Goal: Task Accomplishment & Management: Manage account settings

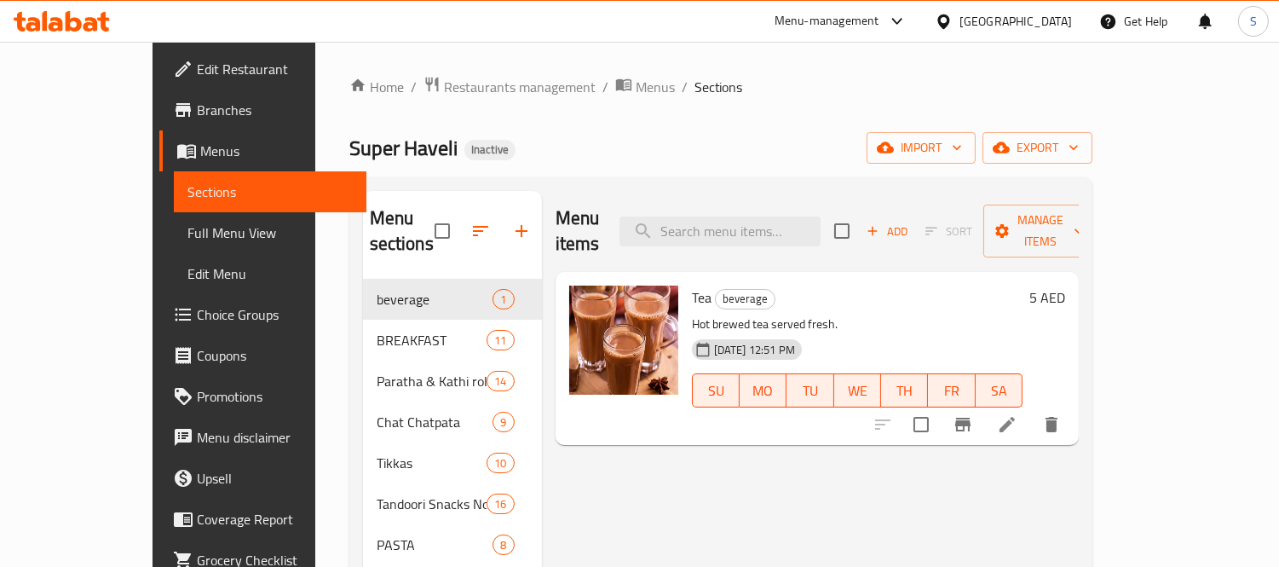
click at [200, 157] on span "Menus" at bounding box center [276, 151] width 153 height 20
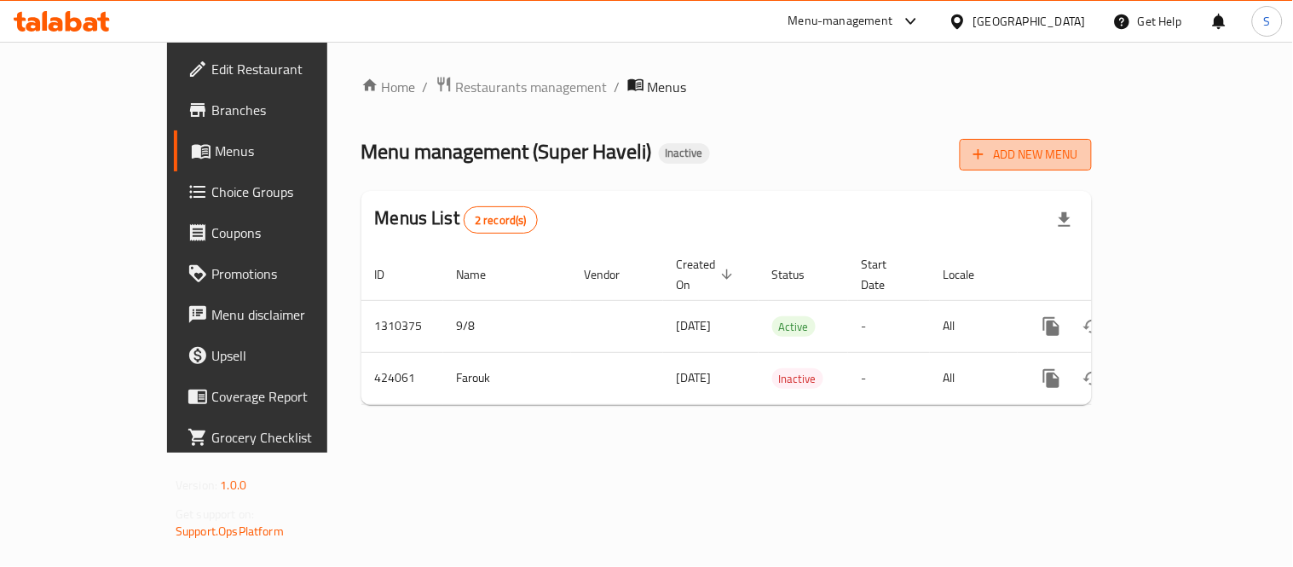
click at [1078, 159] on span "Add New Menu" at bounding box center [1025, 154] width 105 height 21
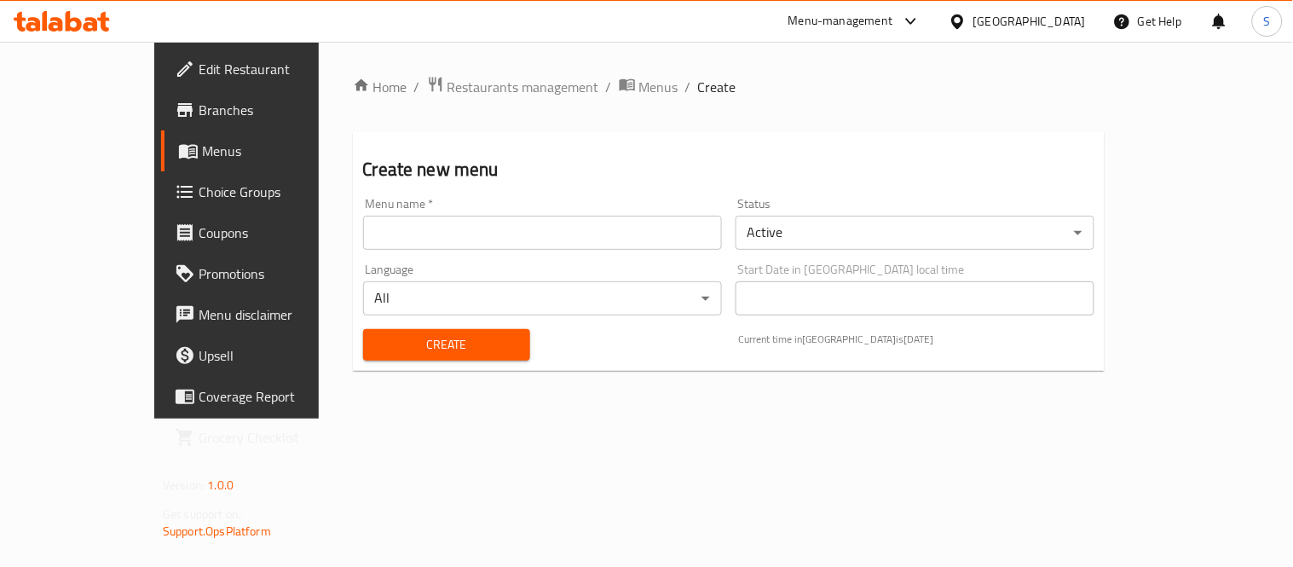
click at [441, 231] on input "text" at bounding box center [542, 233] width 359 height 34
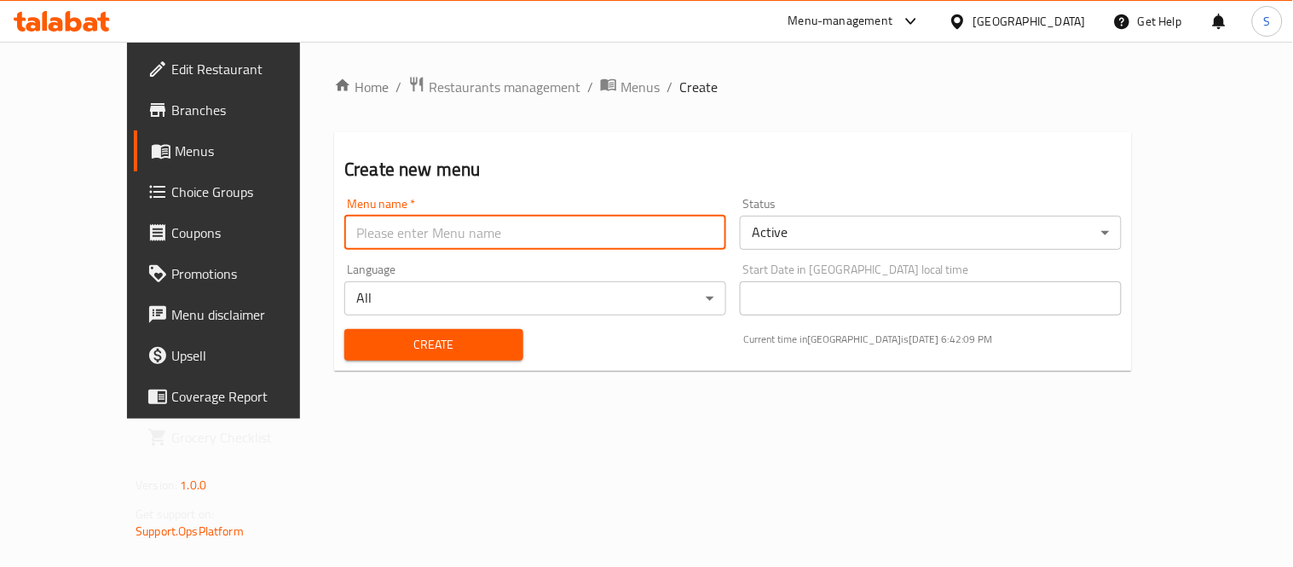
type input "S-New"
click at [175, 151] on span "Menus" at bounding box center [252, 151] width 154 height 20
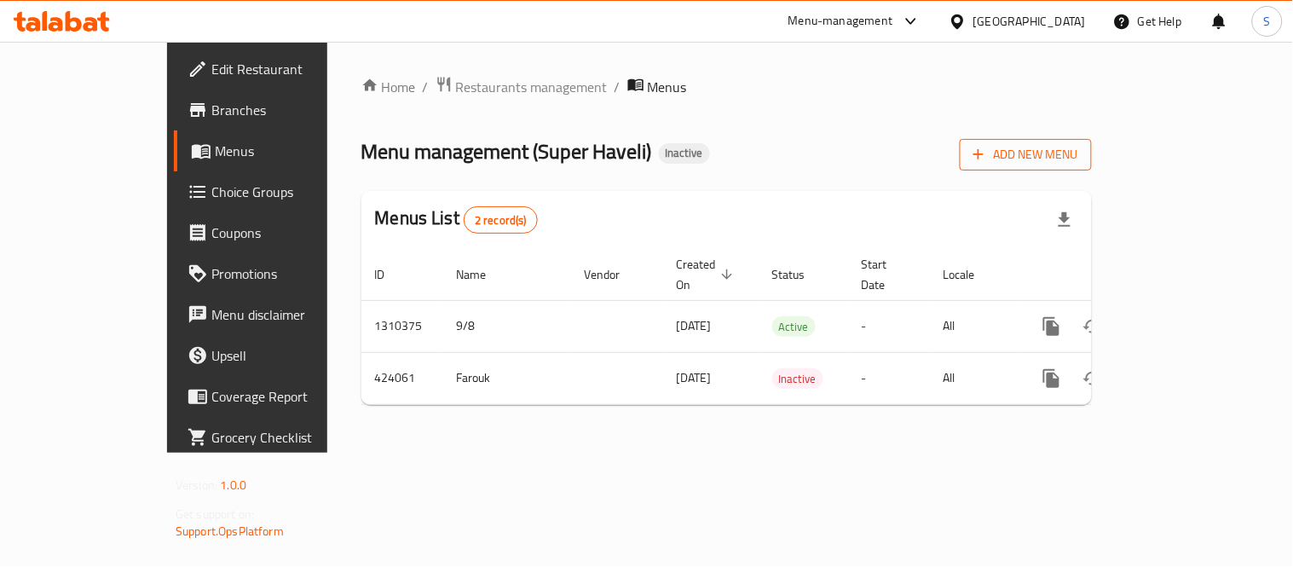
click at [987, 147] on icon "button" at bounding box center [978, 154] width 17 height 17
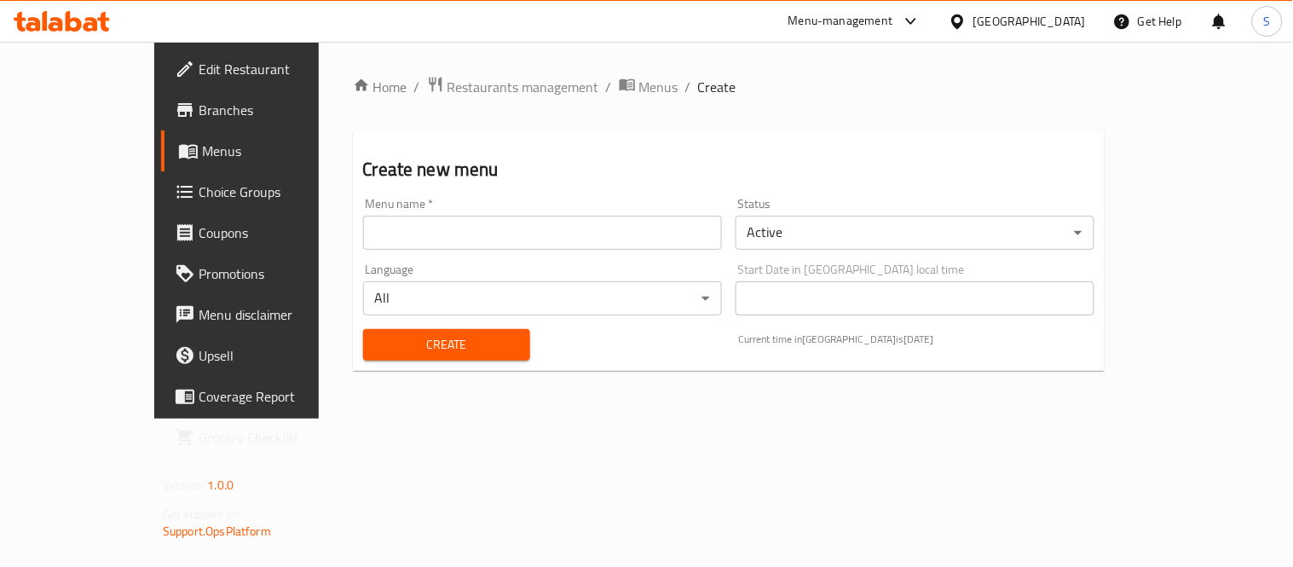
click at [427, 232] on input "text" at bounding box center [542, 233] width 359 height 34
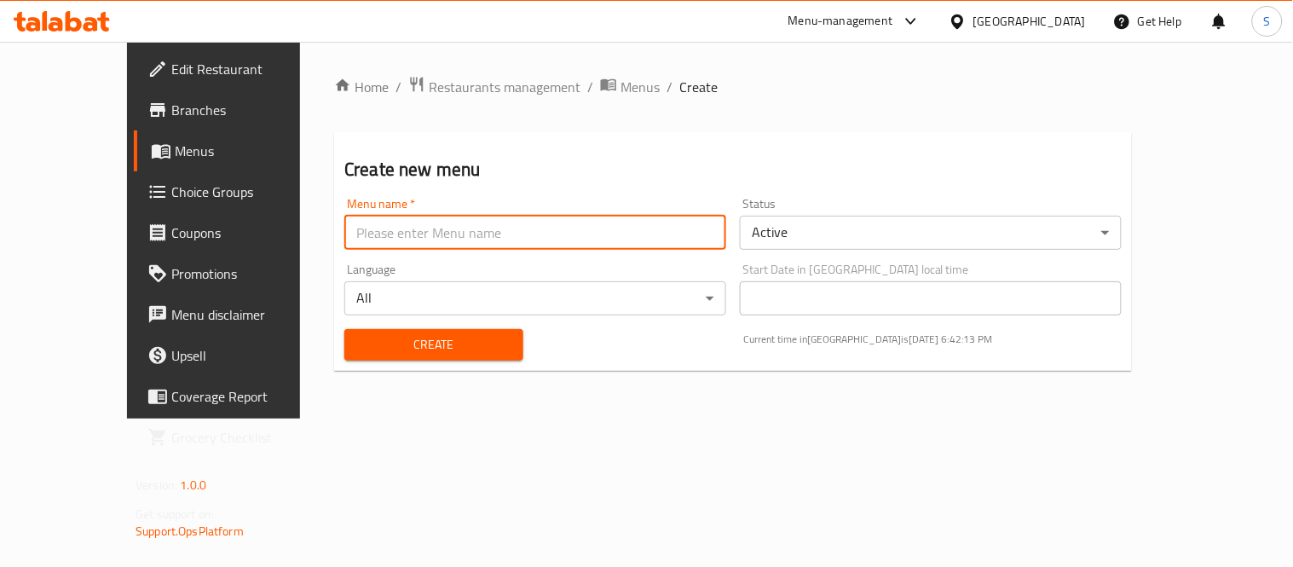
type input "S-New"
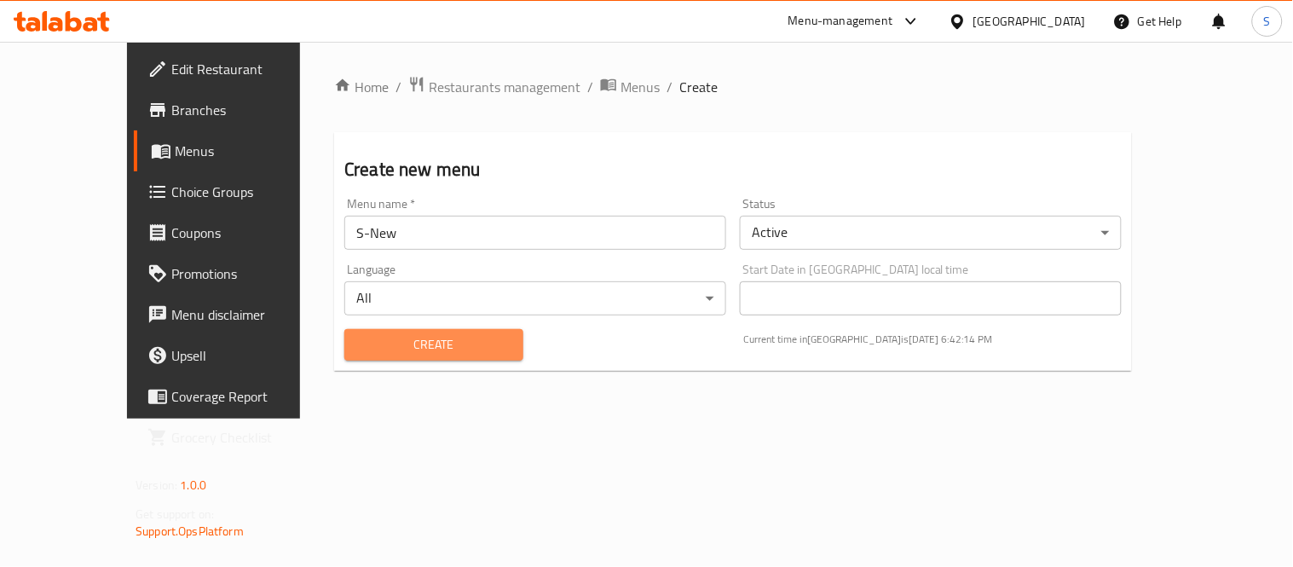
click at [403, 344] on span "Create" at bounding box center [434, 344] width 152 height 21
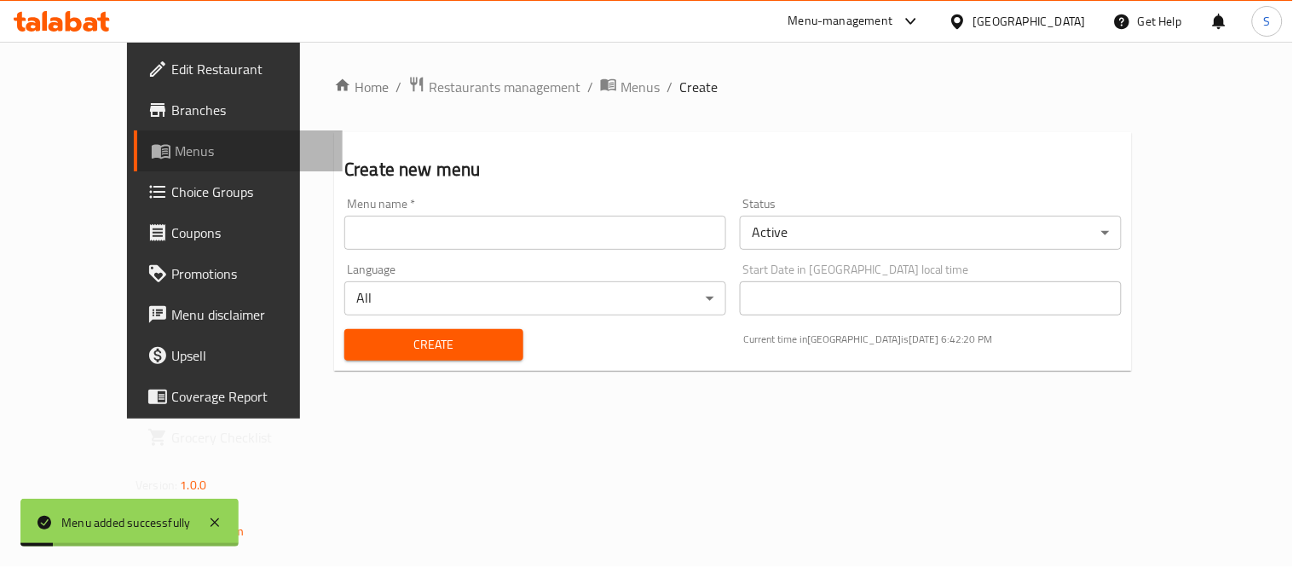
click at [175, 141] on span "Menus" at bounding box center [252, 151] width 154 height 20
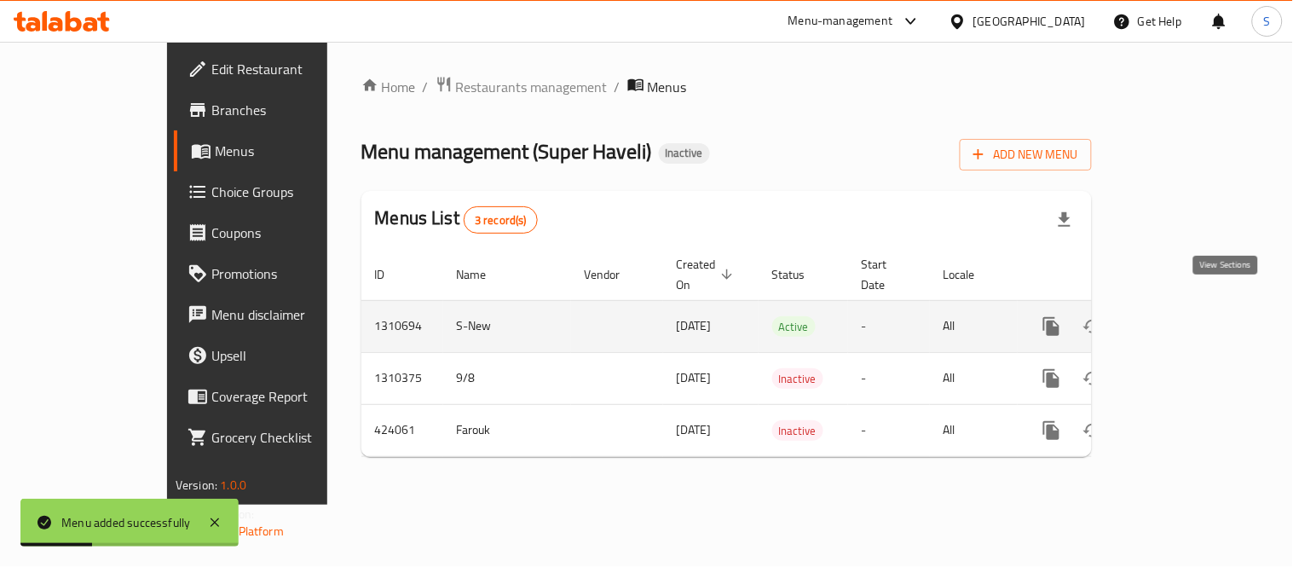
click at [1185, 316] on icon "enhanced table" at bounding box center [1174, 326] width 20 height 20
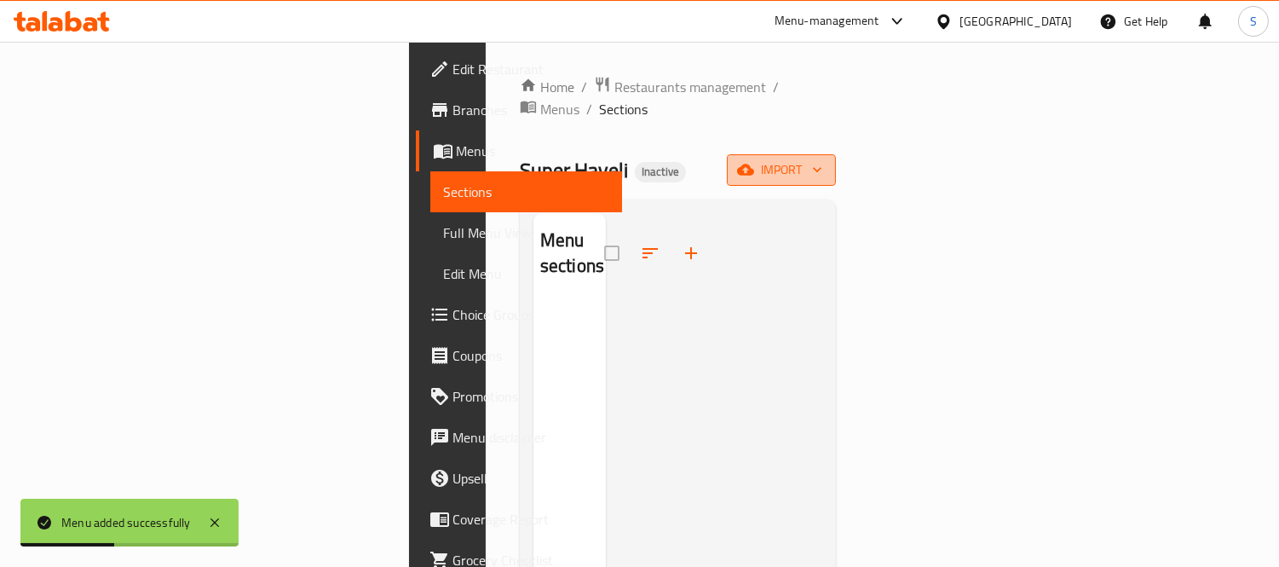
click at [822, 159] on span "import" at bounding box center [782, 169] width 82 height 21
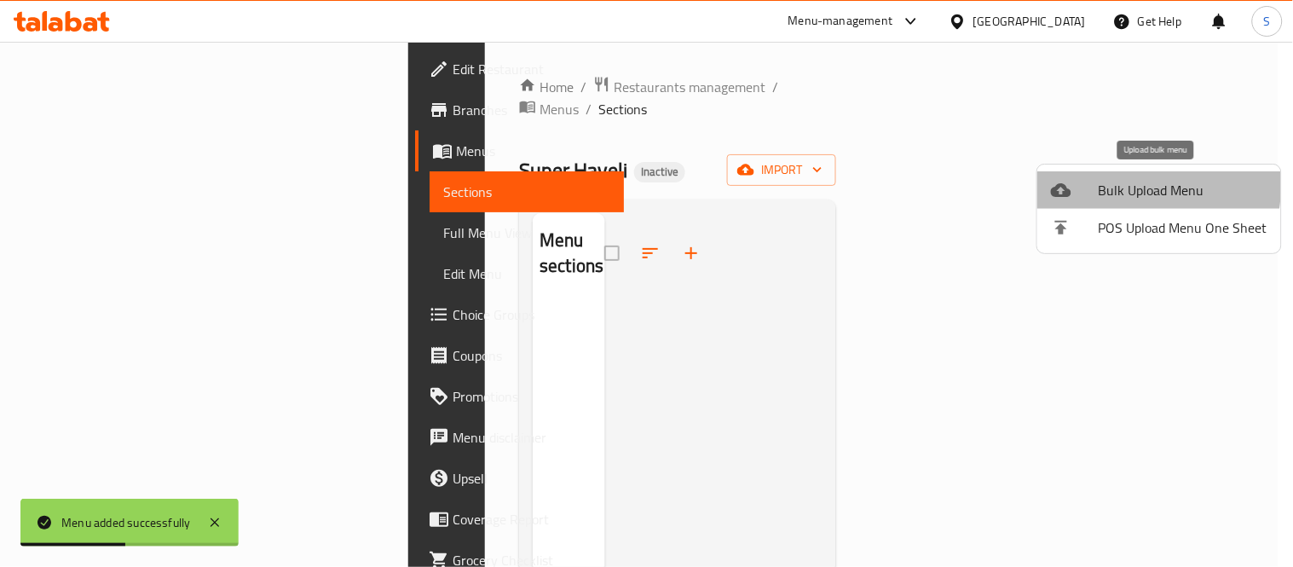
click at [1117, 183] on span "Bulk Upload Menu" at bounding box center [1183, 190] width 169 height 20
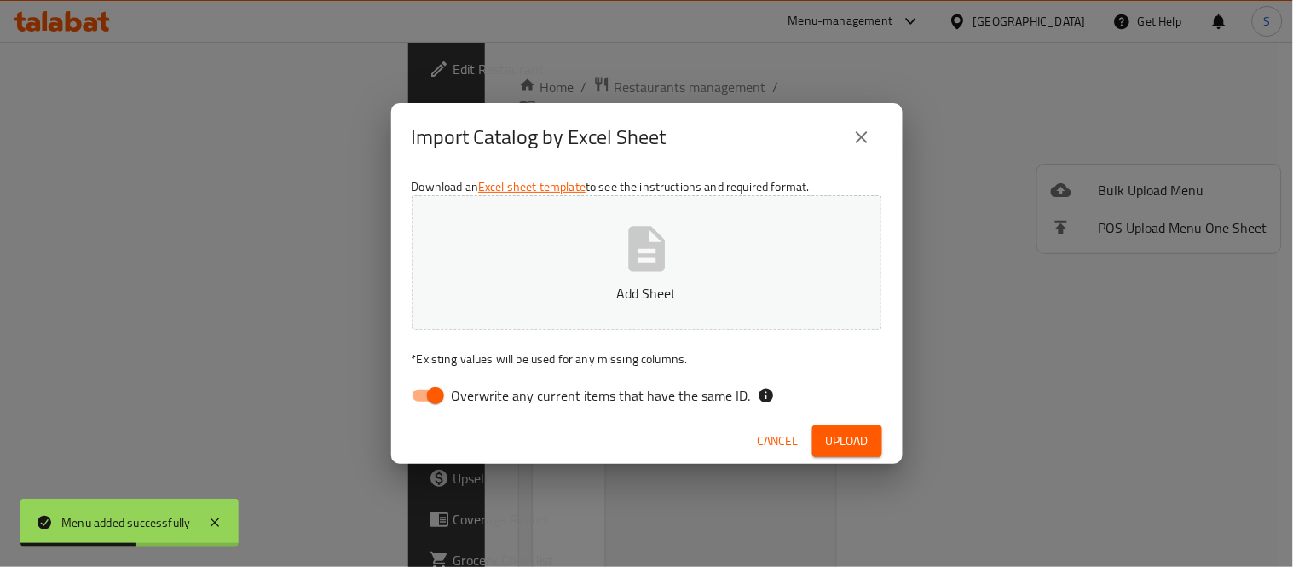
click at [657, 293] on p "Add Sheet" at bounding box center [647, 293] width 418 height 20
click at [414, 395] on input "Overwrite any current items that have the same ID." at bounding box center [435, 395] width 97 height 32
checkbox input "false"
click at [865, 453] on button "Upload" at bounding box center [847, 441] width 70 height 32
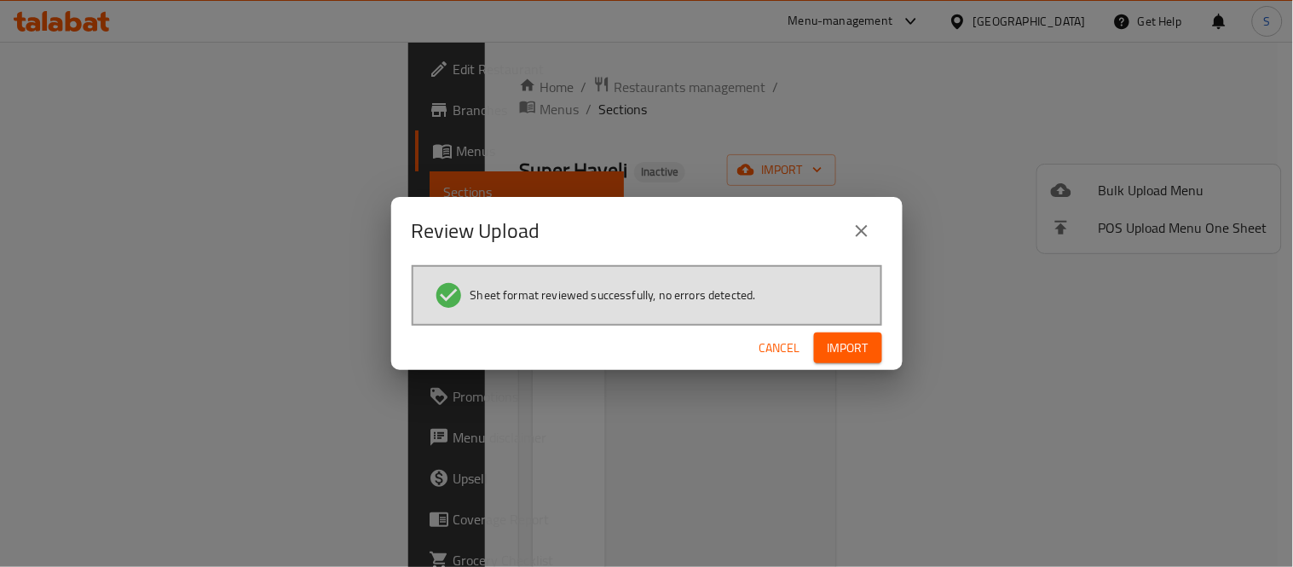
click at [857, 345] on span "Import" at bounding box center [848, 348] width 41 height 21
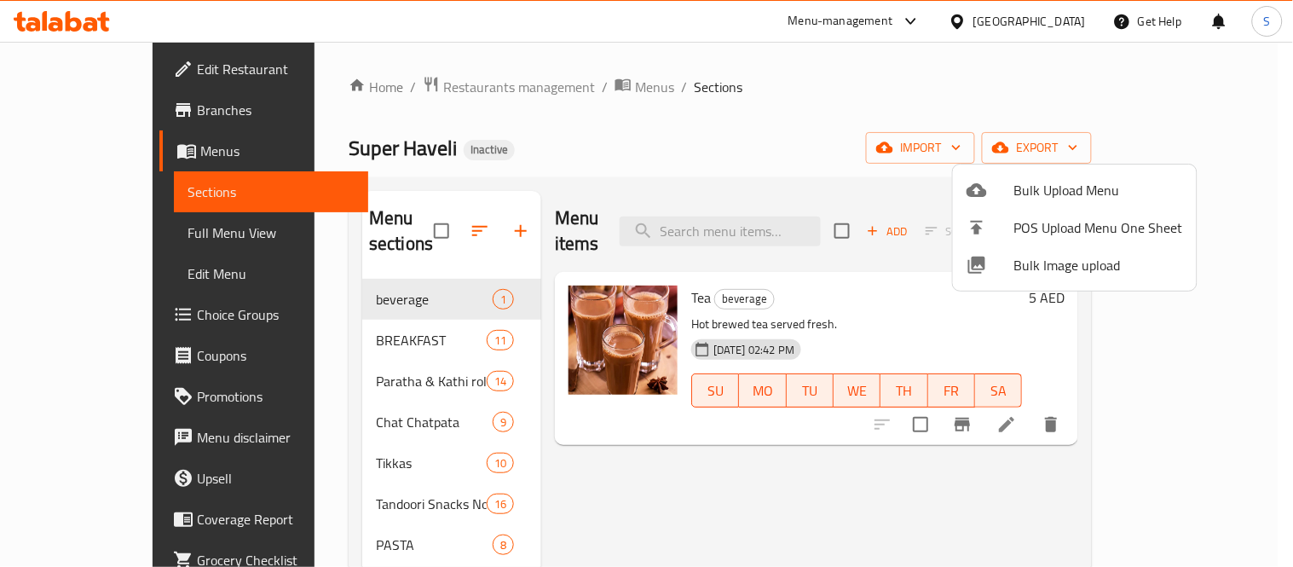
click at [94, 155] on div at bounding box center [646, 283] width 1293 height 567
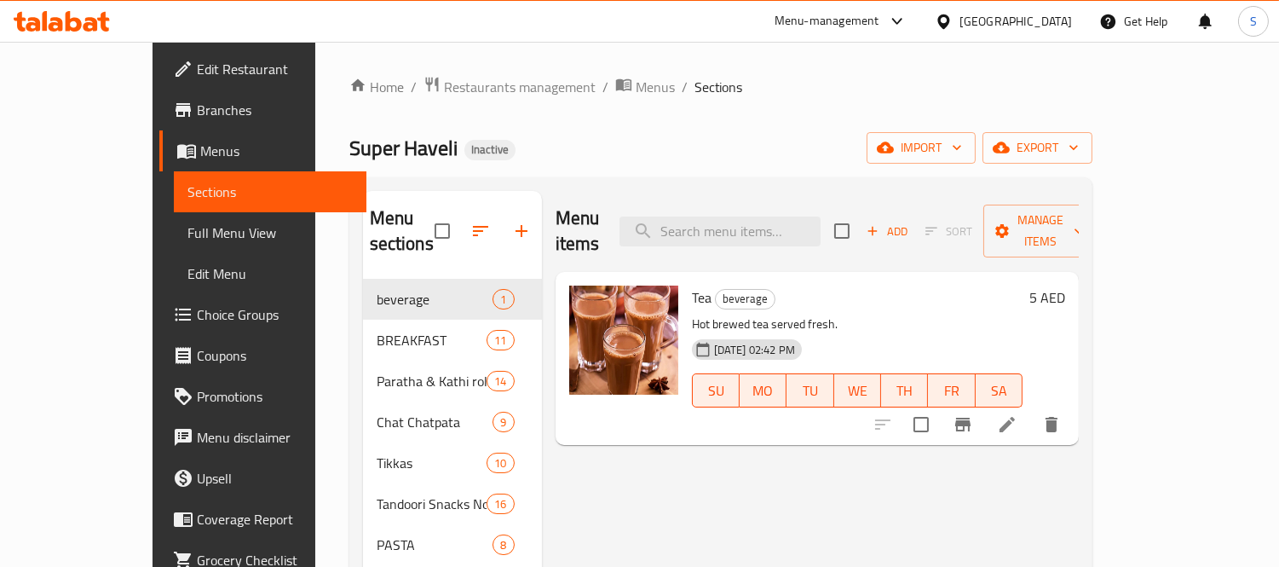
click at [200, 155] on span "Menus" at bounding box center [276, 151] width 153 height 20
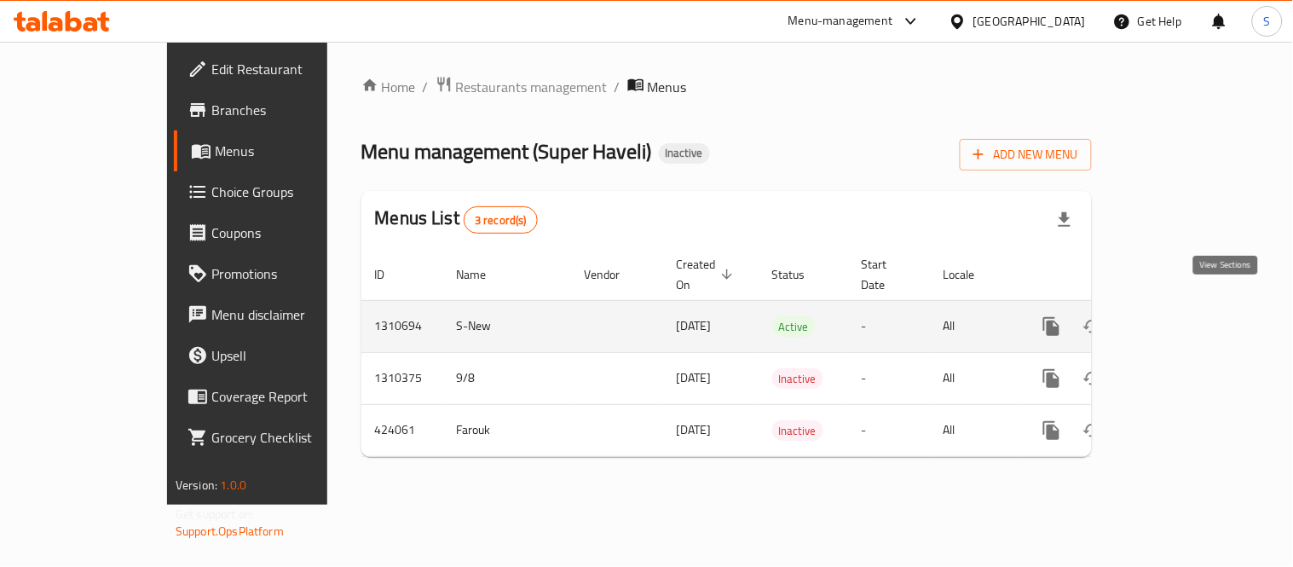
click at [1185, 316] on icon "enhanced table" at bounding box center [1174, 326] width 20 height 20
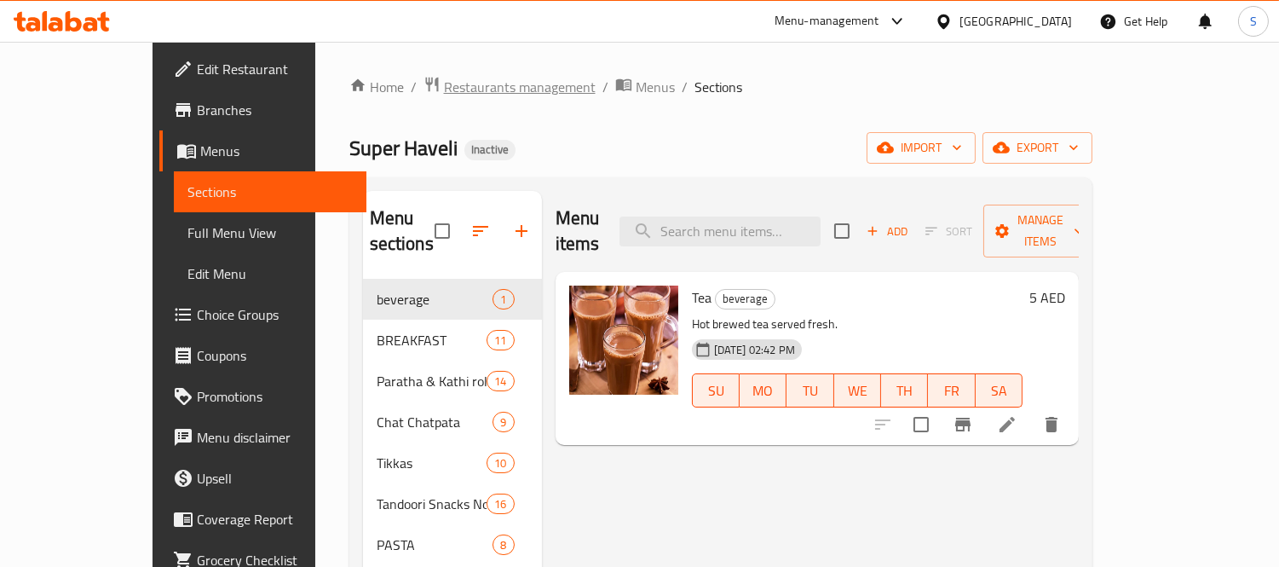
click at [444, 86] on span "Restaurants management" at bounding box center [520, 87] width 152 height 20
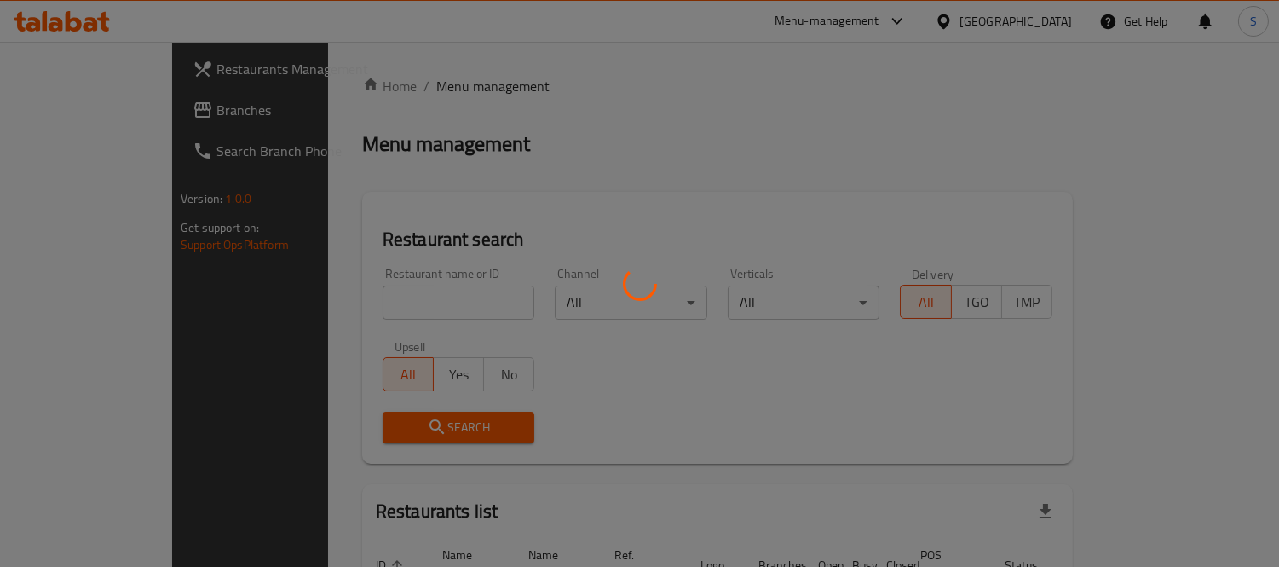
click at [117, 111] on div at bounding box center [639, 283] width 1279 height 567
click at [104, 108] on div at bounding box center [639, 283] width 1279 height 567
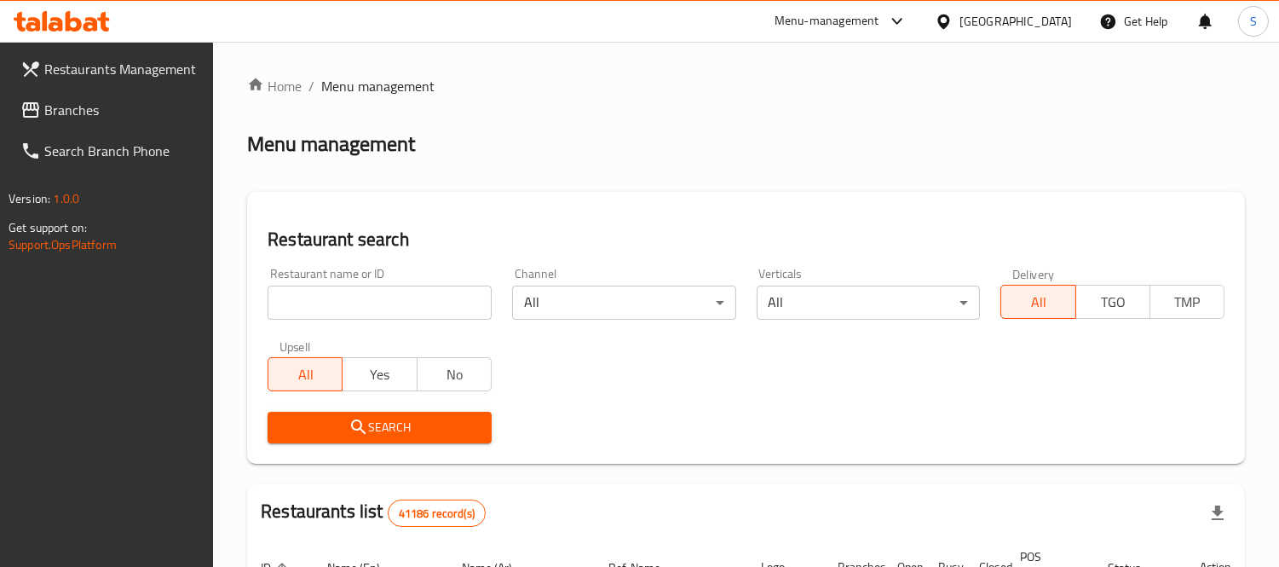
click at [107, 95] on link "Branches" at bounding box center [110, 109] width 207 height 41
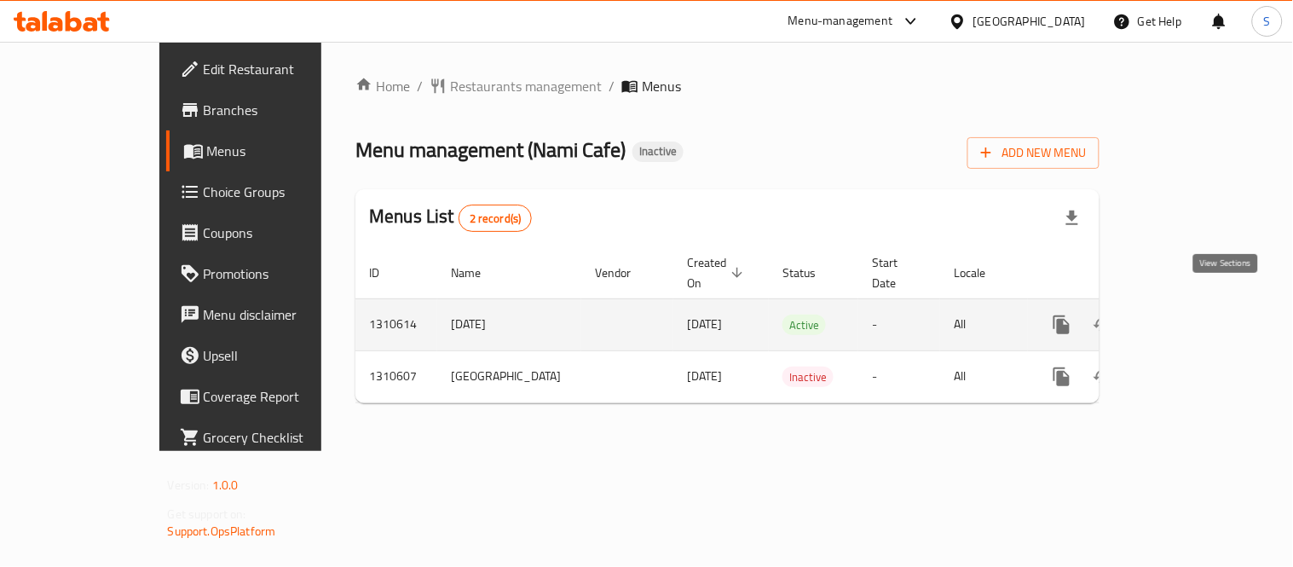
click at [1195, 315] on icon "enhanced table" at bounding box center [1184, 325] width 20 height 20
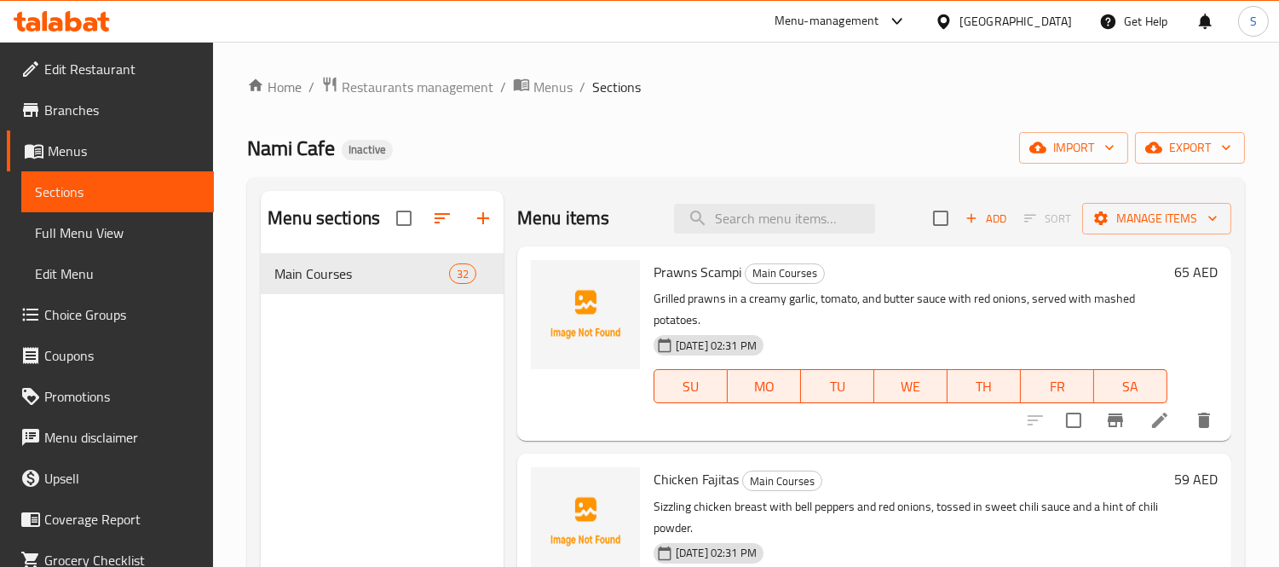
click at [124, 65] on span "Edit Restaurant" at bounding box center [122, 69] width 156 height 20
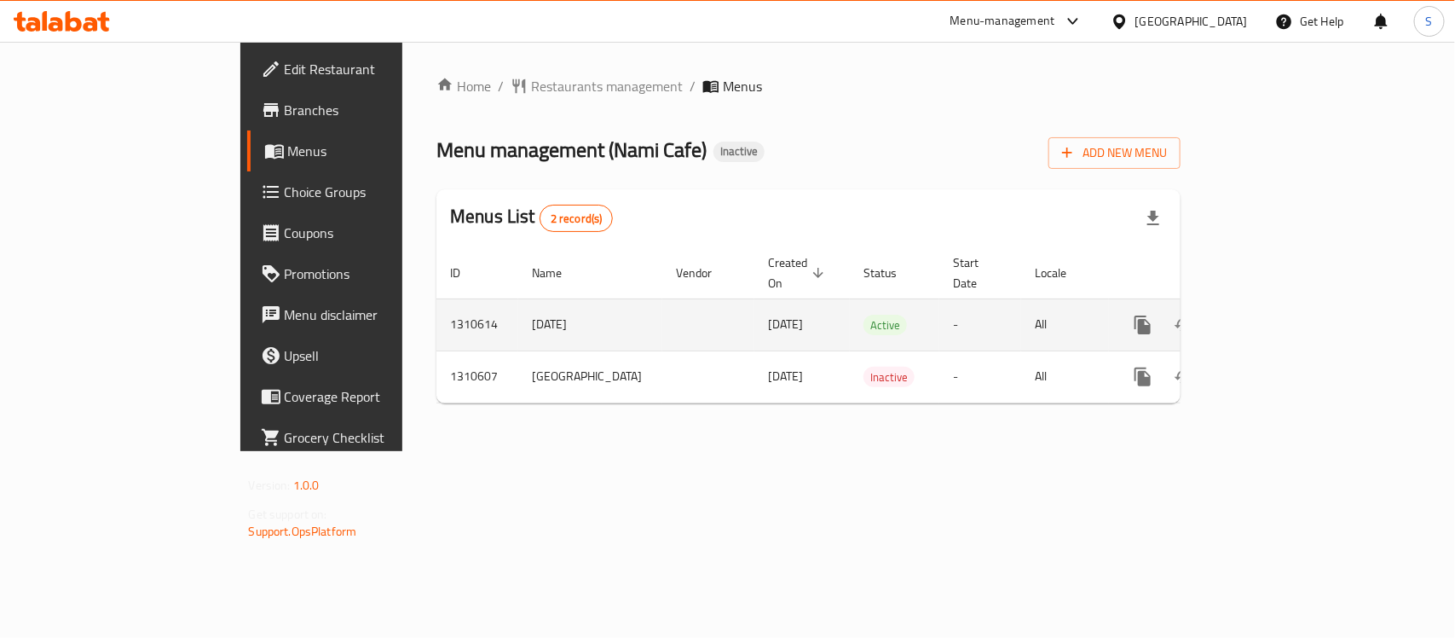
click at [1276, 315] on icon "enhanced table" at bounding box center [1265, 325] width 20 height 20
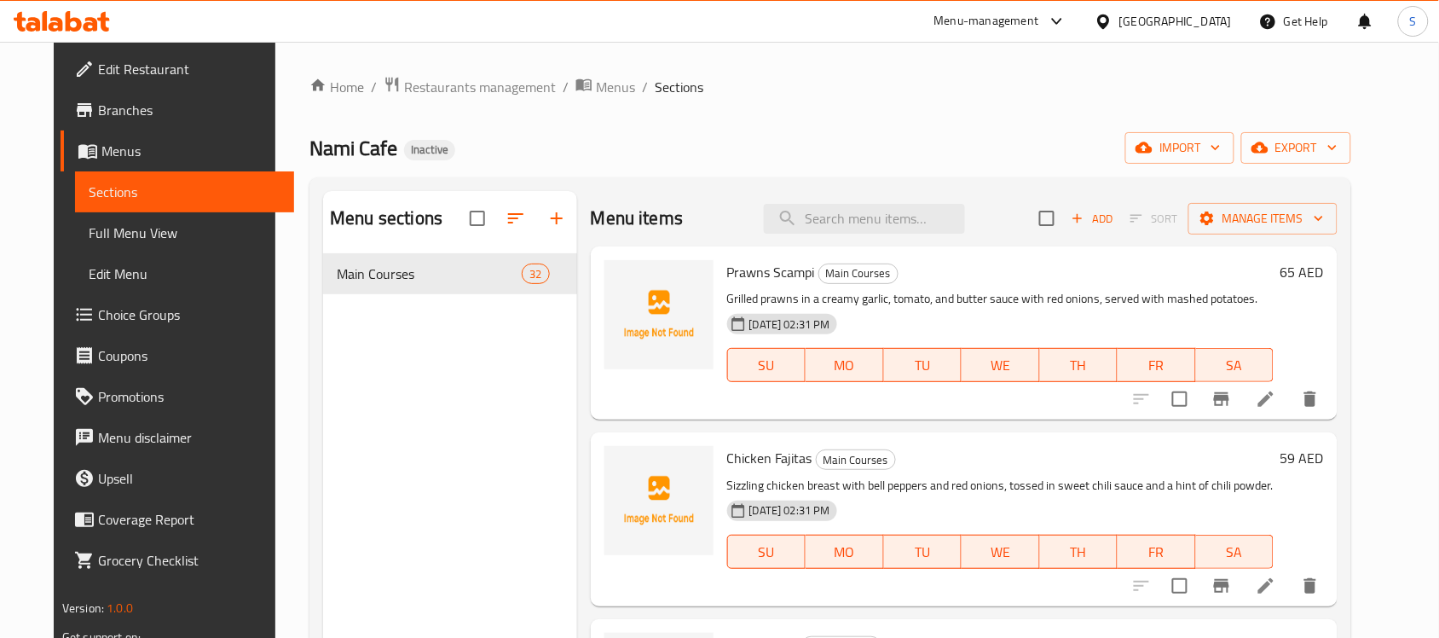
click at [1343, 179] on div "Menu sections Main Courses 32 Menu items Add Sort Manage items Prawns Scampi Ma…" at bounding box center [830, 509] width 1042 height 665
click at [1336, 147] on span "export" at bounding box center [1296, 147] width 83 height 21
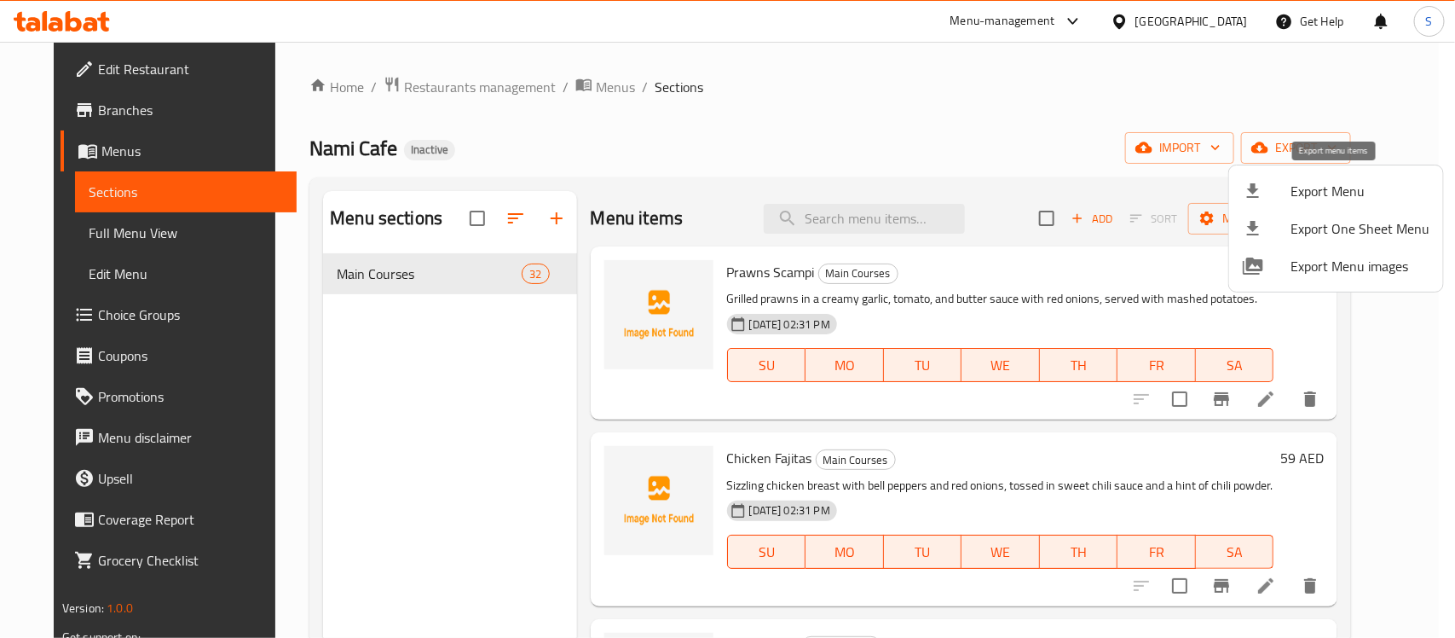
click at [1291, 190] on span "Export Menu" at bounding box center [1359, 191] width 139 height 20
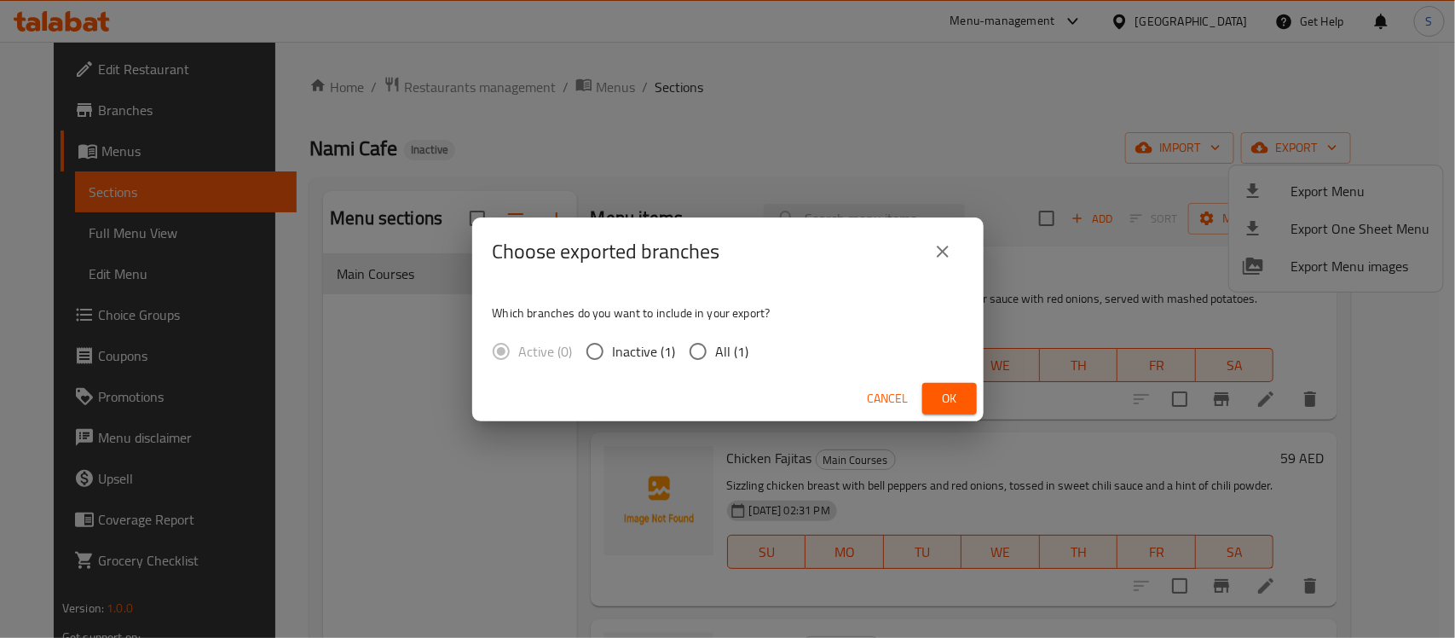
click at [684, 352] on input "All (1)" at bounding box center [698, 351] width 36 height 36
radio input "true"
click at [955, 401] on span "Ok" at bounding box center [949, 398] width 27 height 21
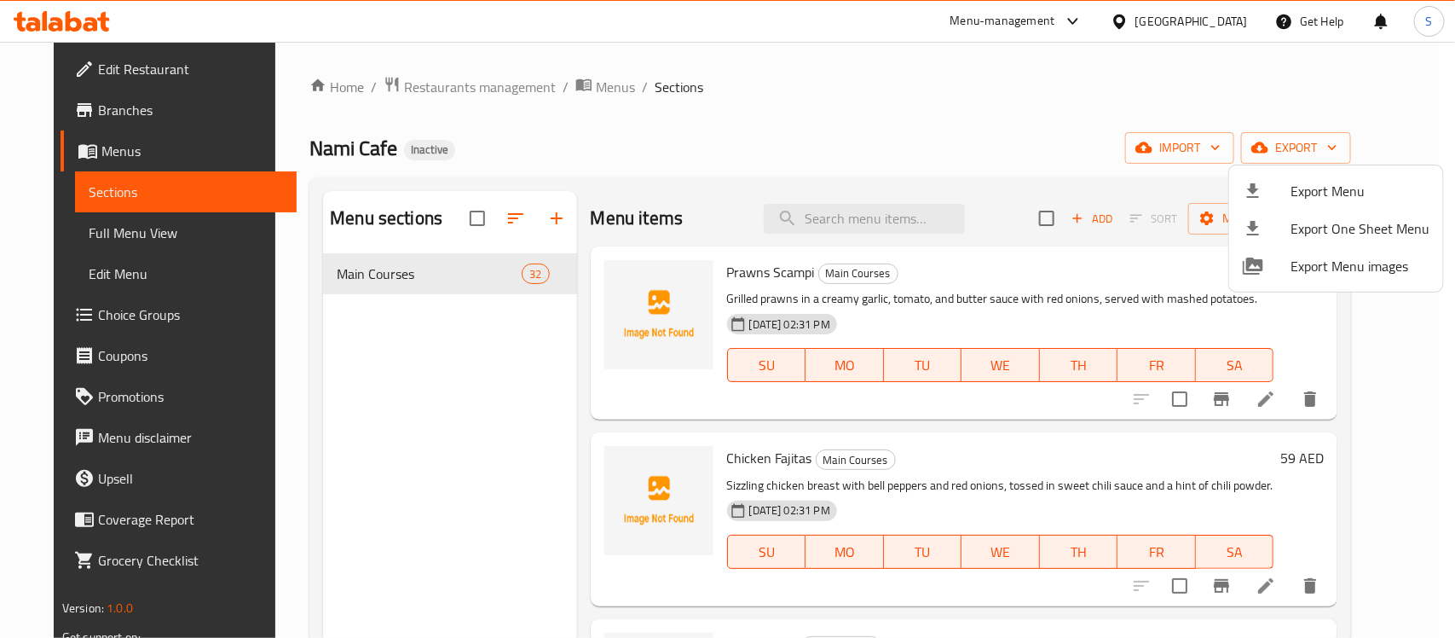
click at [158, 230] on div at bounding box center [727, 319] width 1455 height 638
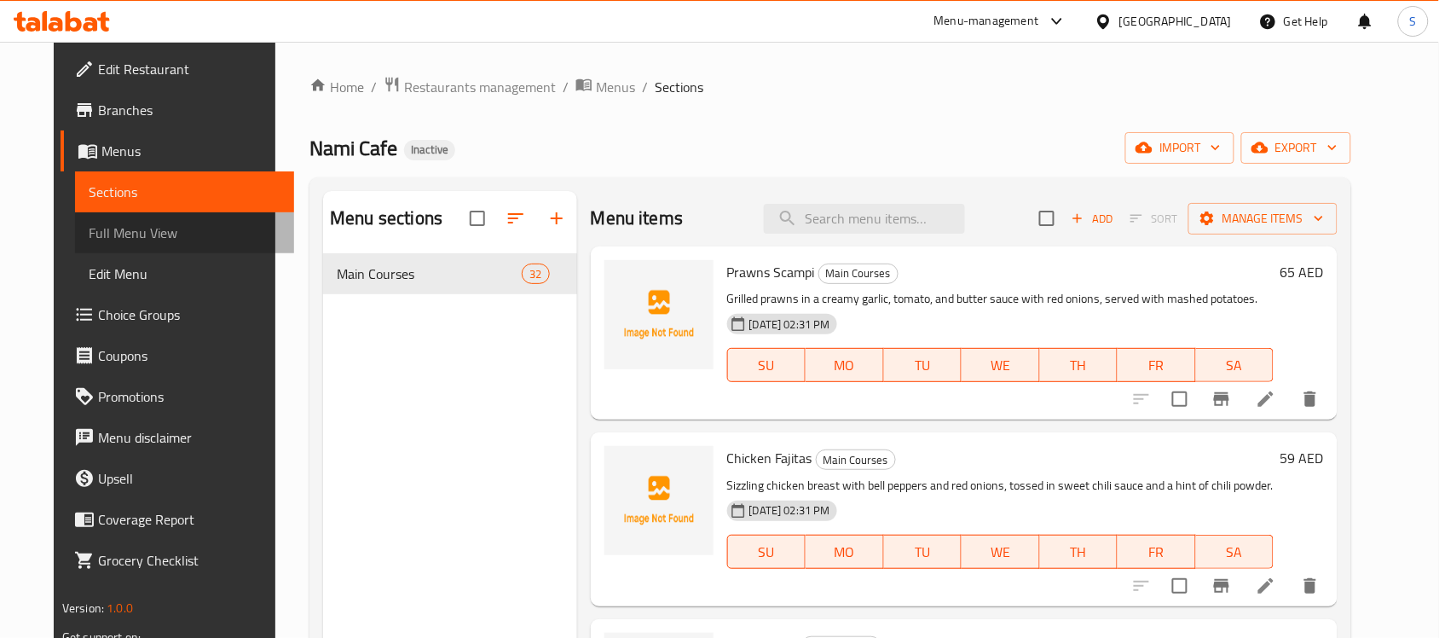
click at [158, 230] on span "Full Menu View" at bounding box center [185, 232] width 192 height 20
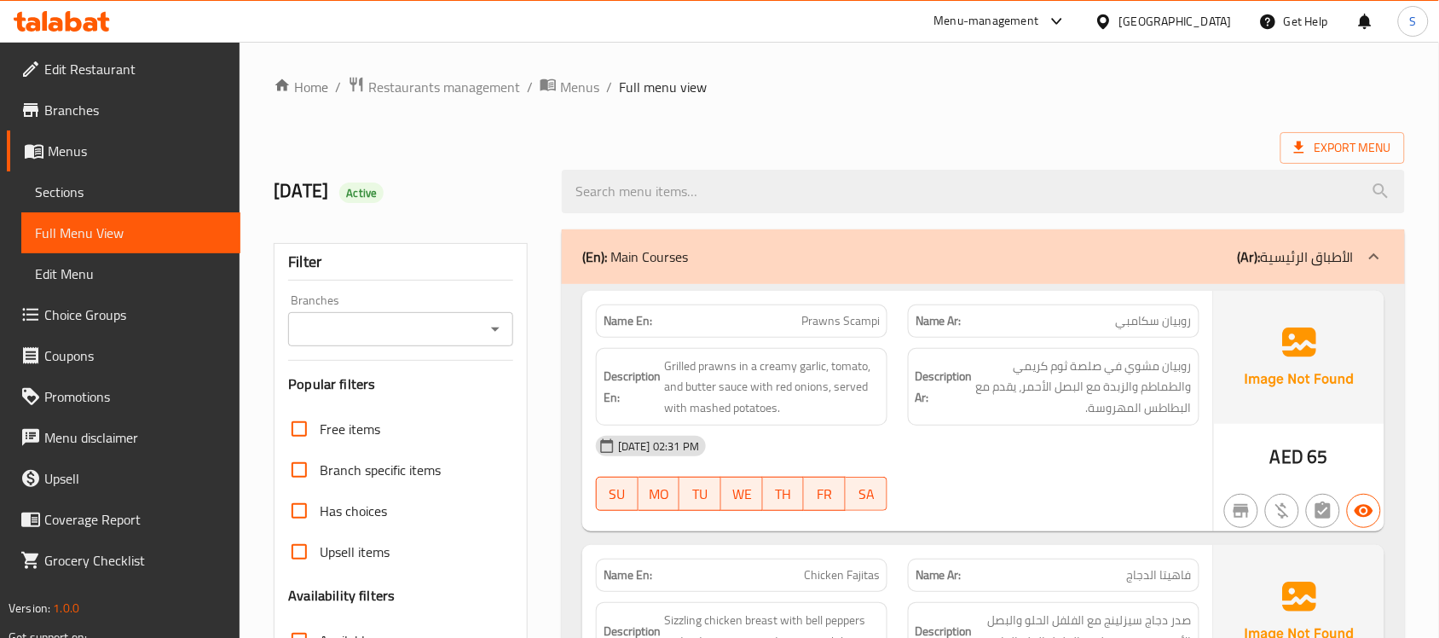
click at [821, 312] on span "Prawns Scampi" at bounding box center [840, 321] width 78 height 18
copy span "Prawns Scampi"
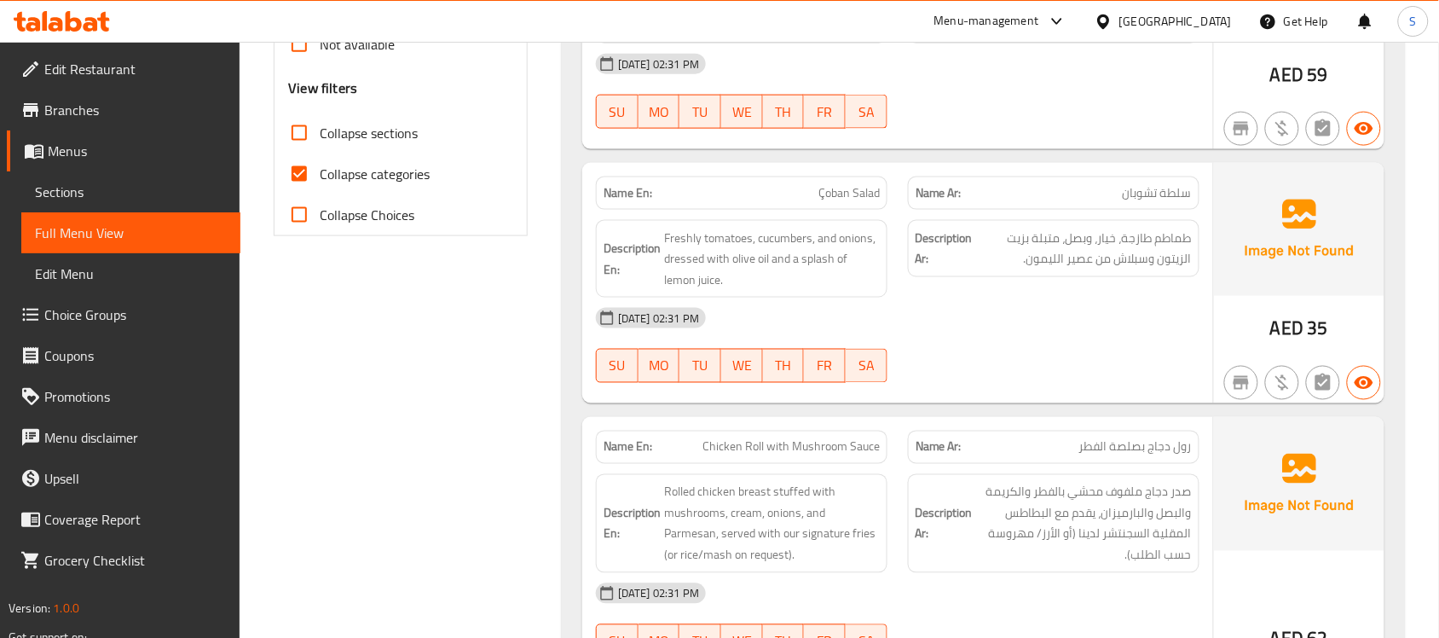
scroll to position [639, 0]
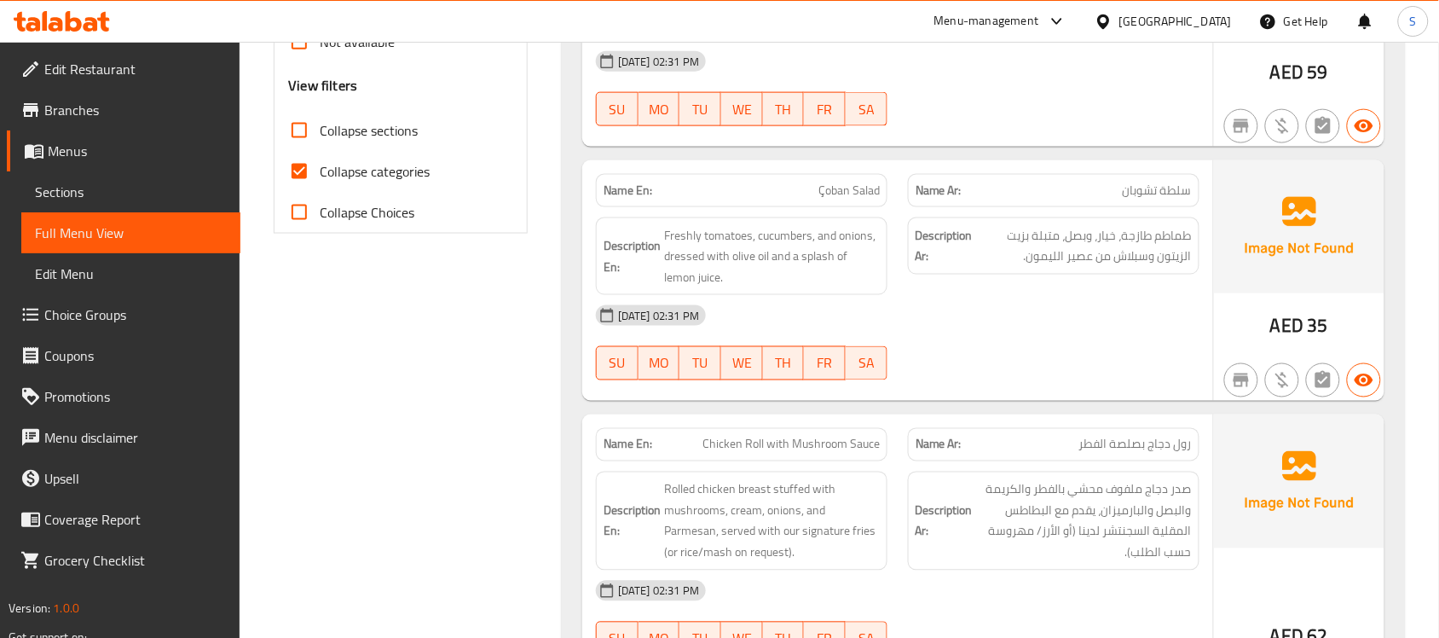
click at [375, 172] on span "Collapse categories" at bounding box center [375, 171] width 110 height 20
click at [320, 172] on input "Collapse categories" at bounding box center [299, 171] width 41 height 41
checkbox input "false"
click at [118, 197] on span "Sections" at bounding box center [131, 192] width 192 height 20
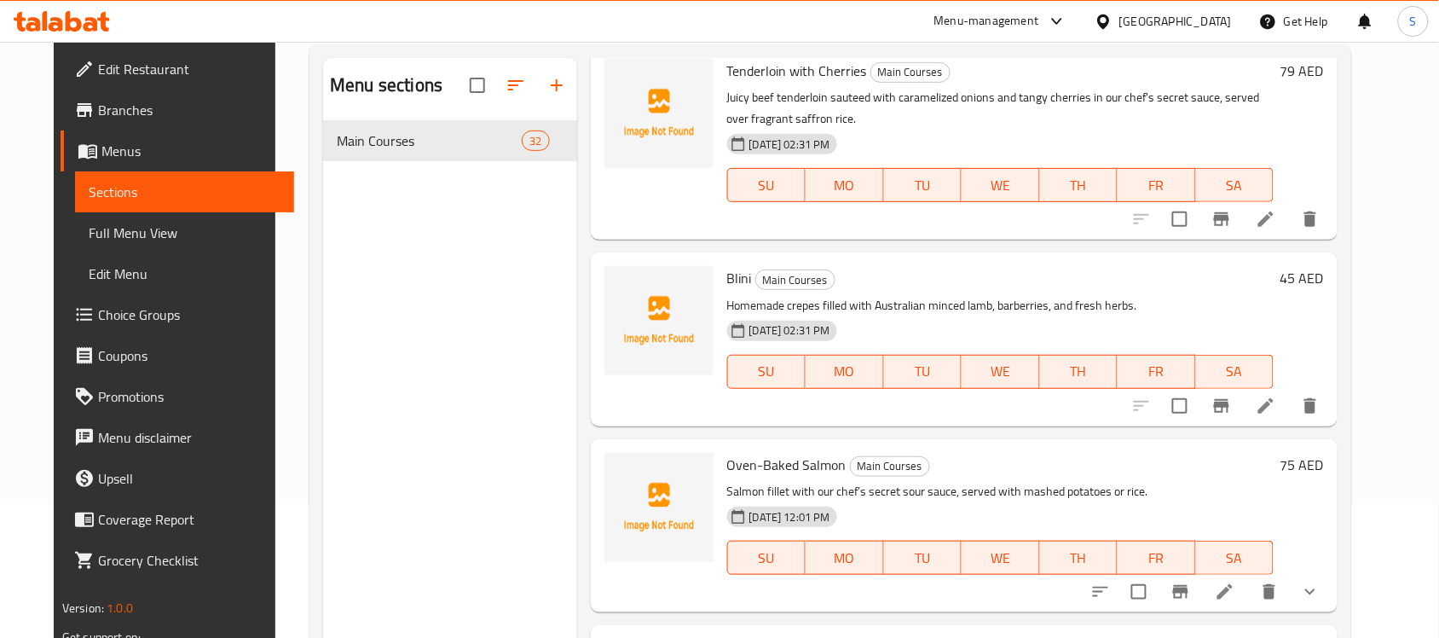
scroll to position [4262, 0]
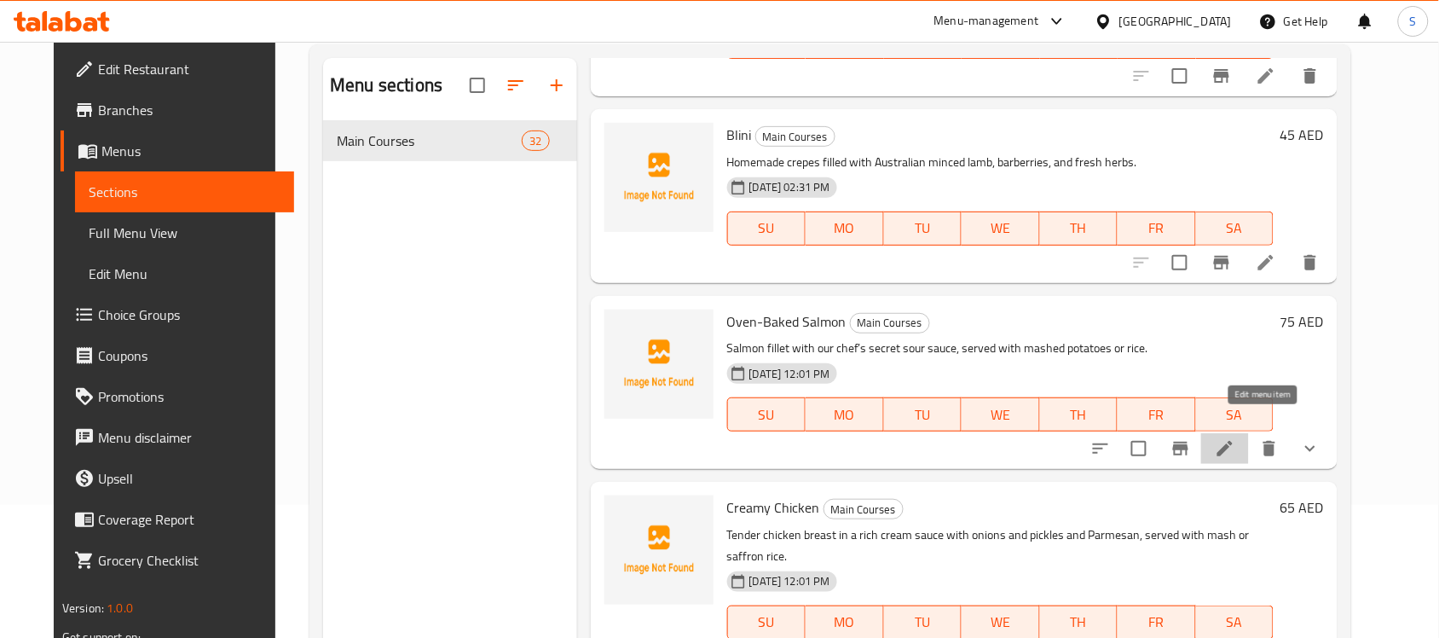
click at [1232, 441] on icon at bounding box center [1224, 448] width 15 height 15
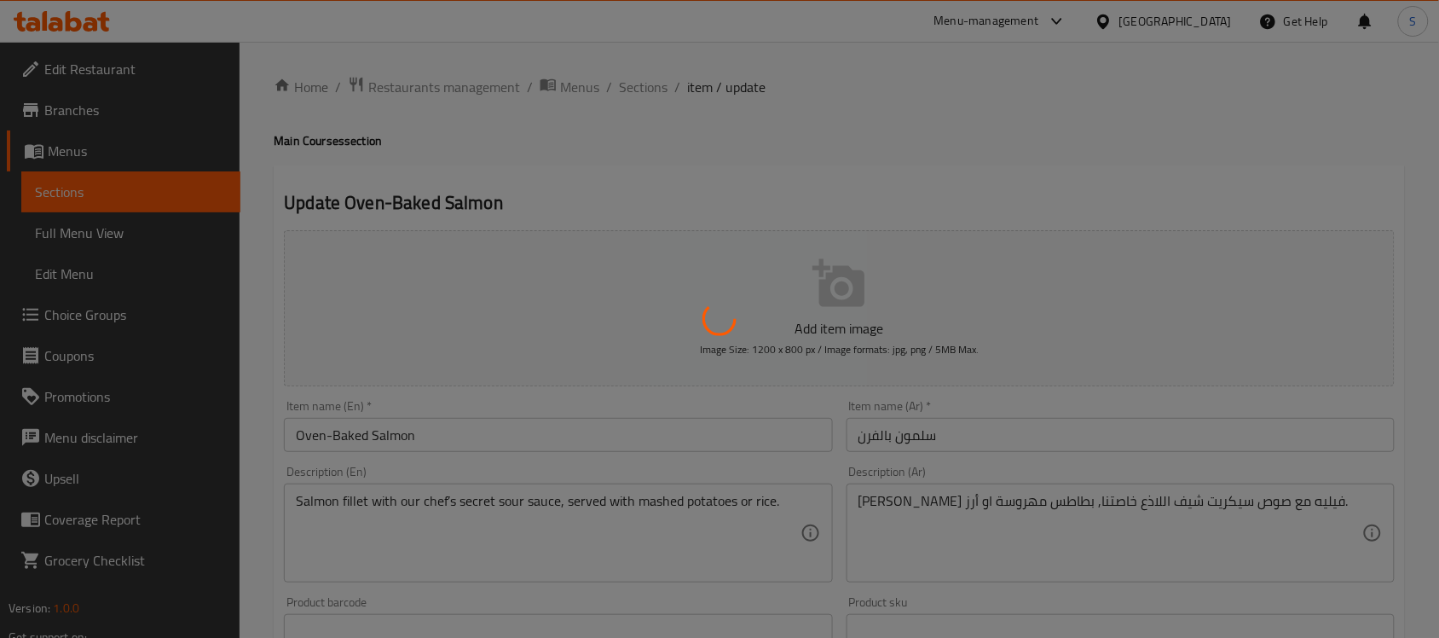
type input "اختيارك من:"
type input "0"
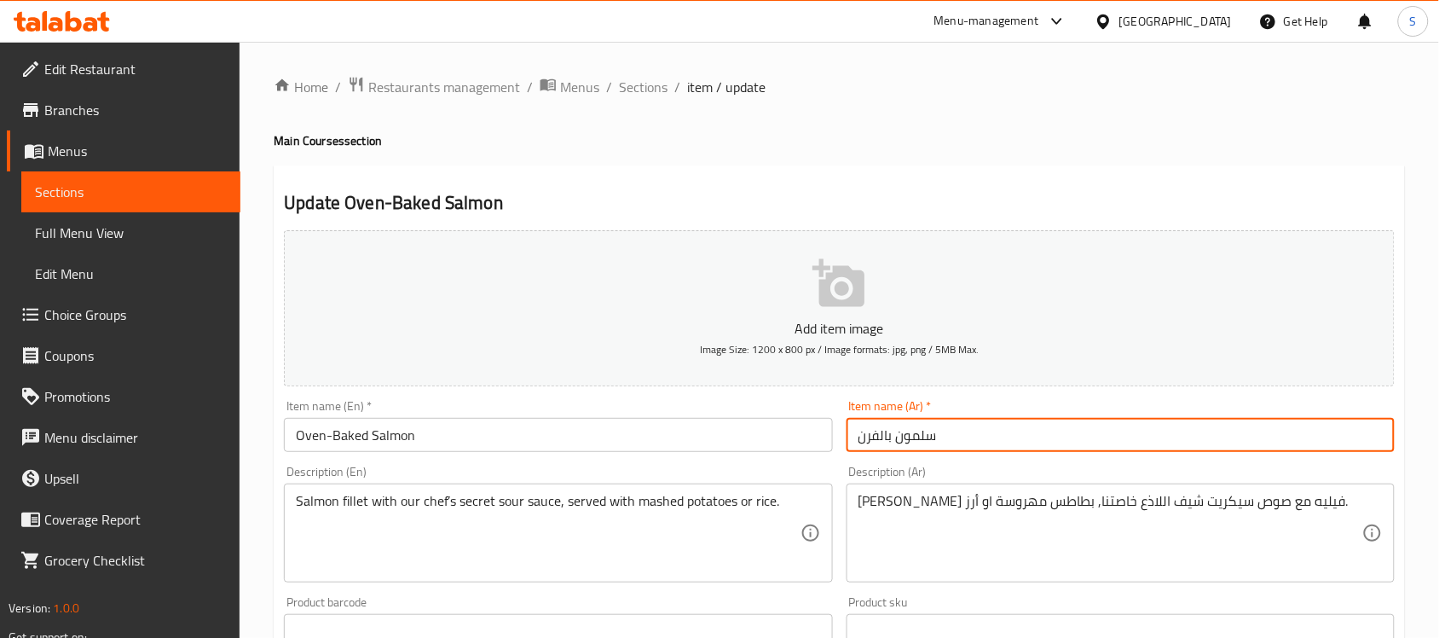
click at [892, 440] on input "سلمون بالفرن" at bounding box center [1120, 435] width 548 height 34
paste input "مخبوز في"
click at [970, 437] on input "سلمون مخبوز في الفرن" at bounding box center [1120, 435] width 548 height 34
type input "سلمون مخبوز في الفرن"
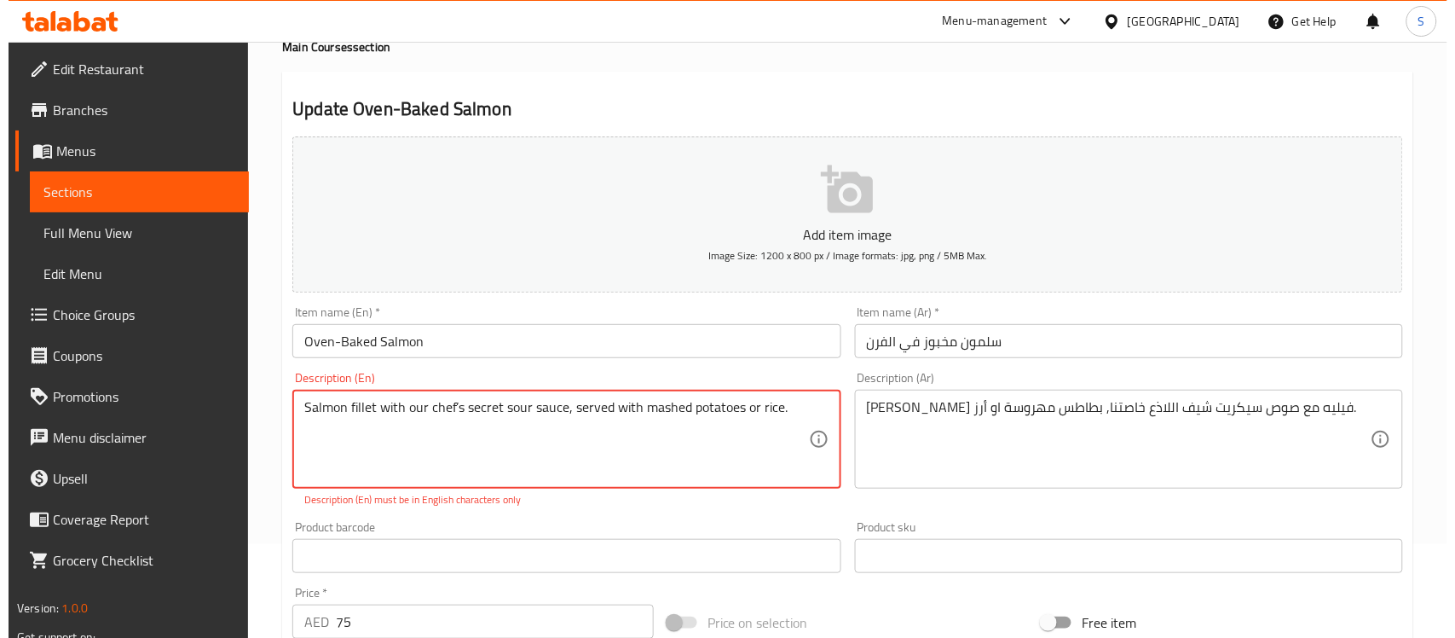
scroll to position [79, 0]
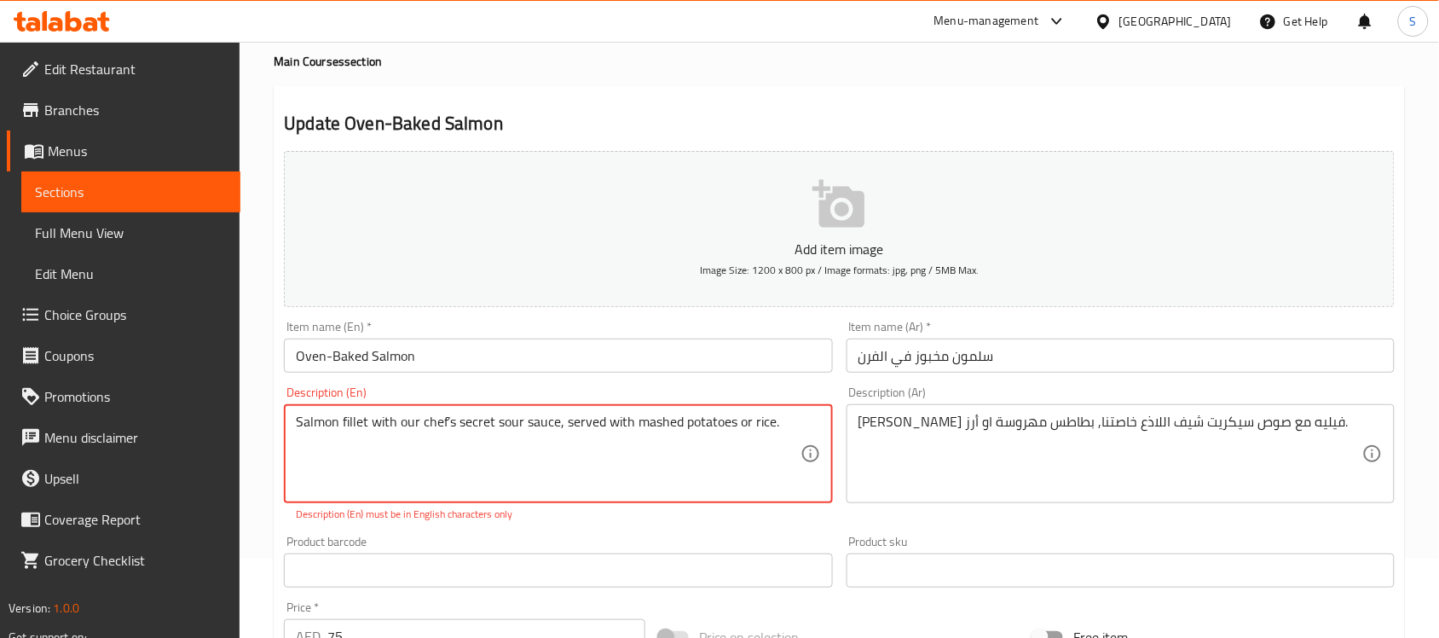
click at [448, 418] on textarea "Salmon fillet with our chef’s secret sour sauce, served with mashed potatoes or…" at bounding box center [548, 453] width 504 height 81
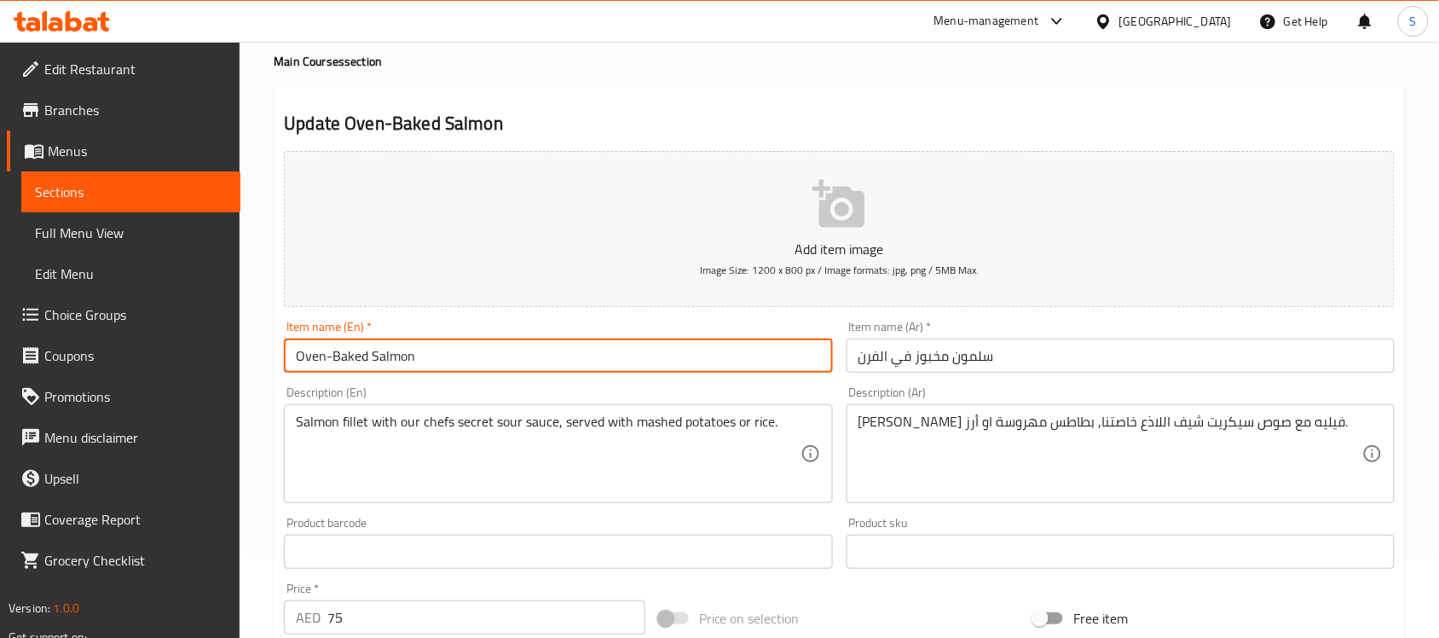
click at [470, 359] on input "Oven-Baked Salmon" at bounding box center [558, 355] width 548 height 34
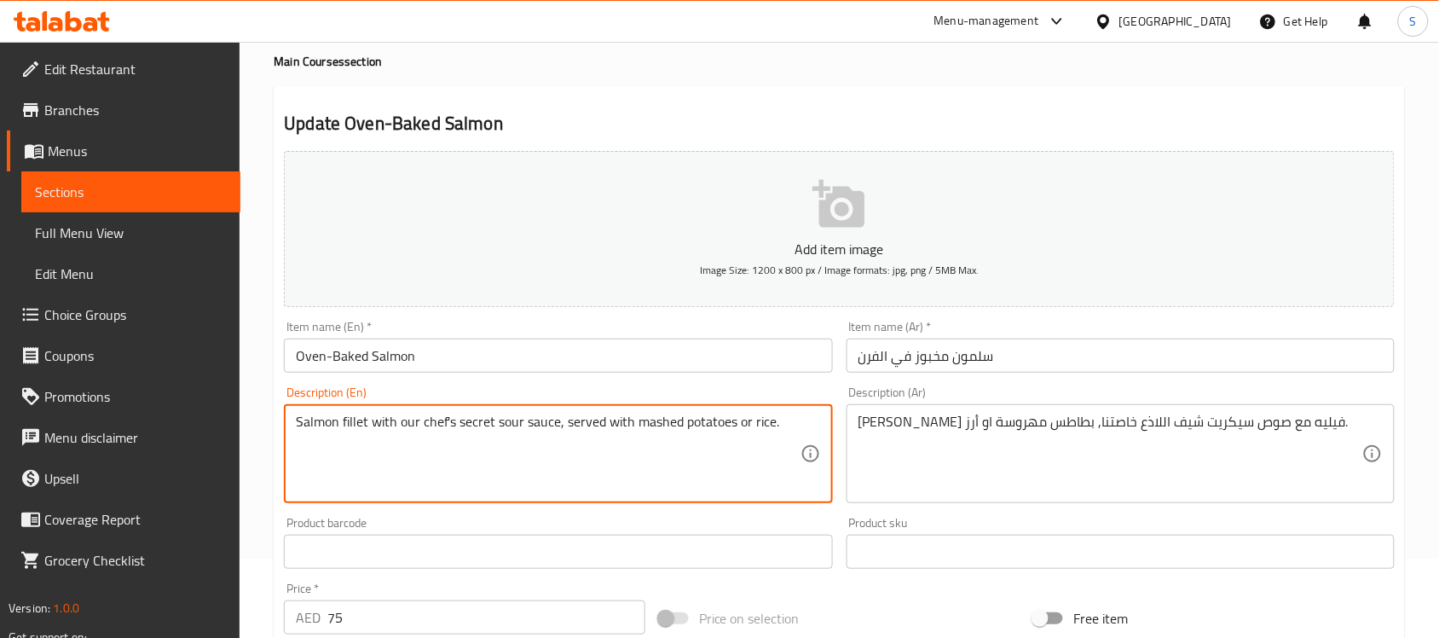
type textarea "Salmon fillet with our chef's secret sour sauce, served with mashed potatoes or…"
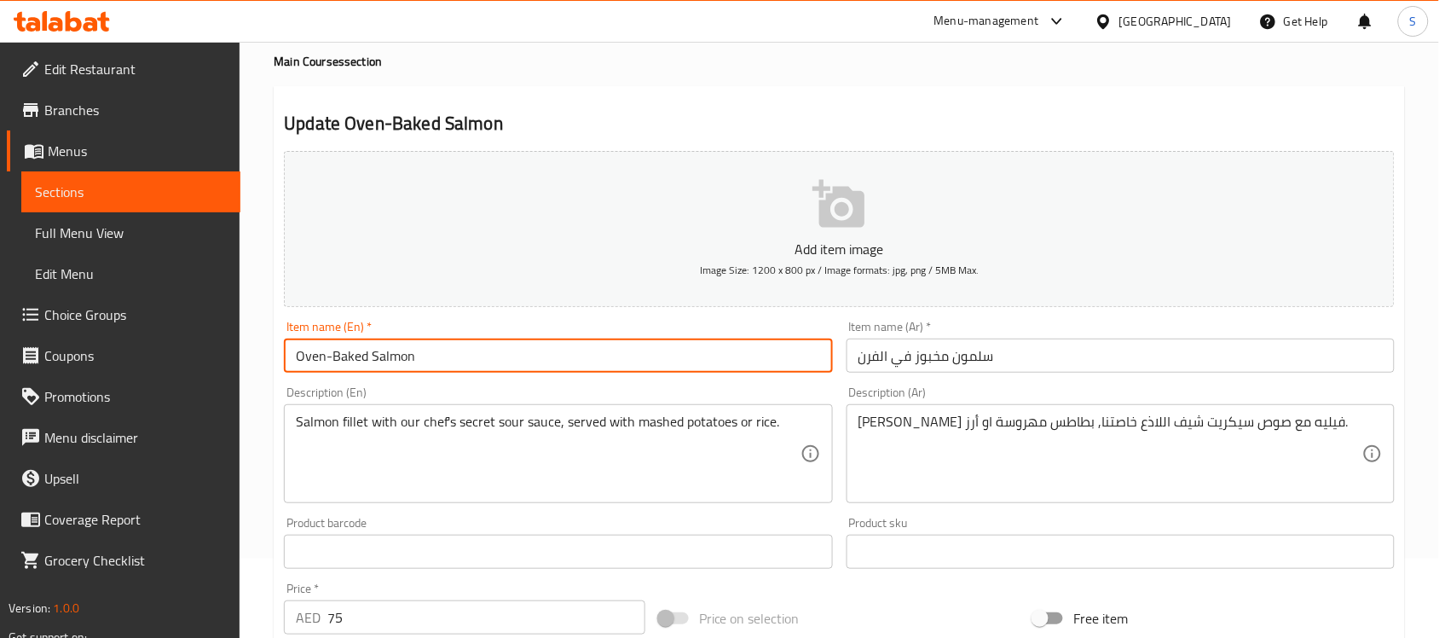
click at [568, 351] on input "Oven-Baked Salmon" at bounding box center [558, 355] width 548 height 34
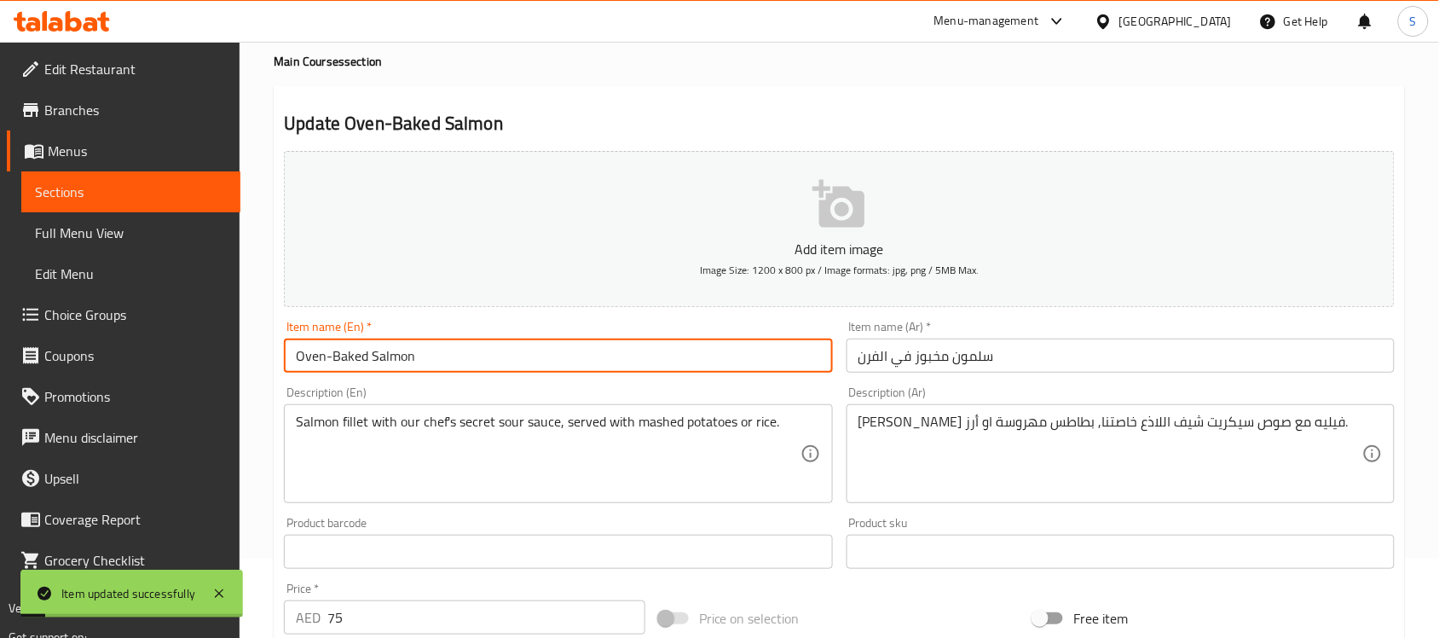
drag, startPoint x: 188, startPoint y: 192, endPoint x: 304, endPoint y: 15, distance: 211.1
click at [188, 192] on span "Sections" at bounding box center [131, 192] width 192 height 20
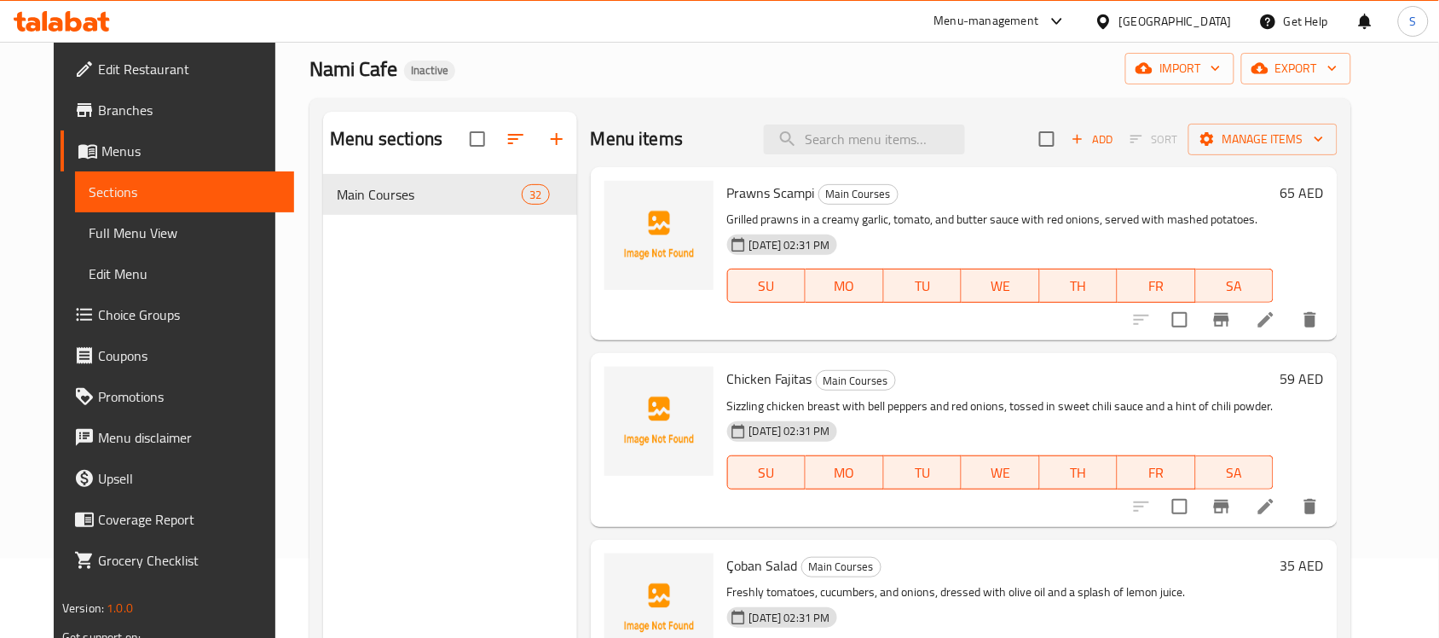
click at [876, 158] on div "Menu items Add Sort Manage items" at bounding box center [964, 139] width 747 height 55
click at [872, 146] on input "search" at bounding box center [864, 139] width 201 height 30
paste input "Oven-Baked Salmon"
type input "Oven-Baked Salmon"
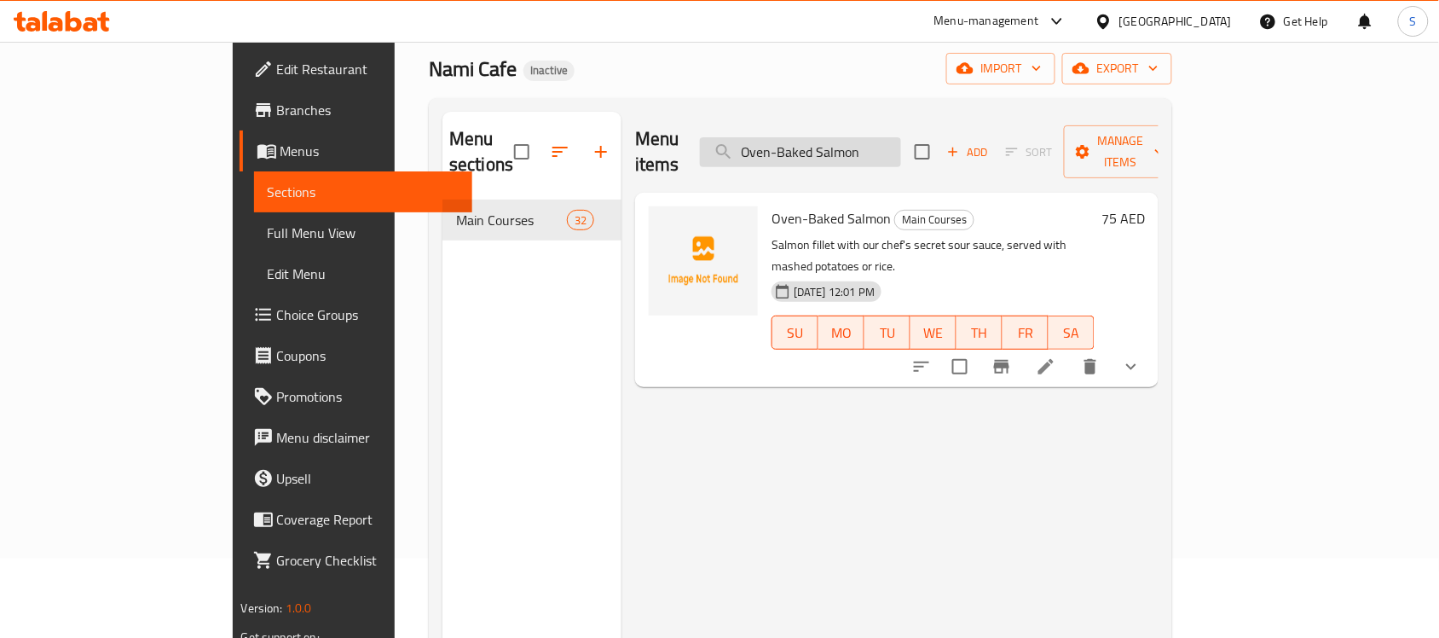
click at [901, 137] on input "Oven-Baked Salmon" at bounding box center [800, 152] width 201 height 30
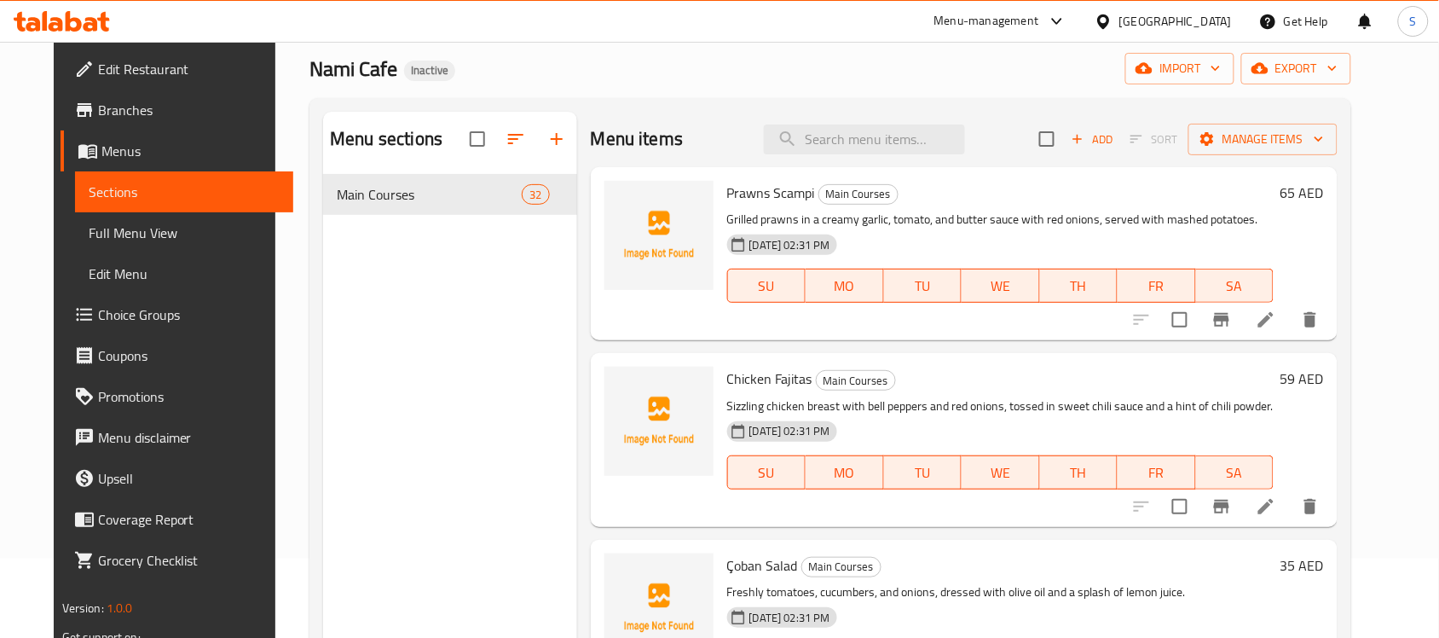
click at [1036, 139] on div "Menu items Add Sort Manage items" at bounding box center [964, 139] width 747 height 55
click at [546, 136] on icon "button" at bounding box center [556, 139] width 20 height 20
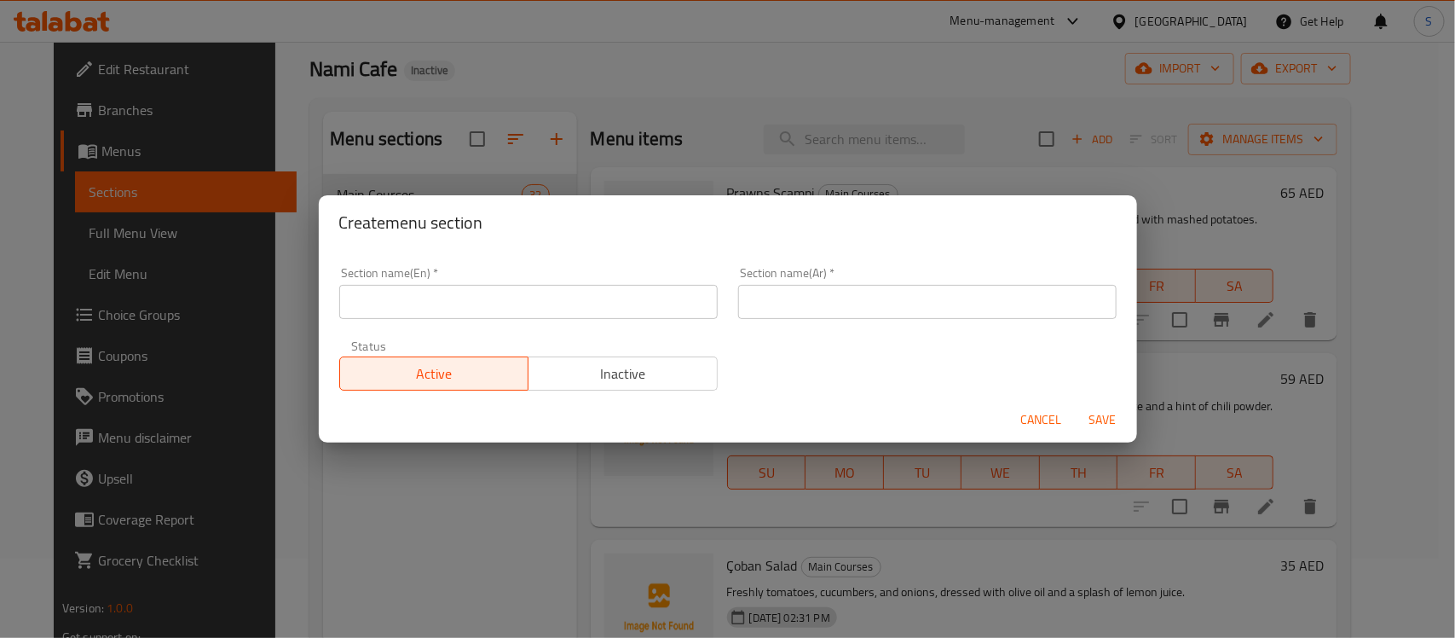
click at [524, 300] on input "text" at bounding box center [528, 302] width 378 height 34
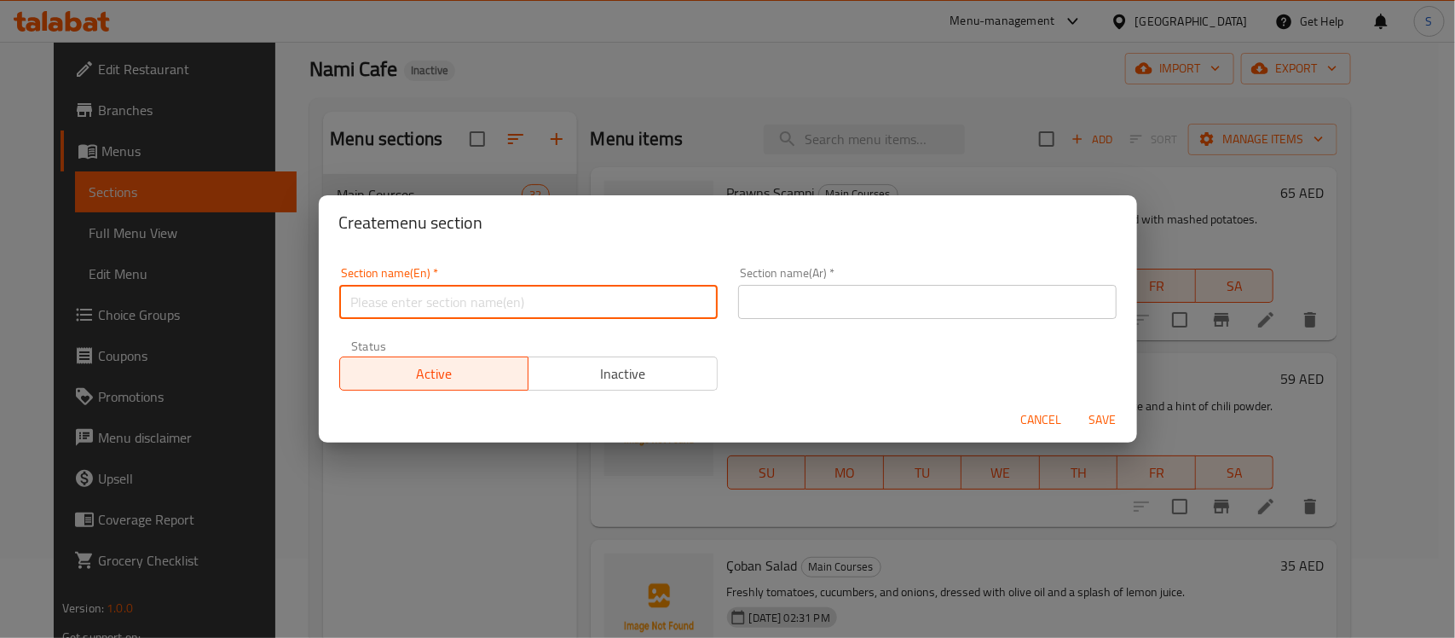
paste input "Salads"
click at [589, 291] on input "Salad" at bounding box center [528, 302] width 378 height 34
type input "Salad"
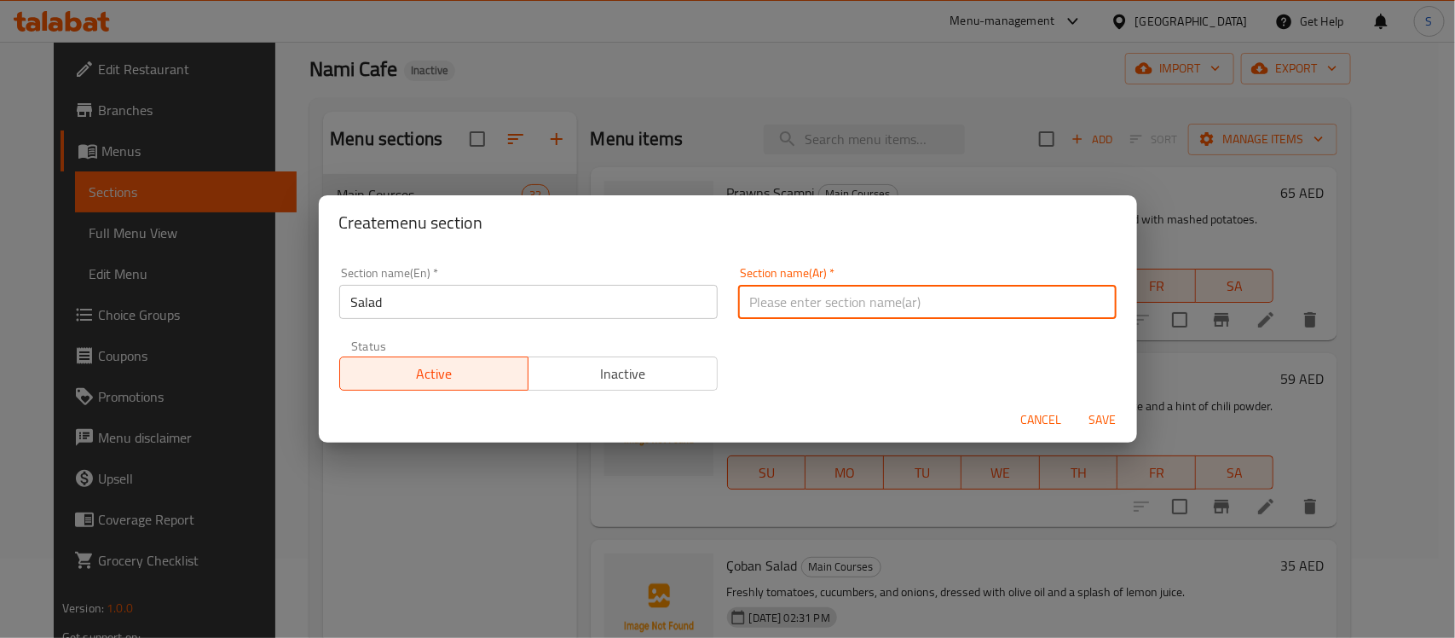
click at [785, 287] on input "text" at bounding box center [927, 302] width 378 height 34
paste input "السلطات"
type input "السلطات"
click at [557, 290] on input "Salad" at bounding box center [528, 302] width 378 height 34
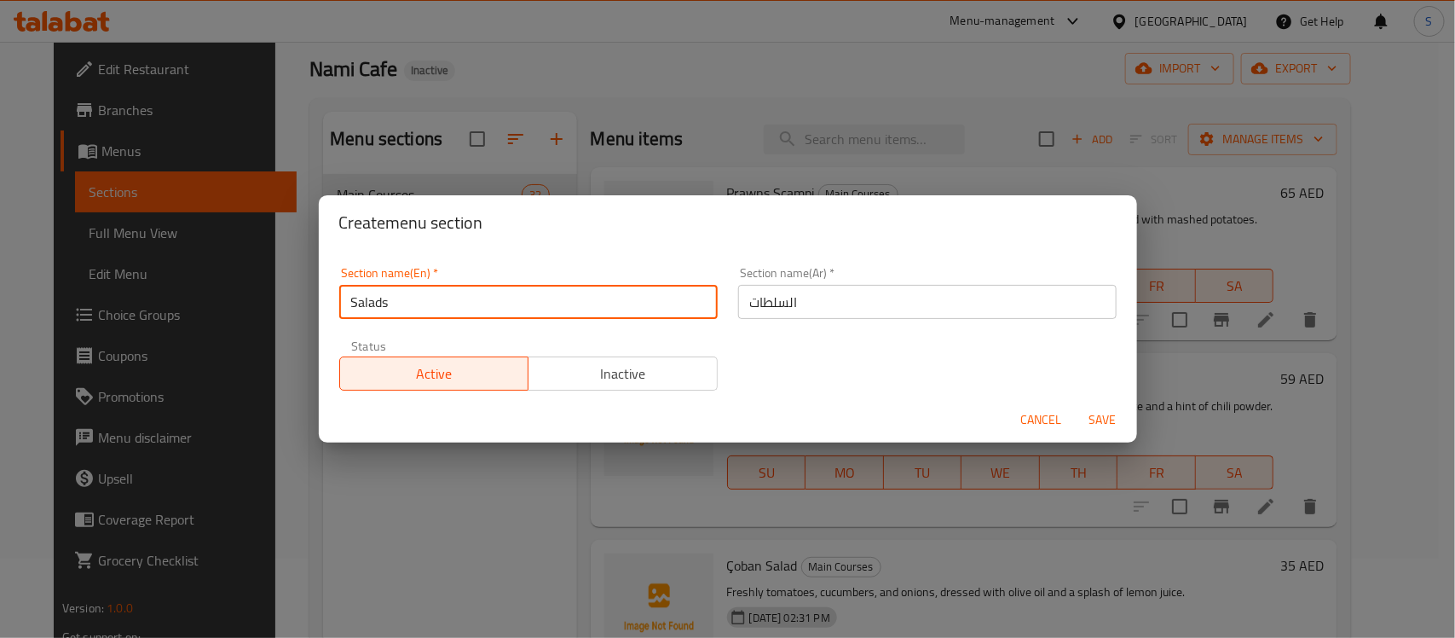
type input "Salads"
click at [1093, 412] on span "Save" at bounding box center [1102, 419] width 41 height 21
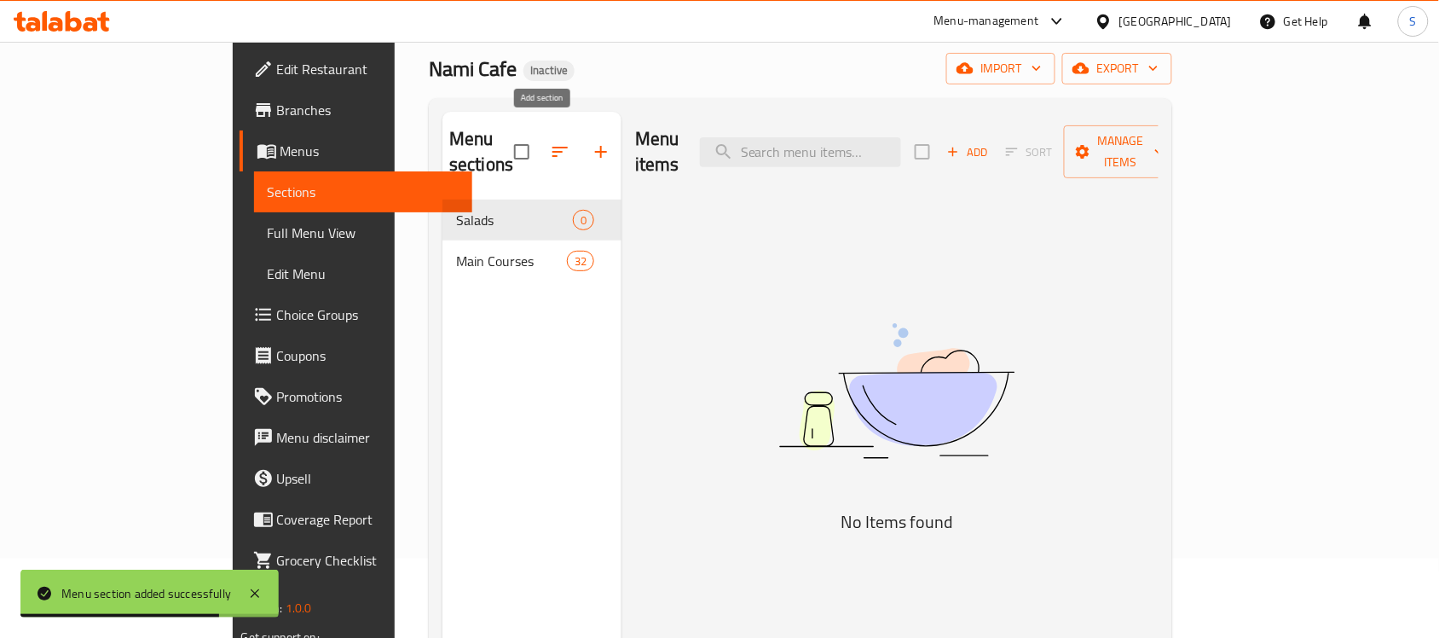
click at [595, 146] on icon "button" at bounding box center [601, 152] width 12 height 12
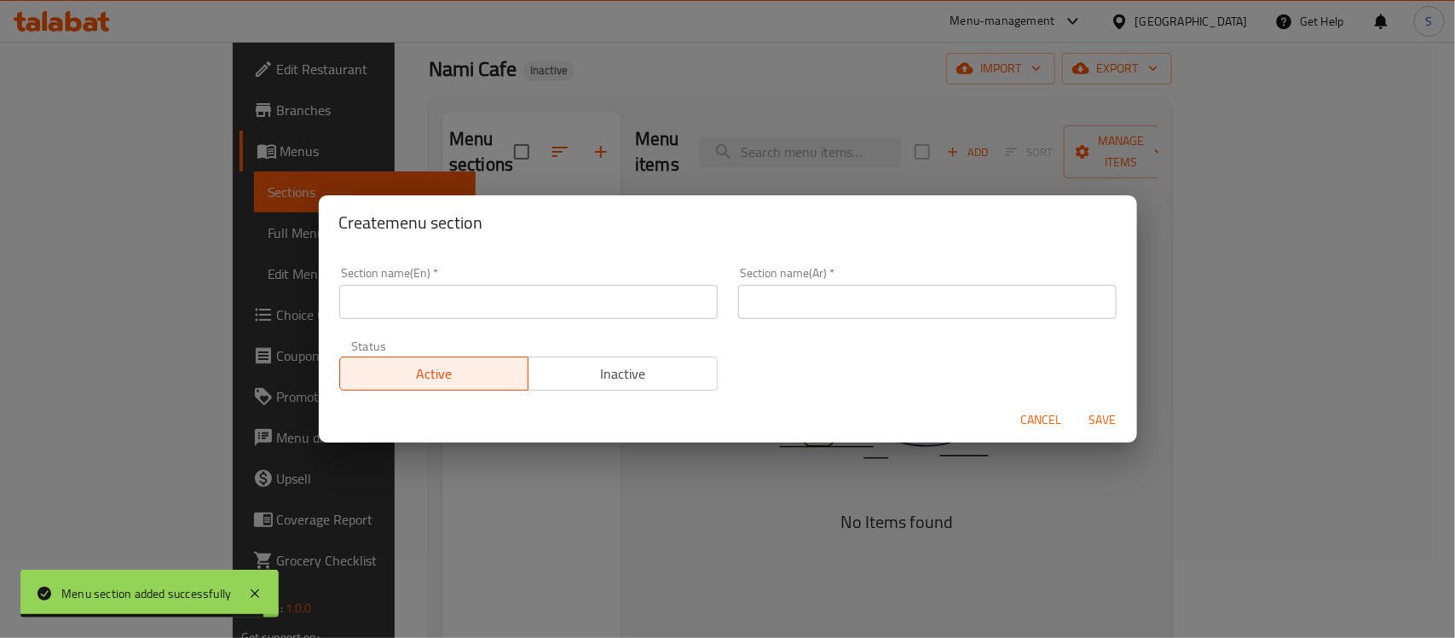
click at [483, 265] on div "Section name(En)   * Section name(En) *" at bounding box center [528, 293] width 399 height 72
click at [505, 298] on input "text" at bounding box center [528, 302] width 378 height 34
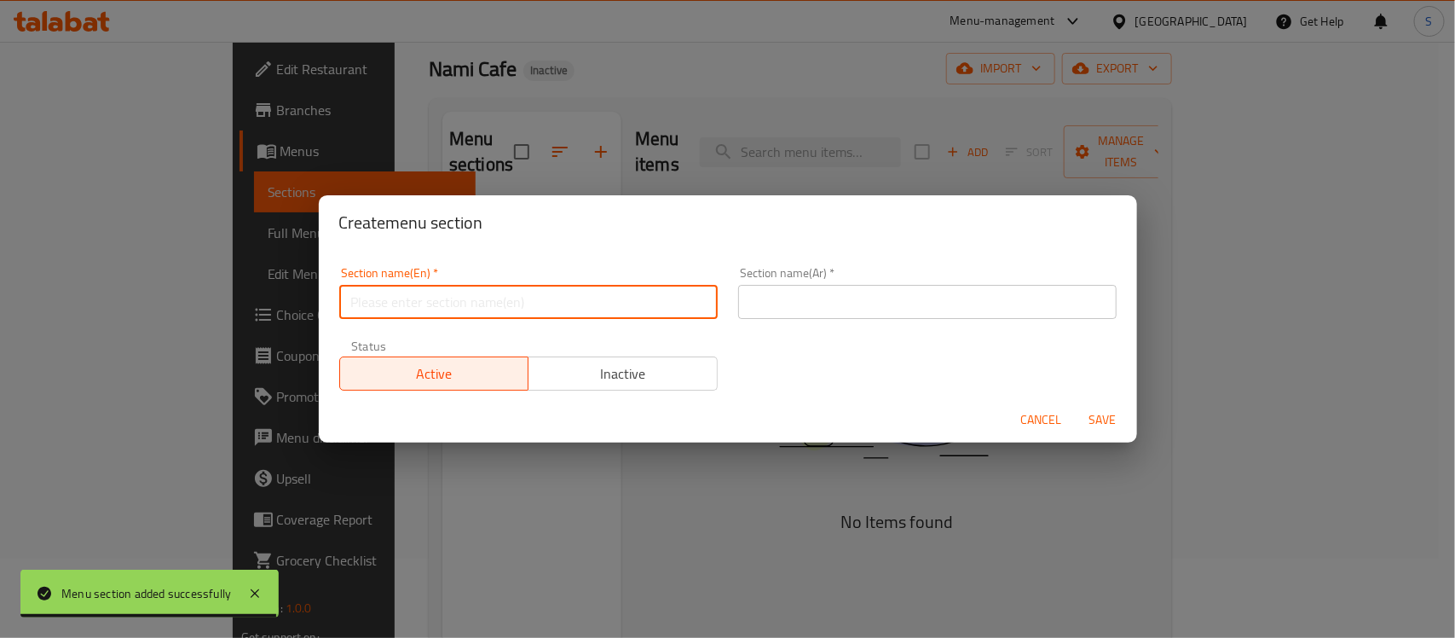
paste input "Rolls & Sandwiches"
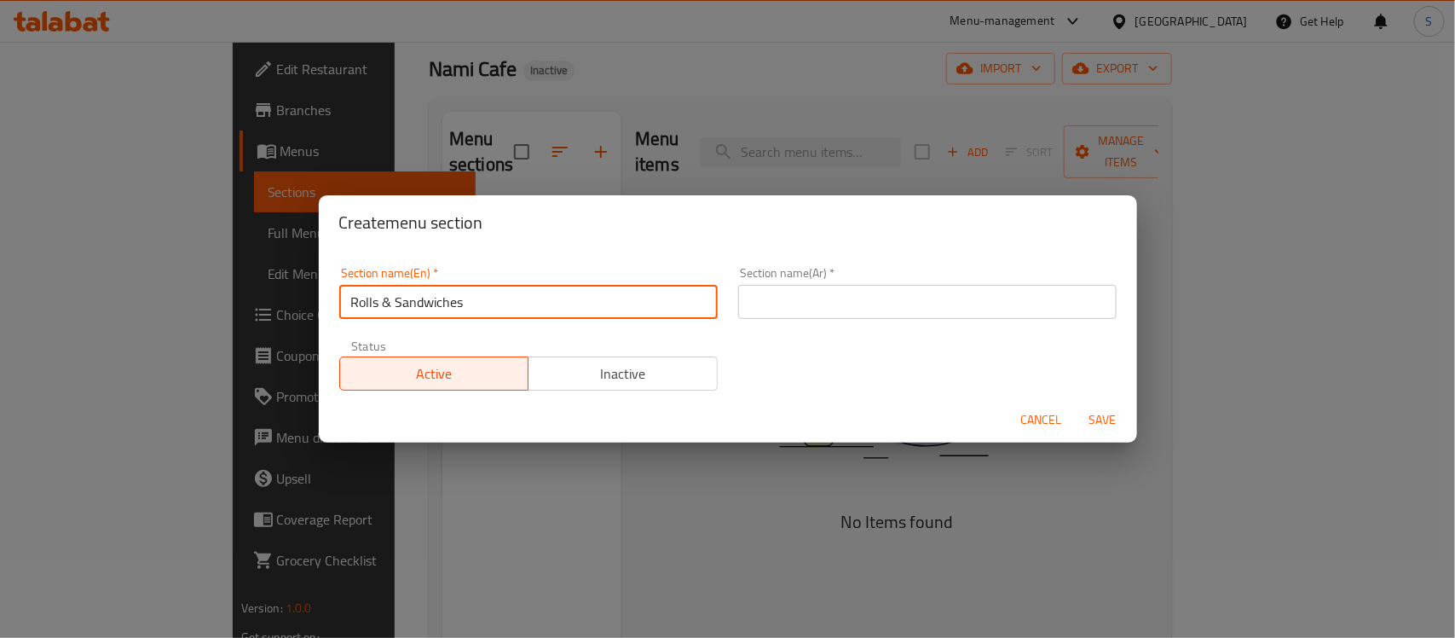
type input "Rolls & Sandwiches"
click at [756, 290] on input "text" at bounding box center [927, 302] width 378 height 34
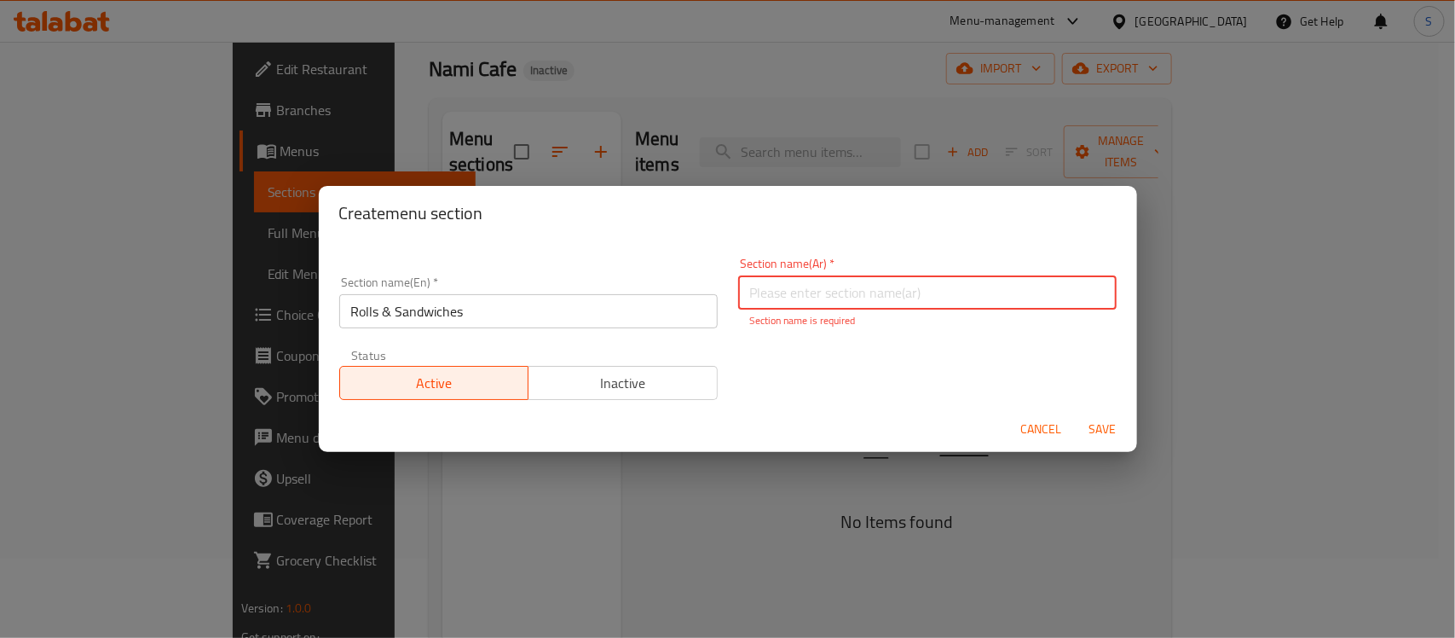
click at [874, 291] on input "text" at bounding box center [927, 292] width 378 height 34
paste input "لفائف وسندويشات"
click at [825, 290] on input "لفائف وسندويشات" at bounding box center [927, 292] width 378 height 34
click at [802, 291] on input "لفائف وسندويشات" at bounding box center [927, 292] width 378 height 34
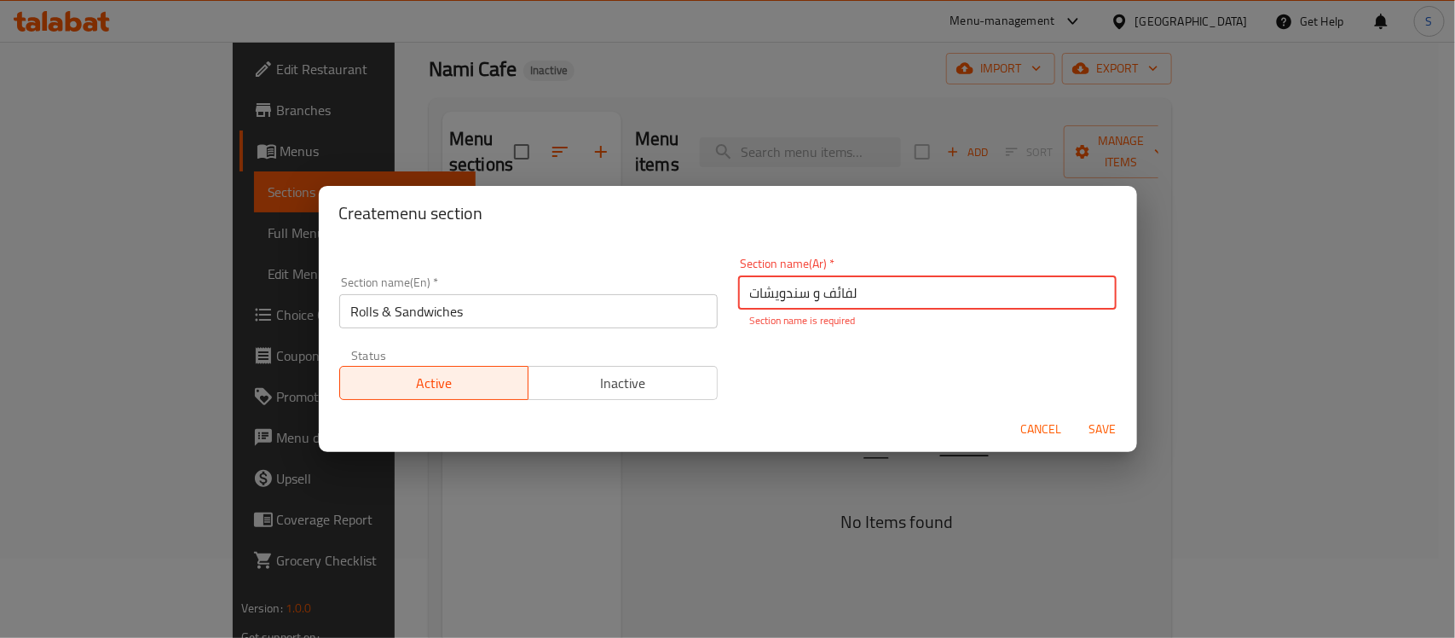
click at [840, 292] on input "لفائف و سندويشات" at bounding box center [927, 292] width 378 height 34
type input "رولز و سندويشات"
click at [1076, 413] on button "Save" at bounding box center [1103, 429] width 55 height 32
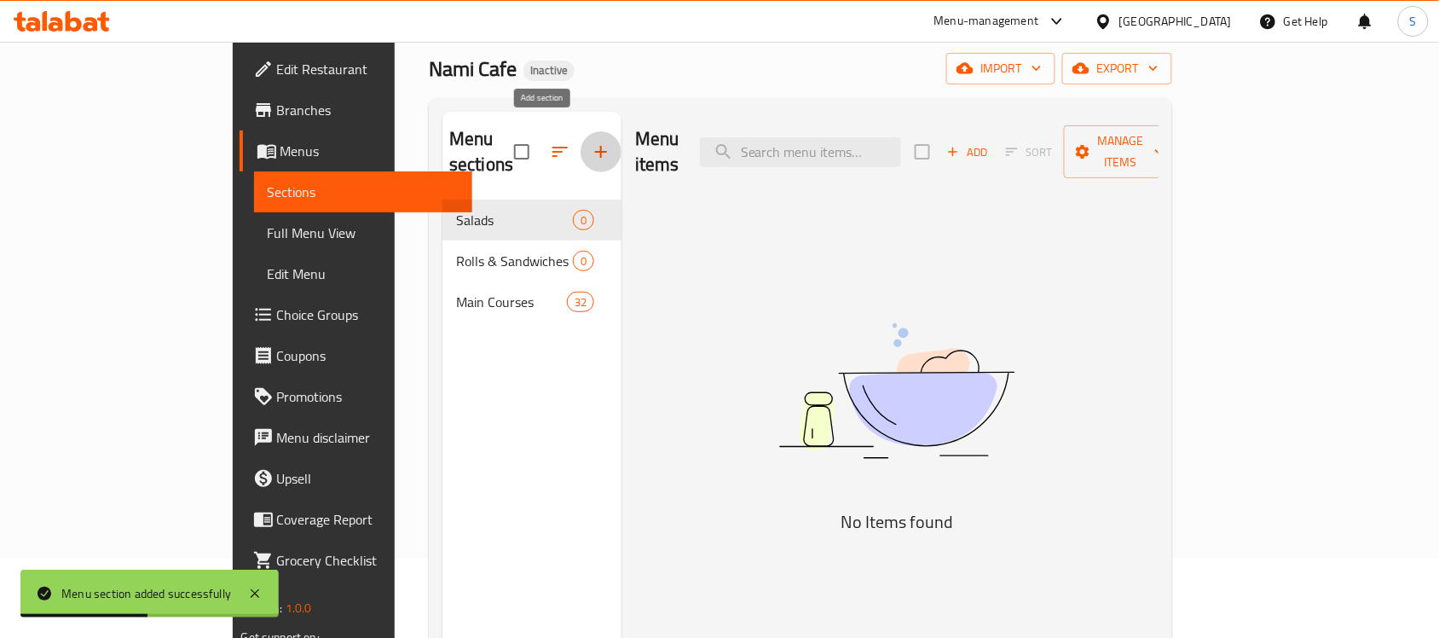
click at [580, 131] on button "button" at bounding box center [600, 151] width 41 height 41
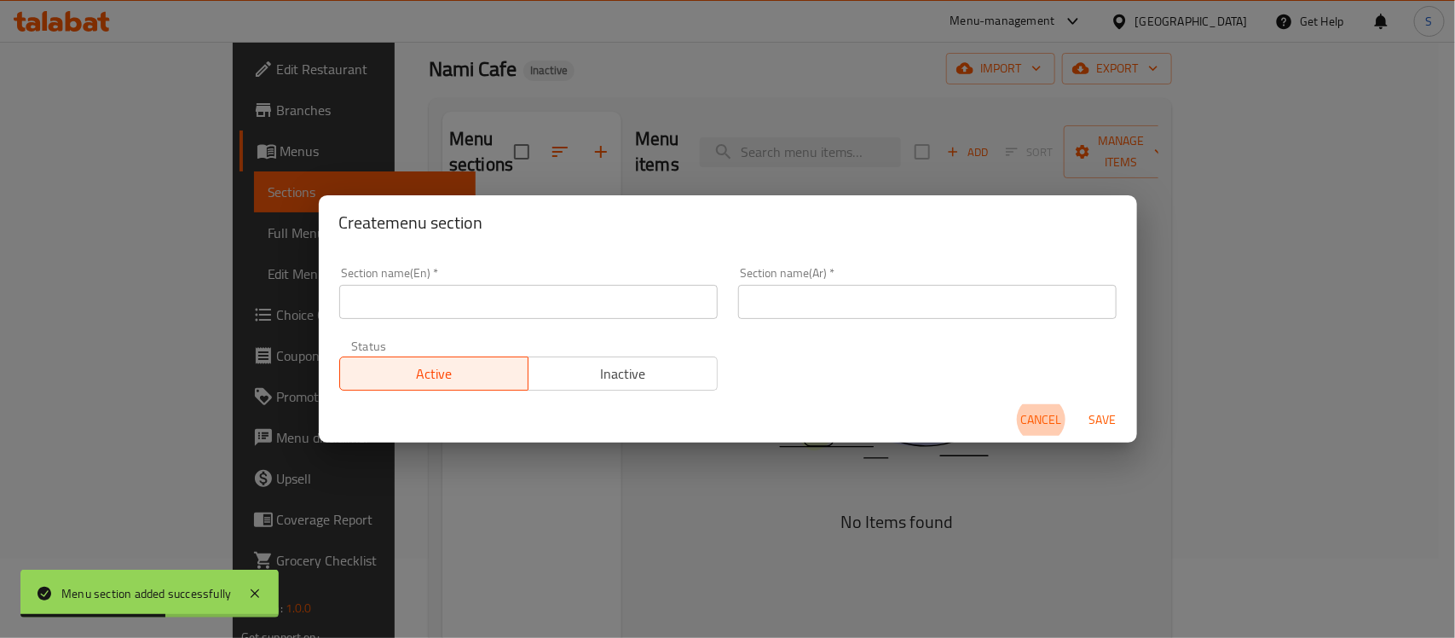
click at [815, 294] on input "text" at bounding box center [927, 302] width 378 height 34
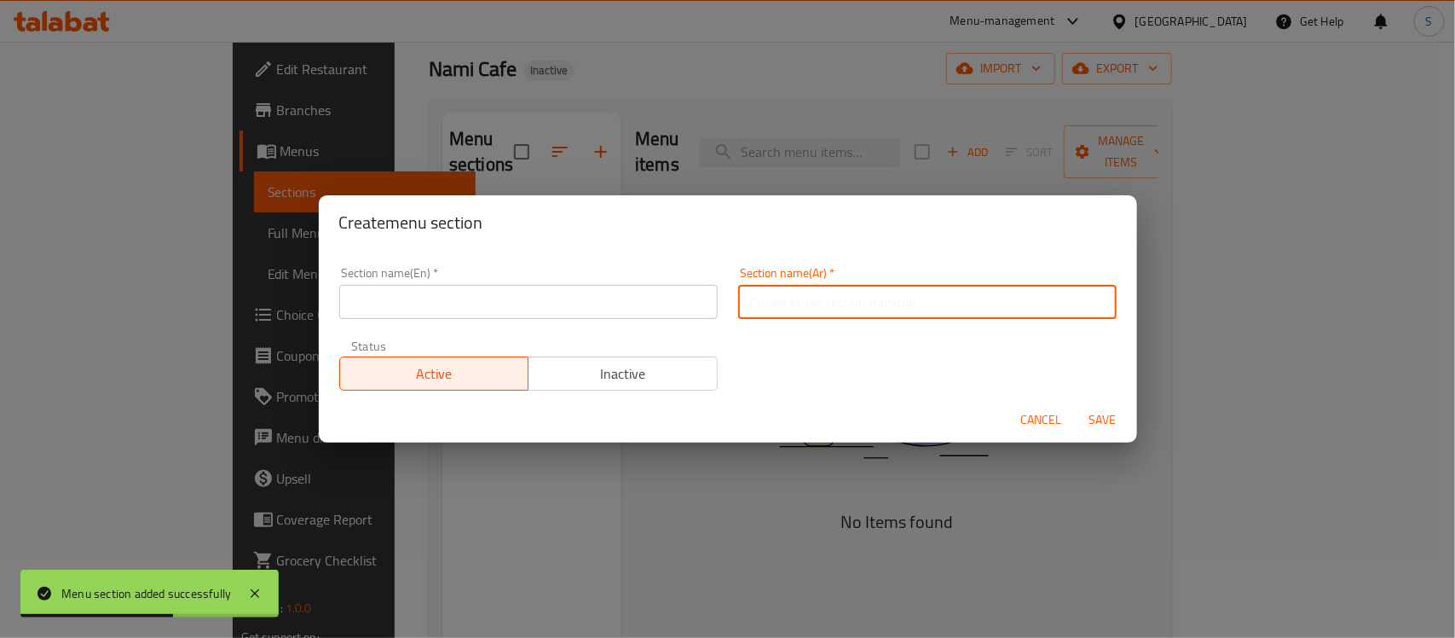
paste input "الأطباق الجانبية والمشروبات"
type input "الأطباق الجانبية والمشروبات"
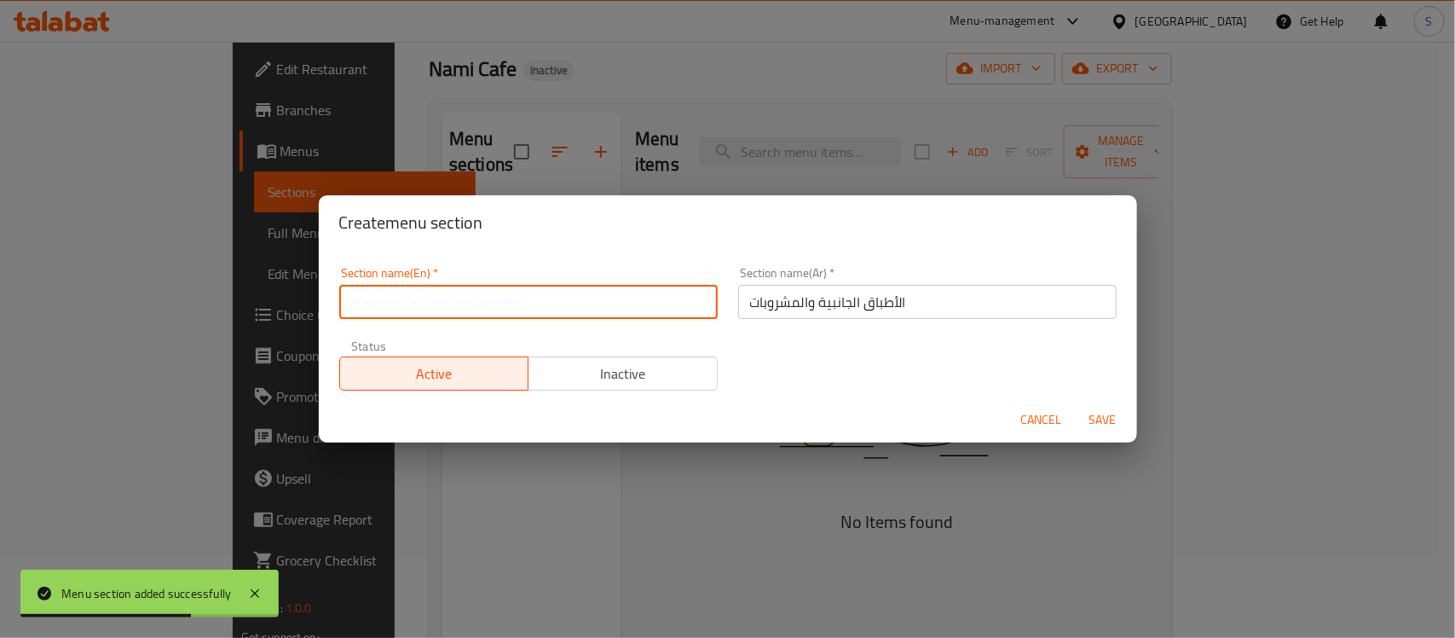
click at [556, 313] on input "text" at bounding box center [528, 302] width 378 height 34
click at [522, 294] on input "text" at bounding box center [528, 302] width 378 height 34
paste input "Sides & Beverages"
type input "Sides & Beverages"
click at [490, 346] on div "Active Inactive" at bounding box center [528, 364] width 378 height 51
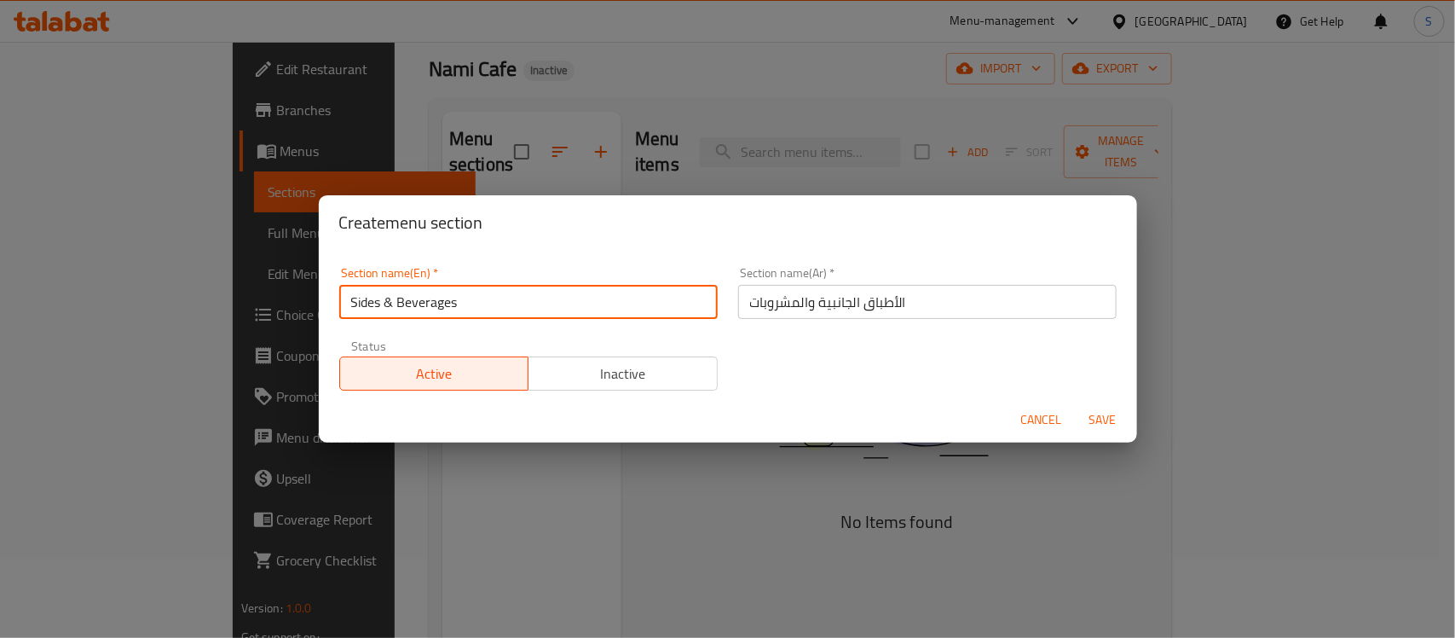
click at [557, 311] on input "Sides & Beverages" at bounding box center [528, 302] width 378 height 34
click at [1076, 404] on button "Save" at bounding box center [1103, 420] width 55 height 32
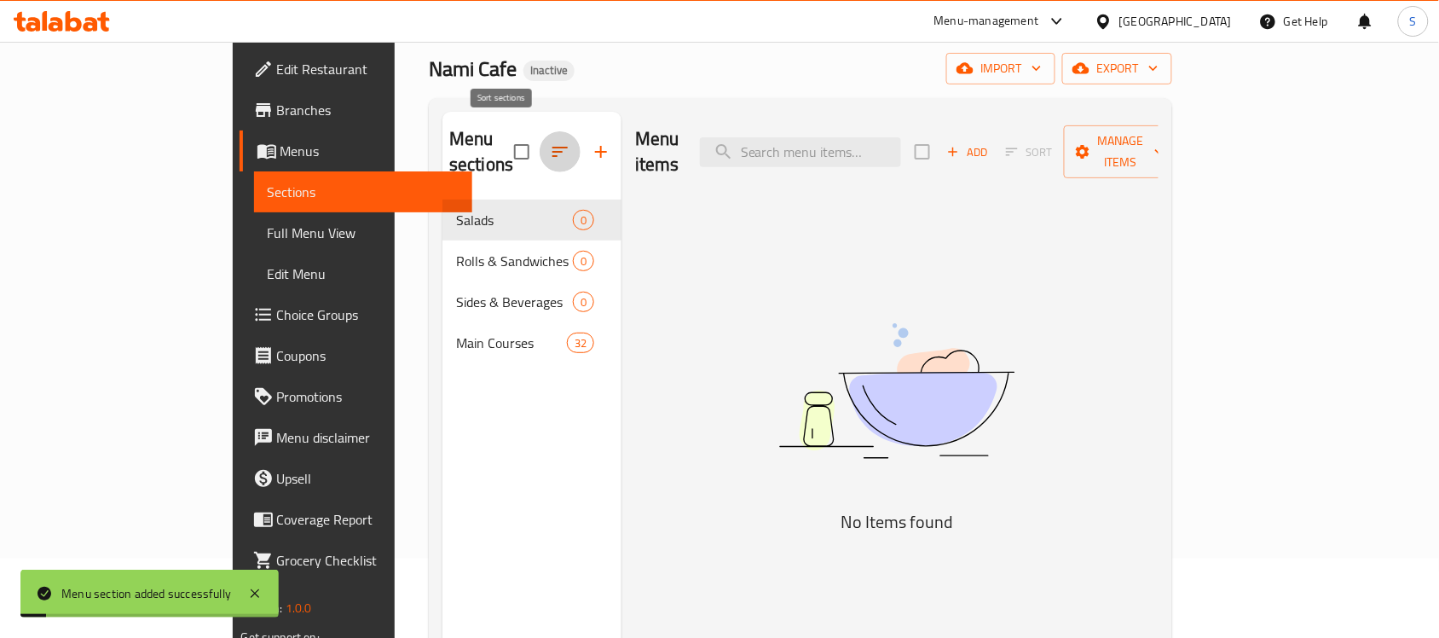
click at [550, 146] on icon "button" at bounding box center [560, 151] width 20 height 20
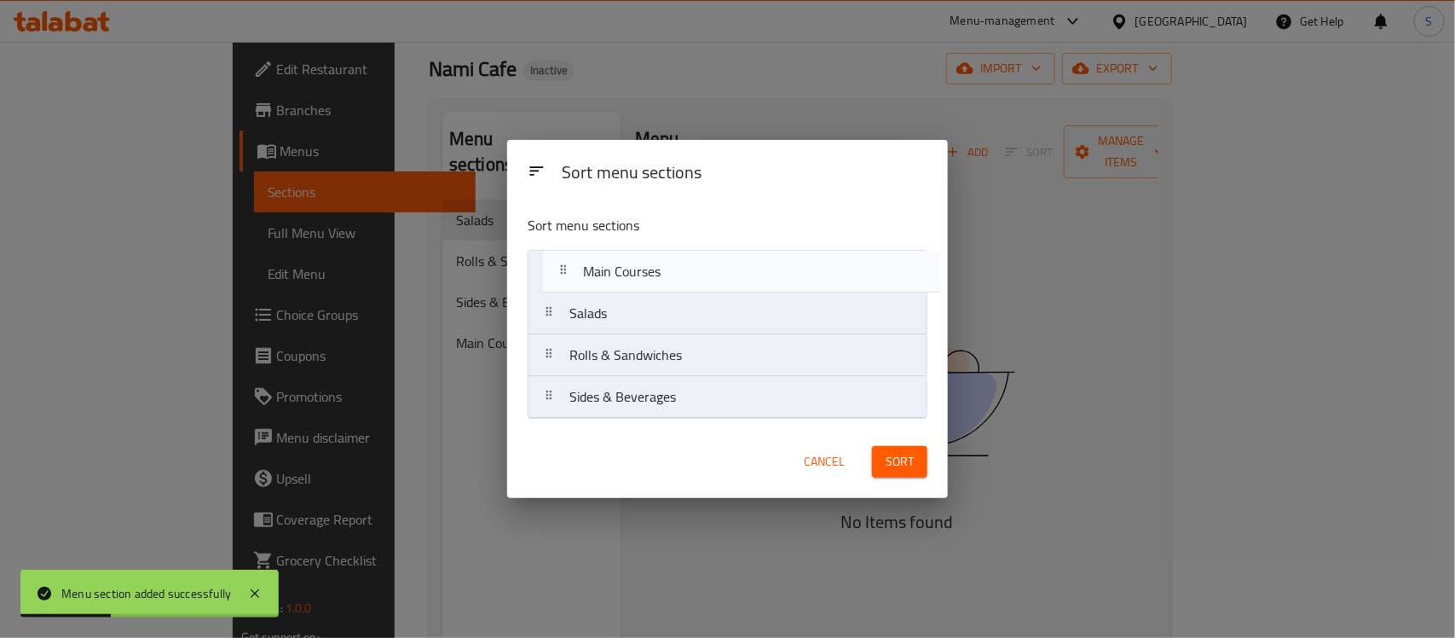
drag, startPoint x: 667, startPoint y: 410, endPoint x: 674, endPoint y: 273, distance: 137.4
click at [674, 273] on nav "Salads Rolls & Sandwiches Sides & Beverages Main Courses" at bounding box center [728, 334] width 400 height 169
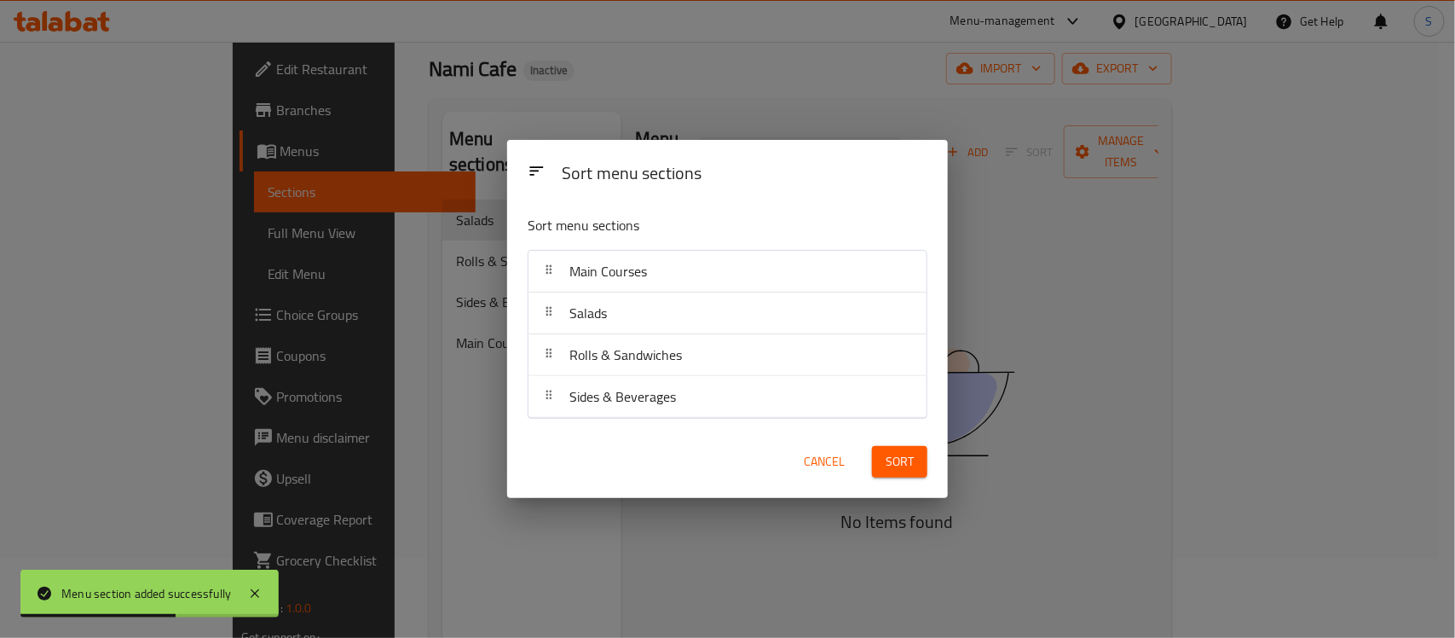
click at [893, 469] on span "Sort" at bounding box center [900, 461] width 28 height 21
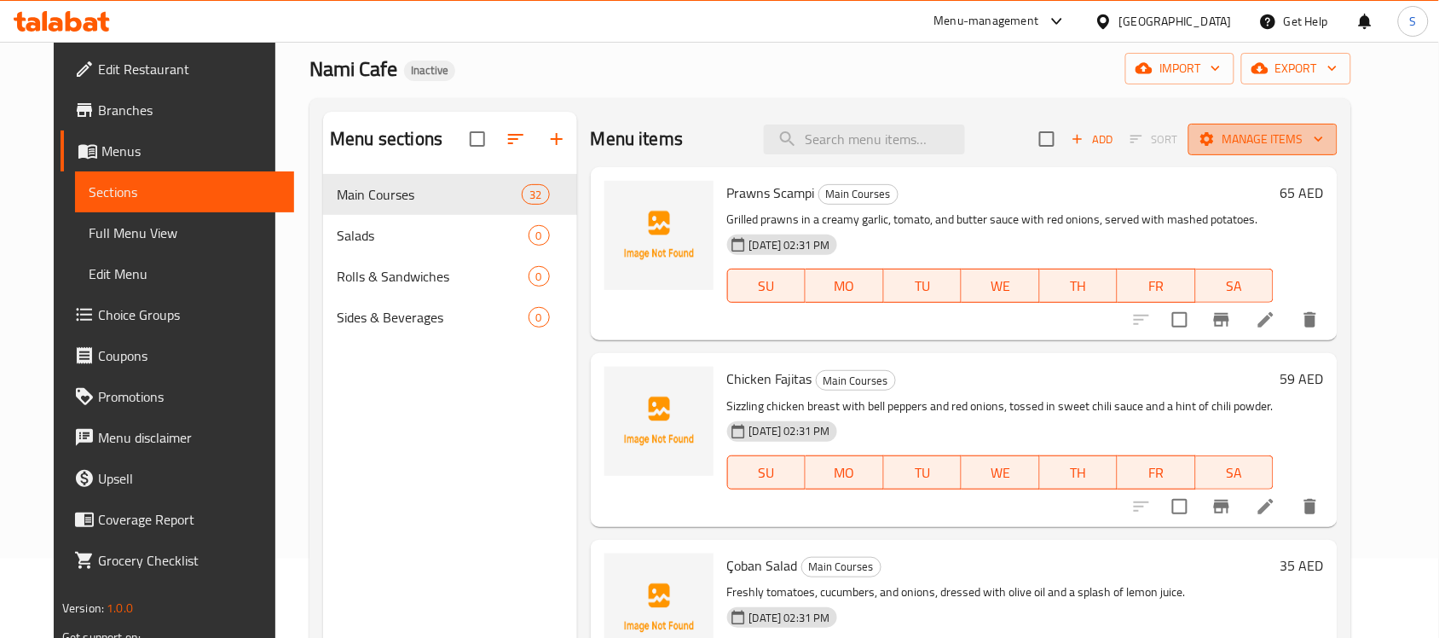
click at [1261, 142] on span "Manage items" at bounding box center [1263, 139] width 122 height 21
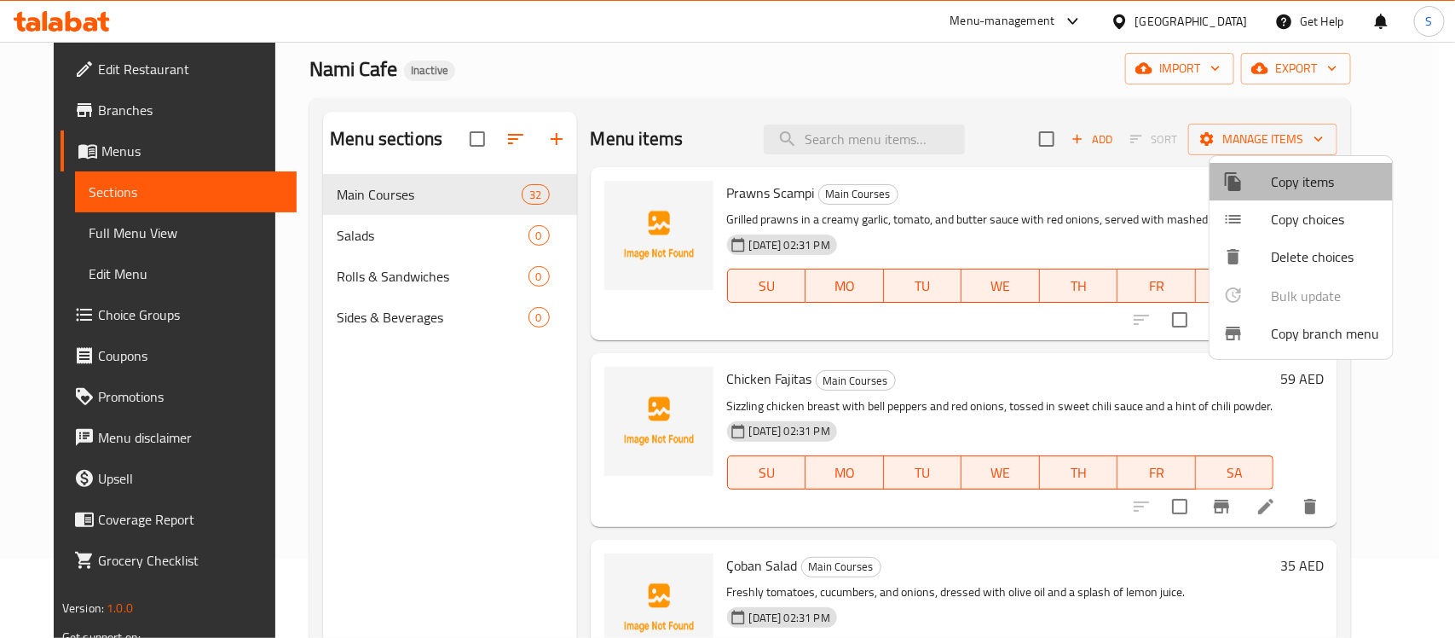
click at [1302, 184] on span "Copy items" at bounding box center [1325, 181] width 108 height 20
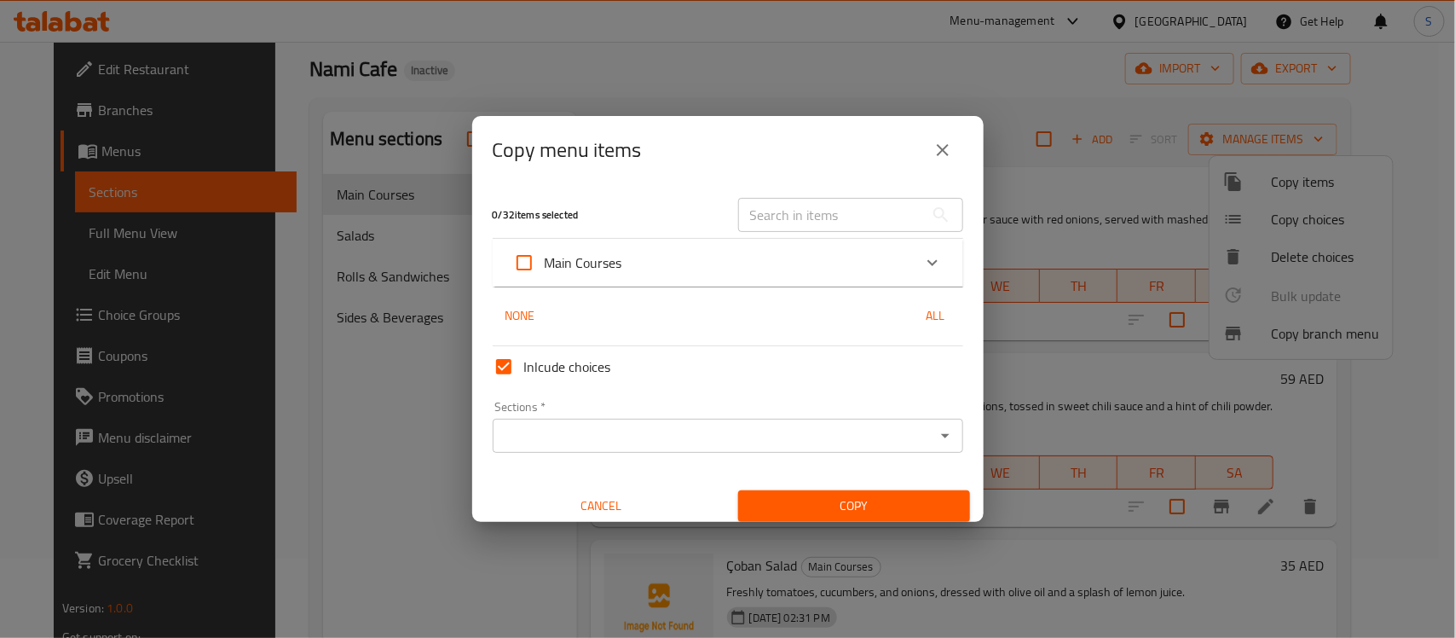
click at [774, 274] on div "Main Courses" at bounding box center [712, 262] width 399 height 41
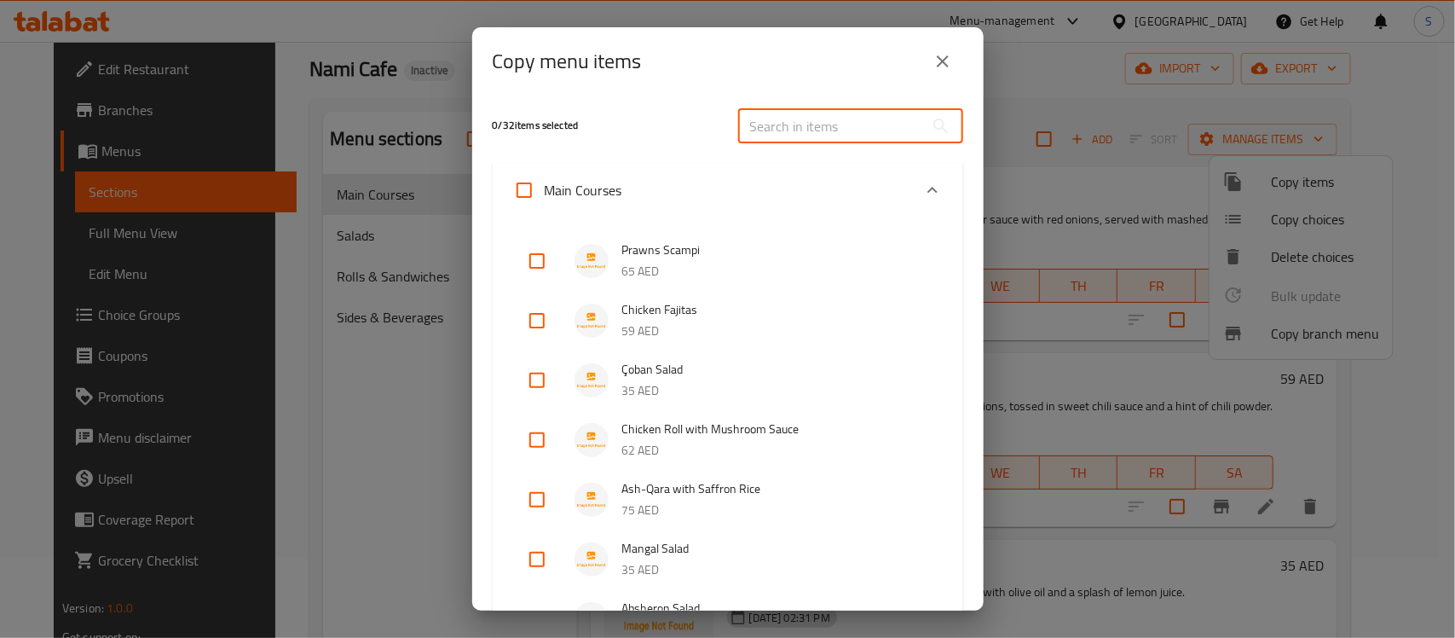
click at [812, 122] on input "text" at bounding box center [831, 126] width 186 height 34
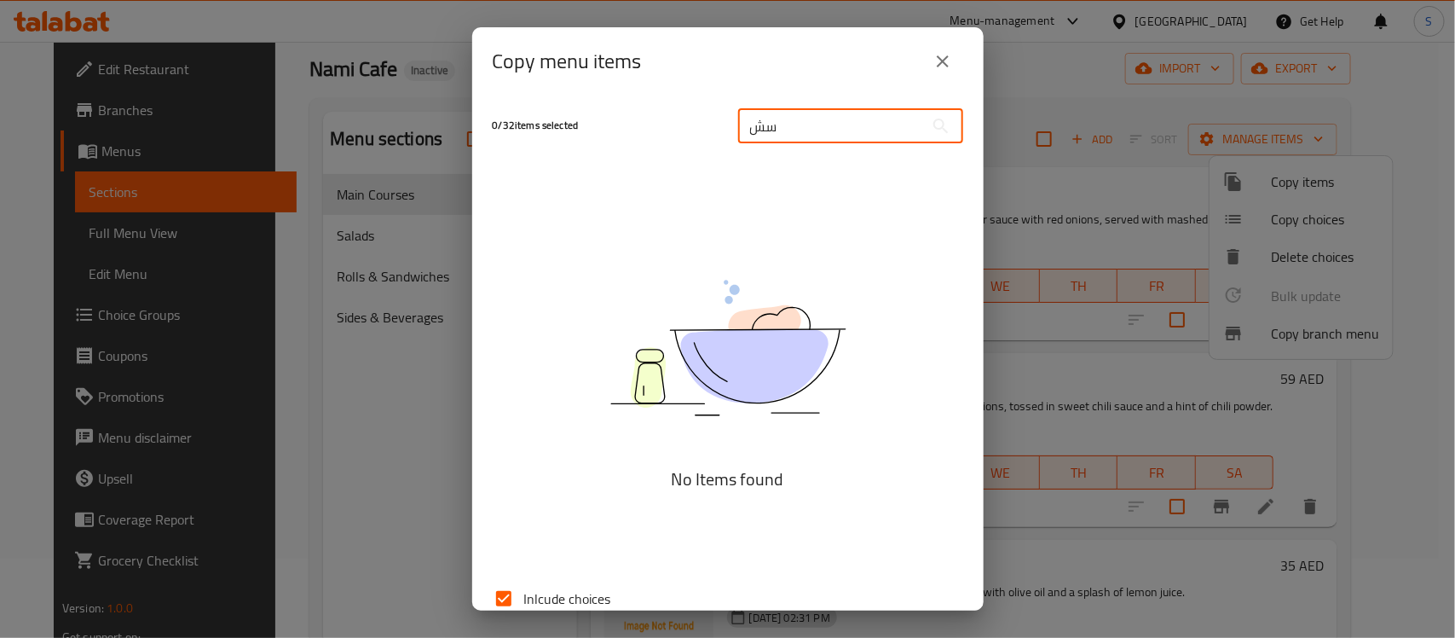
type input "س"
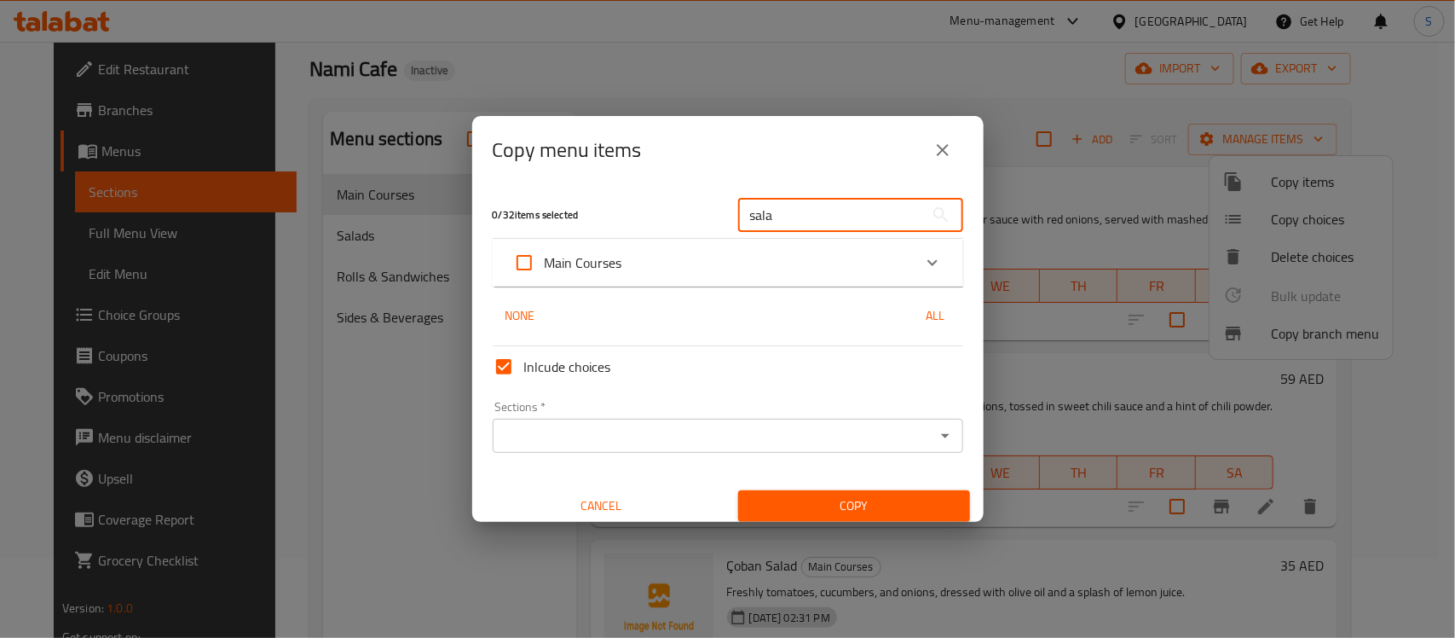
type input "sala"
click at [805, 262] on div "Main Courses" at bounding box center [712, 262] width 399 height 41
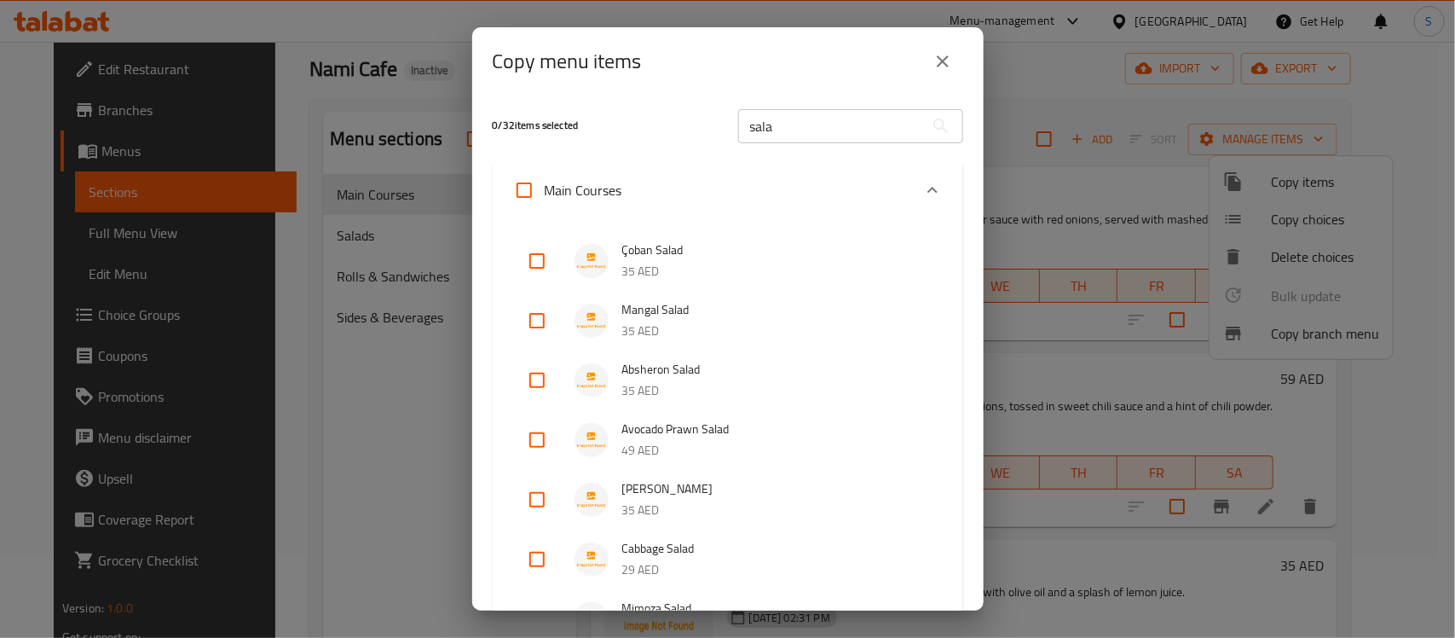
click at [801, 130] on input "sala" at bounding box center [831, 126] width 186 height 34
drag, startPoint x: 534, startPoint y: 254, endPoint x: 537, endPoint y: 297, distance: 42.7
click at [534, 256] on input "checkbox" at bounding box center [537, 260] width 41 height 41
checkbox input "true"
click at [539, 325] on input "checkbox" at bounding box center [537, 320] width 41 height 41
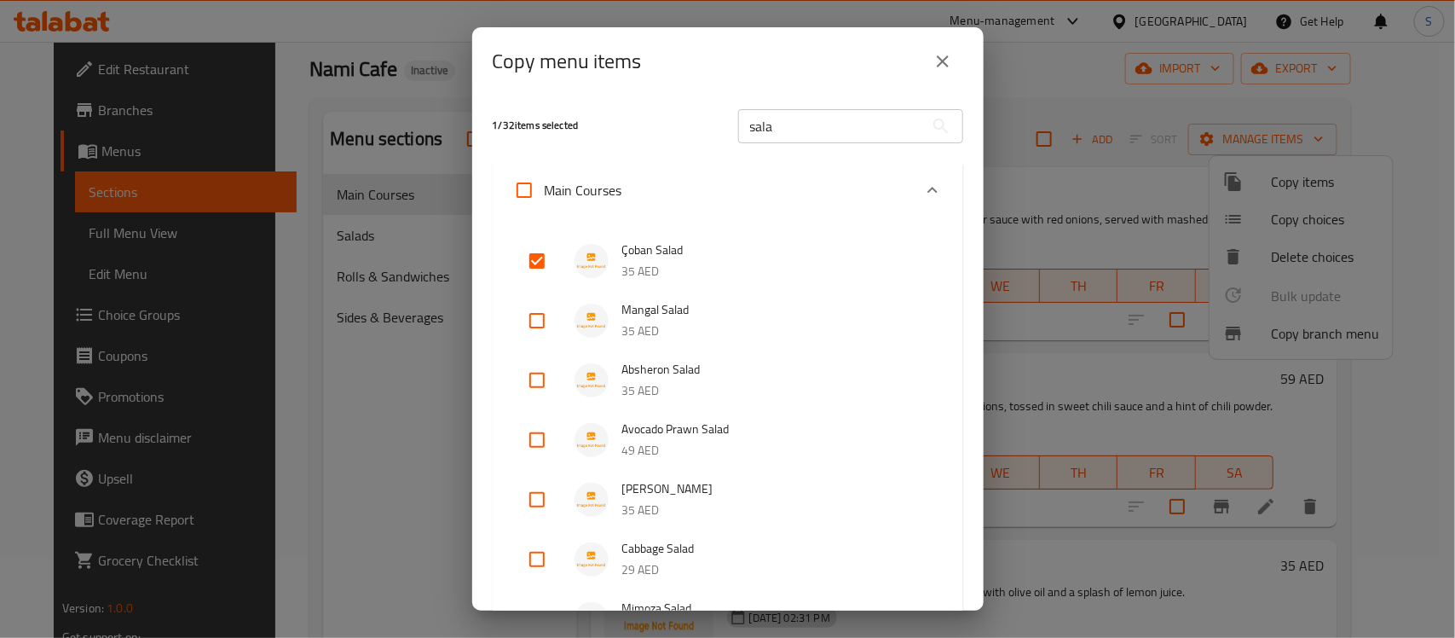
checkbox input "true"
click at [537, 378] on input "checkbox" at bounding box center [537, 380] width 41 height 41
checkbox input "true"
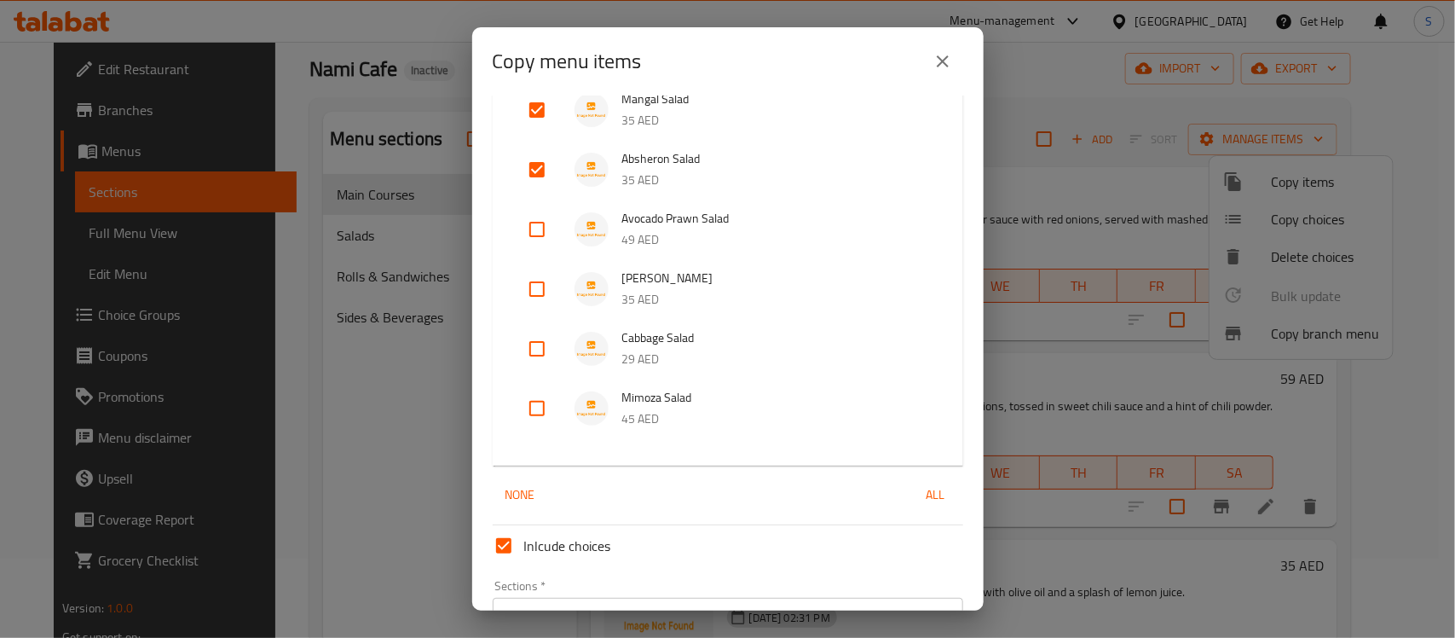
scroll to position [213, 0]
click at [541, 230] on input "checkbox" at bounding box center [537, 226] width 41 height 41
checkbox input "true"
click at [535, 290] on input "checkbox" at bounding box center [537, 286] width 41 height 41
checkbox input "true"
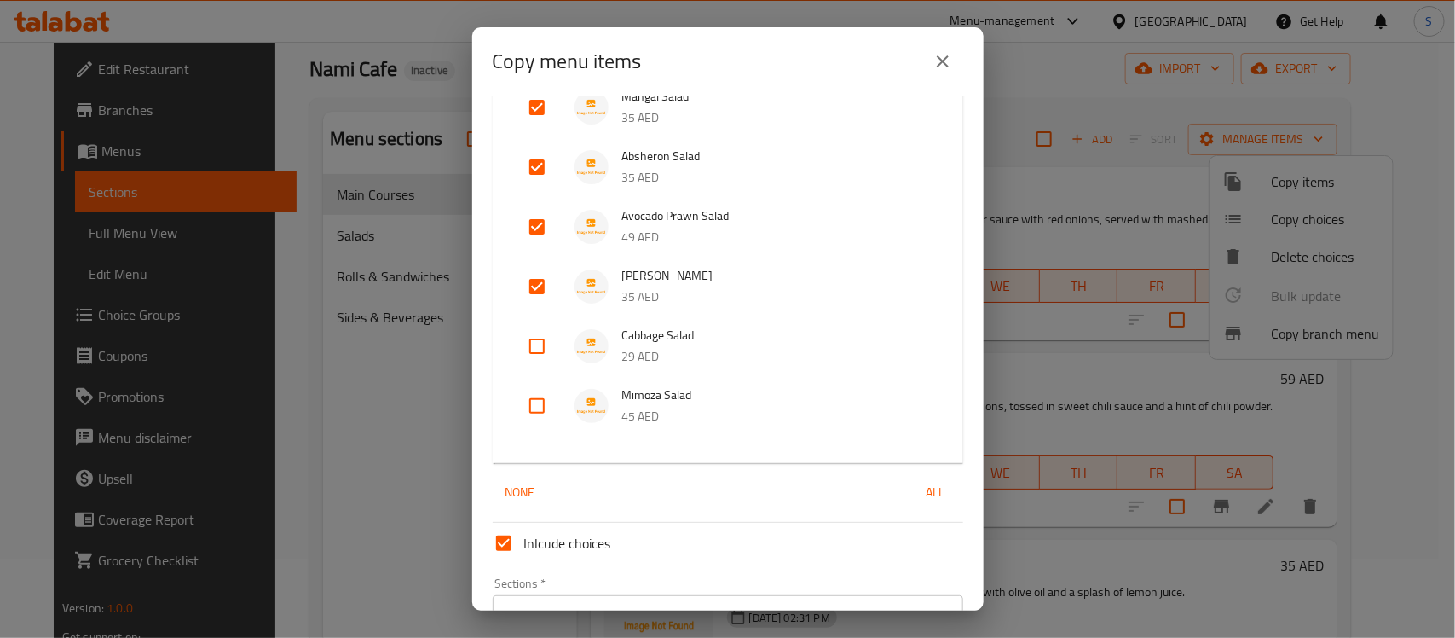
click at [541, 337] on input "checkbox" at bounding box center [537, 346] width 41 height 41
checkbox input "true"
click at [539, 403] on input "checkbox" at bounding box center [537, 405] width 41 height 41
checkbox input "true"
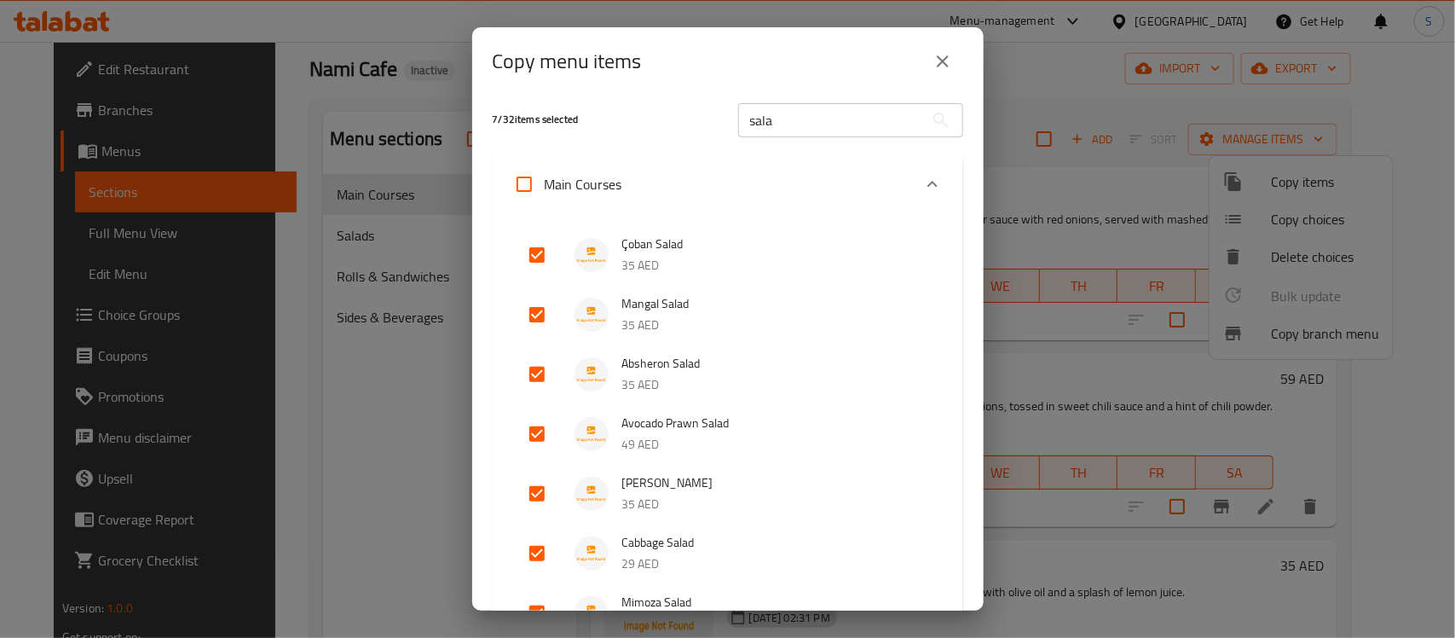
scroll to position [0, 0]
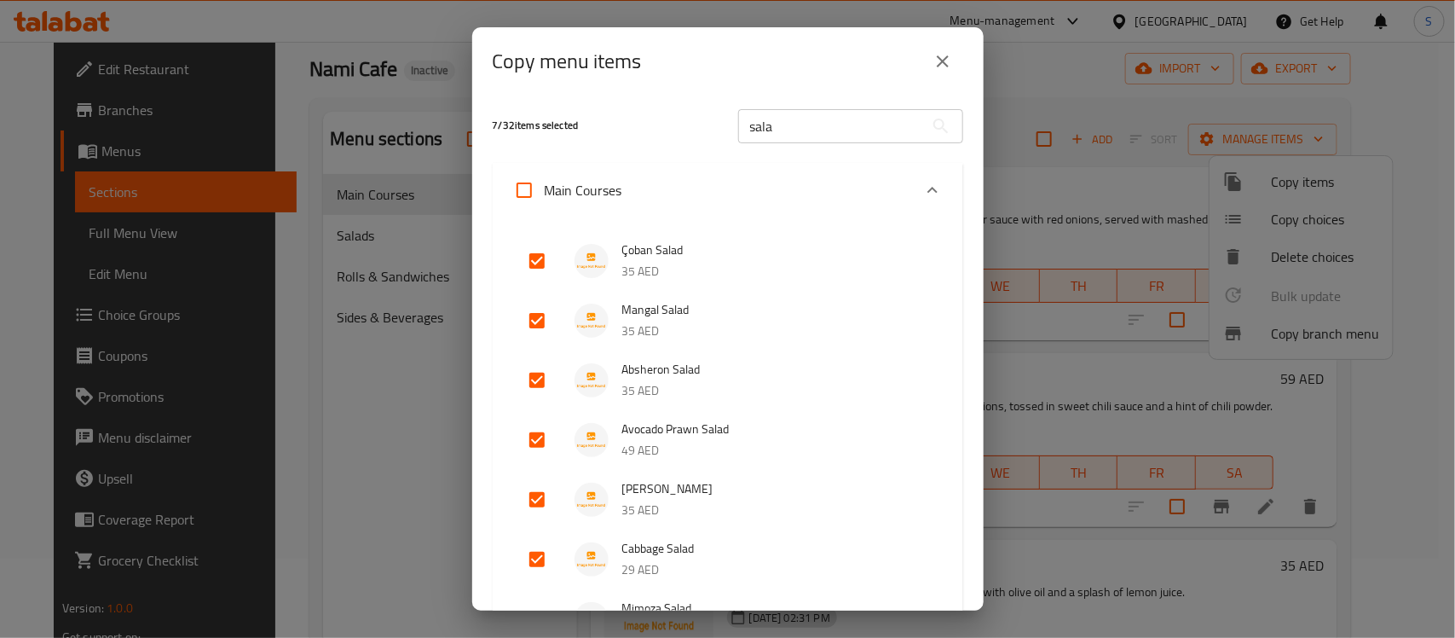
click at [769, 112] on input "sala" at bounding box center [831, 126] width 186 height 34
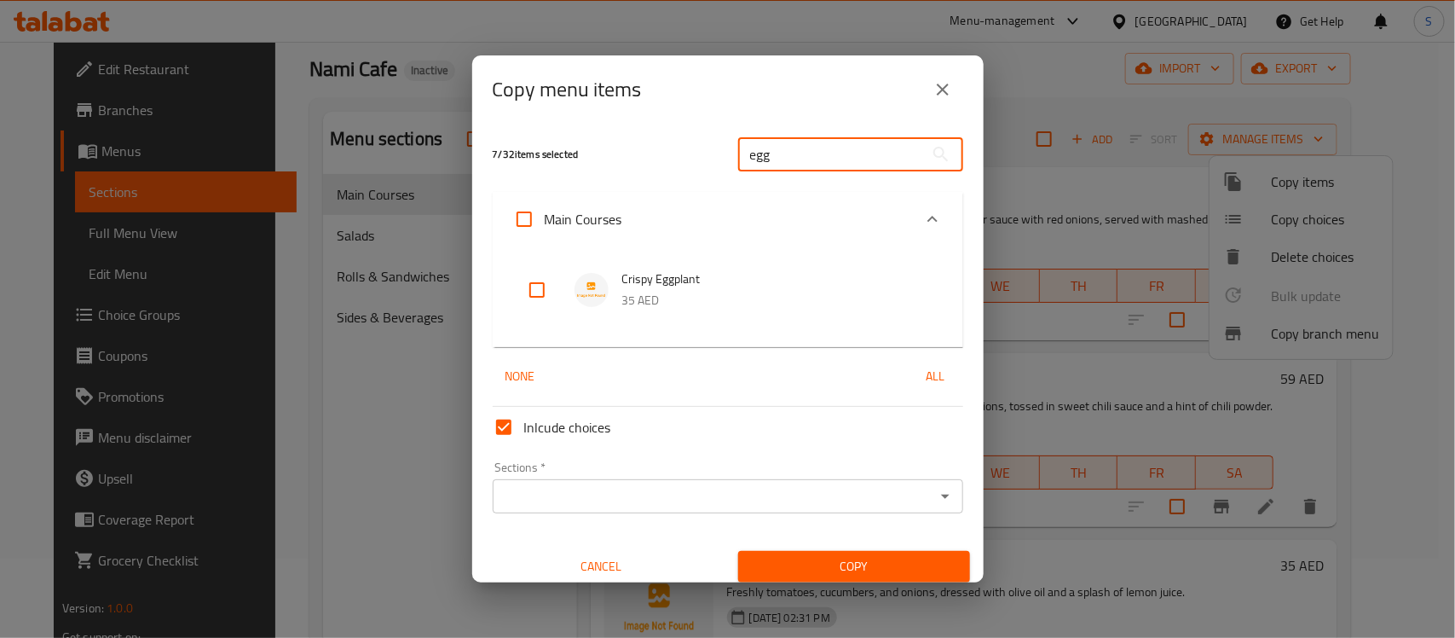
type input "egg"
click at [534, 284] on input "checkbox" at bounding box center [537, 289] width 41 height 41
checkbox input "true"
click at [666, 494] on input "Sections   *" at bounding box center [714, 496] width 432 height 24
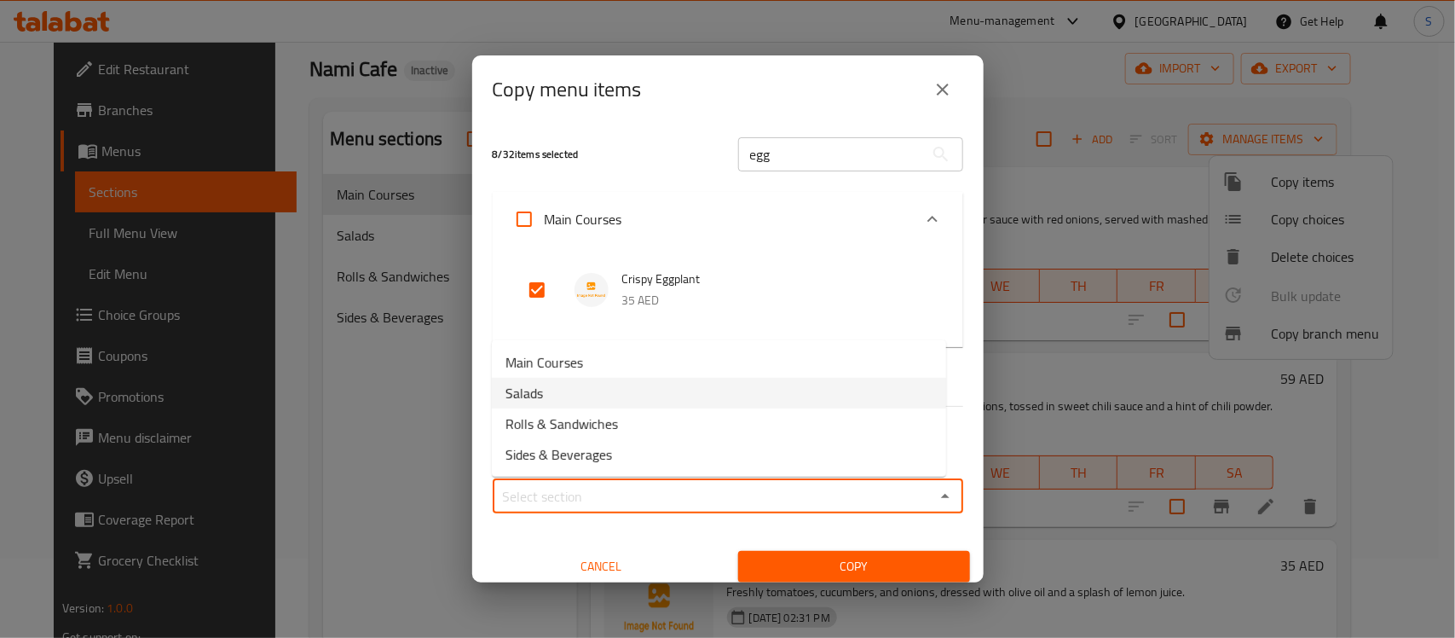
click at [609, 390] on li "Salads" at bounding box center [719, 393] width 454 height 31
type input "Salads"
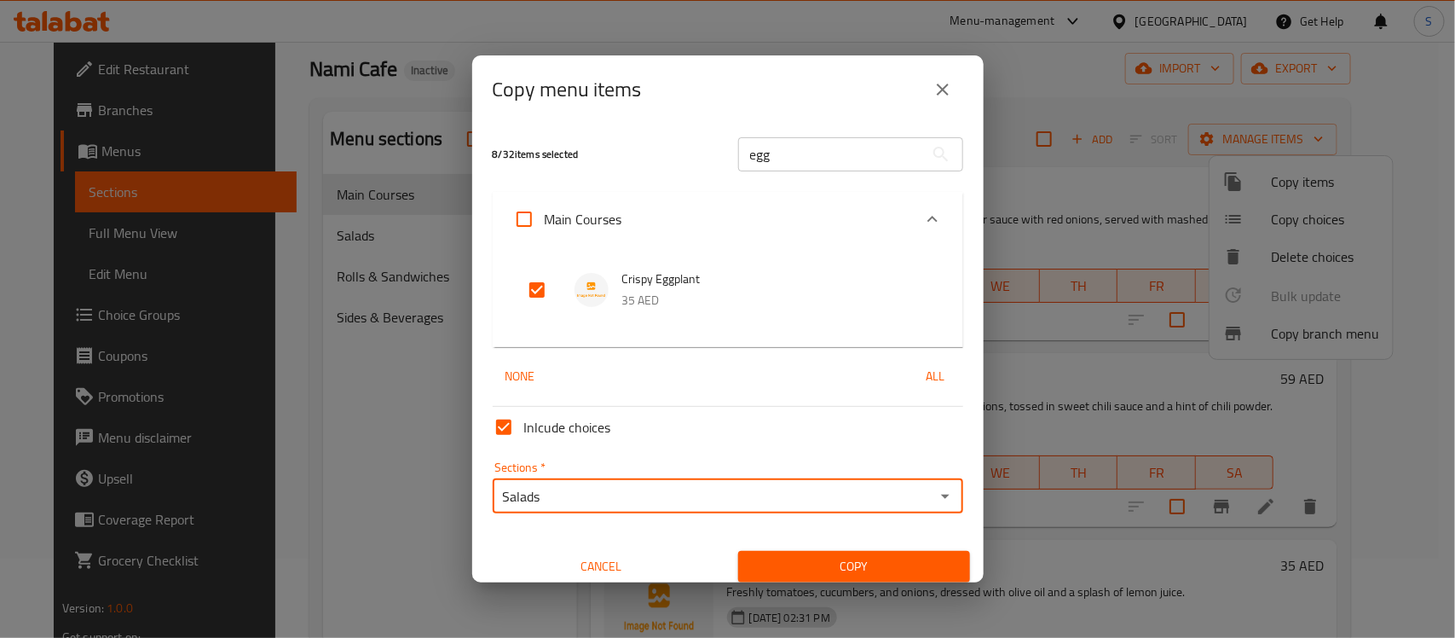
click at [801, 557] on span "Copy" at bounding box center [854, 566] width 205 height 21
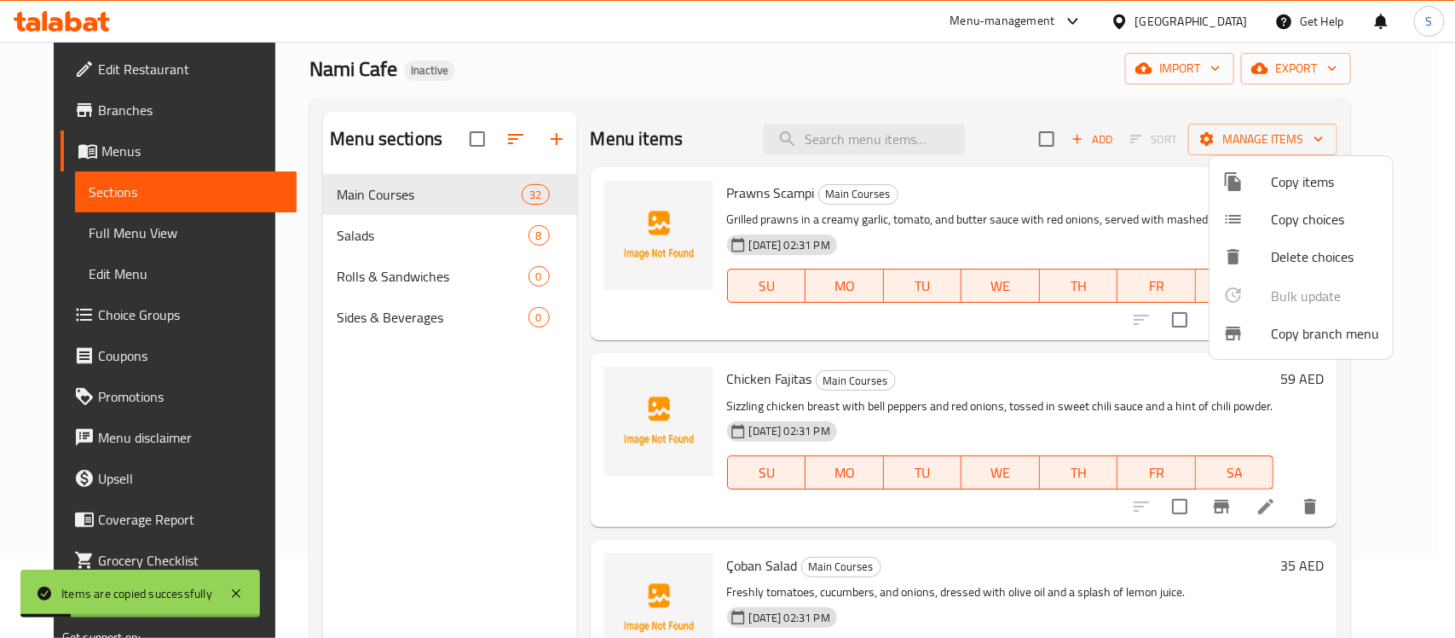
click at [419, 274] on div at bounding box center [727, 319] width 1455 height 638
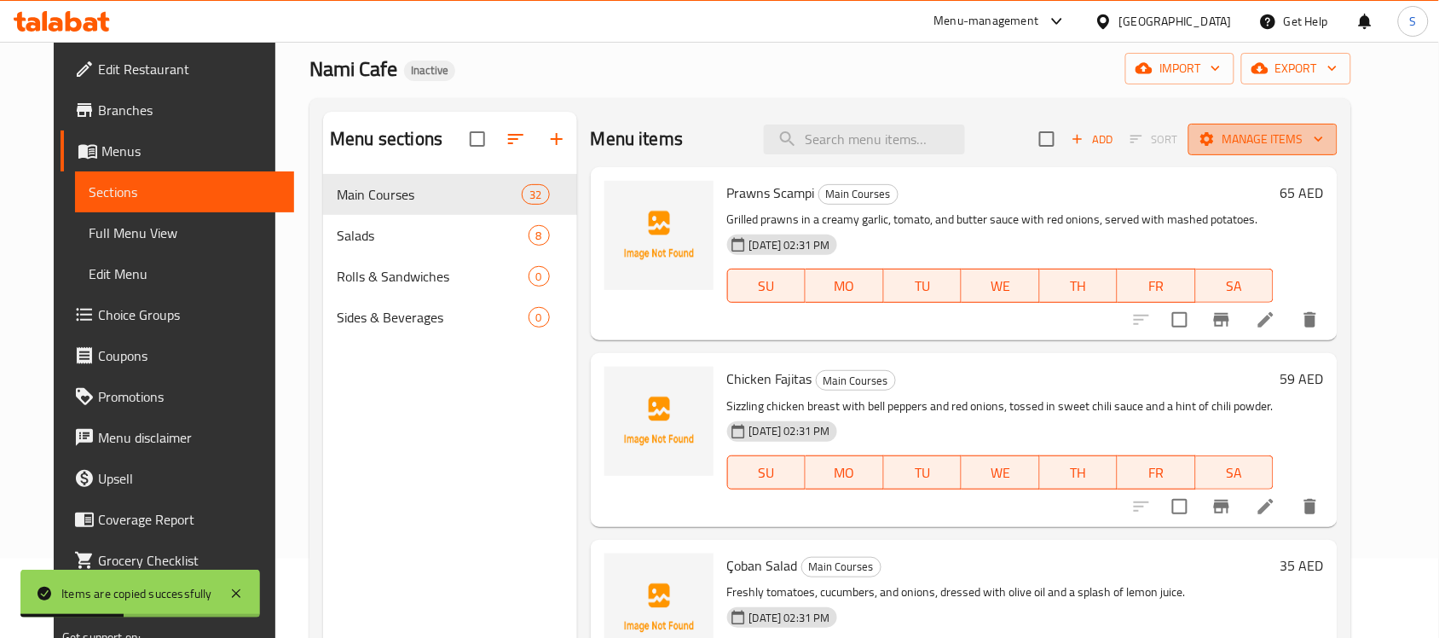
click at [1261, 130] on span "Manage items" at bounding box center [1263, 139] width 122 height 21
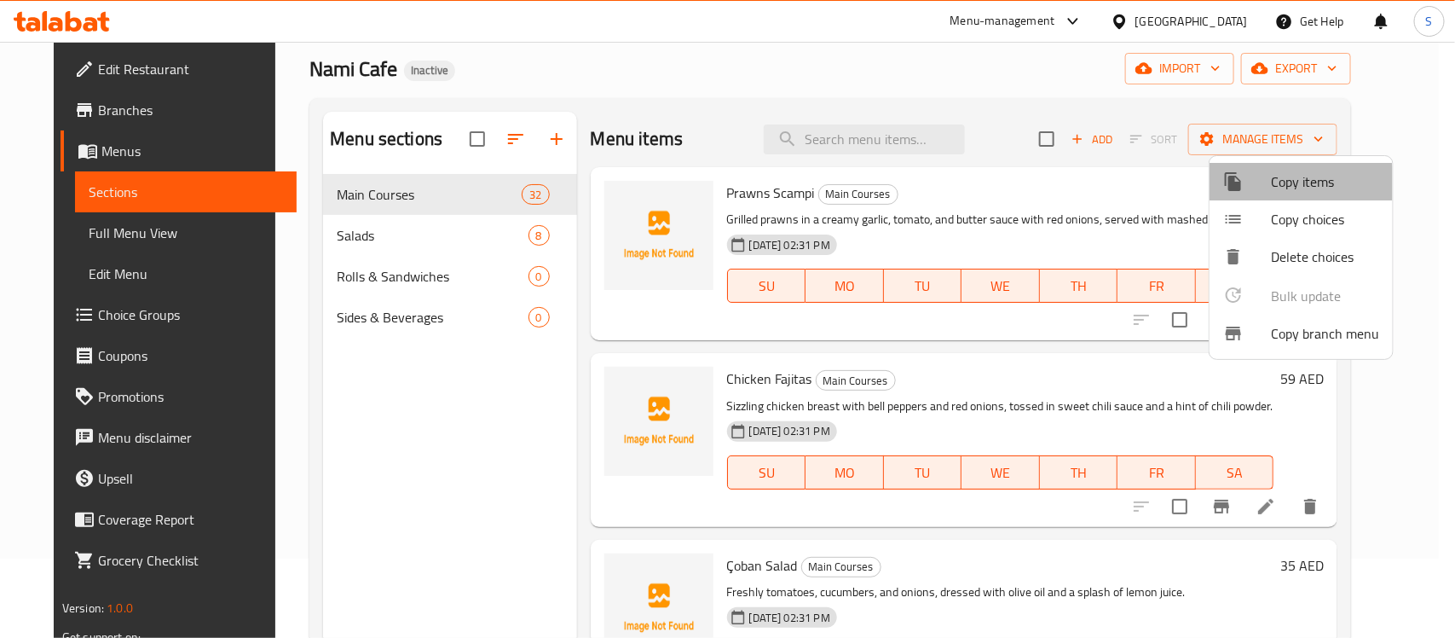
click at [1294, 184] on span "Copy items" at bounding box center [1325, 181] width 108 height 20
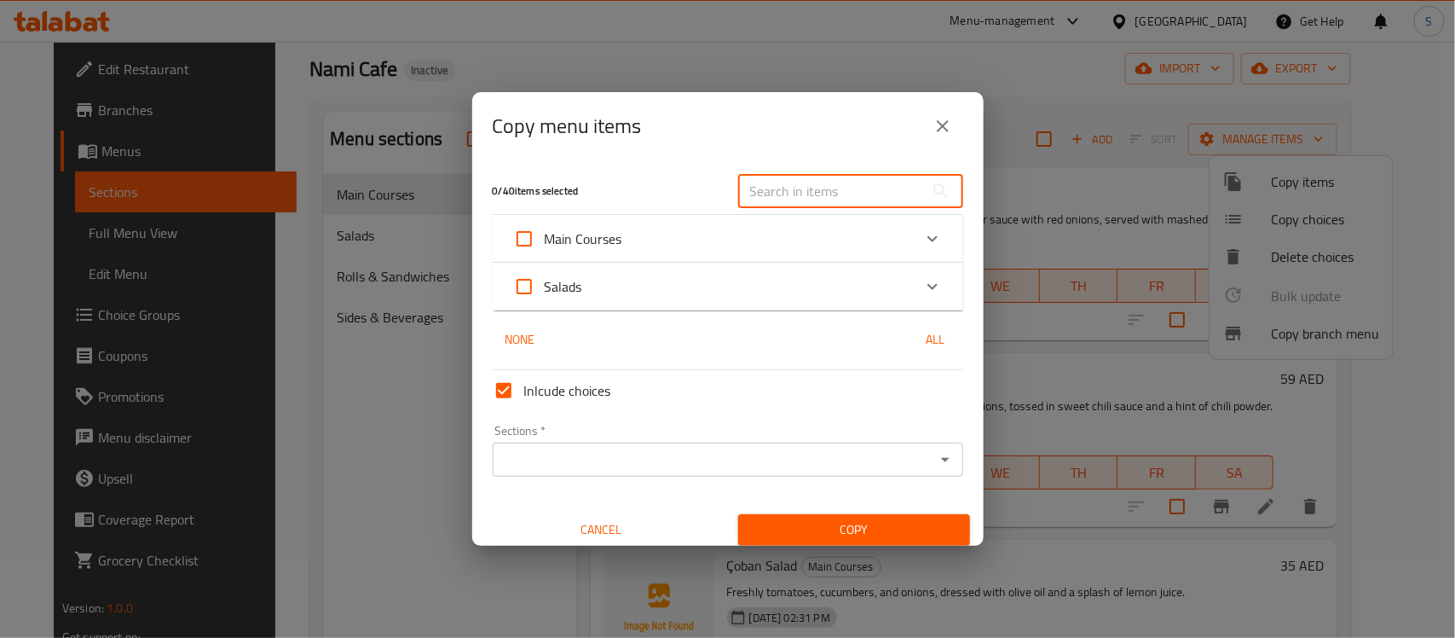
click at [803, 189] on input "text" at bounding box center [831, 191] width 186 height 34
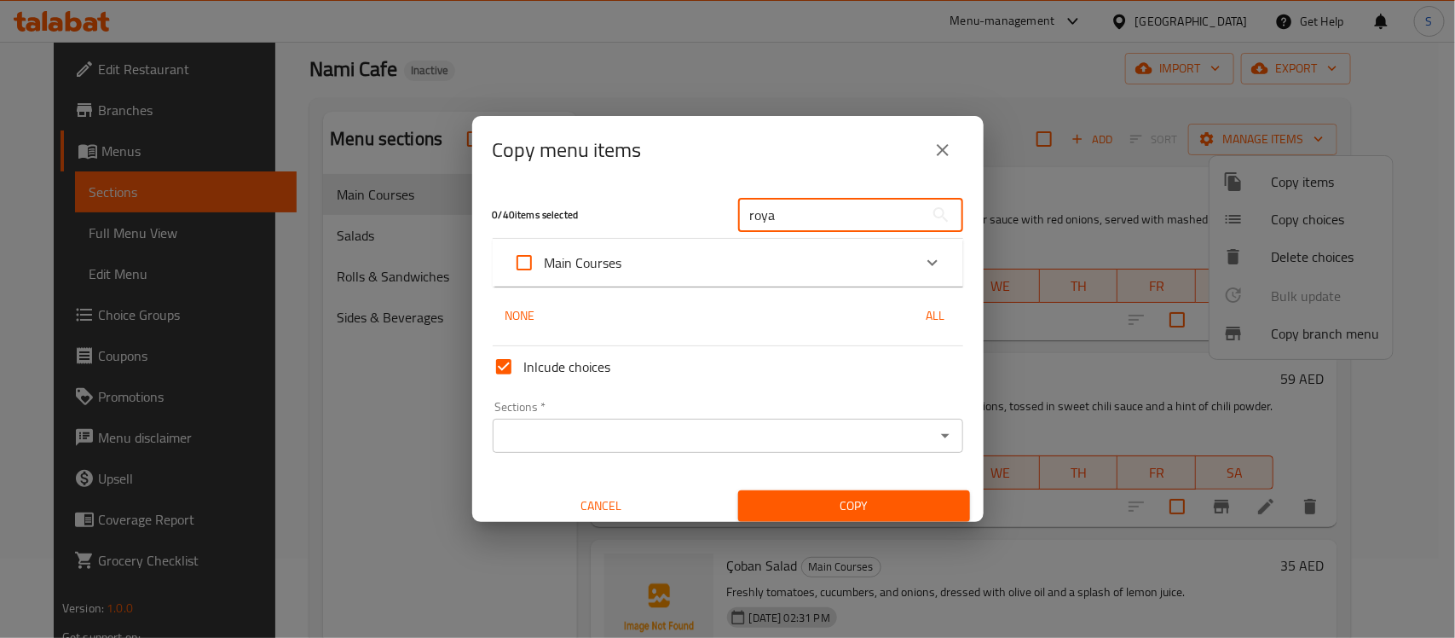
type input "roya"
drag, startPoint x: 933, startPoint y: 260, endPoint x: 922, endPoint y: 262, distance: 11.2
click at [922, 262] on div "Expand" at bounding box center [932, 262] width 41 height 41
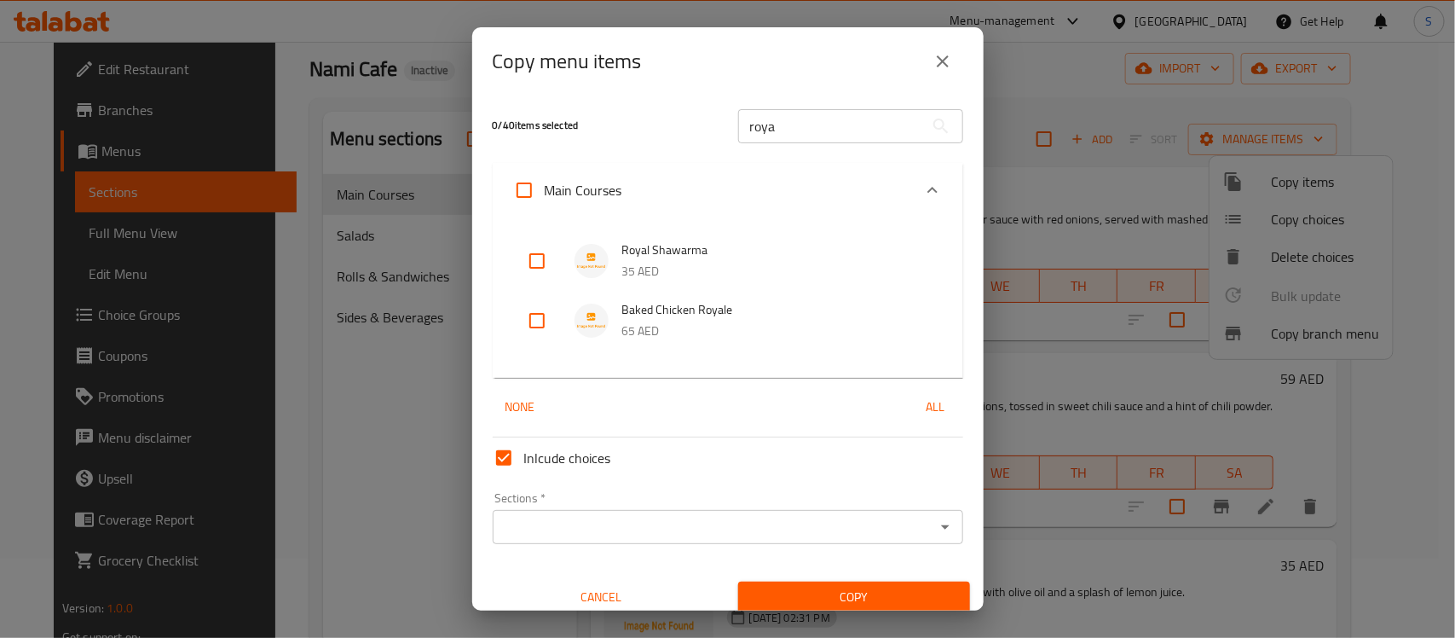
click at [545, 261] on input "checkbox" at bounding box center [537, 260] width 41 height 41
checkbox input "true"
click at [808, 124] on input "roya" at bounding box center [831, 126] width 186 height 34
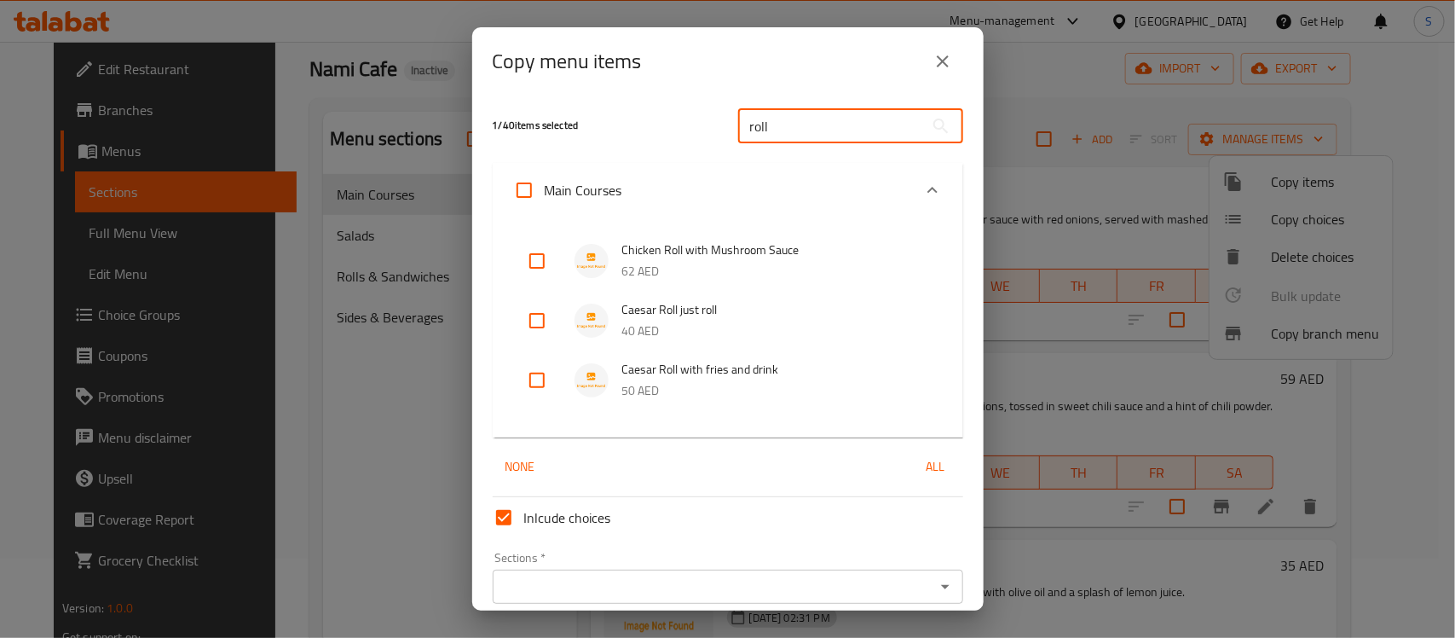
type input "roll"
click at [545, 314] on input "checkbox" at bounding box center [537, 320] width 41 height 41
checkbox input "true"
click at [547, 388] on input "checkbox" at bounding box center [537, 380] width 41 height 41
checkbox input "true"
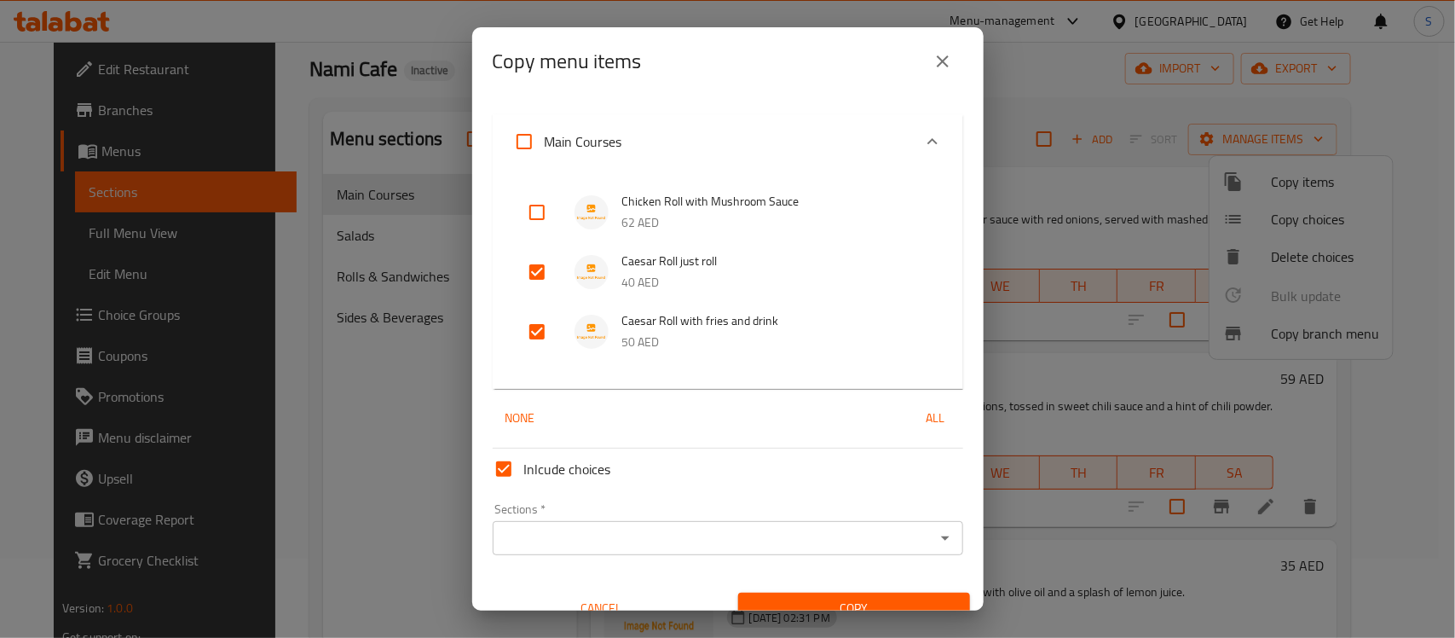
scroll to position [71, 0]
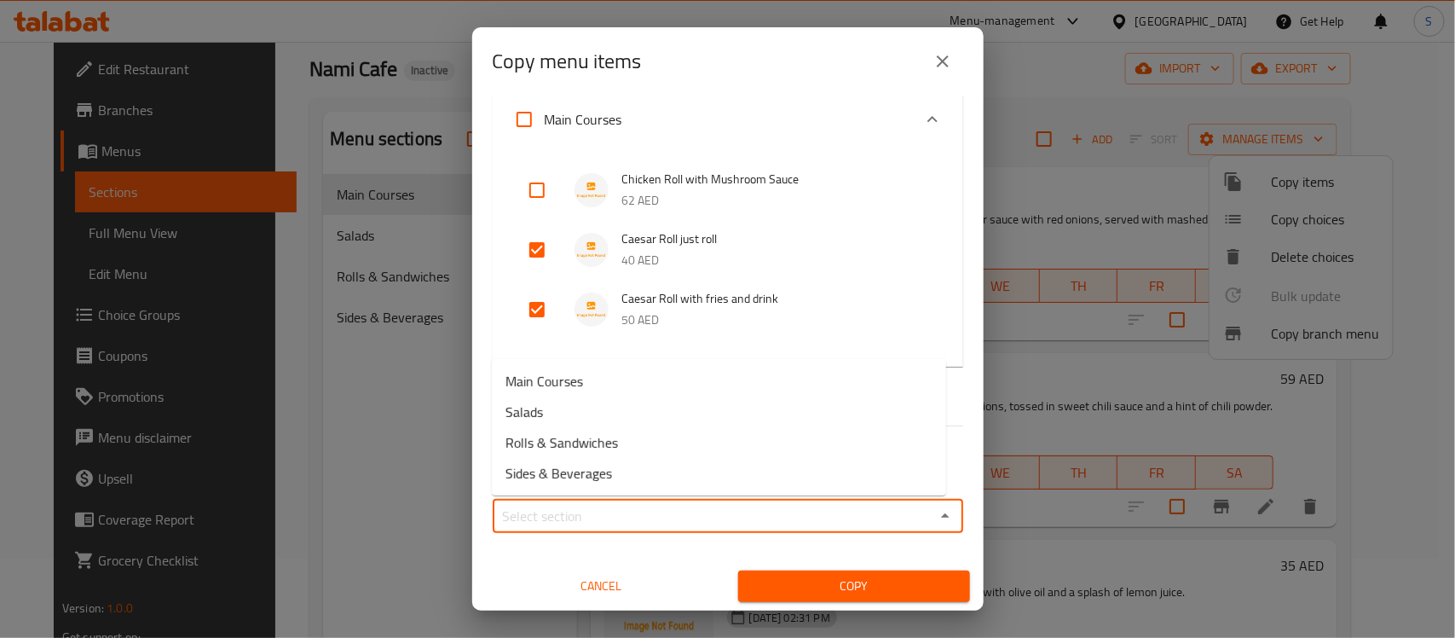
click at [782, 520] on input "Sections   *" at bounding box center [714, 516] width 432 height 24
click at [598, 442] on span "Rolls & Sandwiches" at bounding box center [561, 442] width 113 height 20
type input "Rolls & Sandwiches"
click at [795, 580] on span "Copy" at bounding box center [854, 585] width 205 height 21
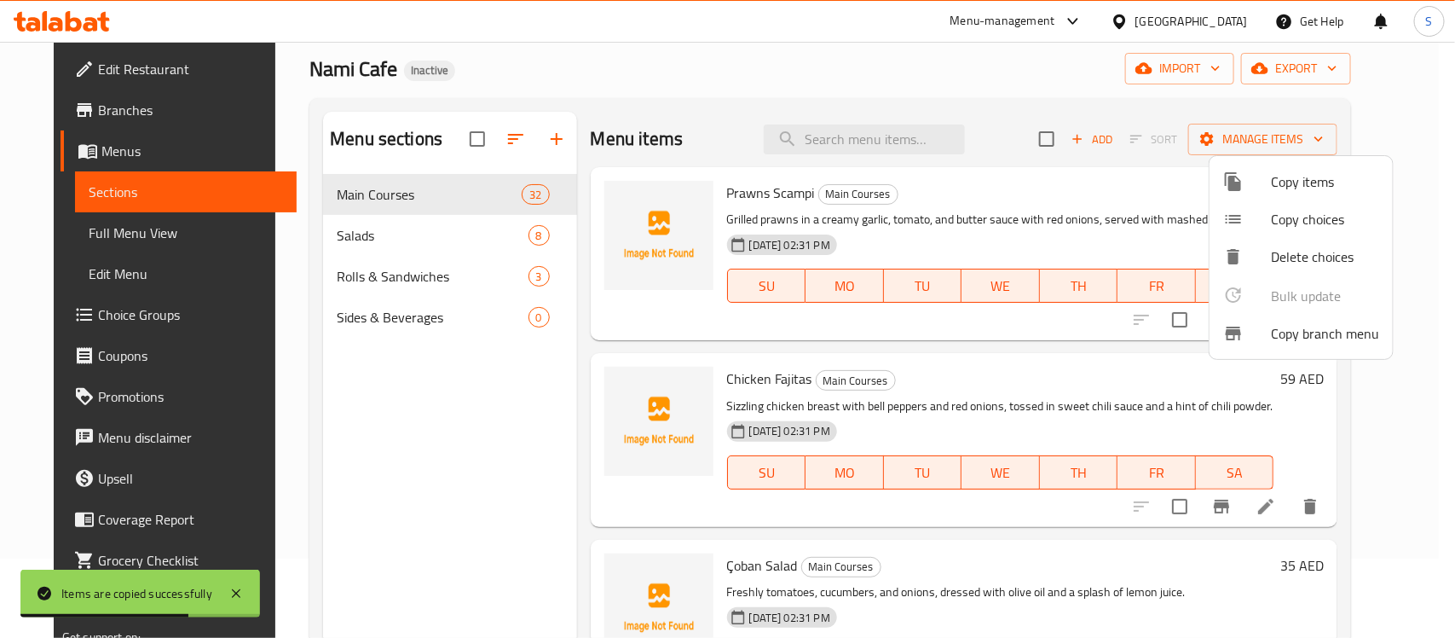
click at [1287, 188] on span "Copy items" at bounding box center [1325, 181] width 108 height 20
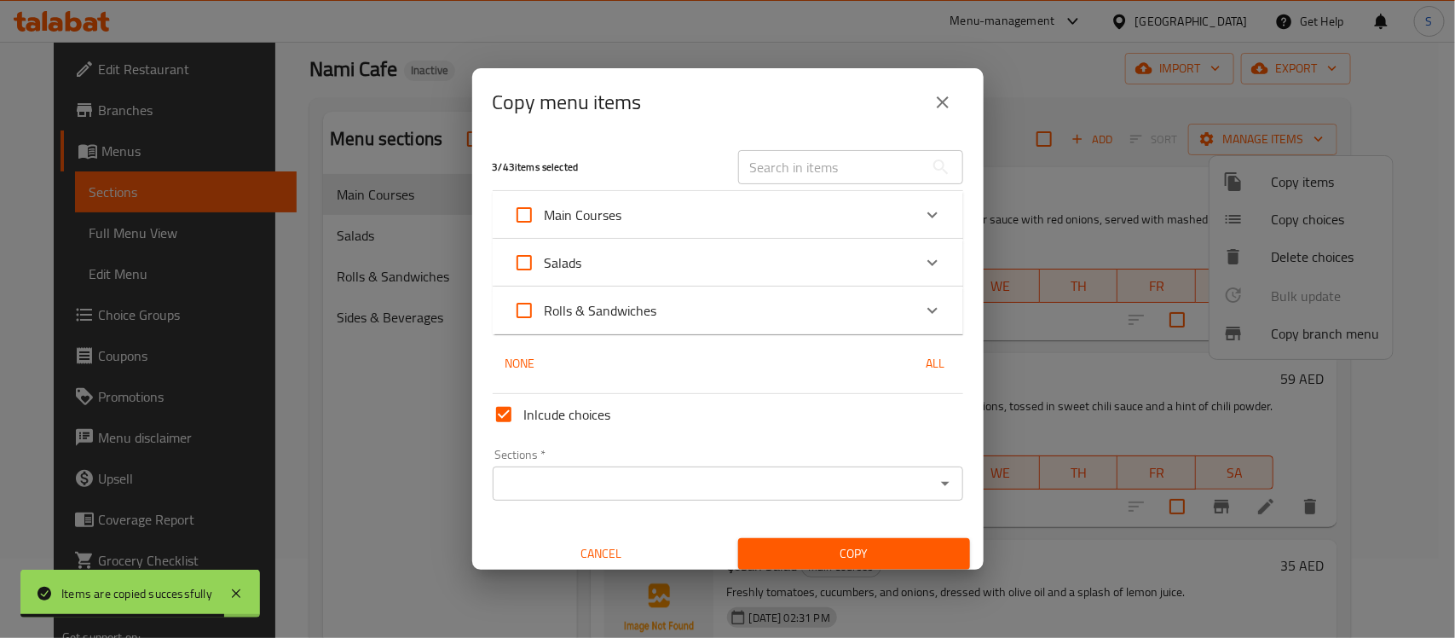
click at [874, 227] on div "Main Courses" at bounding box center [712, 214] width 399 height 41
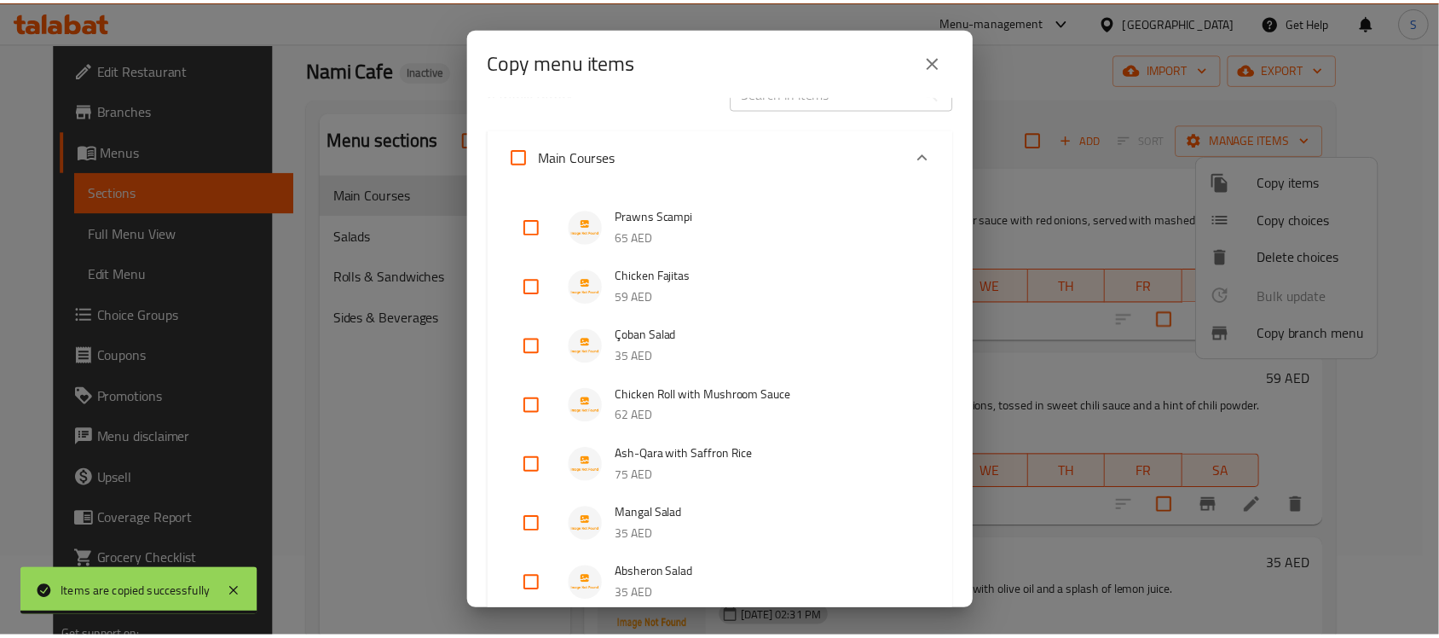
scroll to position [0, 0]
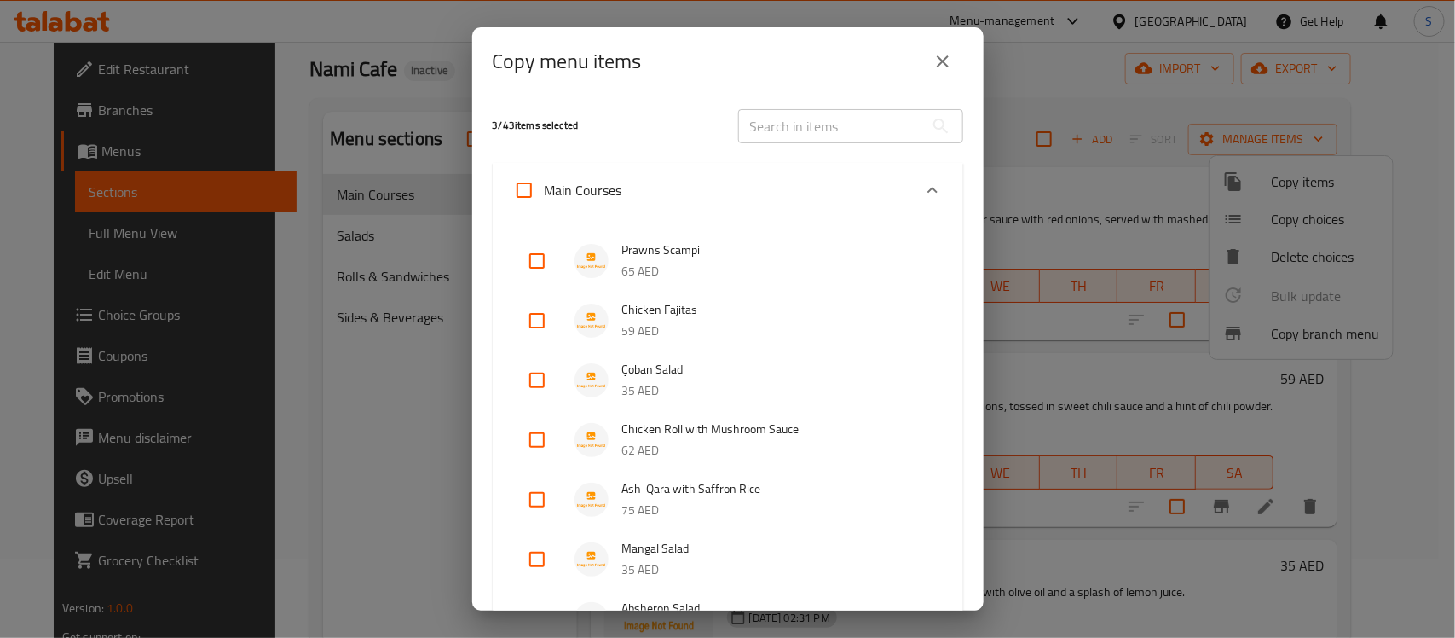
click at [805, 121] on input "text" at bounding box center [831, 126] width 186 height 34
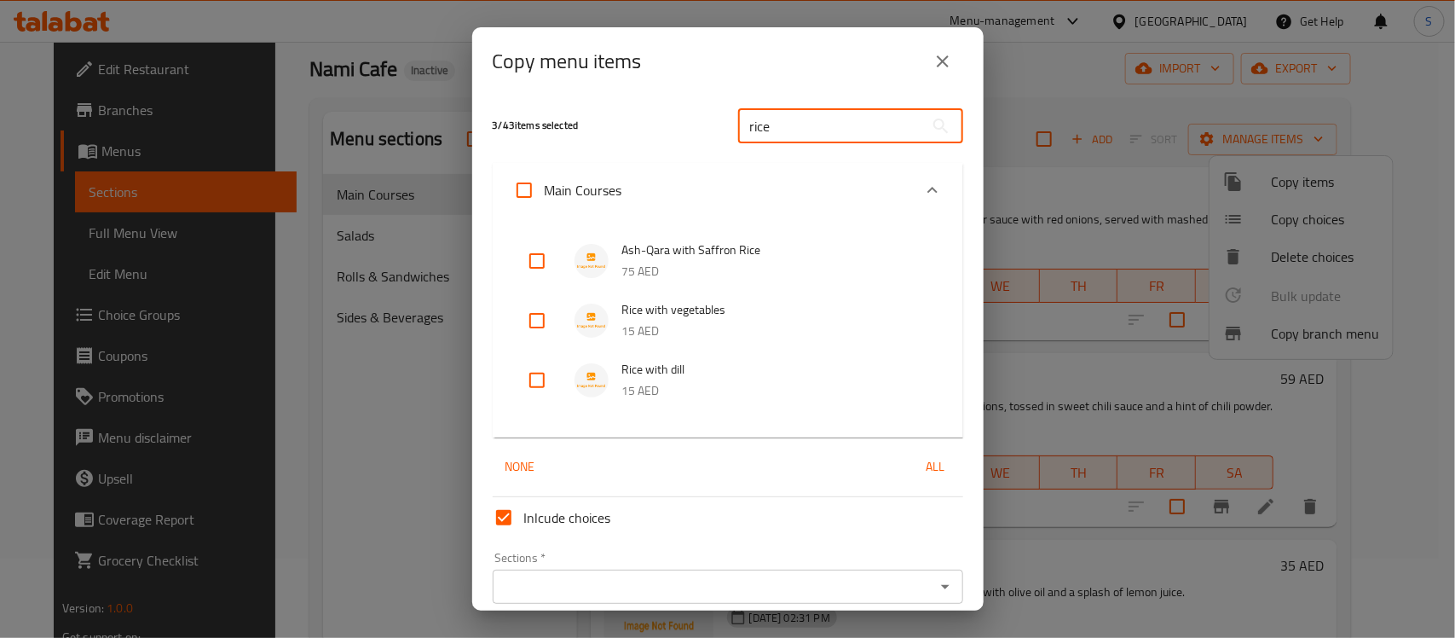
type input "rice"
click at [540, 315] on input "checkbox" at bounding box center [537, 320] width 41 height 41
checkbox input "true"
click at [534, 379] on input "checkbox" at bounding box center [537, 380] width 41 height 41
checkbox input "true"
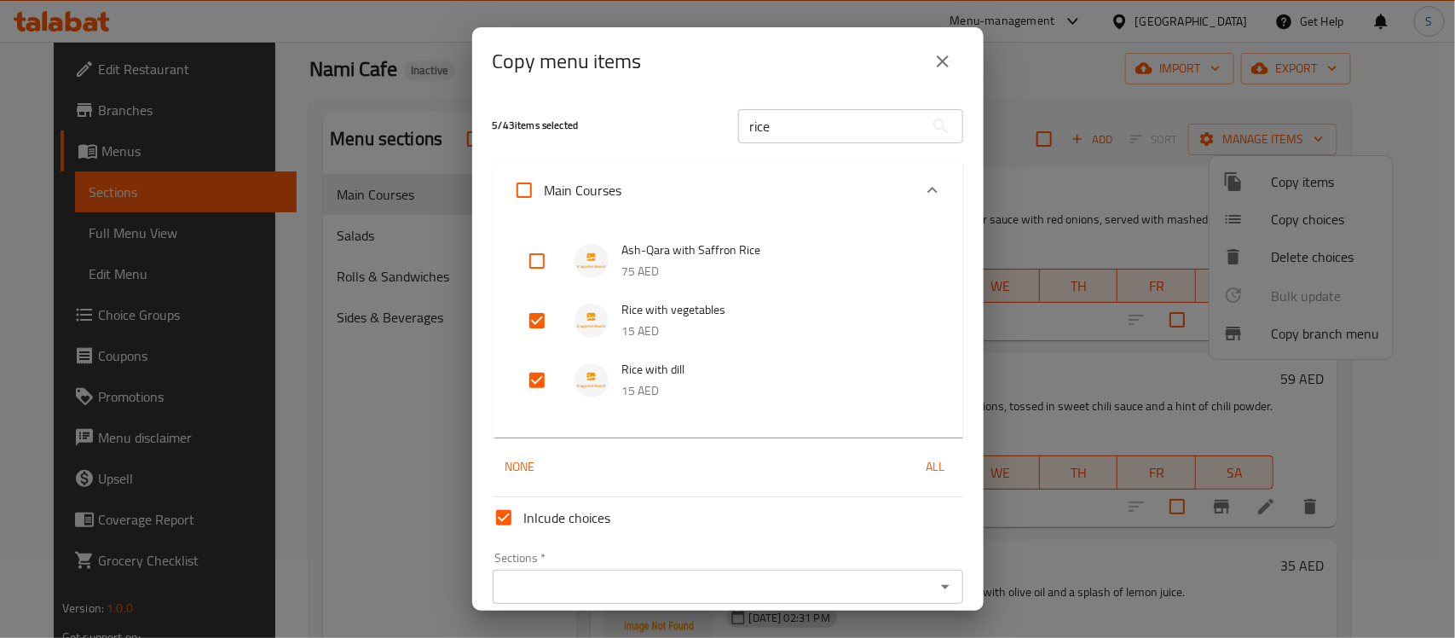
click at [784, 119] on input "rice" at bounding box center [831, 126] width 186 height 34
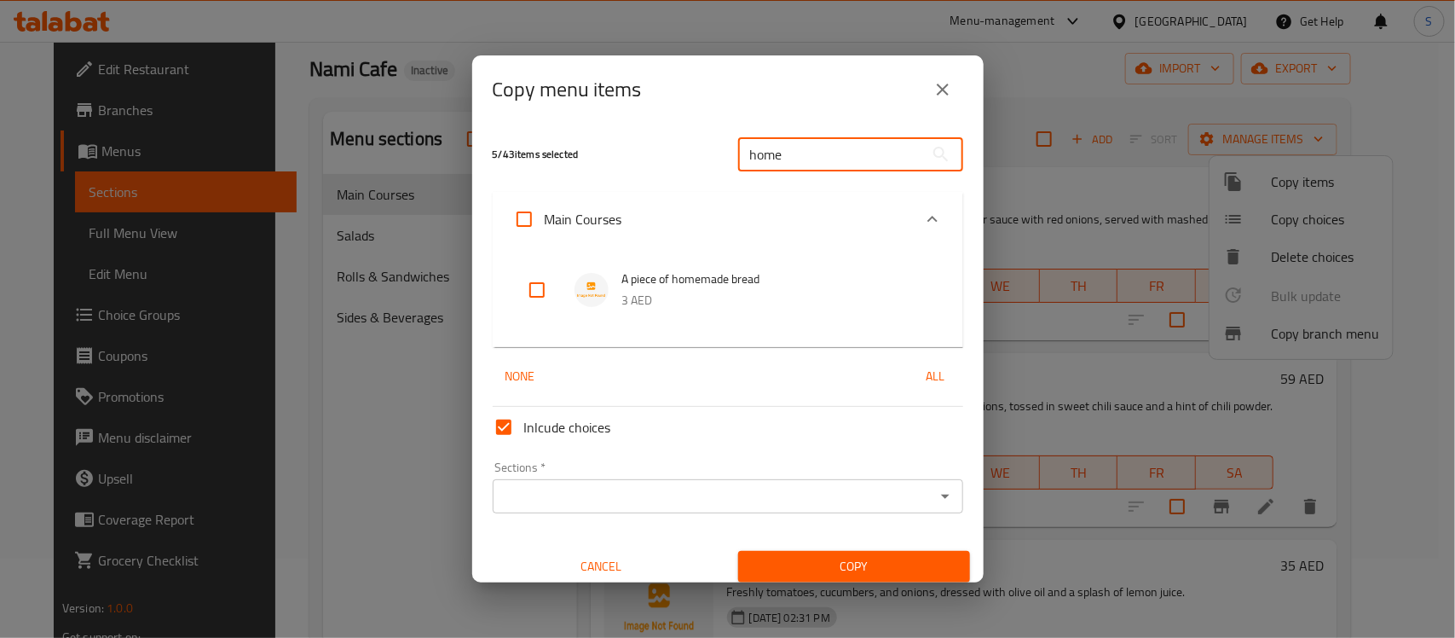
type input "home"
click at [545, 281] on input "checkbox" at bounding box center [537, 289] width 41 height 41
checkbox input "true"
click at [812, 166] on input "home" at bounding box center [831, 154] width 186 height 34
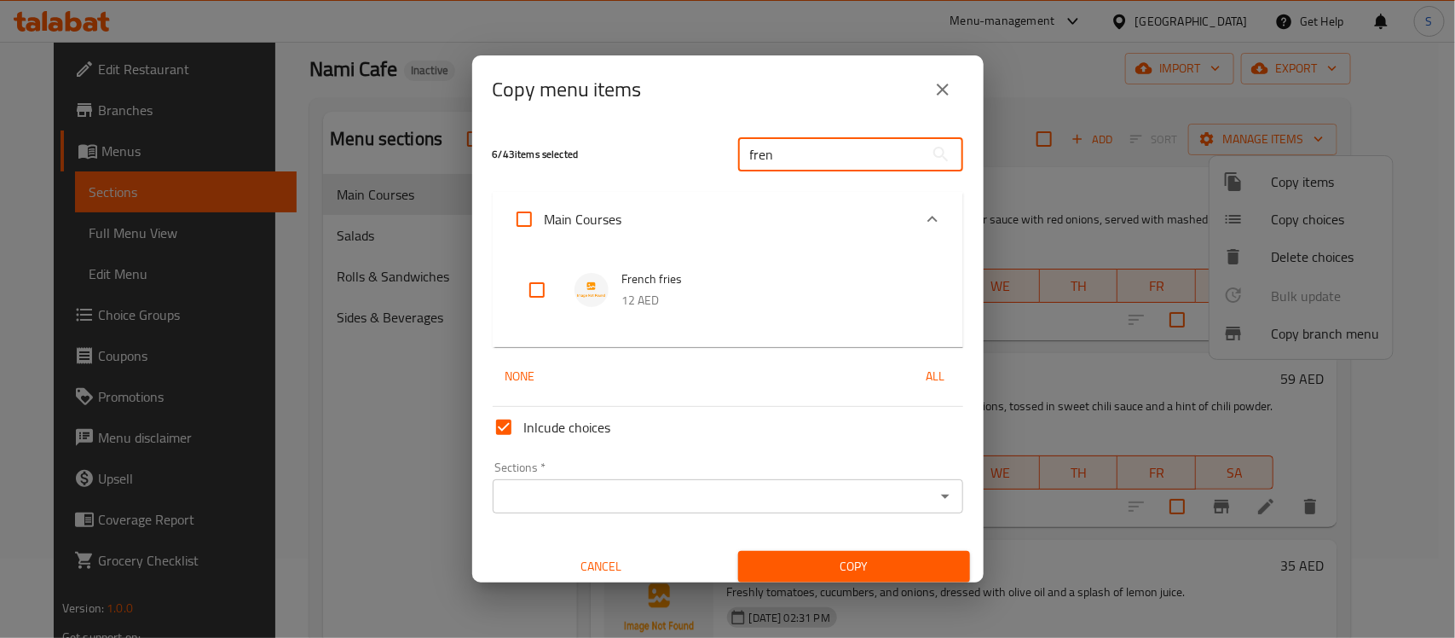
type input "fren"
click at [543, 295] on input "checkbox" at bounding box center [537, 289] width 41 height 41
checkbox input "true"
click at [831, 153] on input "fren" at bounding box center [831, 154] width 186 height 34
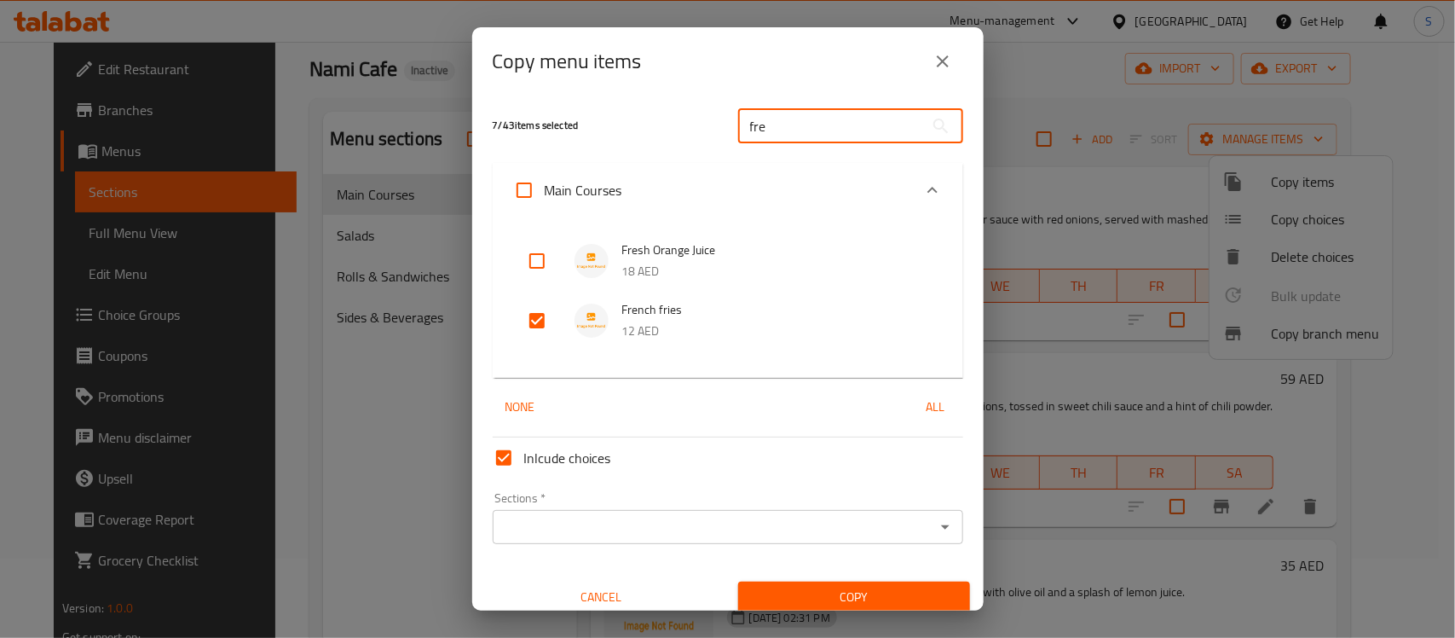
type input "fre"
click at [535, 257] on input "checkbox" at bounding box center [537, 260] width 41 height 41
checkbox input "true"
click at [859, 128] on input "fre" at bounding box center [831, 126] width 186 height 34
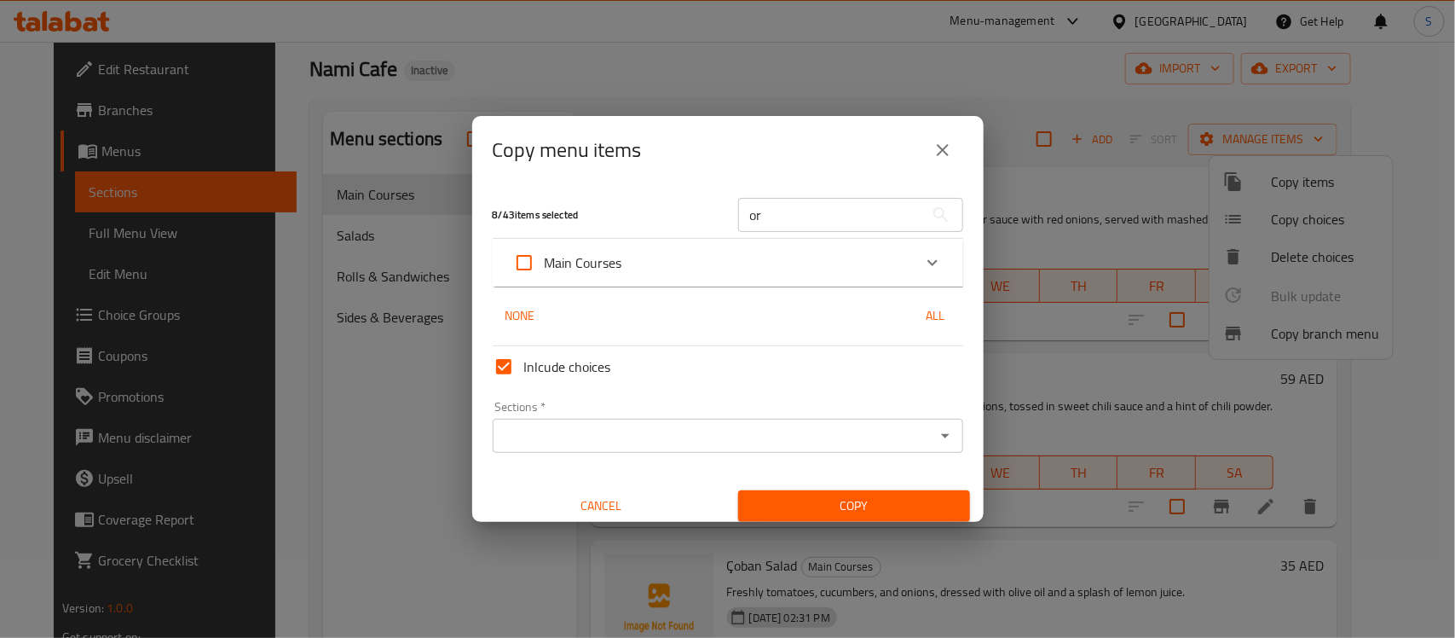
click at [632, 266] on div "Main Courses" at bounding box center [712, 262] width 399 height 41
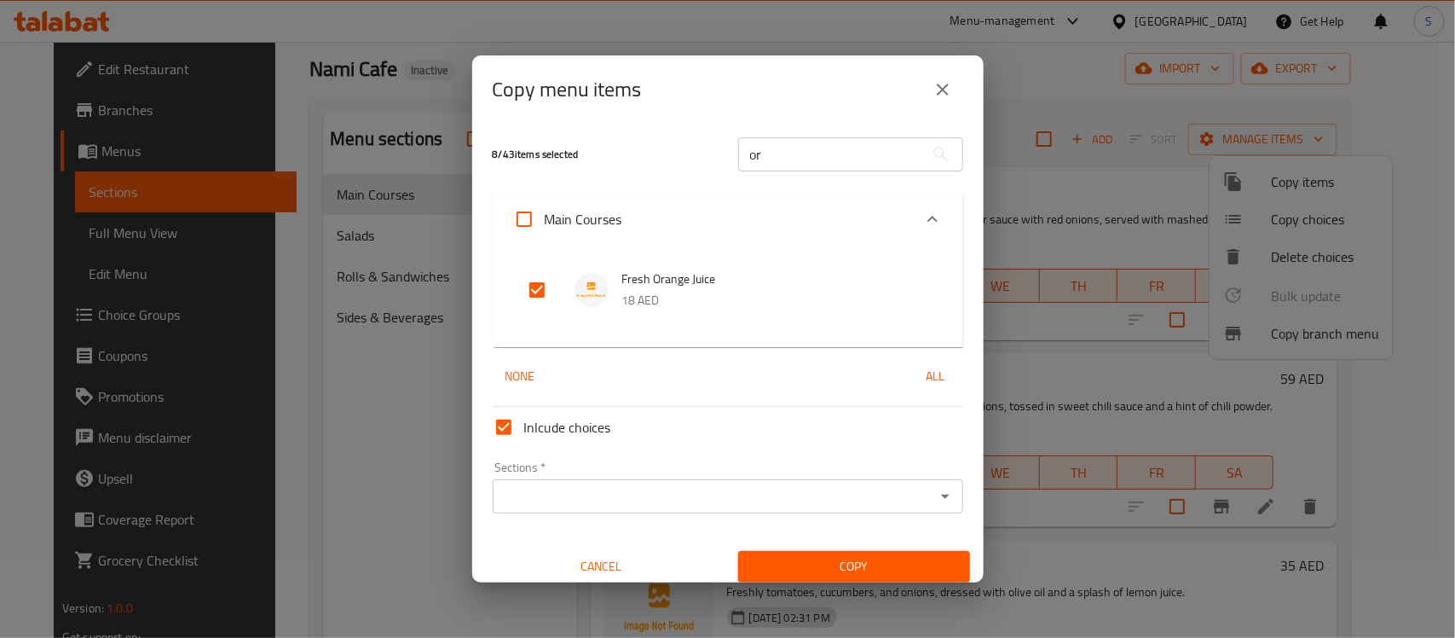
click at [815, 159] on input "or" at bounding box center [831, 154] width 186 height 34
type input "ok"
click at [534, 287] on input "checkbox" at bounding box center [537, 289] width 41 height 41
checkbox input "true"
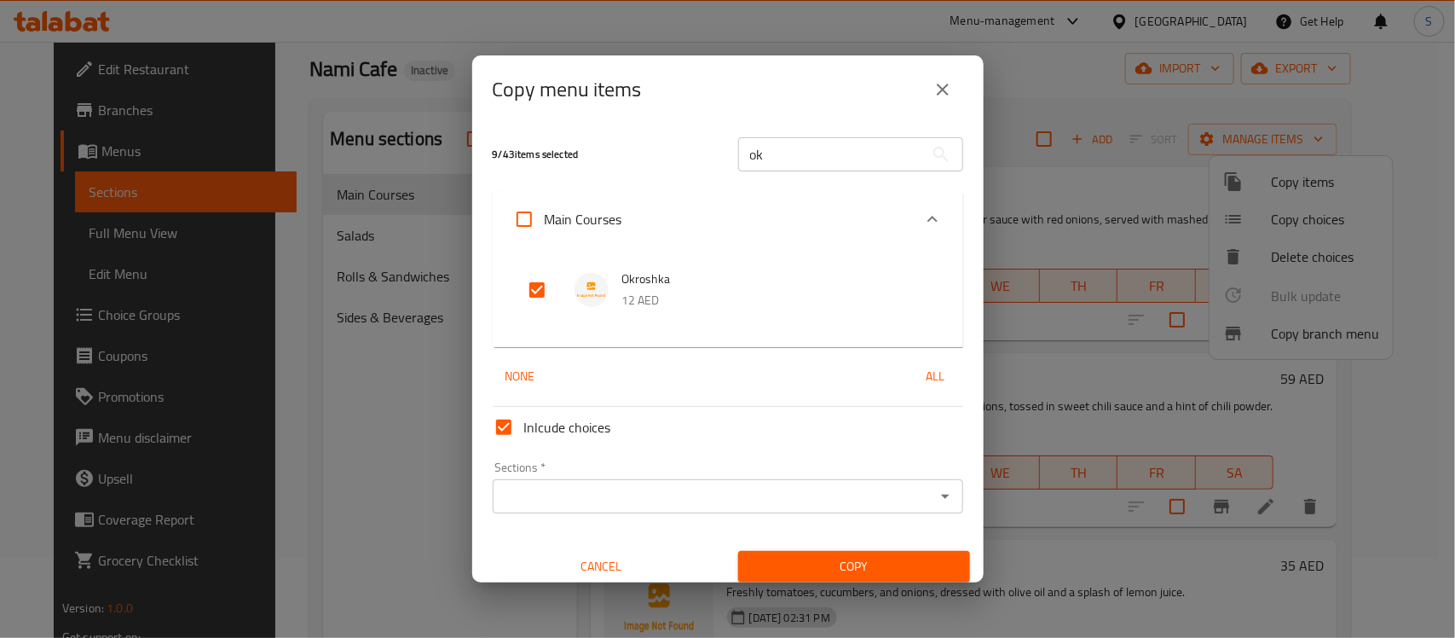
click at [605, 513] on div "Sections   * Sections *" at bounding box center [728, 487] width 484 height 66
click at [608, 500] on input "Sections   *" at bounding box center [714, 496] width 432 height 24
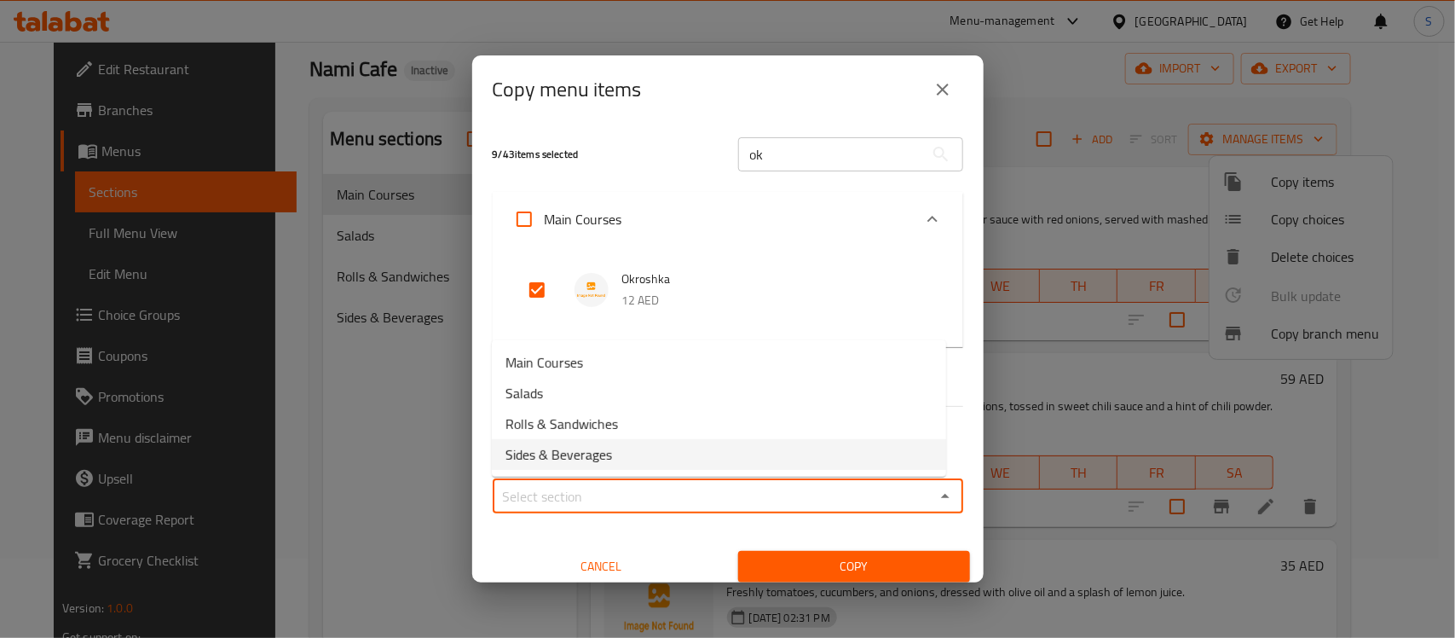
click at [649, 447] on li "Sides & Beverages" at bounding box center [719, 454] width 454 height 31
type input "Sides & Beverages"
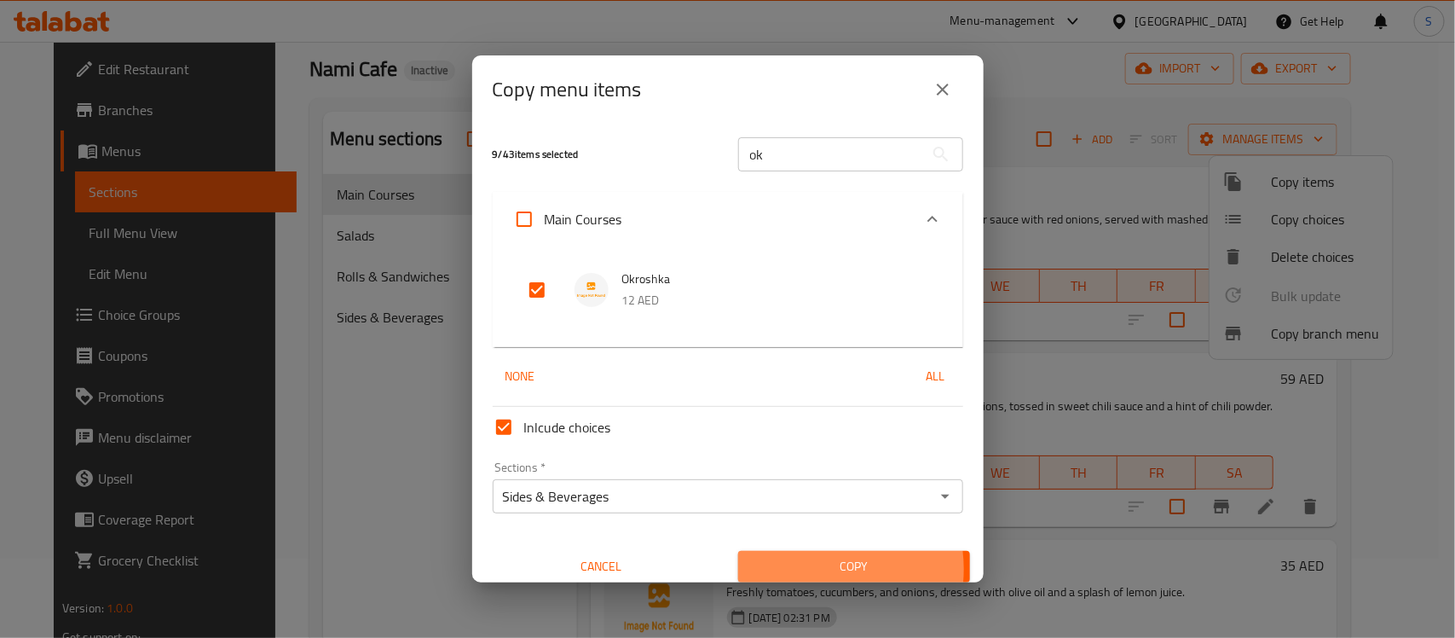
click at [799, 569] on span "Copy" at bounding box center [854, 566] width 205 height 21
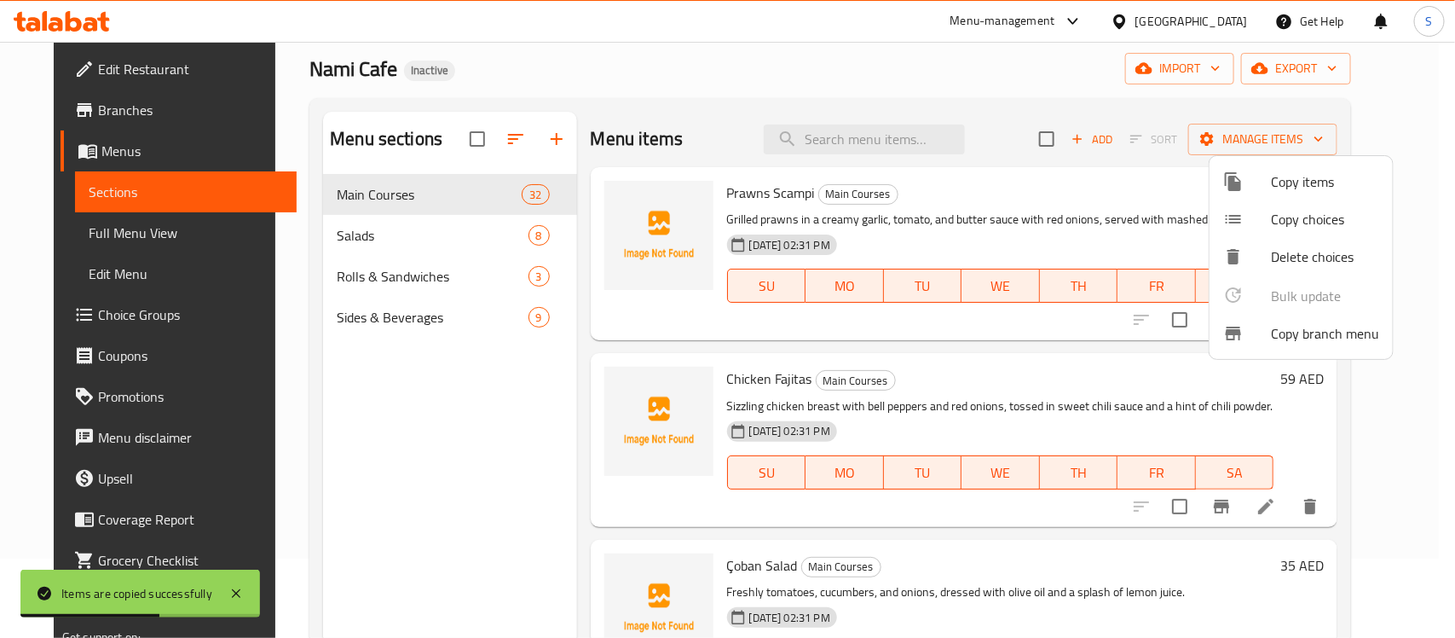
click at [388, 311] on div at bounding box center [727, 319] width 1455 height 638
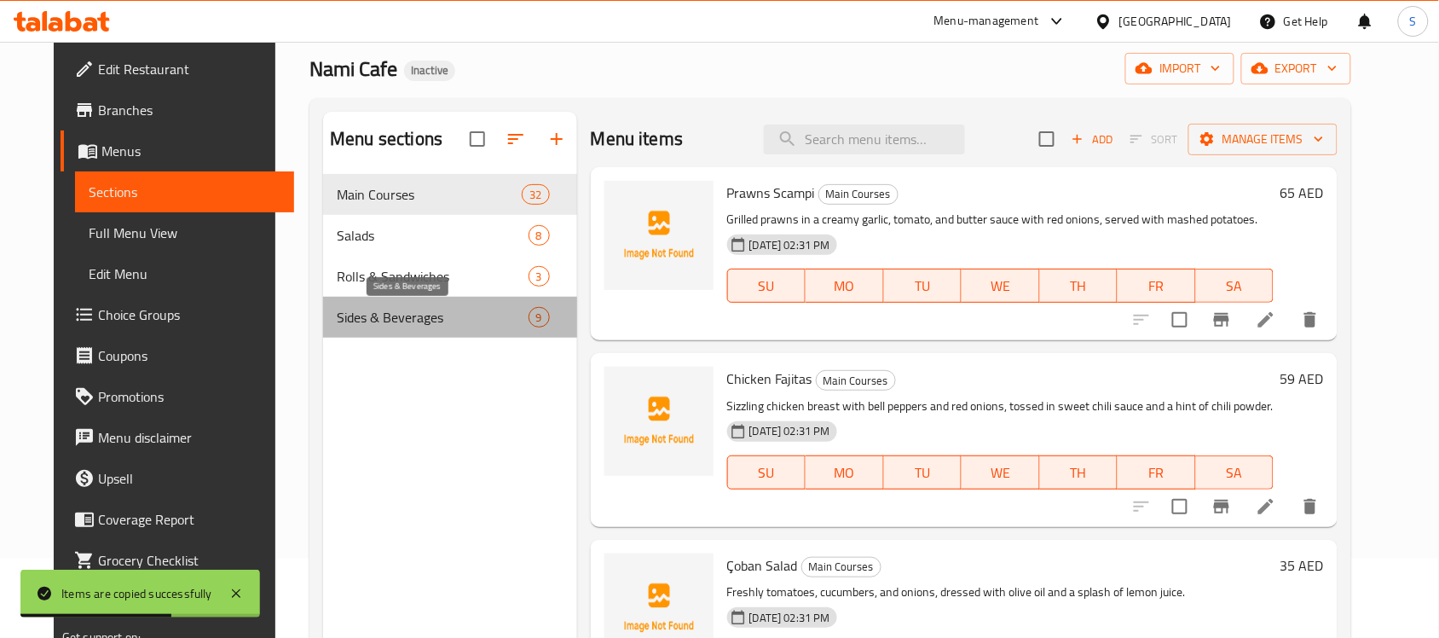
click at [388, 311] on span "Sides & Beverages" at bounding box center [432, 317] width 191 height 20
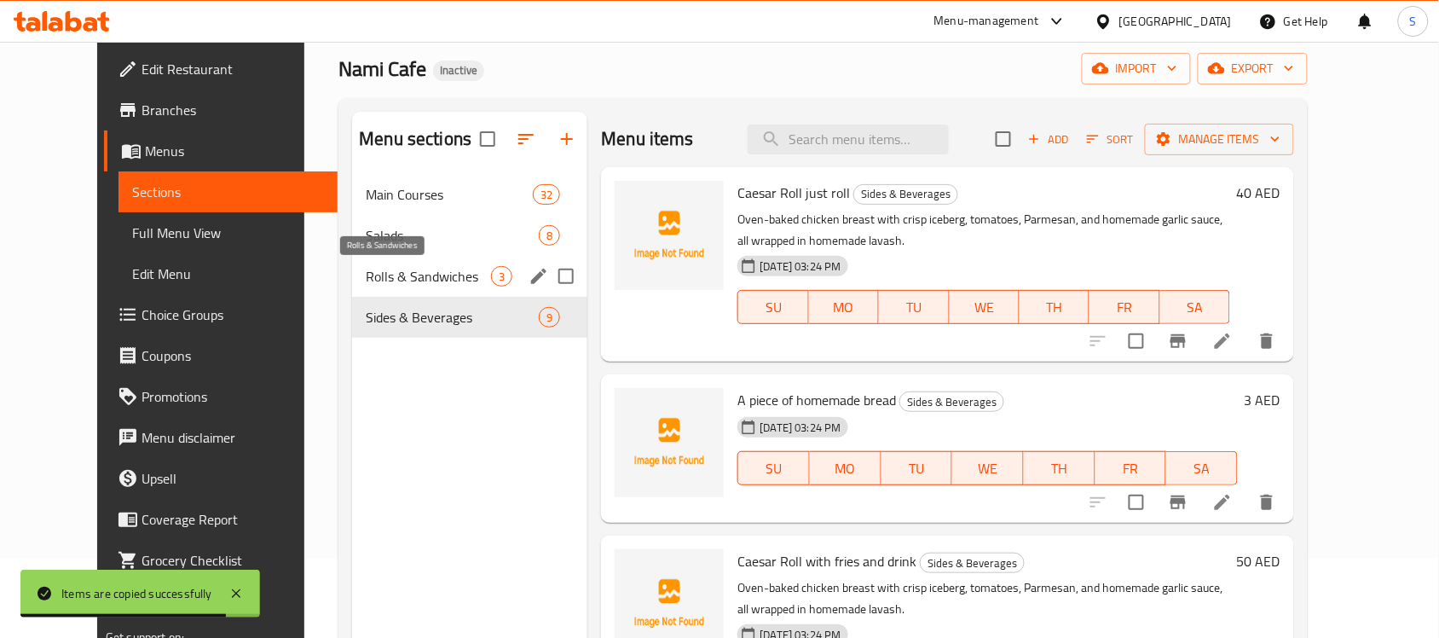
click at [427, 275] on span "Rolls & Sandwiches" at bounding box center [428, 276] width 125 height 20
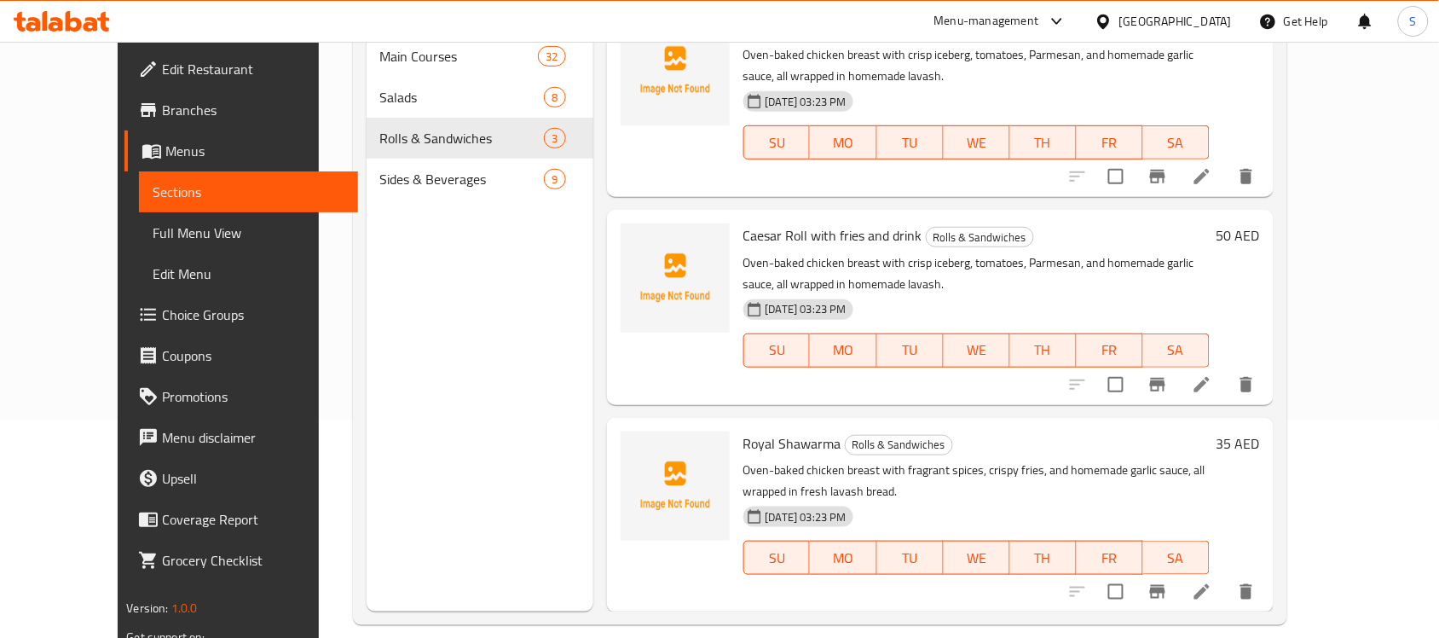
scroll to position [240, 0]
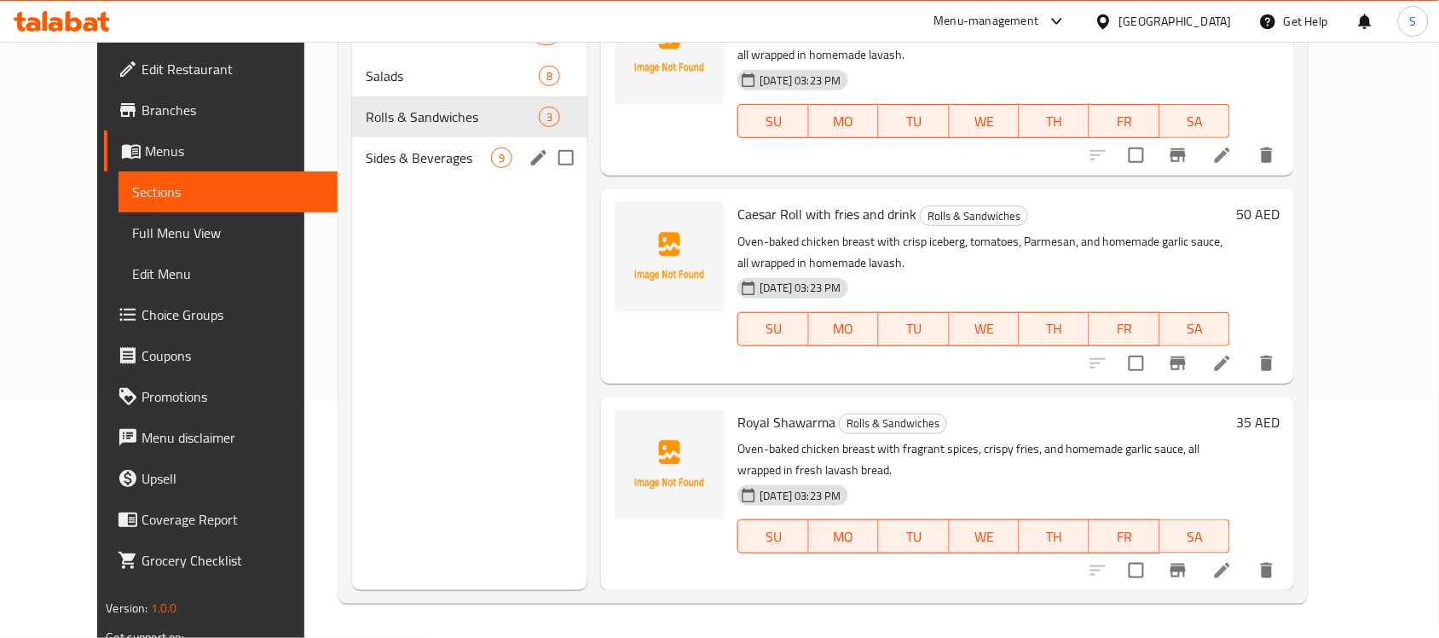
click at [397, 159] on span "Sides & Beverages" at bounding box center [428, 157] width 125 height 20
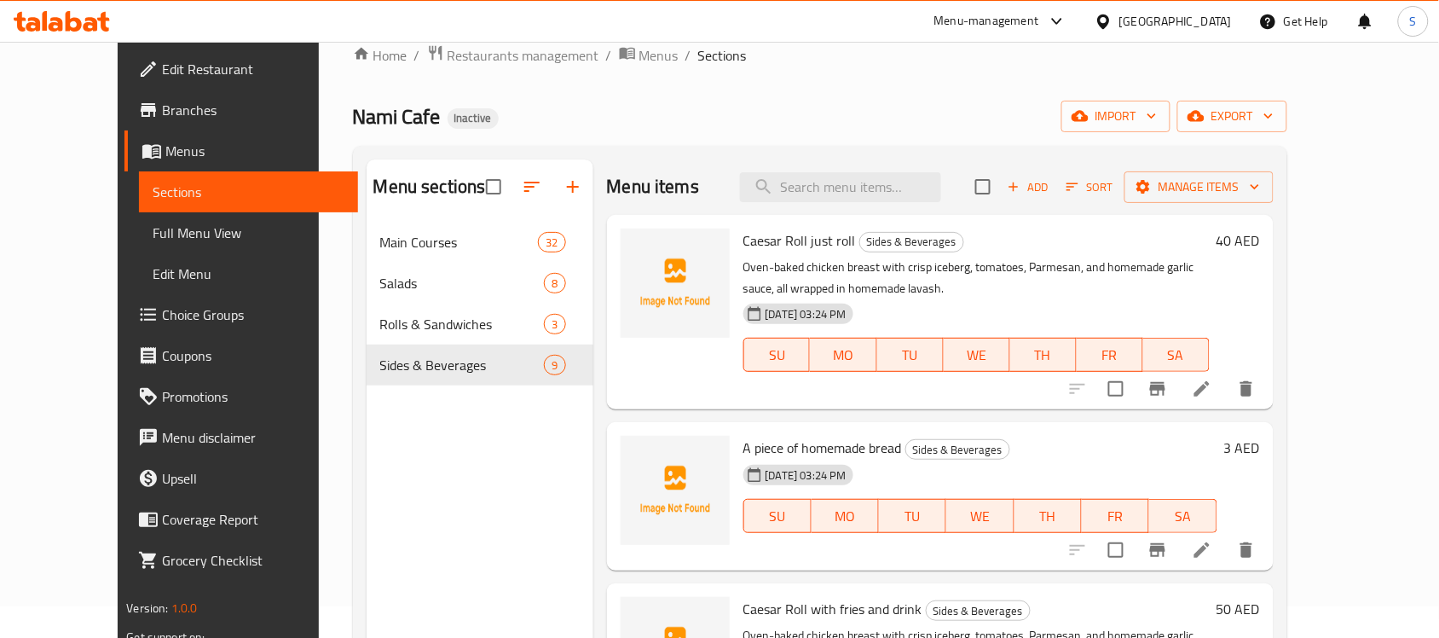
scroll to position [26, 0]
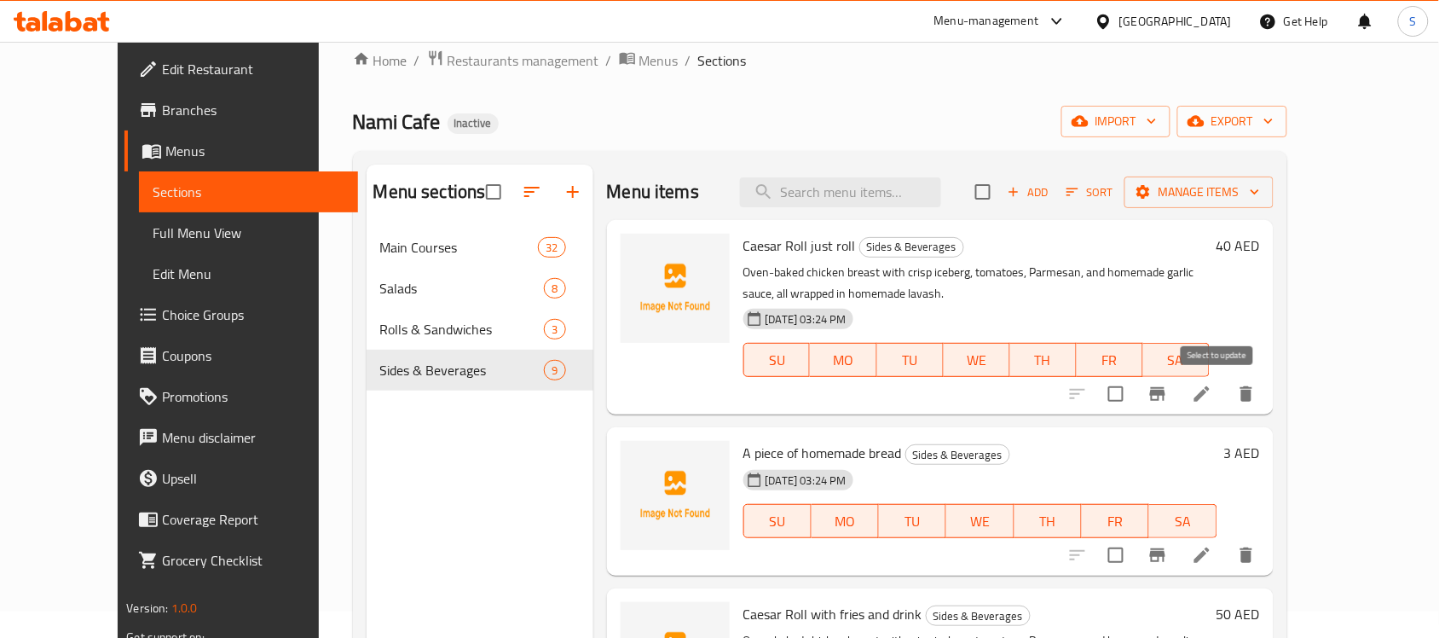
click at [1134, 395] on input "checkbox" at bounding box center [1116, 394] width 36 height 36
checkbox input "true"
click at [750, 240] on span "Caesar Roll just roll" at bounding box center [799, 246] width 113 height 26
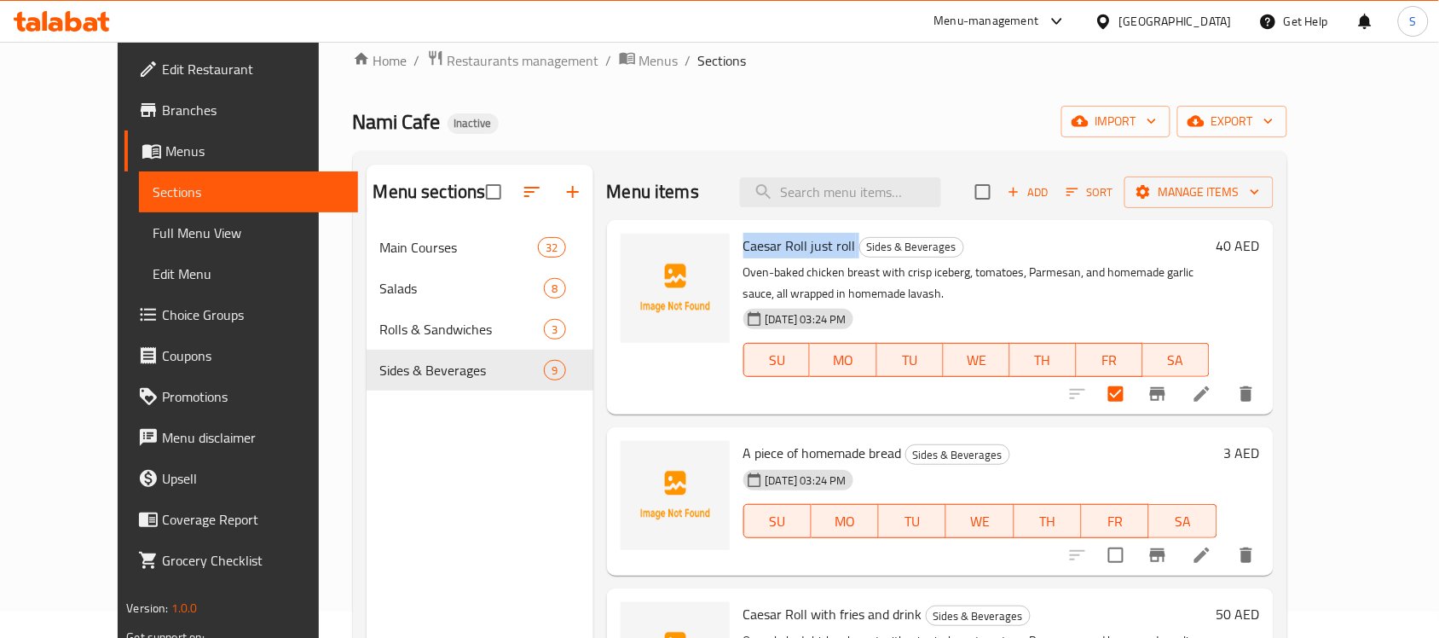
copy h6 "Caesar Roll just roll"
click at [863, 188] on input "search" at bounding box center [840, 192] width 201 height 30
paste input "Caesar Roll just roll"
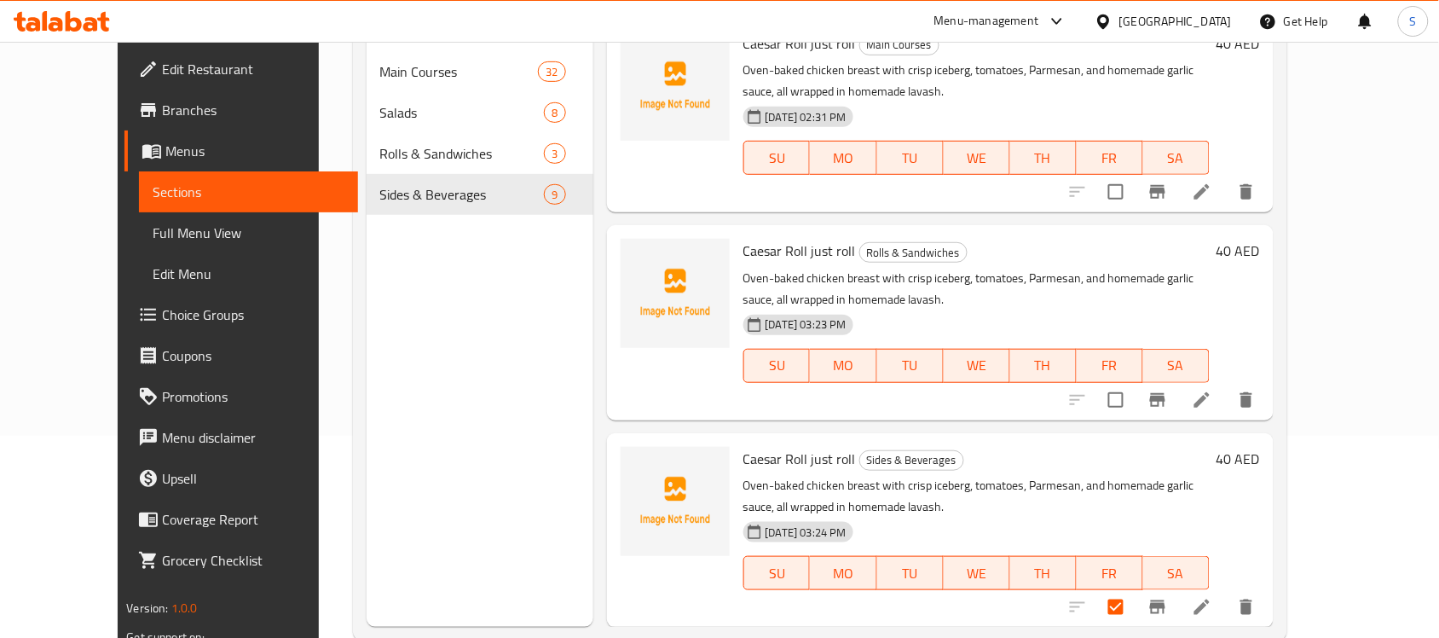
scroll to position [240, 0]
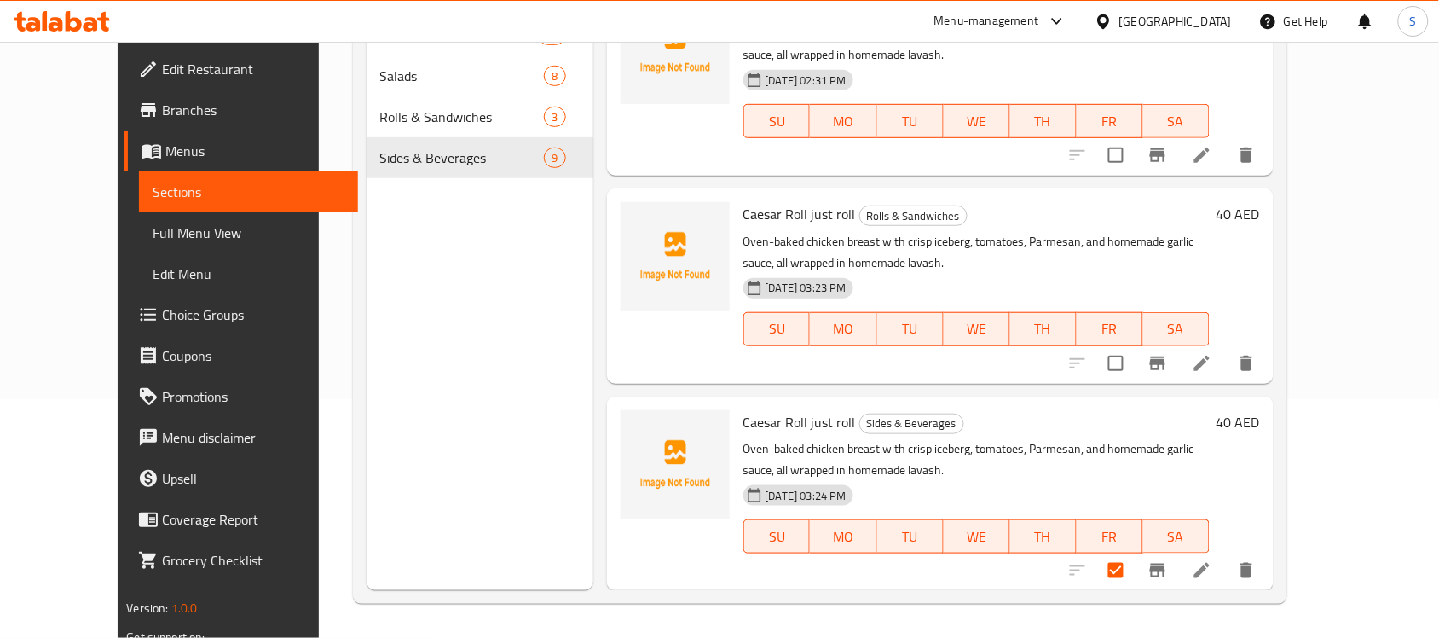
type input "Caesar Roll just roll"
click at [424, 164] on span "Sides & Beverages" at bounding box center [462, 157] width 164 height 20
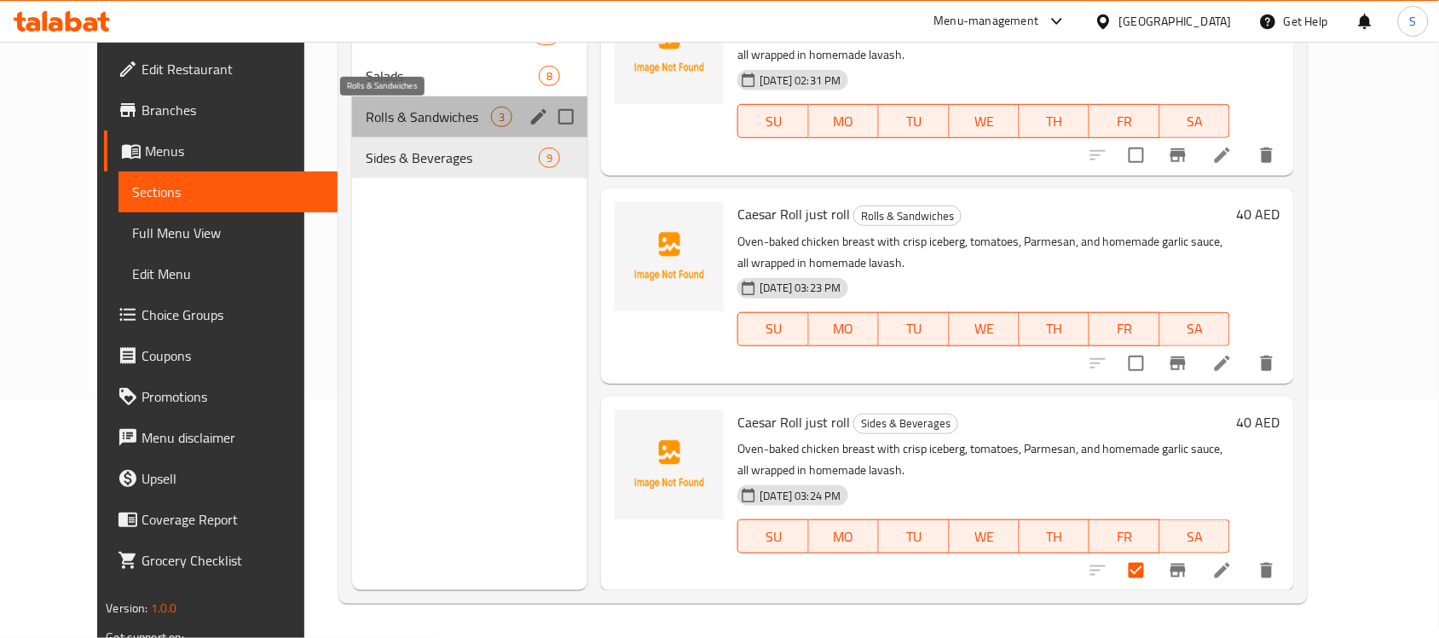
click at [414, 124] on span "Rolls & Sandwiches" at bounding box center [428, 117] width 125 height 20
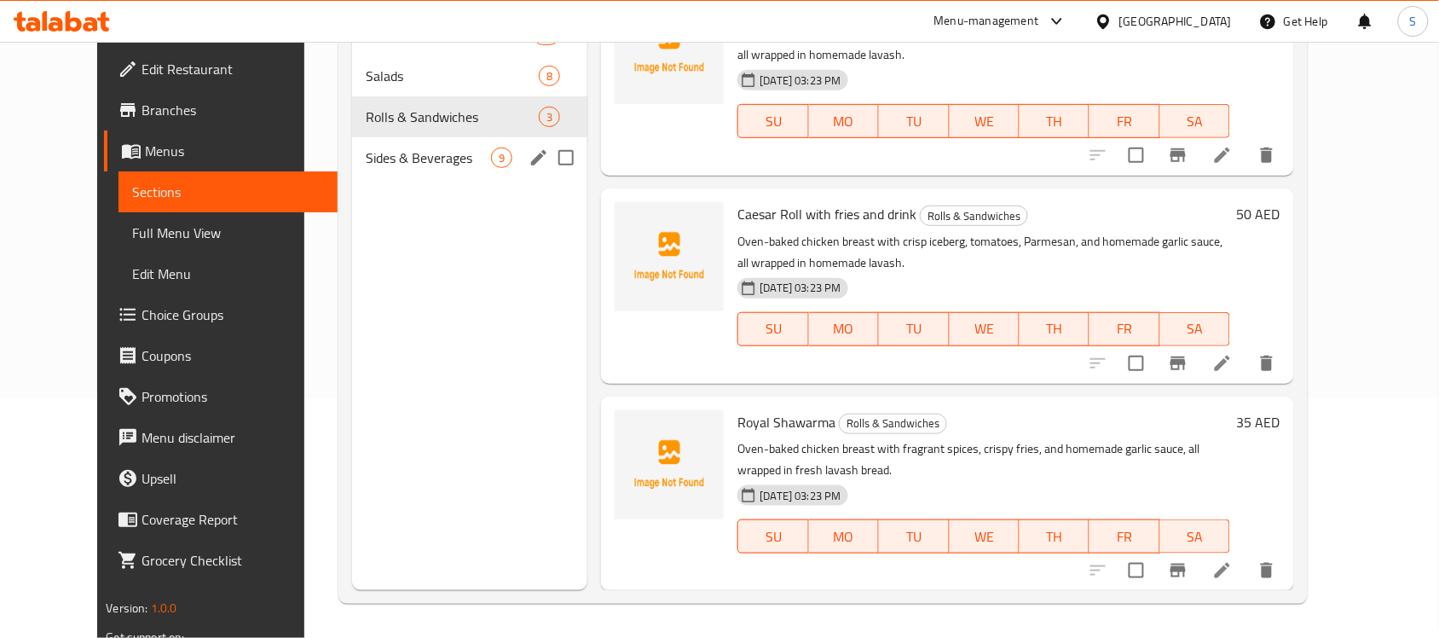
click at [428, 159] on span "Sides & Beverages" at bounding box center [428, 157] width 125 height 20
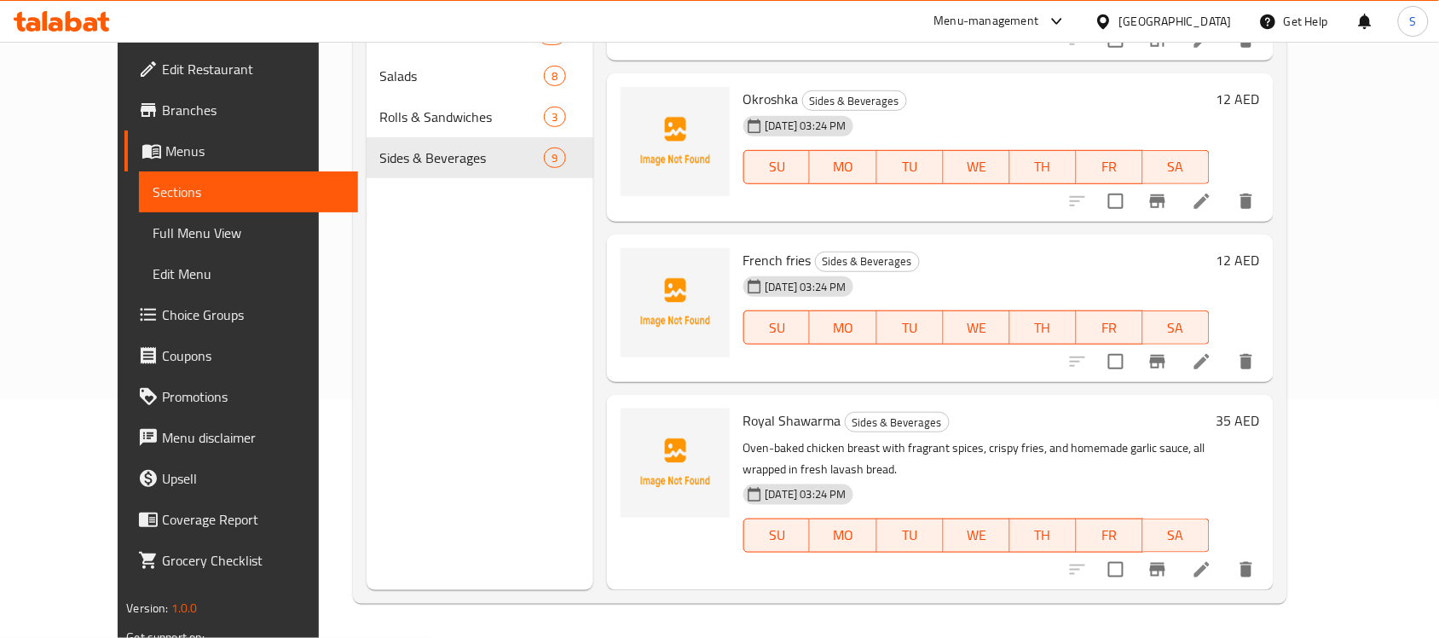
scroll to position [777, 0]
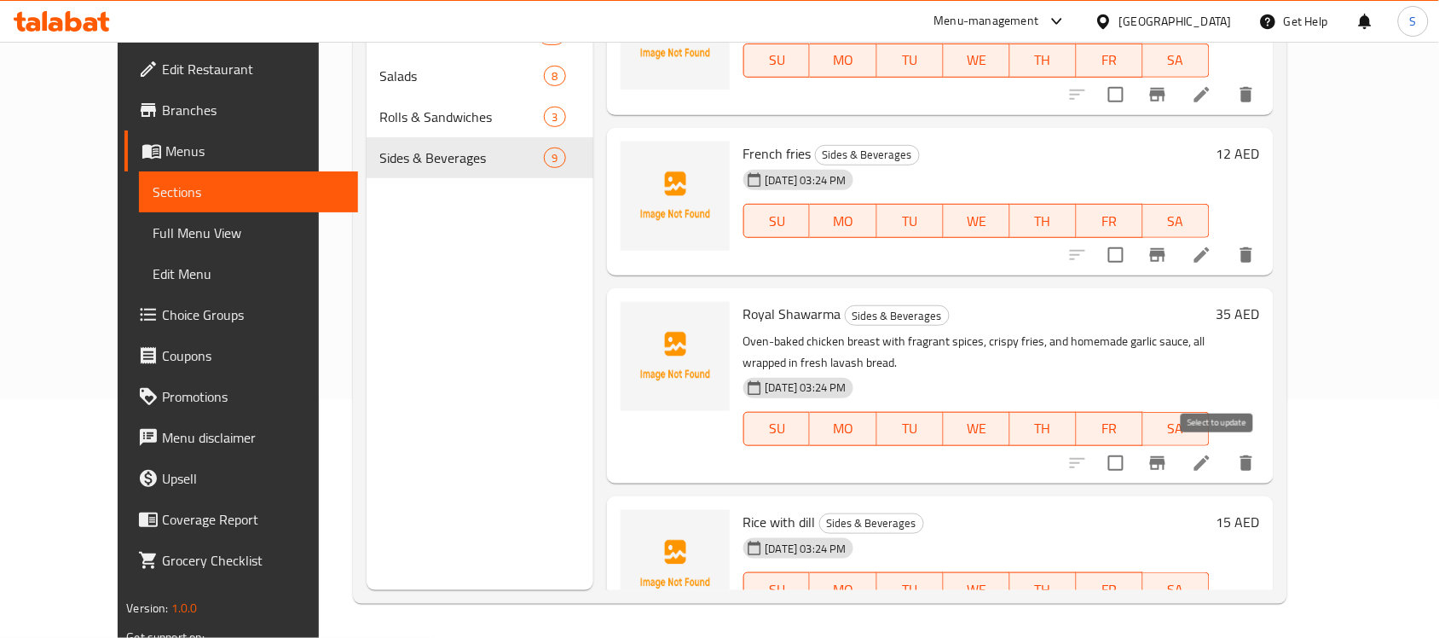
click at [1134, 460] on input "checkbox" at bounding box center [1116, 463] width 36 height 36
checkbox input "true"
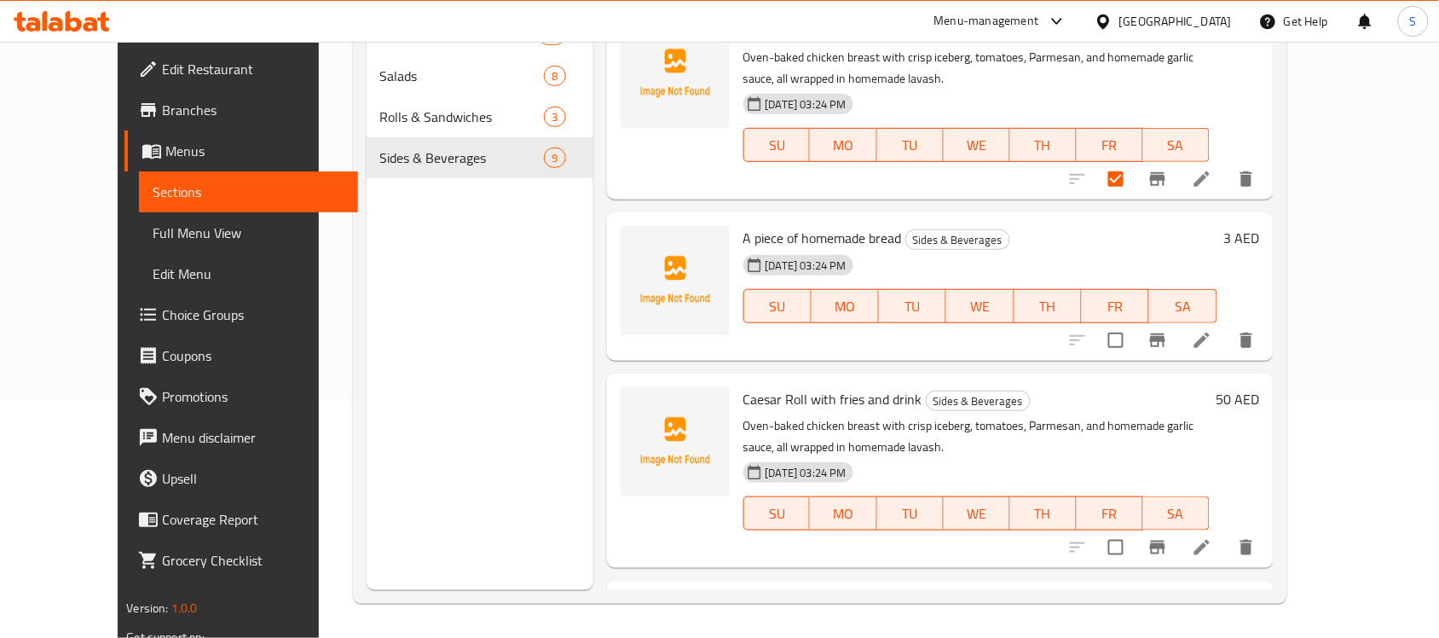
scroll to position [0, 0]
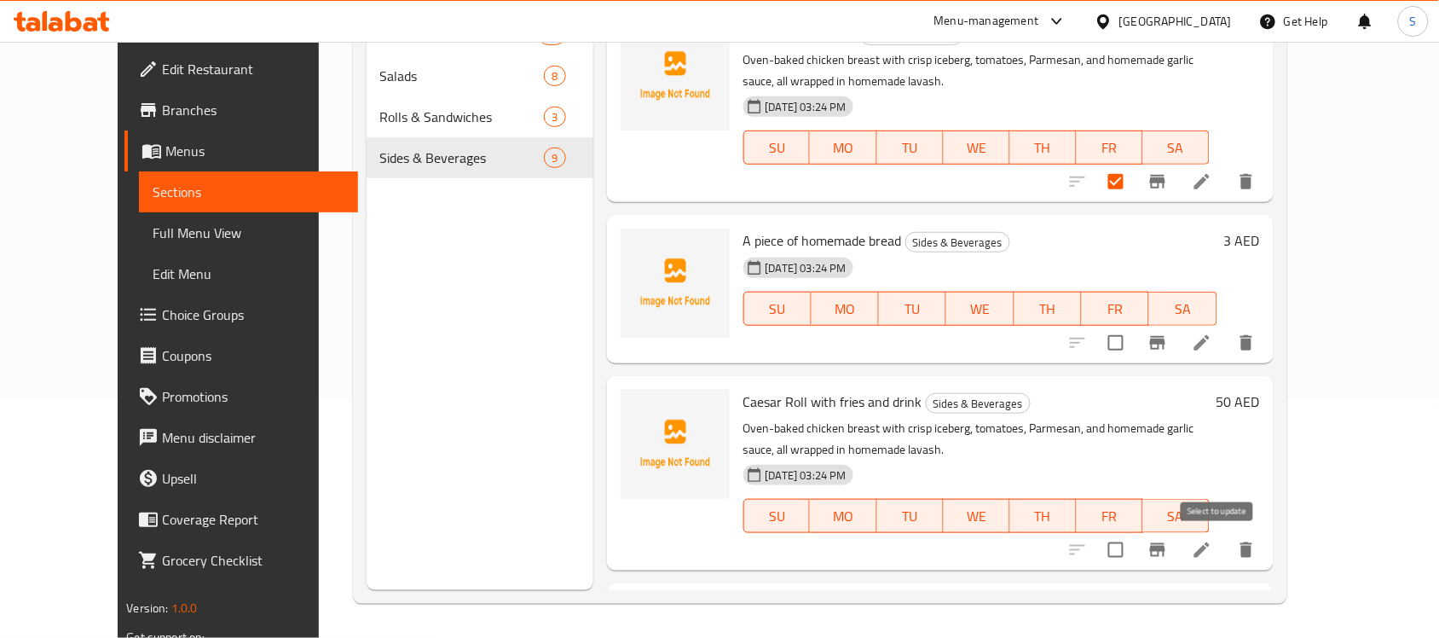
click at [1134, 546] on input "checkbox" at bounding box center [1116, 550] width 36 height 36
checkbox input "true"
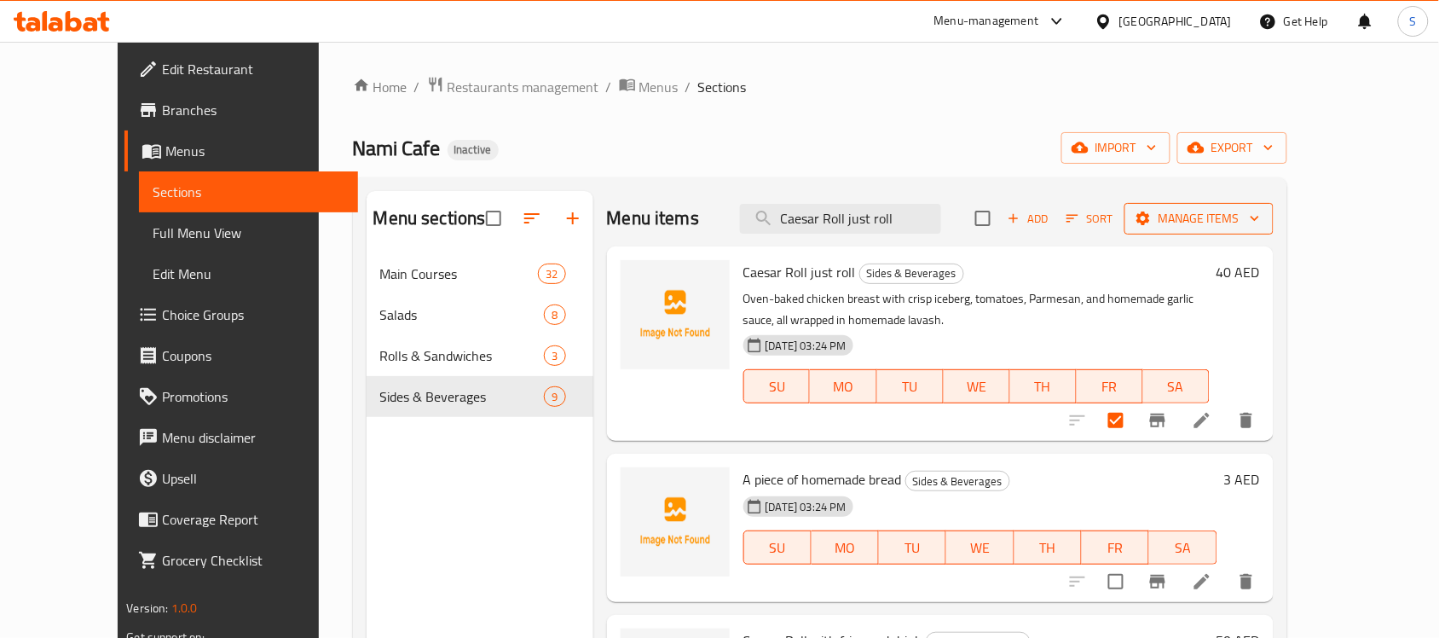
click at [1260, 218] on span "Manage items" at bounding box center [1199, 218] width 122 height 21
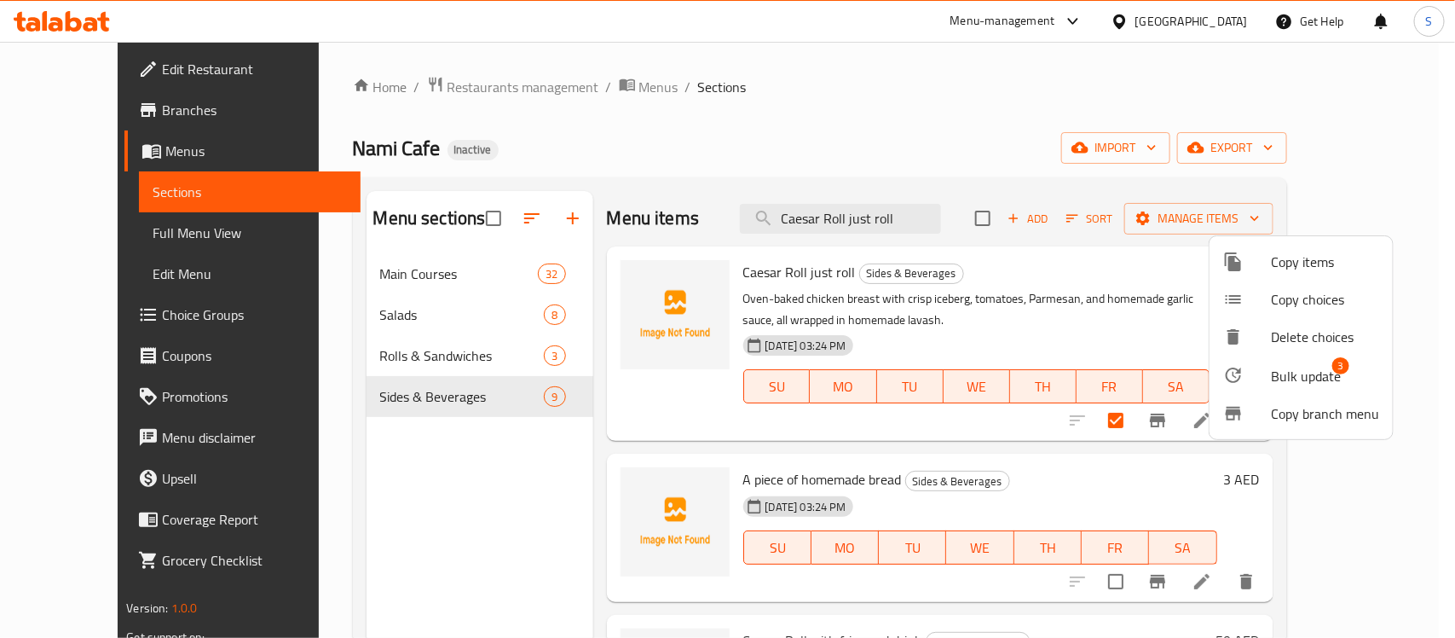
click at [1290, 378] on span "Bulk update" at bounding box center [1306, 376] width 70 height 20
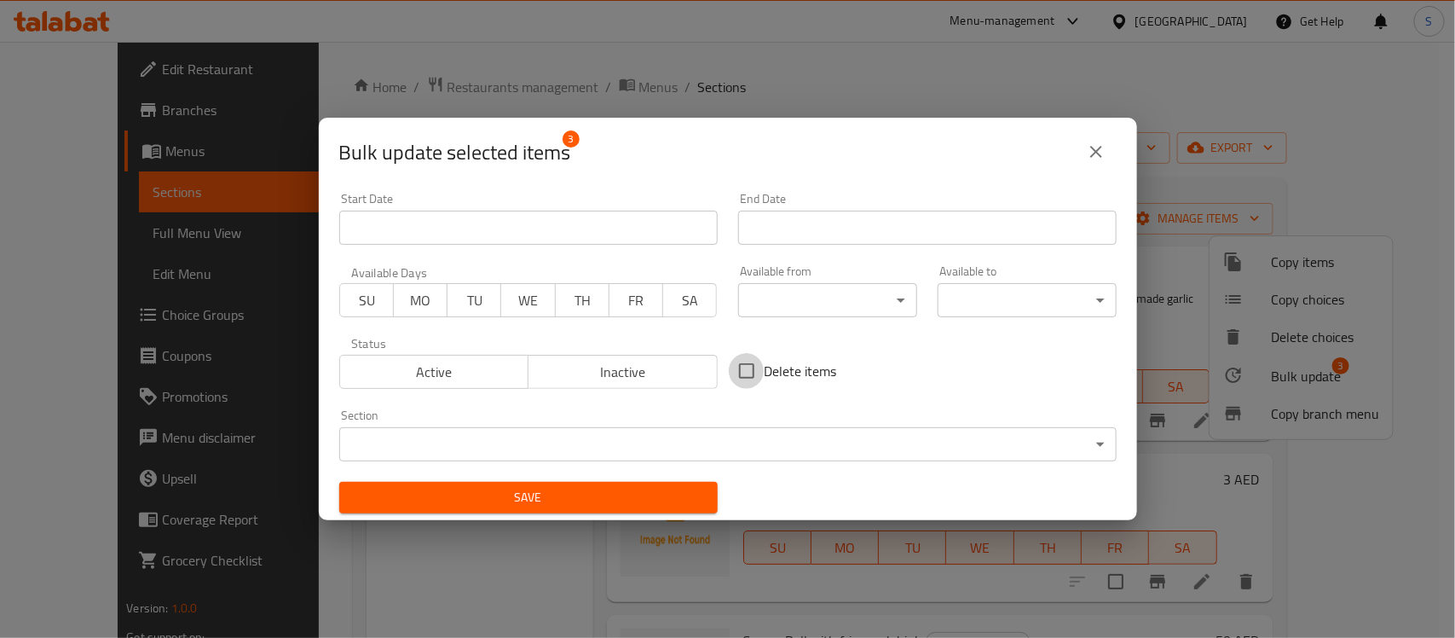
click at [754, 373] on input "Delete items" at bounding box center [747, 371] width 36 height 36
checkbox input "true"
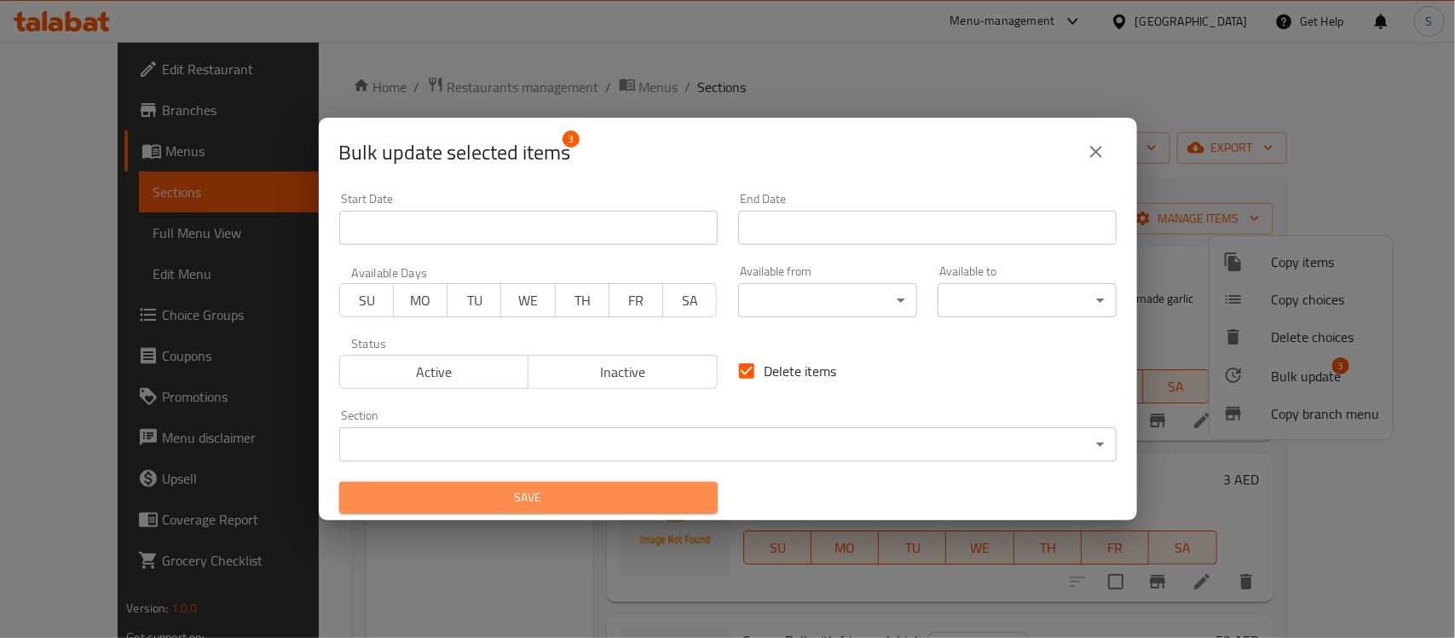
click at [663, 488] on span "Save" at bounding box center [528, 497] width 351 height 21
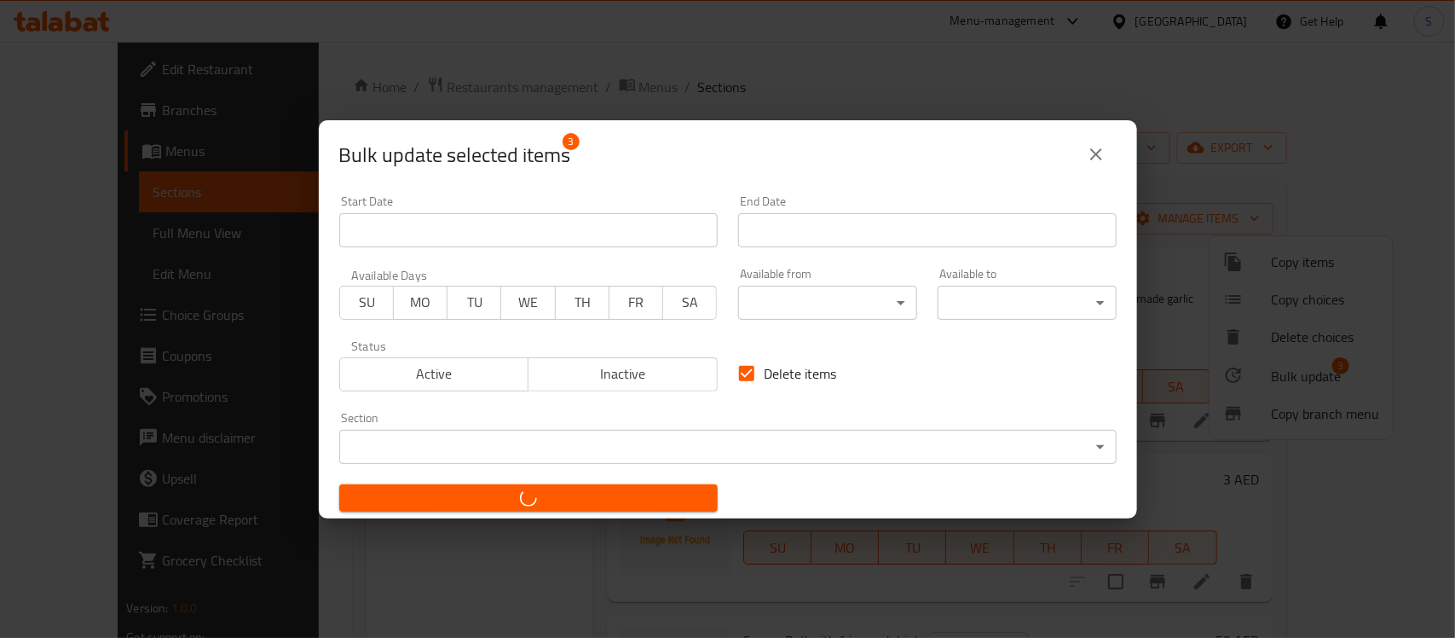
checkbox input "false"
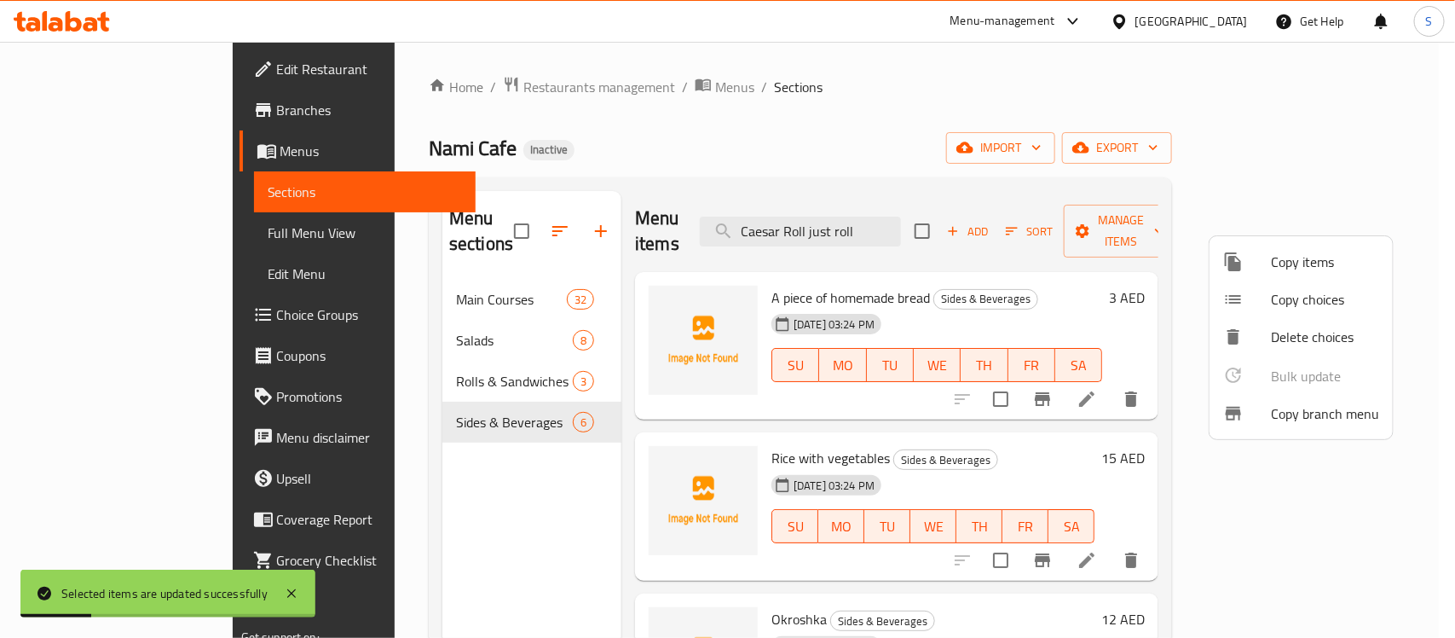
click at [442, 275] on div at bounding box center [727, 319] width 1455 height 638
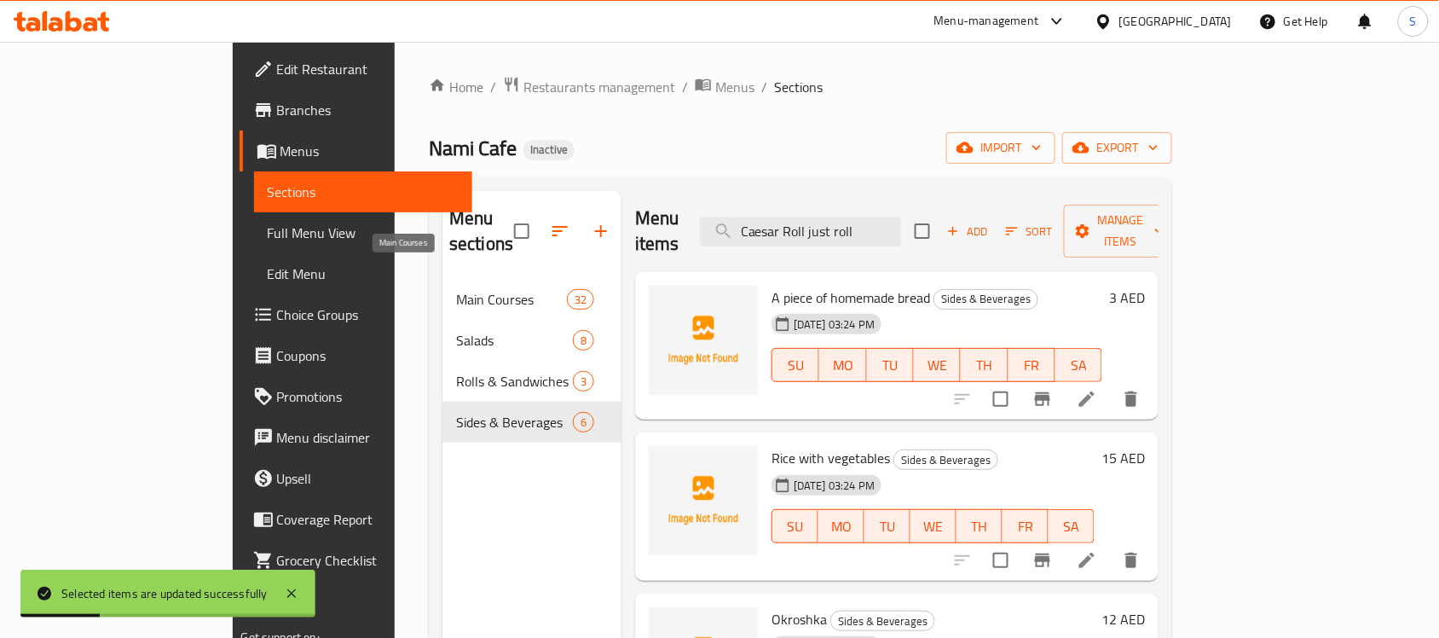
click at [456, 289] on span "Main Courses" at bounding box center [511, 299] width 111 height 20
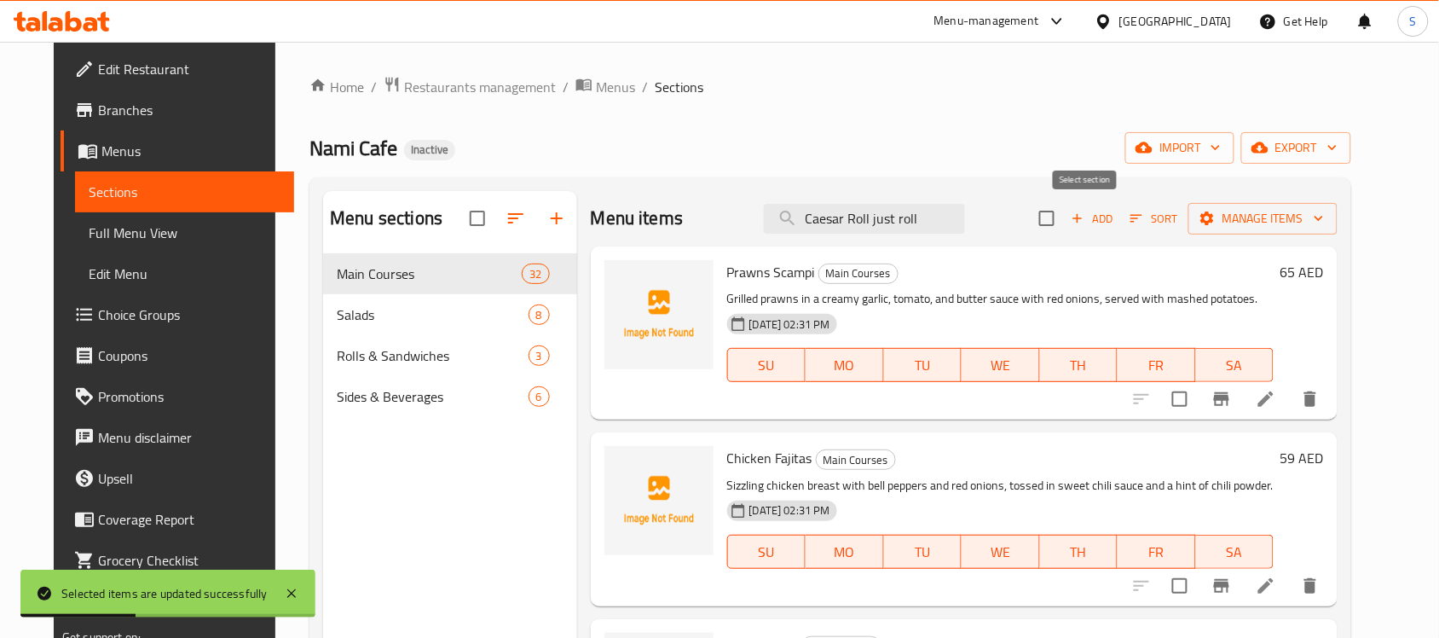
click at [1065, 218] on input "checkbox" at bounding box center [1047, 218] width 36 height 36
checkbox input "true"
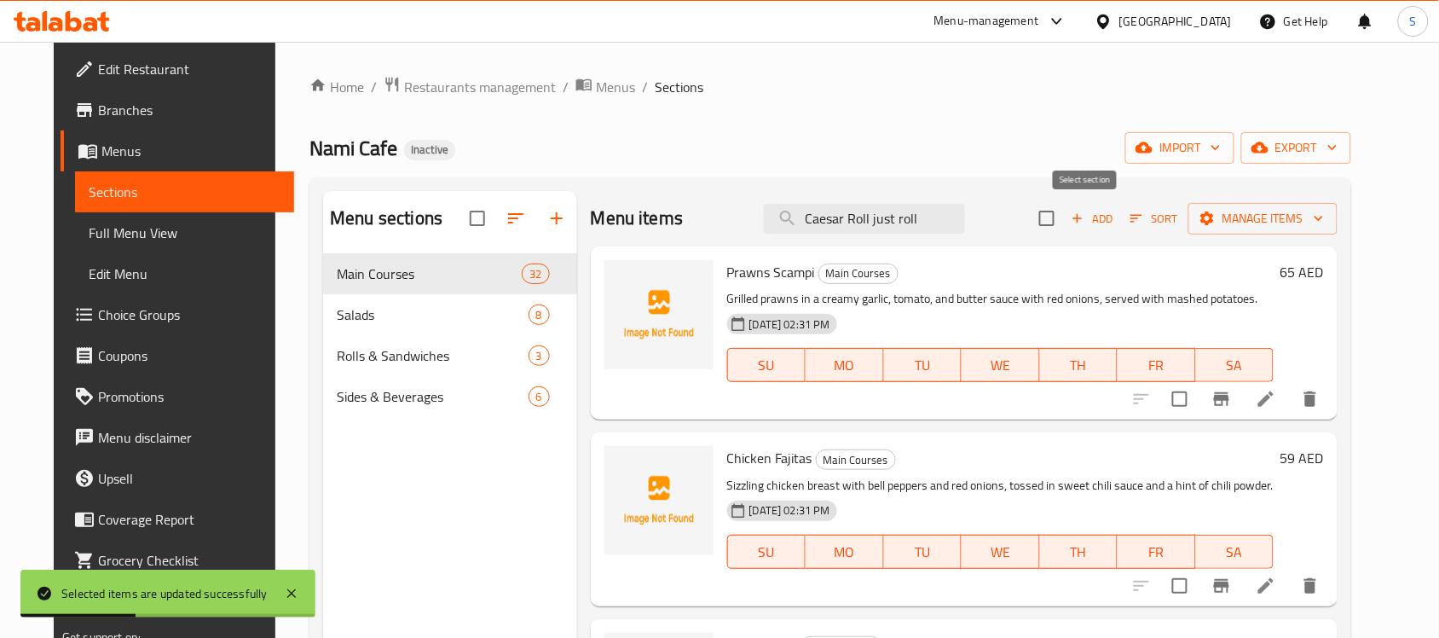
checkbox input "true"
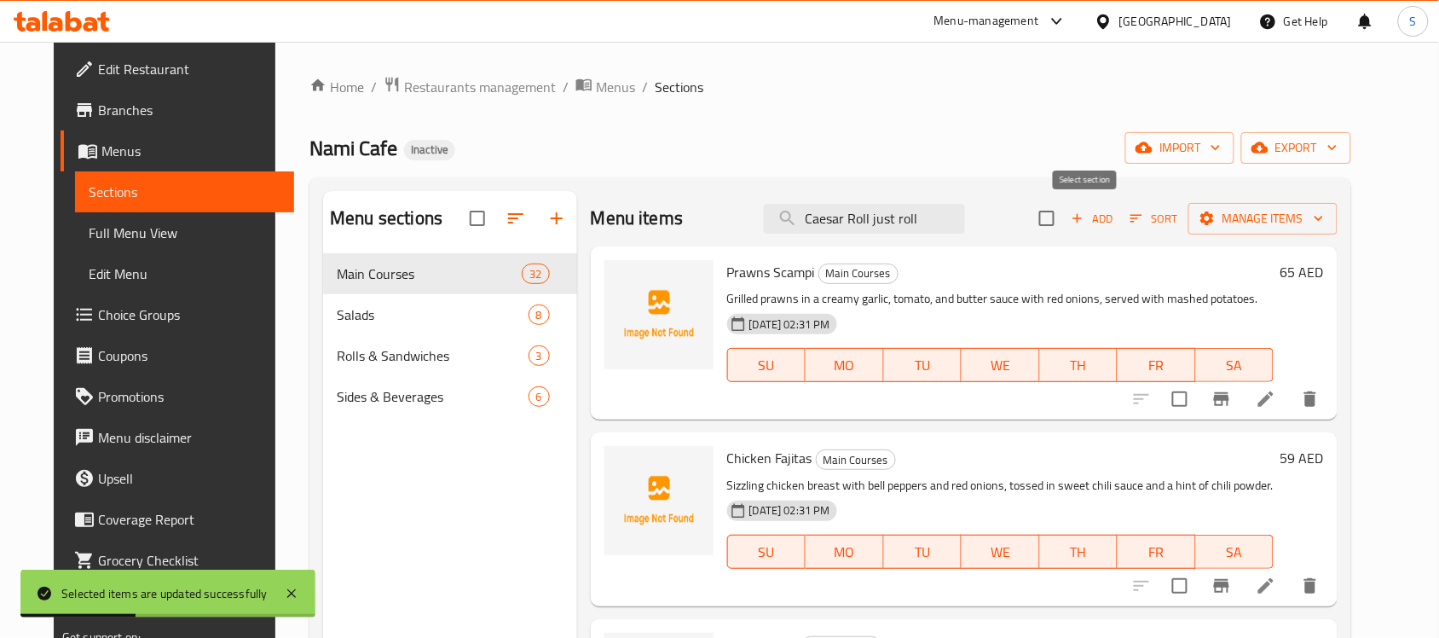
checkbox input "true"
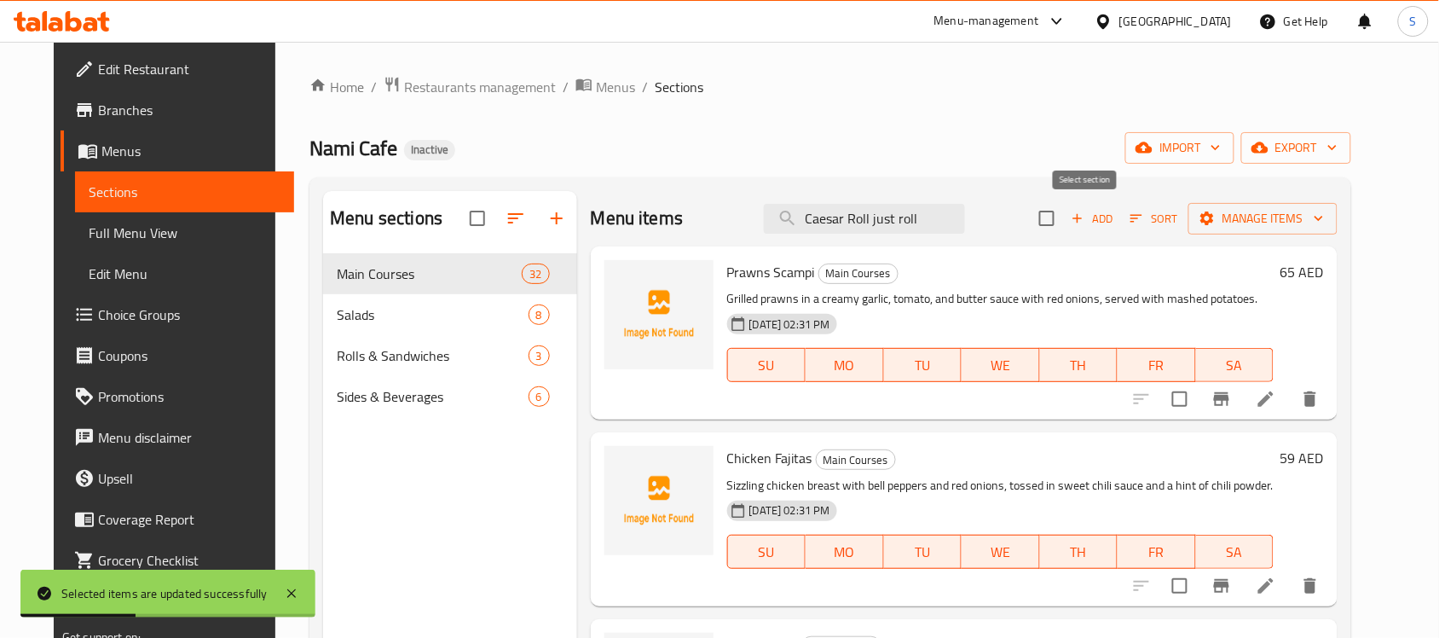
checkbox input "true"
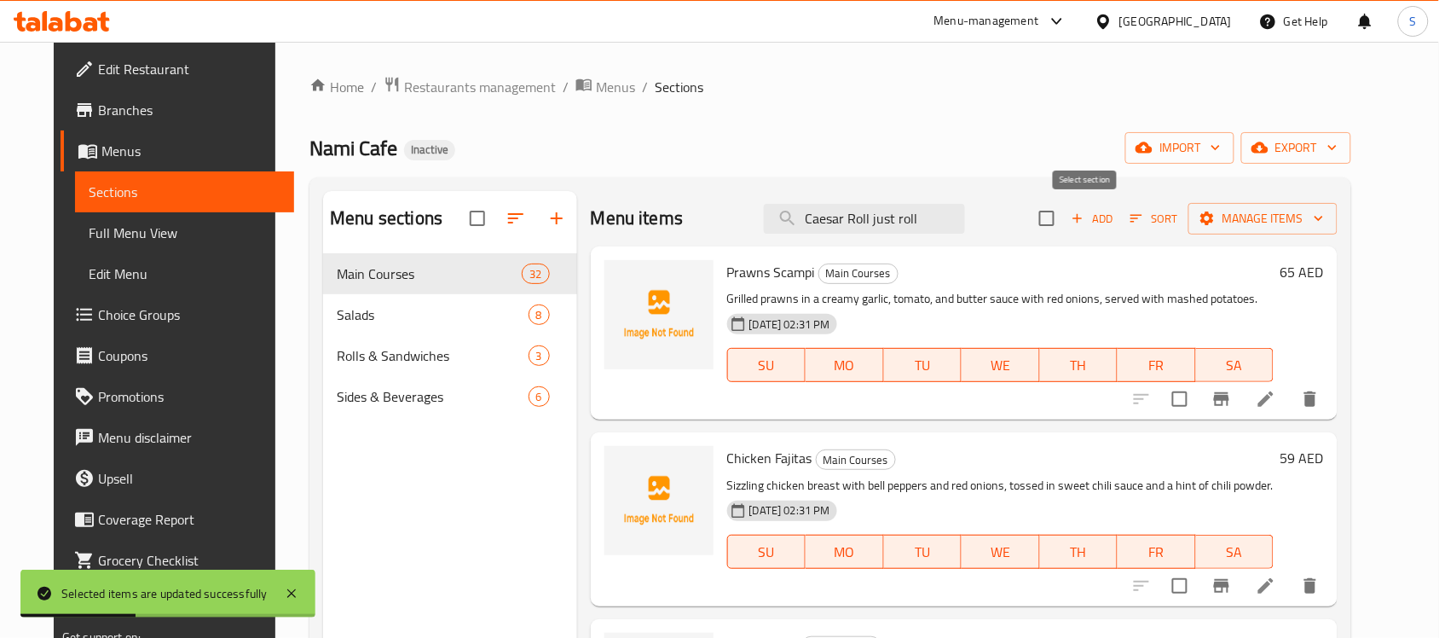
checkbox input "true"
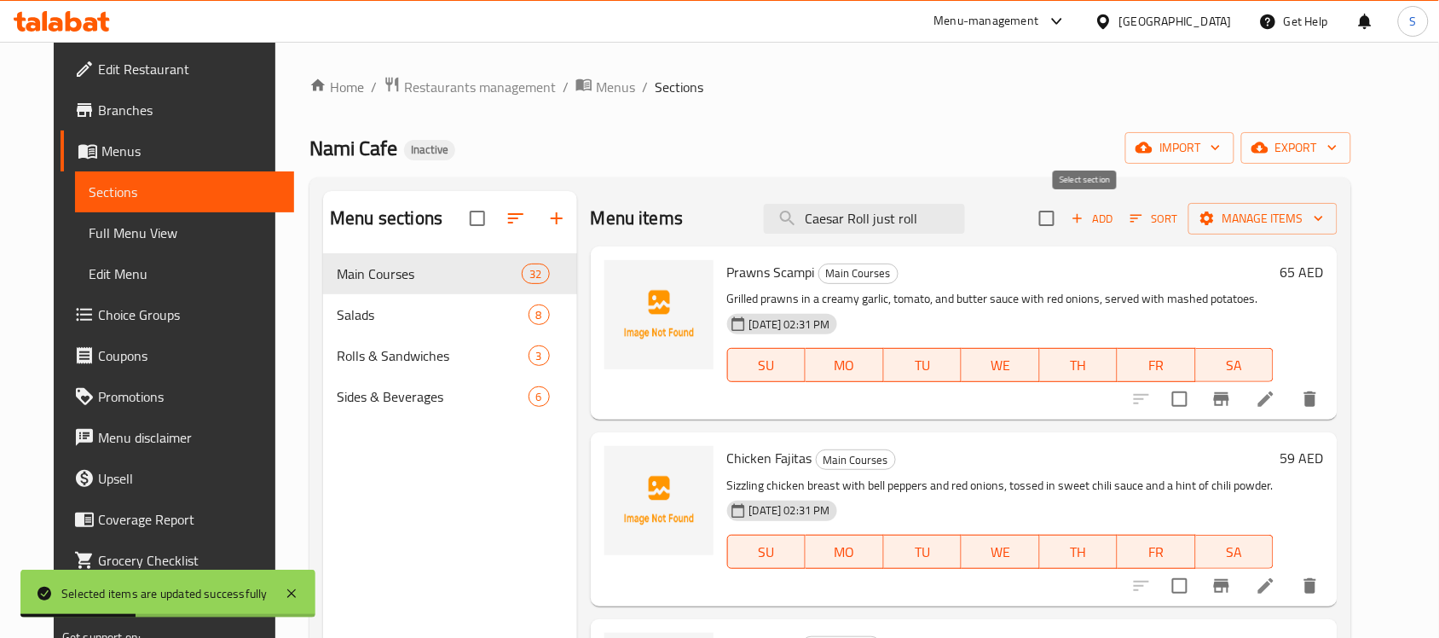
checkbox input "true"
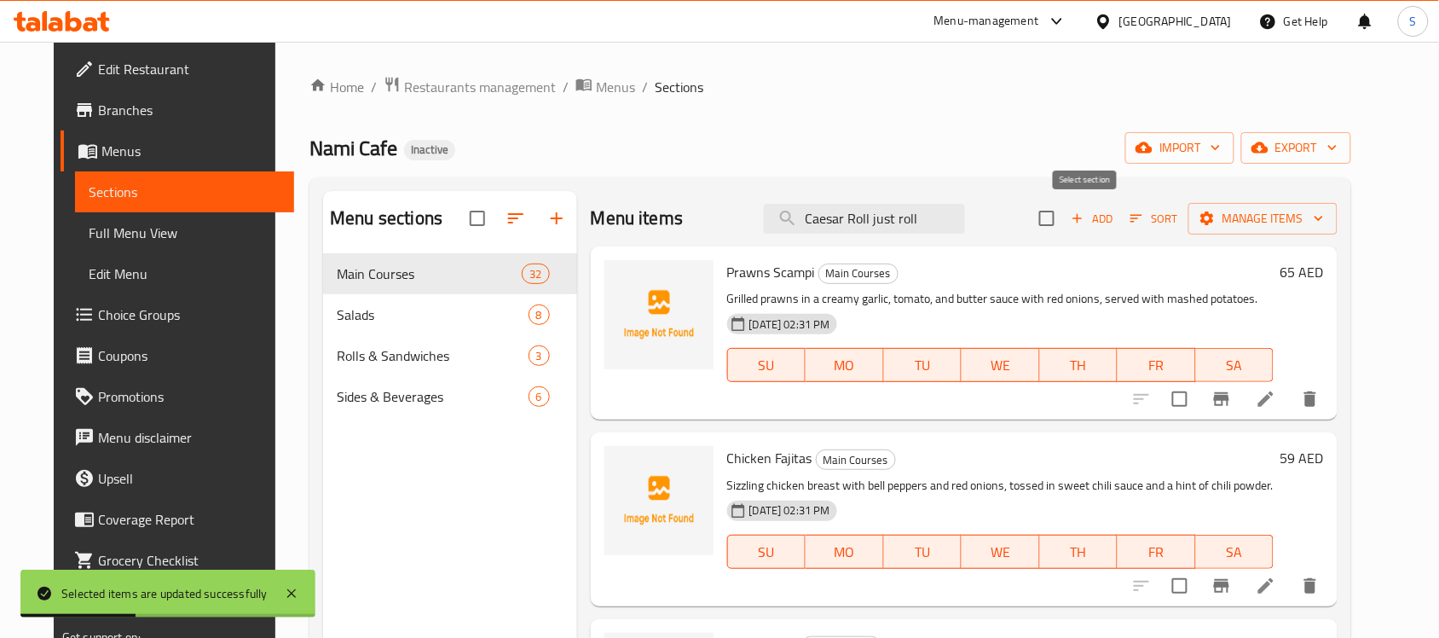
checkbox input "true"
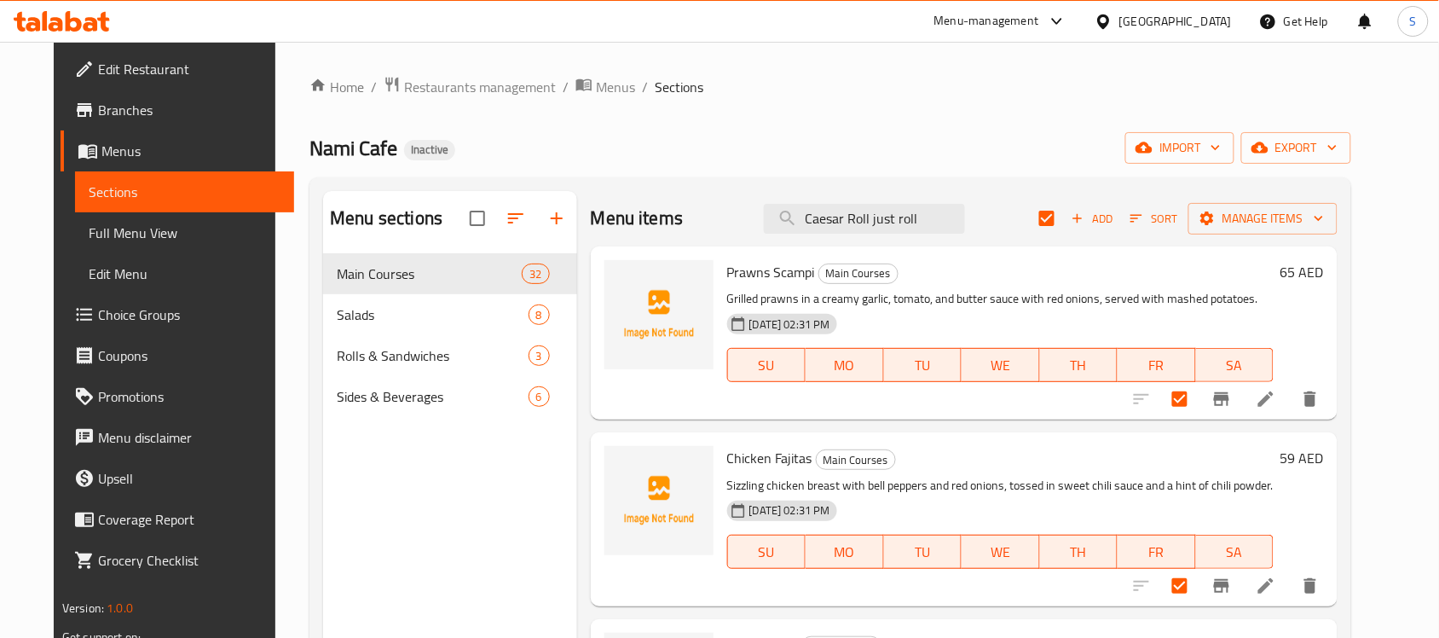
click at [768, 277] on span "Prawns Scampi" at bounding box center [771, 272] width 88 height 26
copy h6 "Prawns Scampi"
click at [1198, 402] on input "checkbox" at bounding box center [1180, 399] width 36 height 36
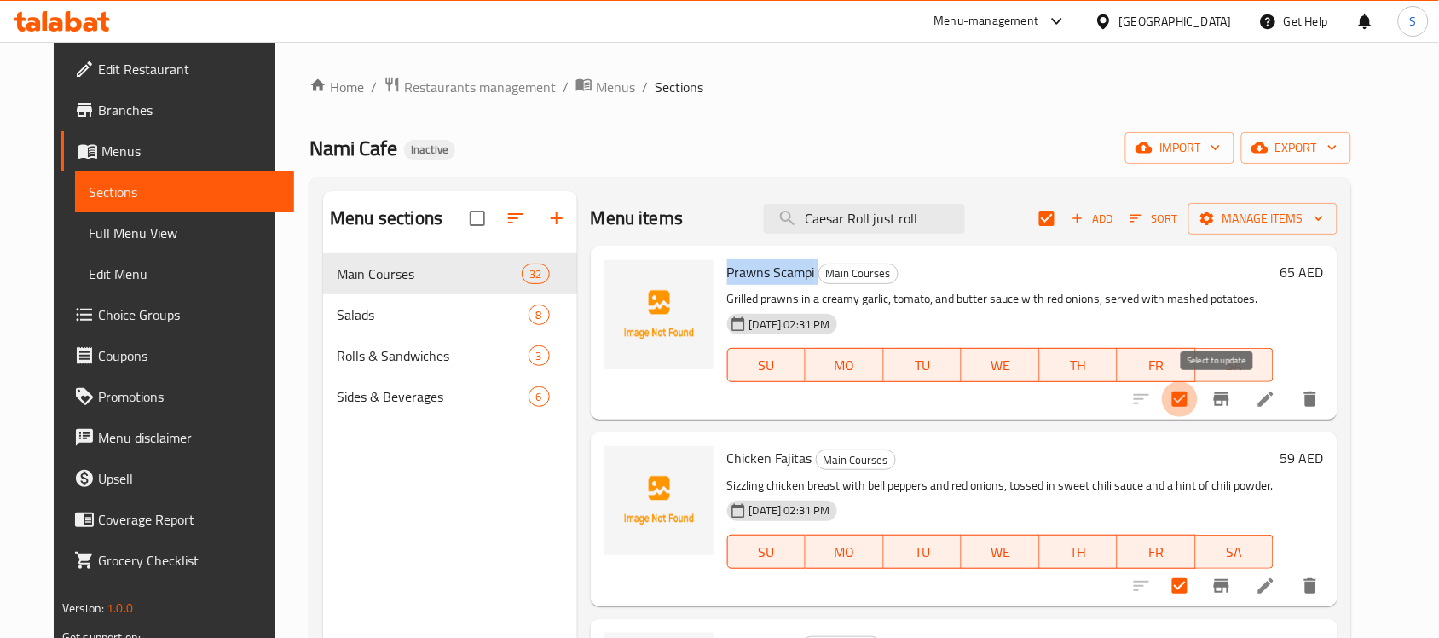
checkbox input "false"
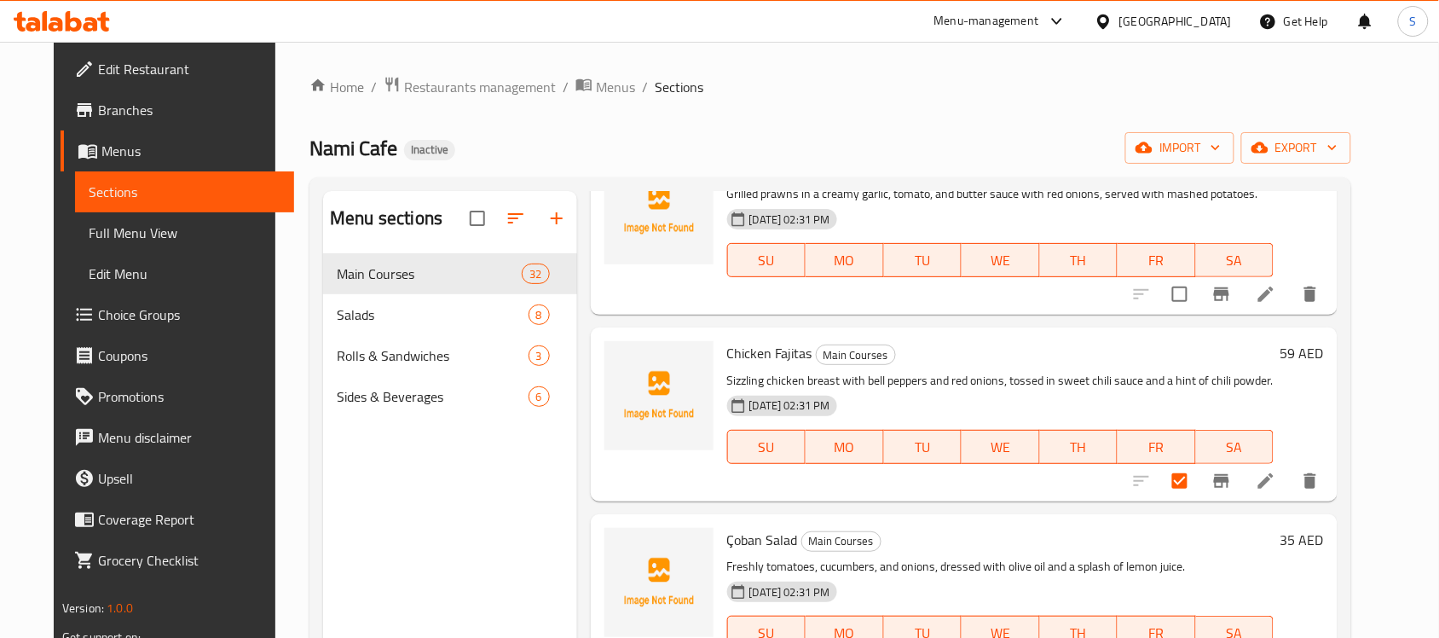
scroll to position [107, 0]
click at [1198, 482] on input "checkbox" at bounding box center [1180, 479] width 36 height 36
checkbox input "false"
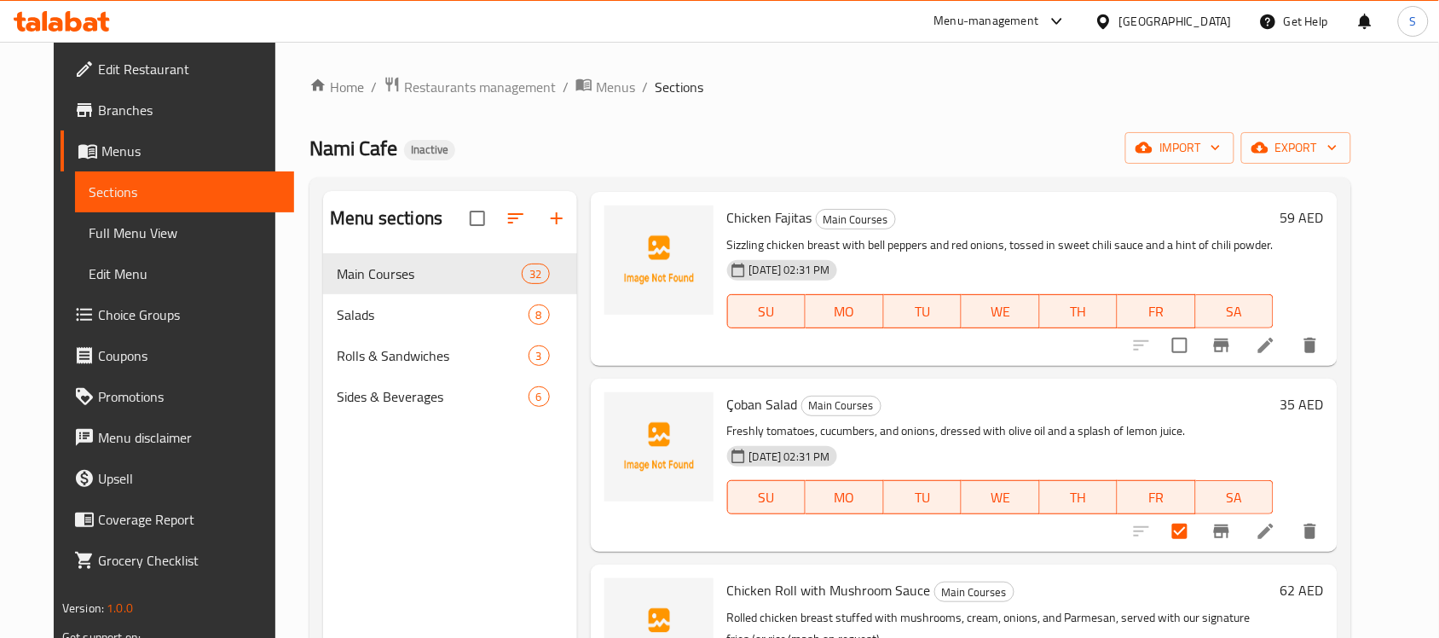
scroll to position [320, 0]
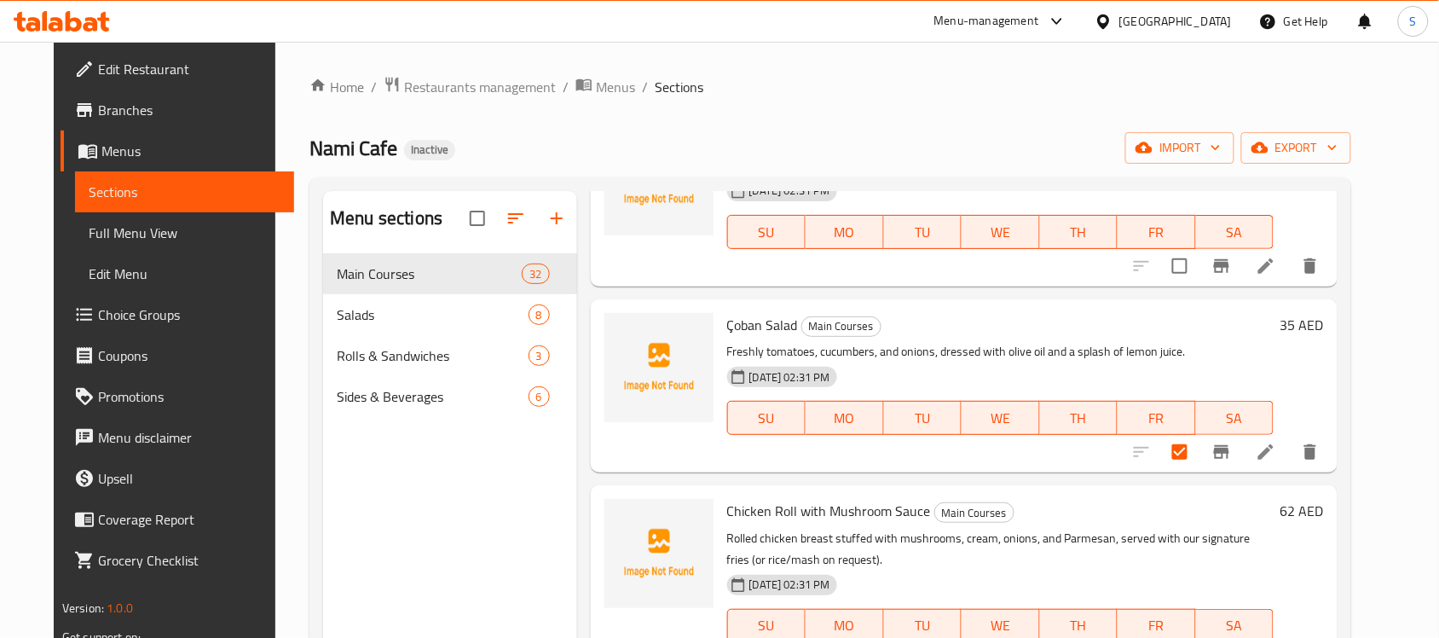
click at [727, 328] on span "Çoban Salad" at bounding box center [762, 325] width 71 height 26
click at [774, 329] on span "Çoban Salad" at bounding box center [762, 325] width 71 height 26
click at [757, 321] on span "Çoban Salad" at bounding box center [762, 325] width 71 height 26
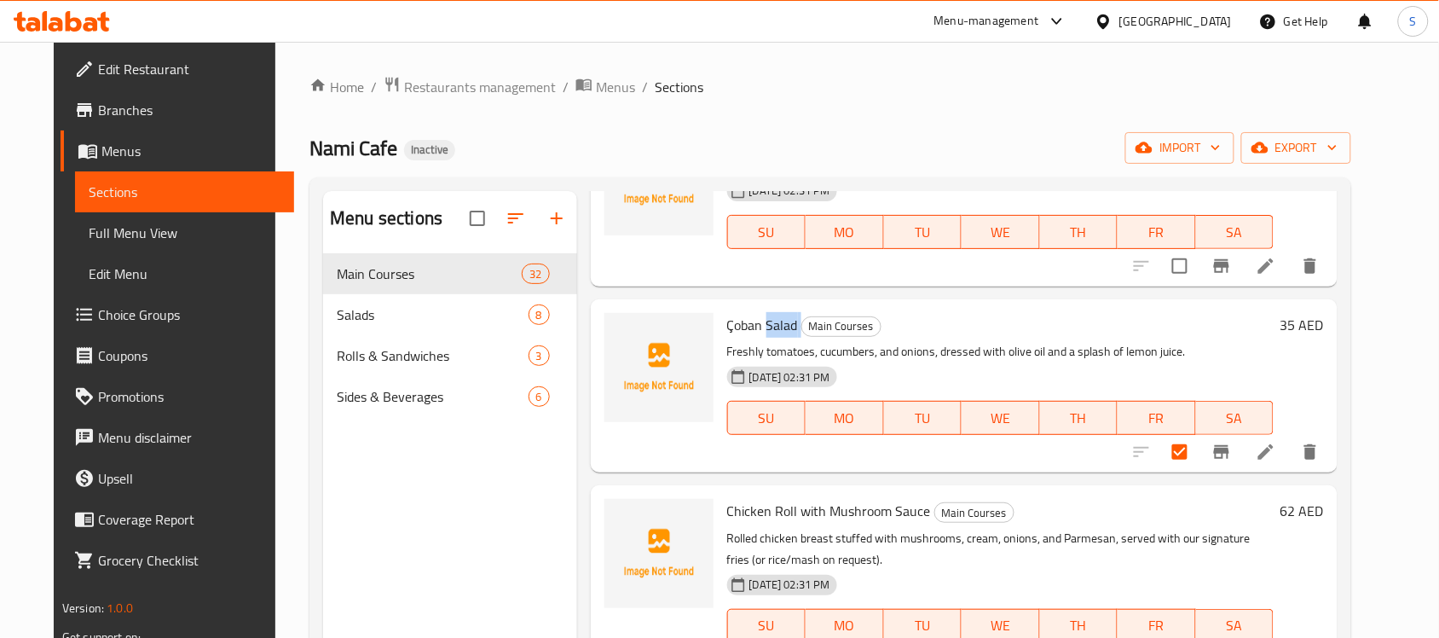
copy h6 "Salad"
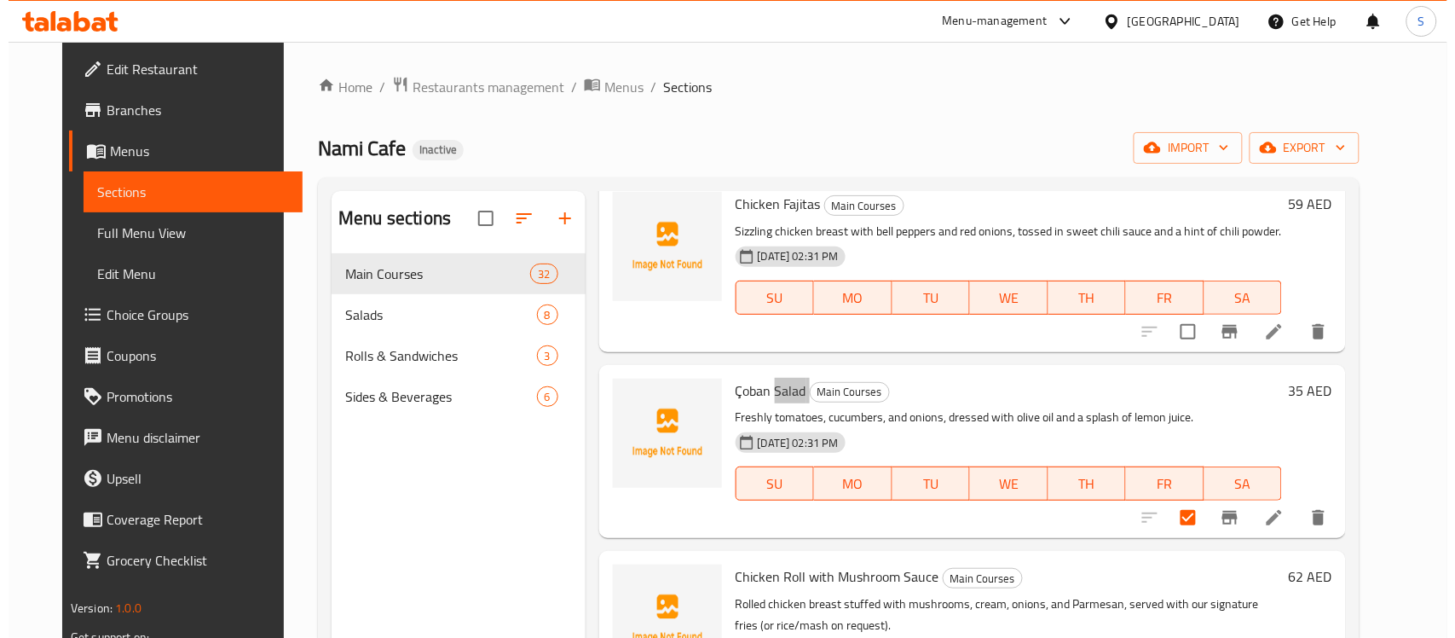
scroll to position [0, 0]
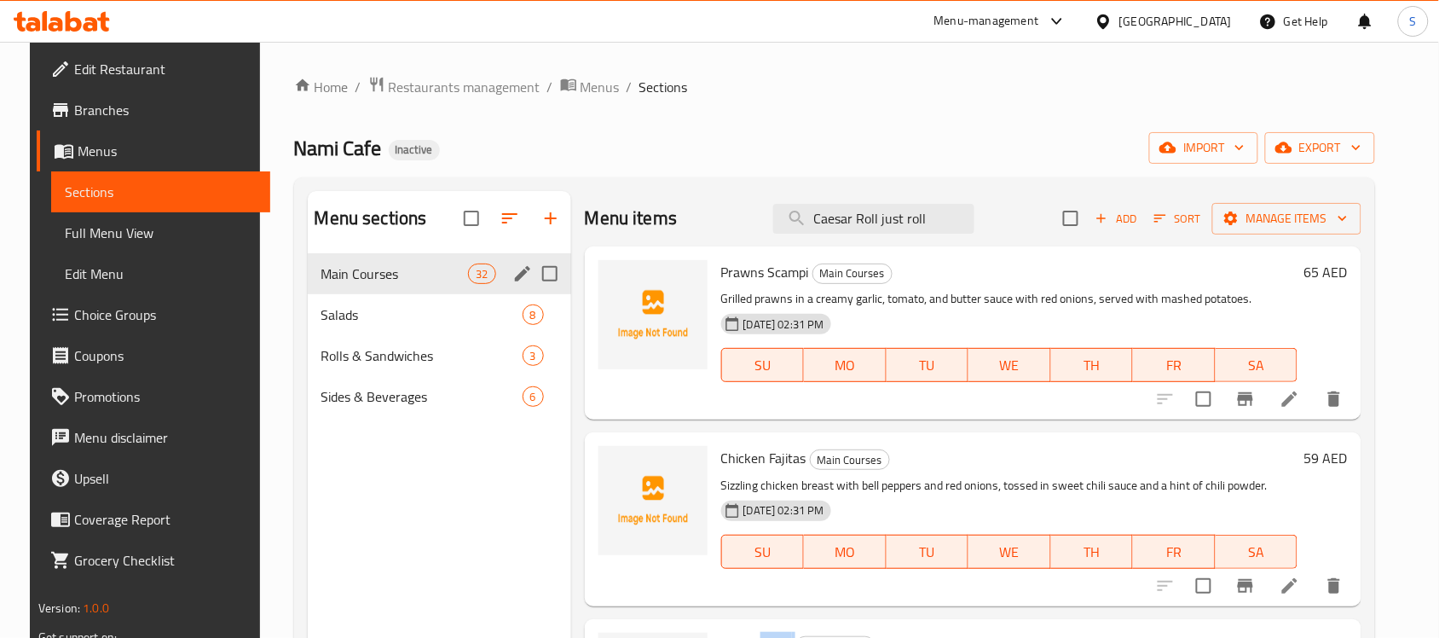
click at [459, 265] on span "Main Courses" at bounding box center [394, 273] width 147 height 20
click at [515, 274] on icon "edit" at bounding box center [522, 273] width 15 height 15
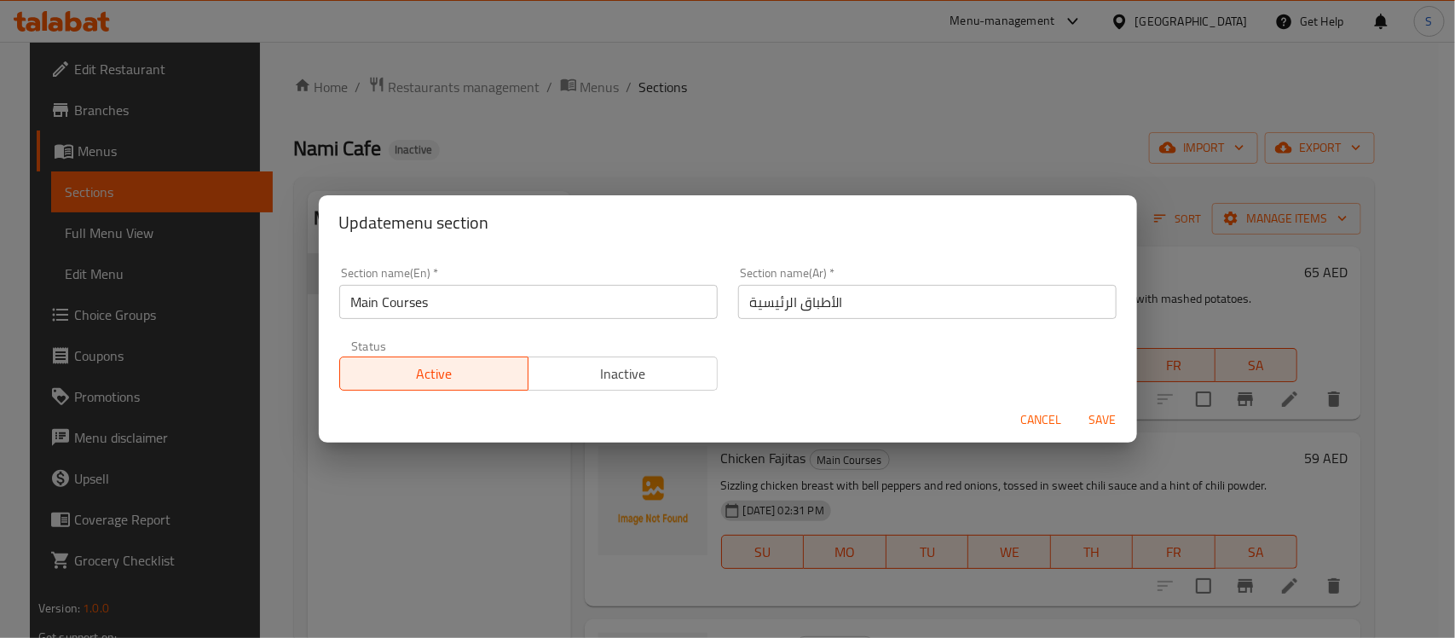
click at [492, 308] on input "Main Courses" at bounding box center [528, 302] width 378 height 34
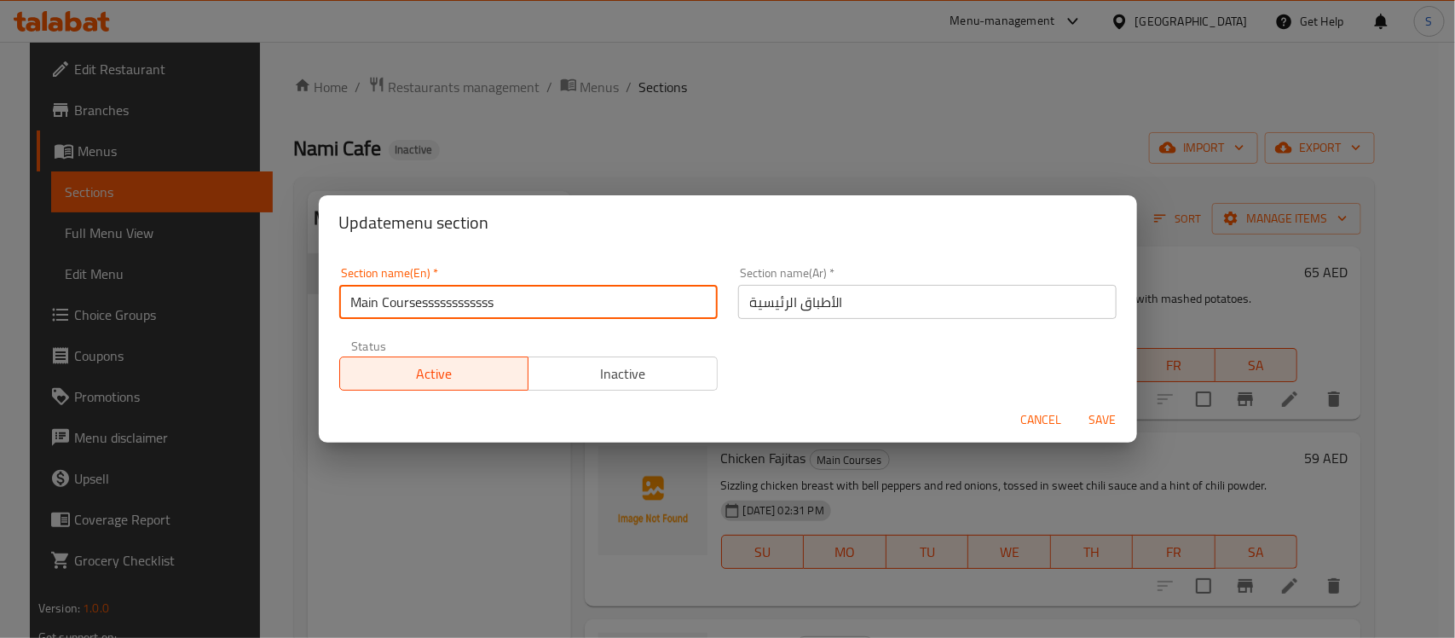
type input "Main Coursessssssssssss"
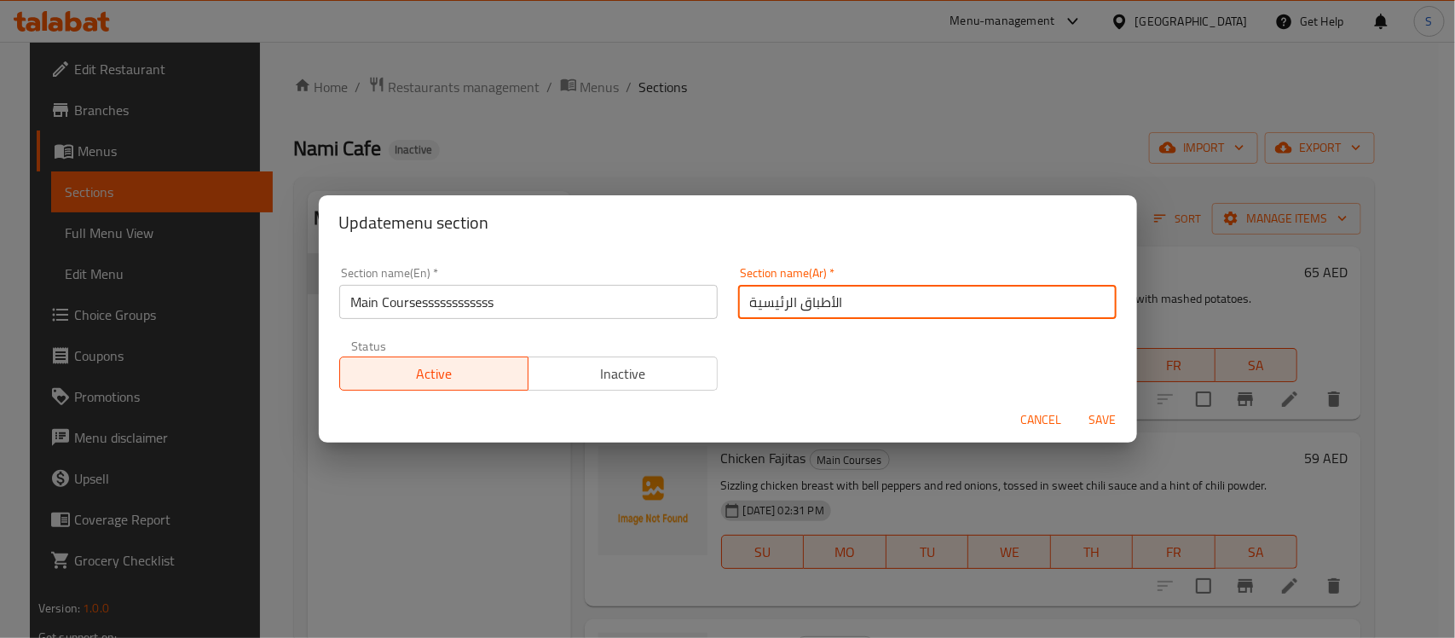
click at [853, 298] on input "الأطباق الرئيسية" at bounding box center [927, 302] width 378 height 34
click at [870, 304] on input "الأطباق الرئيسيةssssss" at bounding box center [927, 302] width 378 height 34
click at [851, 298] on input "الأطباق الرئيسيةssssss" at bounding box center [927, 302] width 378 height 34
type input "الأطباق الرئيسية"
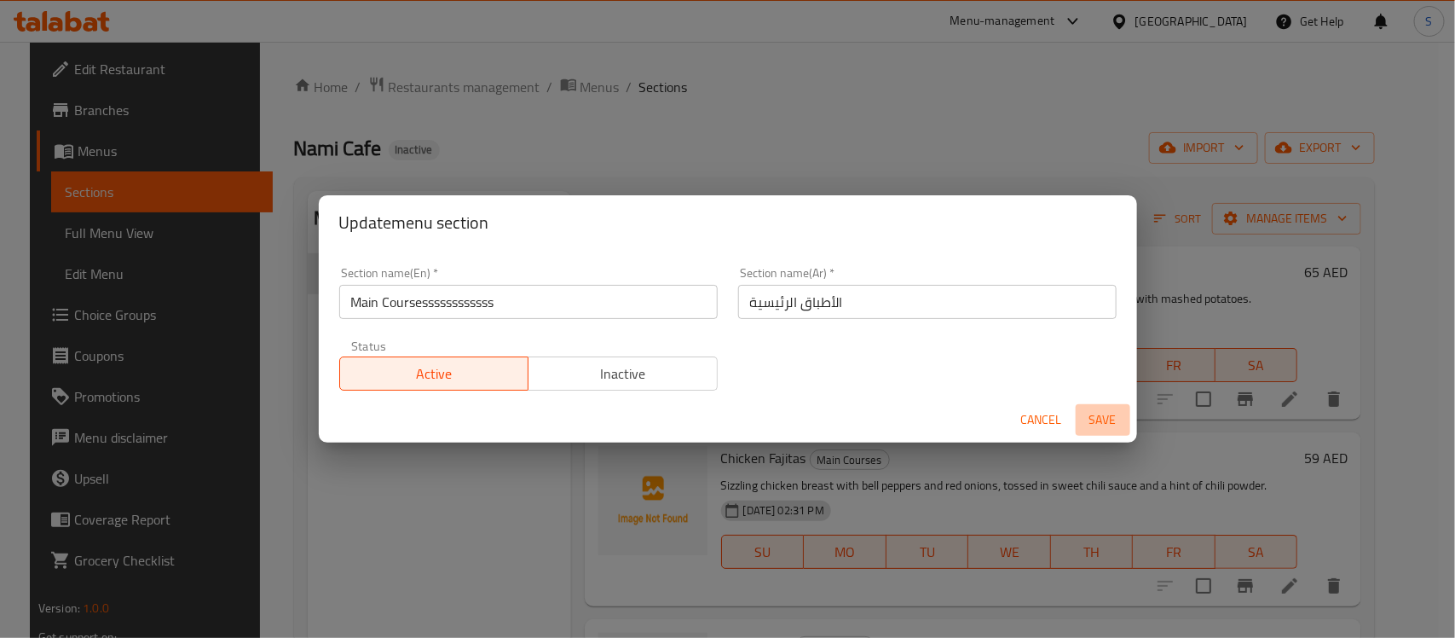
click at [1105, 419] on span "Save" at bounding box center [1102, 419] width 41 height 21
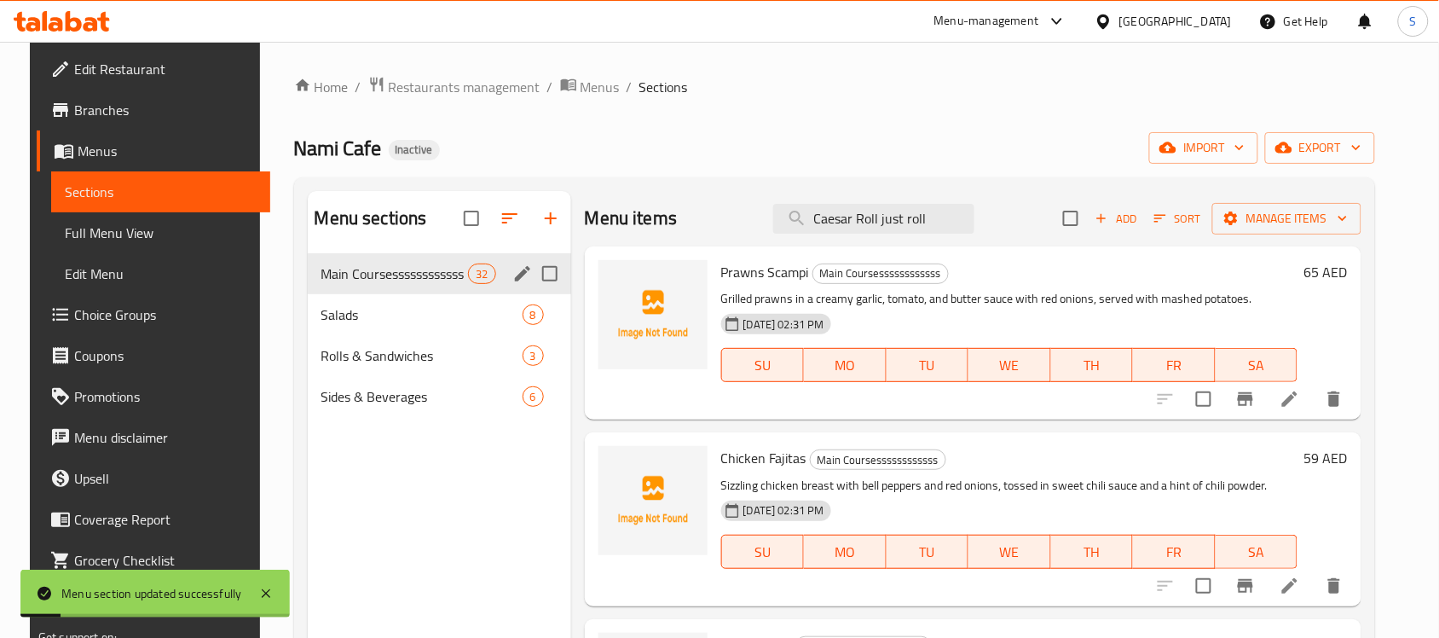
click at [539, 274] on input "Menu sections" at bounding box center [550, 274] width 36 height 36
checkbox input "true"
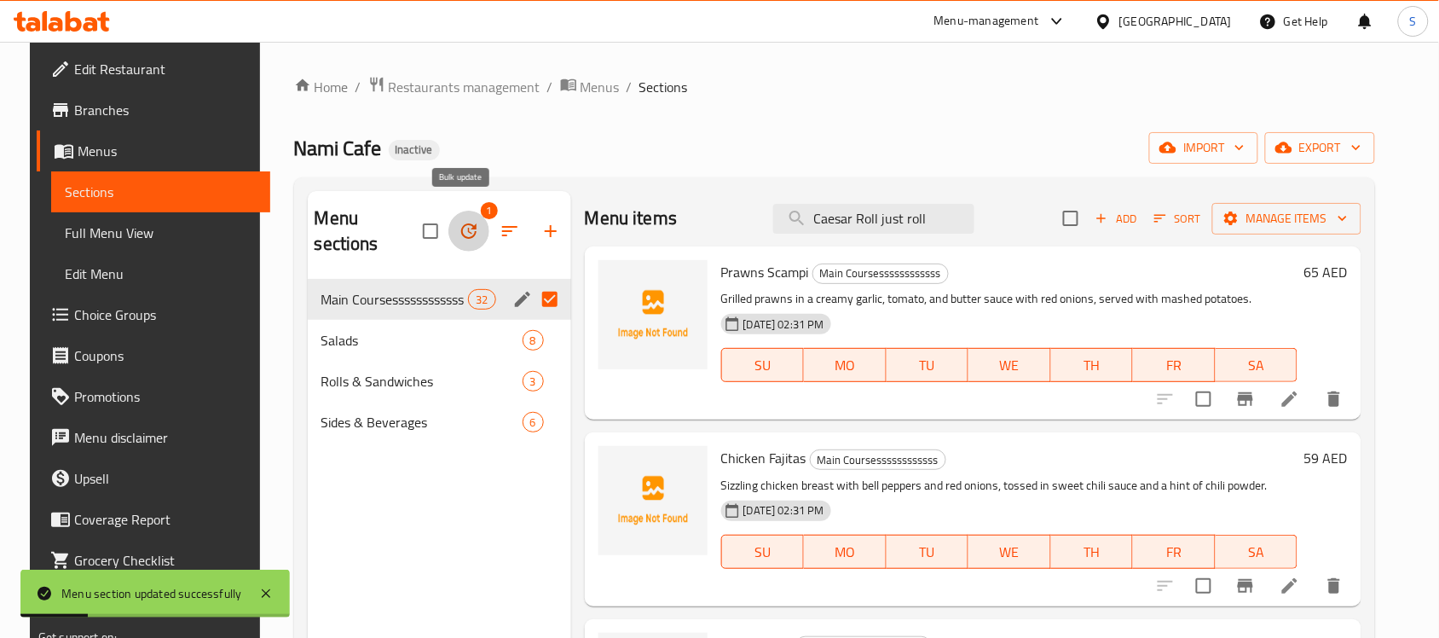
click at [465, 221] on icon "button" at bounding box center [469, 231] width 20 height 20
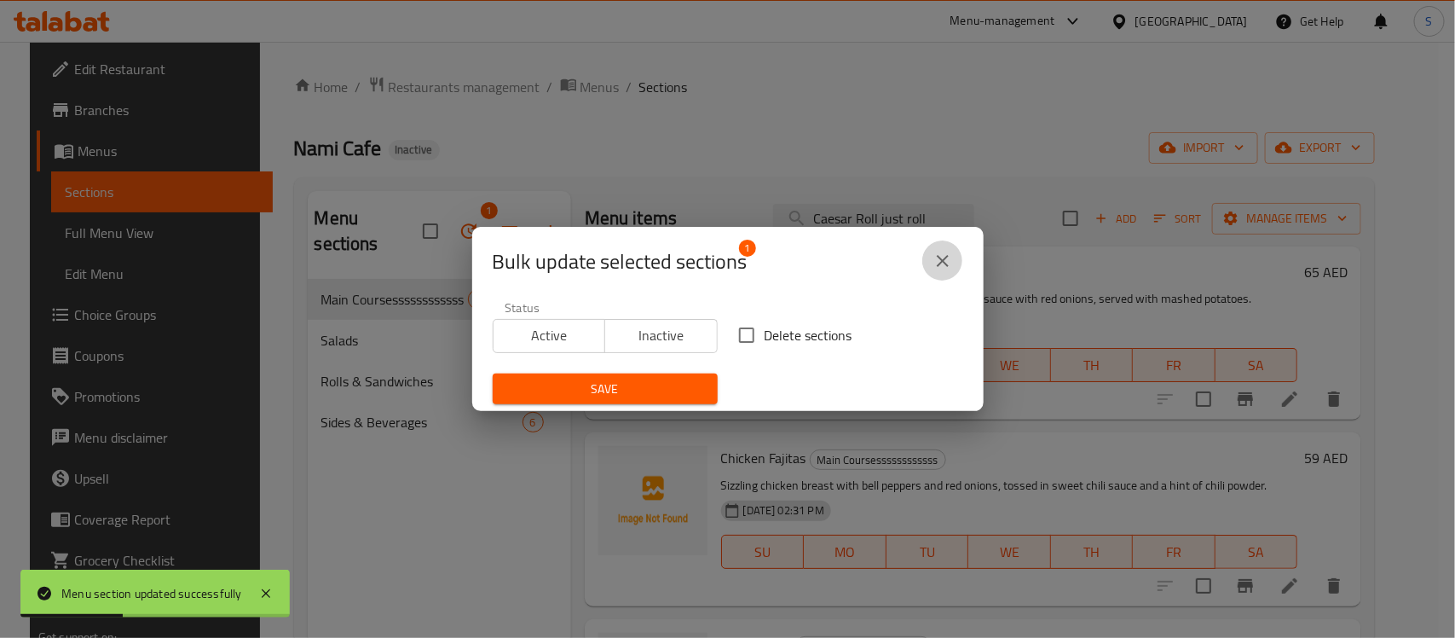
drag, startPoint x: 943, startPoint y: 256, endPoint x: 609, endPoint y: 314, distance: 338.3
click at [940, 254] on icon "close" at bounding box center [942, 261] width 20 height 20
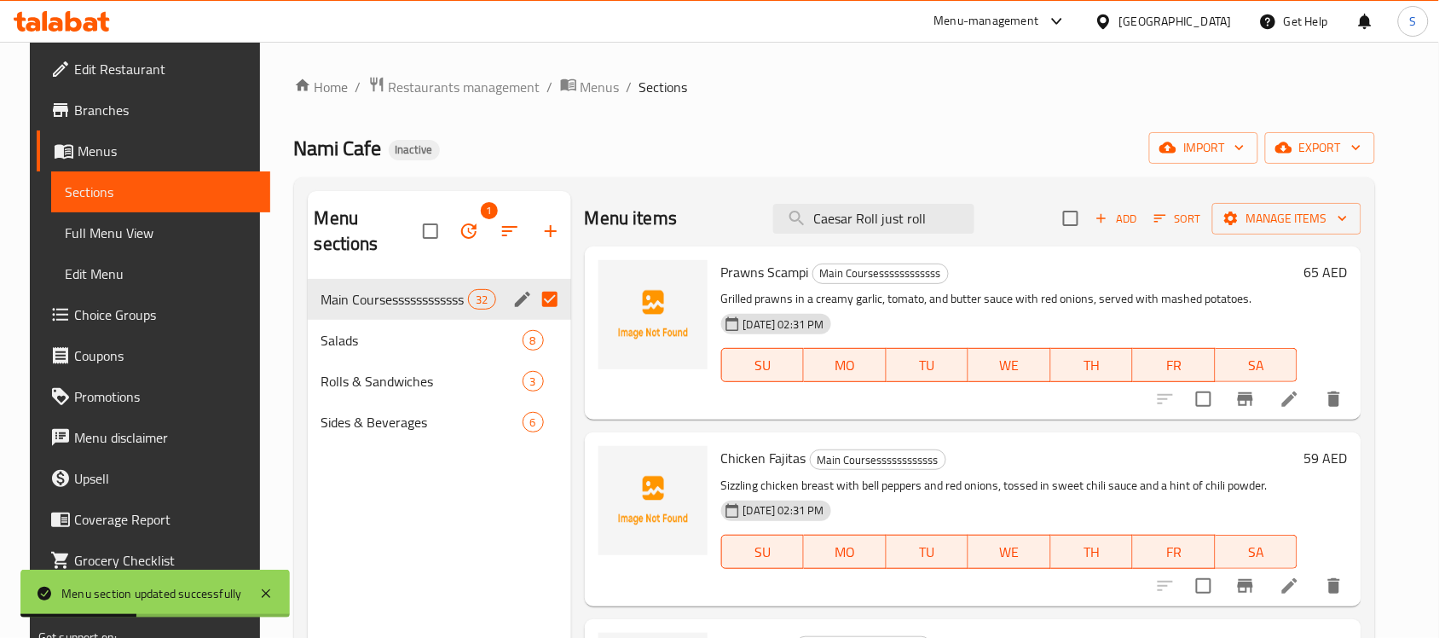
click at [517, 291] on icon "edit" at bounding box center [522, 298] width 15 height 15
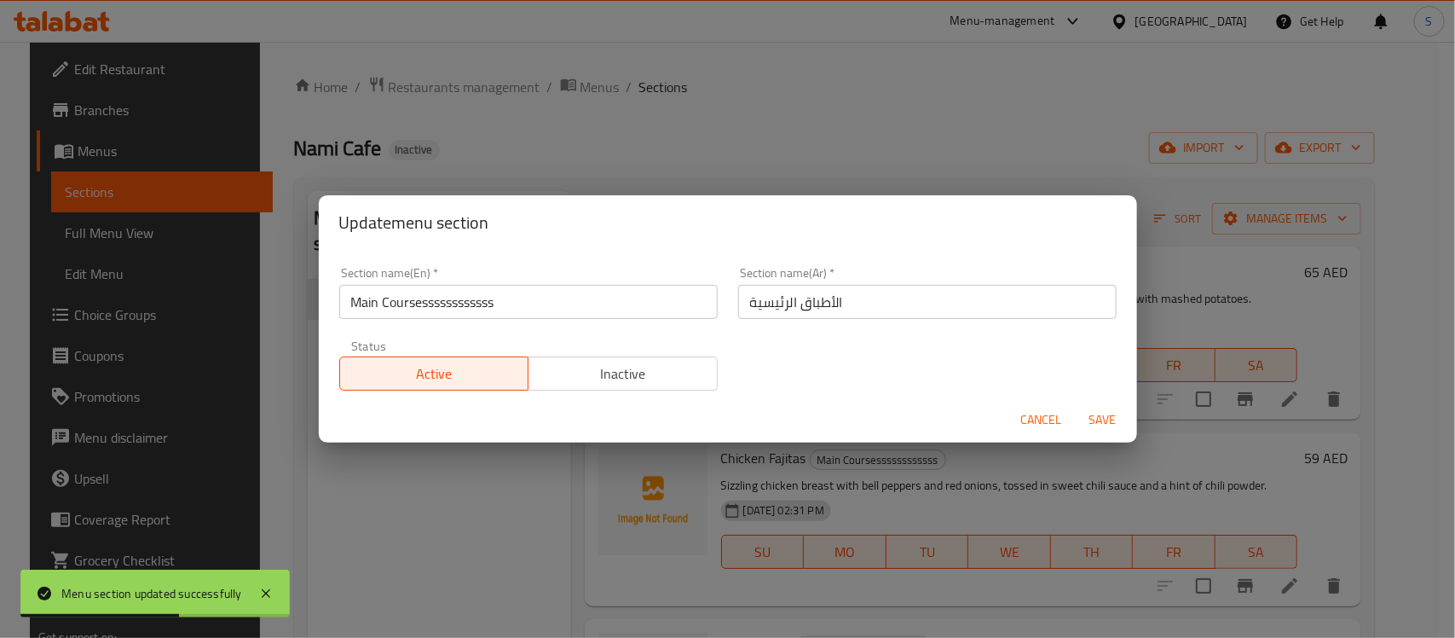
click at [818, 313] on input "الأطباق الرئيسية" at bounding box center [927, 302] width 378 height 34
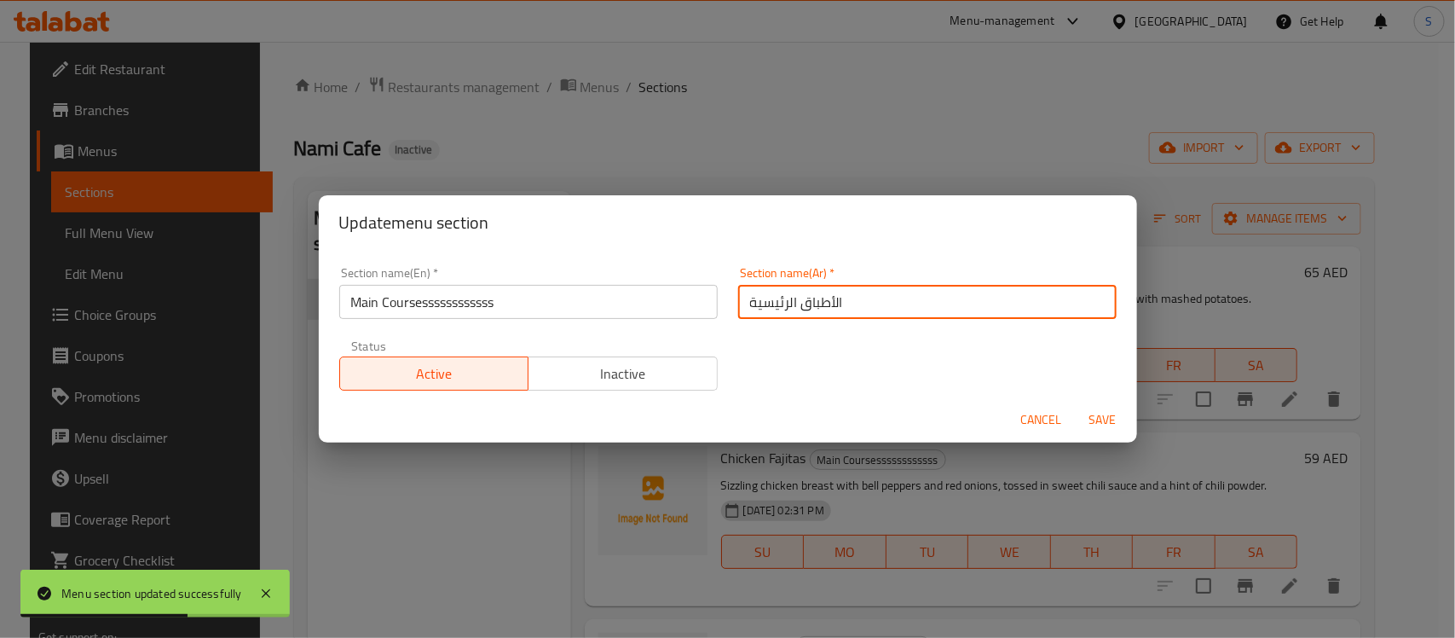
click at [818, 313] on input "الأطباق الرئيسية" at bounding box center [927, 302] width 378 height 34
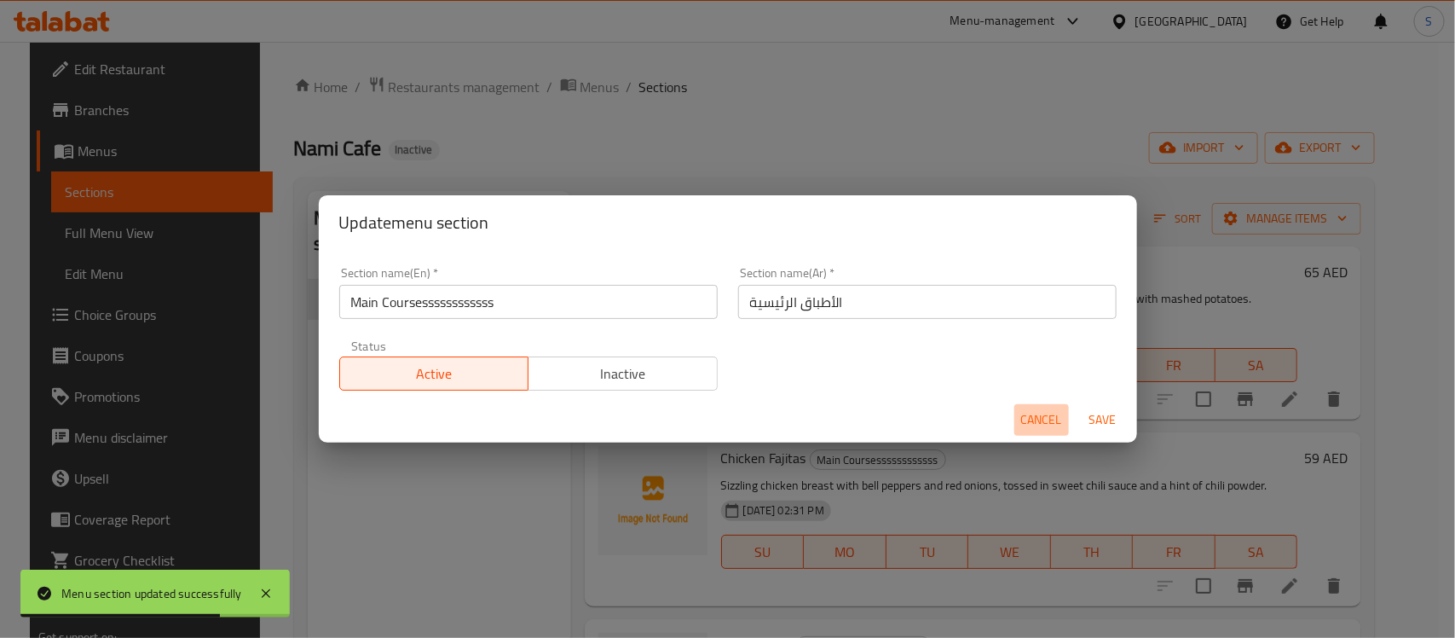
click at [1048, 411] on span "Cancel" at bounding box center [1041, 419] width 41 height 21
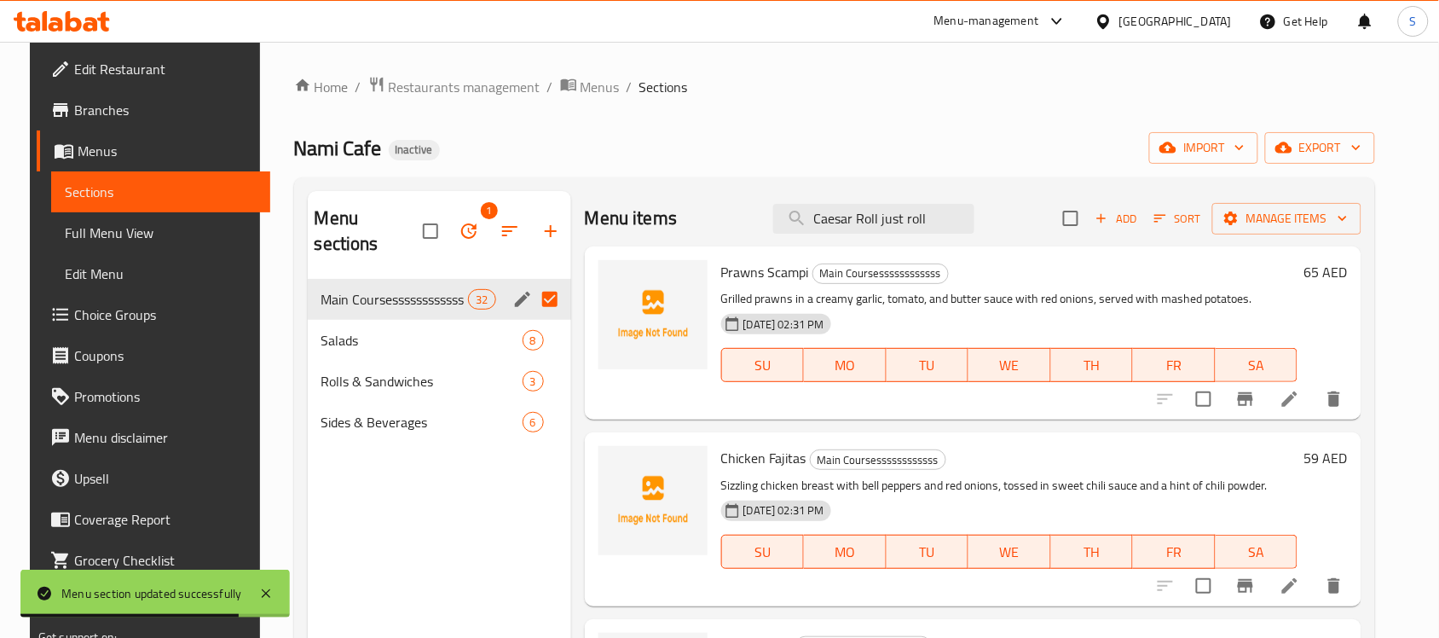
click at [546, 223] on icon "button" at bounding box center [550, 231] width 20 height 20
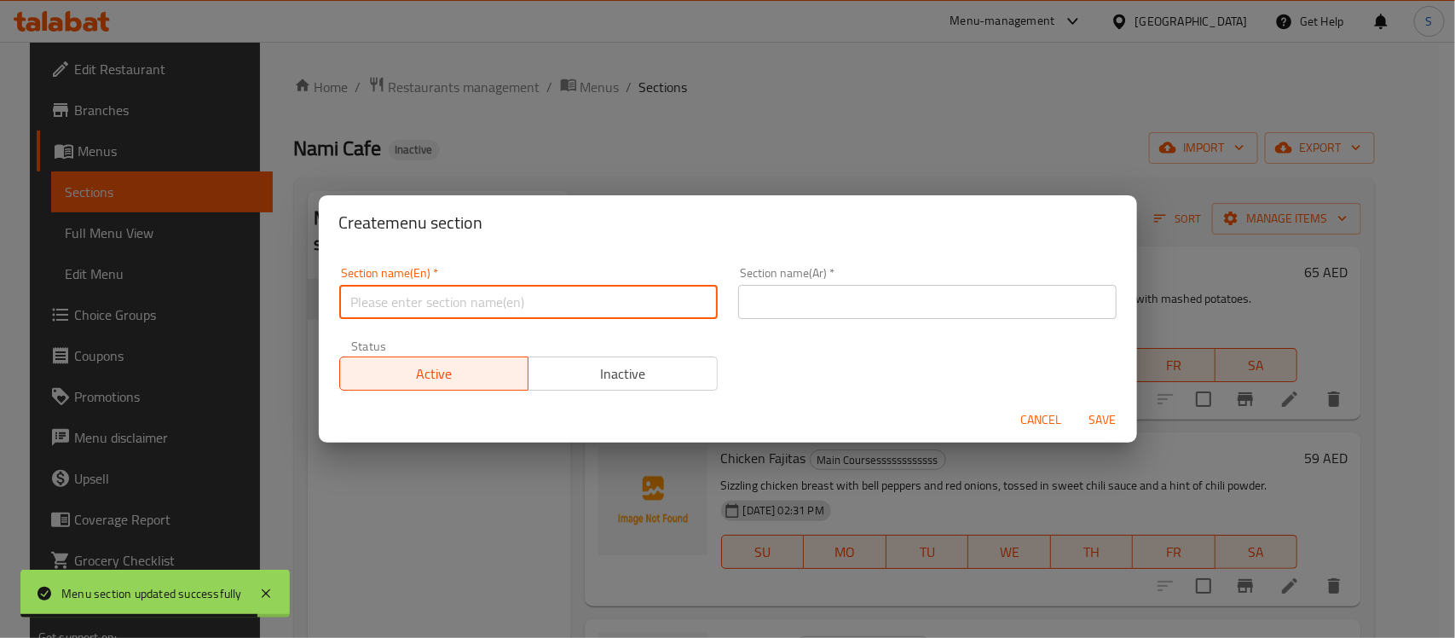
click at [588, 309] on input "text" at bounding box center [528, 302] width 378 height 34
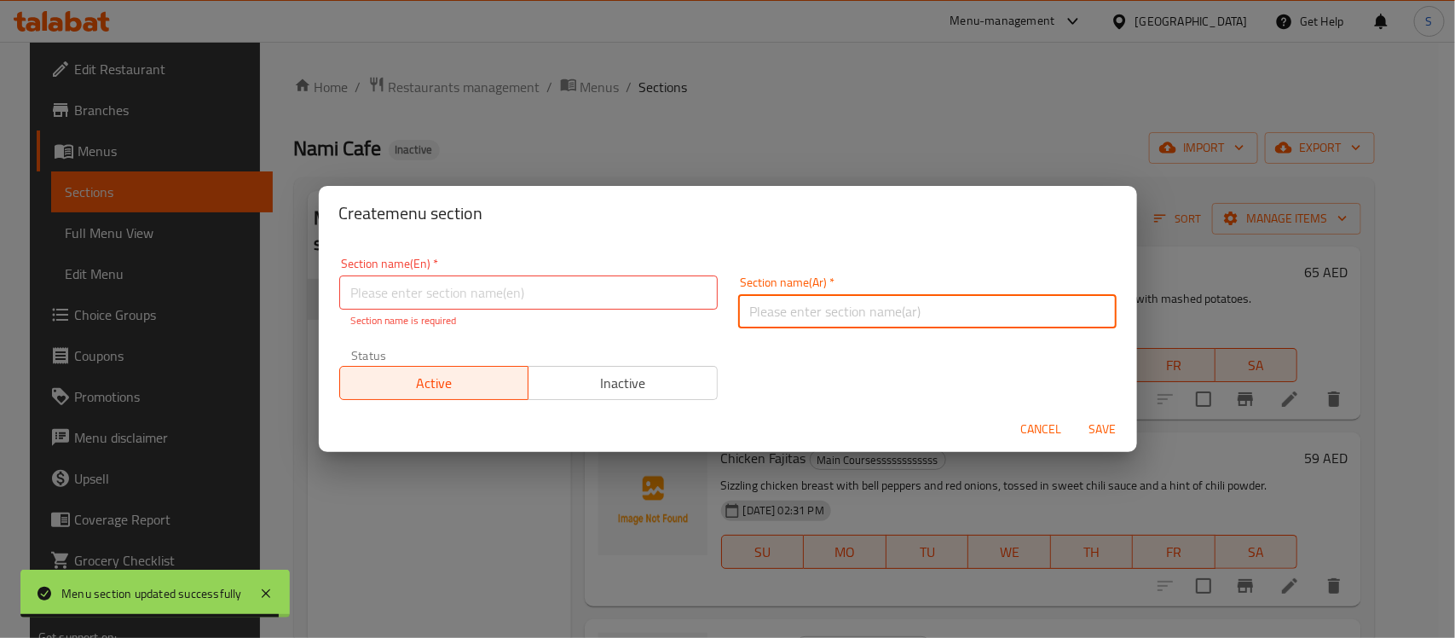
click at [780, 305] on input "text" at bounding box center [927, 311] width 378 height 34
paste input "الأطباق الرئيسية"
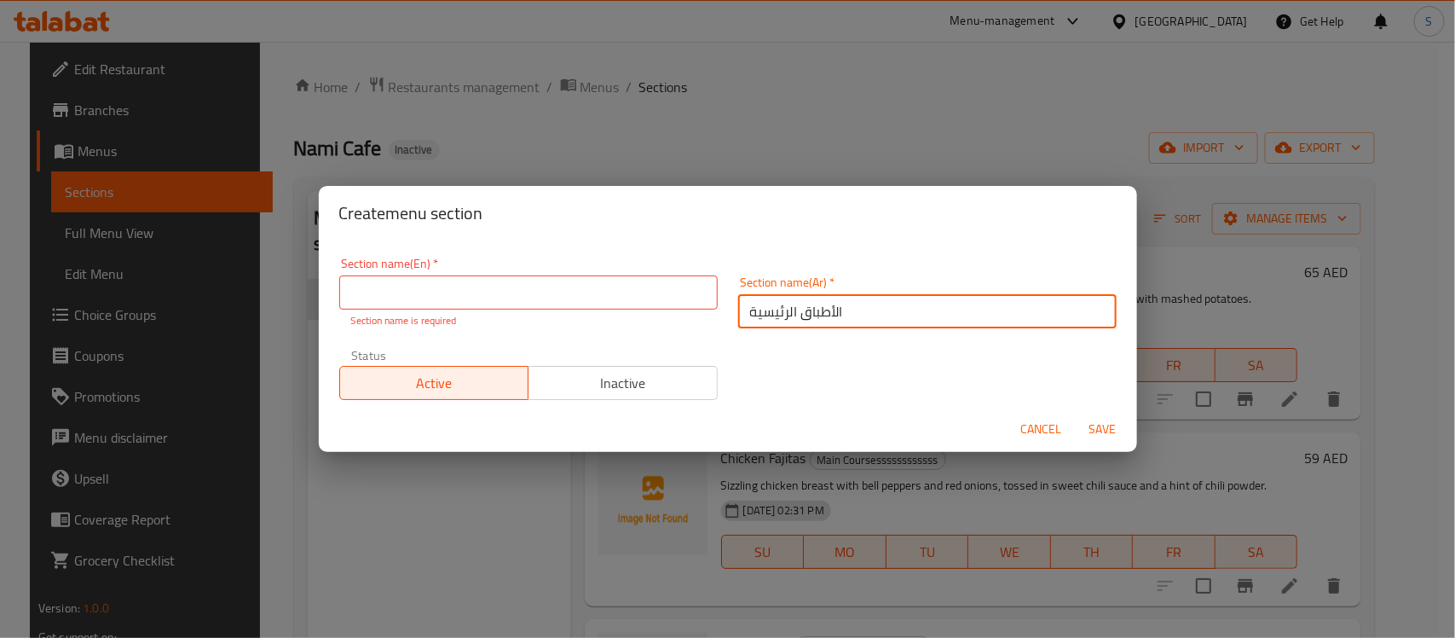
type input "الأطباق الرئيسية"
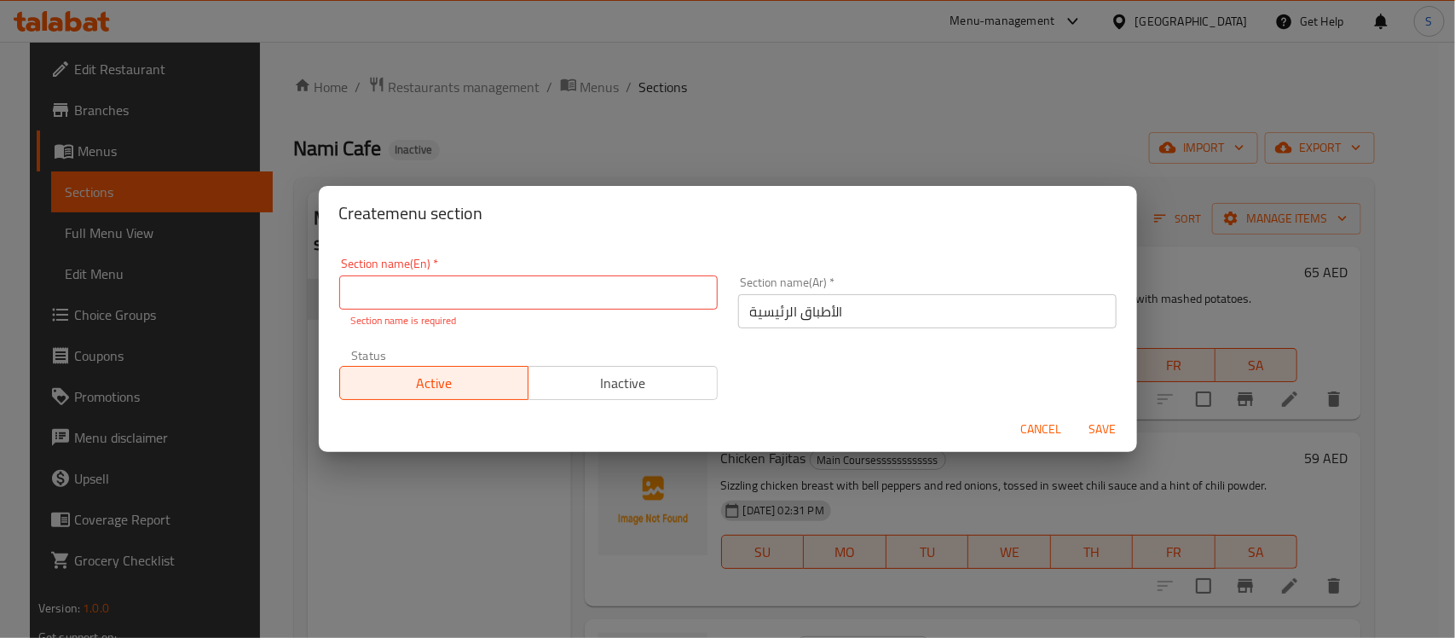
click at [611, 292] on input "text" at bounding box center [528, 292] width 378 height 34
paste input "Main Courses"
type input "Main Courses"
click at [1076, 413] on button "Save" at bounding box center [1103, 429] width 55 height 32
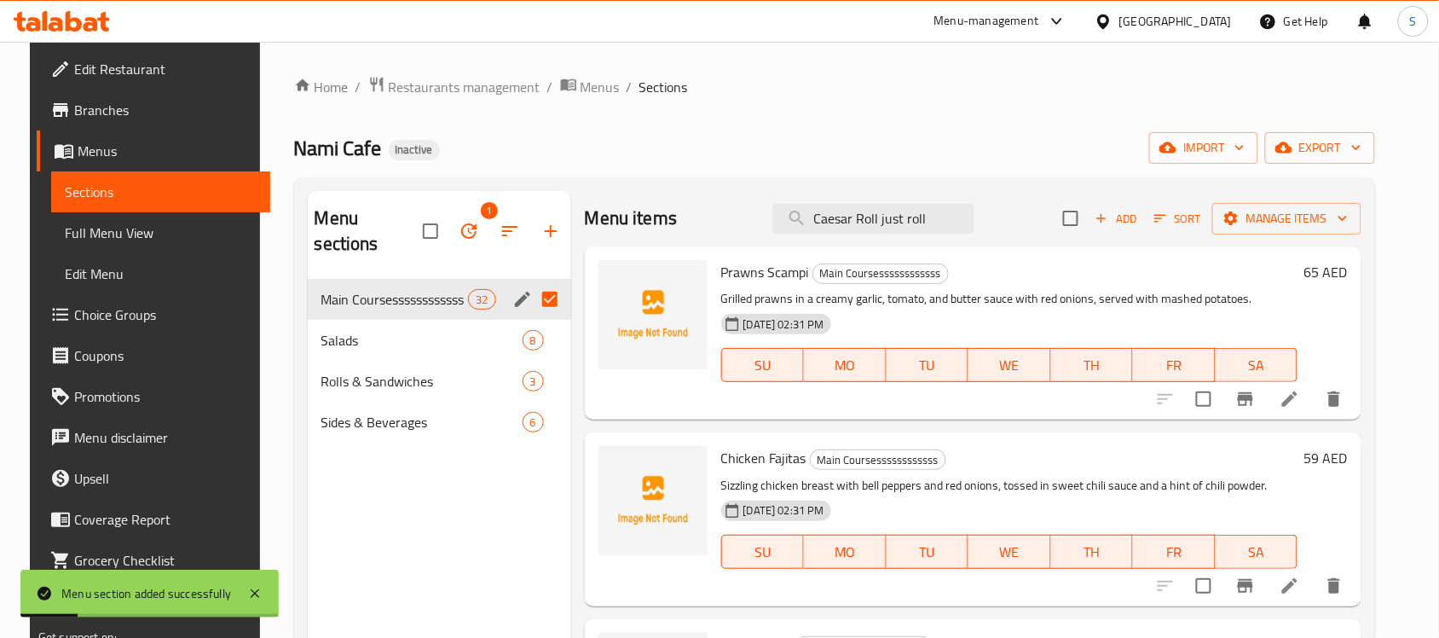
click at [632, 155] on div "Nami Cafe Inactive import export" at bounding box center [835, 148] width 1082 height 32
click at [459, 223] on icon "button" at bounding box center [469, 231] width 20 height 20
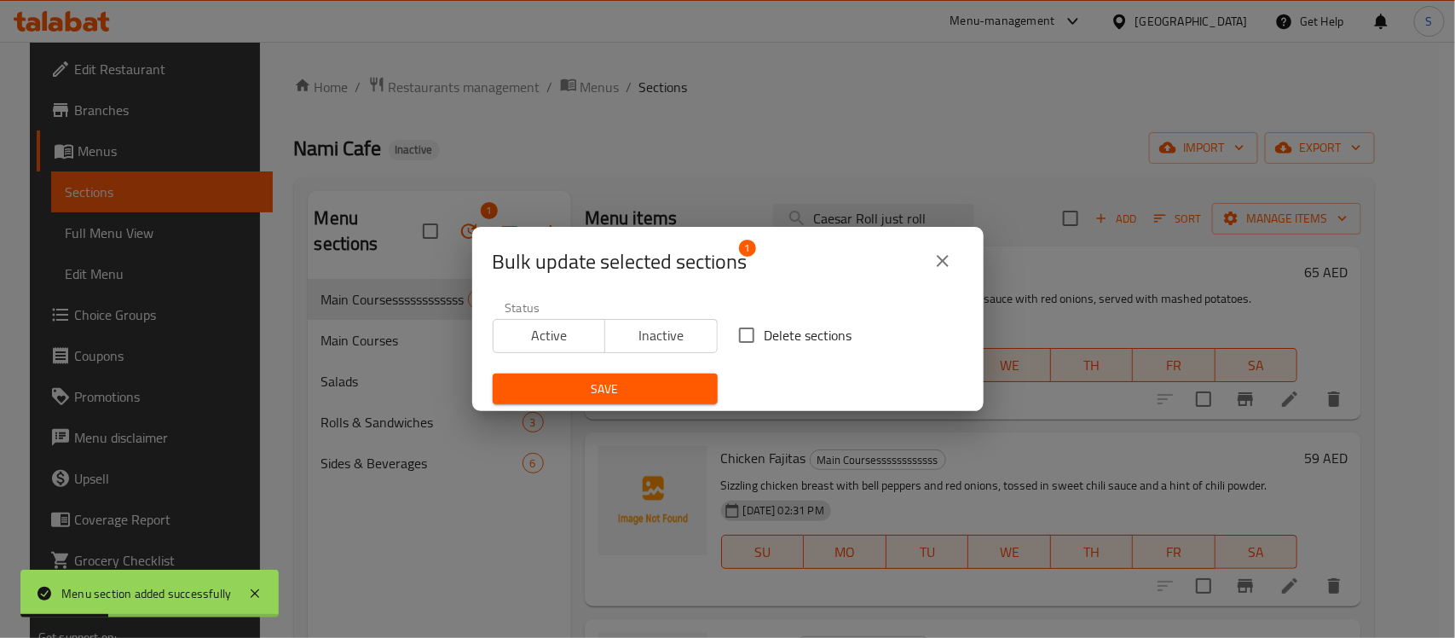
click at [554, 179] on div "Bulk update selected sections 1 Status Active Inactive Delete sections Save" at bounding box center [727, 319] width 1455 height 638
click at [948, 248] on button "close" at bounding box center [942, 260] width 41 height 41
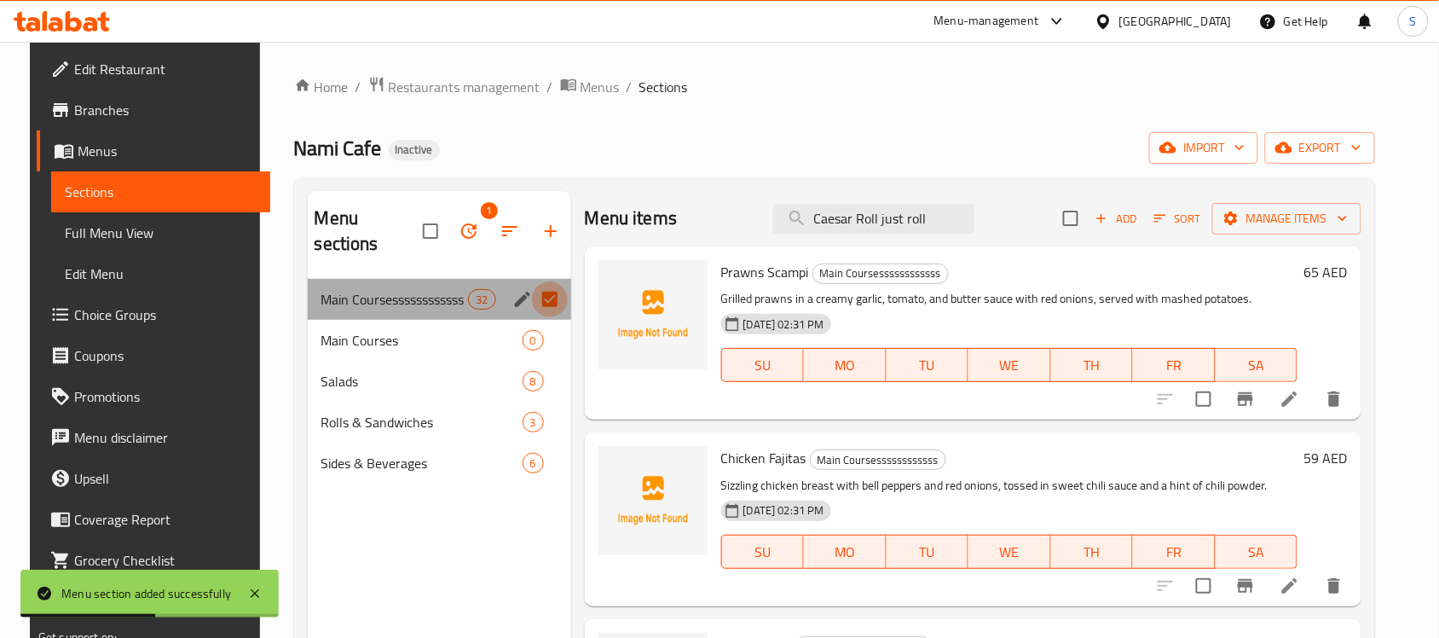
click at [542, 281] on input "Menu sections" at bounding box center [550, 299] width 36 height 36
checkbox input "false"
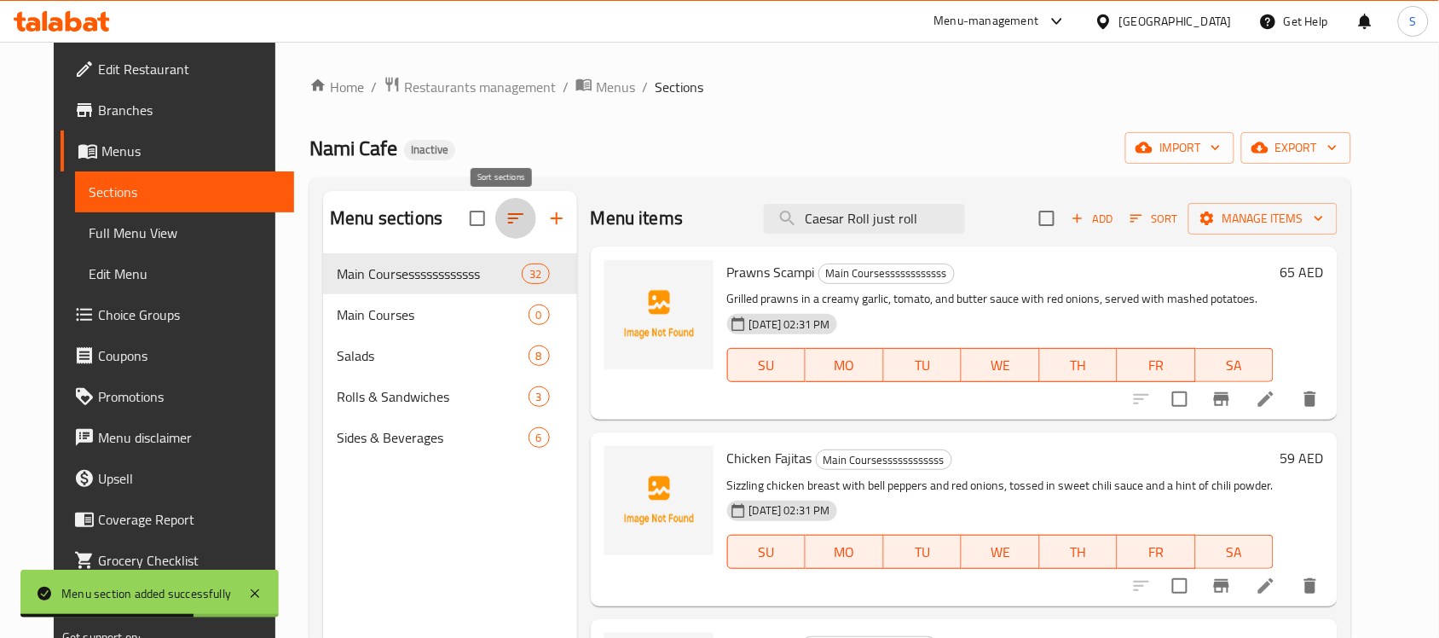
click at [507, 222] on icon "button" at bounding box center [515, 218] width 20 height 20
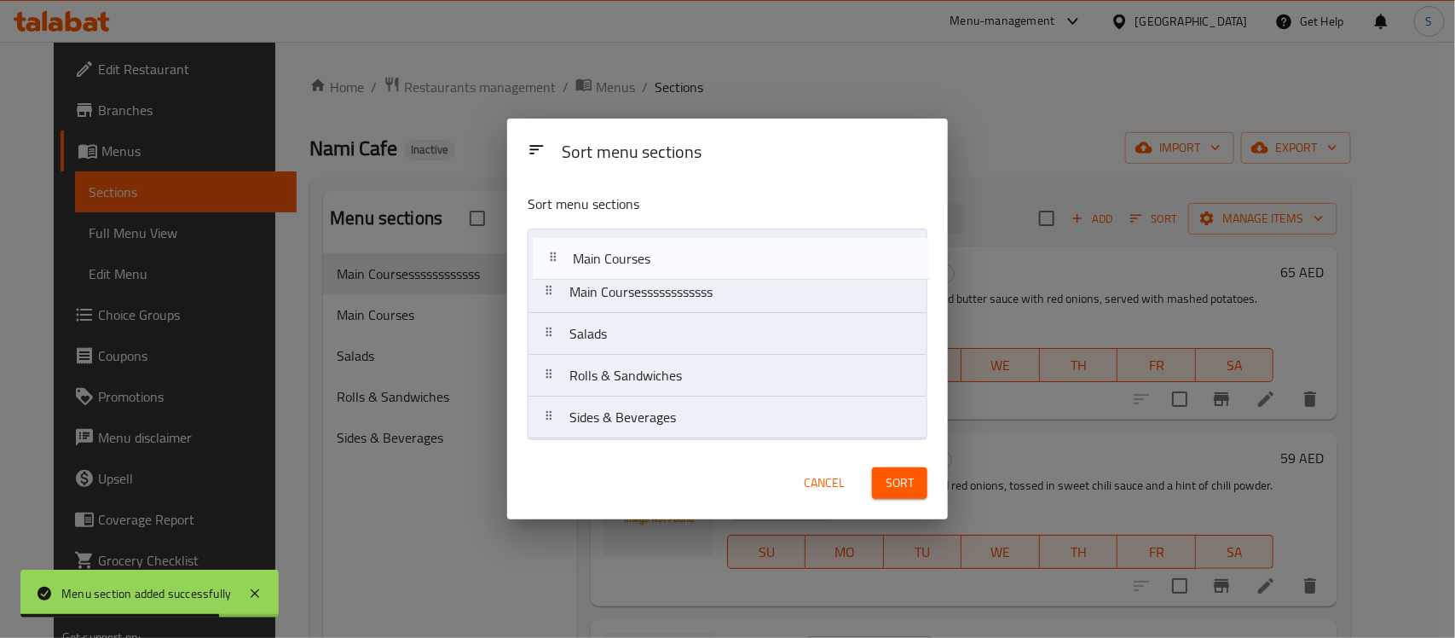
drag, startPoint x: 584, startPoint y: 298, endPoint x: 590, endPoint y: 263, distance: 36.3
click at [590, 263] on nav "Main Coursessssssssssss Main Courses Salads Rolls & Sandwiches Sides & Beverages" at bounding box center [728, 333] width 400 height 211
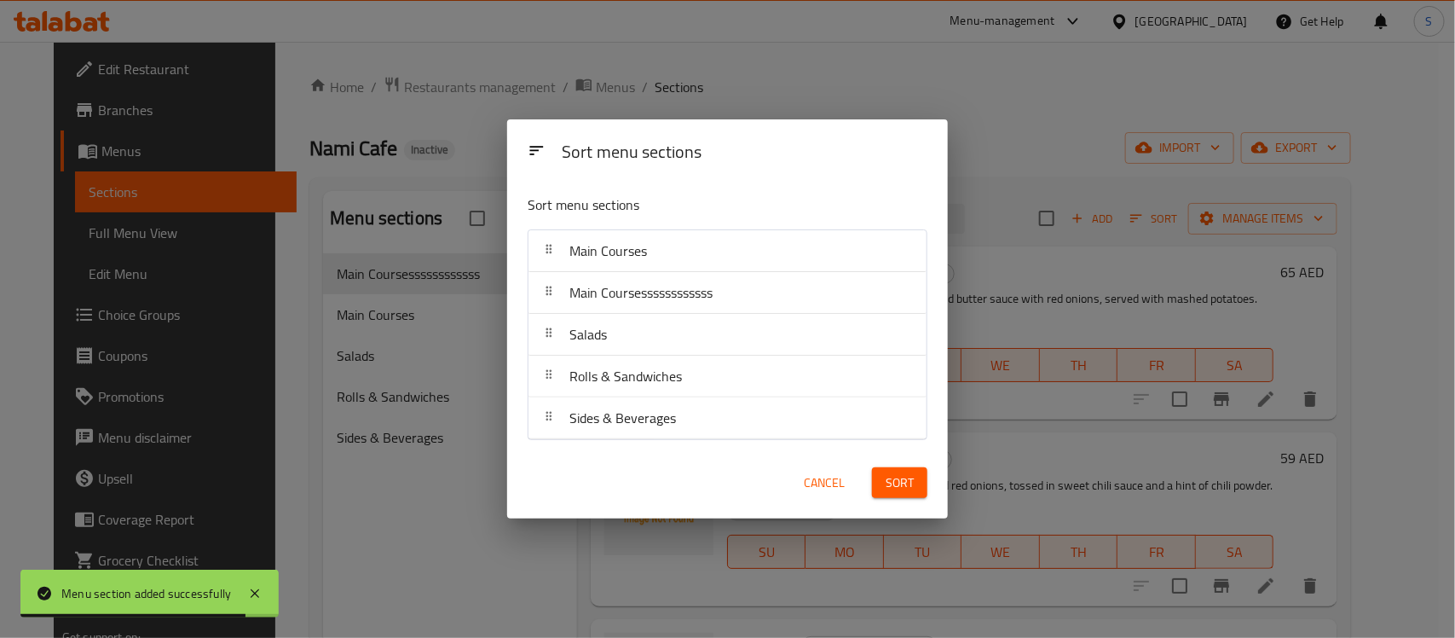
click at [914, 488] on button "Sort" at bounding box center [899, 483] width 55 height 32
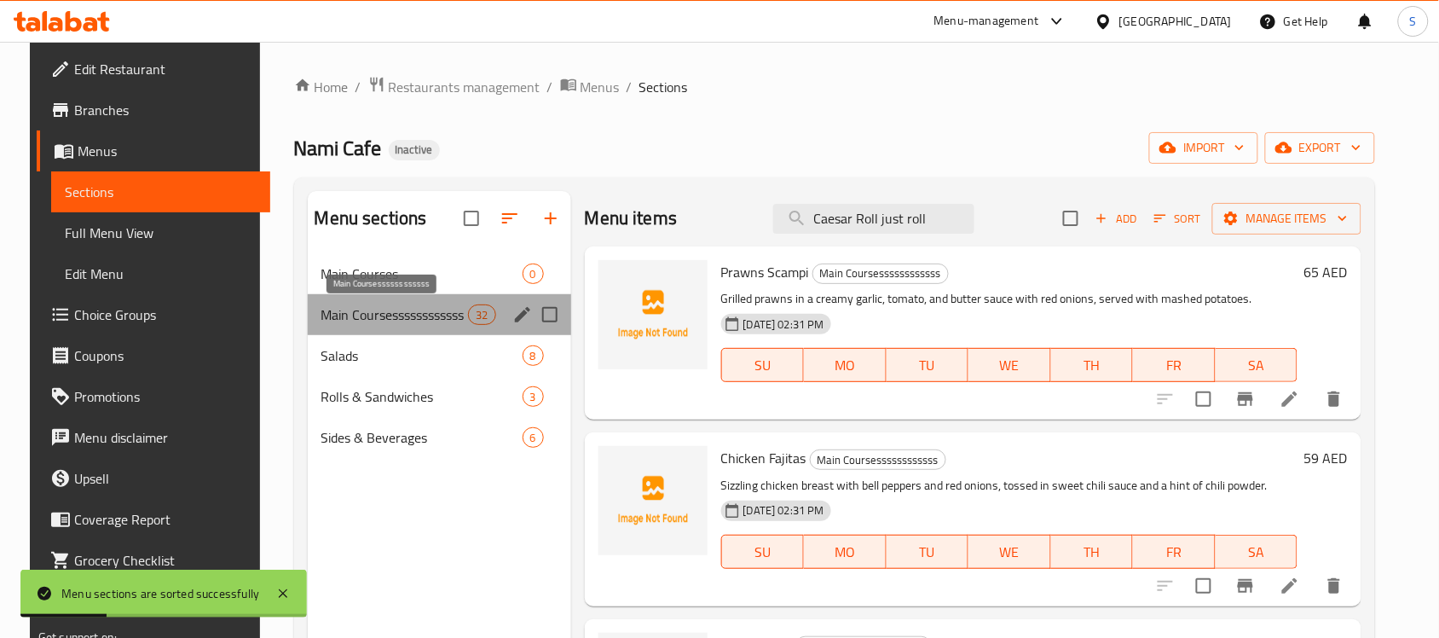
click at [424, 320] on span "Main Coursessssssssssss" at bounding box center [394, 314] width 147 height 20
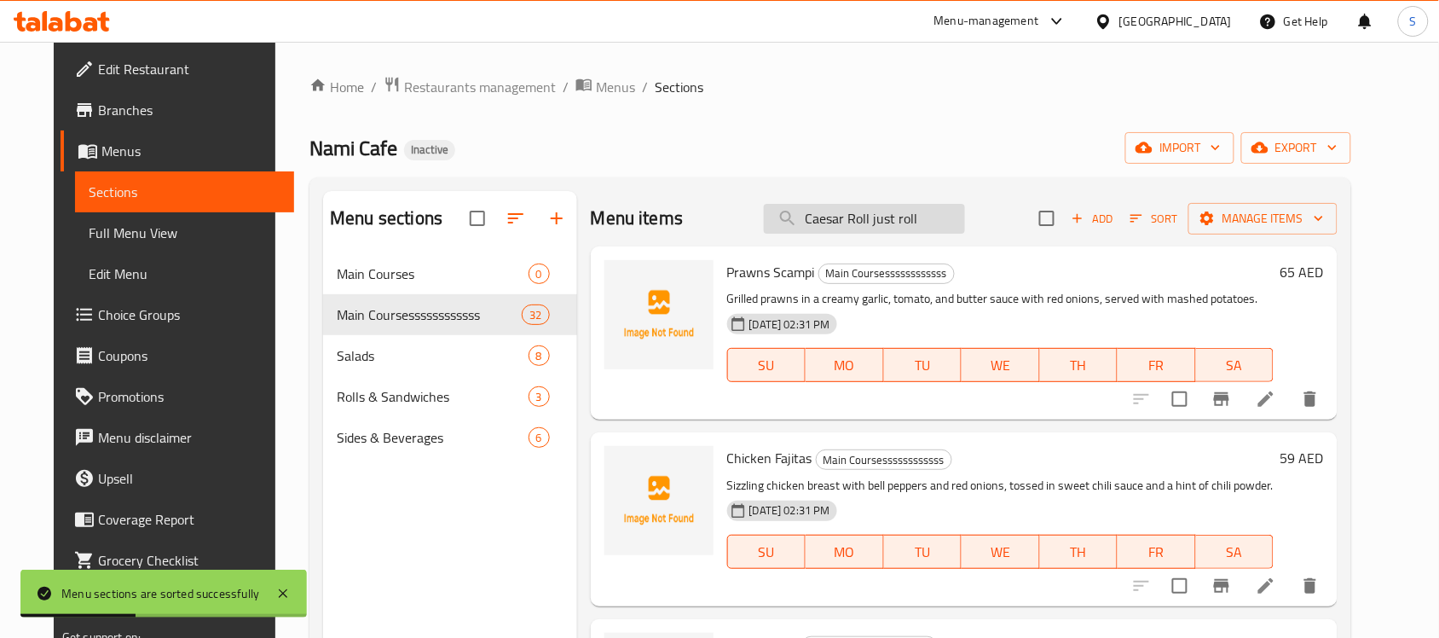
click at [939, 220] on input "Caesar Roll just roll" at bounding box center [864, 219] width 201 height 30
click at [1266, 208] on span "Manage items" at bounding box center [1263, 218] width 122 height 21
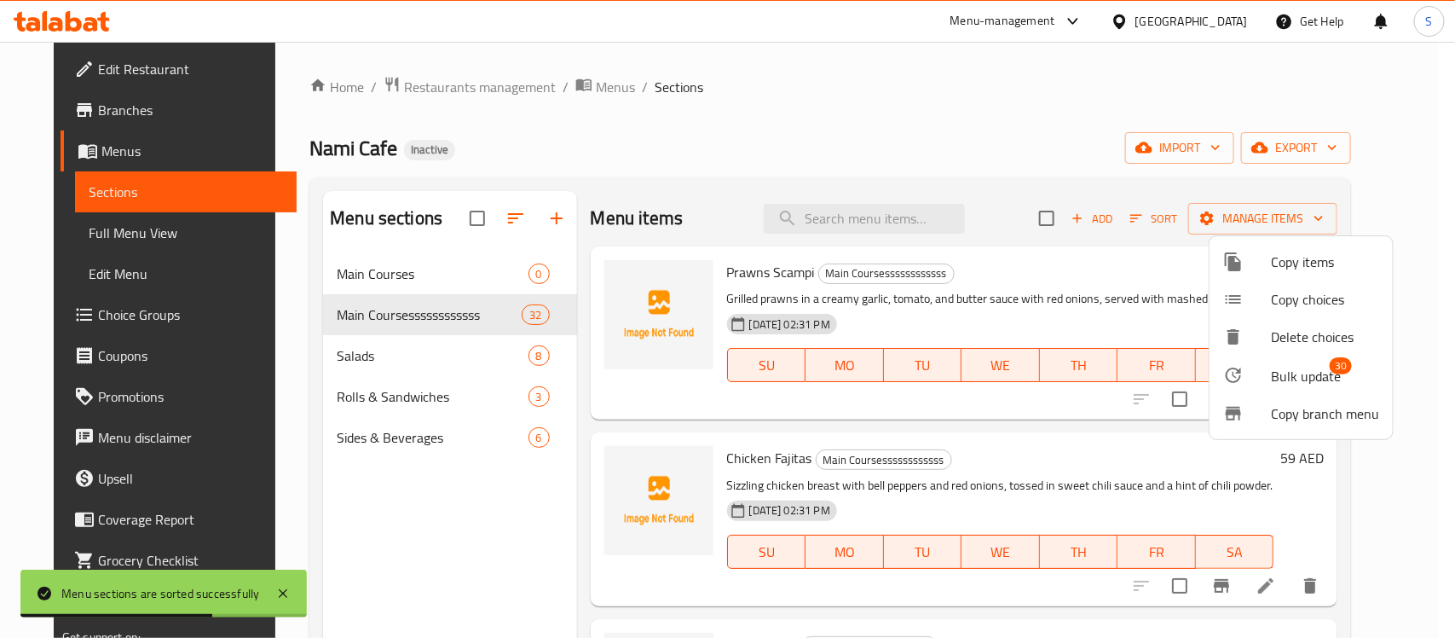
click at [1271, 268] on span "Copy items" at bounding box center [1325, 261] width 108 height 20
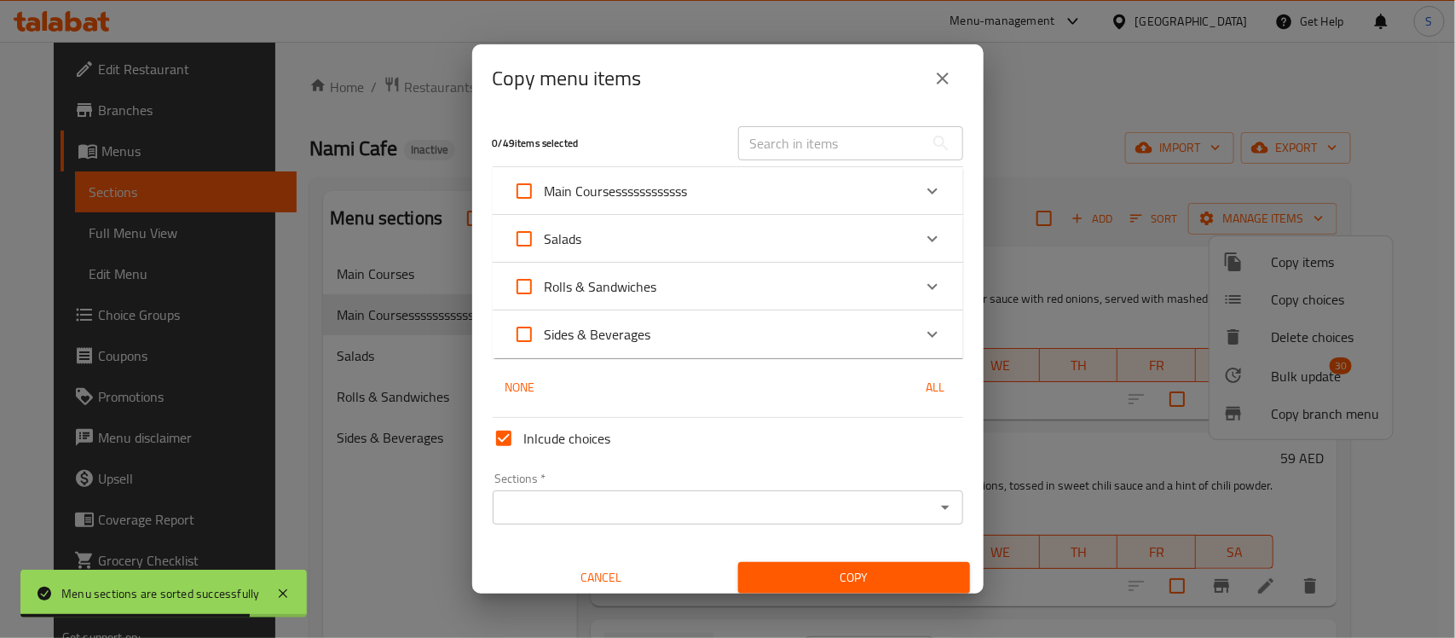
click at [646, 196] on span "Main Coursessssssssssss" at bounding box center [616, 191] width 143 height 26
click at [545, 196] on input "Main Coursessssssssssss" at bounding box center [524, 190] width 41 height 41
checkbox input "true"
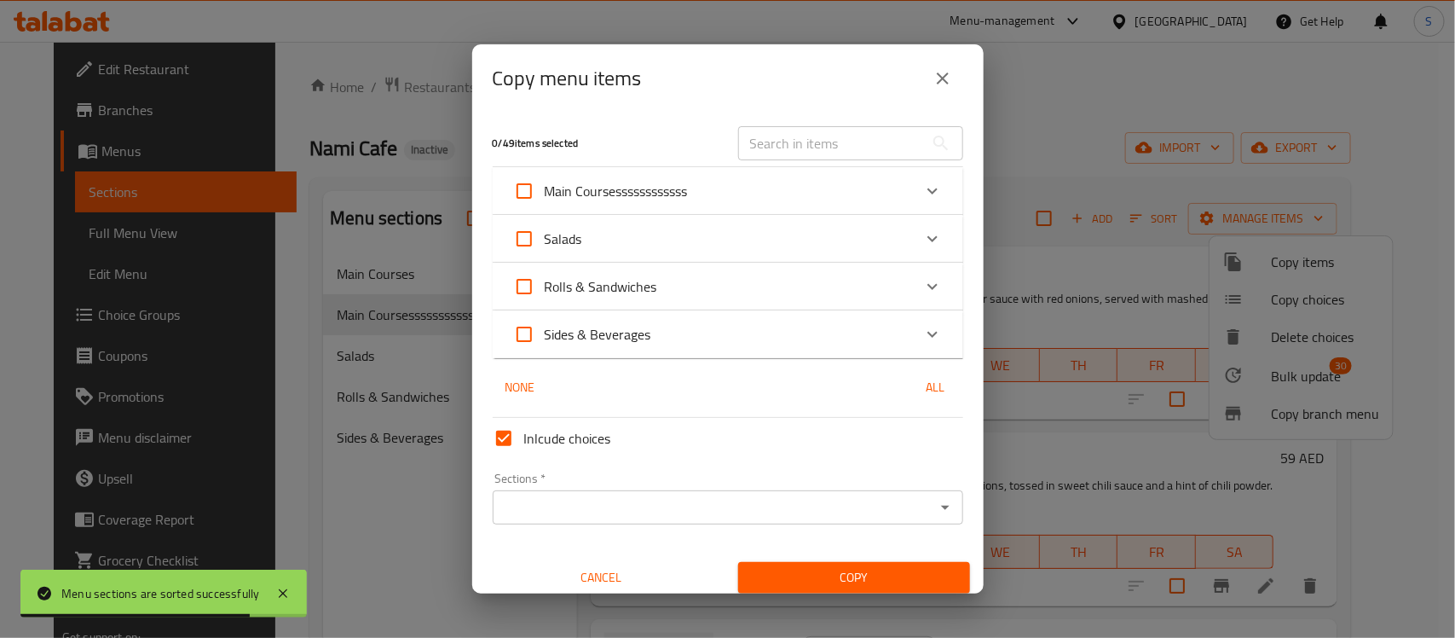
checkbox input "true"
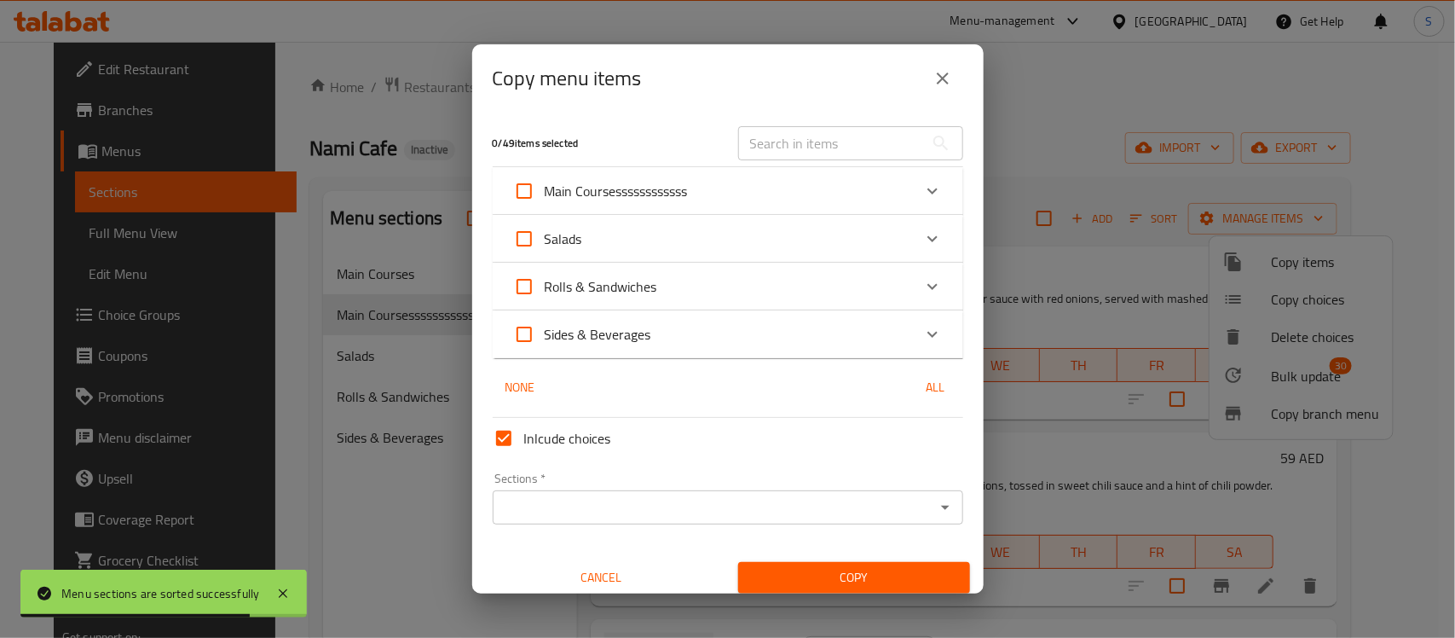
checkbox input "true"
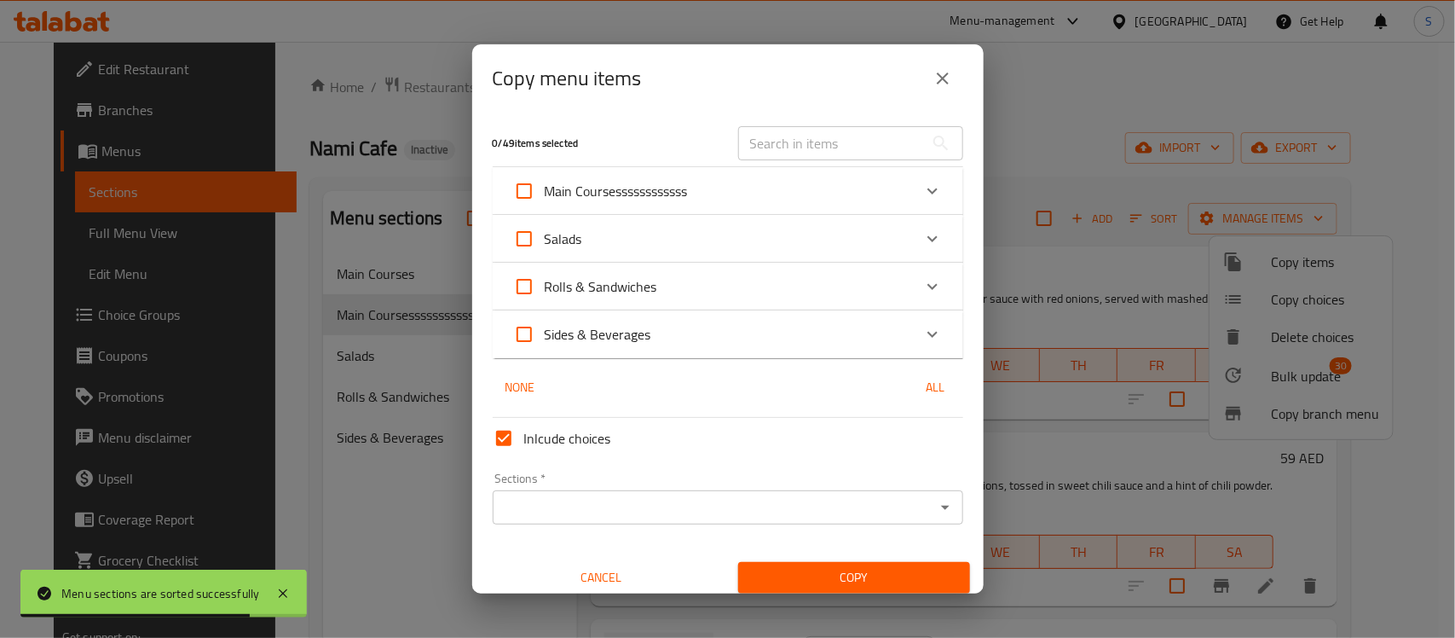
checkbox input "true"
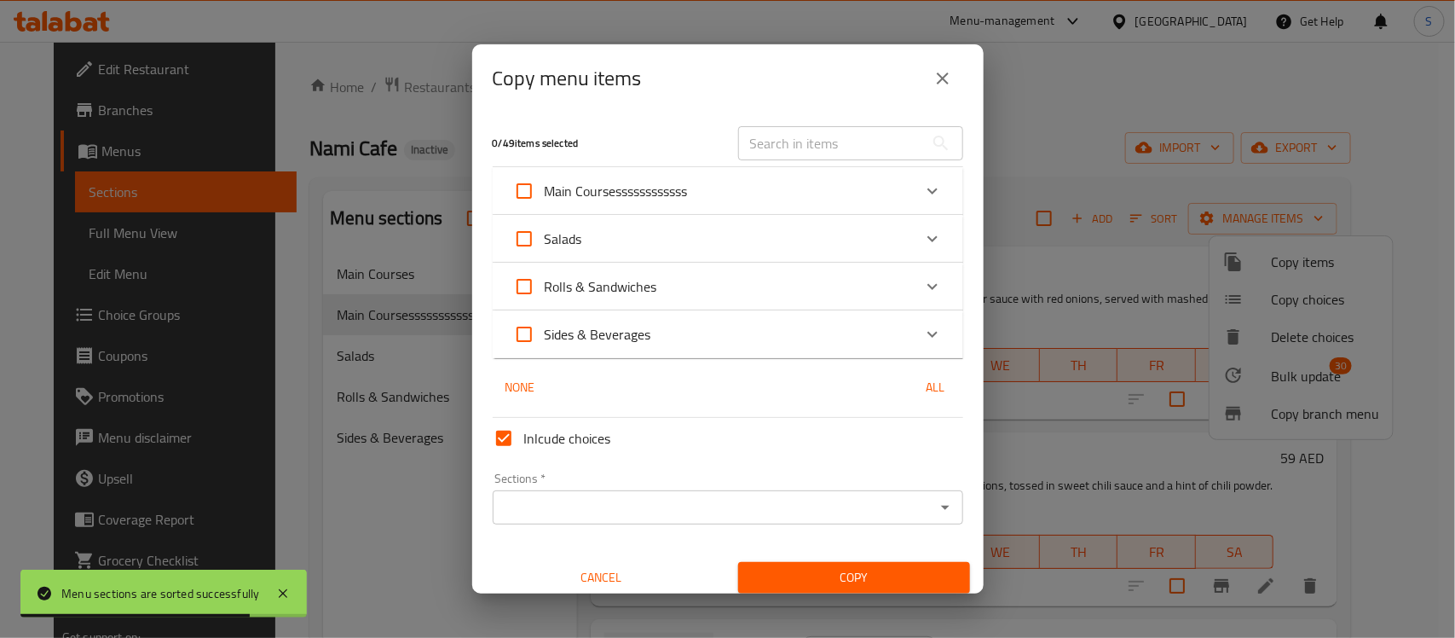
checkbox input "true"
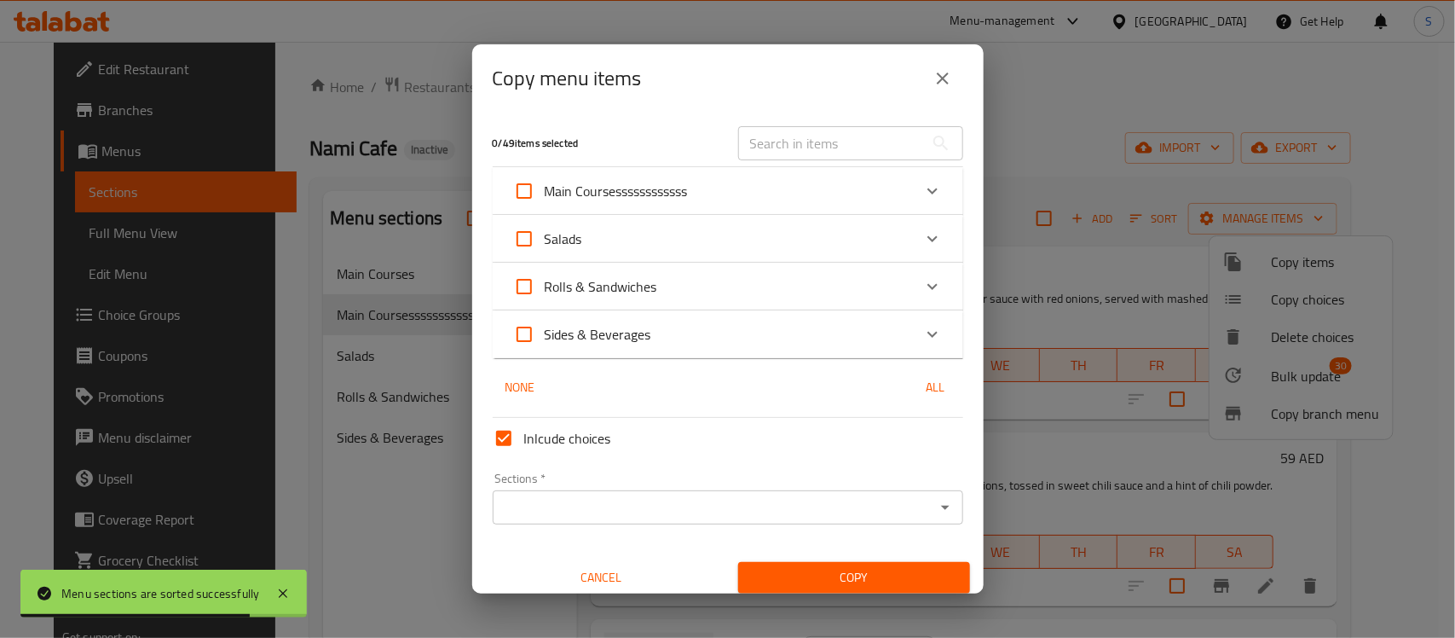
checkbox input "true"
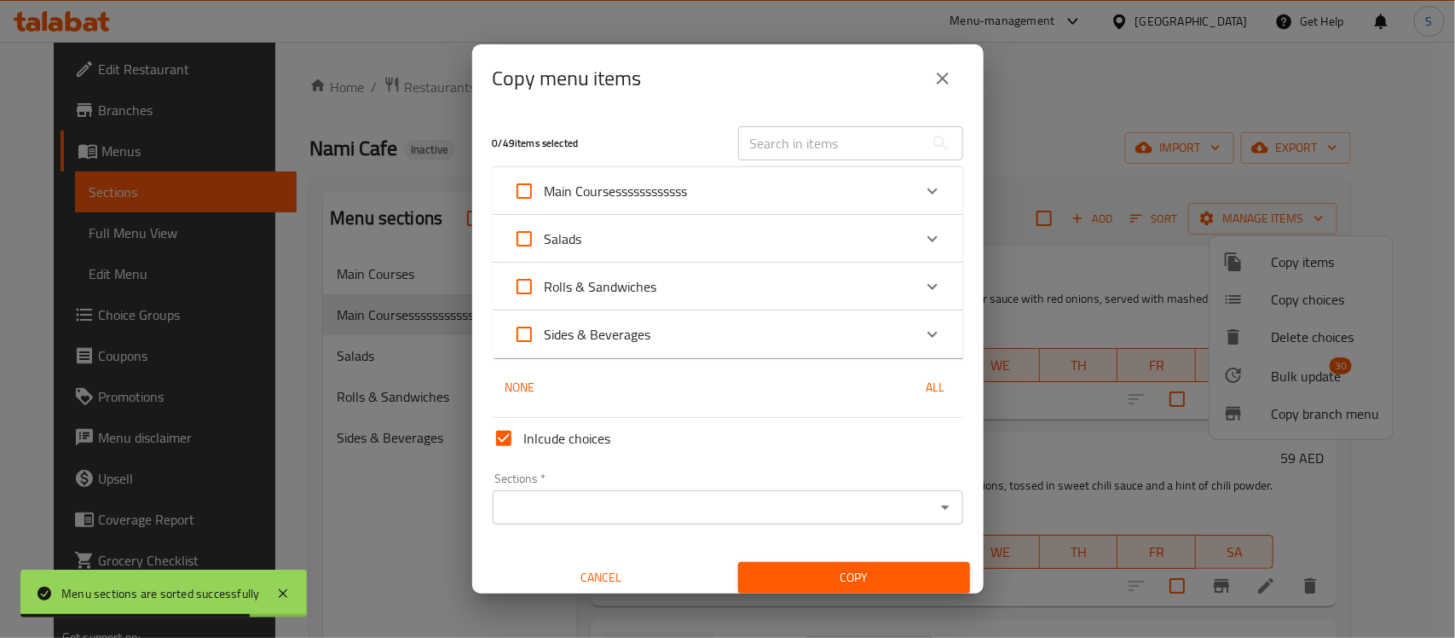
checkbox input "true"
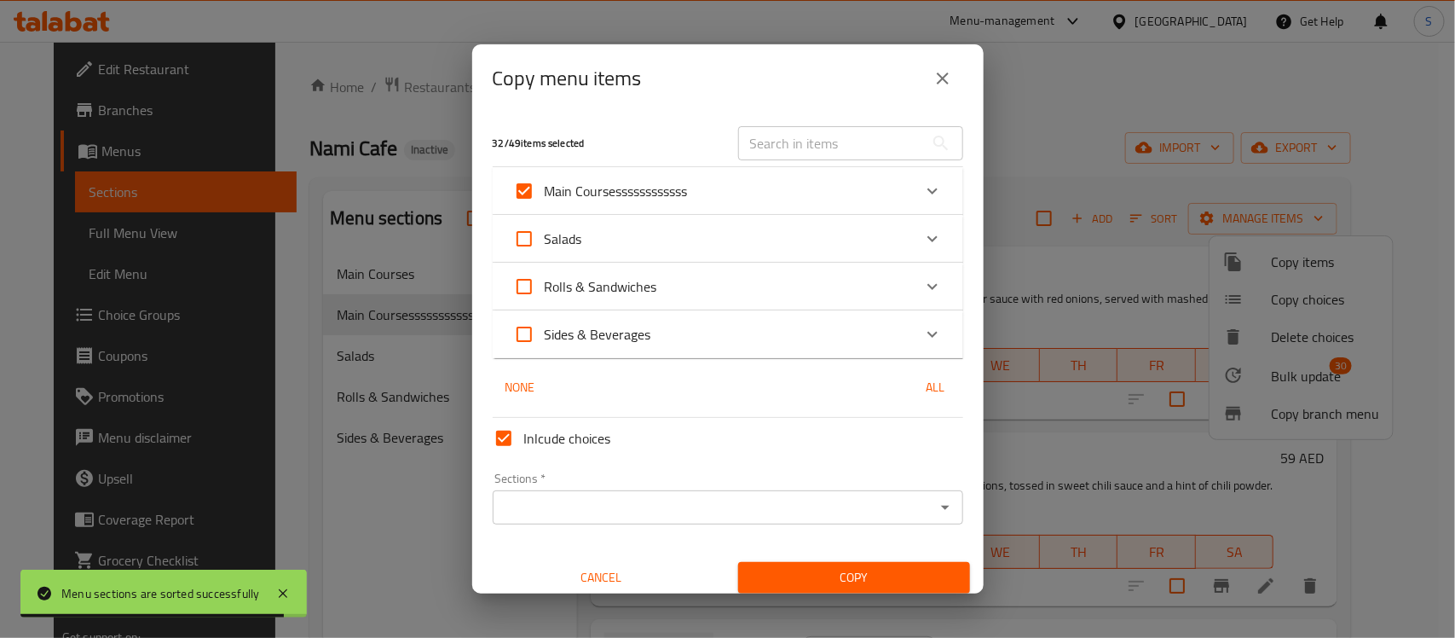
click at [750, 193] on div "Main Coursessssssssssss" at bounding box center [712, 190] width 399 height 41
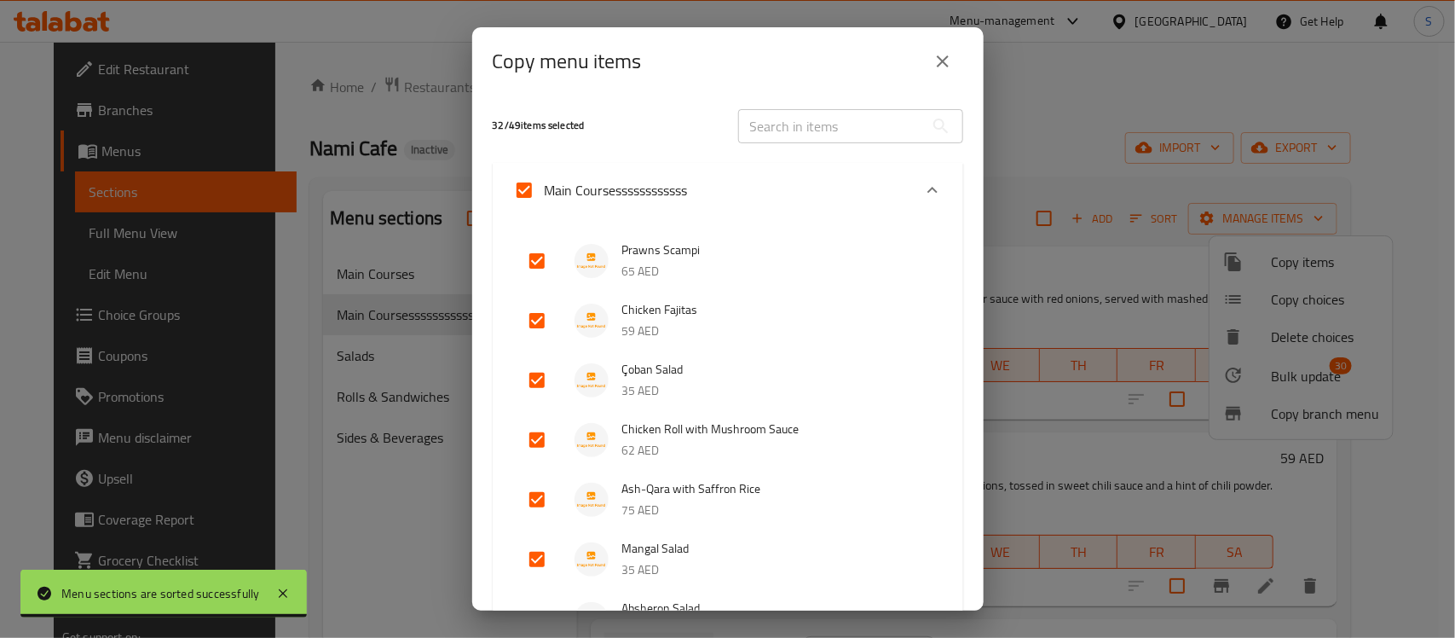
click at [540, 189] on label "Main Coursessssssssssss" at bounding box center [596, 190] width 184 height 41
click at [540, 189] on input "Main Coursessssssssssss" at bounding box center [524, 190] width 41 height 41
checkbox input "false"
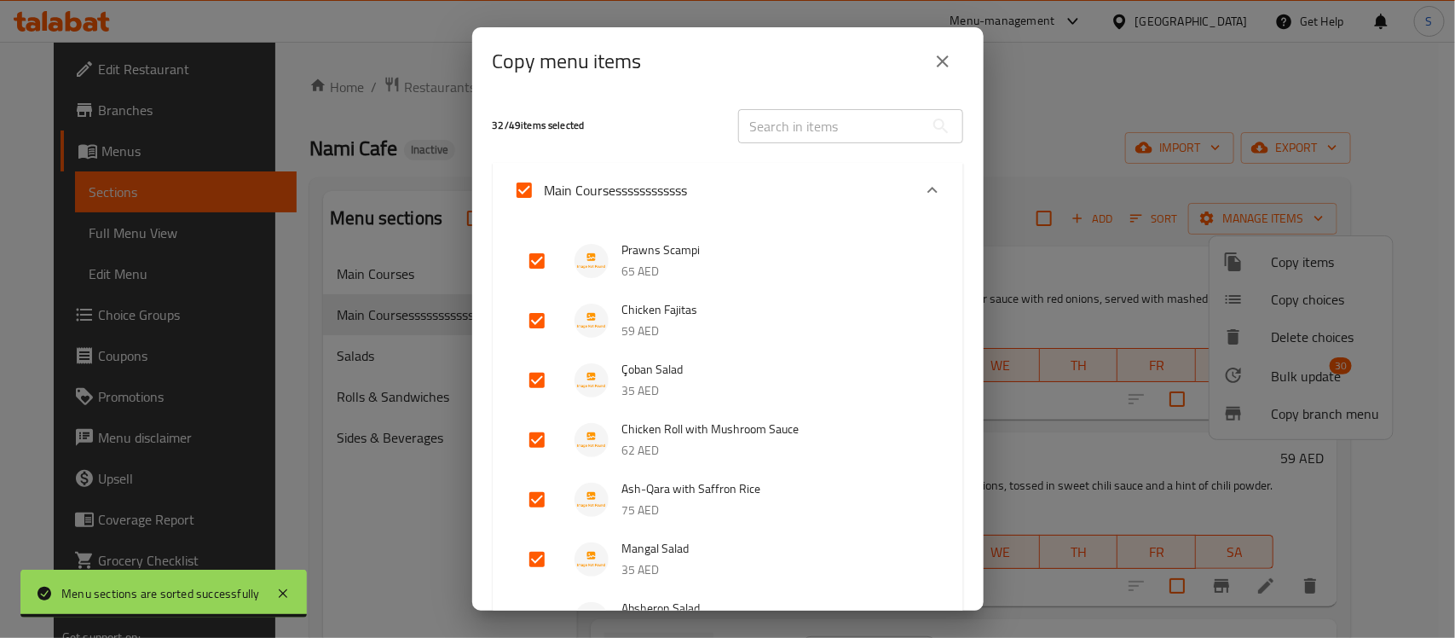
checkbox input "false"
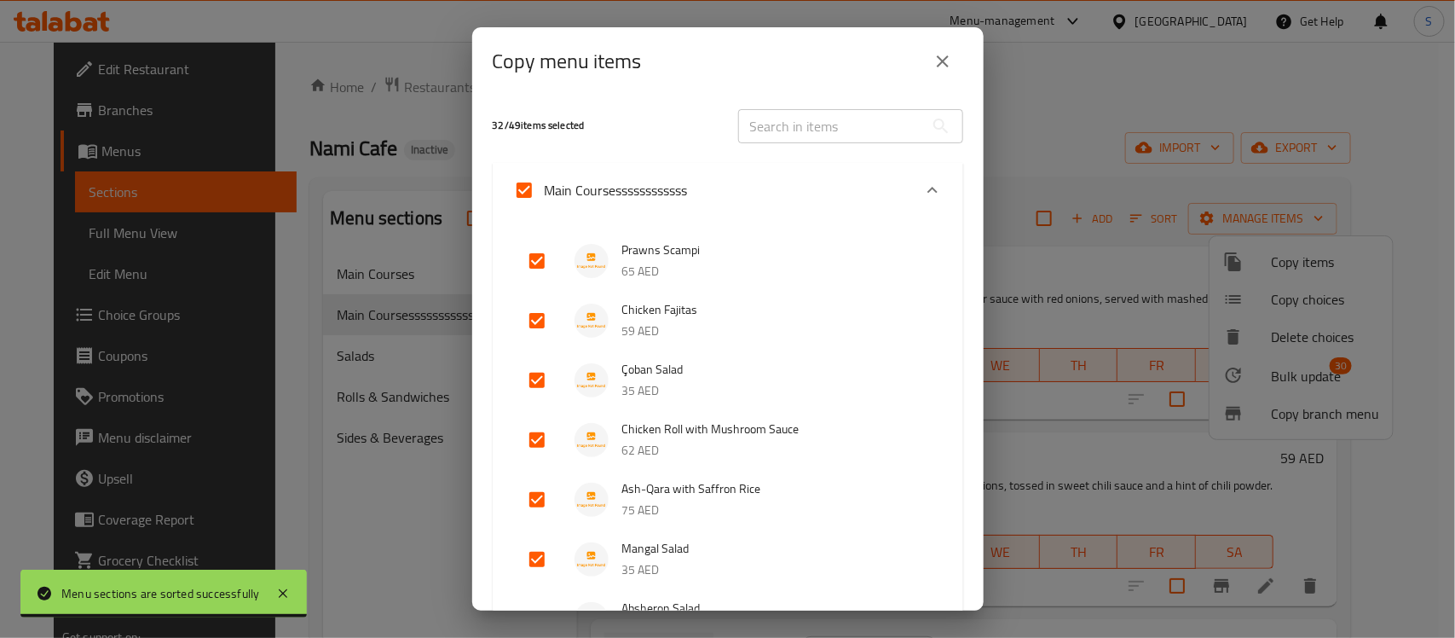
checkbox input "false"
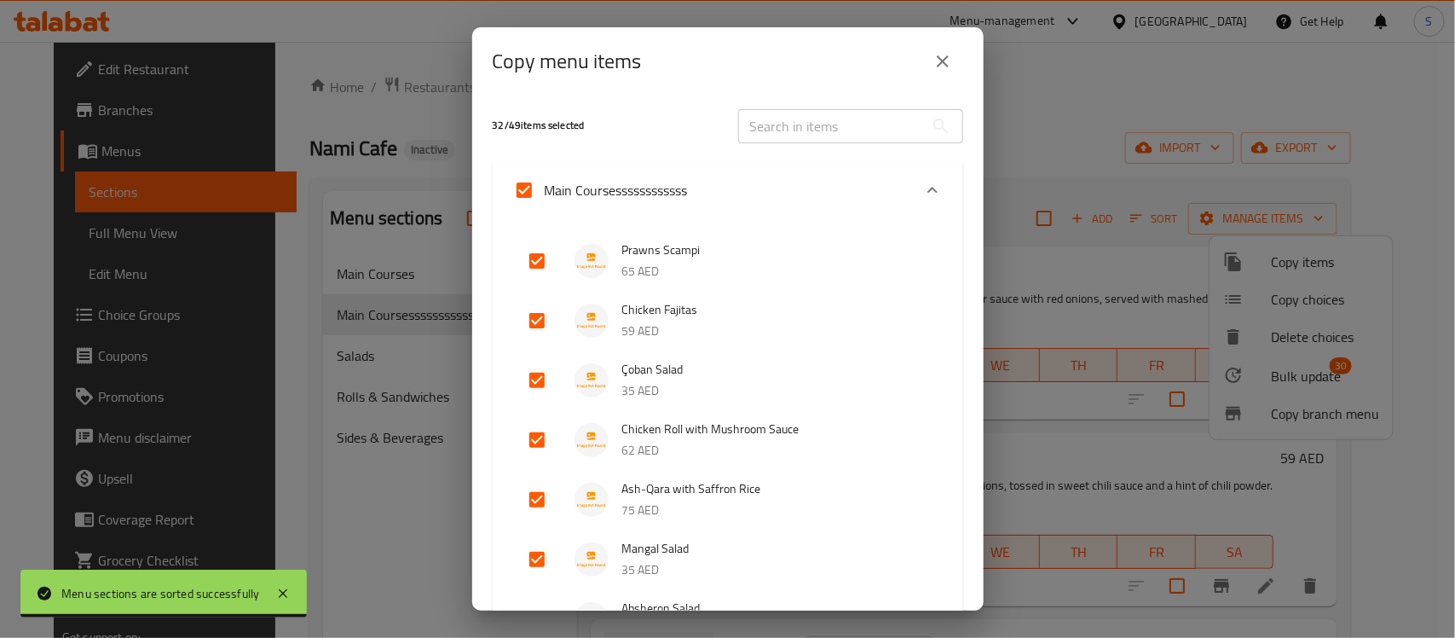
checkbox input "false"
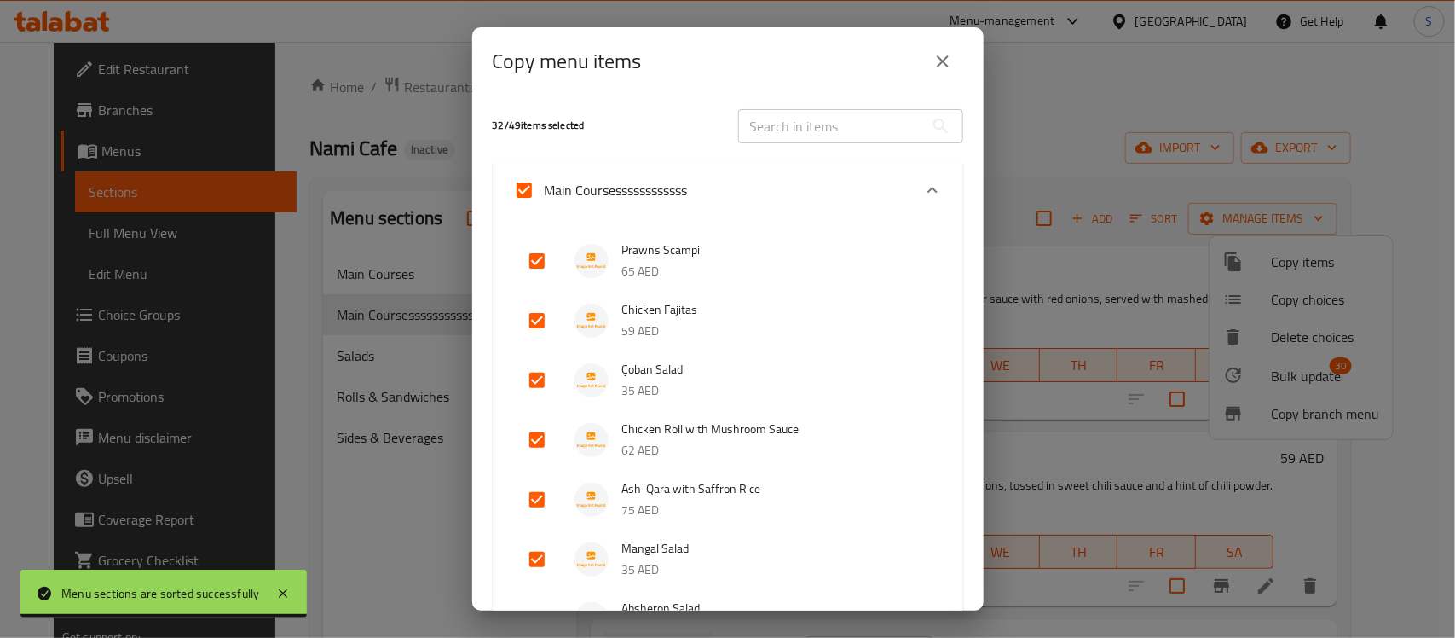
checkbox input "false"
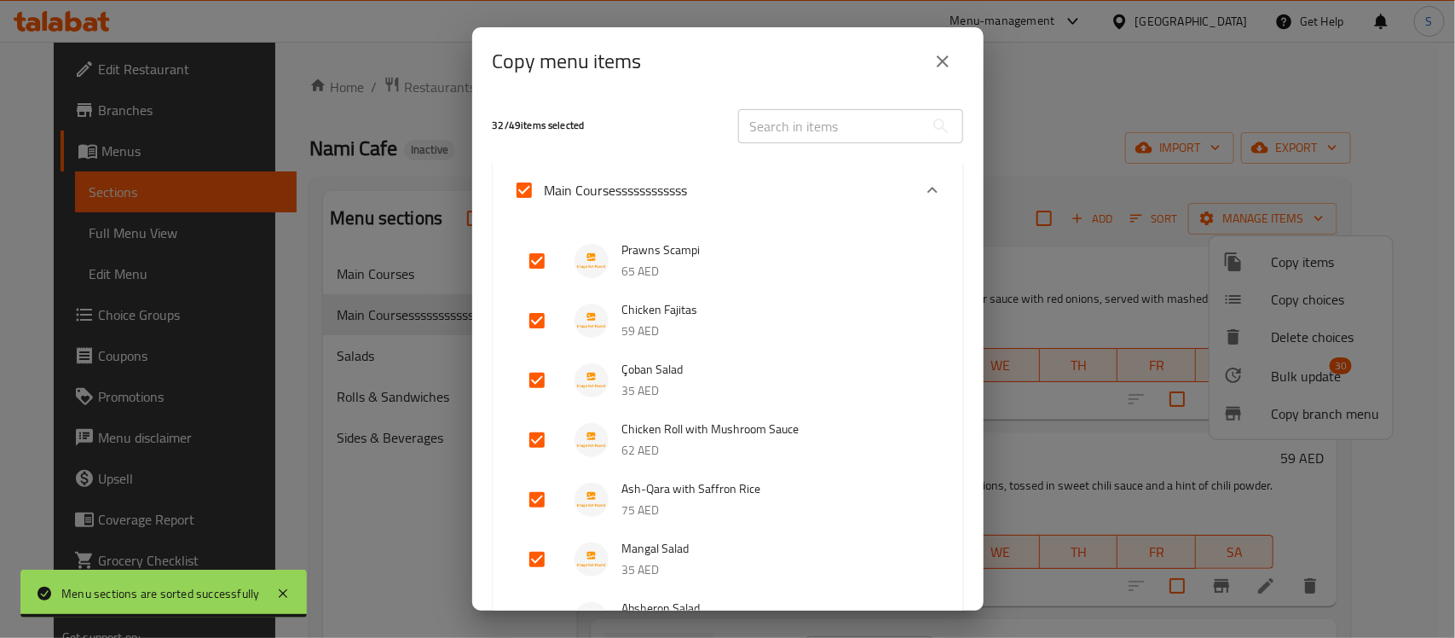
checkbox input "false"
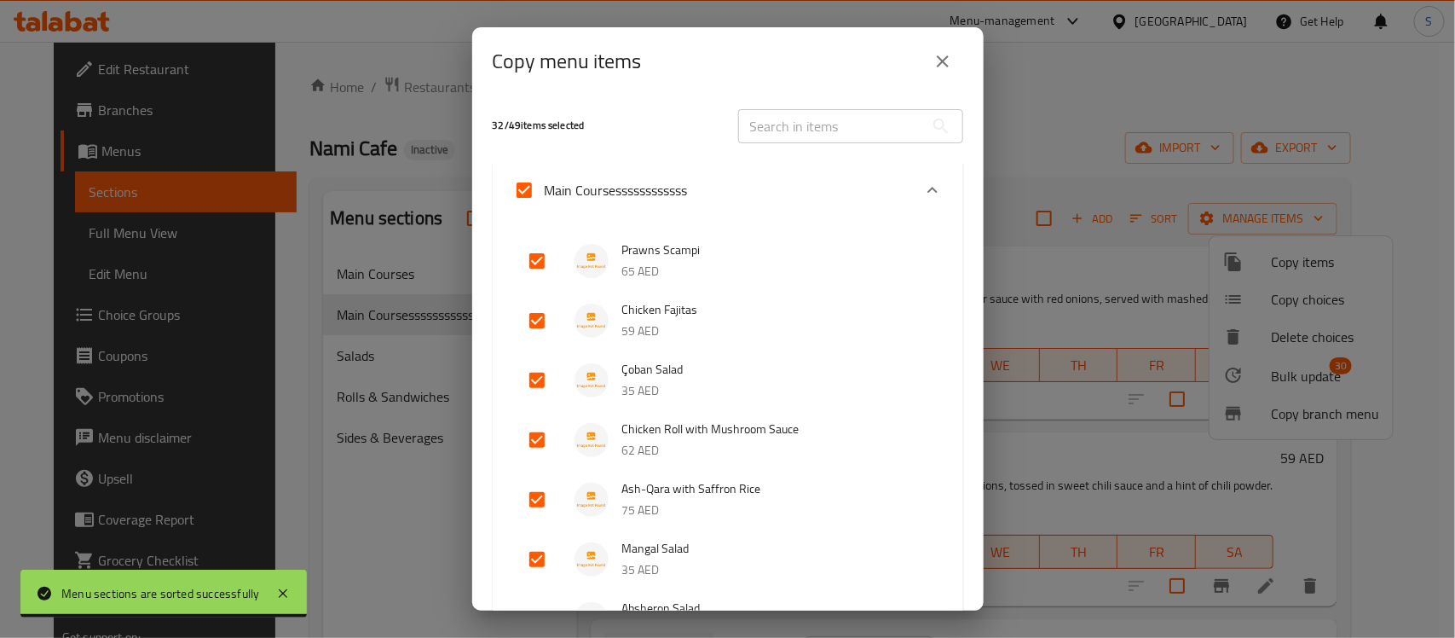
checkbox input "false"
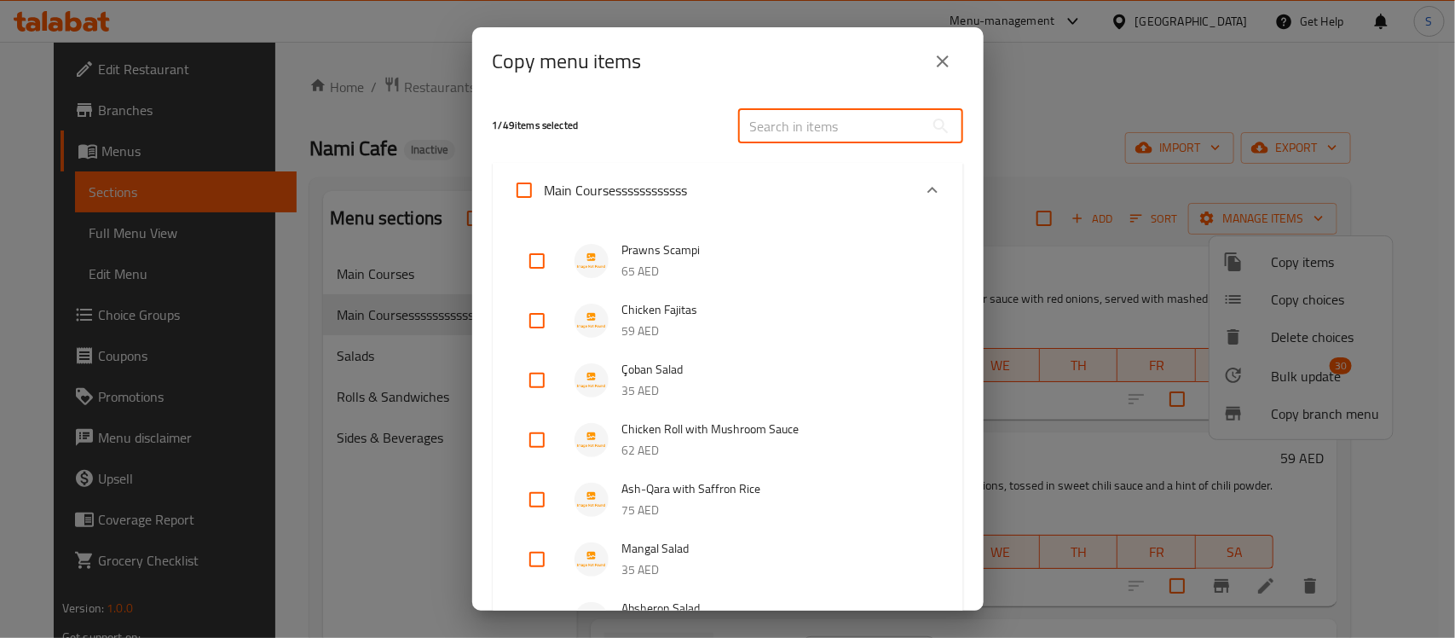
click at [808, 122] on input "text" at bounding box center [831, 126] width 186 height 34
paste input "Oven-Baked Salmon"
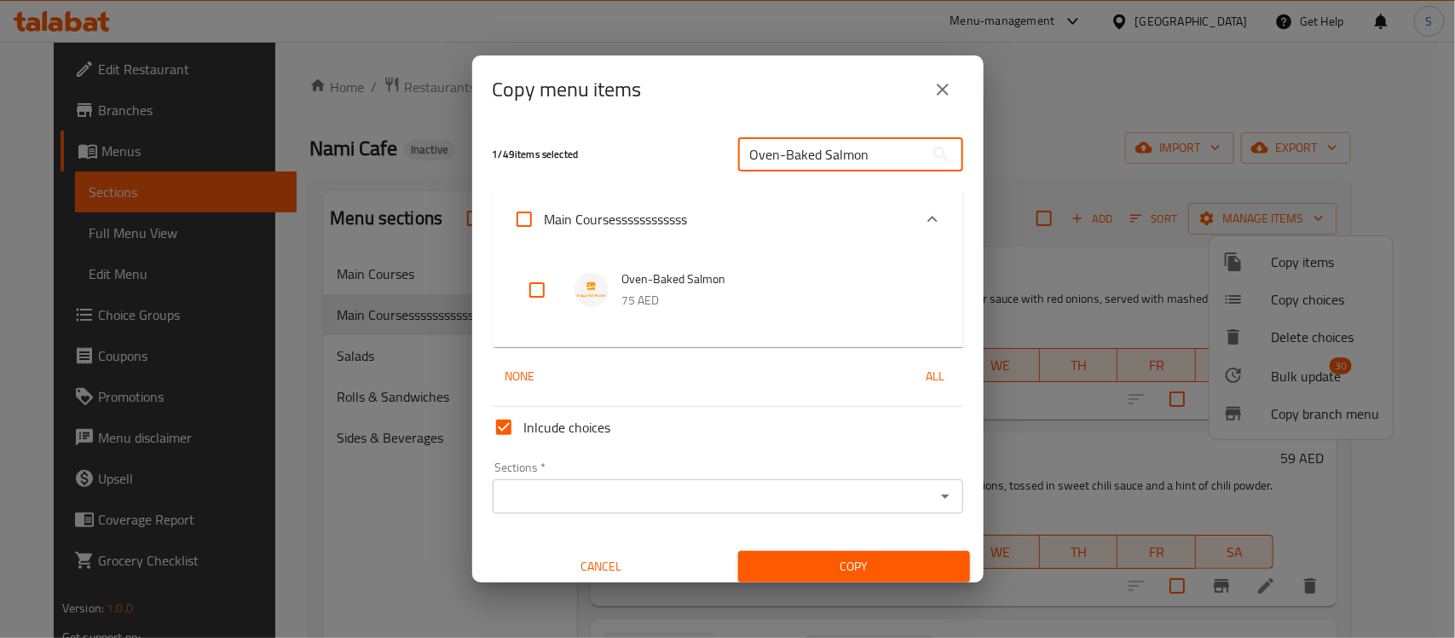
type input "Oven-Baked Salmon"
click at [544, 282] on input "checkbox" at bounding box center [537, 289] width 41 height 41
checkbox input "true"
click at [842, 151] on input "Oven-Baked Salmon" at bounding box center [831, 154] width 186 height 34
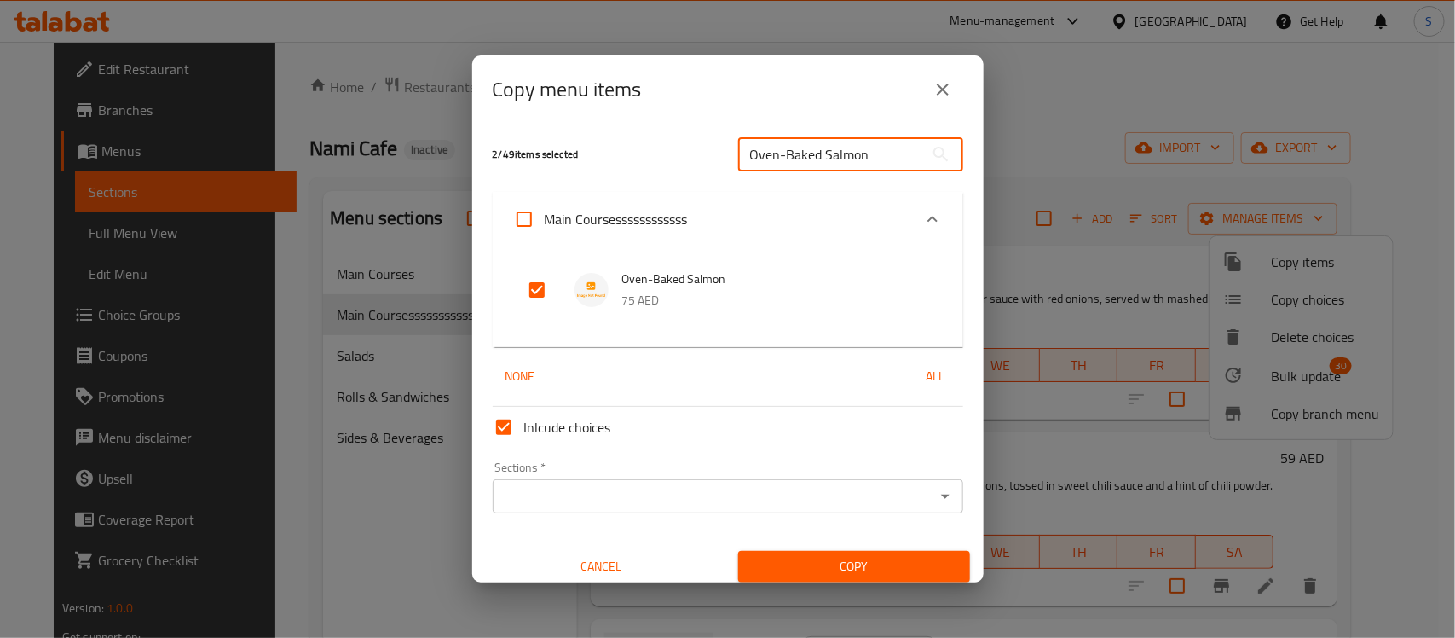
click at [842, 151] on input "Oven-Baked Salmon" at bounding box center [831, 154] width 186 height 34
paste input "Creamy Chicke"
type input "Creamy Chicken"
click at [635, 292] on p "65 AED" at bounding box center [775, 300] width 307 height 21
click at [521, 275] on input "checkbox" at bounding box center [537, 289] width 41 height 41
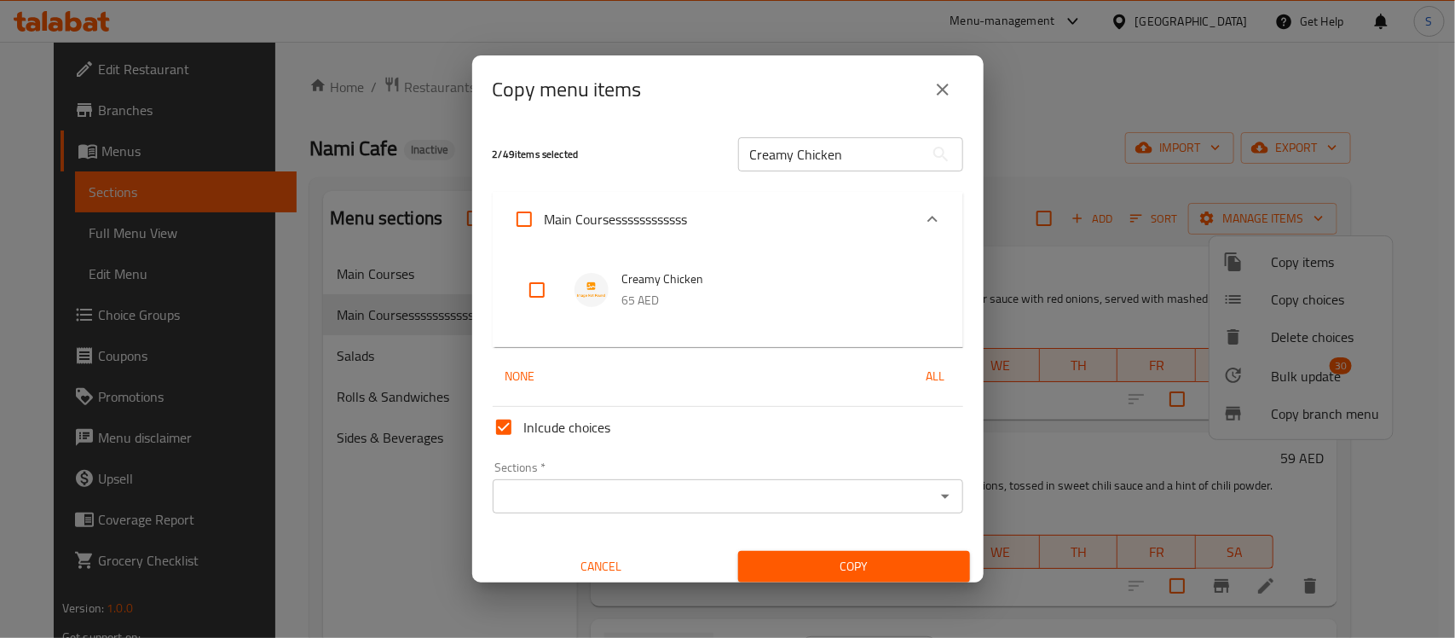
checkbox input "true"
click at [832, 141] on input "Creamy Chicken" at bounding box center [831, 154] width 186 height 34
paste input "Sabzi"
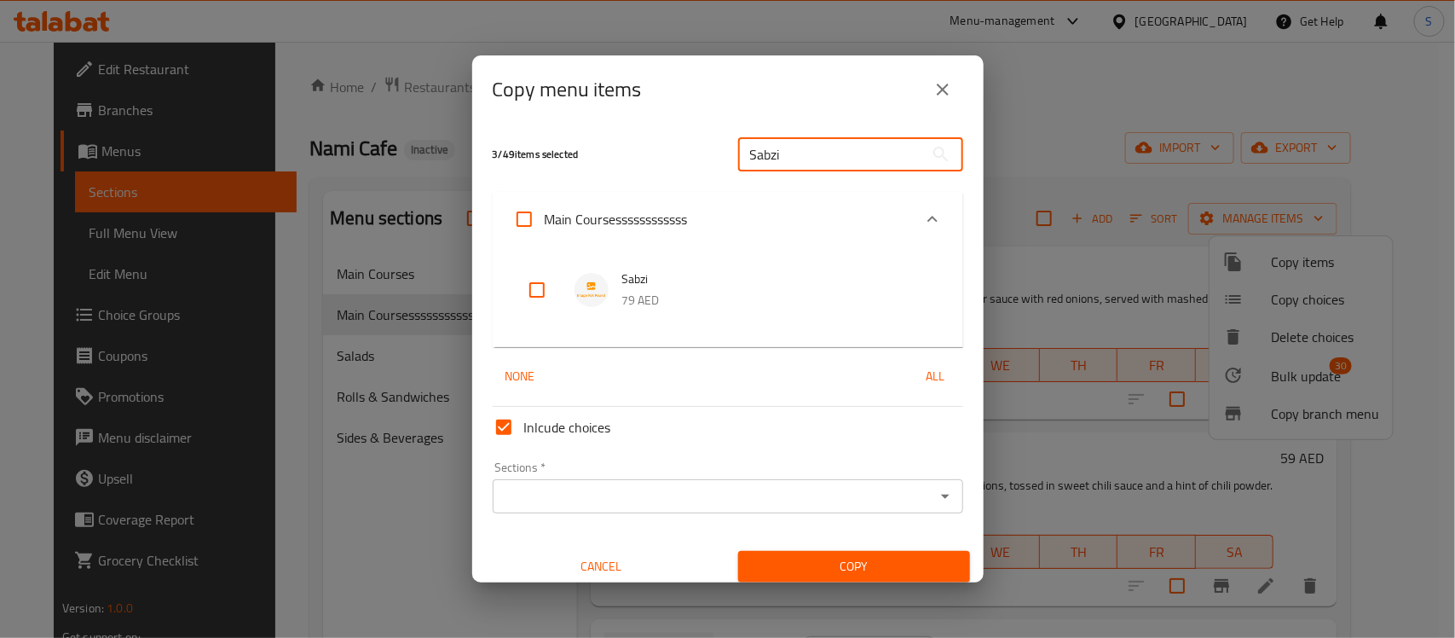
type input "Sabzi"
click at [541, 290] on input "checkbox" at bounding box center [537, 289] width 41 height 41
checkbox input "true"
click at [771, 138] on input "Sabzi" at bounding box center [831, 154] width 186 height 34
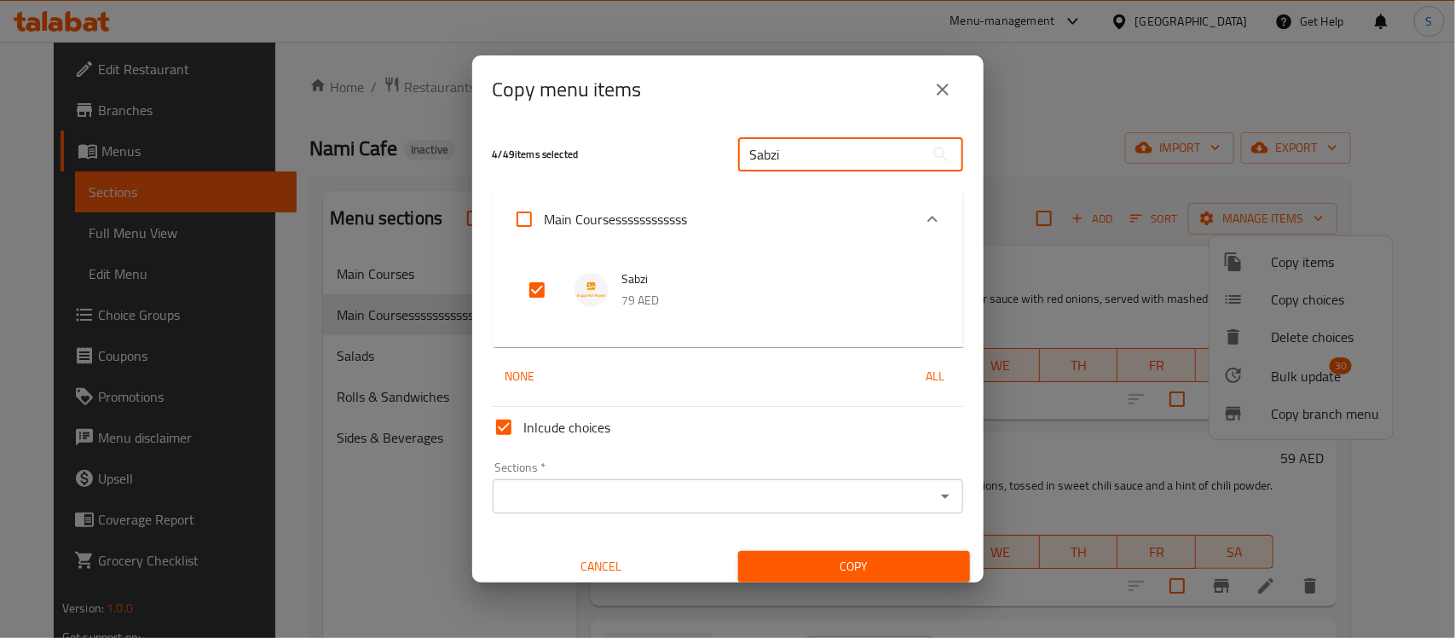
click at [771, 138] on input "Sabzi" at bounding box center [831, 154] width 186 height 34
paste input "Baked Chicken Royale"
type input "Baked Chicken Royale"
click at [538, 286] on input "checkbox" at bounding box center [537, 289] width 41 height 41
checkbox input "true"
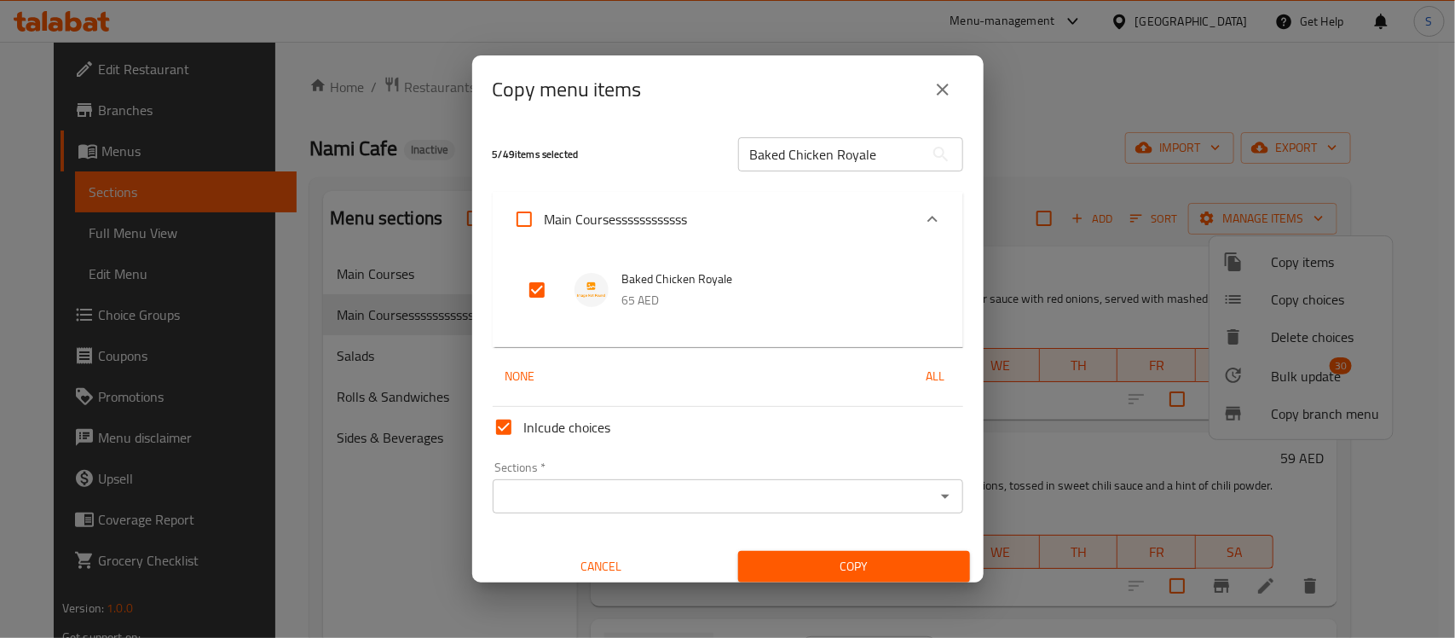
click at [782, 147] on input "Baked Chicken Royale" at bounding box center [831, 154] width 186 height 34
paste input "Dolma"
type input "Dolma"
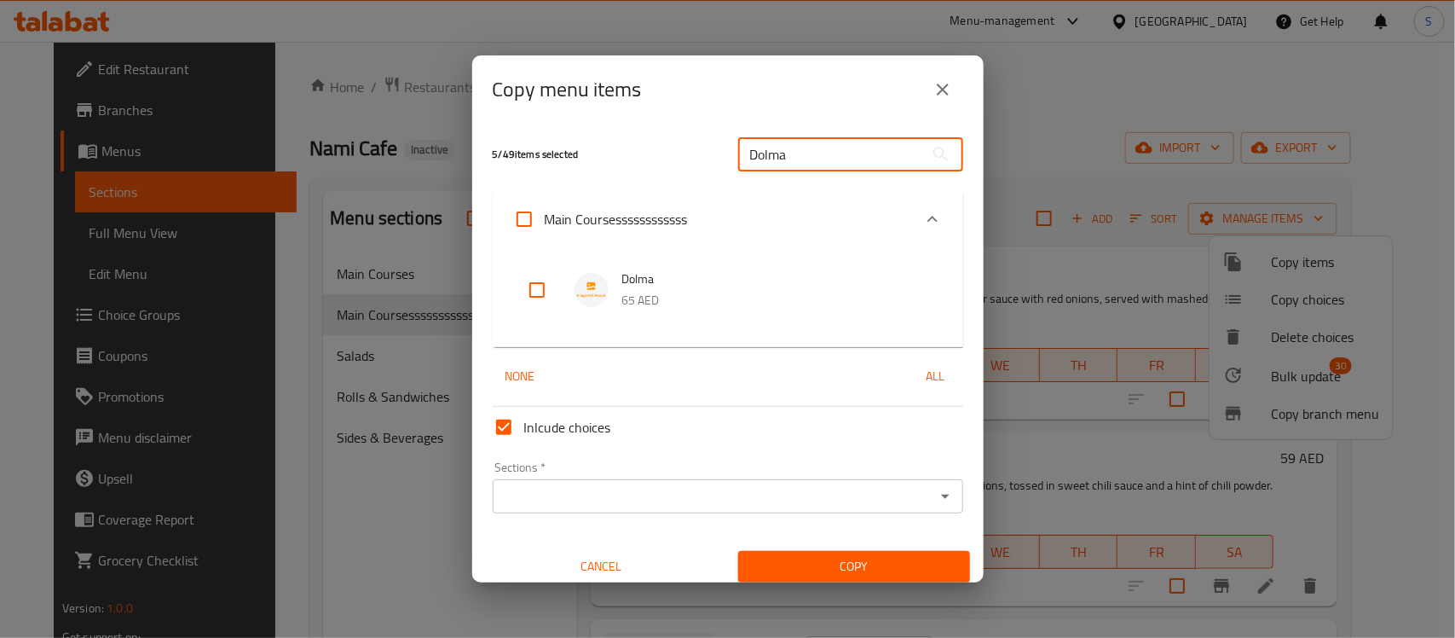
click at [538, 286] on input "checkbox" at bounding box center [537, 289] width 41 height 41
checkbox input "true"
click at [742, 139] on input "Dolma" at bounding box center [831, 154] width 186 height 34
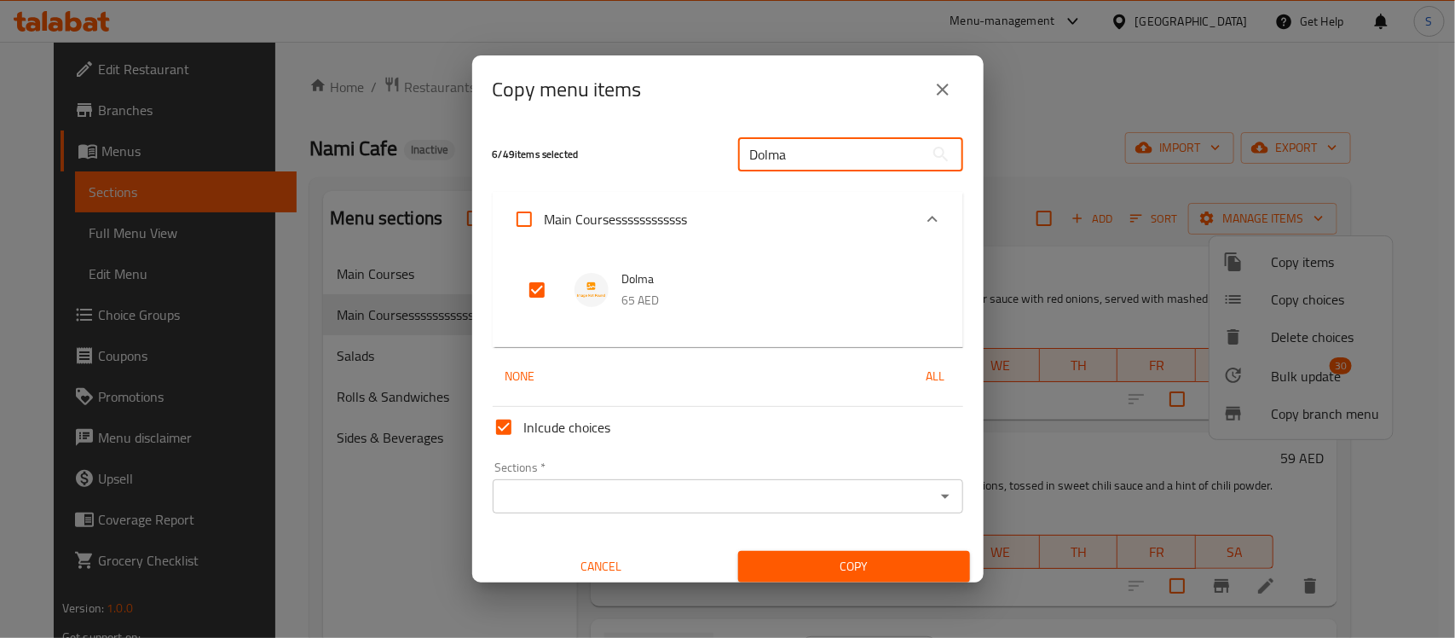
paste input "Fisincan"
type input "Fisincan"
click at [537, 286] on input "checkbox" at bounding box center [537, 289] width 41 height 41
checkbox input "true"
click at [811, 153] on input "Fisincan" at bounding box center [831, 154] width 186 height 34
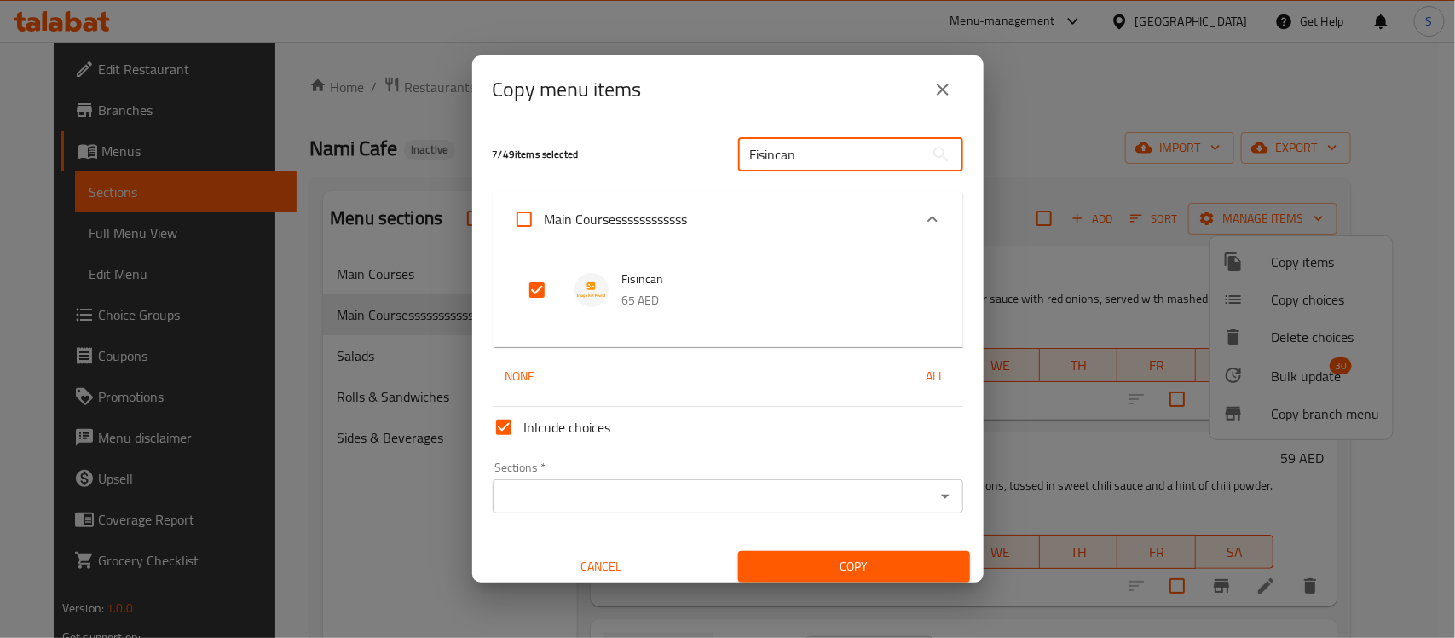
click at [811, 153] on input "Fisincan" at bounding box center [831, 154] width 186 height 34
paste input "Chicken Sote"
type input "Chicken Sote"
click at [539, 290] on input "checkbox" at bounding box center [537, 289] width 41 height 41
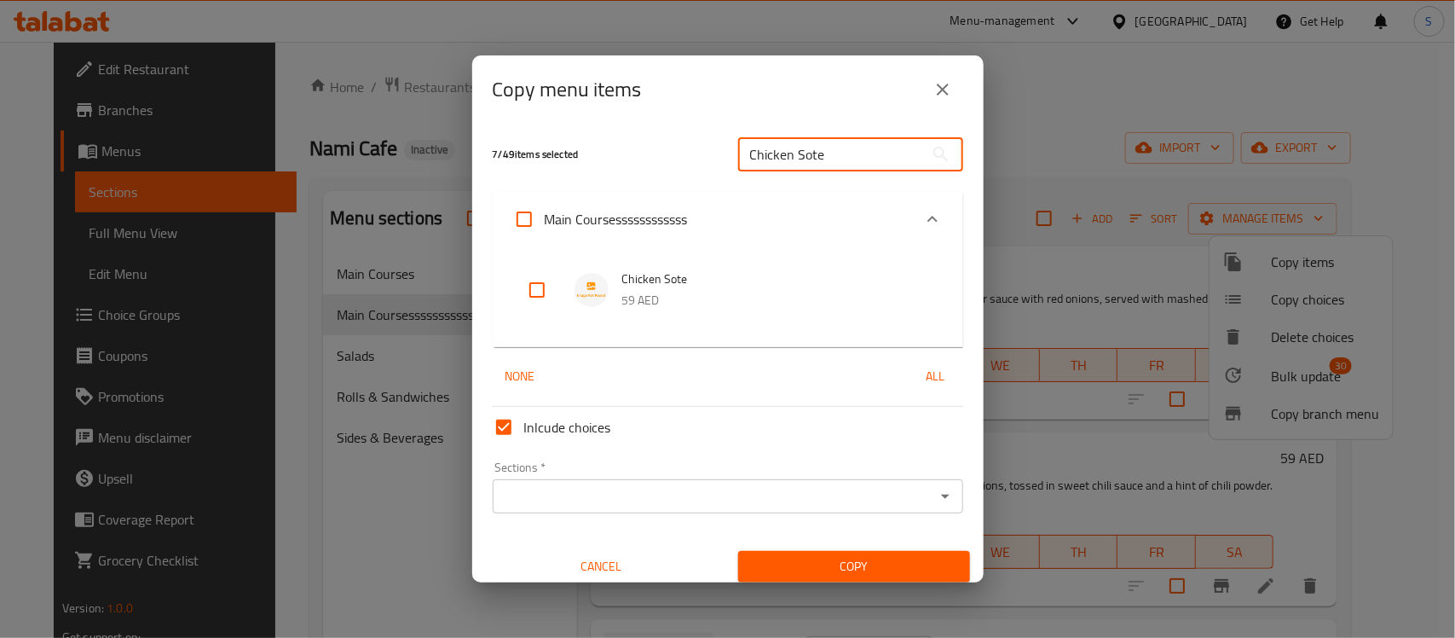
checkbox input "true"
click at [794, 141] on input "Chicken Sote" at bounding box center [831, 154] width 186 height 34
paste input "Roasted Lamb with Potato"
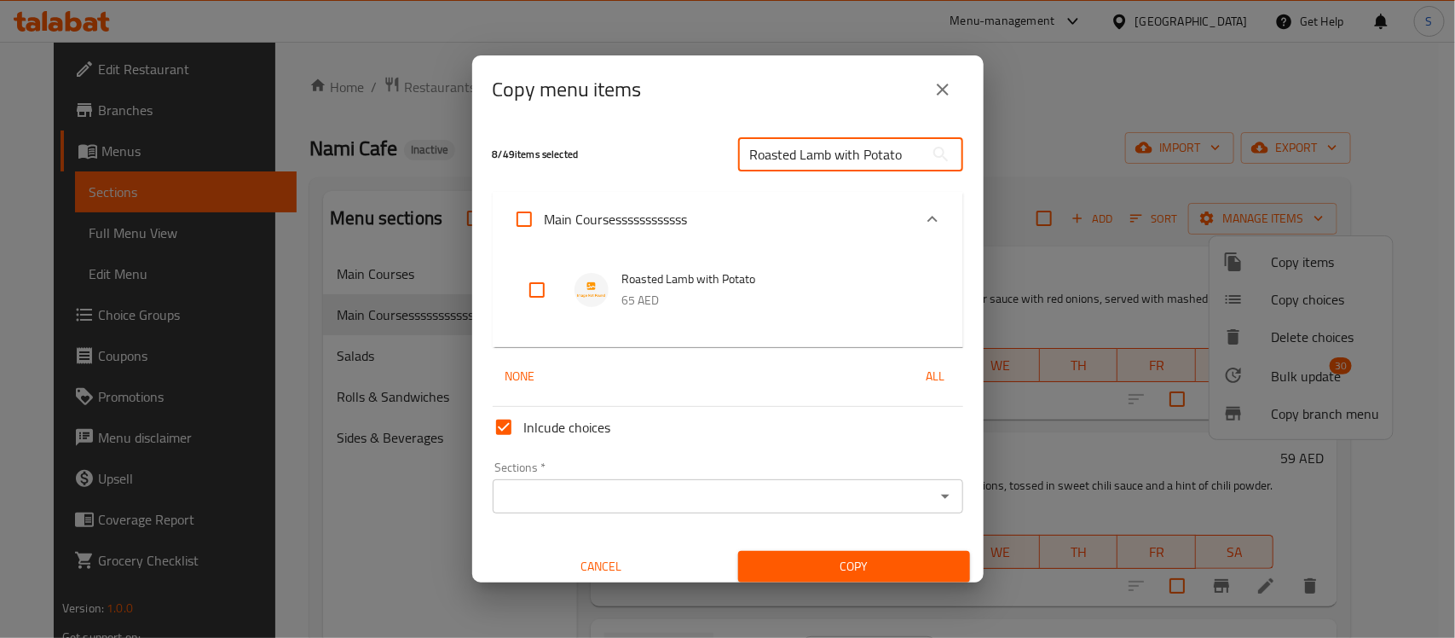
type input "Roasted Lamb with Potato"
click at [544, 286] on input "checkbox" at bounding box center [537, 289] width 41 height 41
checkbox input "true"
click at [767, 156] on input "Roasted Lamb with Potato" at bounding box center [831, 154] width 186 height 34
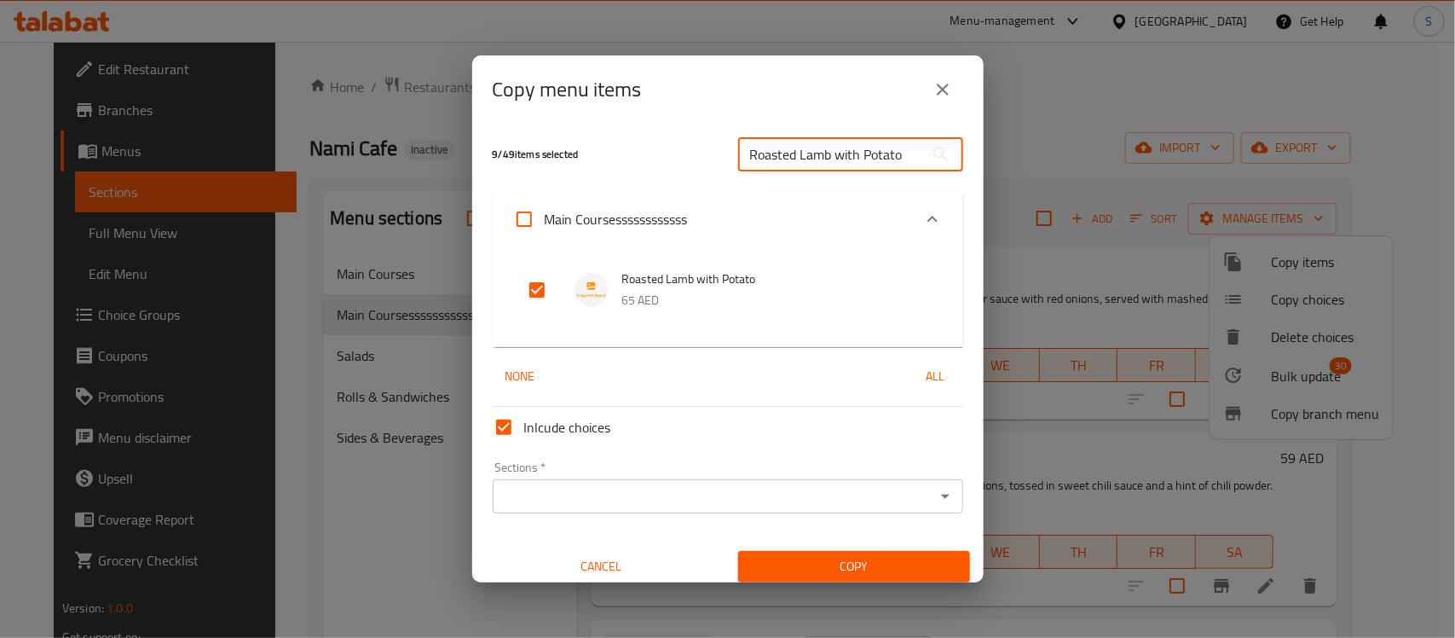
click at [767, 156] on input "Roasted Lamb with Potato" at bounding box center [831, 154] width 186 height 34
paste input "Chicken Roll with Mushroom Sauce"
type input "Chicken Roll with Mushroom Sauce"
click at [537, 291] on input "checkbox" at bounding box center [537, 289] width 41 height 41
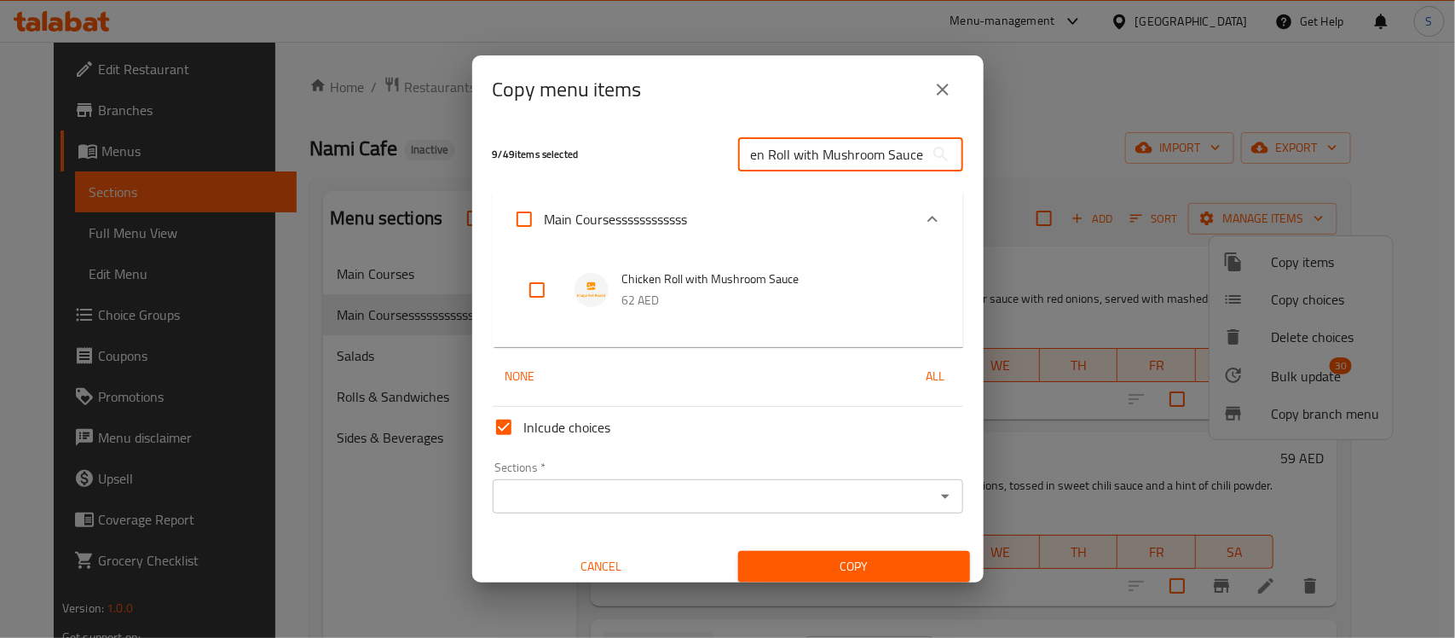
checkbox input "true"
drag, startPoint x: 811, startPoint y: 132, endPoint x: 815, endPoint y: 147, distance: 15.7
click at [811, 132] on div "Chicken Roll with Mushroom Sauce ​" at bounding box center [850, 154] width 245 height 55
click at [816, 150] on input "Chicken Roll with Mushroom Sauce" at bounding box center [831, 154] width 186 height 34
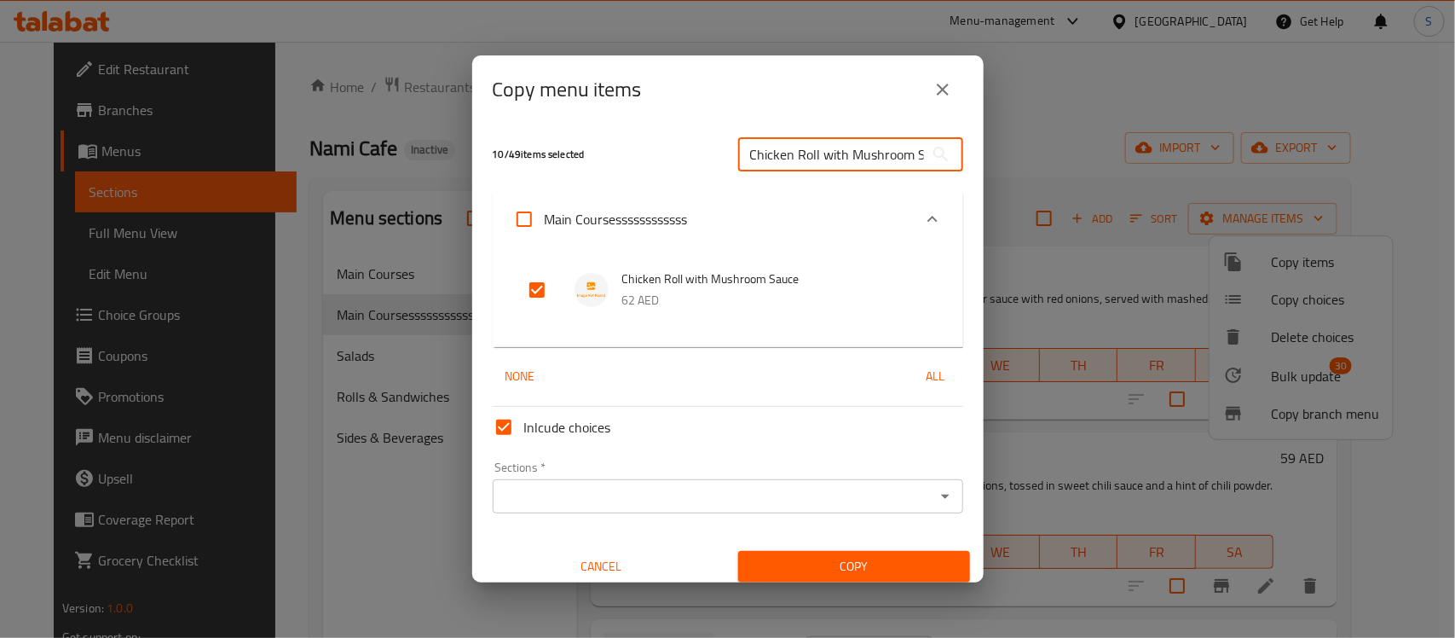
click at [816, 150] on input "Chicken Roll with Mushroom Sauce" at bounding box center [831, 154] width 186 height 34
paste input "Fajitas"
type input "Chicken Fajitas"
click at [524, 291] on input "checkbox" at bounding box center [537, 289] width 41 height 41
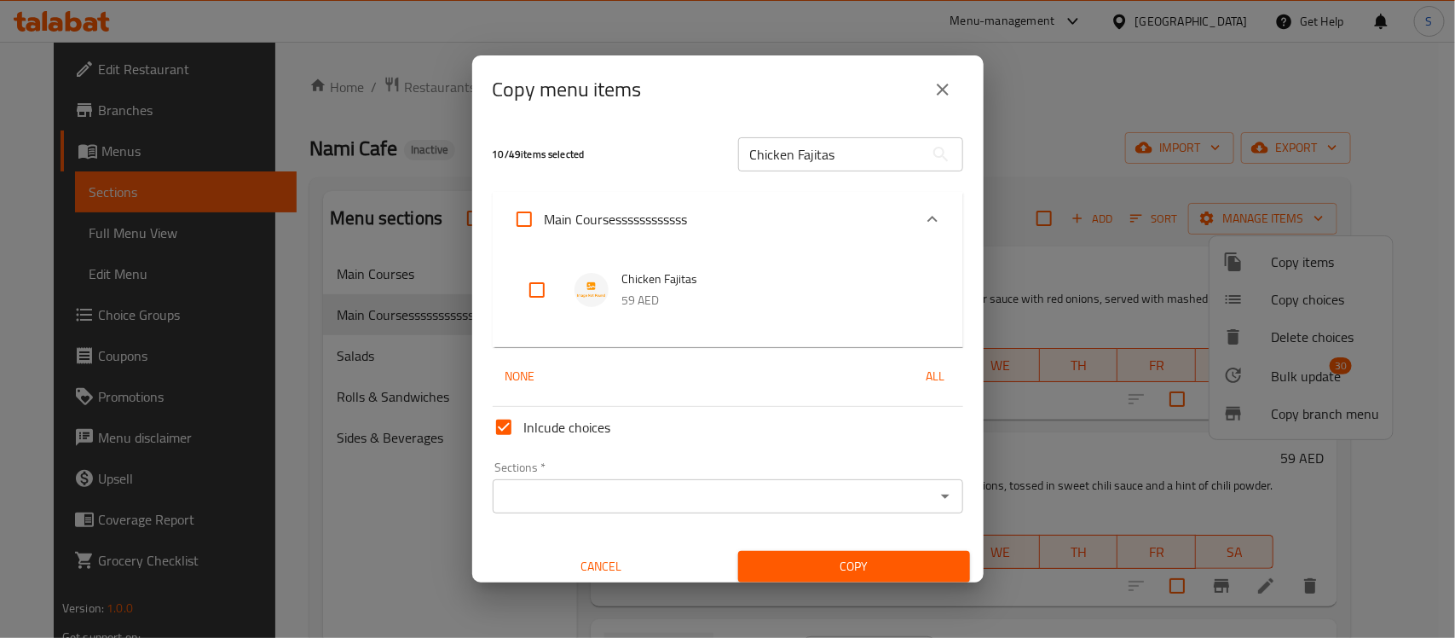
checkbox input "true"
click at [807, 151] on input "Chicken Fajitas" at bounding box center [831, 154] width 186 height 34
paste input "Prawns Scampi"
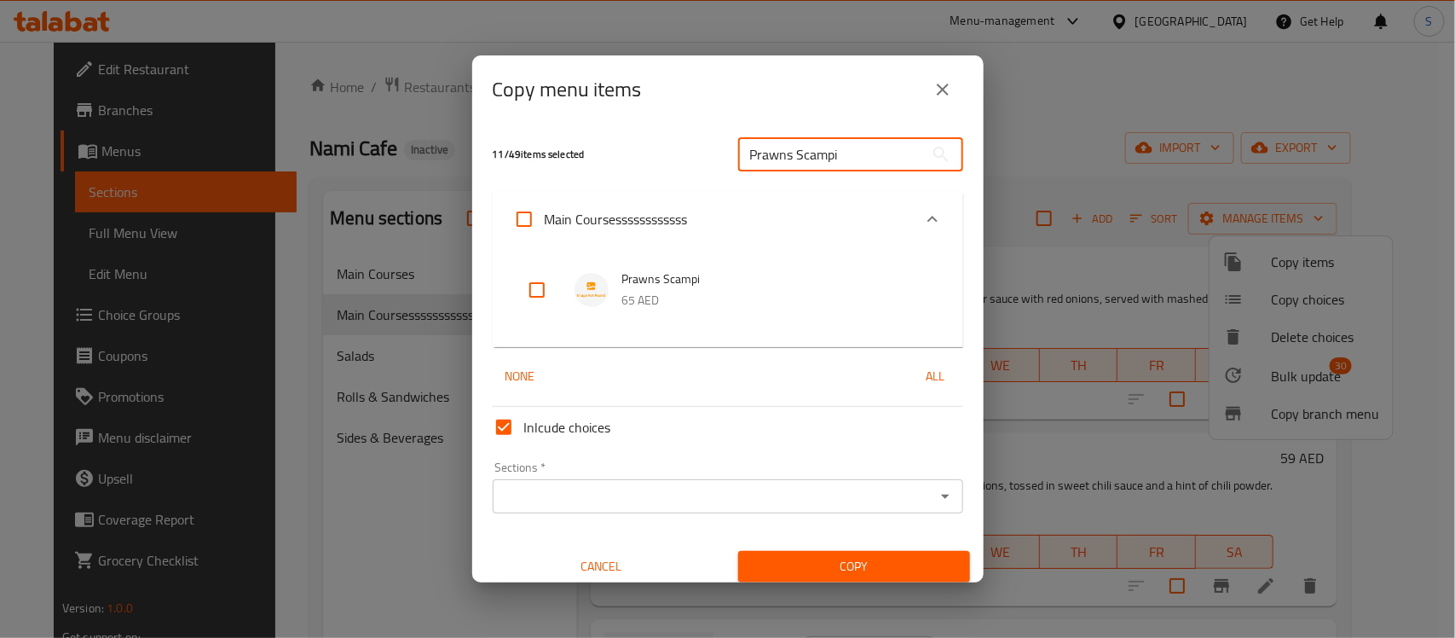
type input "Prawns Scampi"
click at [543, 286] on input "checkbox" at bounding box center [537, 289] width 41 height 41
checkbox input "true"
click at [772, 155] on input "Prawns Scampi" at bounding box center [831, 154] width 186 height 34
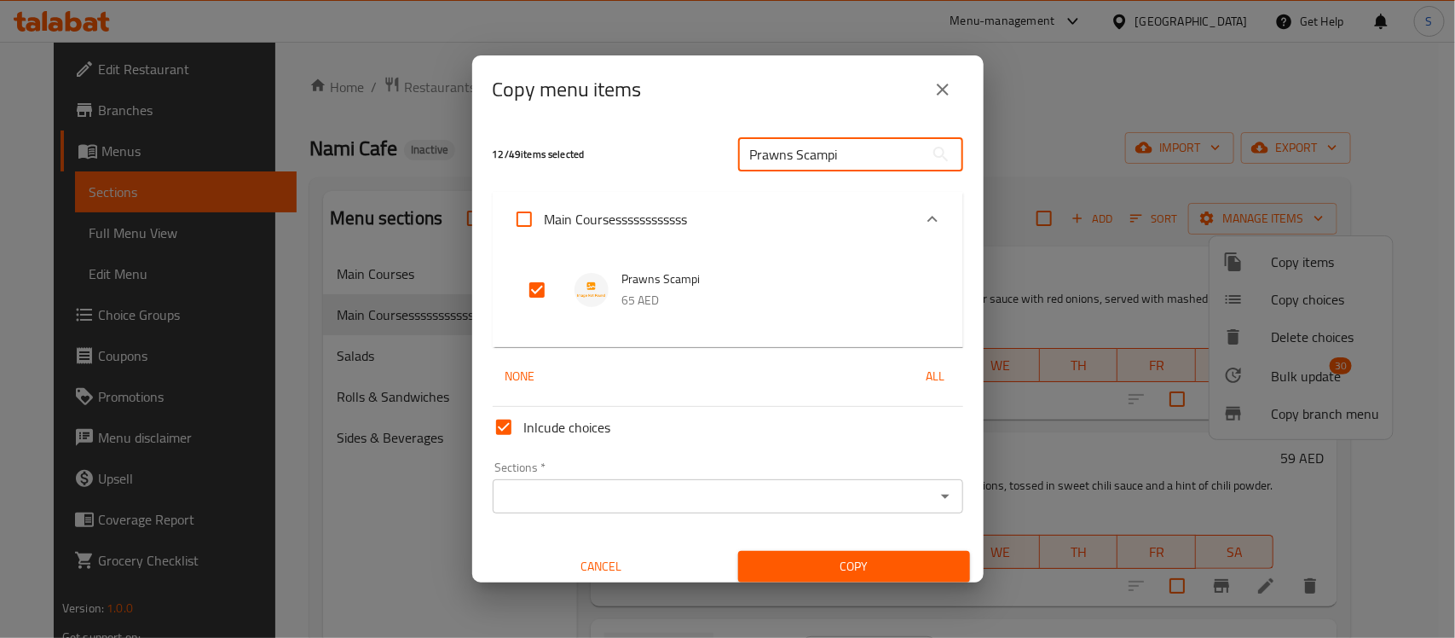
click at [772, 155] on input "Prawns Scampi" at bounding box center [831, 154] width 186 height 34
paste input "Golubts"
type input "Golubtsi"
click at [533, 291] on input "checkbox" at bounding box center [537, 289] width 41 height 41
checkbox input "true"
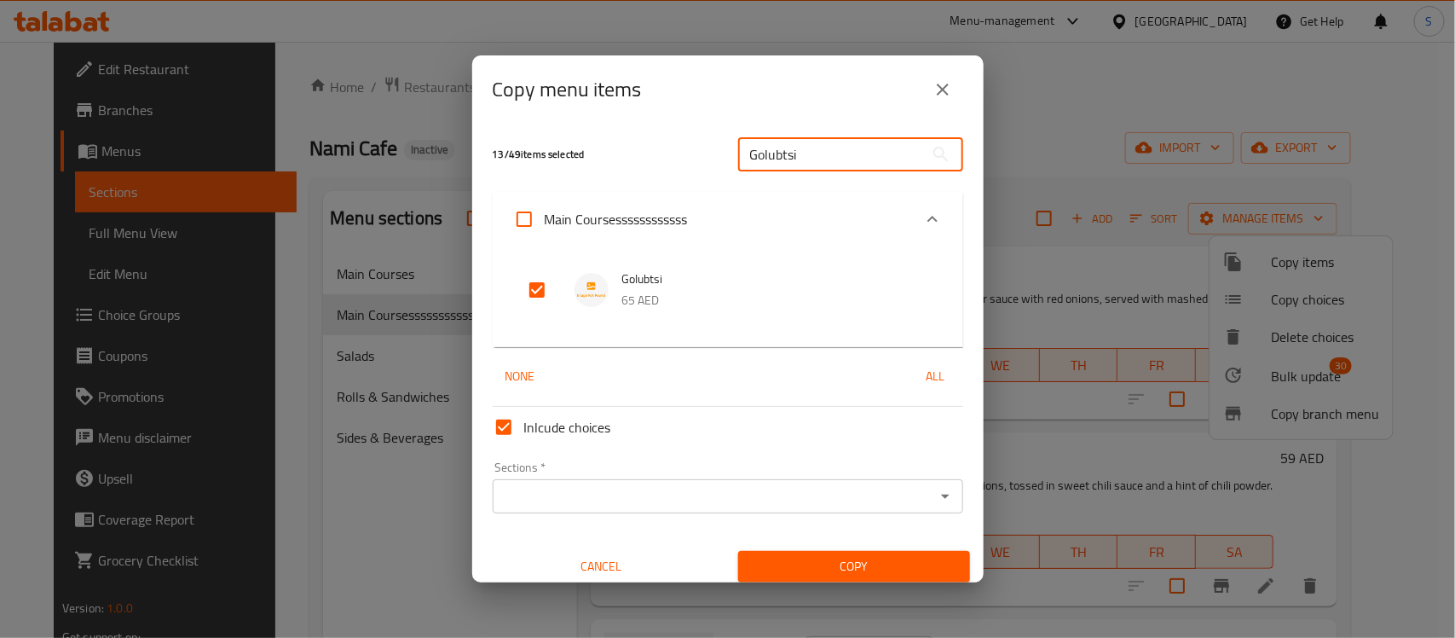
click at [798, 164] on input "Golubtsi" at bounding box center [831, 154] width 186 height 34
paste input "Ash-Qara with Saffron Rice"
type input "Ash-Qara with Saffron Rice"
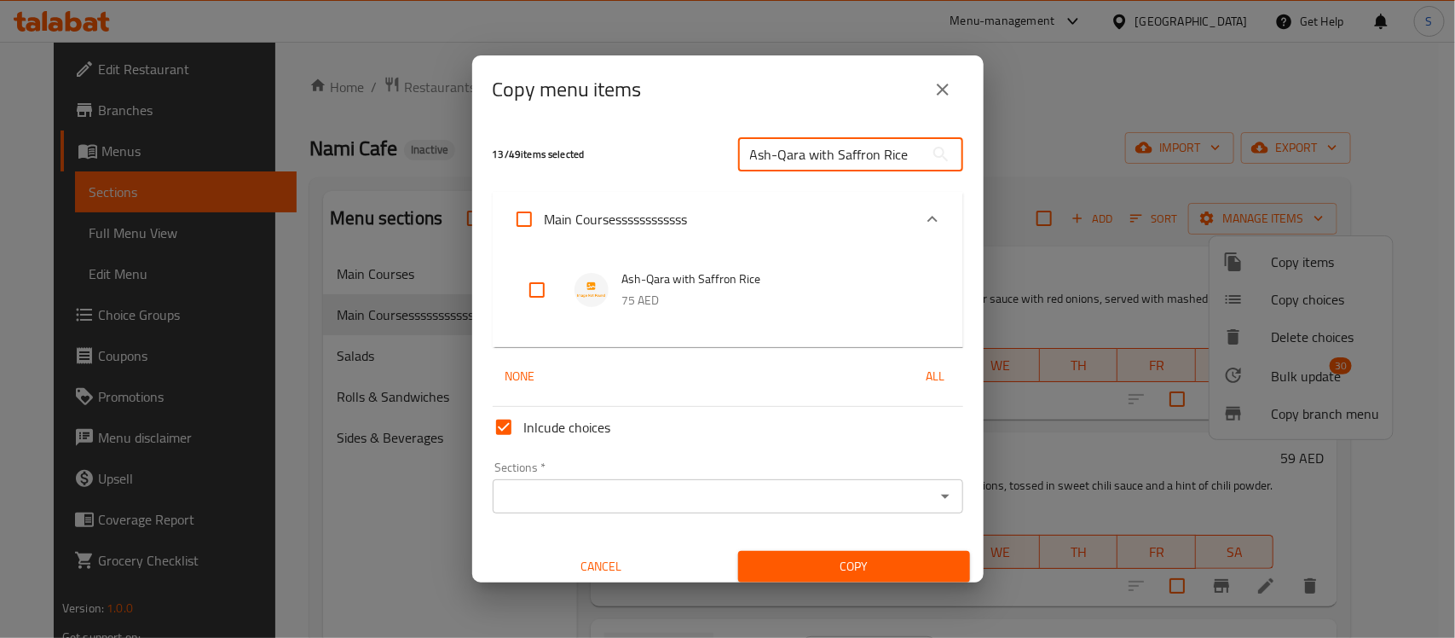
click at [550, 284] on input "checkbox" at bounding box center [537, 289] width 41 height 41
checkbox input "true"
click at [816, 154] on input "Ash-Qara with Saffron Rice" at bounding box center [831, 154] width 186 height 34
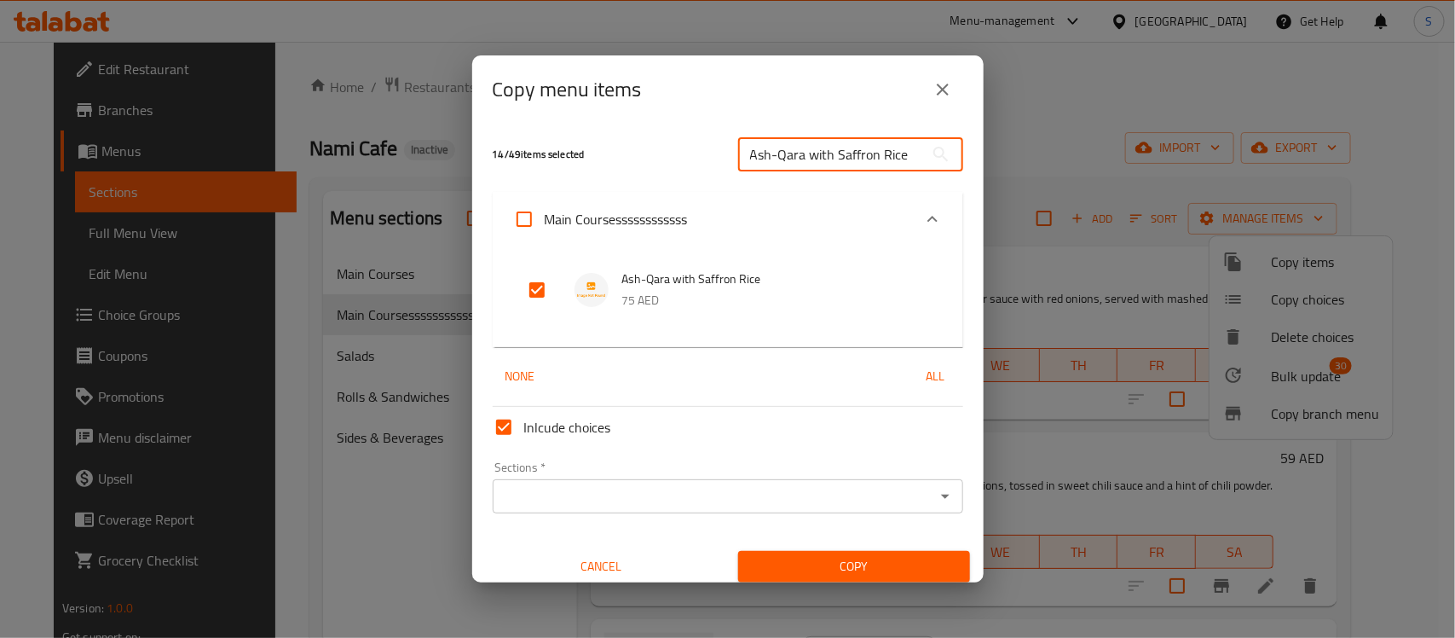
paste input "Blini"
type input "Blini"
click at [541, 294] on input "checkbox" at bounding box center [537, 289] width 41 height 41
checkbox input "true"
click at [742, 153] on input "Blini" at bounding box center [831, 154] width 186 height 34
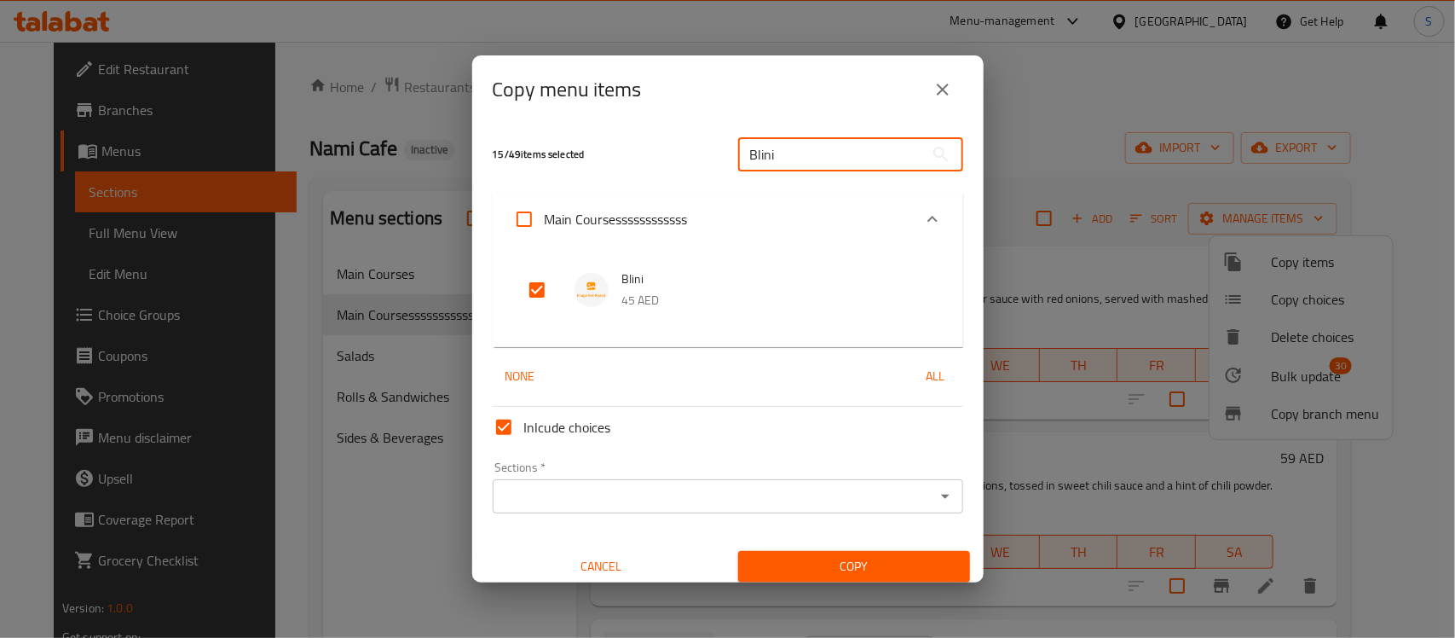
click at [742, 153] on input "Blini" at bounding box center [831, 154] width 186 height 34
paste input "Tenderloin with Cherries"
type input "Tenderloin with Cherries"
click at [534, 286] on input "checkbox" at bounding box center [537, 289] width 41 height 41
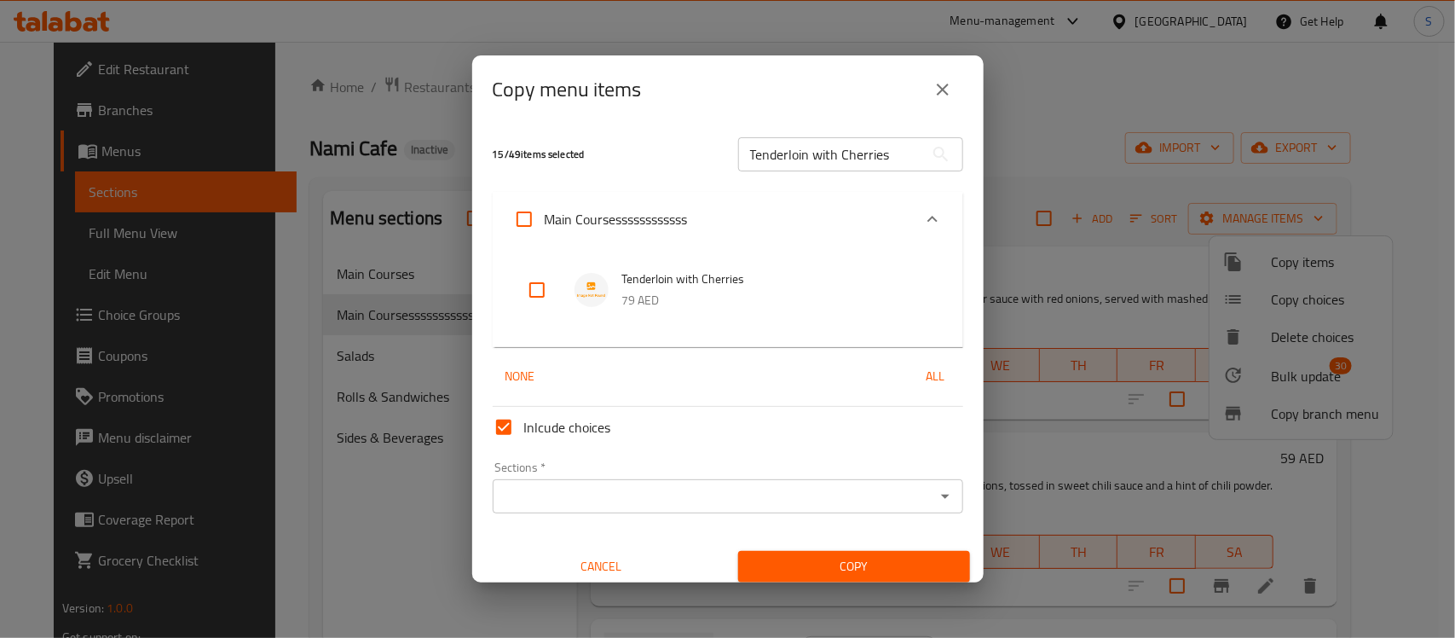
checkbox input "true"
click at [899, 151] on input "Tenderloin with Cherries" at bounding box center [831, 154] width 186 height 34
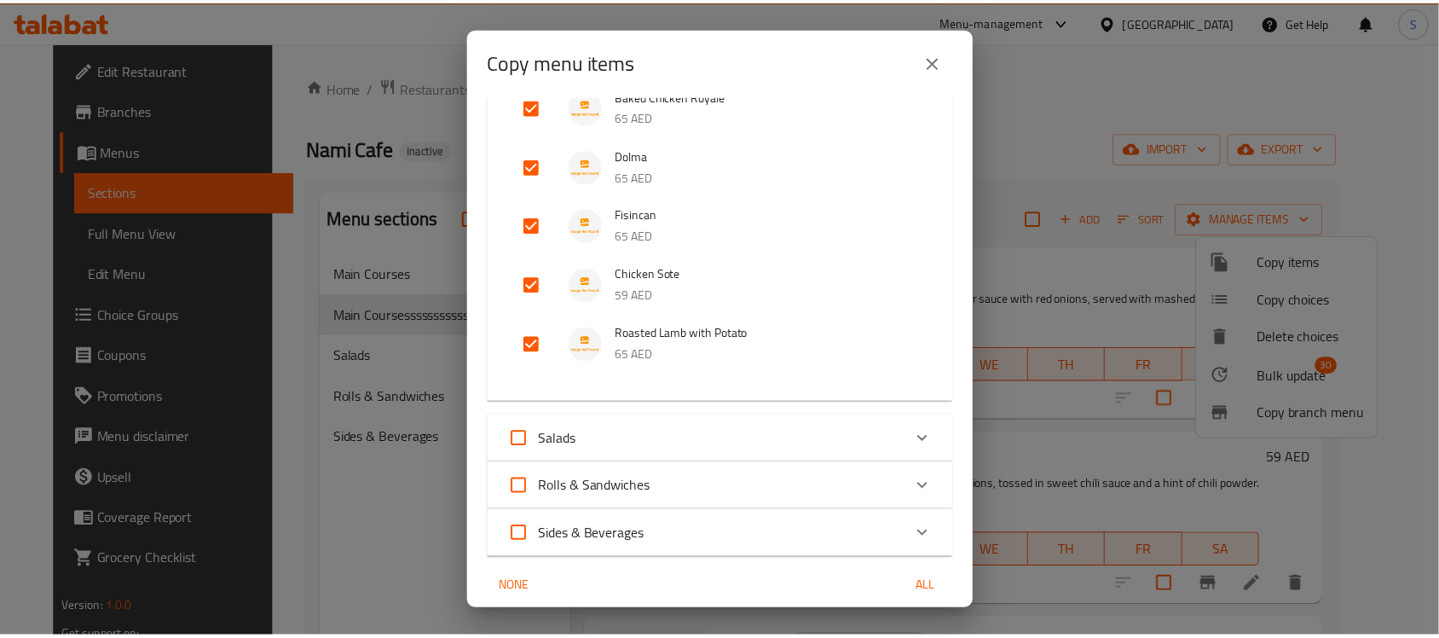
scroll to position [1956, 0]
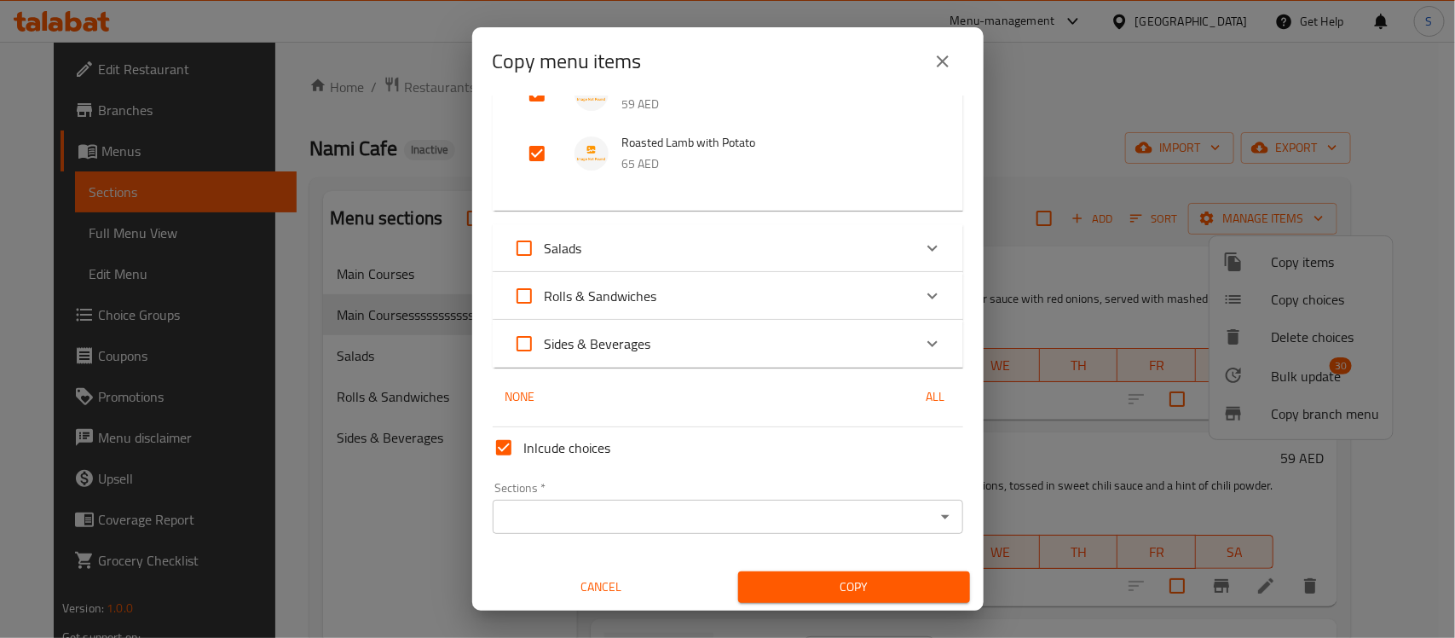
click at [642, 521] on input "Sections   *" at bounding box center [714, 517] width 432 height 24
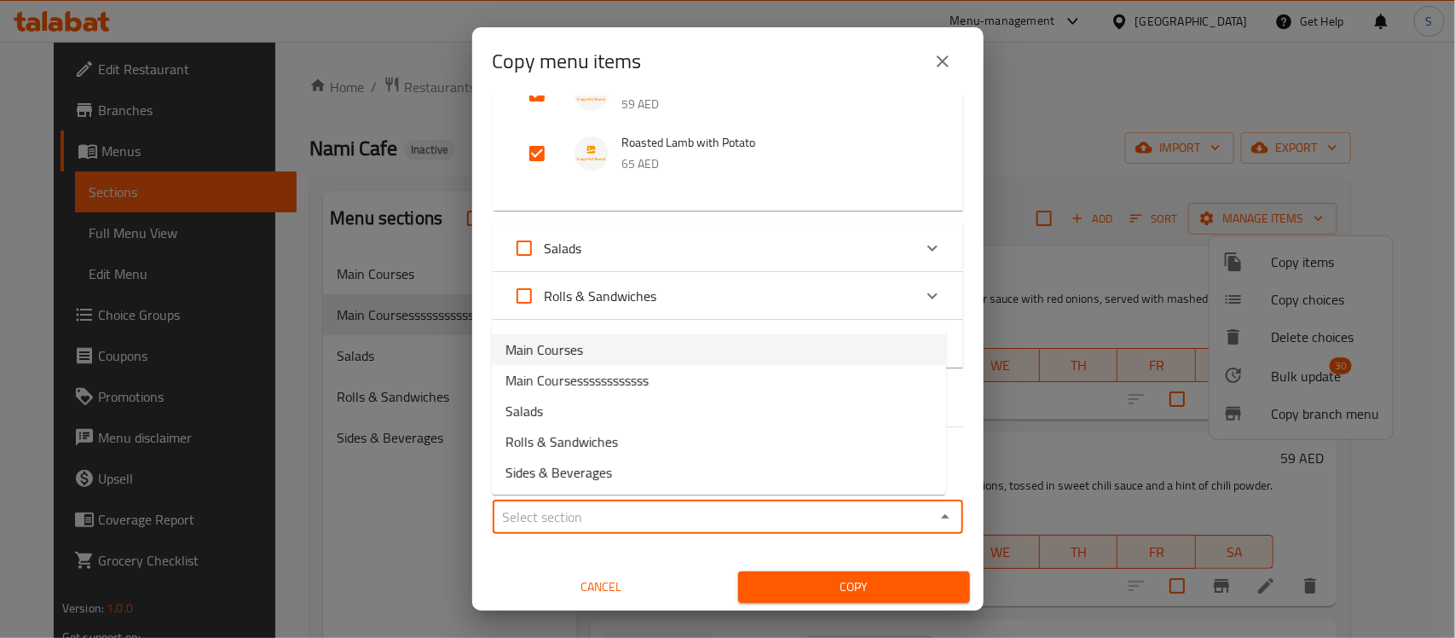
click at [581, 345] on span "Main Courses" at bounding box center [544, 349] width 78 height 20
type input "Main Courses"
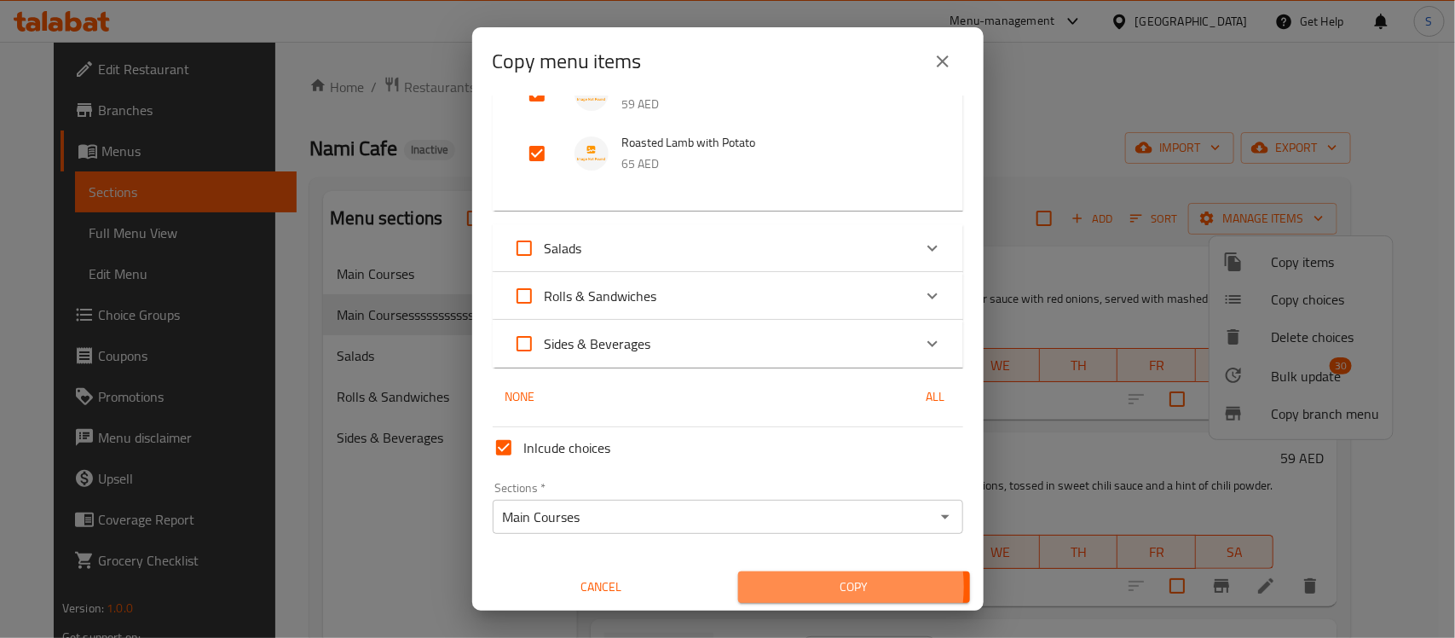
click at [799, 585] on span "Copy" at bounding box center [854, 586] width 205 height 21
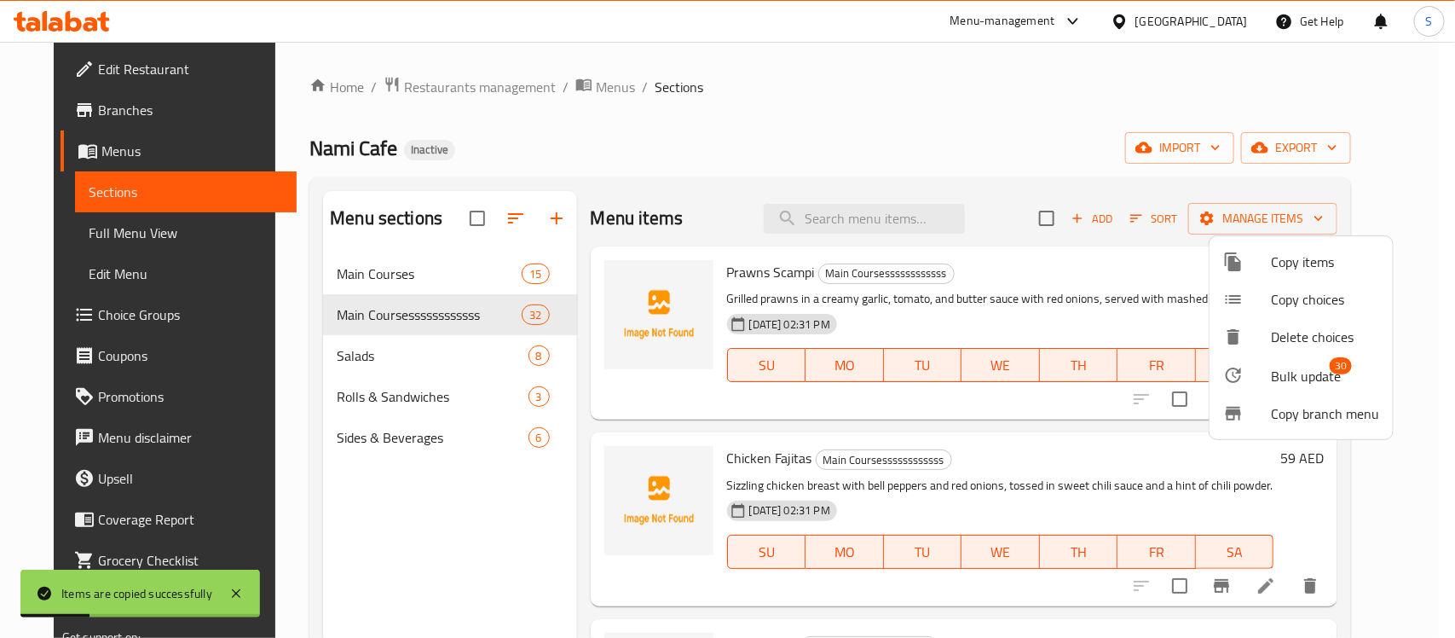
click at [377, 265] on div at bounding box center [727, 319] width 1455 height 638
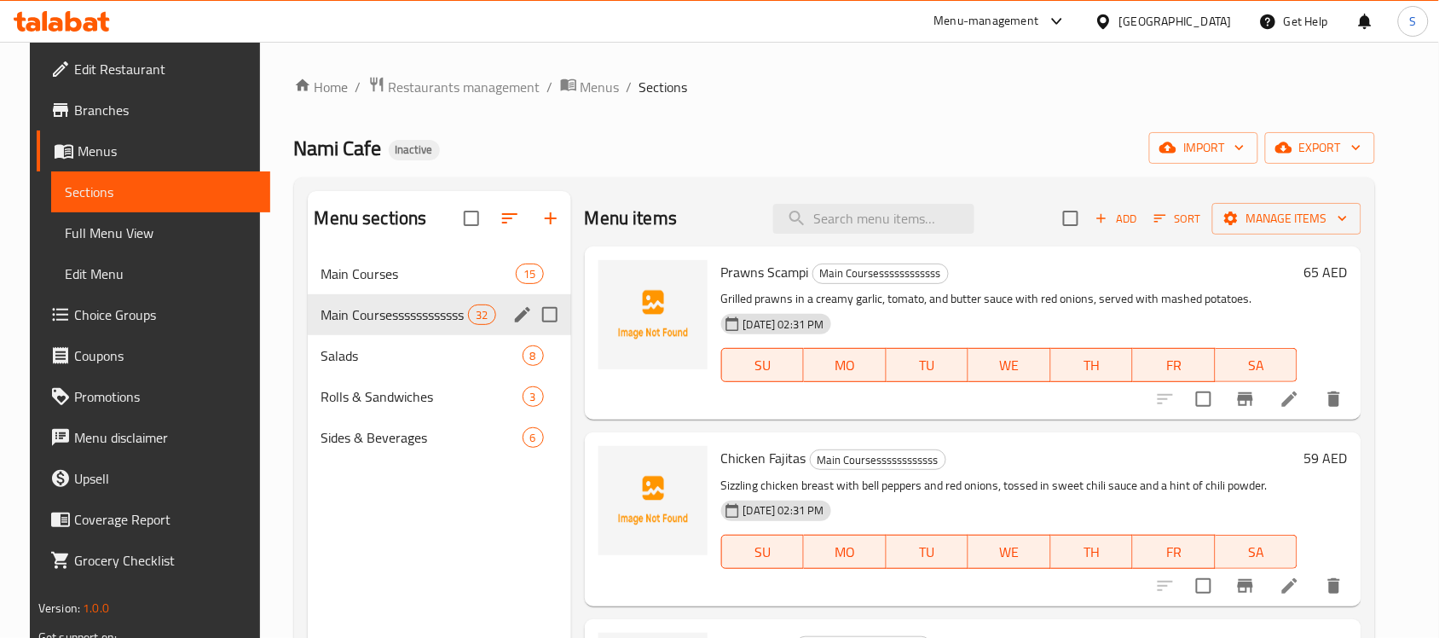
click at [535, 324] on input "Menu sections" at bounding box center [550, 315] width 36 height 36
checkbox input "true"
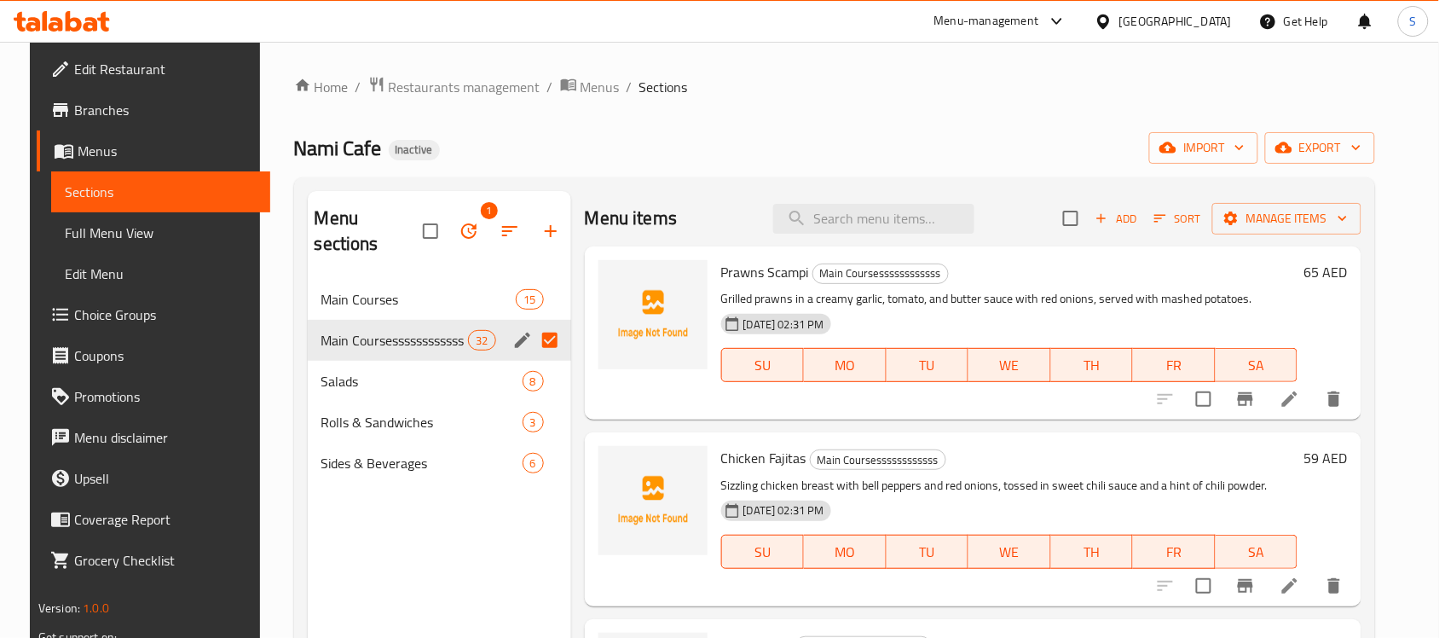
click at [459, 223] on icon "button" at bounding box center [469, 231] width 20 height 20
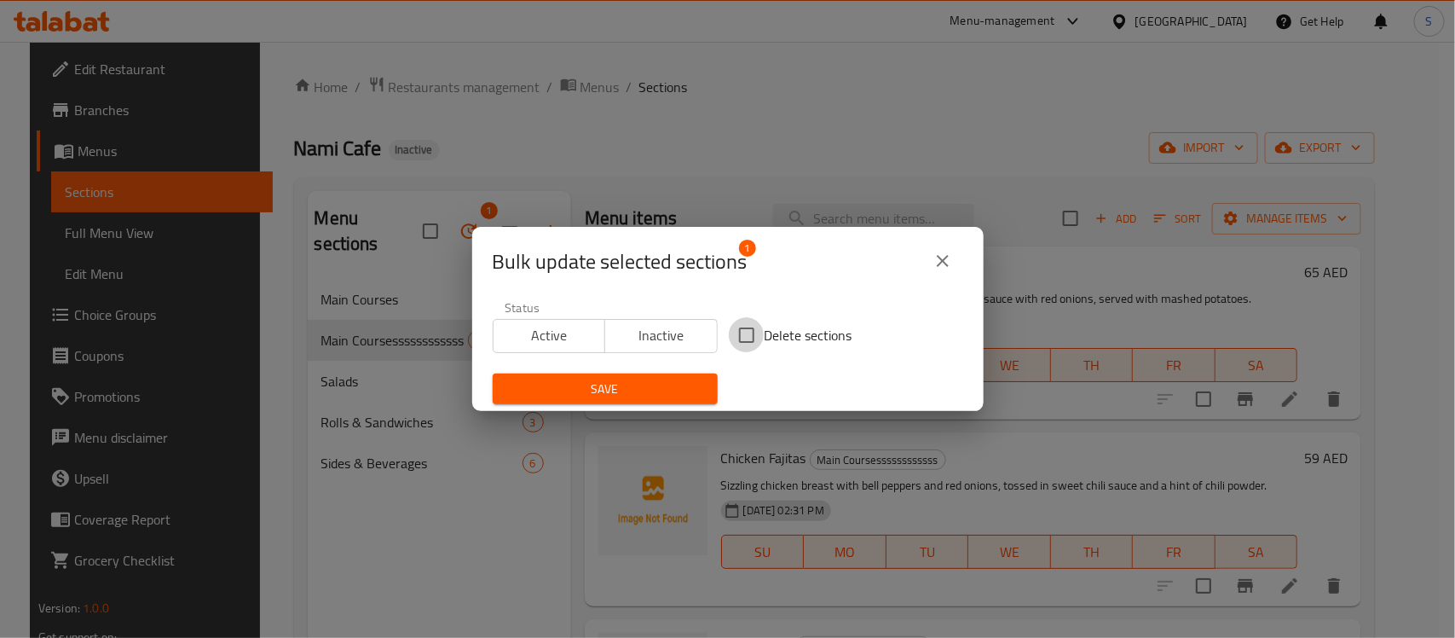
click at [734, 334] on input "Delete sections" at bounding box center [747, 335] width 36 height 36
checkbox input "true"
click at [640, 384] on span "Save" at bounding box center [605, 388] width 198 height 21
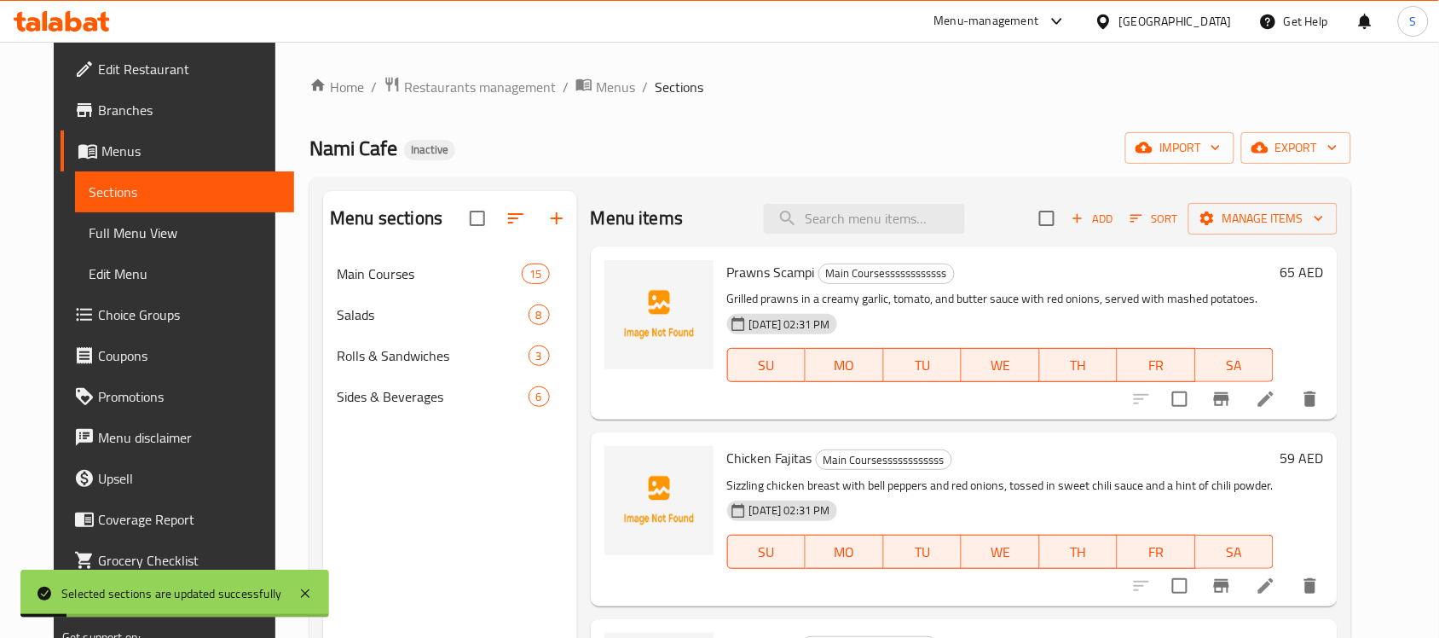
click at [625, 124] on div "Home / Restaurants management / Menus / Sections Nami Cafe Inactive import expo…" at bounding box center [830, 459] width 1042 height 766
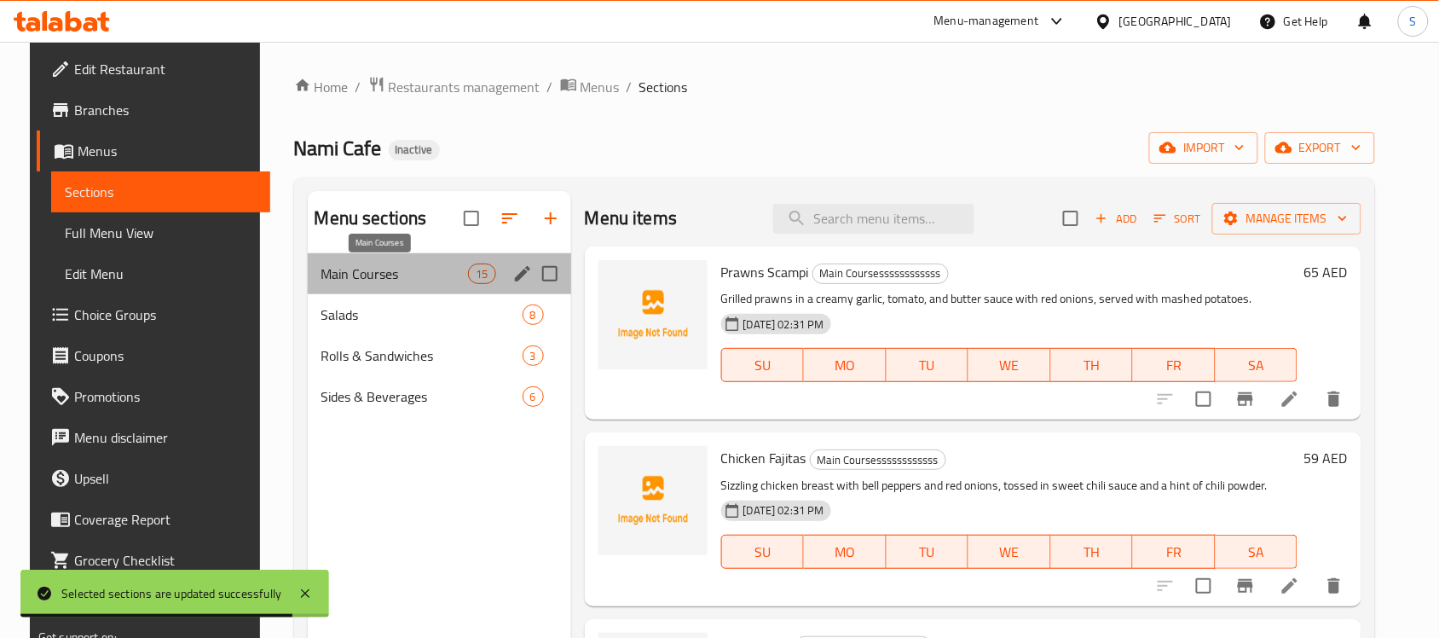
click at [349, 273] on span "Main Courses" at bounding box center [394, 273] width 147 height 20
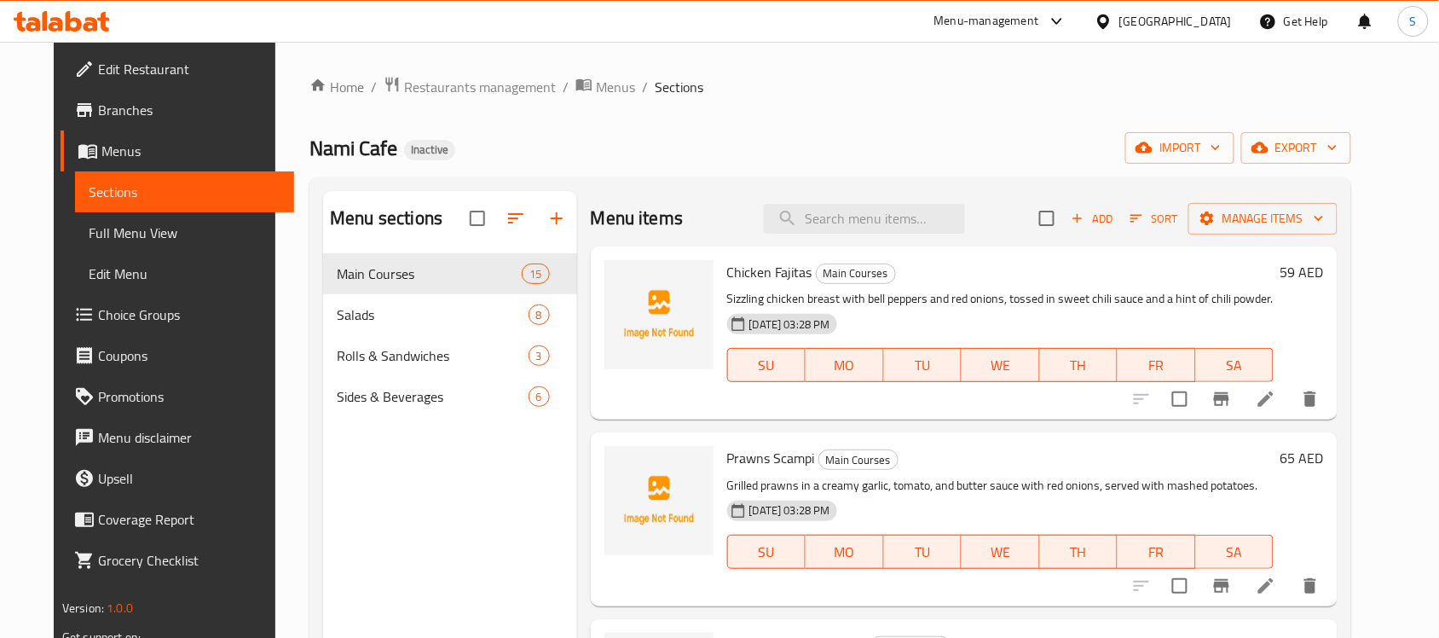
click at [748, 268] on span "Chicken Fajitas" at bounding box center [769, 272] width 85 height 26
copy h6 "Chicken Fajitas"
click at [729, 449] on span "Prawns Scampi" at bounding box center [771, 458] width 88 height 26
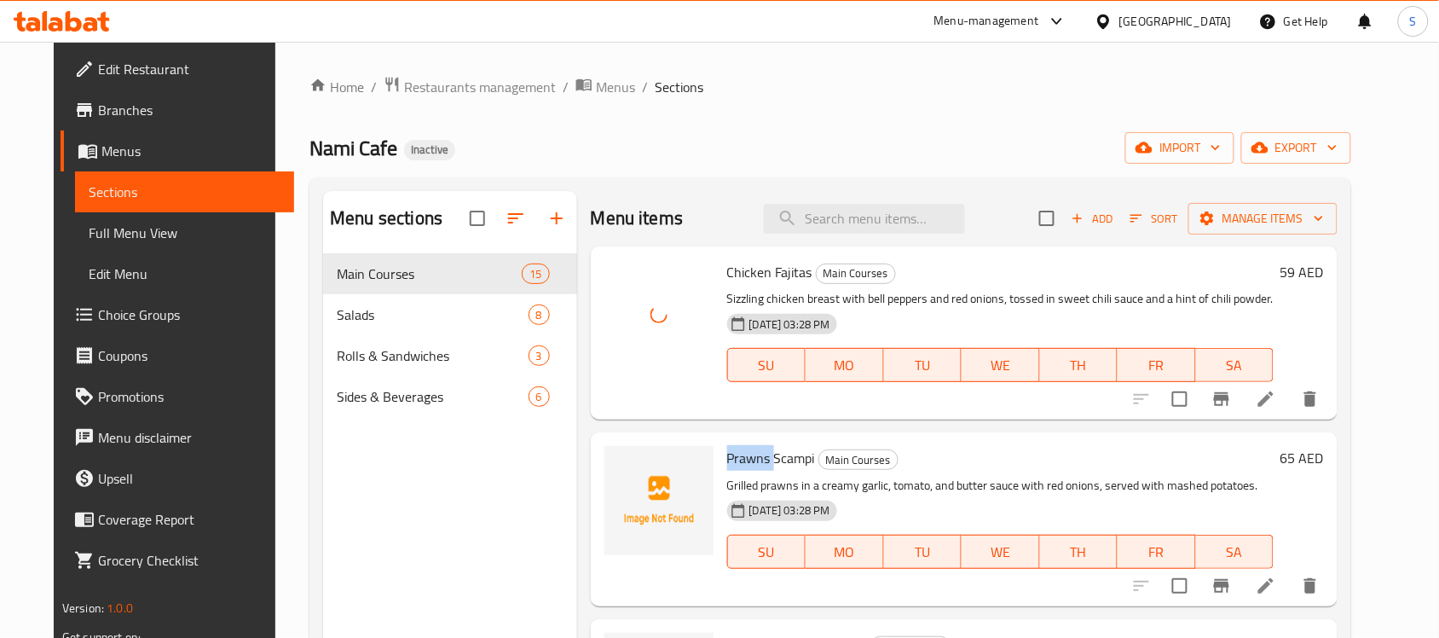
click at [729, 449] on span "Prawns Scampi" at bounding box center [771, 458] width 88 height 26
copy h6 "Prawns Scampi"
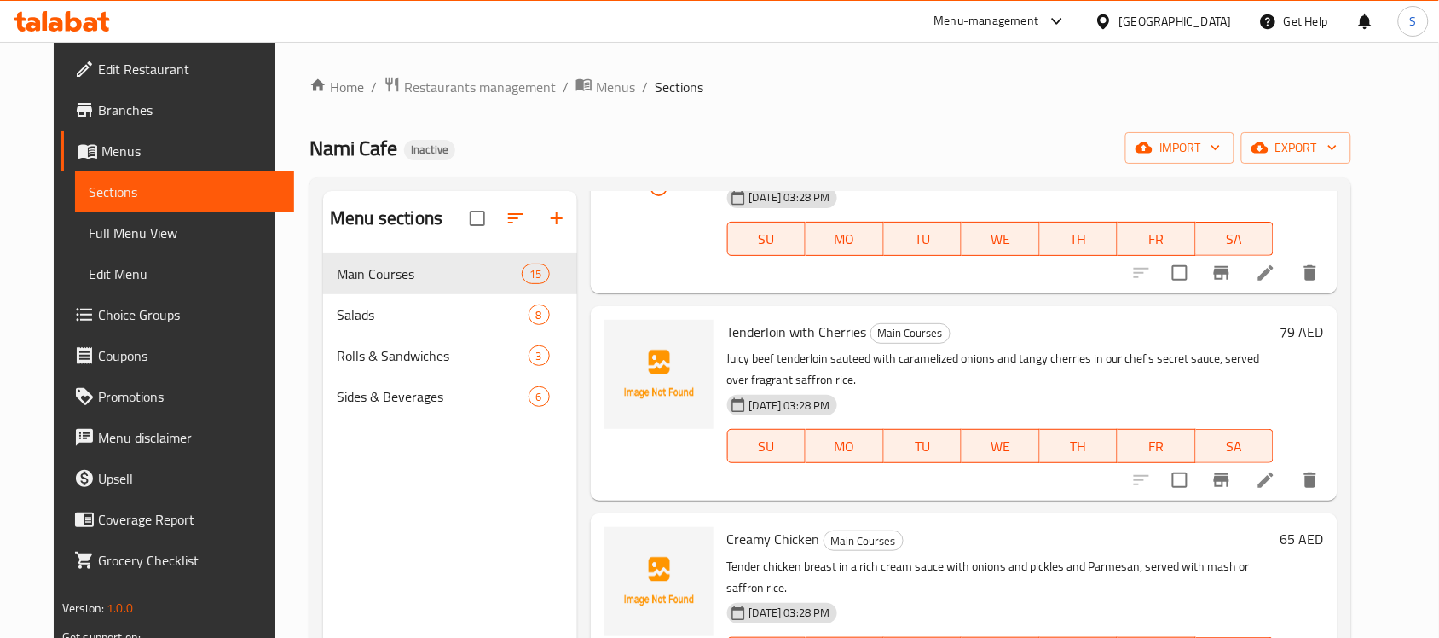
scroll to position [320, 0]
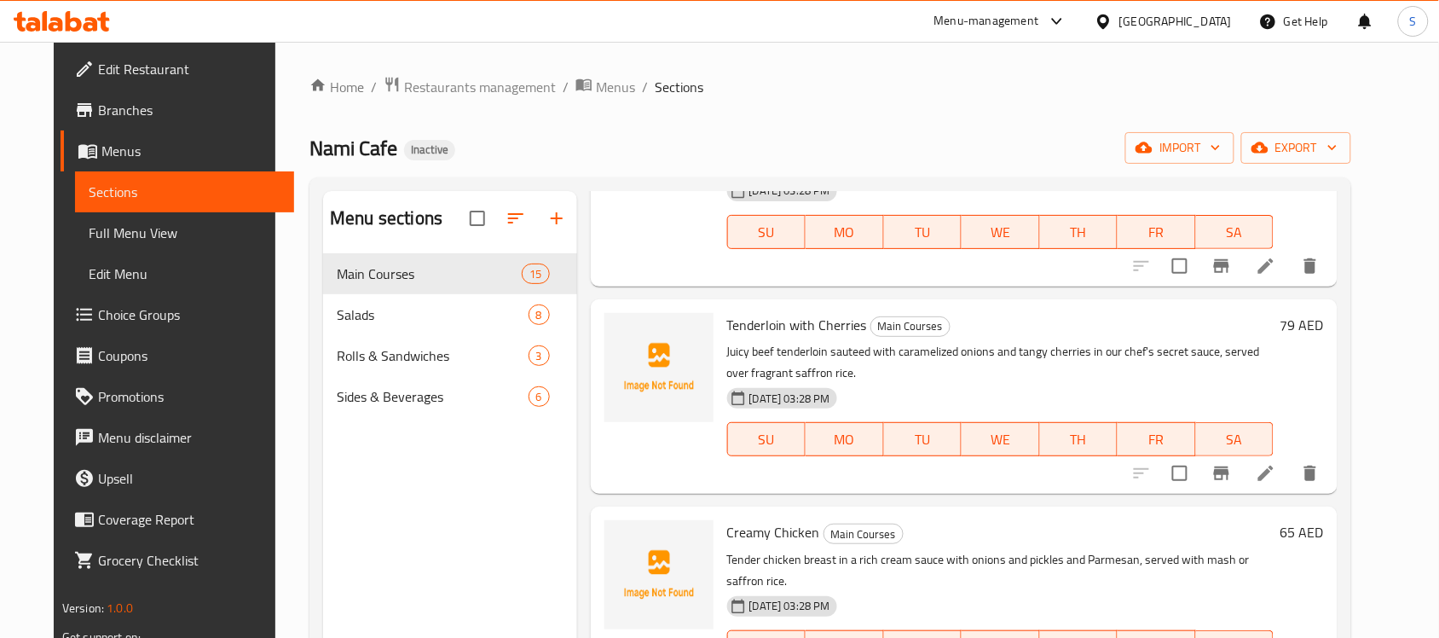
click at [776, 316] on span "Tenderloin with Cherries" at bounding box center [797, 325] width 140 height 26
copy h6 "Tenderloin with Cherries"
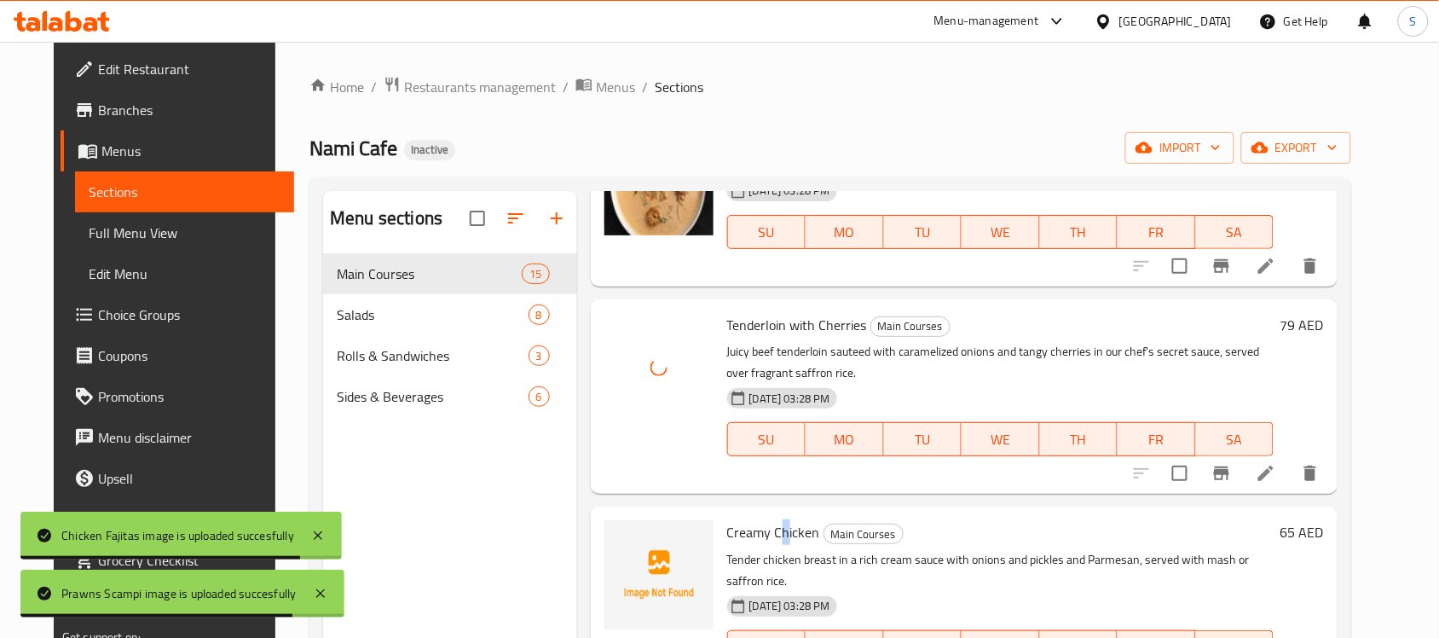
click at [770, 528] on span "Creamy Chicken" at bounding box center [773, 532] width 93 height 26
copy h6 "Creamy Chicken"
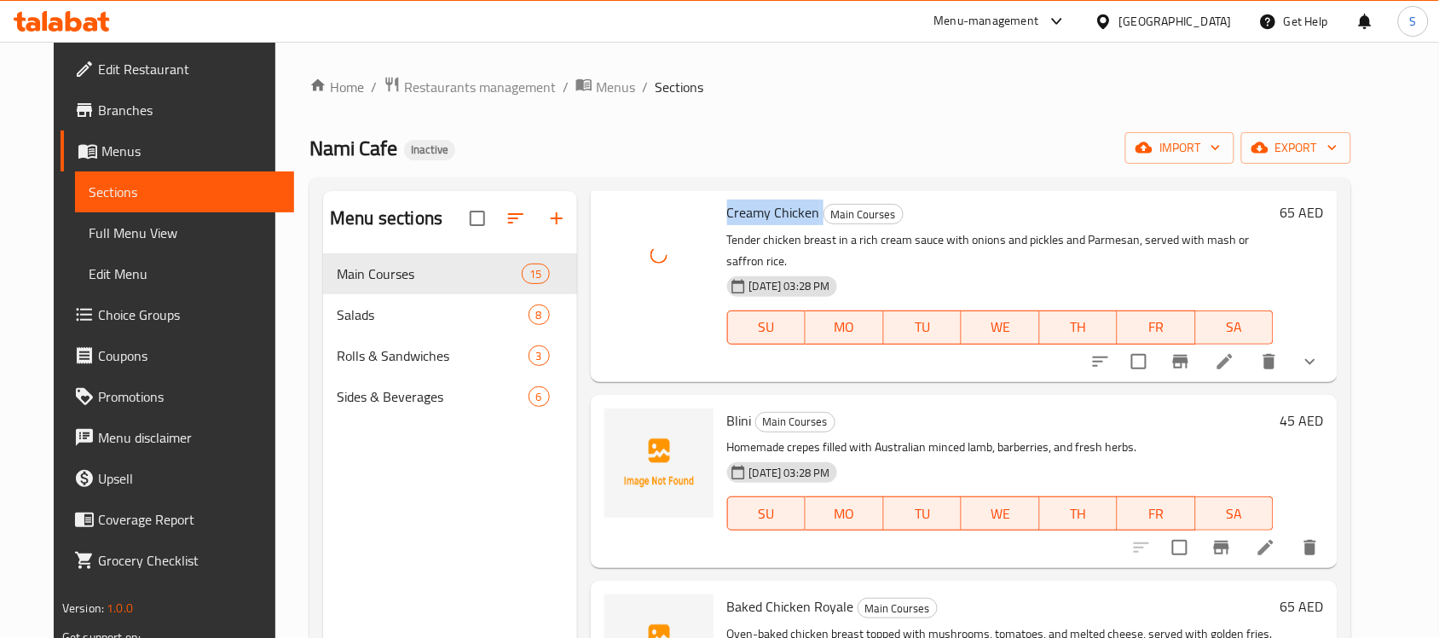
scroll to position [746, 0]
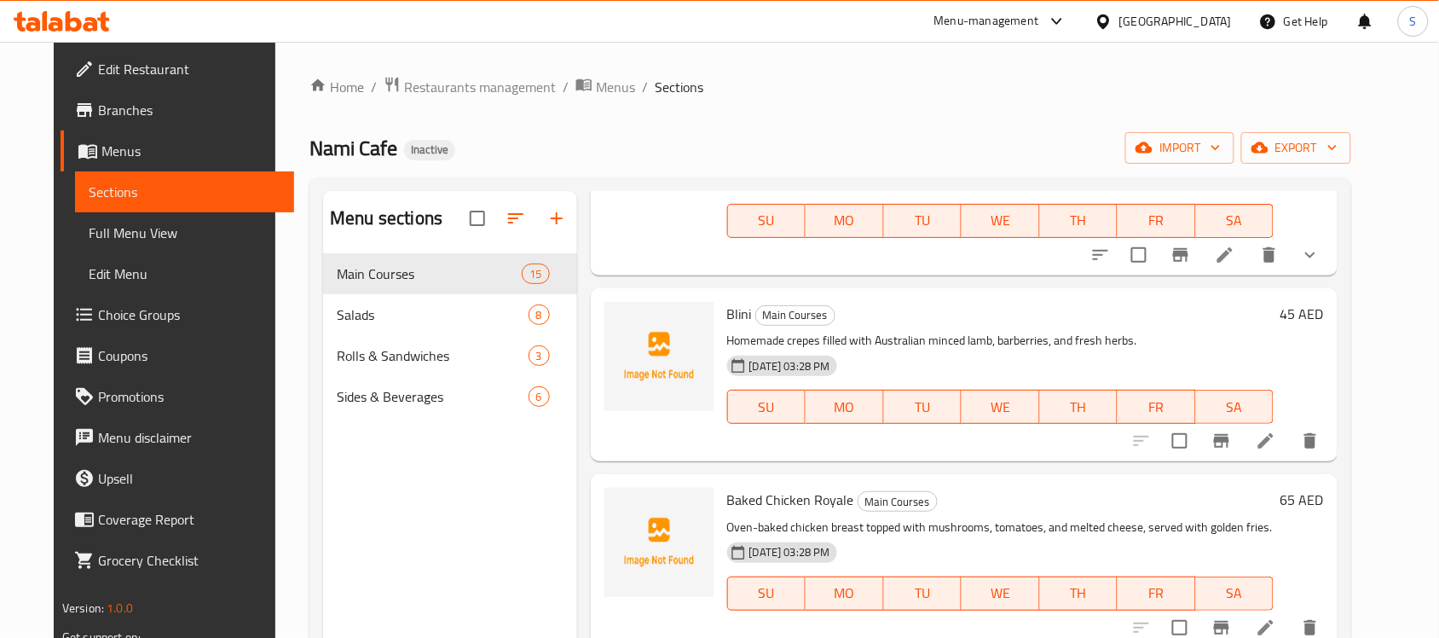
click at [730, 295] on div "Blini Main Courses Homemade crepes filled with Australian minced lamb, barberri…" at bounding box center [1000, 374] width 560 height 159
copy h6 "Blini"
click at [739, 487] on span "Baked Chicken Royale" at bounding box center [790, 500] width 127 height 26
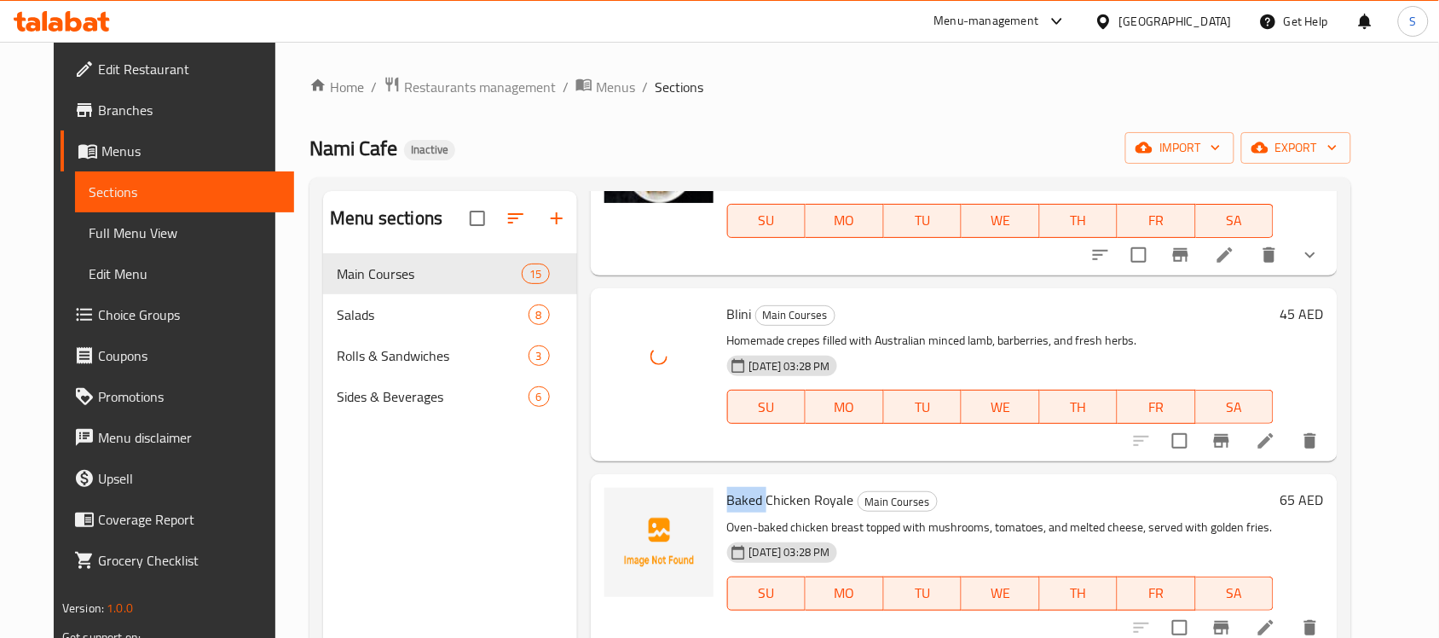
click at [739, 487] on span "Baked Chicken Royale" at bounding box center [790, 500] width 127 height 26
copy h6 "Baked Chicken Royale"
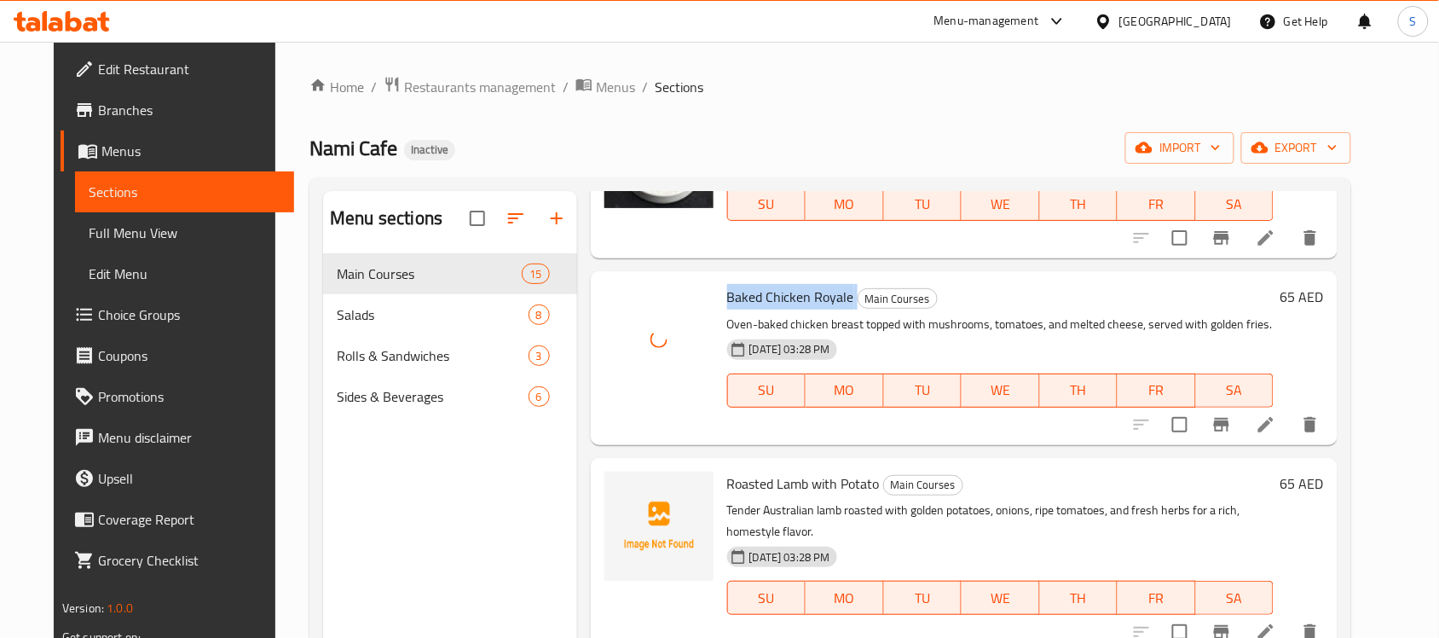
scroll to position [959, 0]
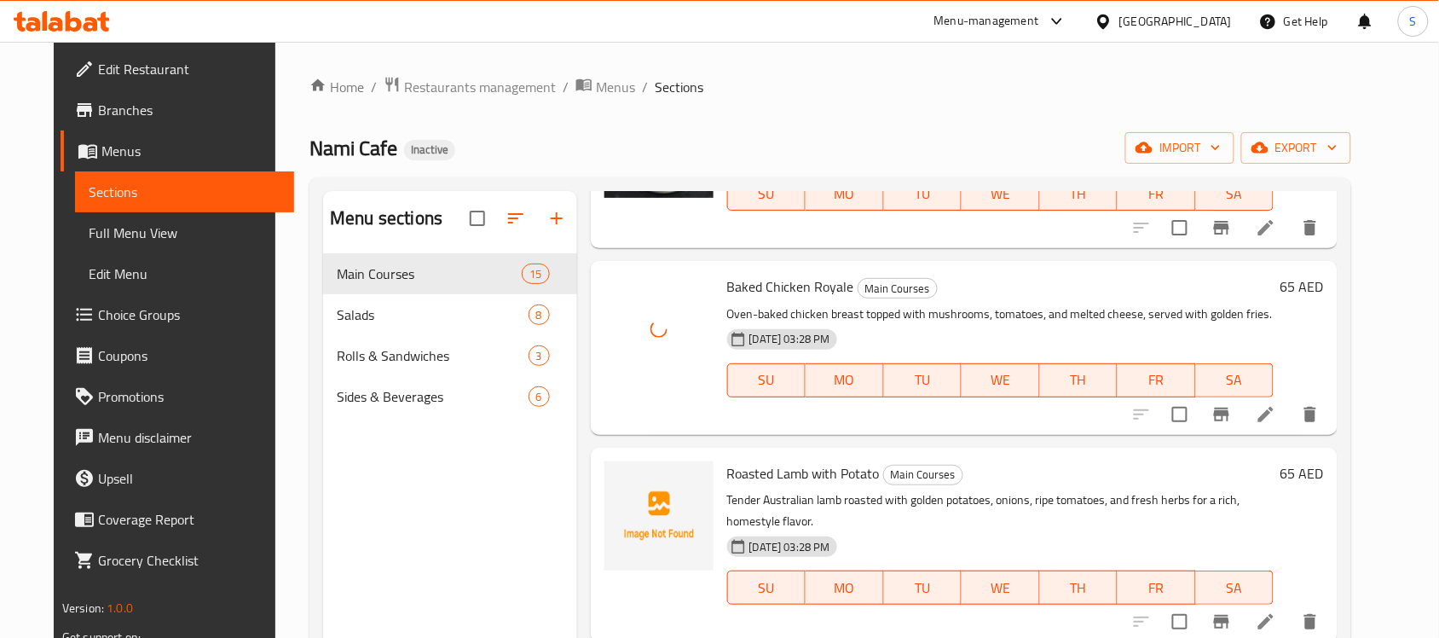
click at [748, 460] on span "Roasted Lamb with Potato" at bounding box center [803, 473] width 153 height 26
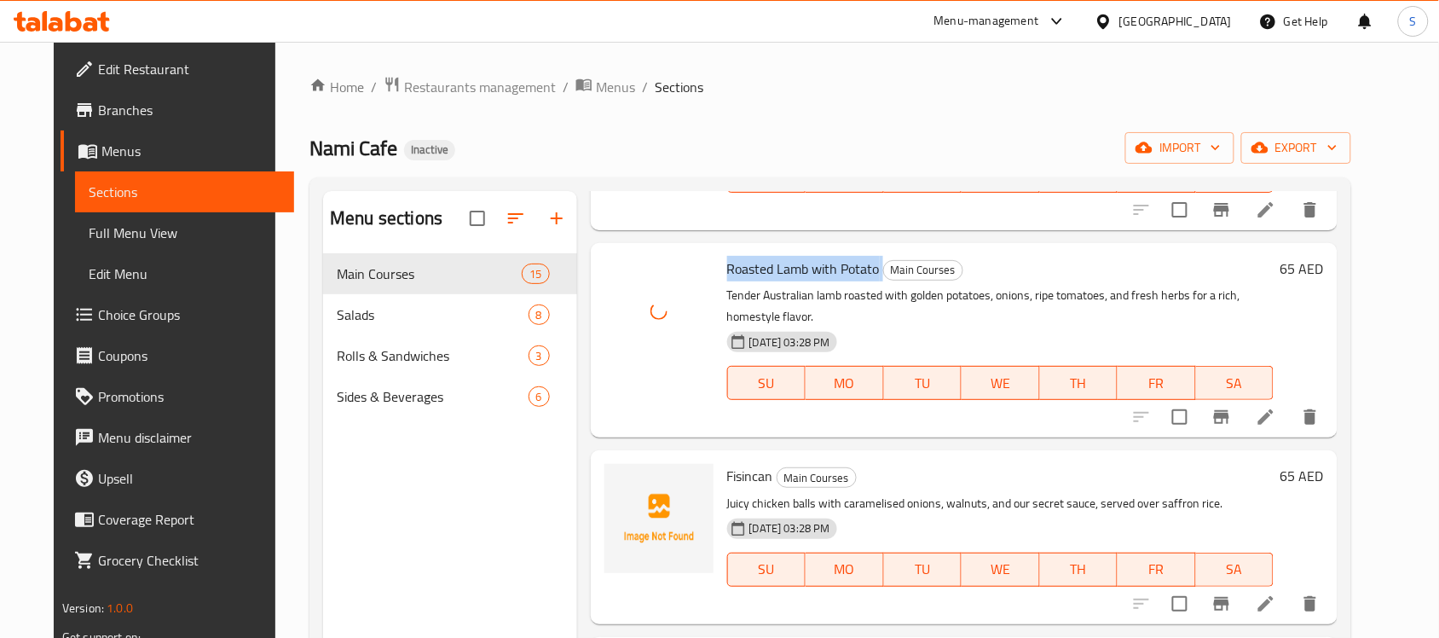
scroll to position [1172, 0]
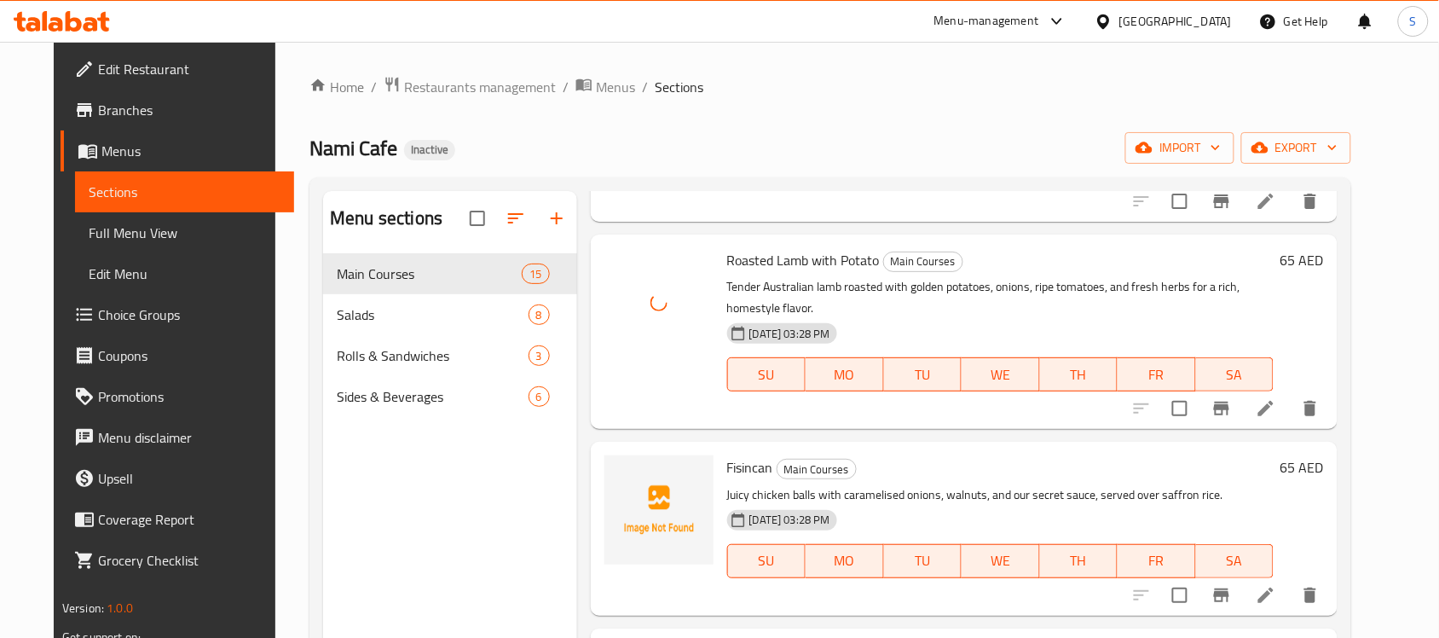
click at [729, 454] on span "Fisincan" at bounding box center [750, 467] width 46 height 26
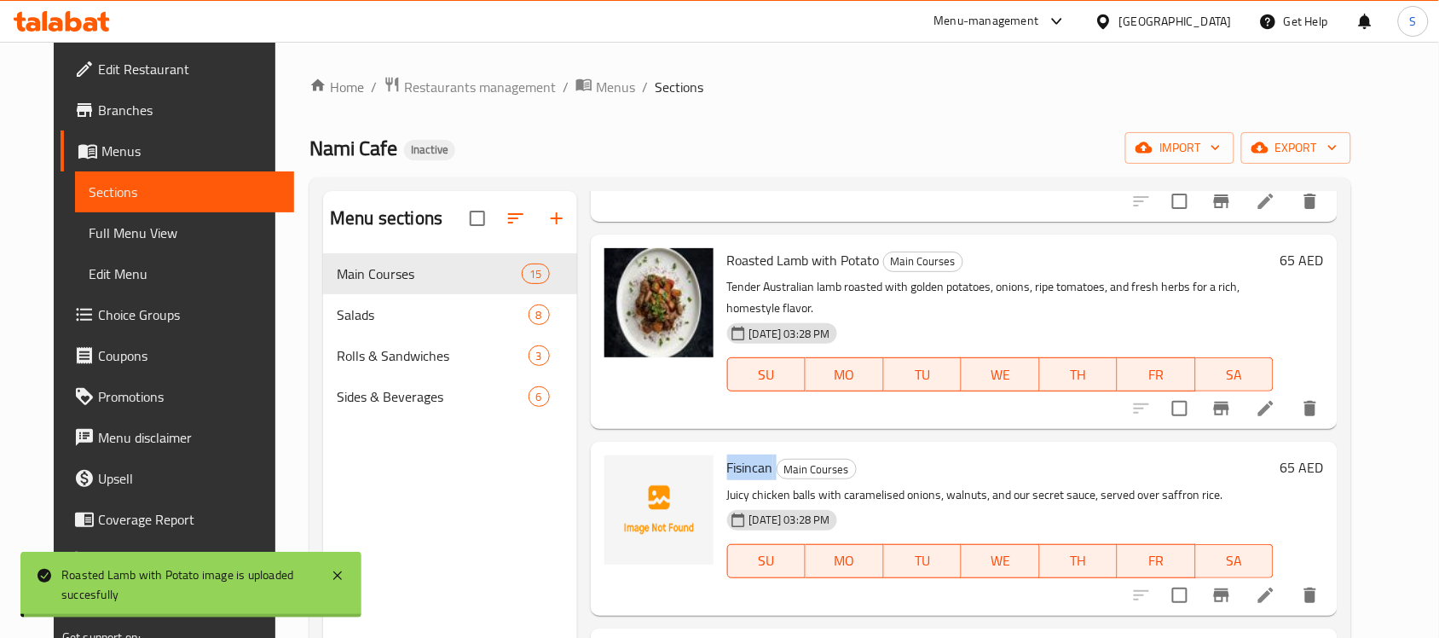
click at [729, 454] on span "Fisincan" at bounding box center [750, 467] width 46 height 26
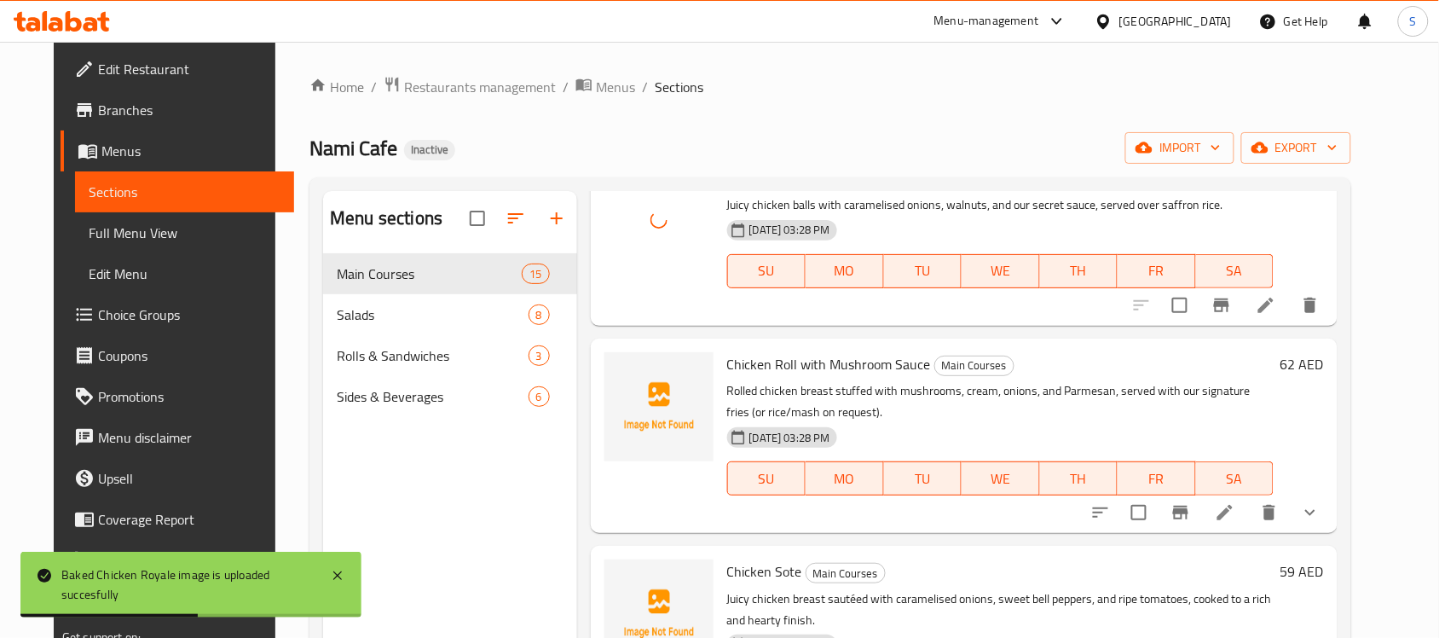
scroll to position [1492, 0]
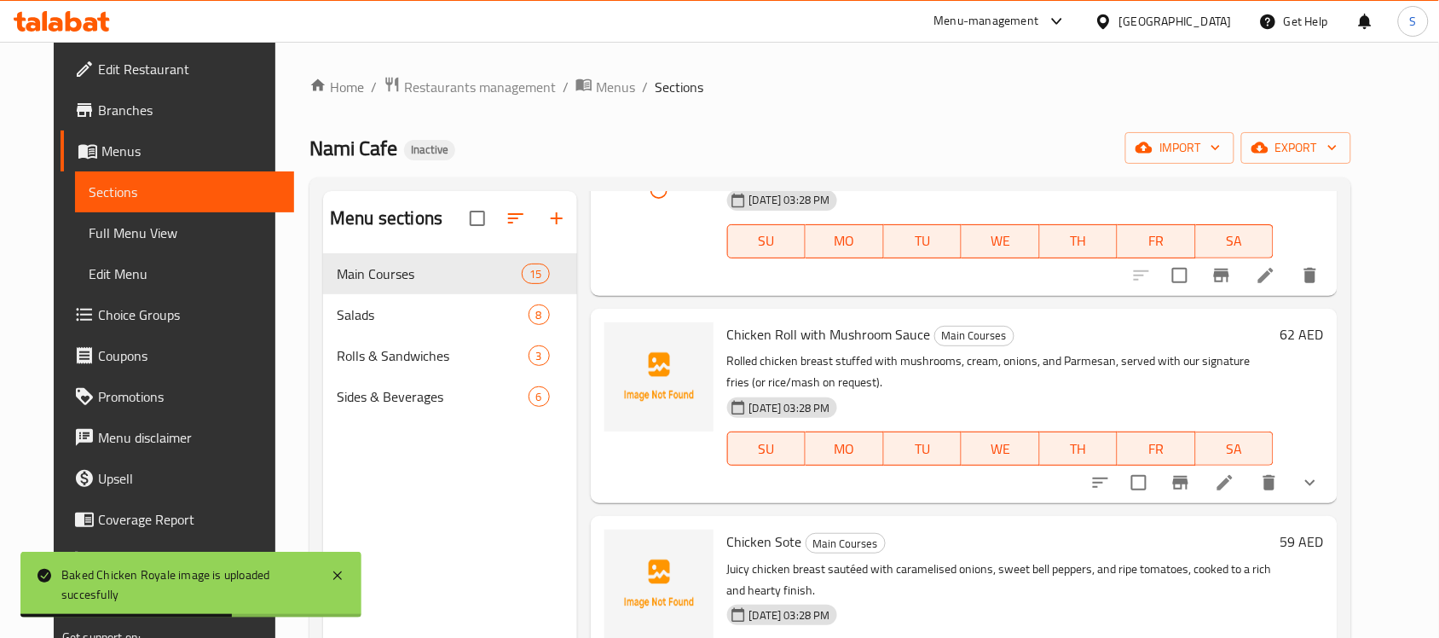
click at [786, 321] on span "Chicken Roll with Mushroom Sauce" at bounding box center [829, 334] width 204 height 26
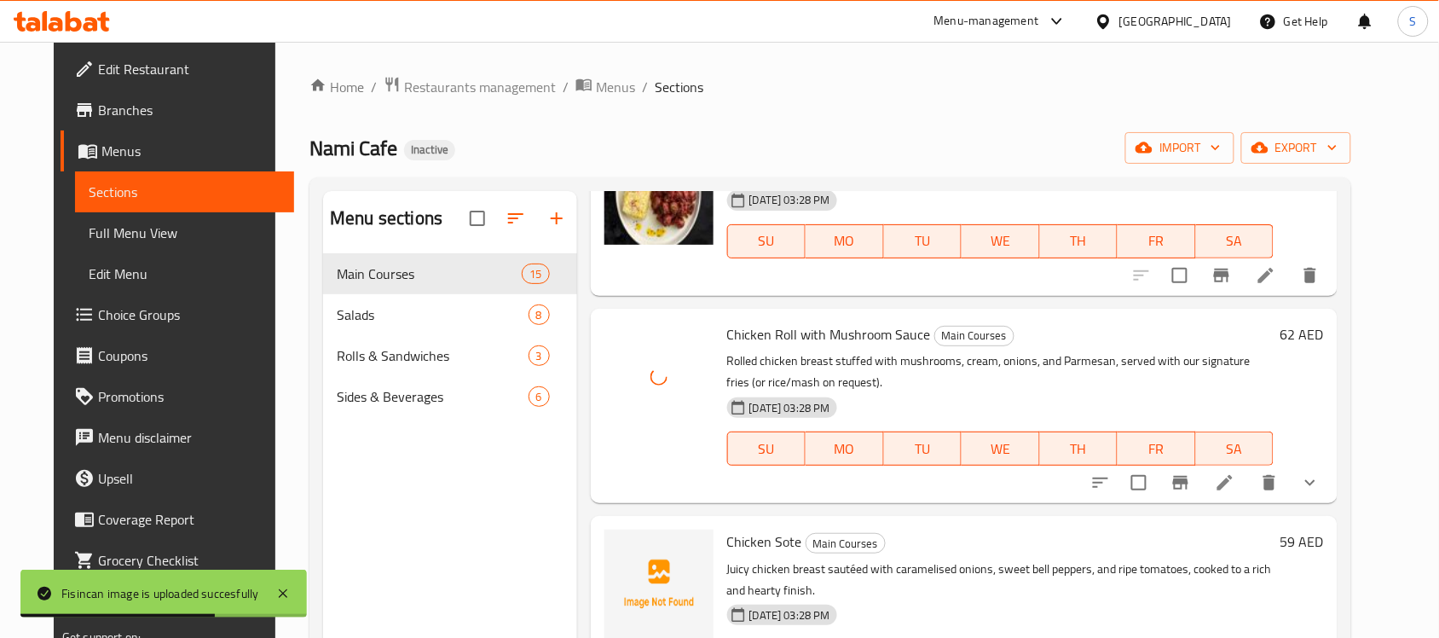
click at [763, 529] on span "Chicken Sote" at bounding box center [764, 541] width 75 height 26
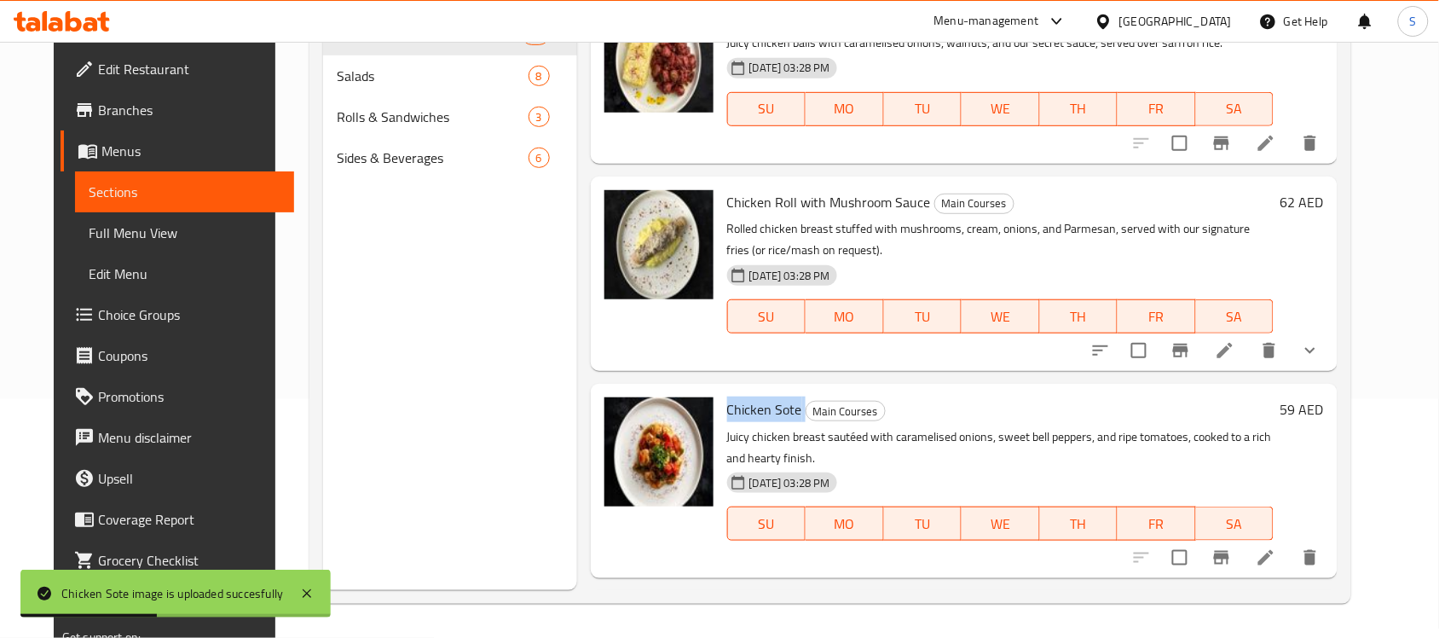
scroll to position [1705, 0]
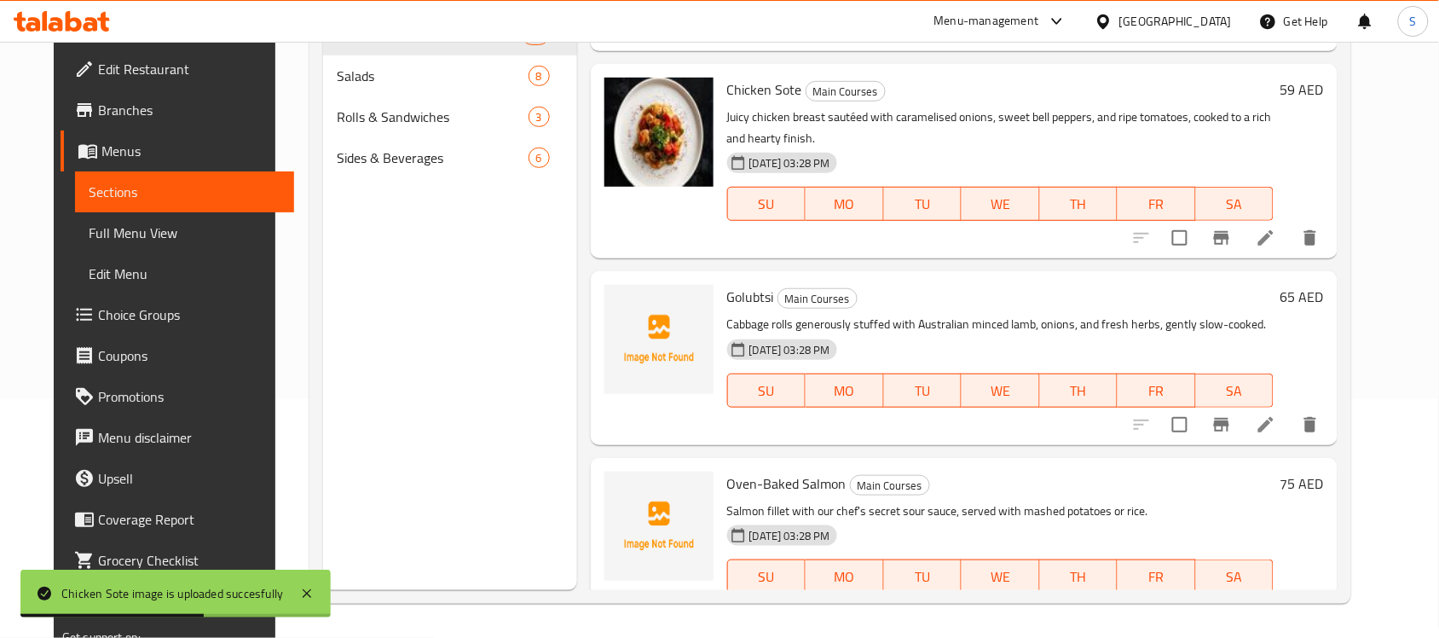
click at [738, 284] on span "Golubtsi" at bounding box center [750, 297] width 47 height 26
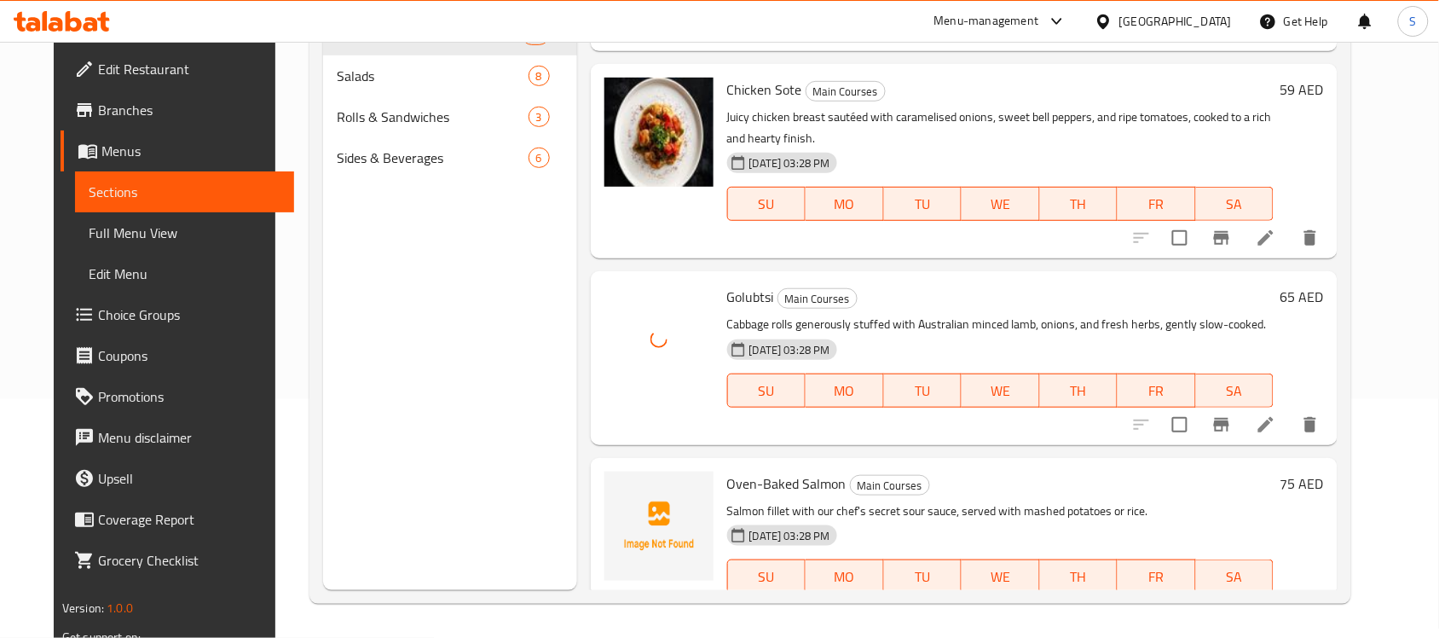
click at [765, 470] on span "Oven-Baked Salmon" at bounding box center [786, 483] width 119 height 26
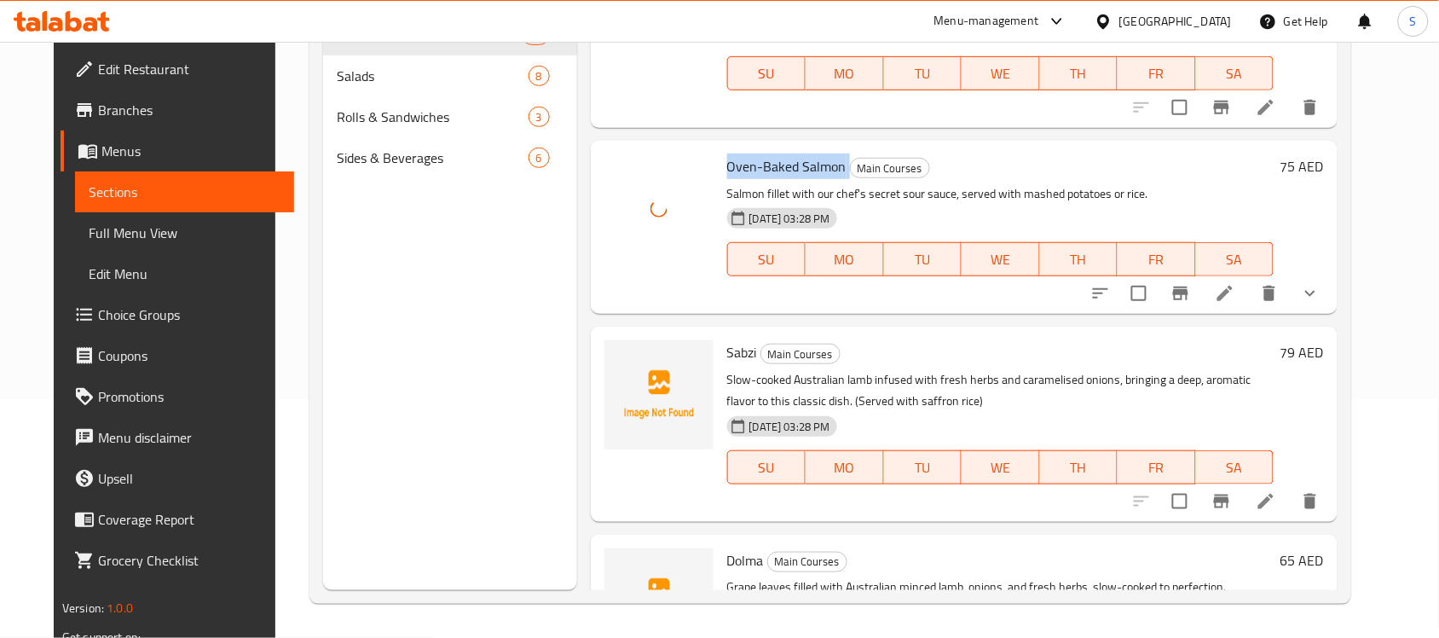
scroll to position [2024, 0]
click at [727, 337] on span "Sabzi" at bounding box center [742, 350] width 30 height 26
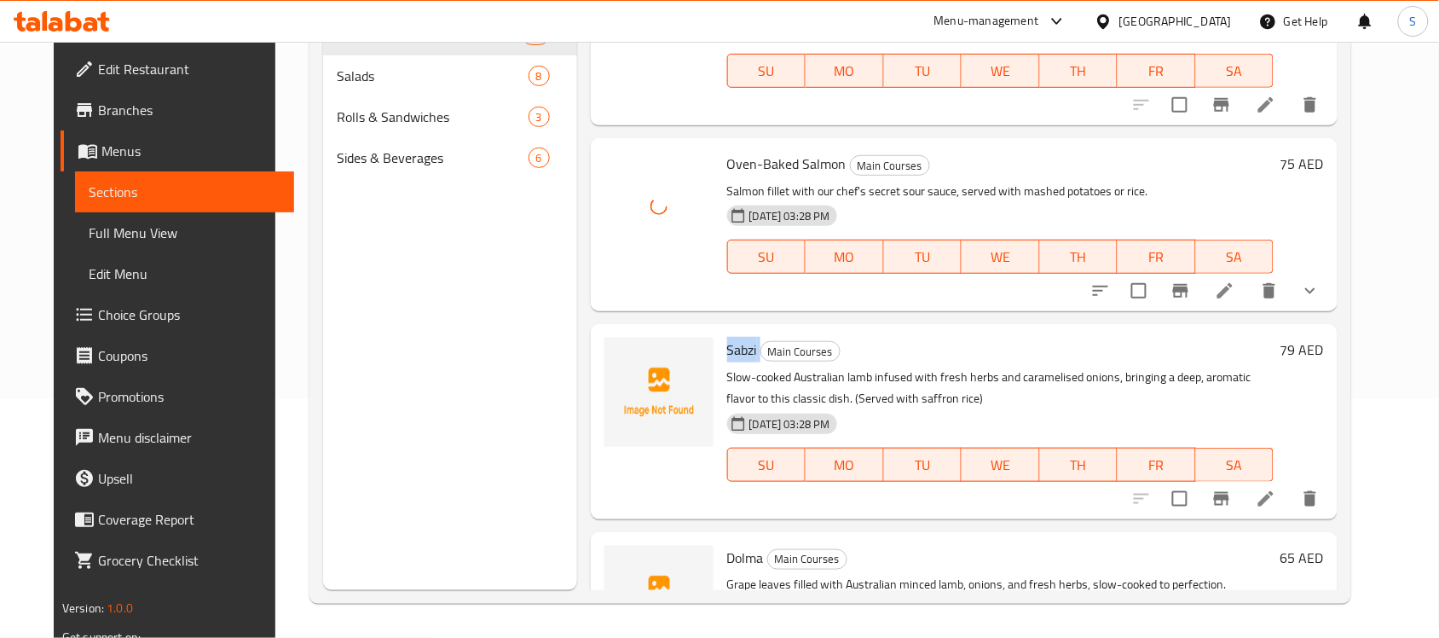
click at [727, 337] on span "Sabzi" at bounding box center [742, 350] width 30 height 26
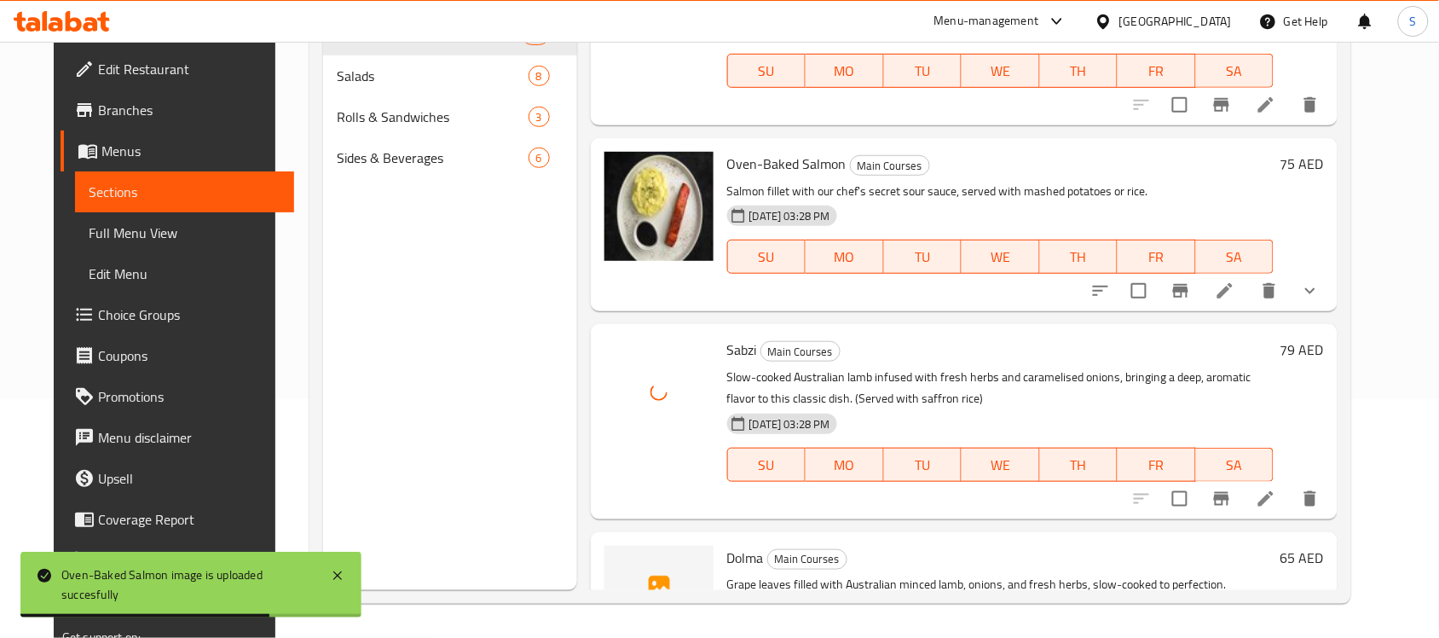
click at [727, 545] on span "Dolma" at bounding box center [745, 558] width 37 height 26
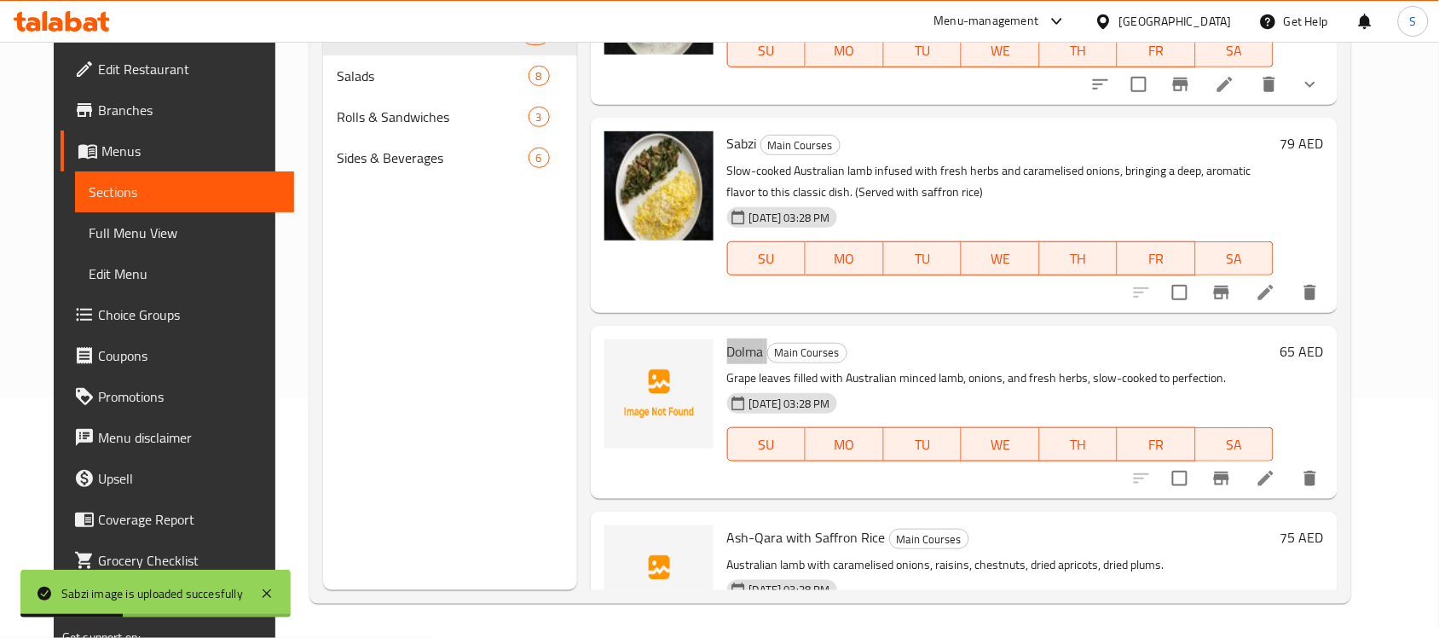
scroll to position [2234, 0]
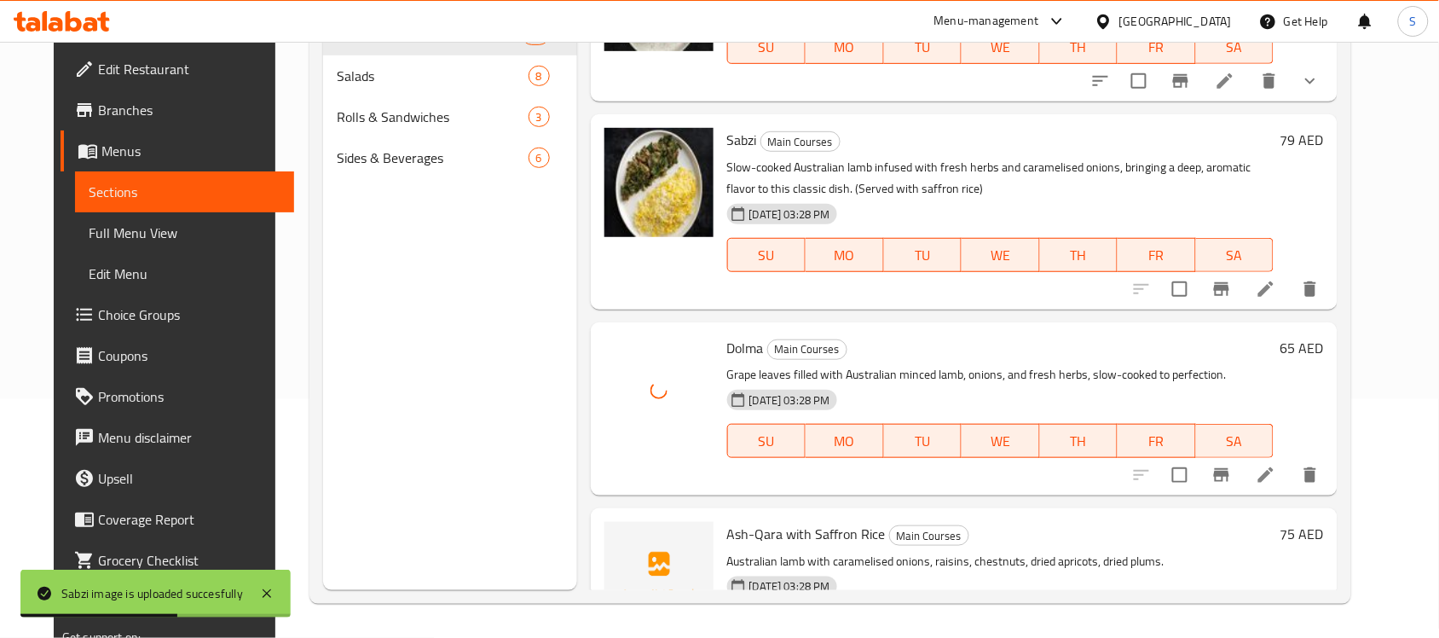
click at [784, 551] on p "Australian lamb with caramelised onions, raisins, chestnuts, dried apricots, dr…" at bounding box center [1000, 561] width 546 height 21
click at [782, 521] on span "Ash-Qara with Saffron Rice" at bounding box center [806, 534] width 159 height 26
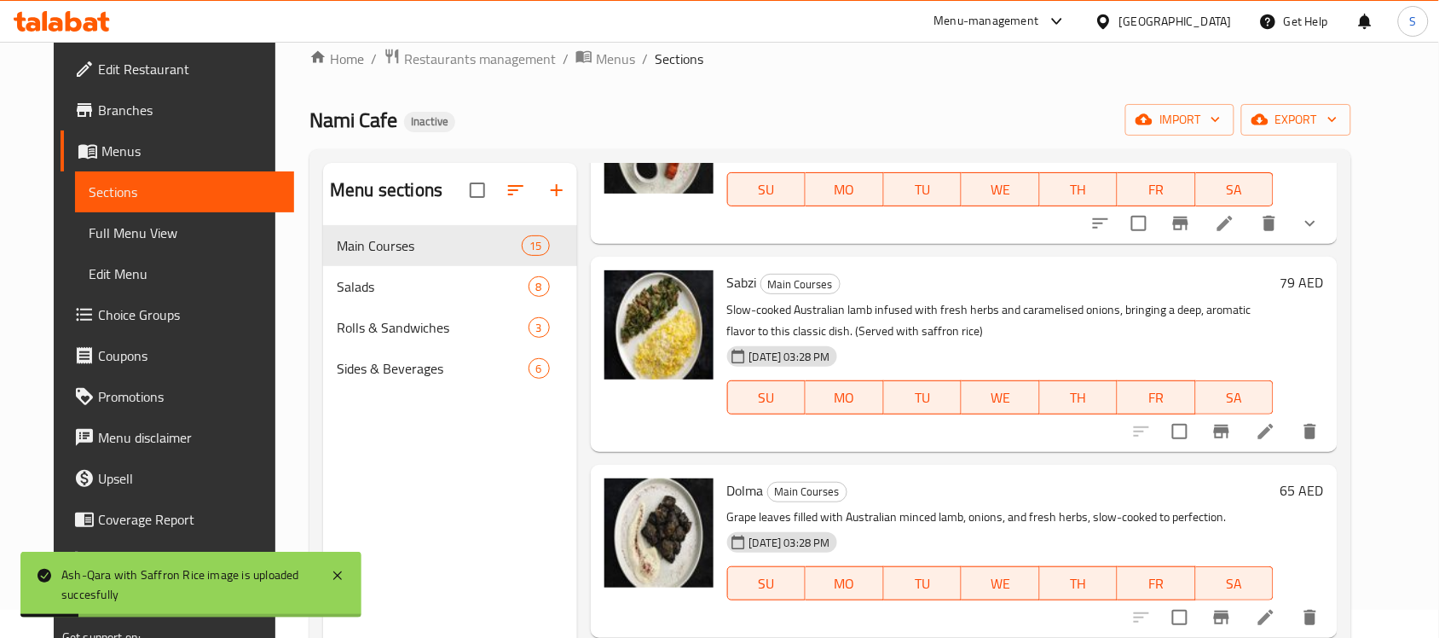
scroll to position [26, 0]
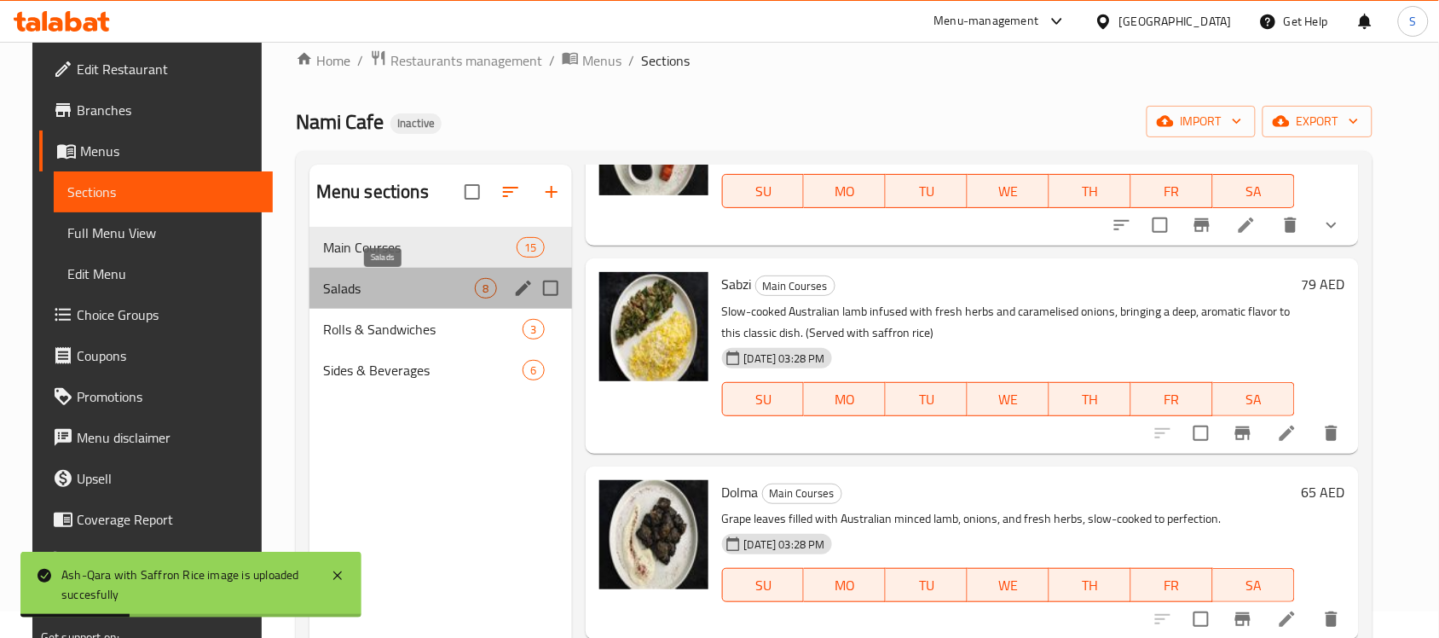
click at [381, 284] on span "Salads" at bounding box center [399, 288] width 153 height 20
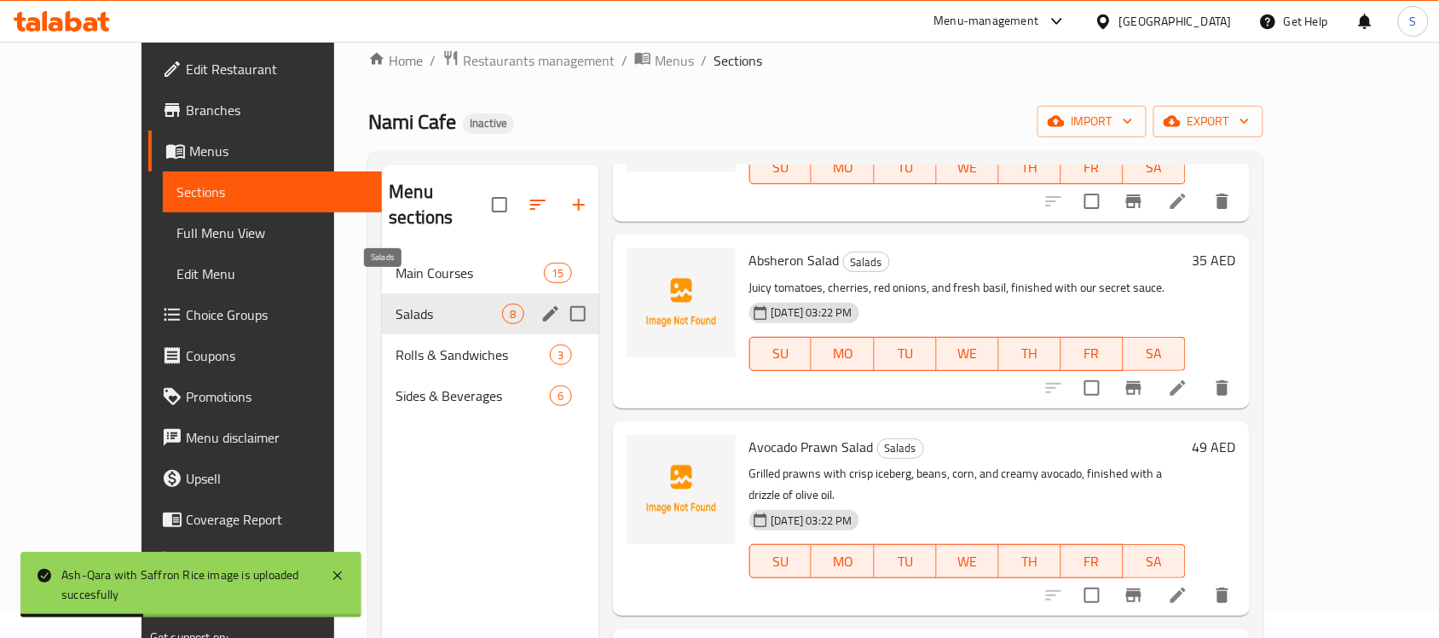
scroll to position [892, 0]
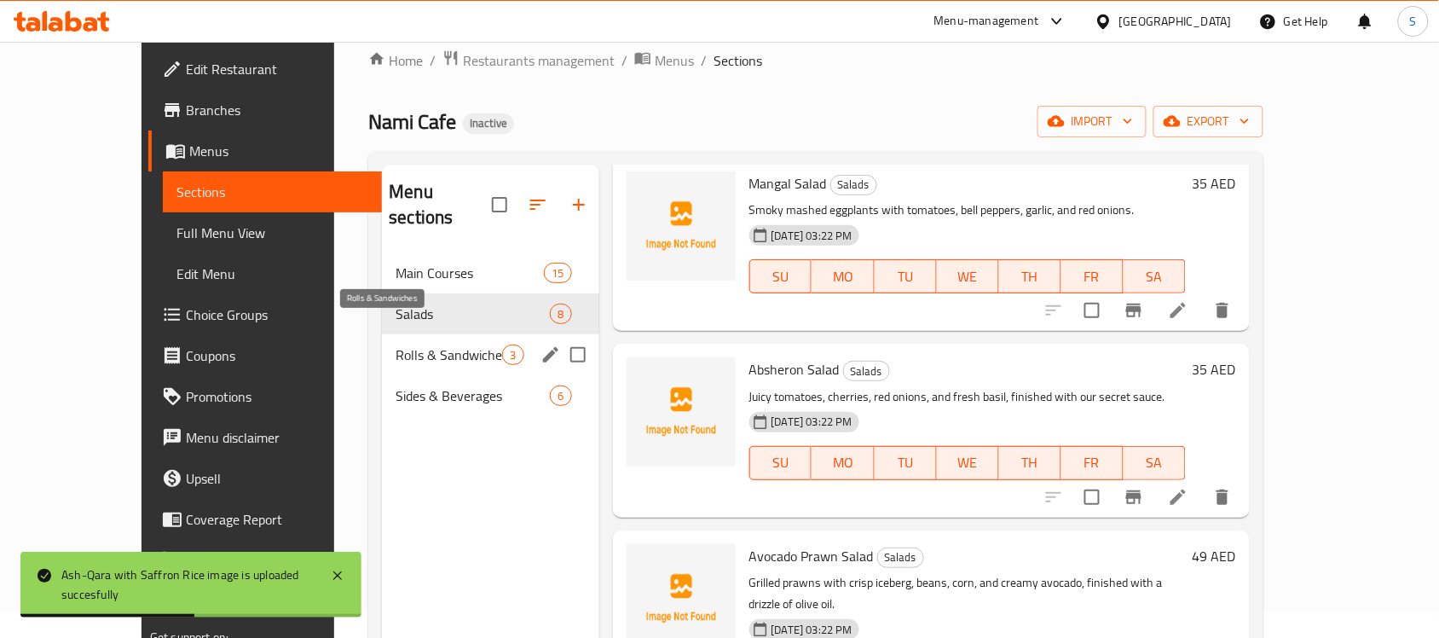
click at [427, 344] on span "Rolls & Sandwiches" at bounding box center [448, 354] width 107 height 20
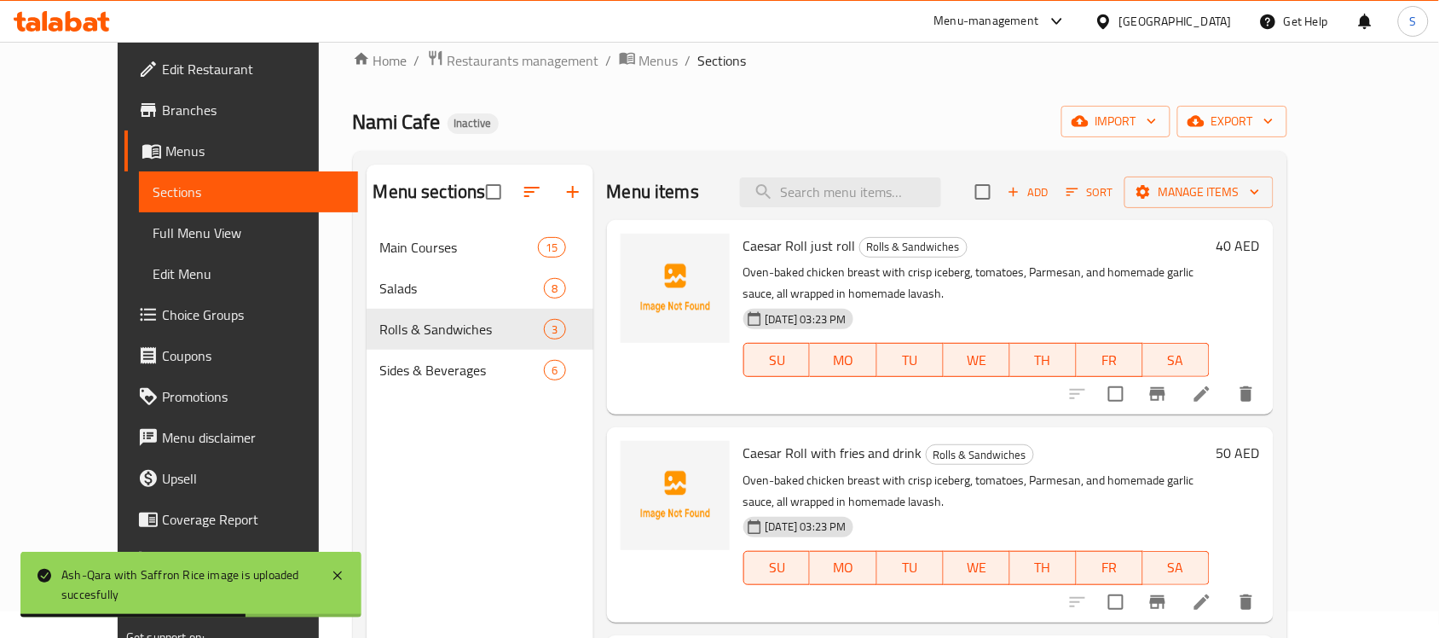
click at [755, 215] on div "Menu items Add Sort Manage items" at bounding box center [940, 191] width 667 height 55
click at [770, 247] on span "Caesar Roll just roll" at bounding box center [799, 246] width 113 height 26
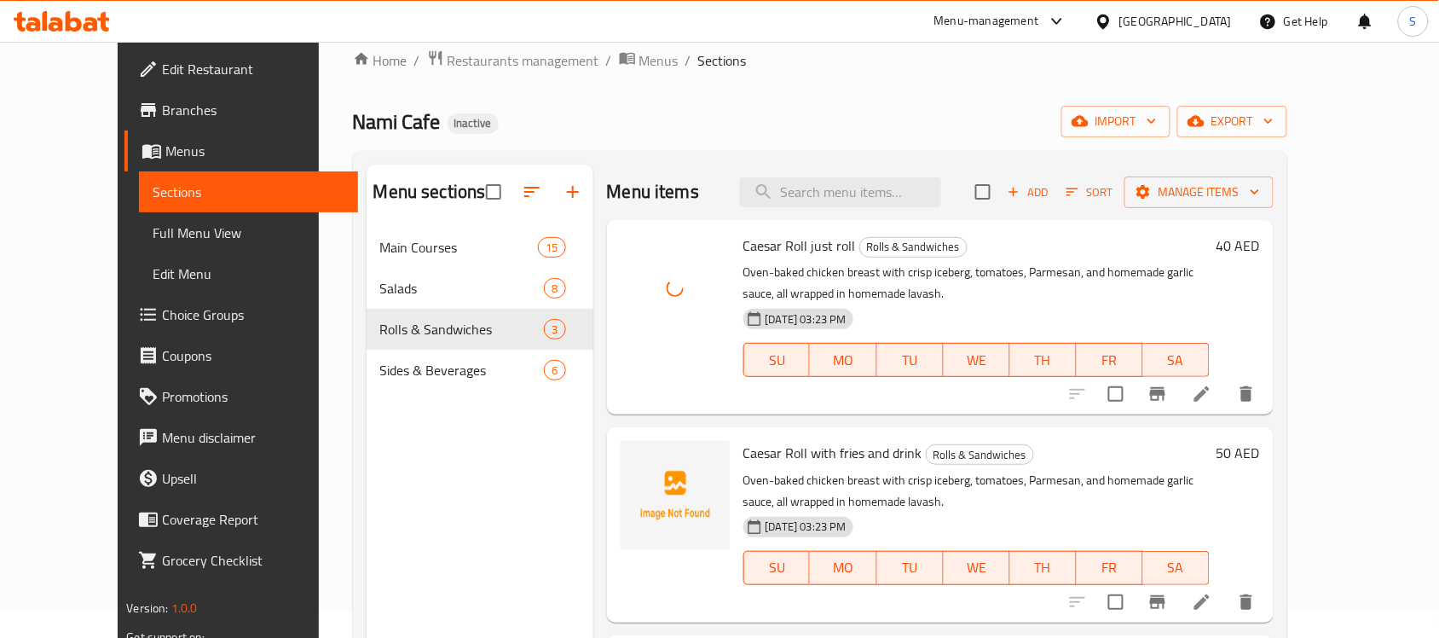
click at [743, 447] on span "Caesar Roll with fries and drink" at bounding box center [832, 453] width 179 height 26
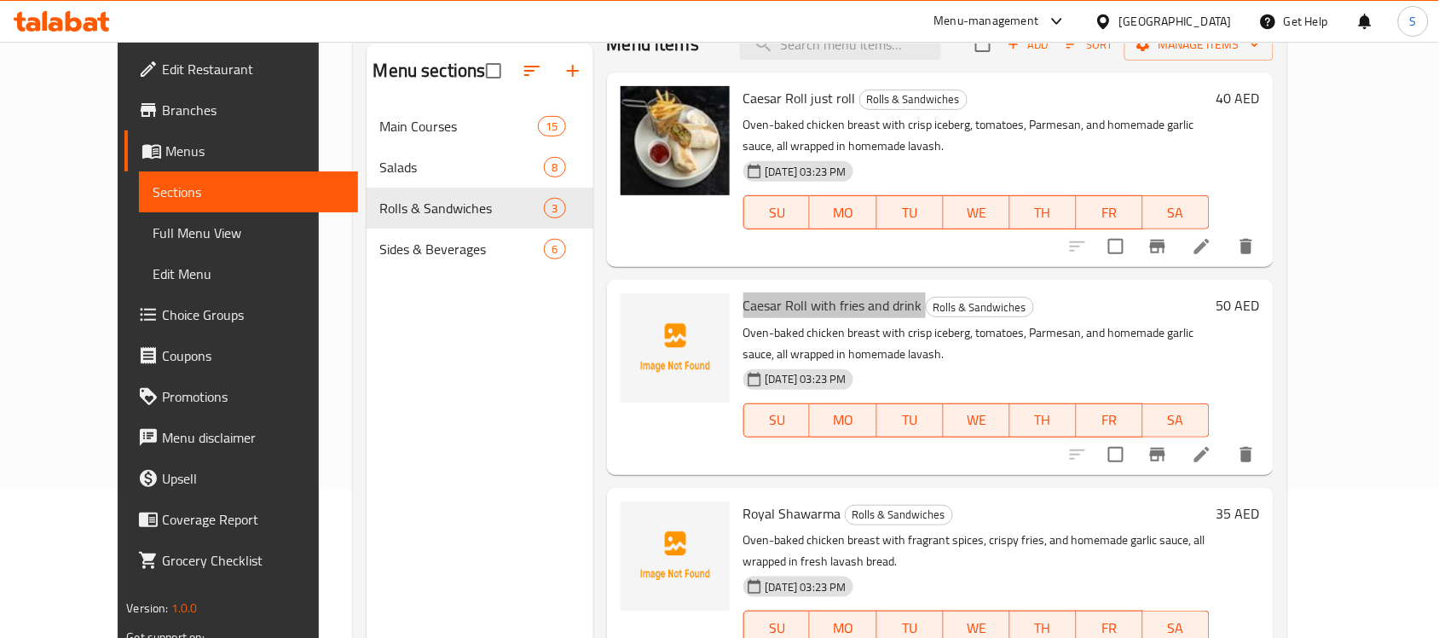
scroll to position [240, 0]
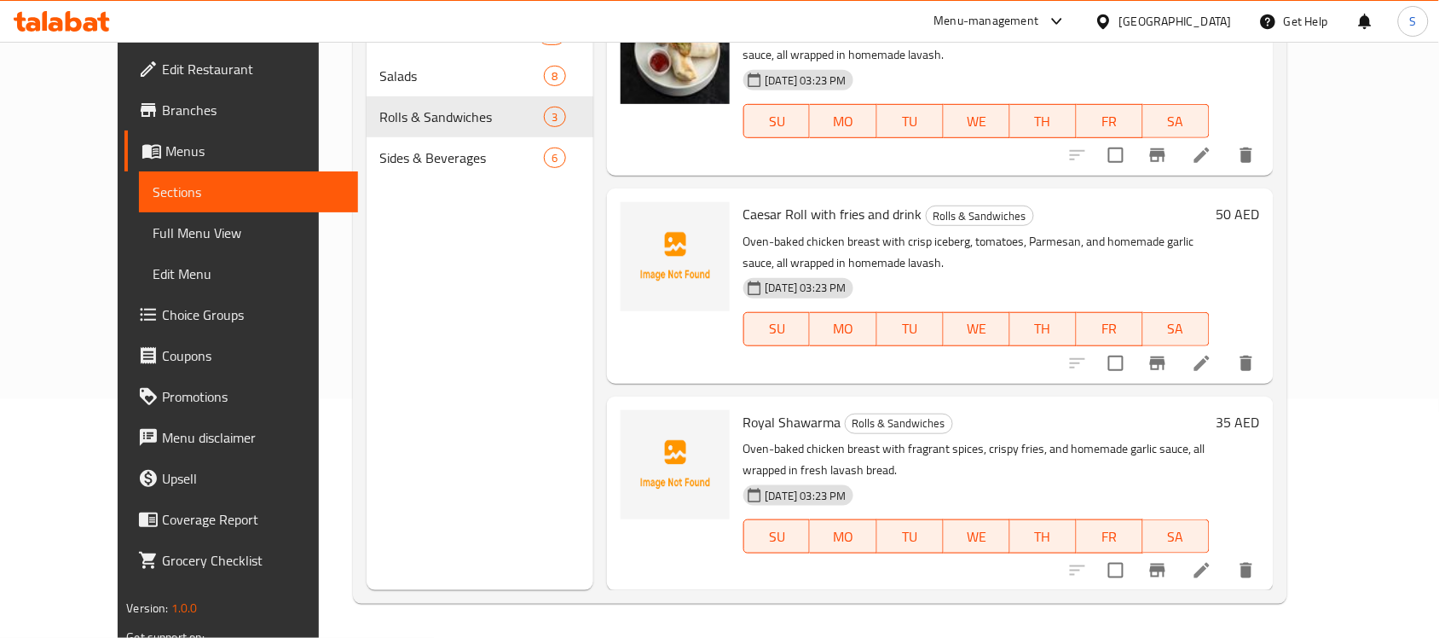
click at [765, 418] on span "Royal Shawarma" at bounding box center [792, 422] width 98 height 26
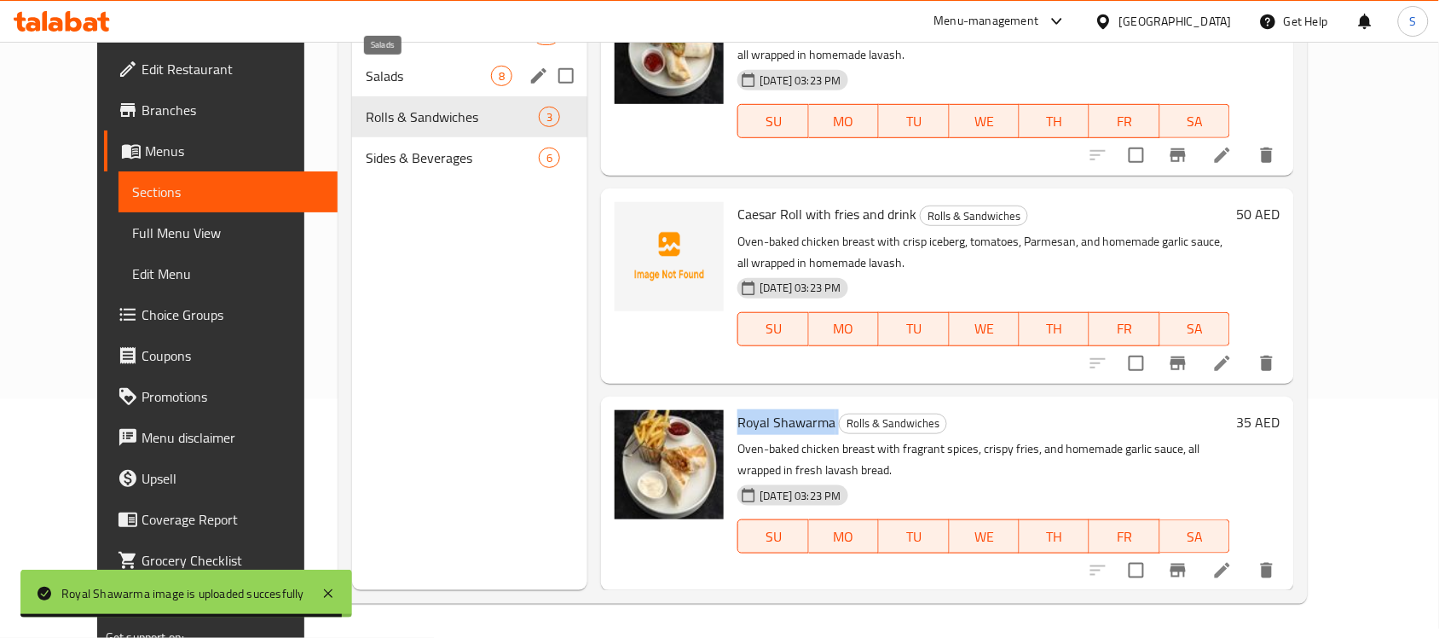
click at [393, 79] on span "Salads" at bounding box center [428, 76] width 125 height 20
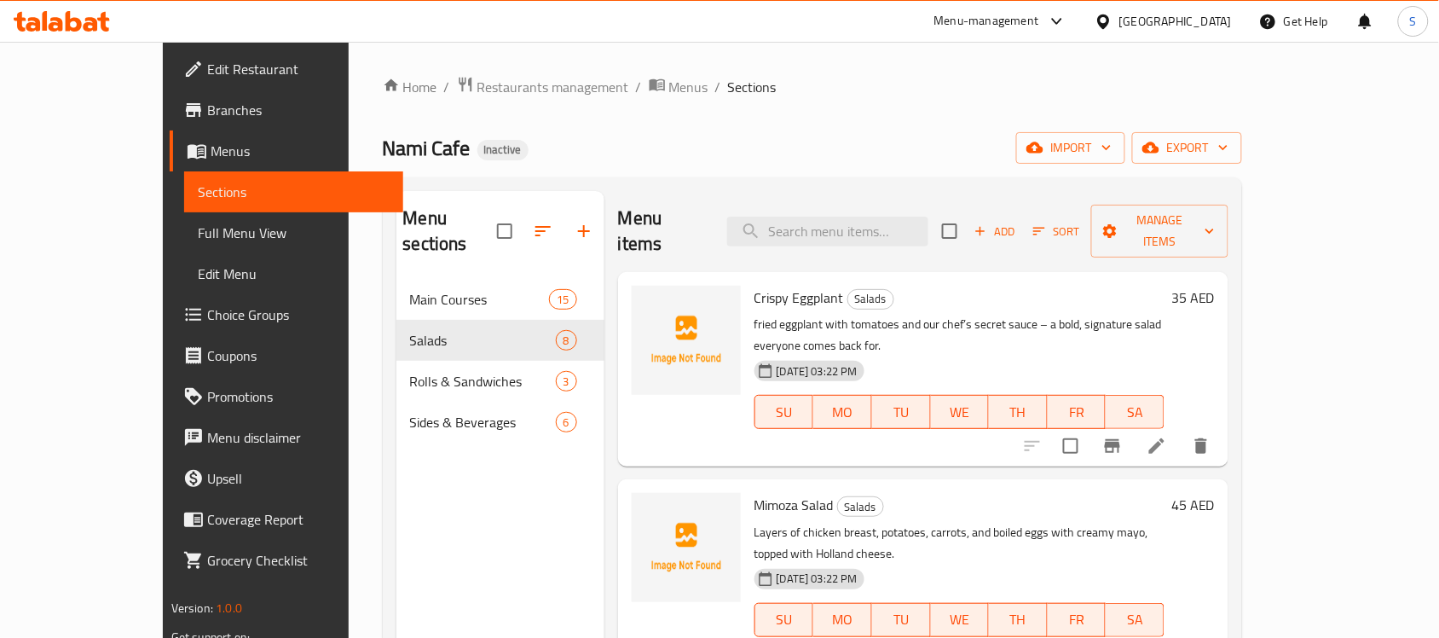
click at [754, 285] on span "Crispy Eggplant" at bounding box center [798, 298] width 89 height 26
click at [754, 492] on span "Mimoza Salad" at bounding box center [793, 505] width 79 height 26
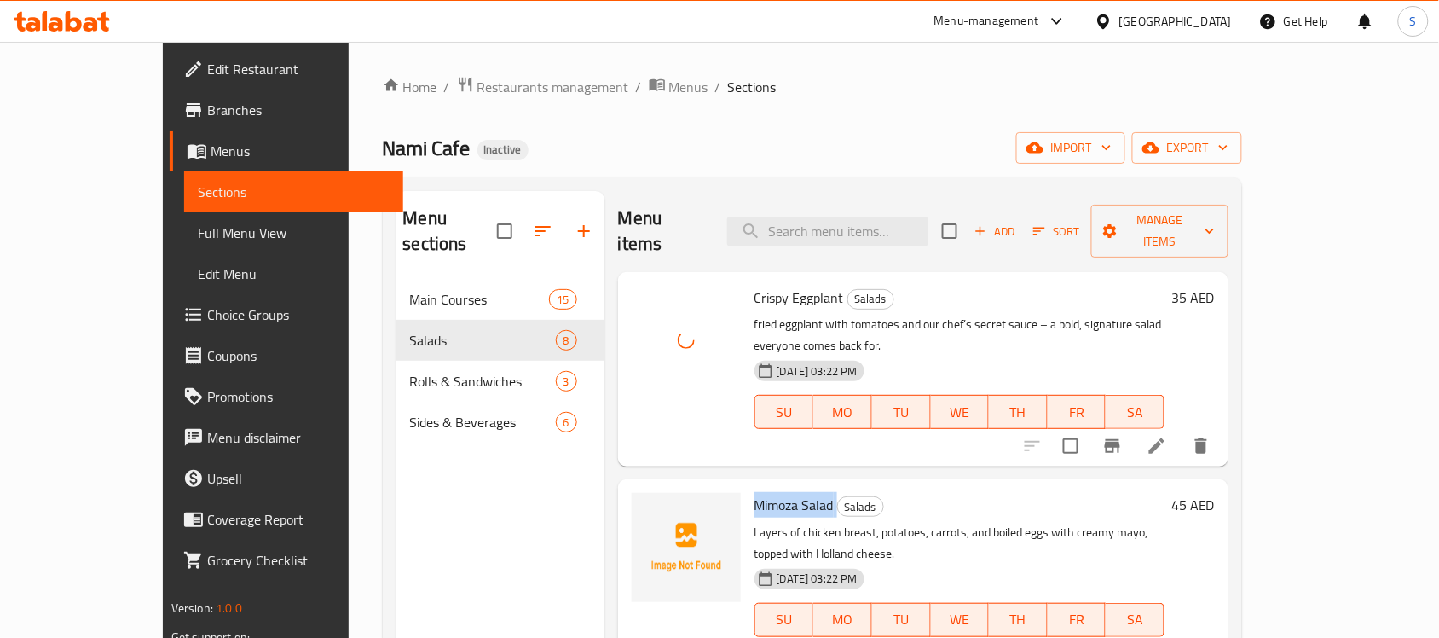
click at [754, 492] on span "Mimoza Salad" at bounding box center [793, 505] width 79 height 26
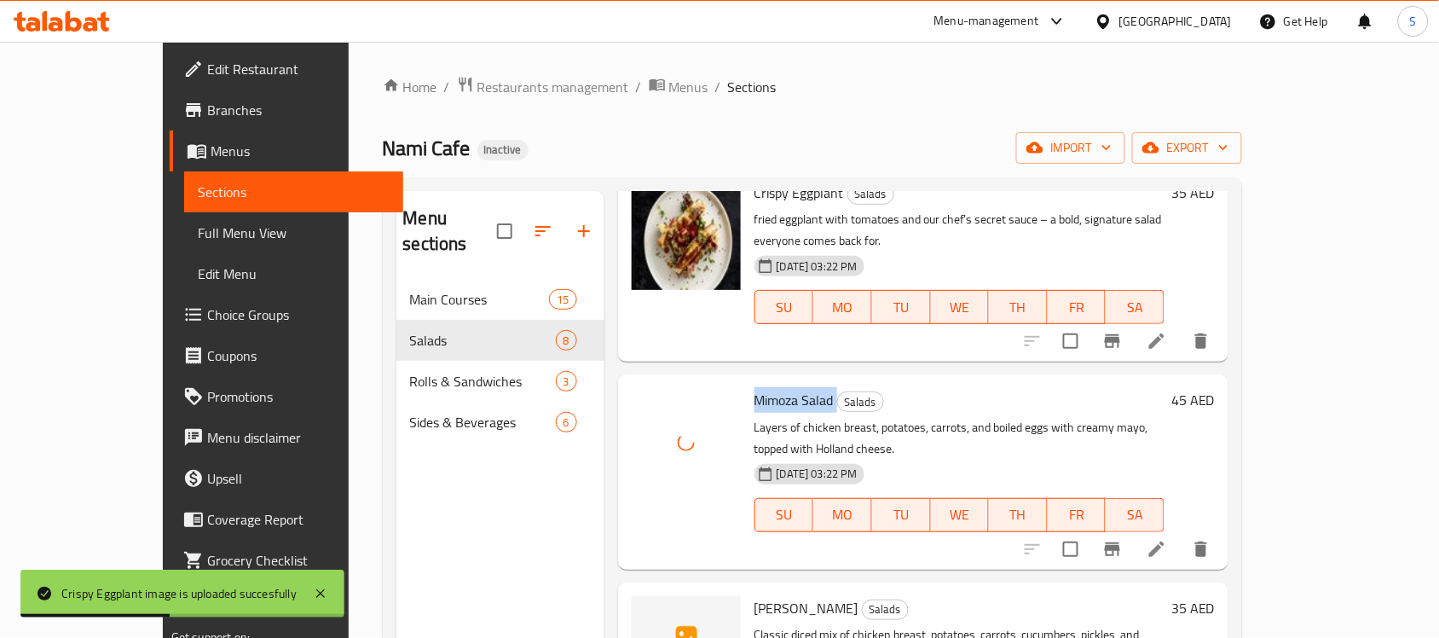
scroll to position [107, 0]
click at [754, 593] on span "[PERSON_NAME]" at bounding box center [806, 606] width 104 height 26
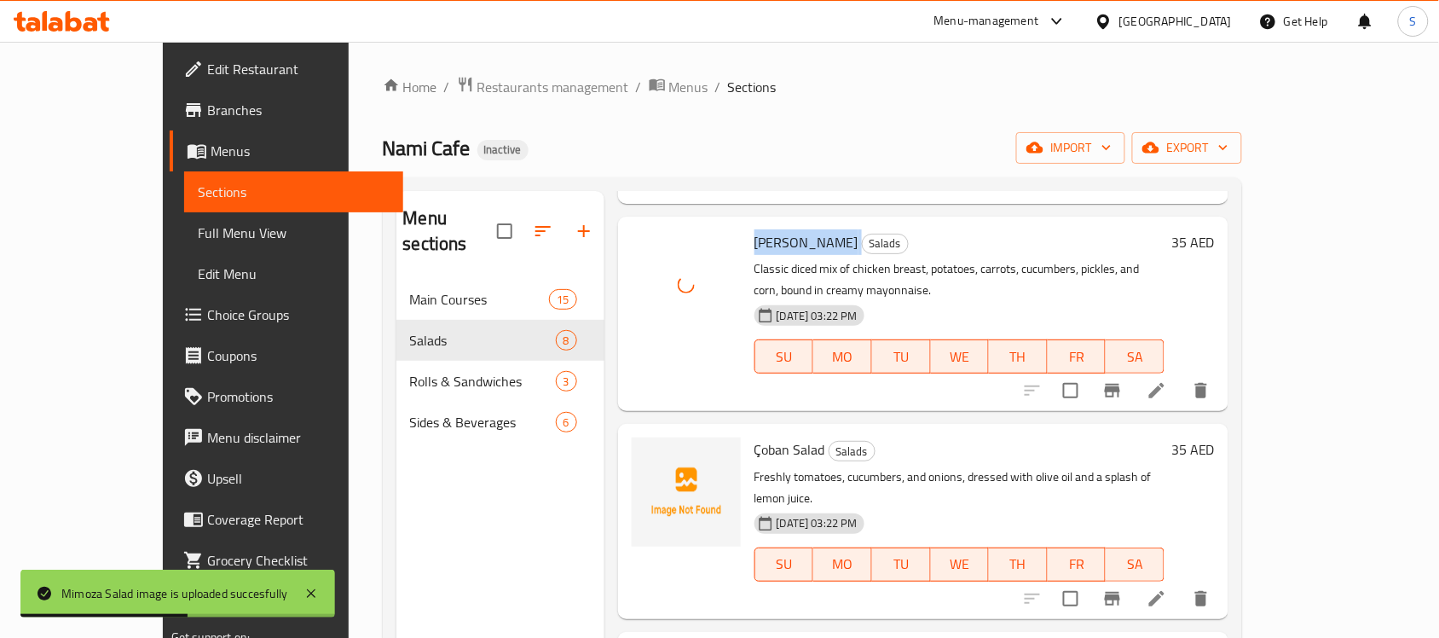
scroll to position [533, 0]
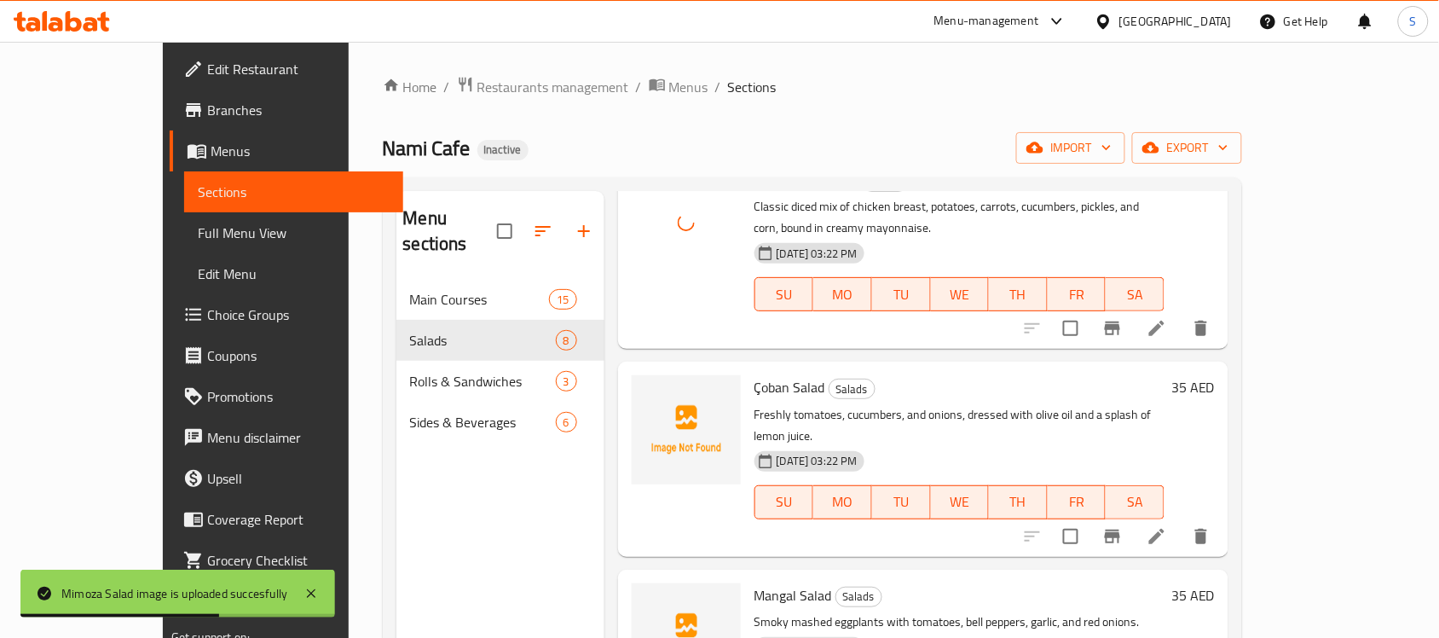
click at [765, 368] on div "Çoban Salad Salads Freshly tomatoes, cucumbers, and onions, dressed with olive …" at bounding box center [959, 458] width 424 height 181
click at [765, 374] on span "Çoban Salad" at bounding box center [789, 387] width 71 height 26
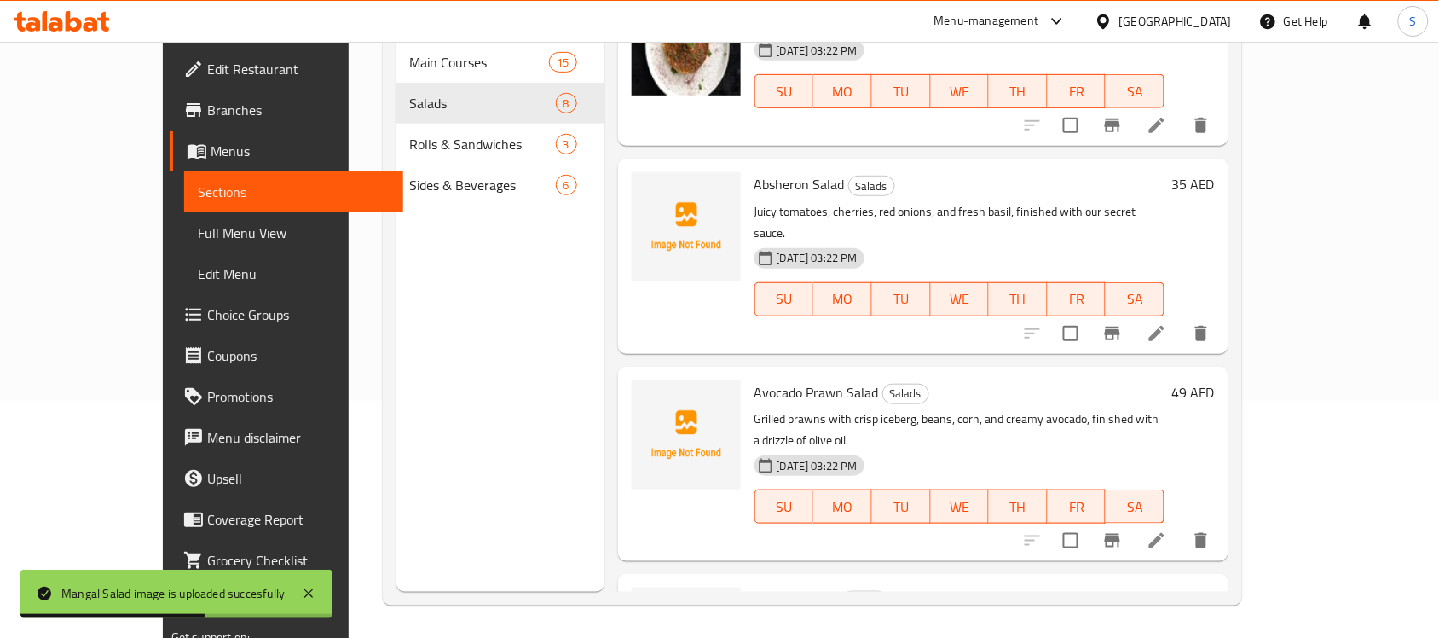
scroll to position [240, 0]
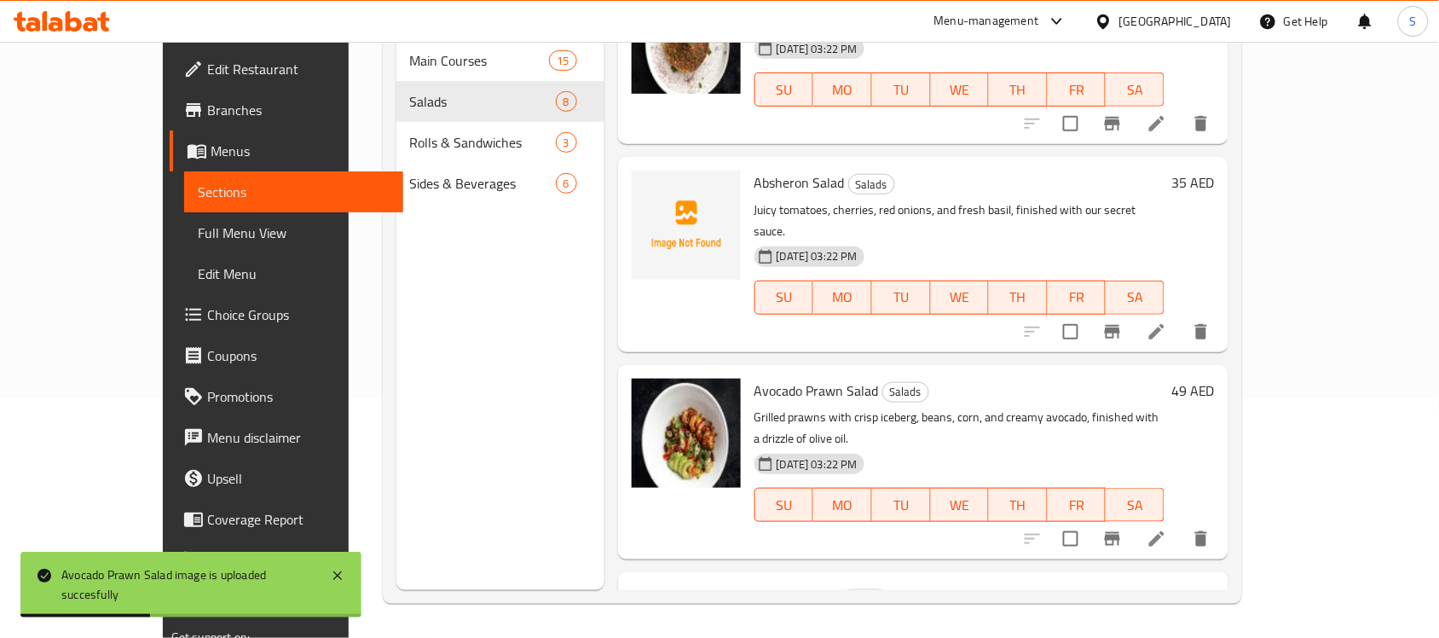
click at [754, 170] on span "Absheron Salad" at bounding box center [799, 183] width 90 height 26
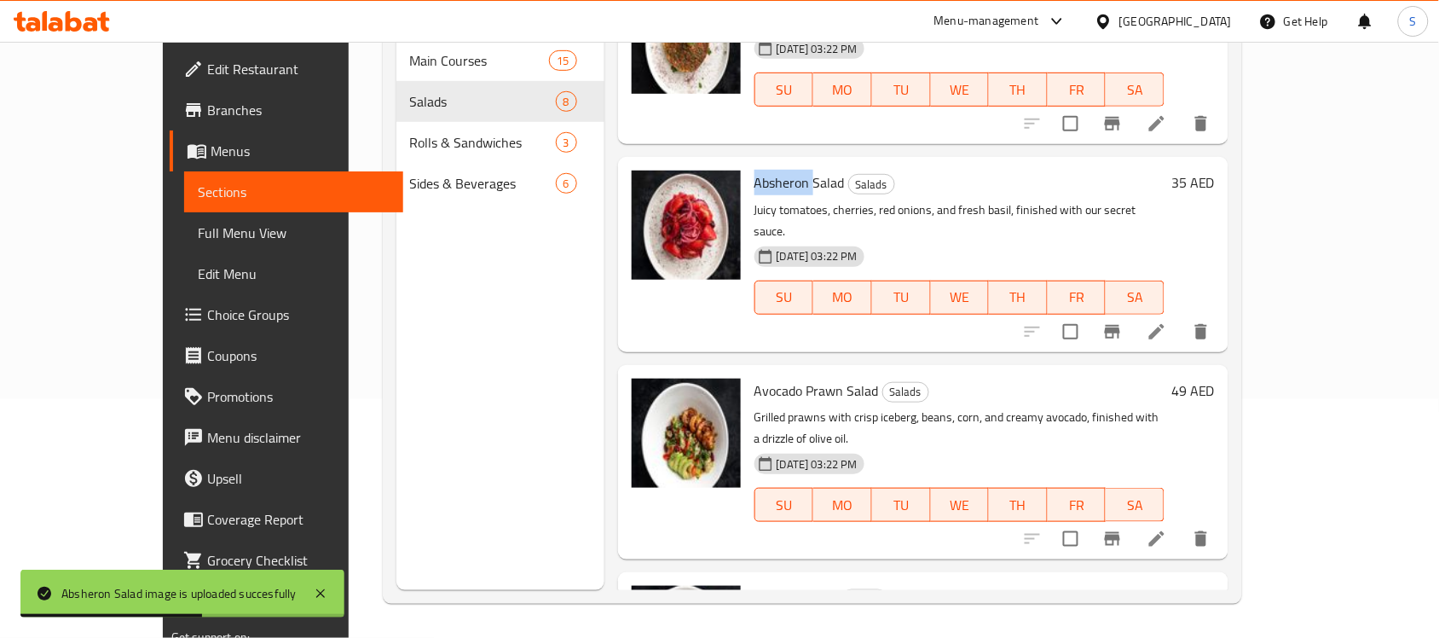
scroll to position [466, 0]
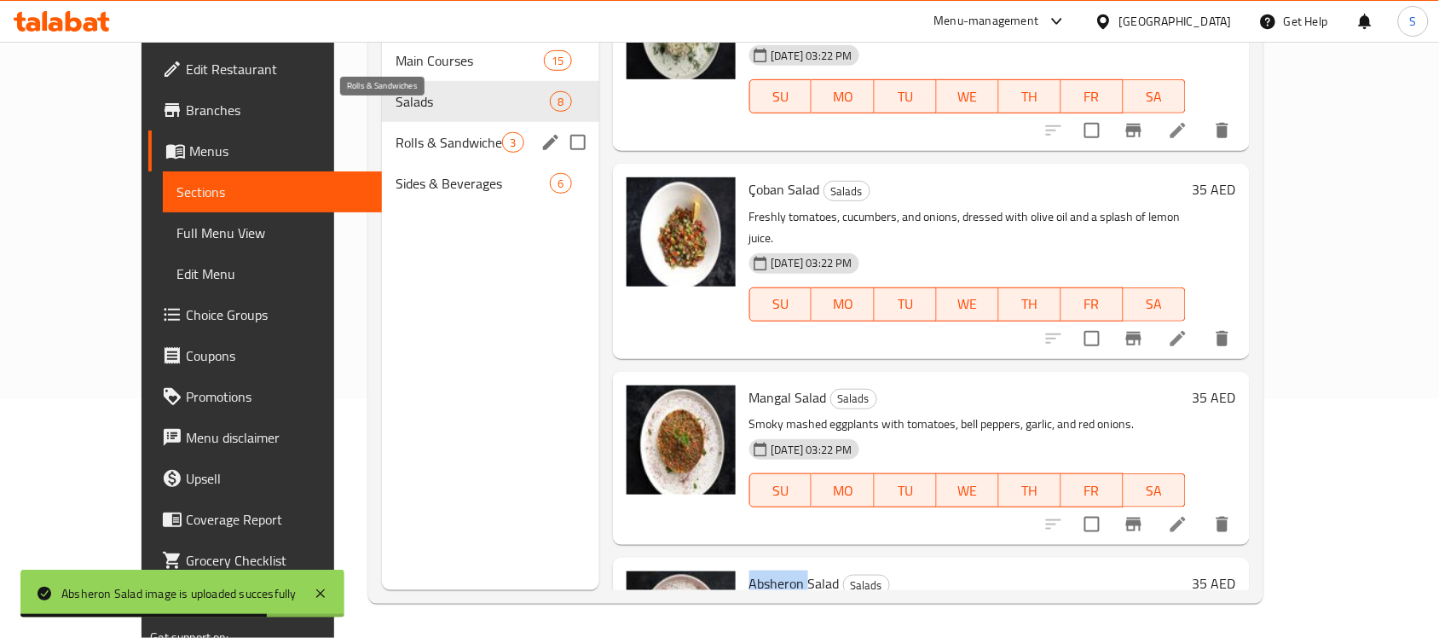
click at [414, 132] on span "Rolls & Sandwiches" at bounding box center [448, 142] width 107 height 20
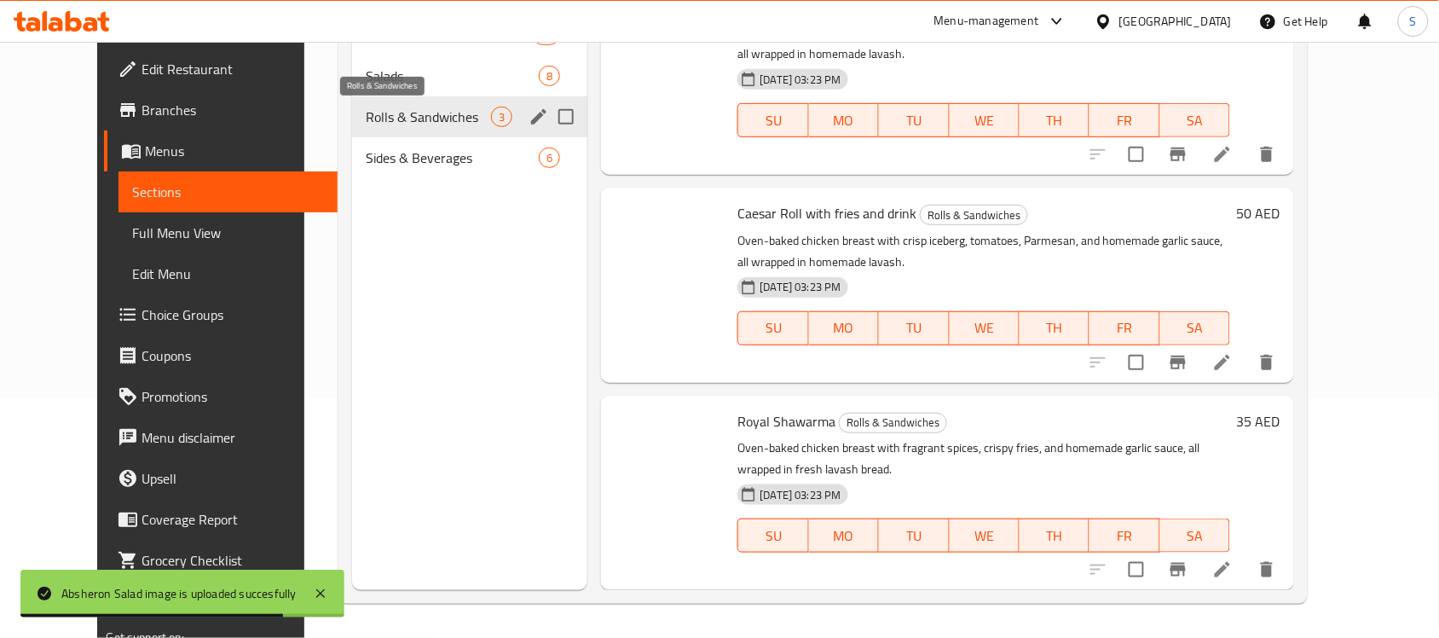
scroll to position [26, 0]
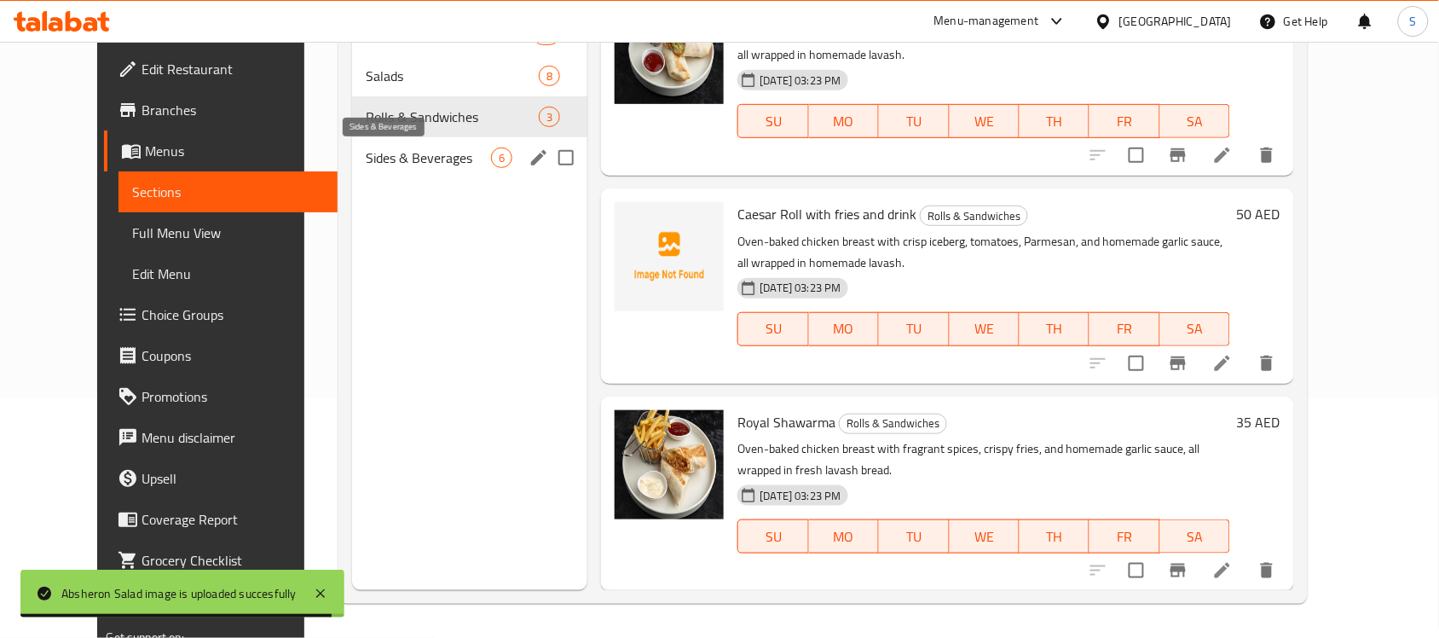
click at [430, 164] on span "Sides & Beverages" at bounding box center [428, 157] width 125 height 20
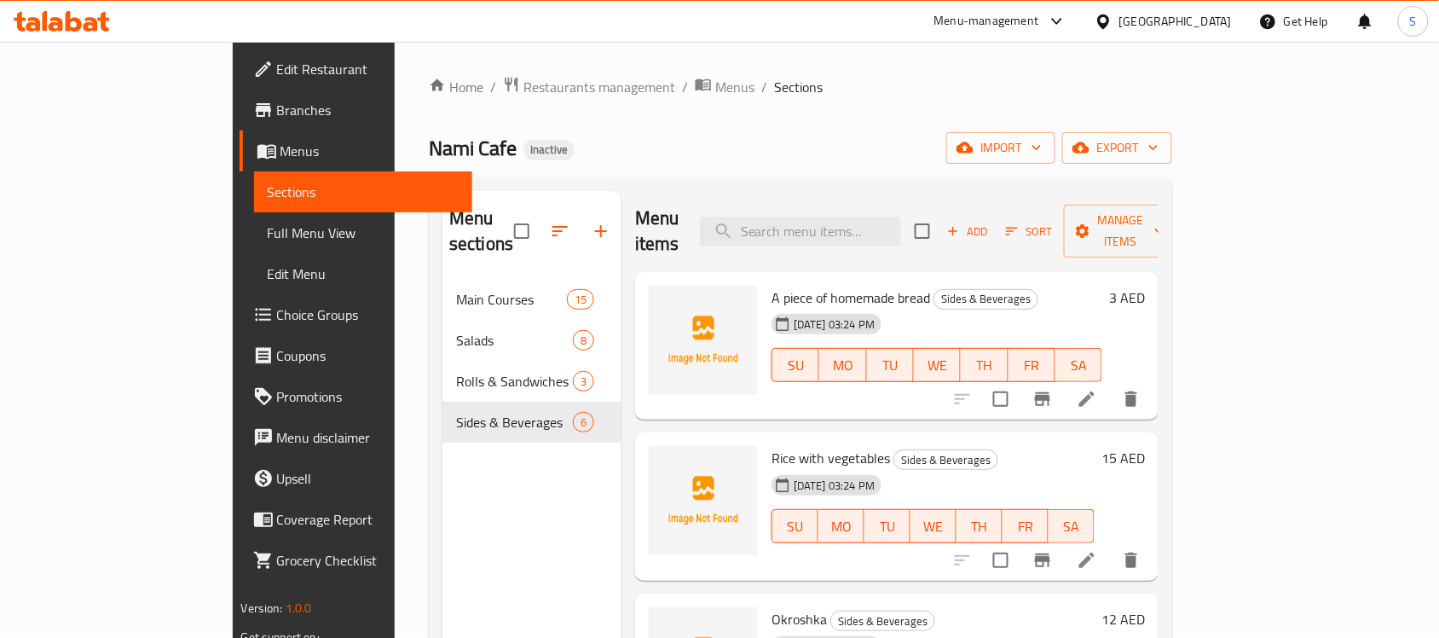
click at [771, 285] on span "A piece of homemade bread" at bounding box center [850, 298] width 159 height 26
click at [853, 285] on span "A piece of homemade bread" at bounding box center [850, 298] width 159 height 26
click at [771, 445] on span "Rice with vegetables" at bounding box center [830, 458] width 118 height 26
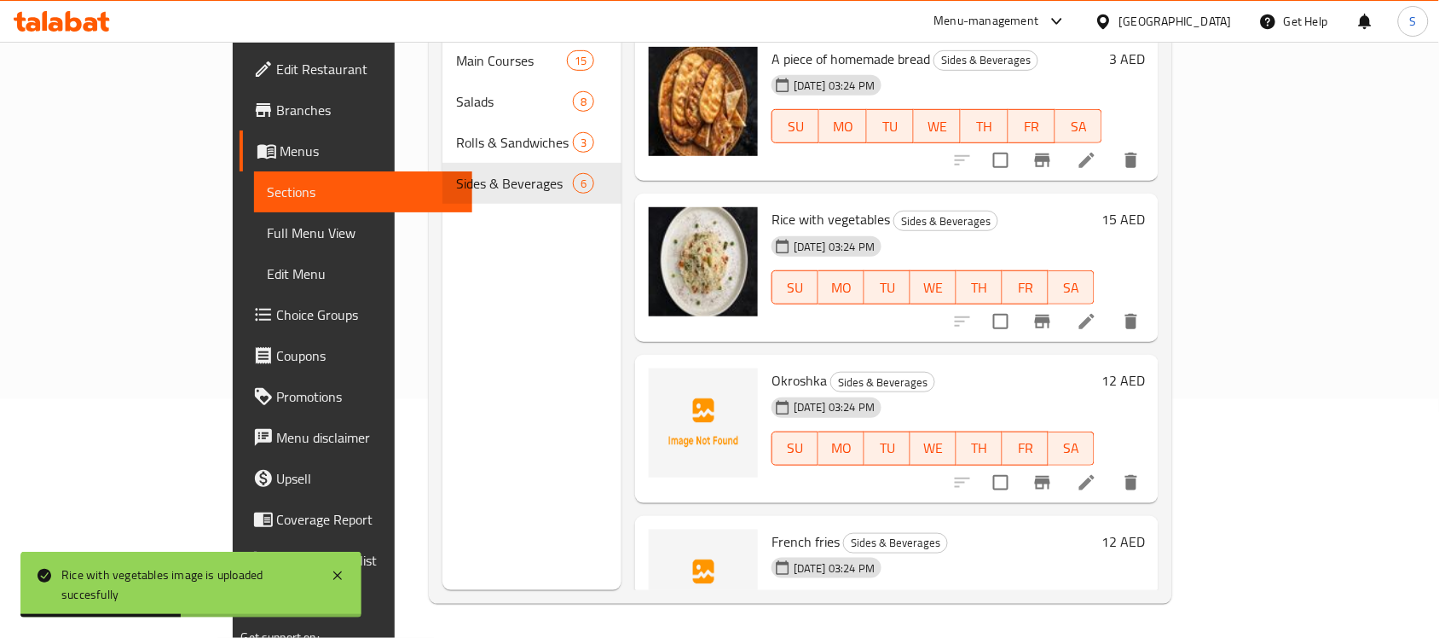
click at [771, 367] on span "Okroshka" at bounding box center [798, 380] width 55 height 26
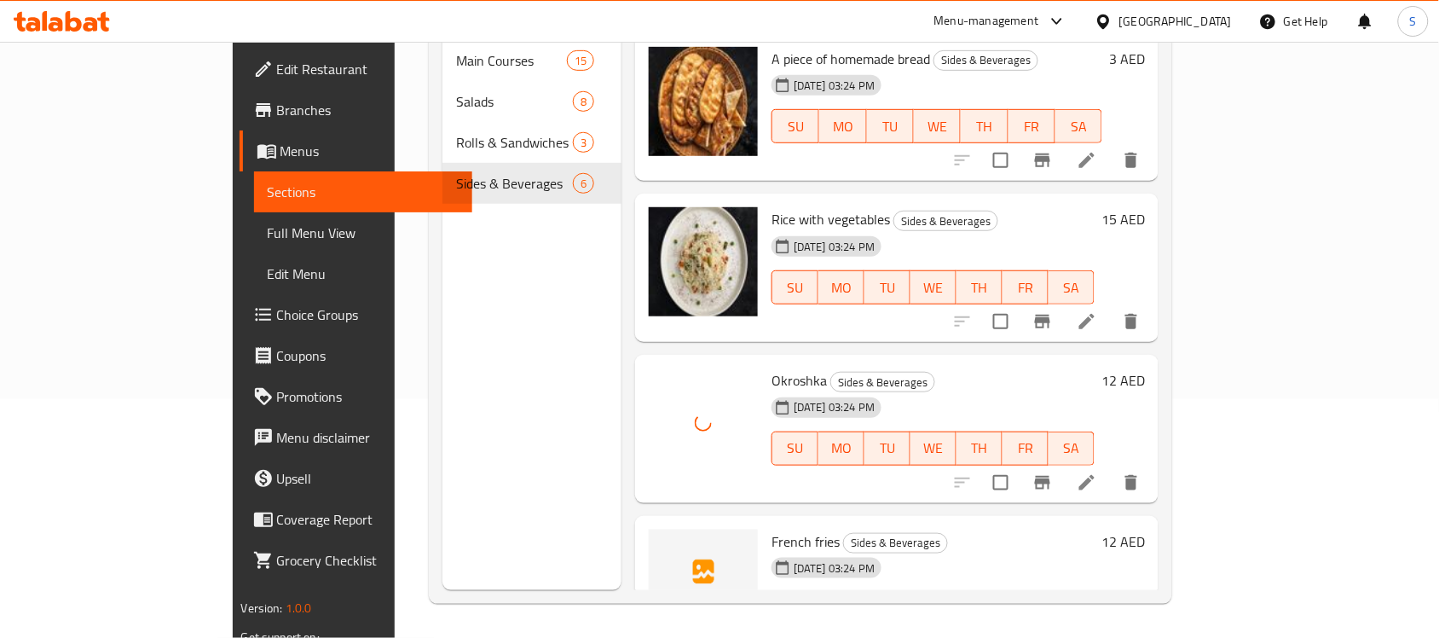
click at [771, 528] on span "French fries" at bounding box center [805, 541] width 68 height 26
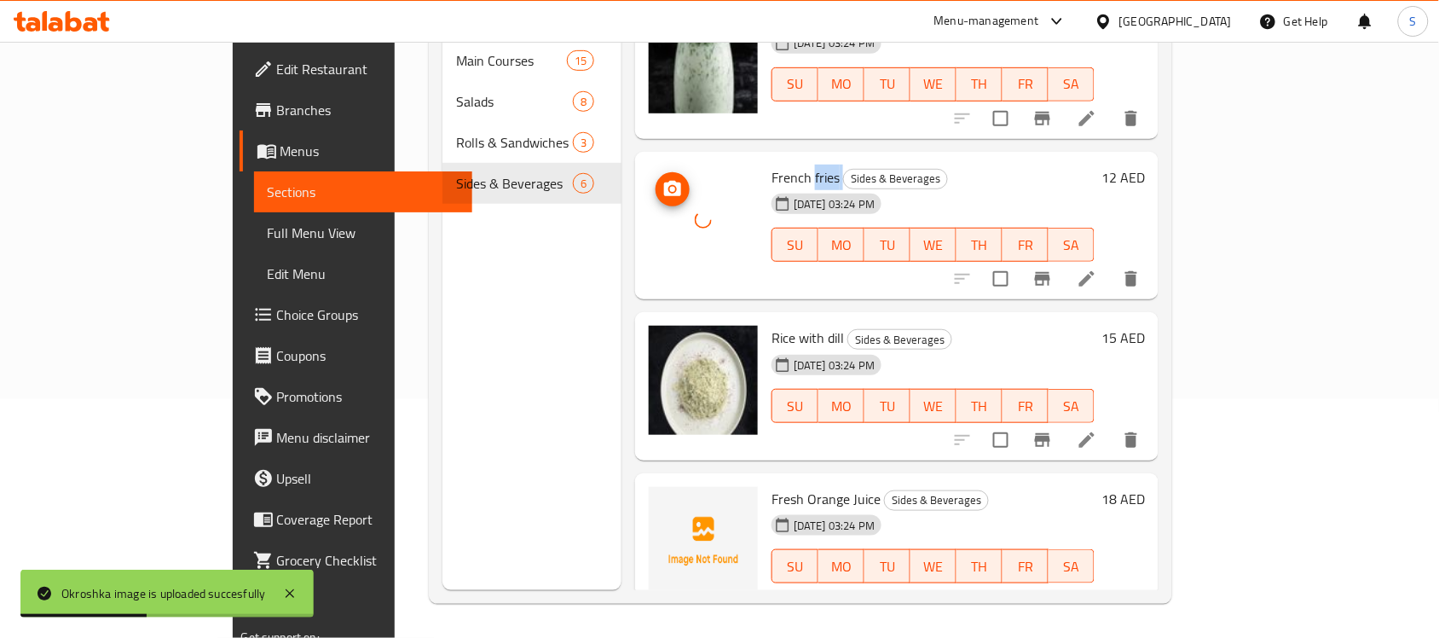
scroll to position [368, 0]
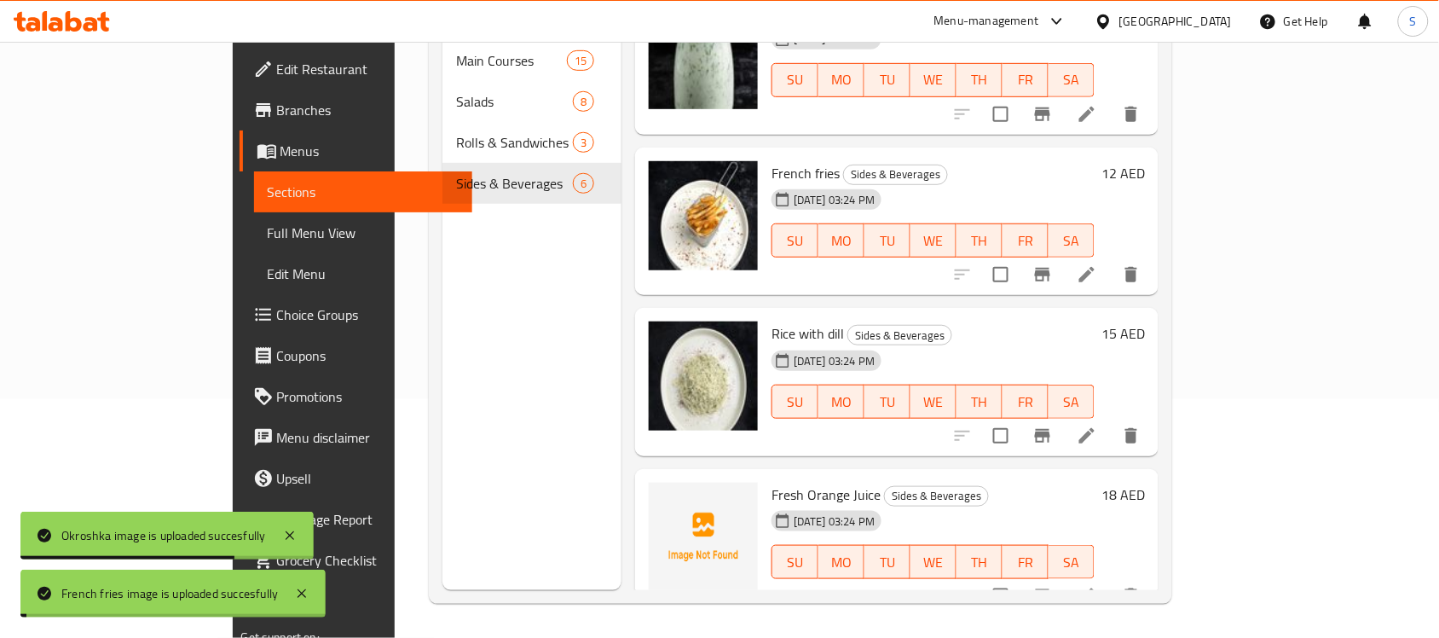
click at [804, 482] on span "Fresh Orange Juice" at bounding box center [825, 495] width 109 height 26
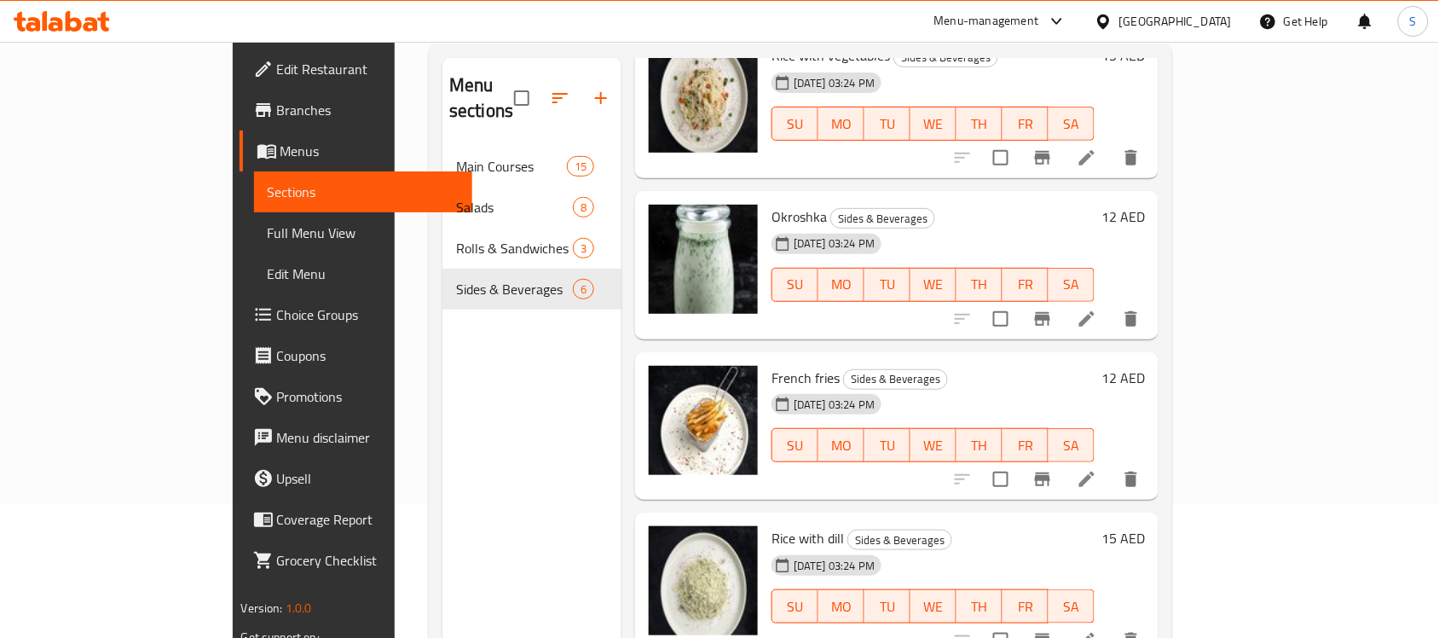
scroll to position [155, 0]
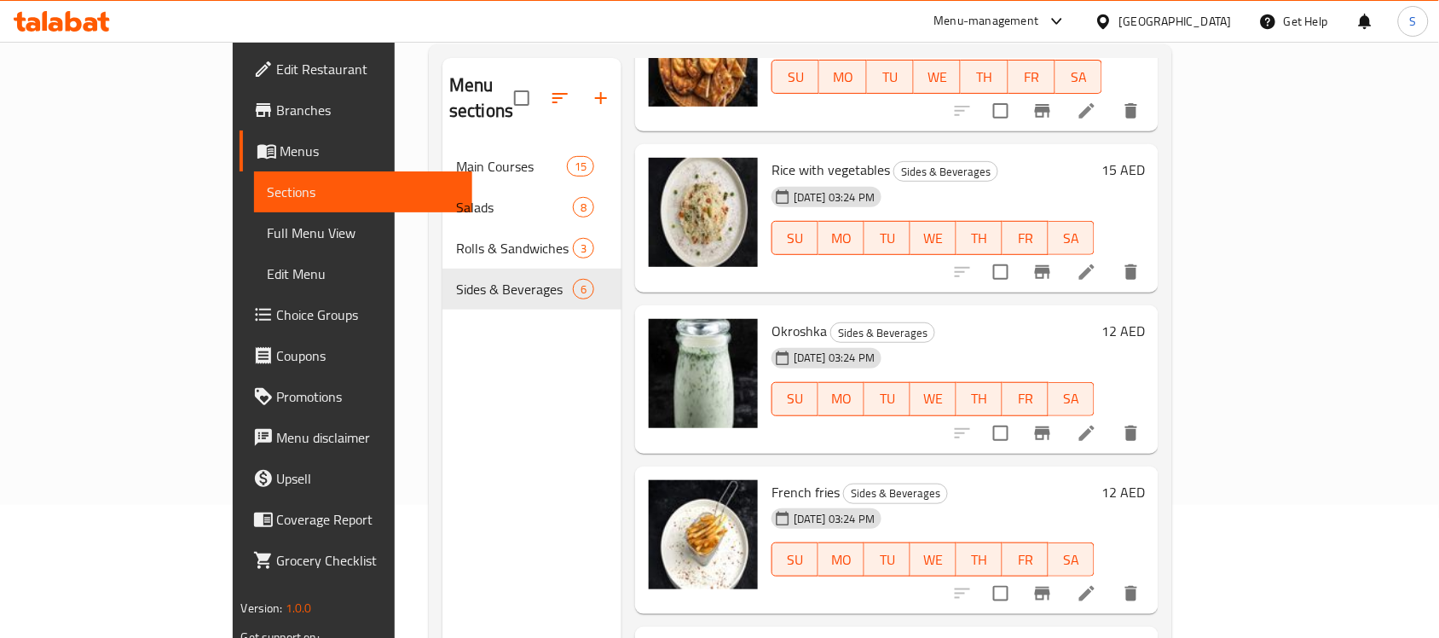
click at [268, 241] on span "Full Menu View" at bounding box center [364, 232] width 192 height 20
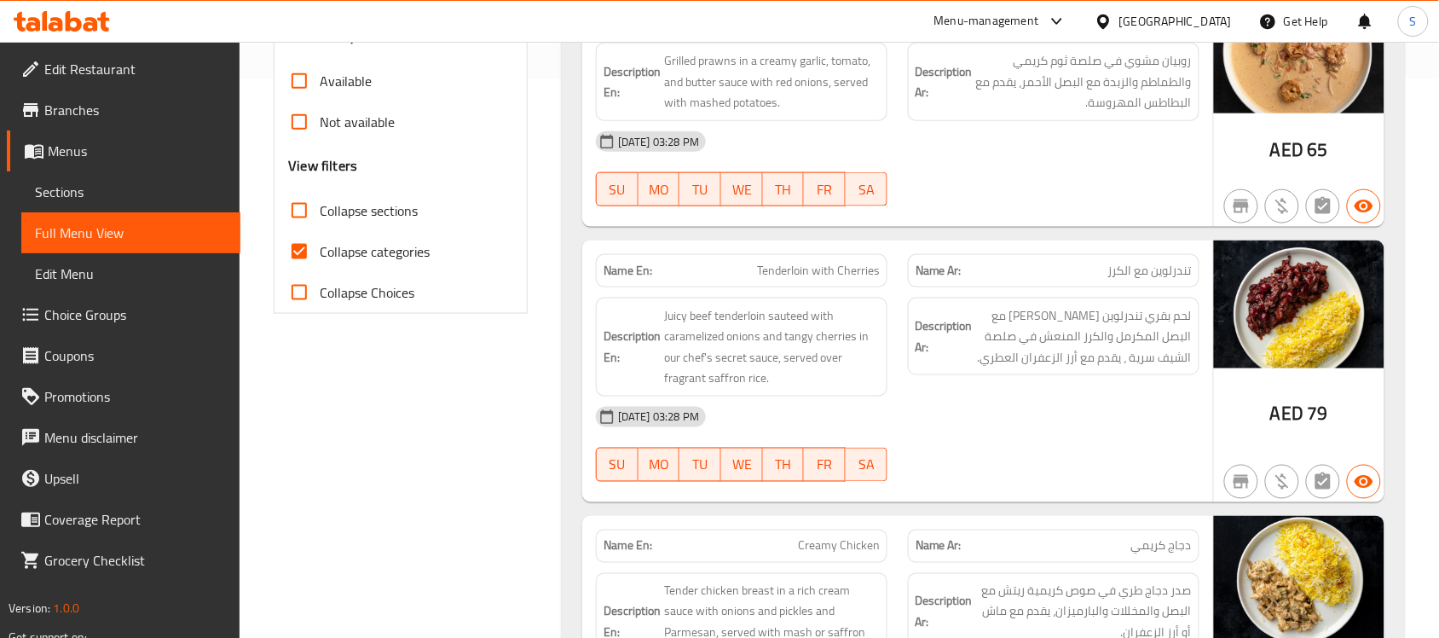
click at [376, 254] on span "Collapse categories" at bounding box center [375, 251] width 110 height 20
click at [320, 254] on input "Collapse categories" at bounding box center [299, 251] width 41 height 41
checkbox input "false"
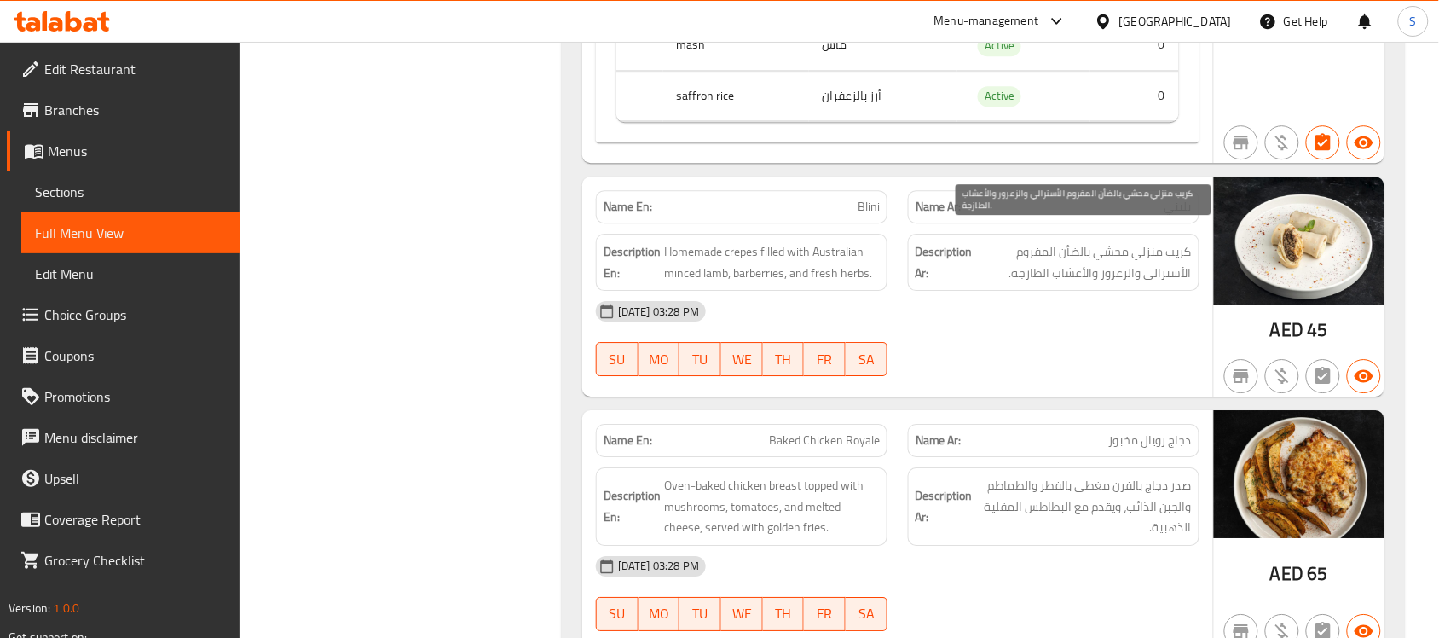
scroll to position [1492, 0]
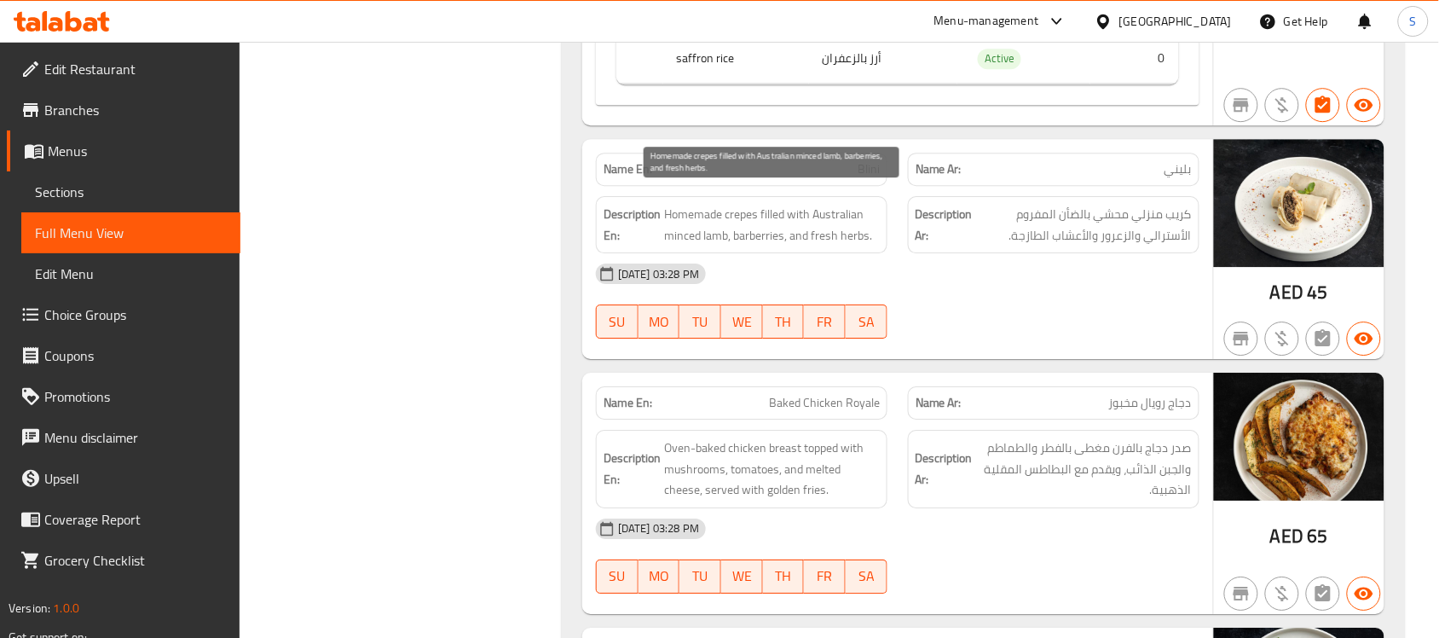
click at [823, 205] on span "Homemade crepes filled with Australian minced lamb, barberries, and fresh herbs." at bounding box center [772, 225] width 216 height 42
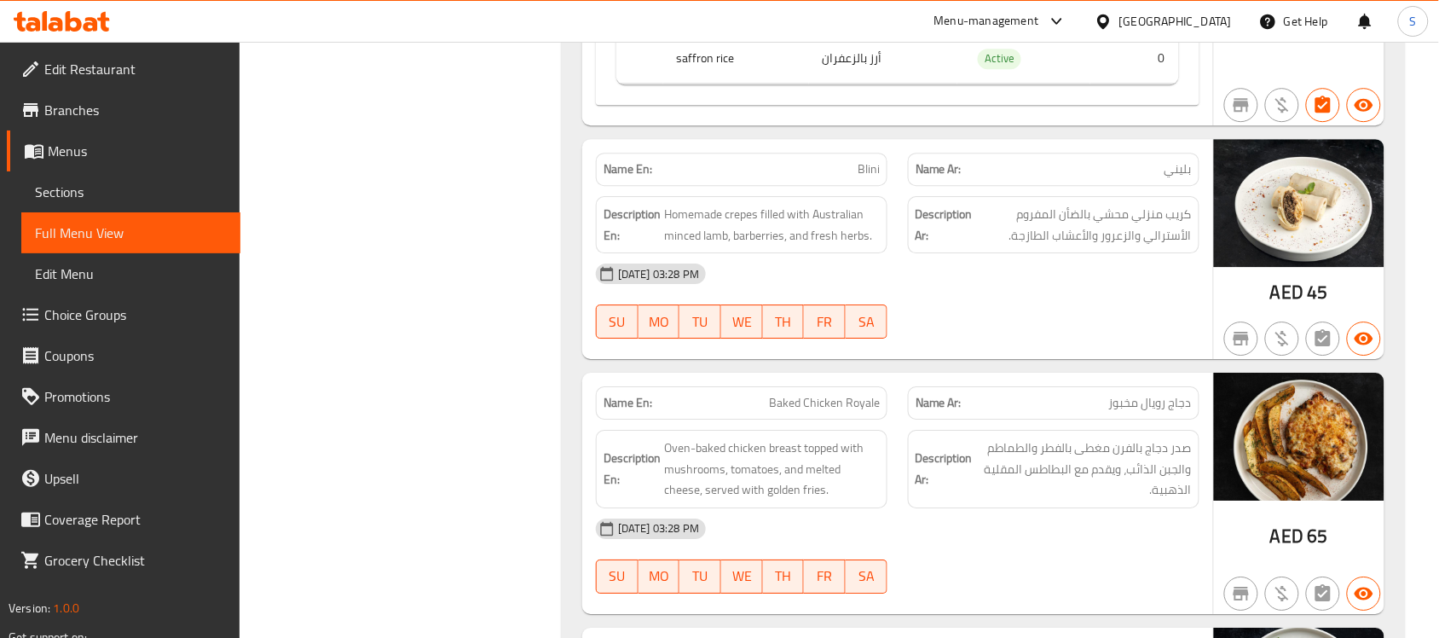
click at [892, 253] on div "09-09-2025 03:28 PM" at bounding box center [898, 273] width 624 height 41
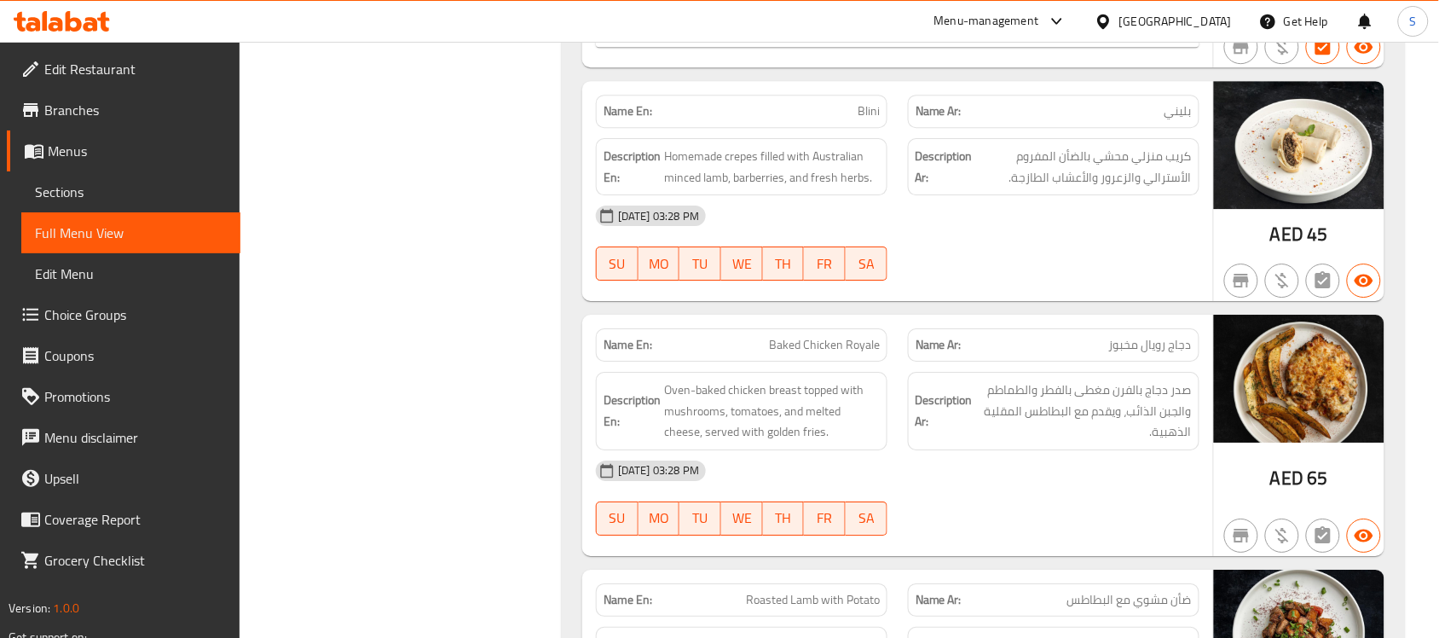
scroll to position [1598, 0]
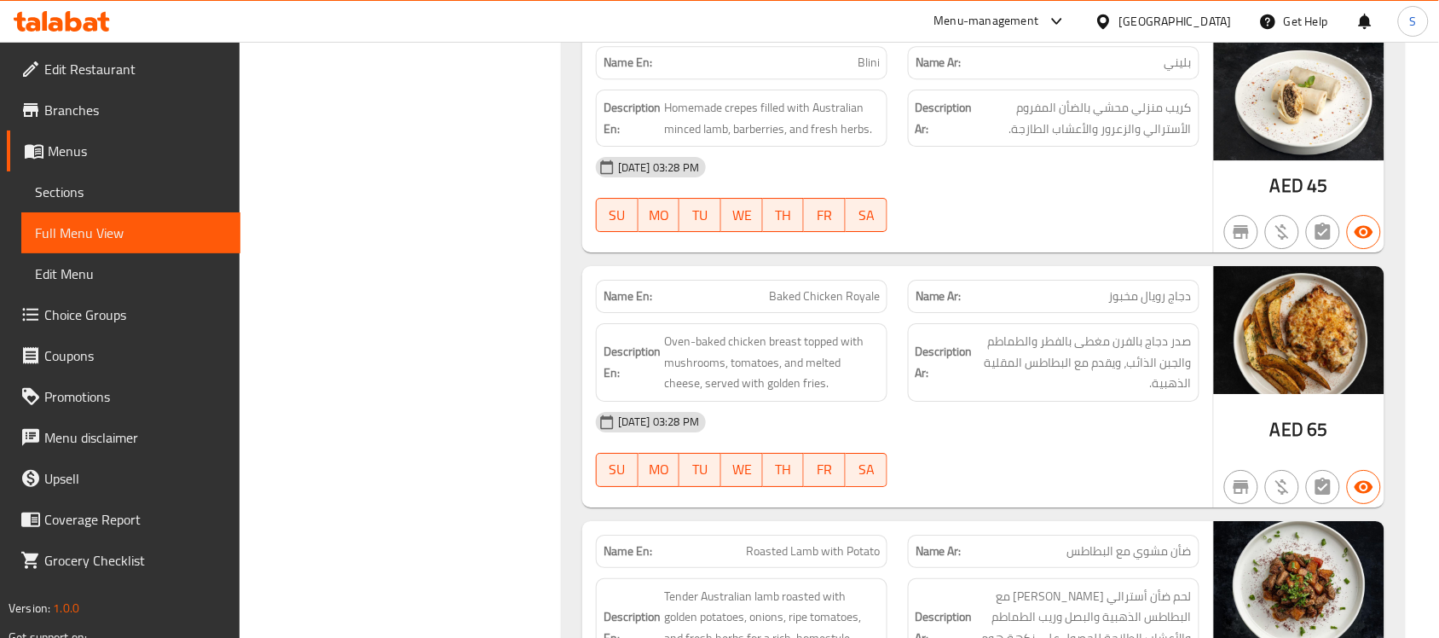
click at [842, 287] on span "Baked Chicken Royale" at bounding box center [824, 296] width 111 height 18
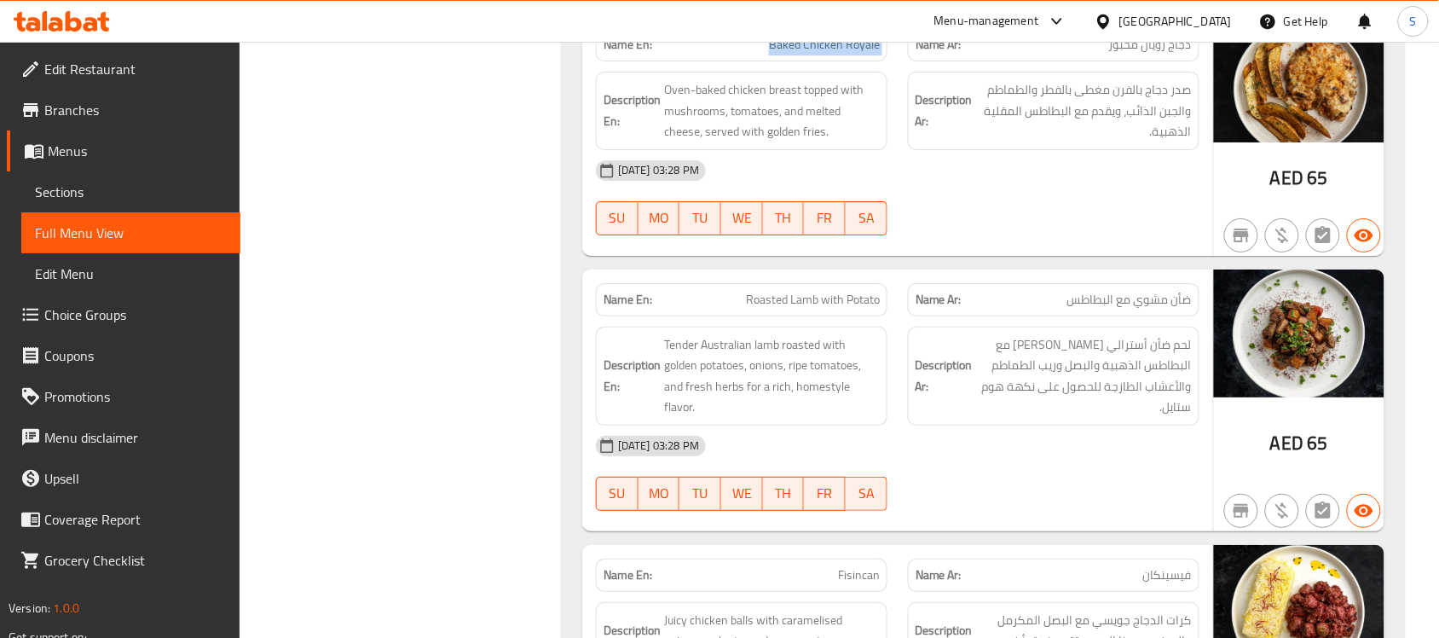
scroll to position [1918, 0]
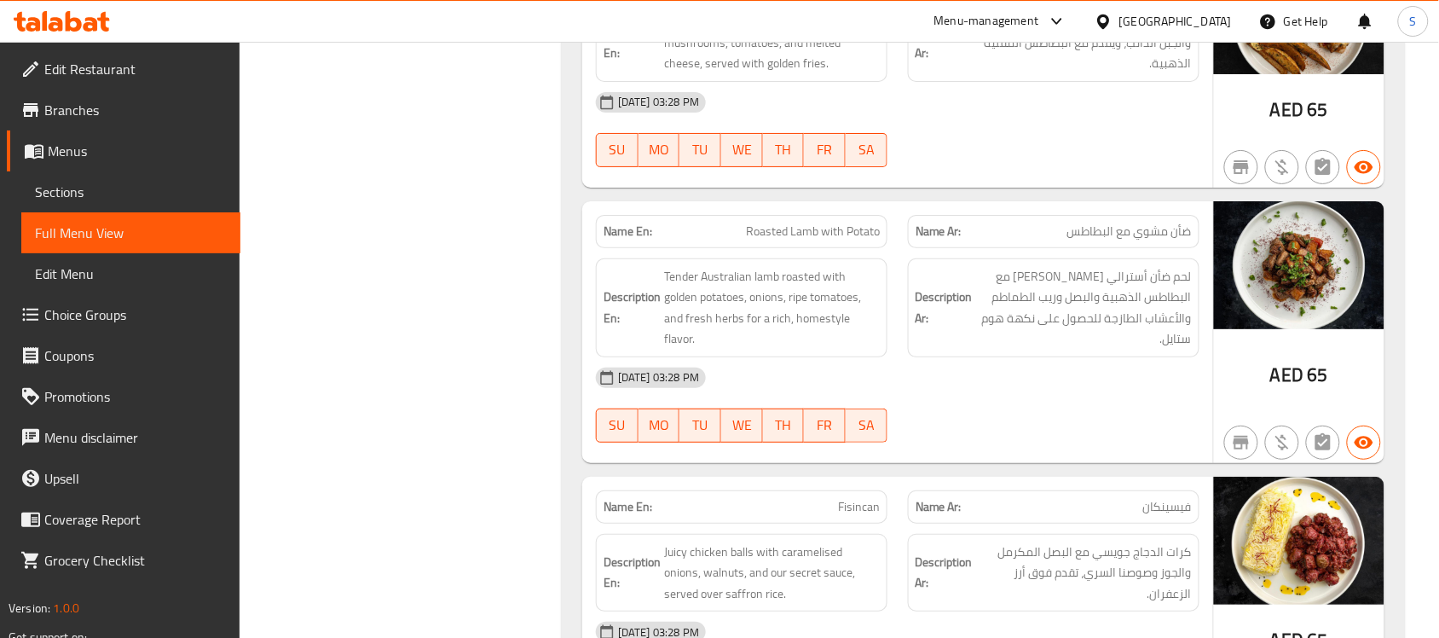
click at [817, 222] on span "Roasted Lamb with Potato" at bounding box center [813, 231] width 134 height 18
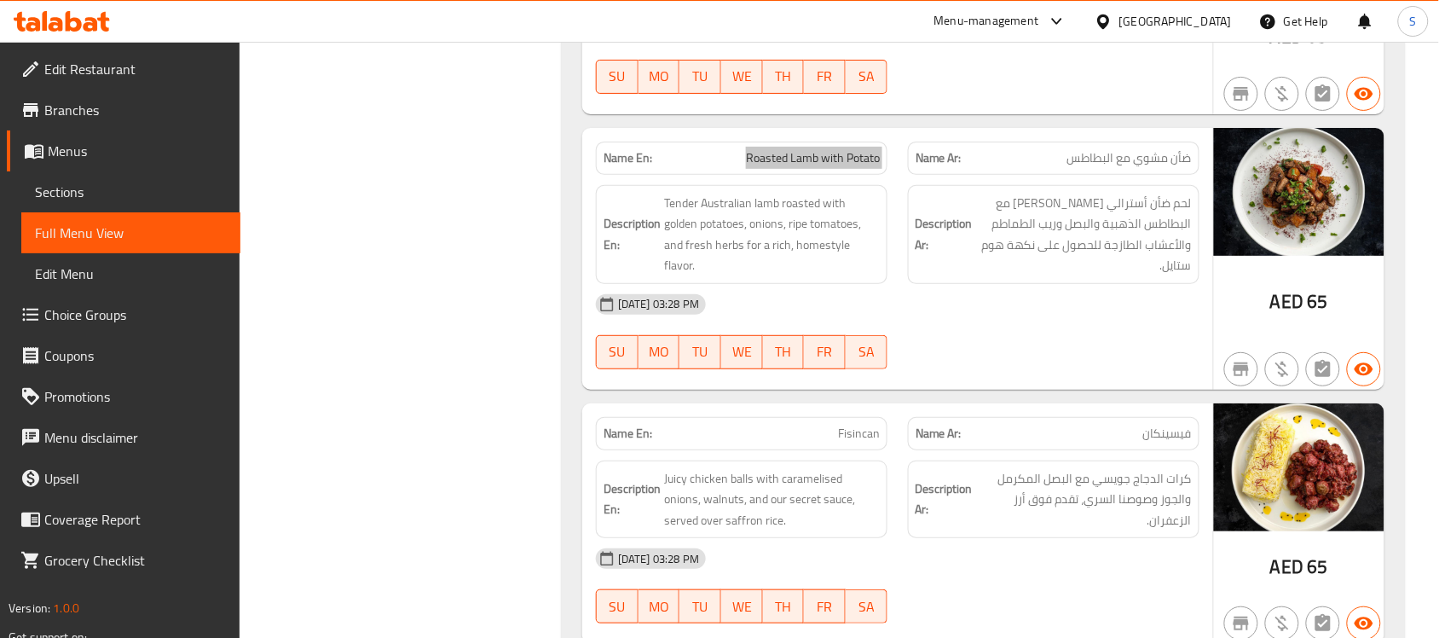
scroll to position [2024, 0]
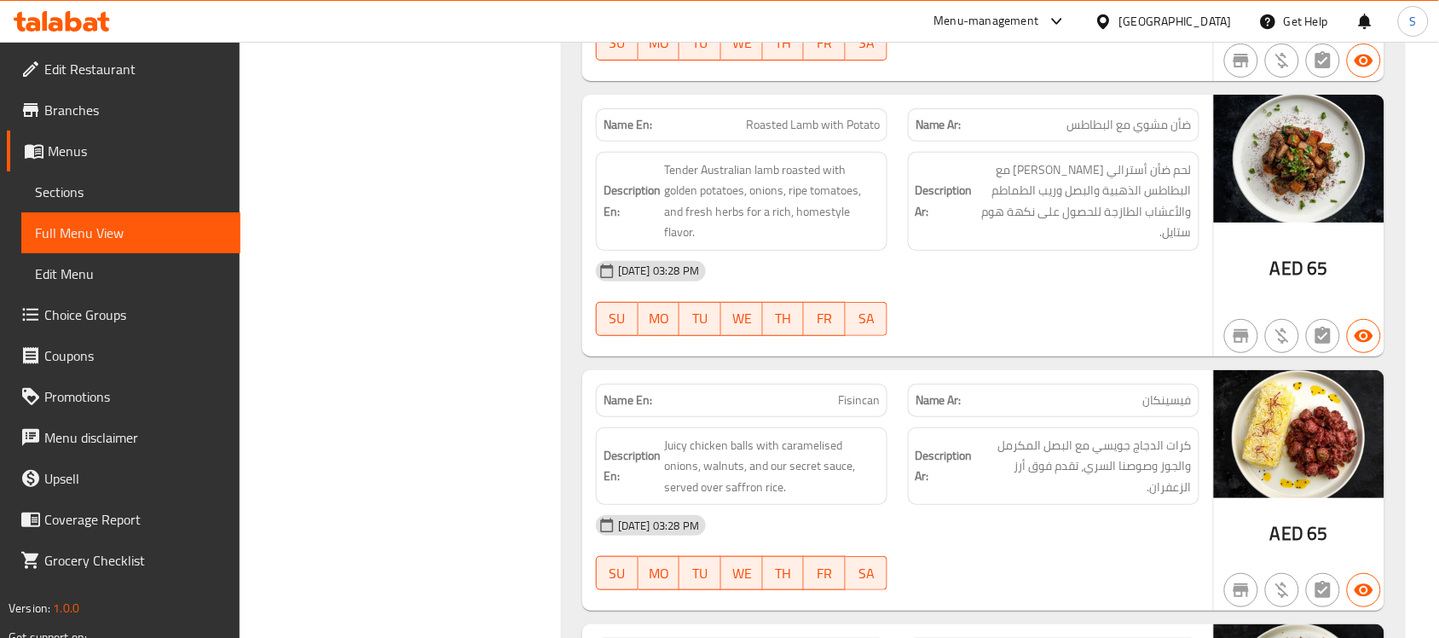
click at [849, 391] on span "Fisincan" at bounding box center [859, 400] width 42 height 18
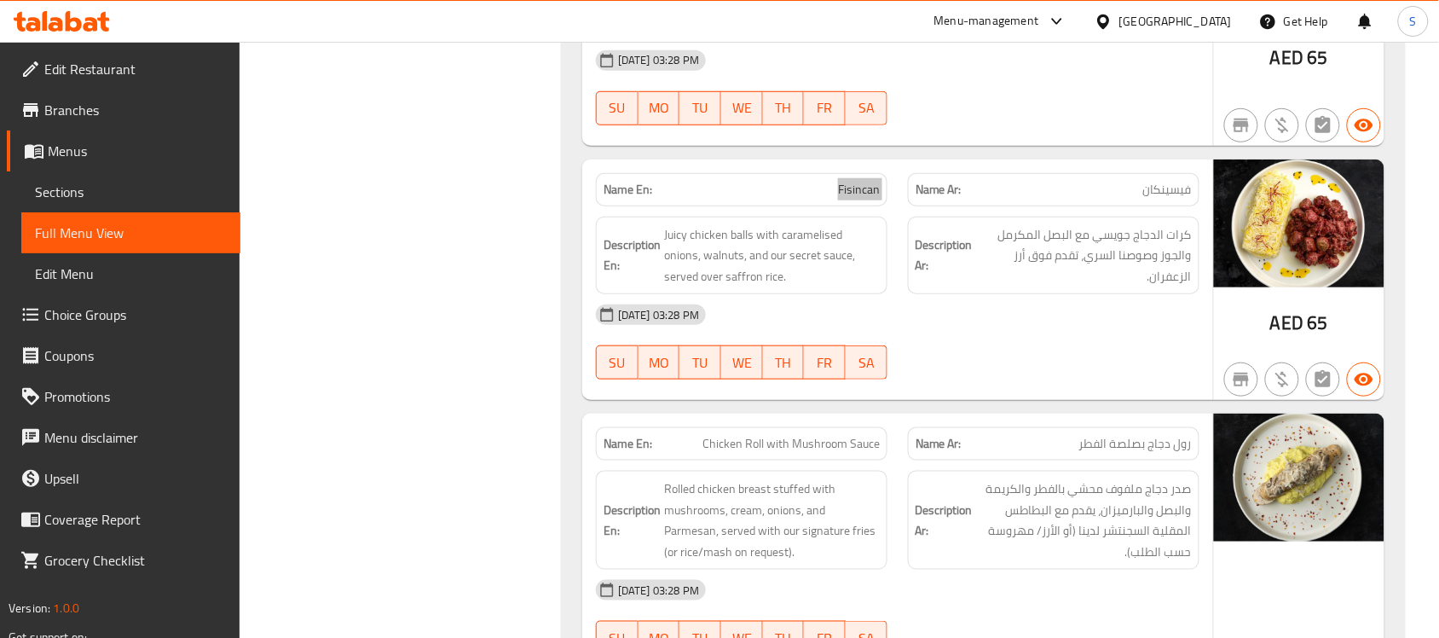
scroll to position [2237, 0]
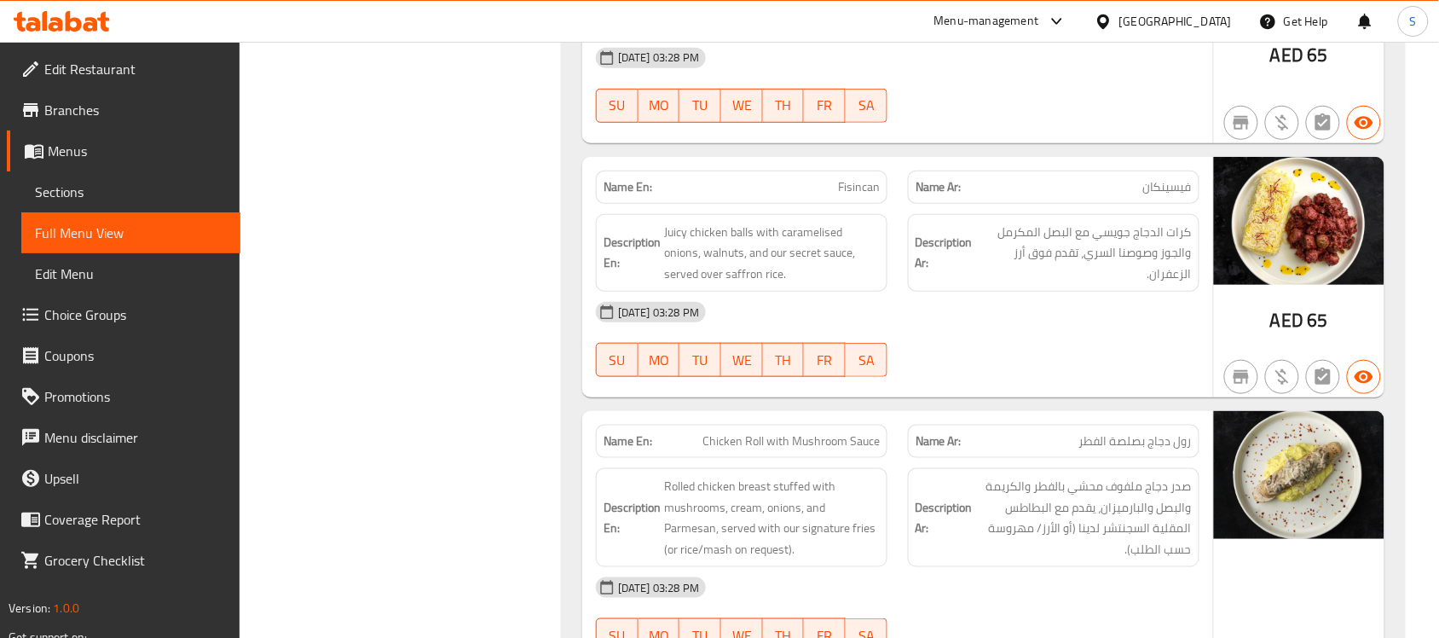
click at [820, 432] on span "Chicken Roll with Mushroom Sauce" at bounding box center [790, 441] width 177 height 18
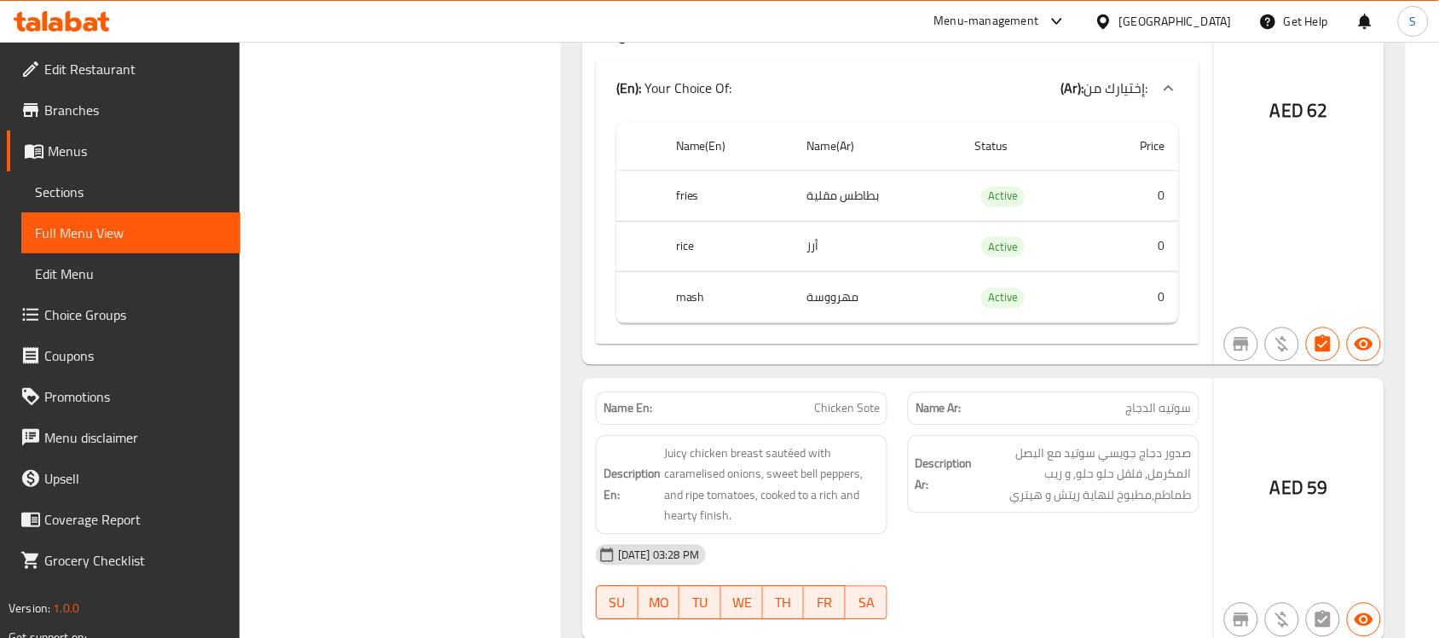
scroll to position [2983, 0]
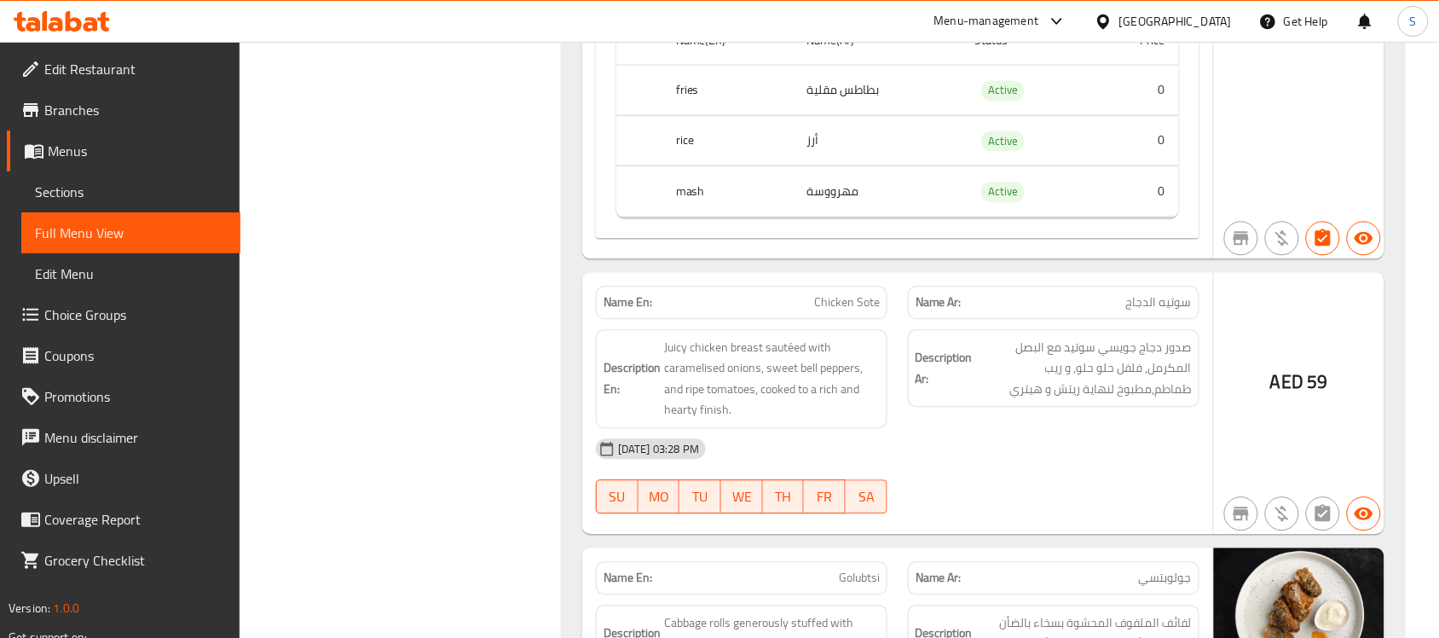
click at [857, 293] on span "Chicken Sote" at bounding box center [847, 302] width 66 height 18
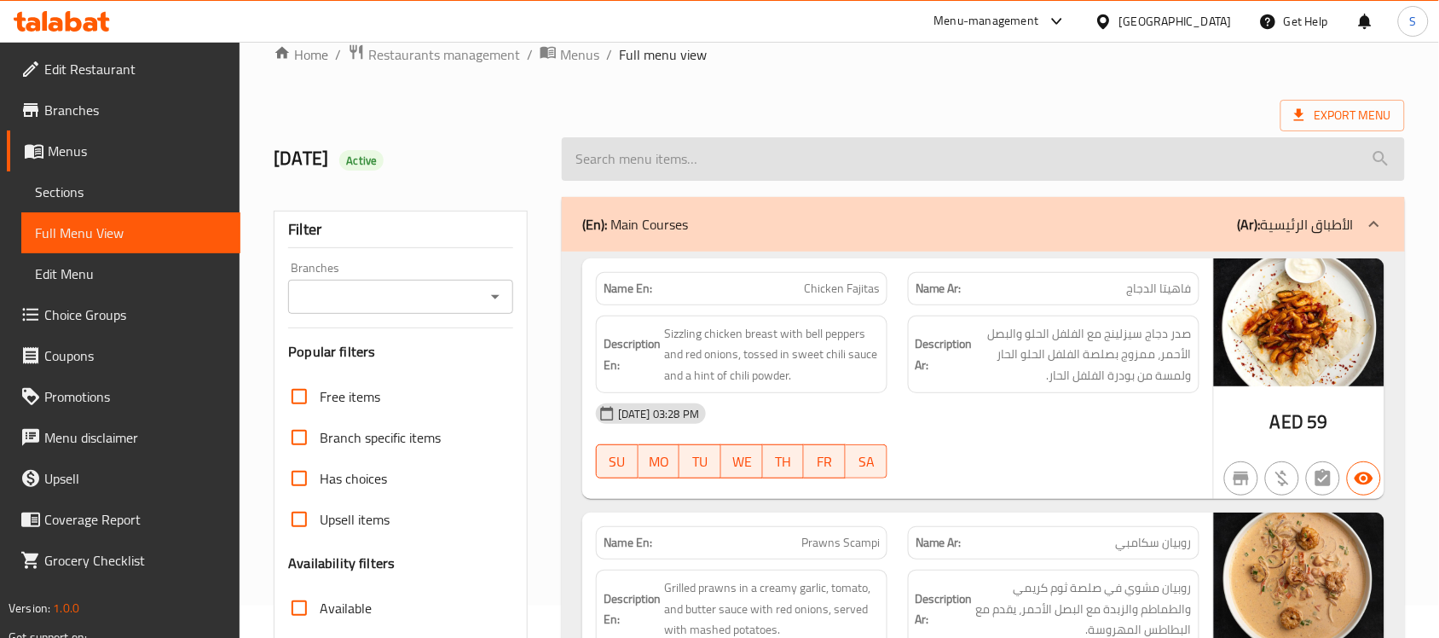
scroll to position [0, 0]
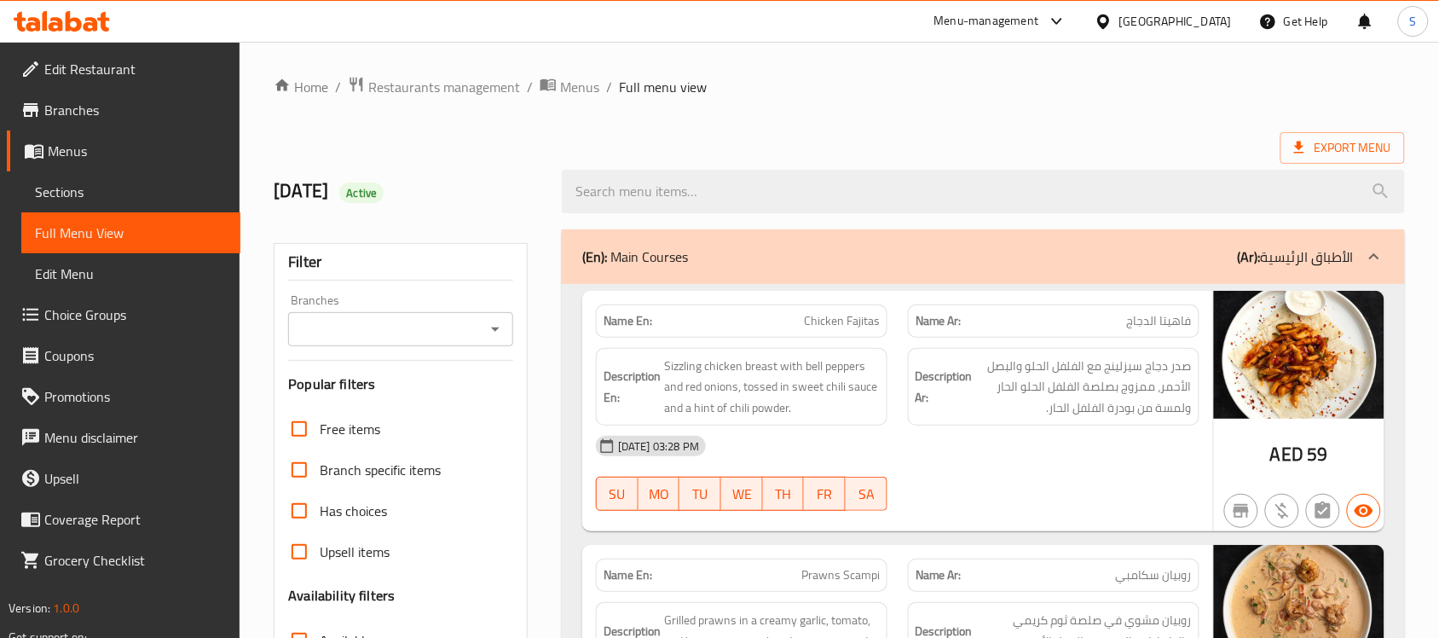
click at [993, 275] on div "(En): Main Courses (Ar): الأطباق الرئيسية" at bounding box center [983, 256] width 843 height 55
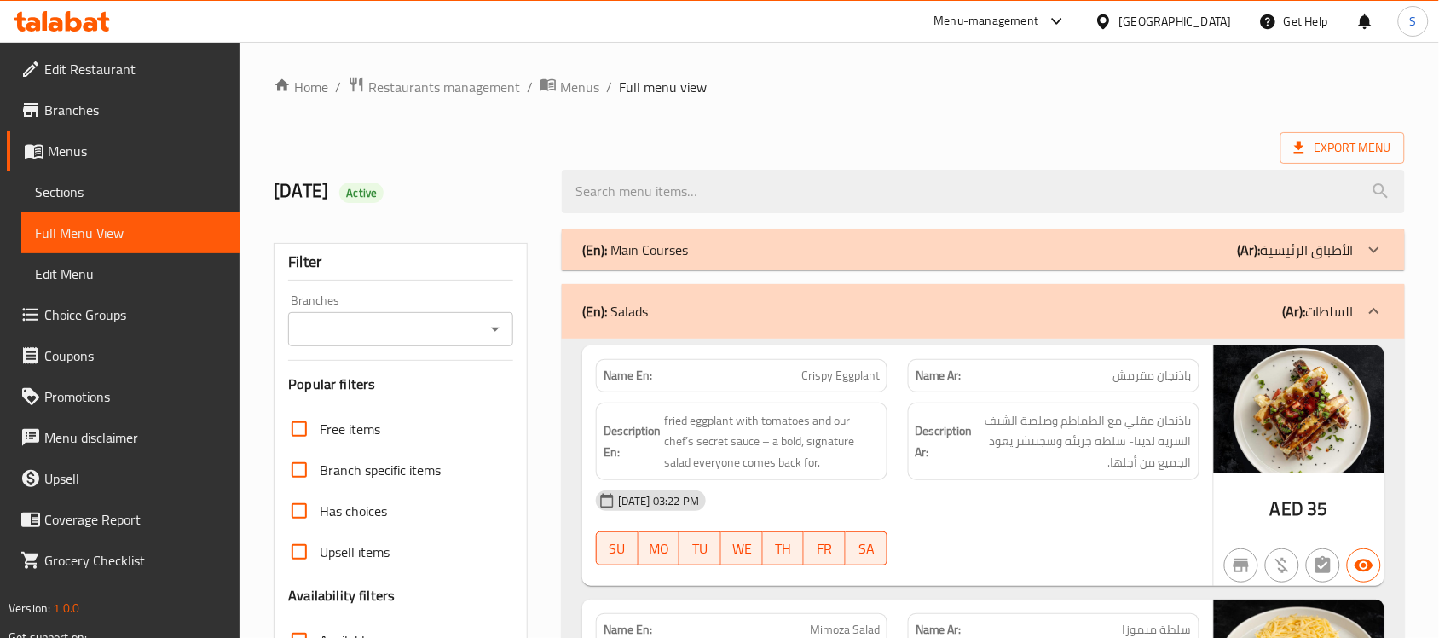
click at [990, 257] on div "(En): Main Courses (Ar): الأطباق الرئيسية" at bounding box center [967, 250] width 771 height 20
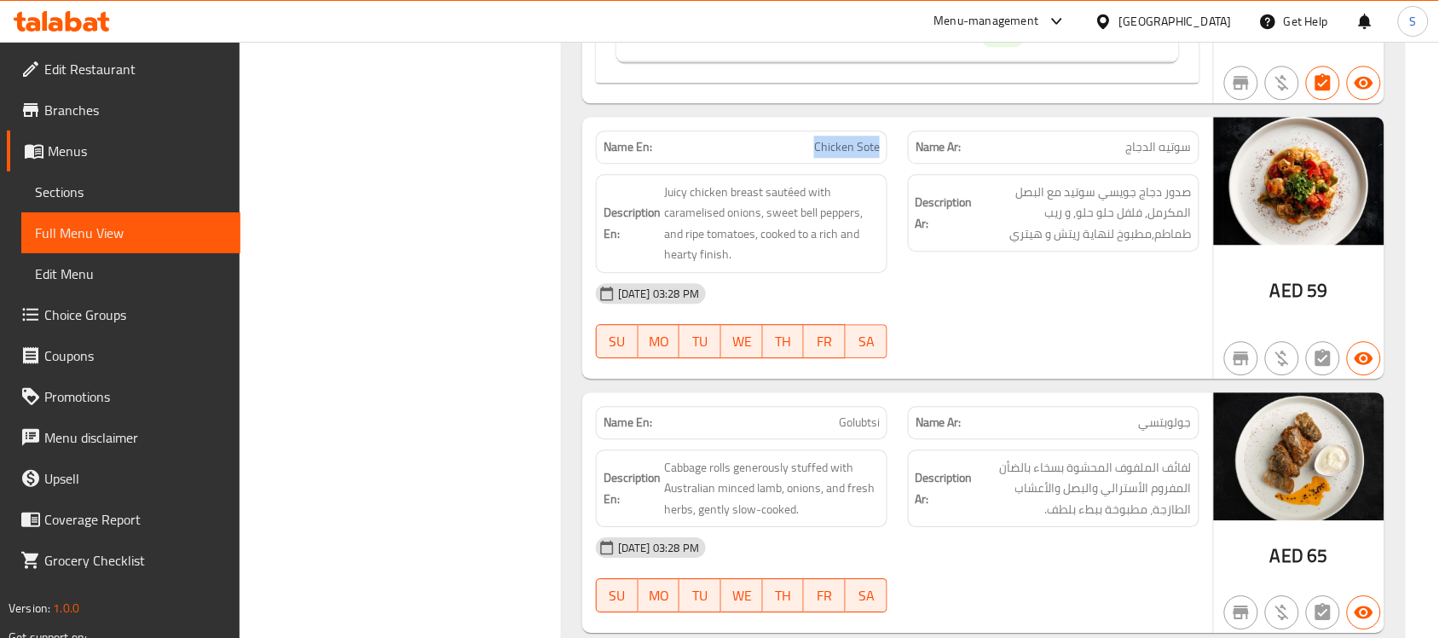
scroll to position [3169, 0]
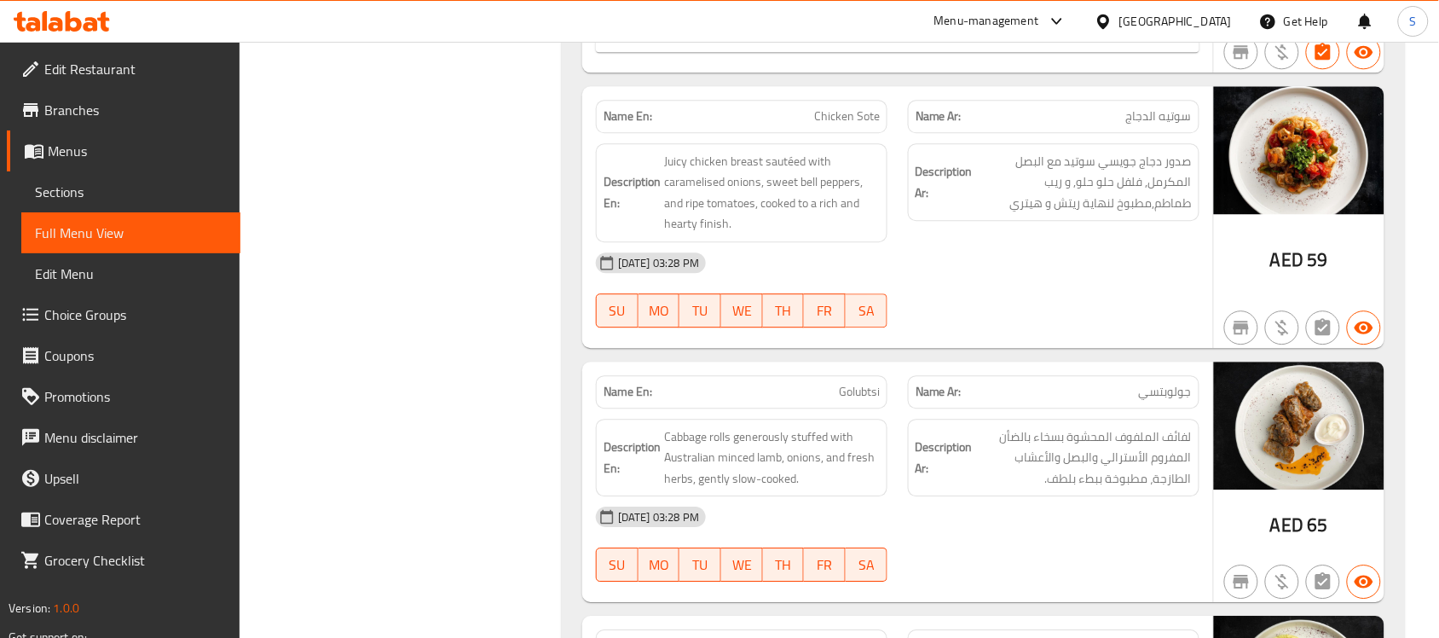
click at [850, 383] on span "Golubtsi" at bounding box center [859, 392] width 41 height 18
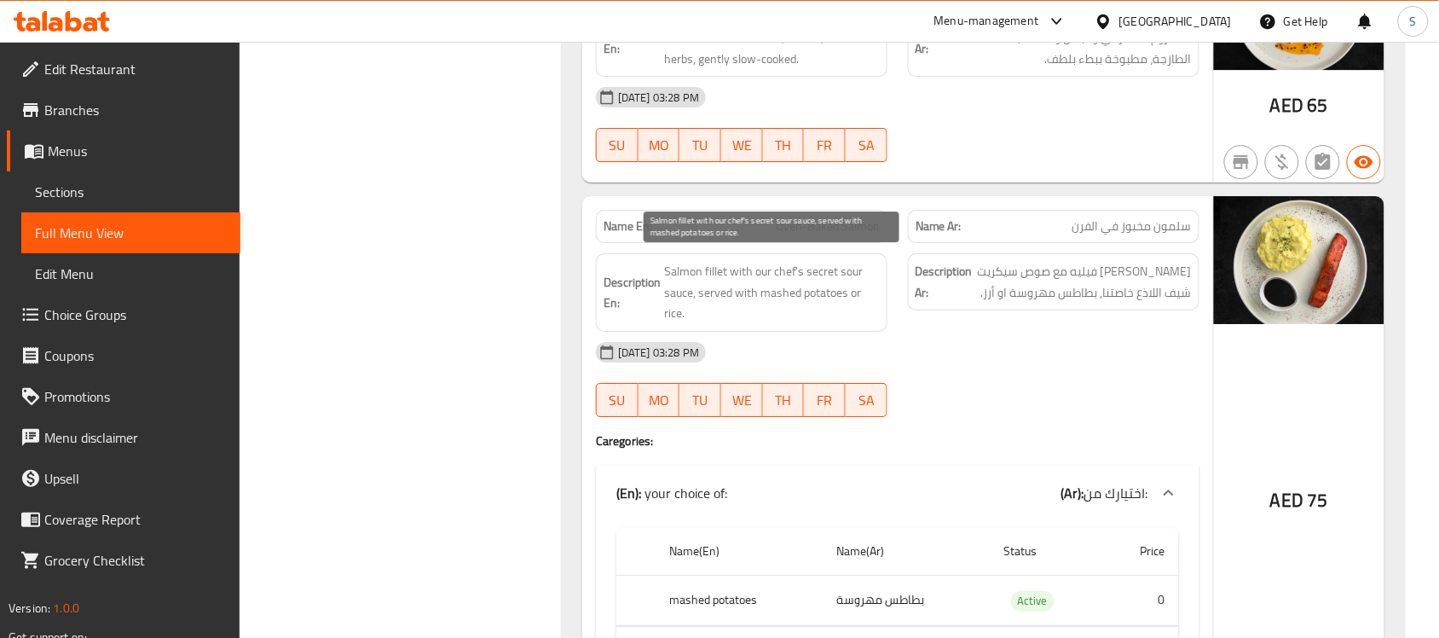
scroll to position [3595, 0]
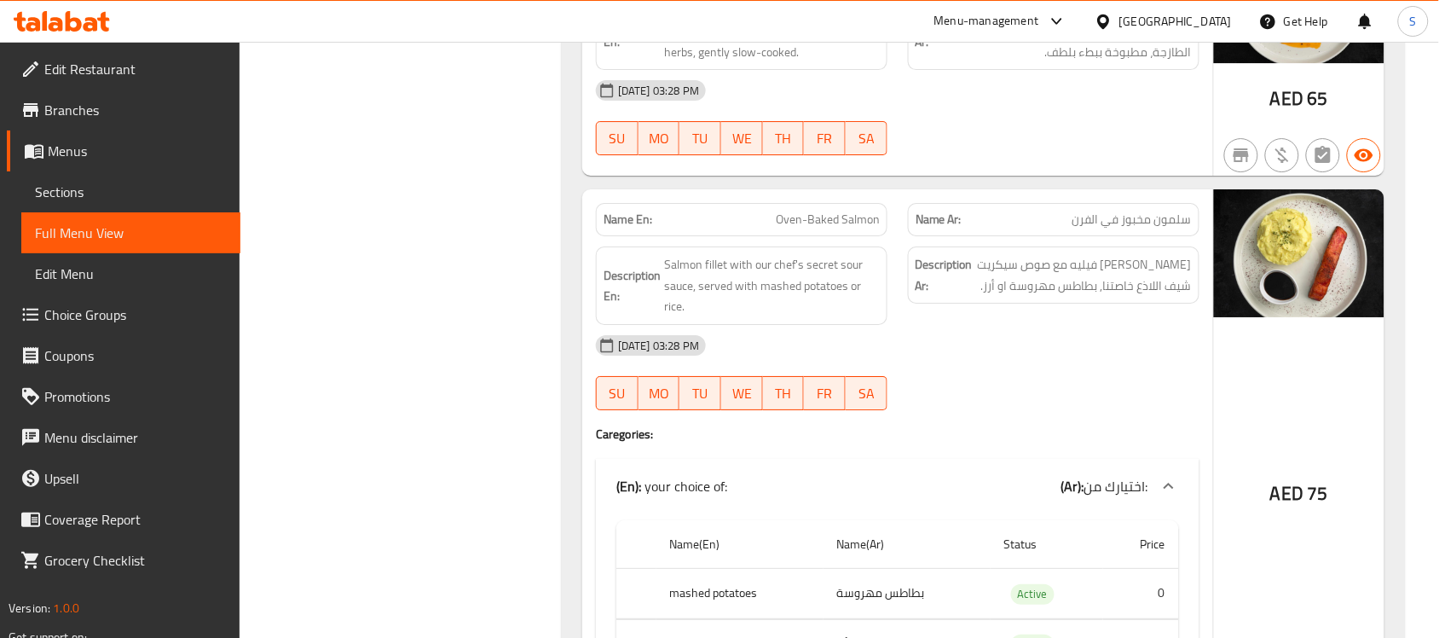
click at [832, 211] on span "Oven-Baked Salmon" at bounding box center [828, 220] width 104 height 18
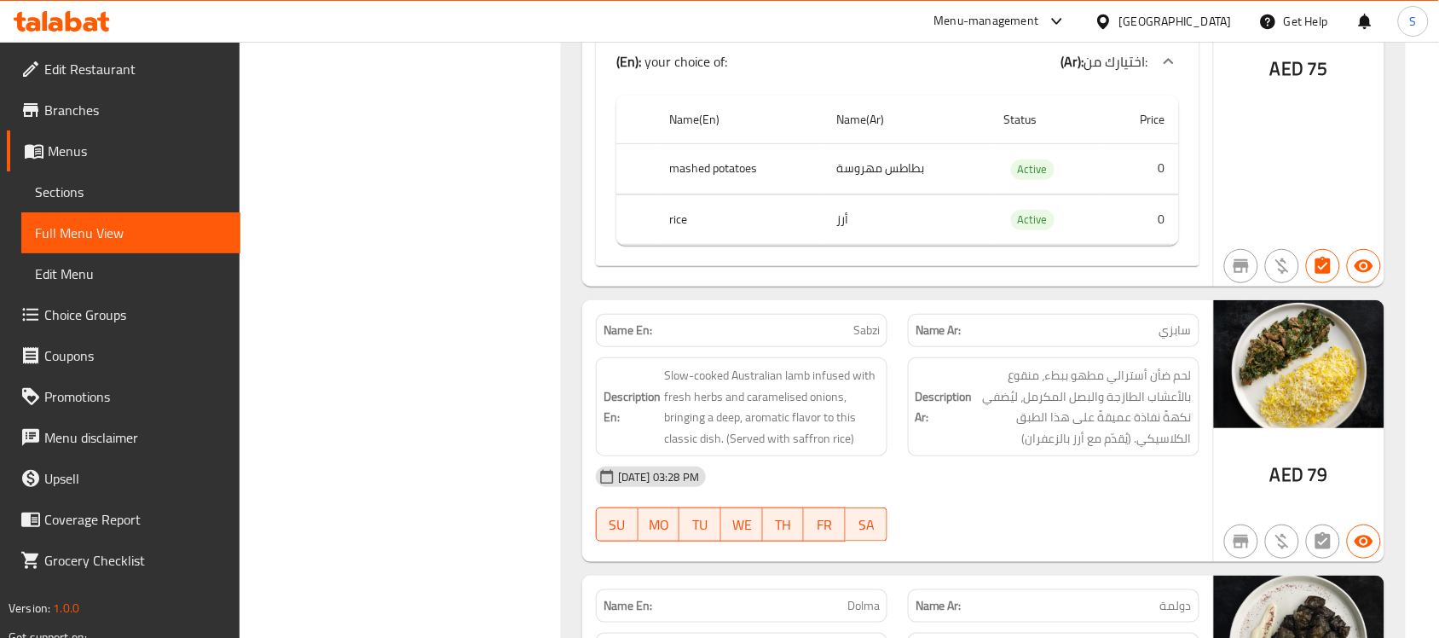
scroll to position [4021, 0]
click at [866, 326] on span "Sabzi" at bounding box center [866, 329] width 26 height 18
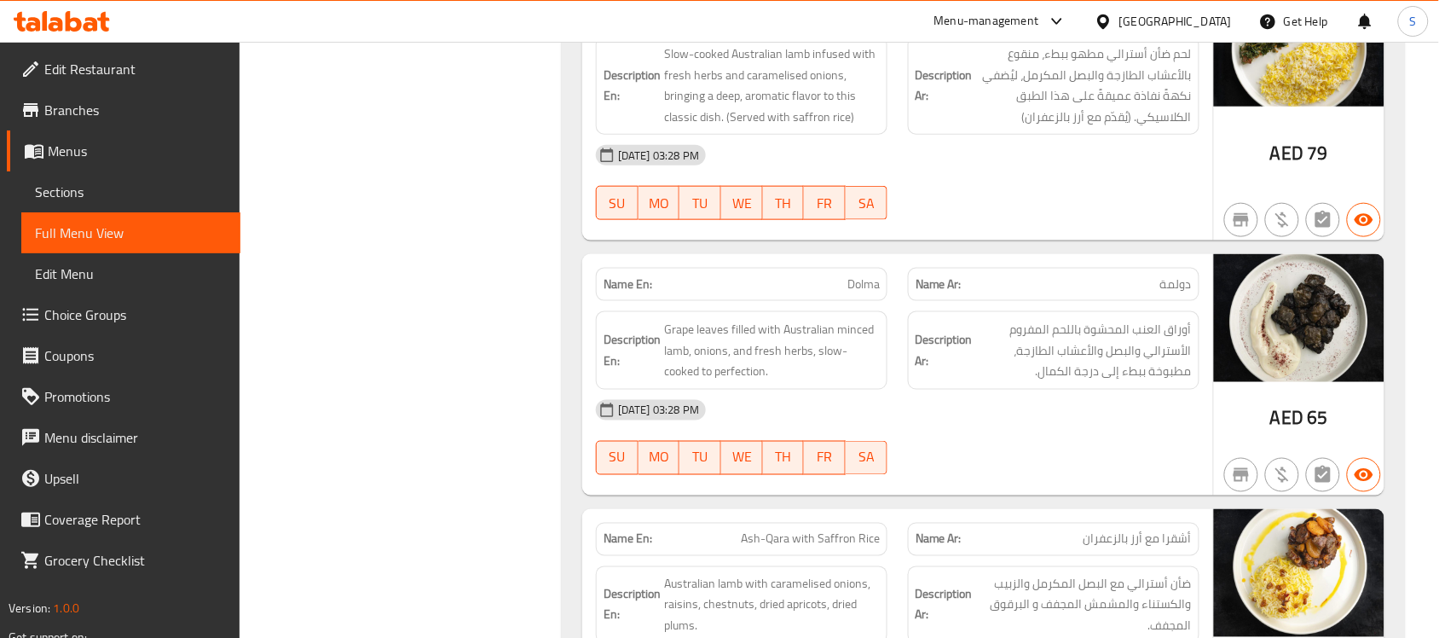
drag, startPoint x: 846, startPoint y: 271, endPoint x: 857, endPoint y: 278, distance: 13.0
click at [847, 275] on span "Dolma" at bounding box center [863, 284] width 32 height 18
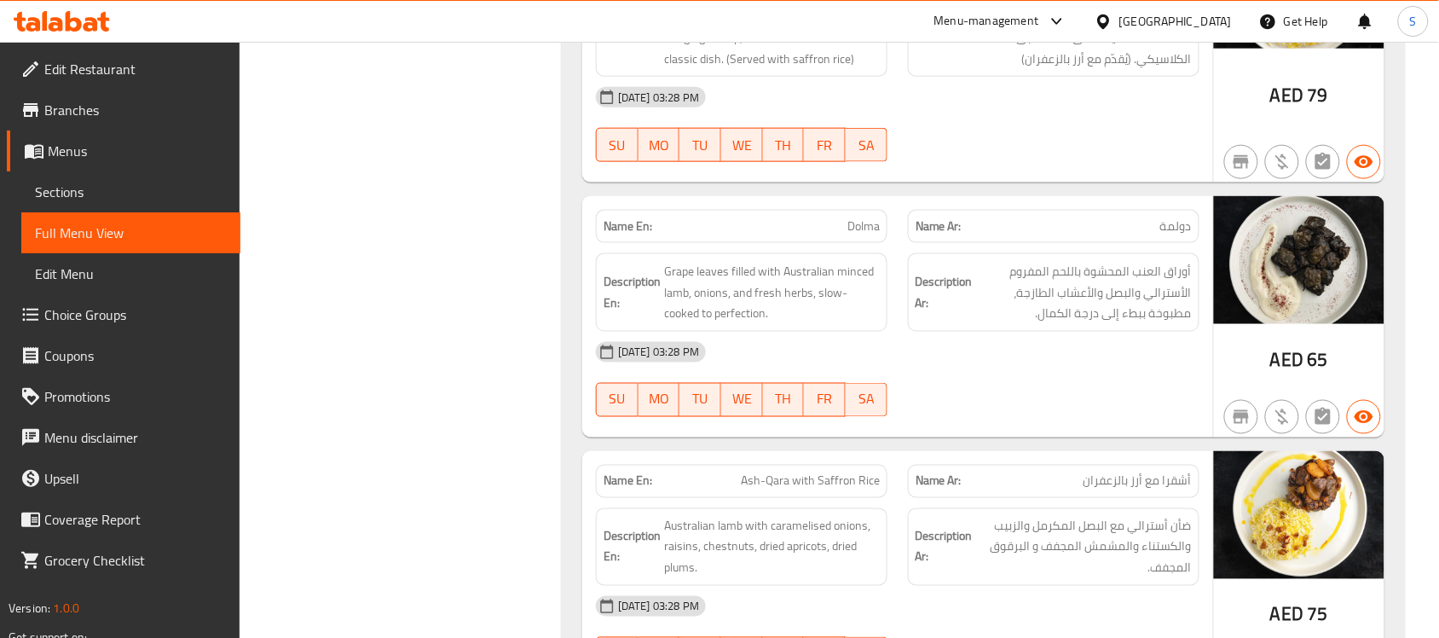
scroll to position [4447, 0]
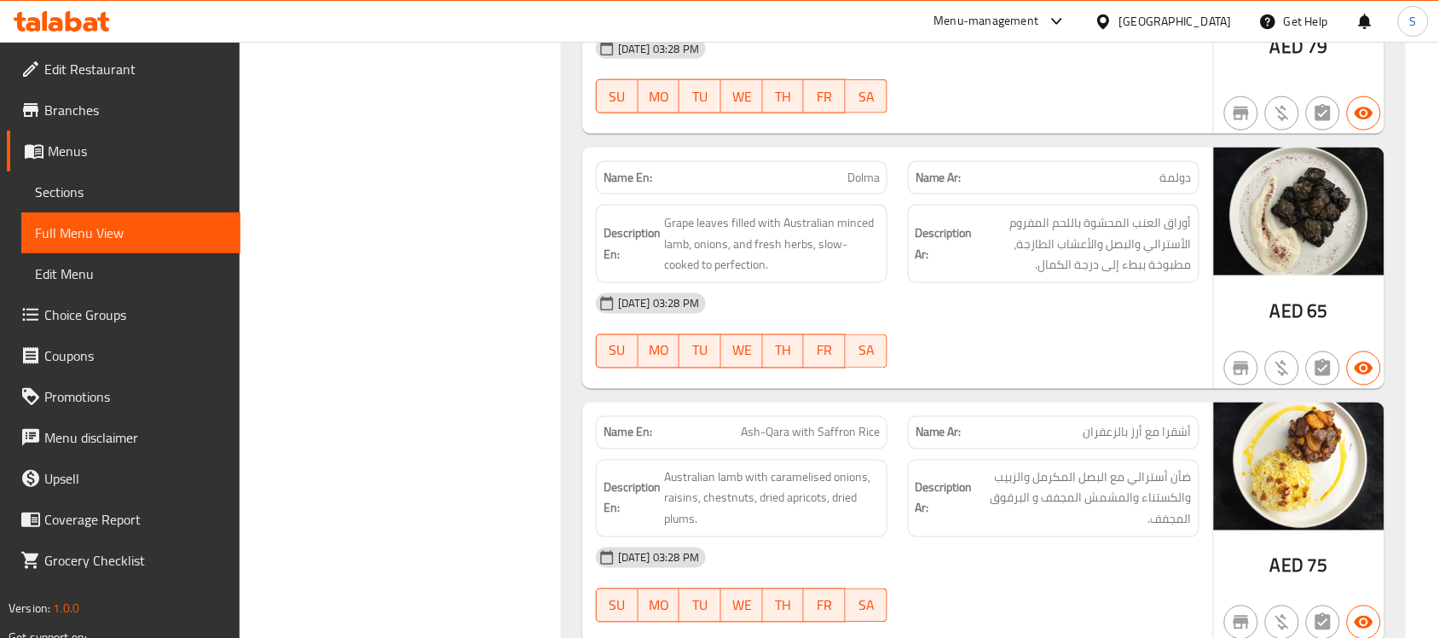
click at [857, 283] on div "09-09-2025 03:28 PM" at bounding box center [898, 303] width 624 height 41
click at [851, 177] on span "Dolma" at bounding box center [863, 178] width 32 height 18
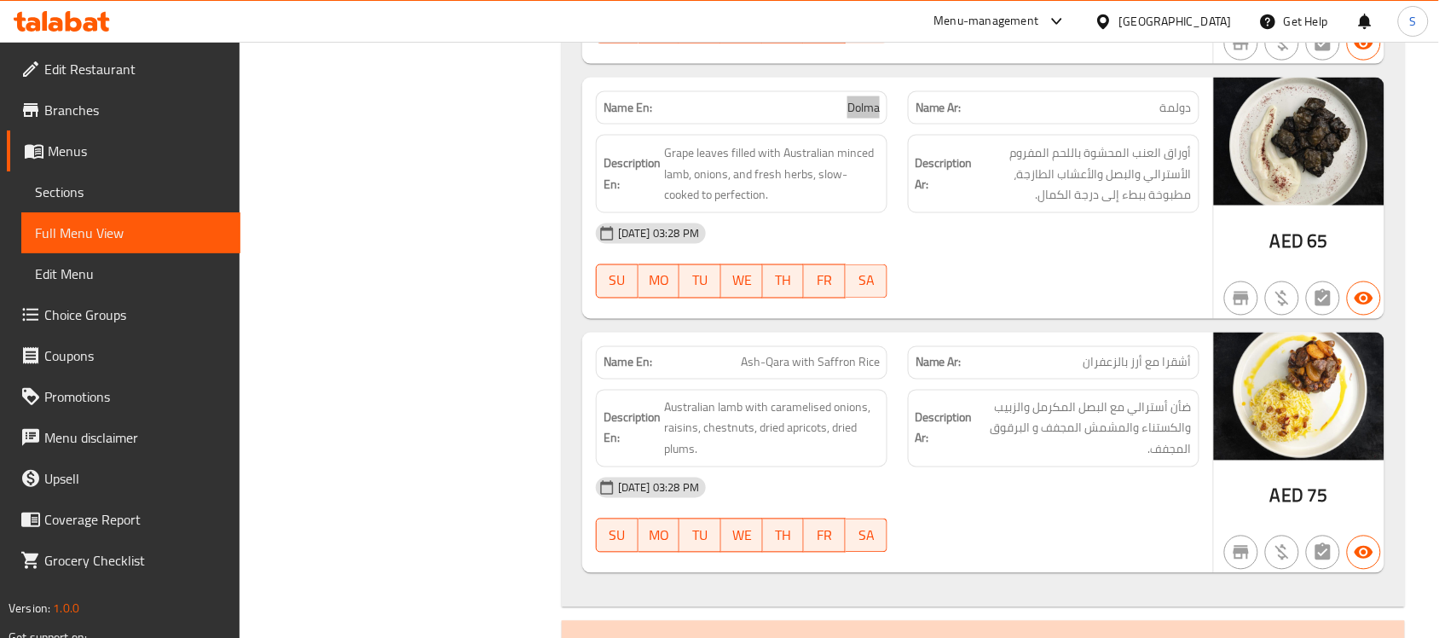
scroll to position [4554, 0]
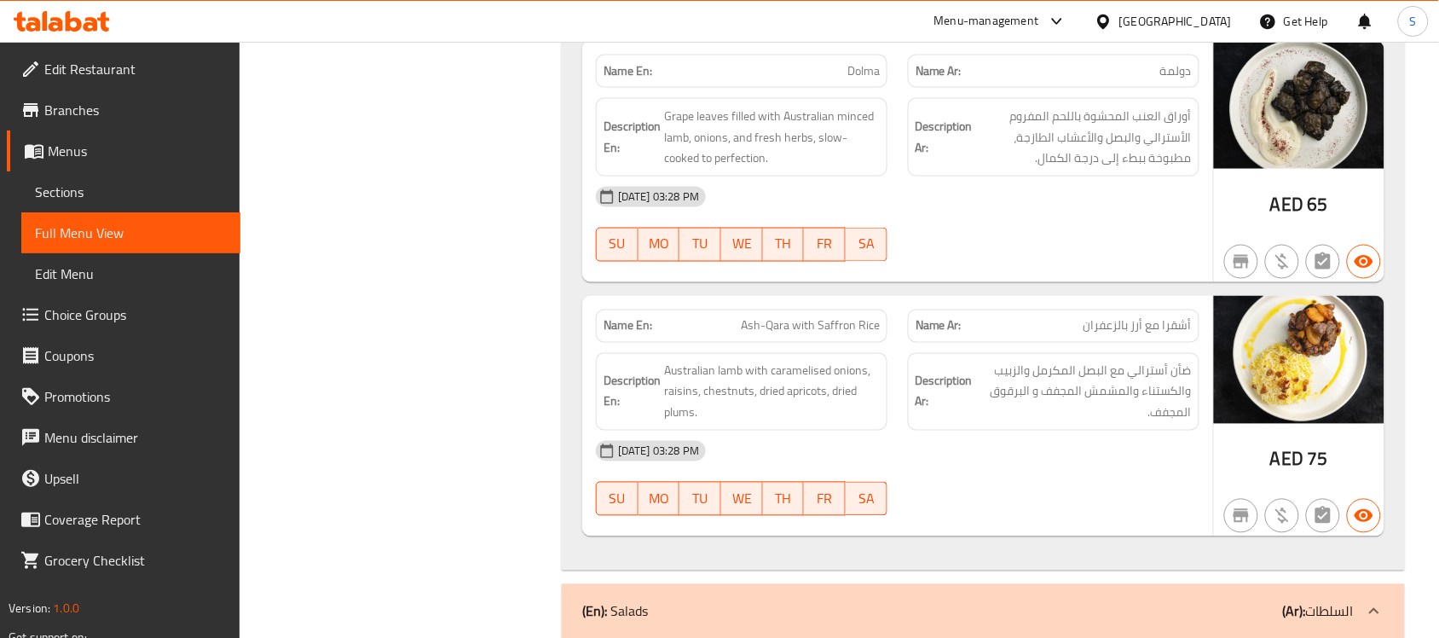
click at [835, 325] on span "Ash-Qara with Saffron Rice" at bounding box center [810, 326] width 139 height 18
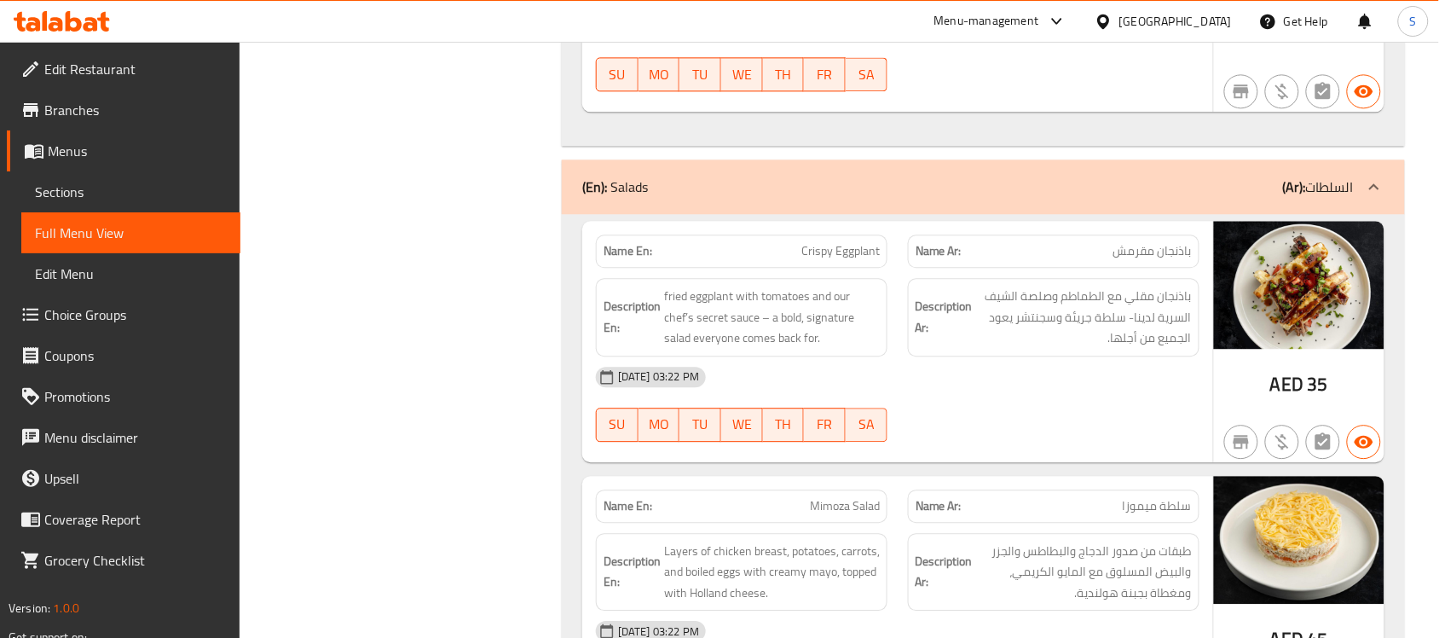
scroll to position [4980, 0]
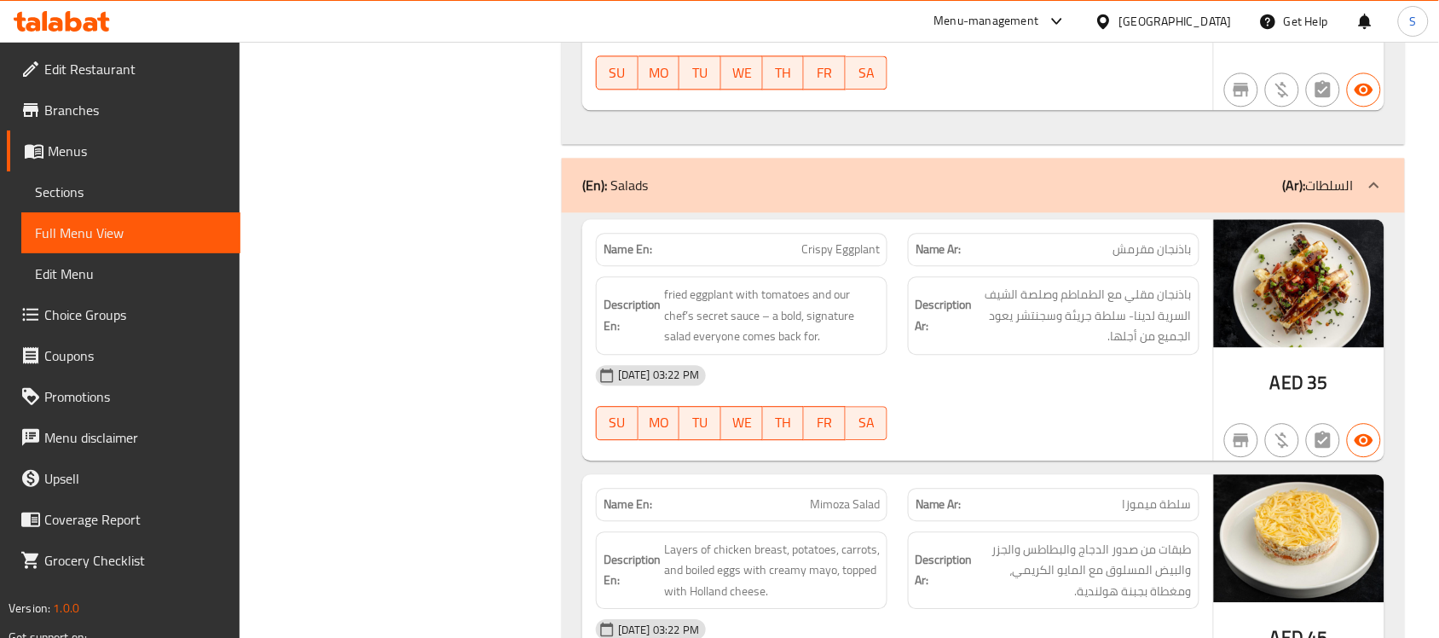
click at [842, 257] on div "Name En: Crispy Eggplant" at bounding box center [741, 249] width 291 height 33
click at [842, 252] on span "Crispy Eggplant" at bounding box center [840, 249] width 78 height 18
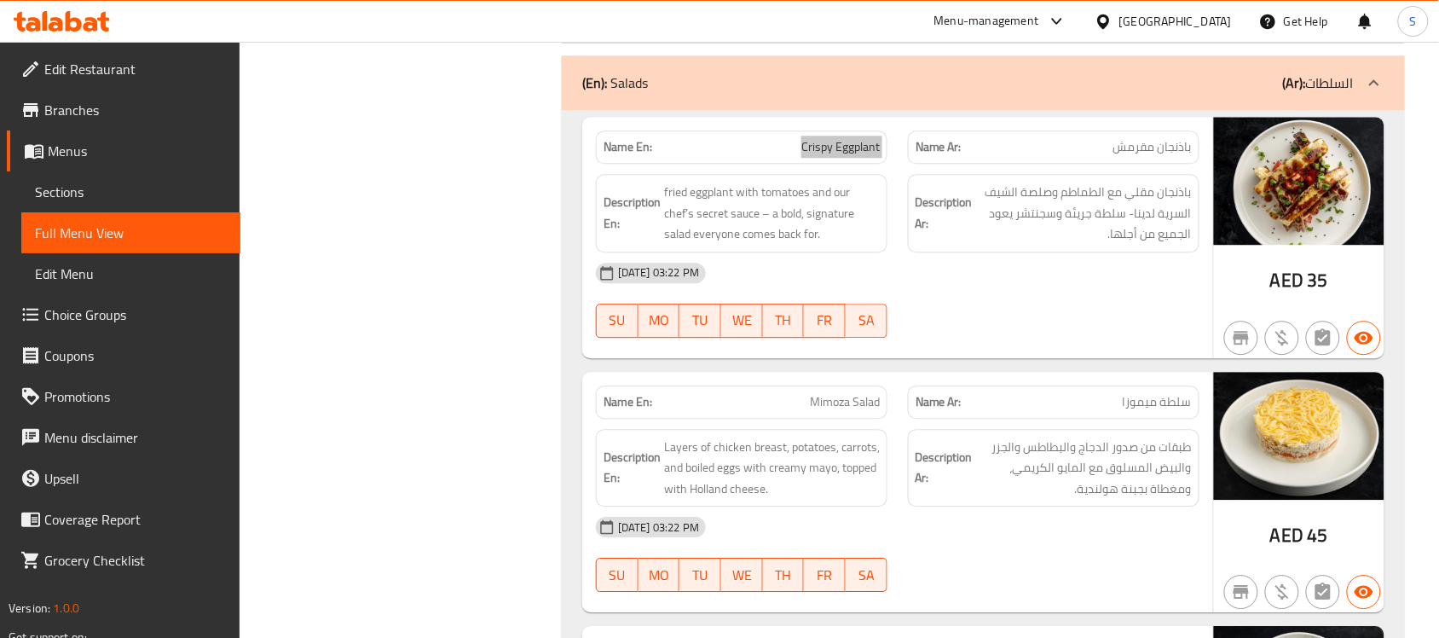
scroll to position [5193, 0]
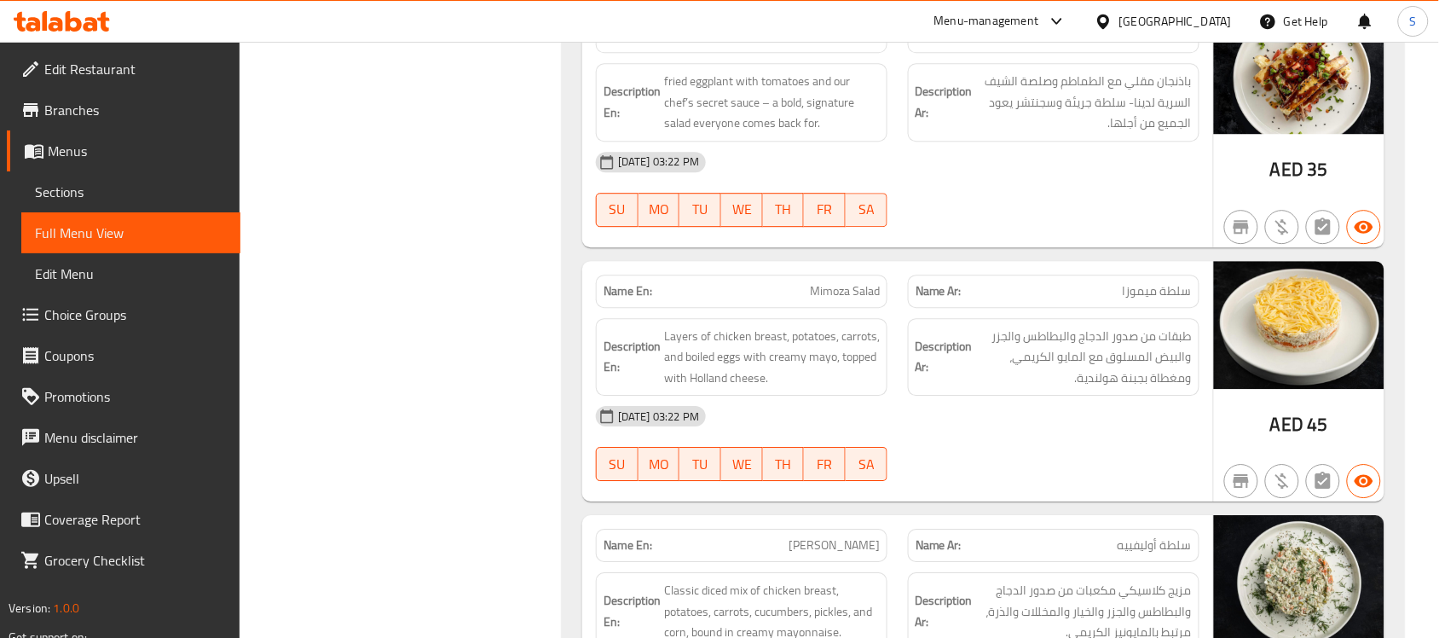
click at [840, 284] on span "Mimoza Salad" at bounding box center [845, 291] width 70 height 18
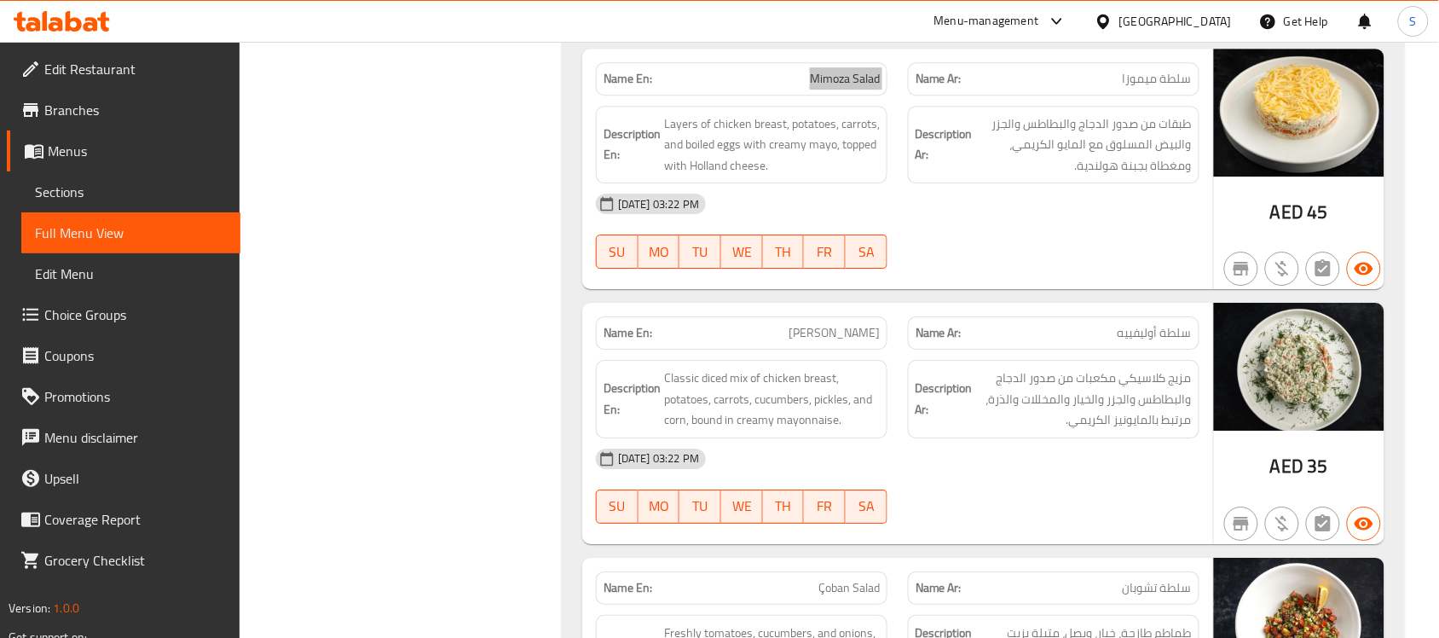
scroll to position [5406, 0]
click at [862, 338] on span "[PERSON_NAME]" at bounding box center [833, 332] width 91 height 18
click at [859, 338] on span "[PERSON_NAME]" at bounding box center [833, 332] width 91 height 18
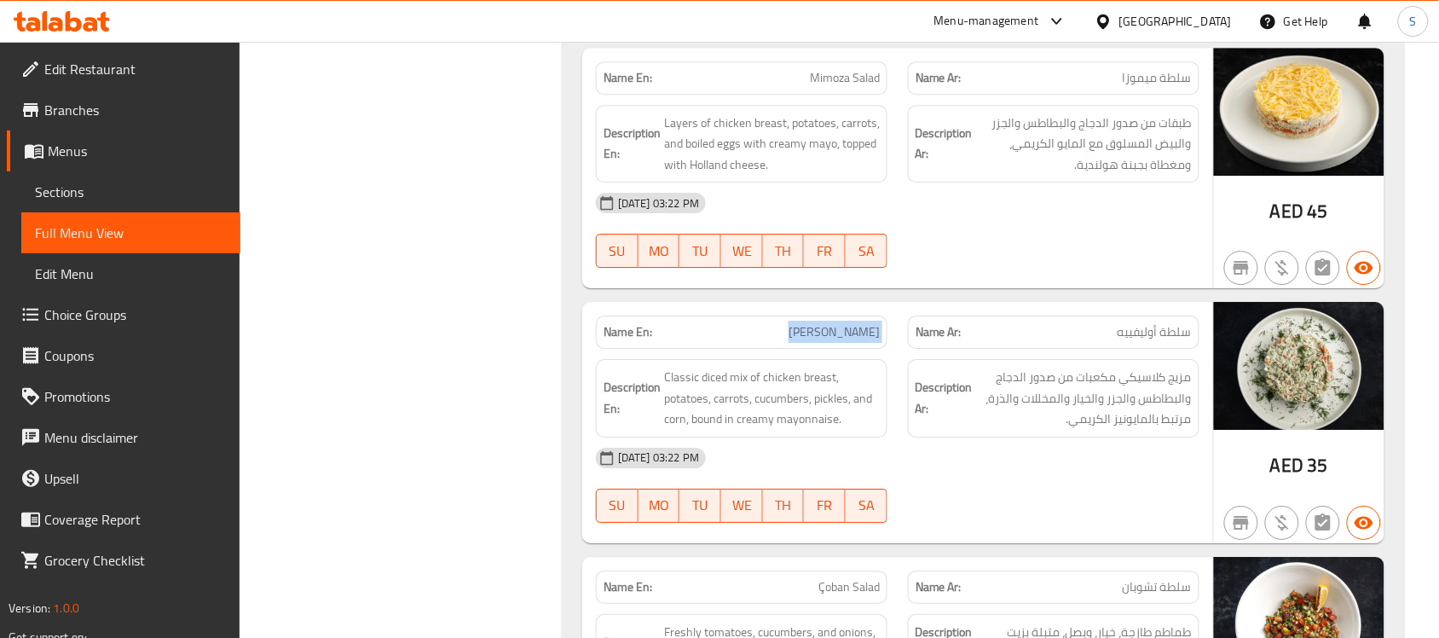
click at [859, 338] on span "[PERSON_NAME]" at bounding box center [833, 332] width 91 height 18
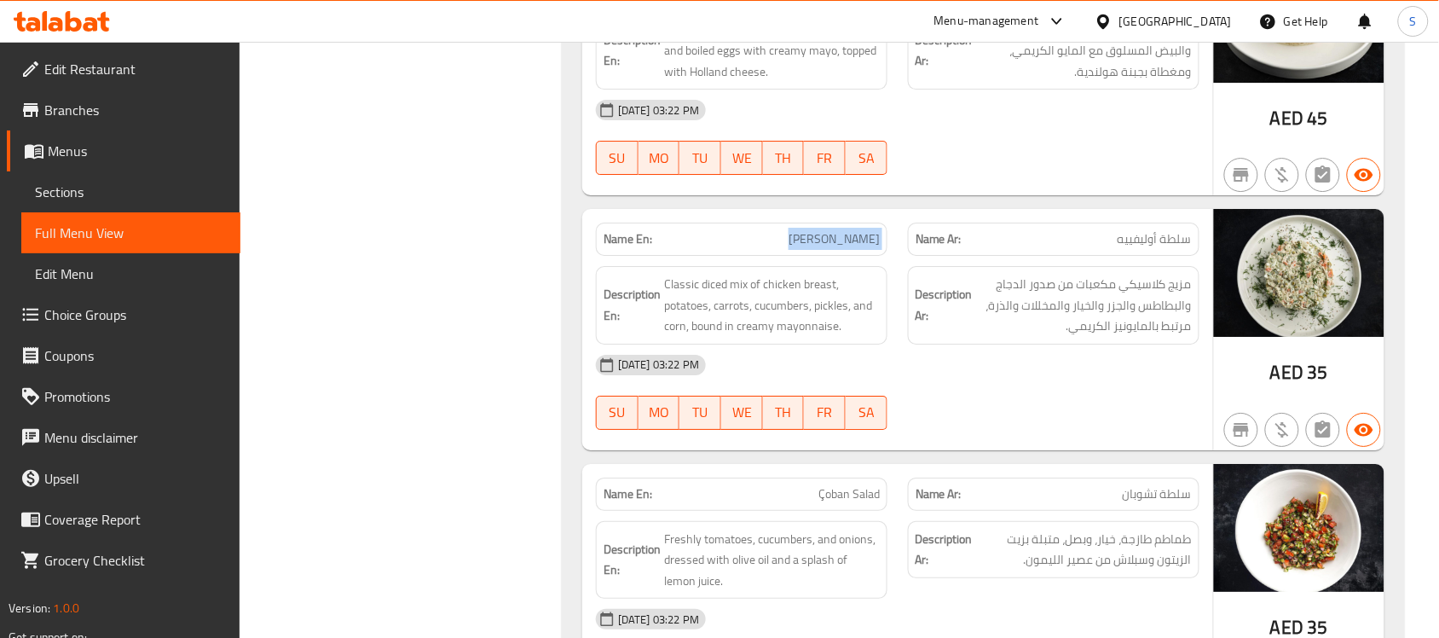
scroll to position [5619, 0]
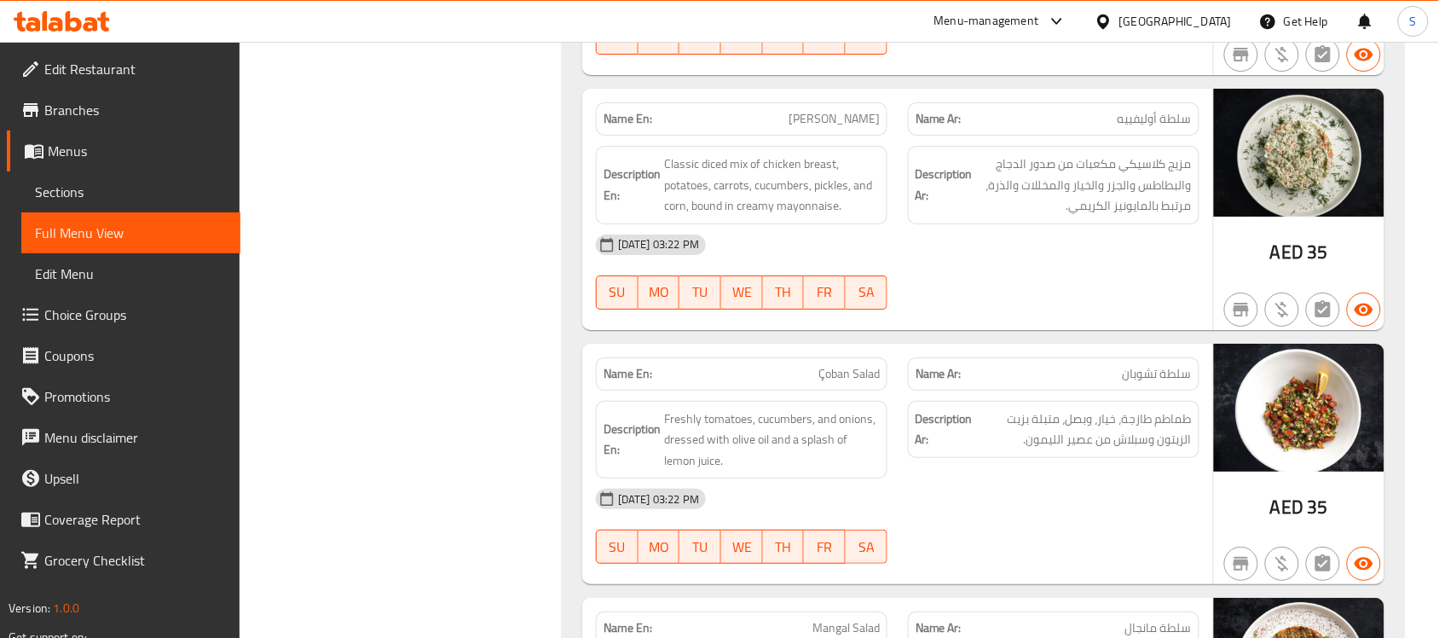
click at [832, 365] on span "Çoban Salad" at bounding box center [848, 374] width 61 height 18
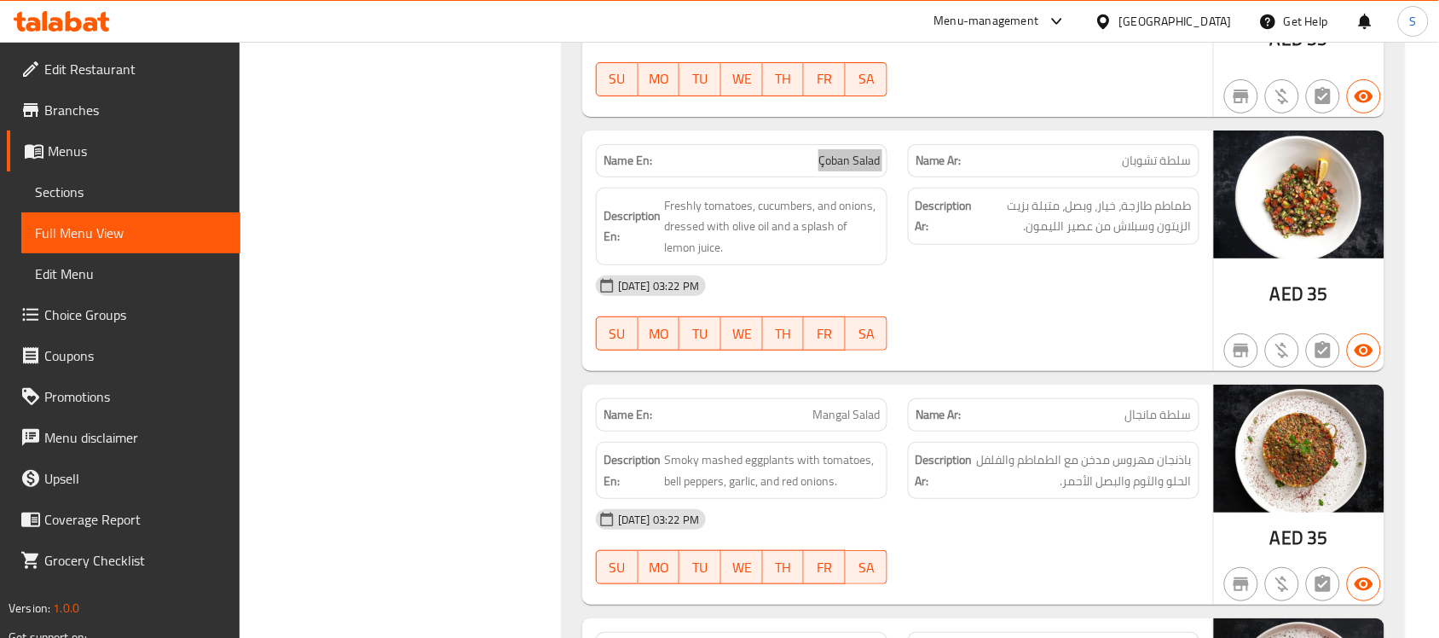
scroll to position [5939, 0]
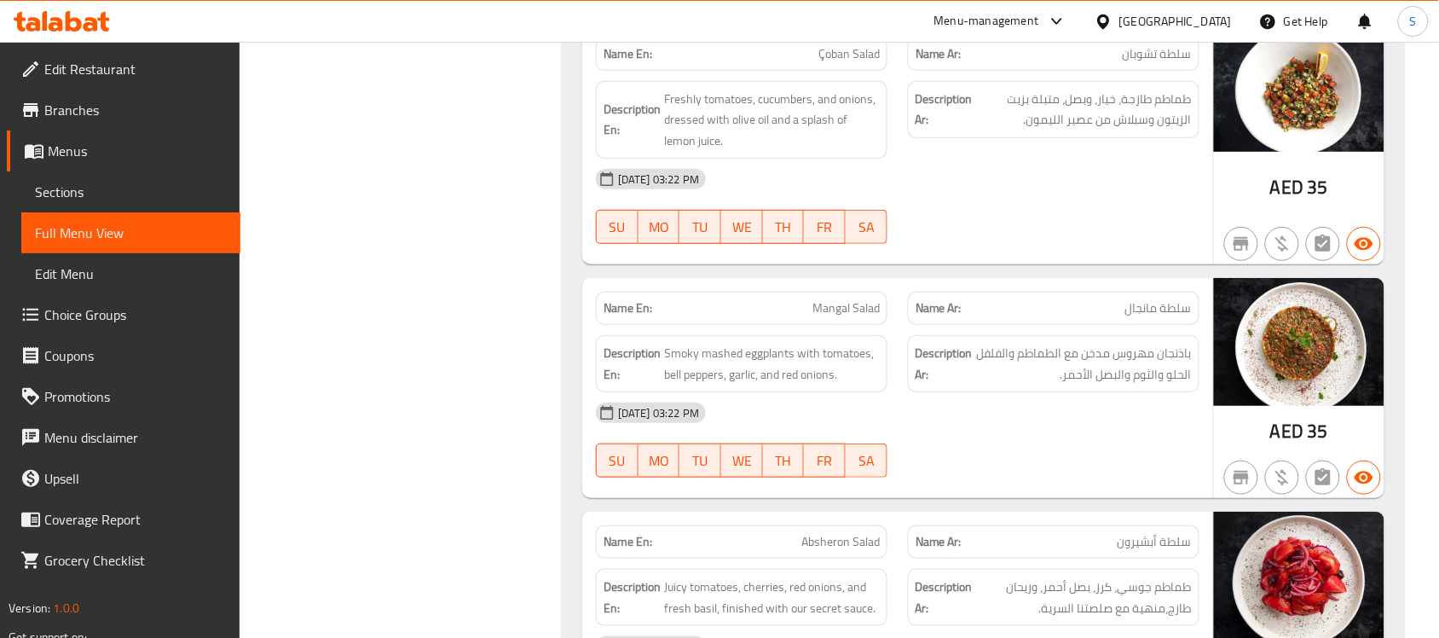
click at [844, 320] on div "Name En: Mangal Salad" at bounding box center [741, 307] width 291 height 33
click at [844, 314] on span "Mangal Salad" at bounding box center [845, 308] width 67 height 18
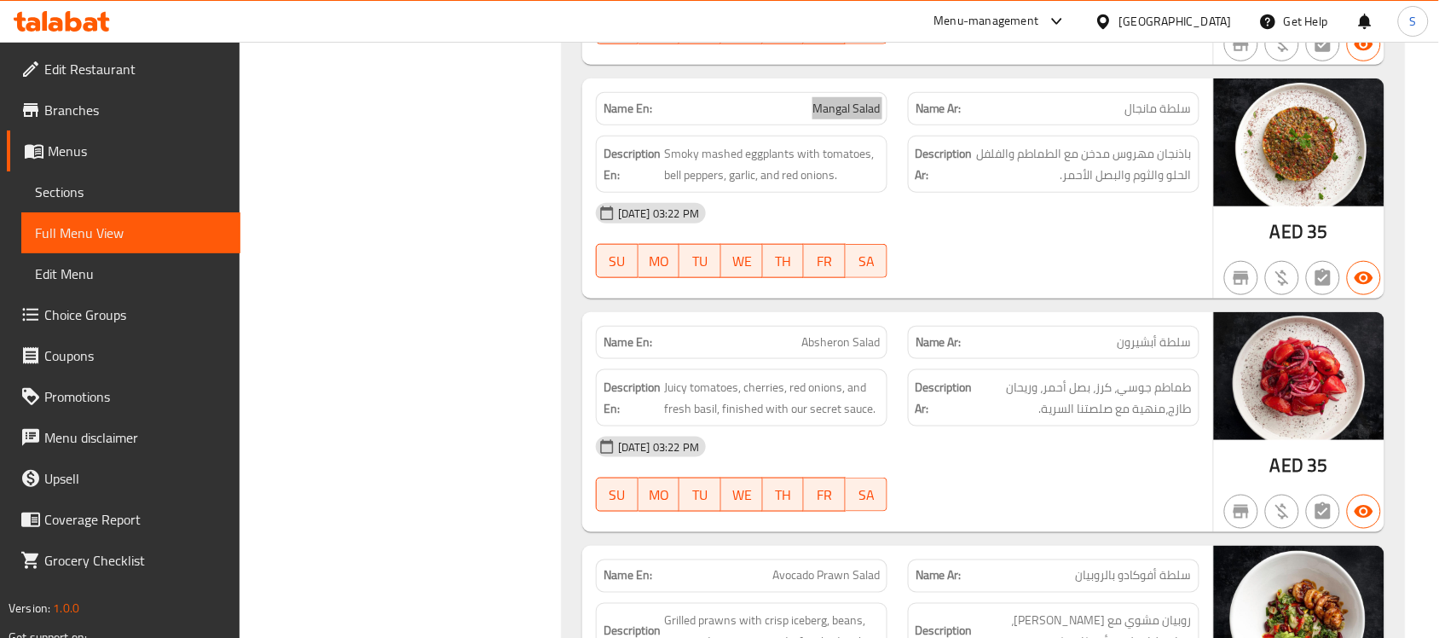
scroll to position [6152, 0]
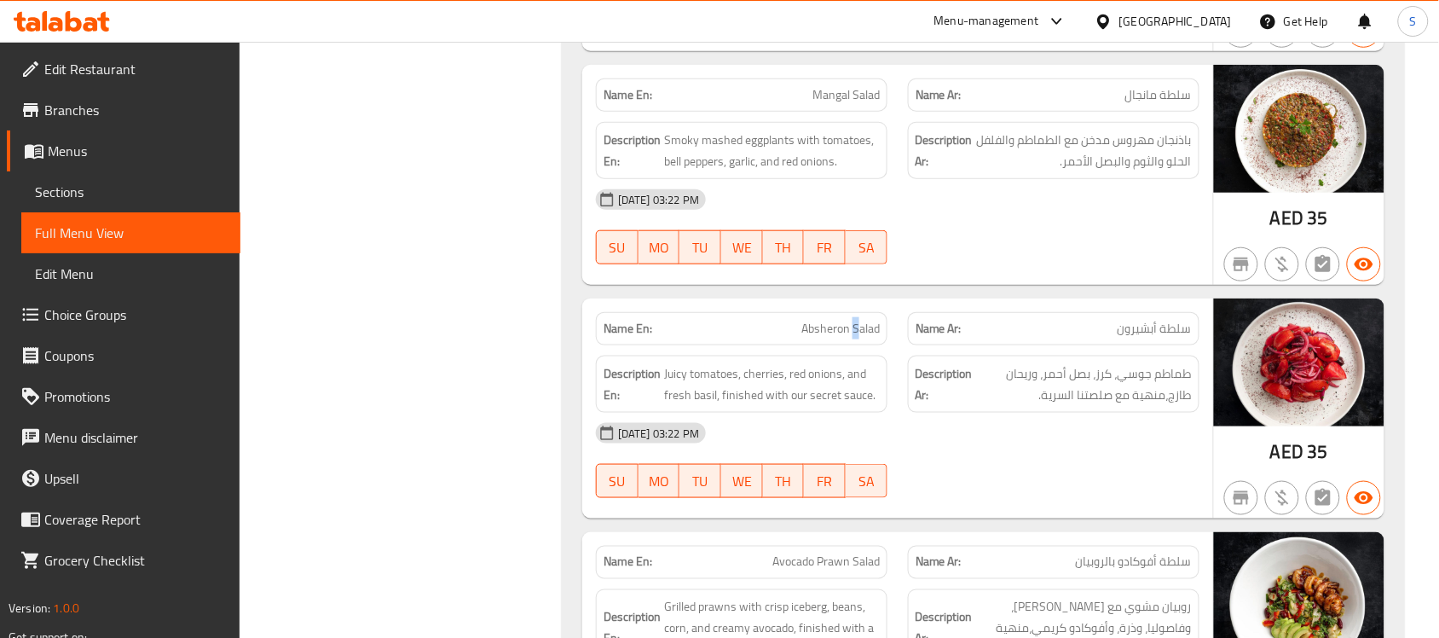
click at [855, 320] on span "Absheron Salad" at bounding box center [840, 329] width 78 height 18
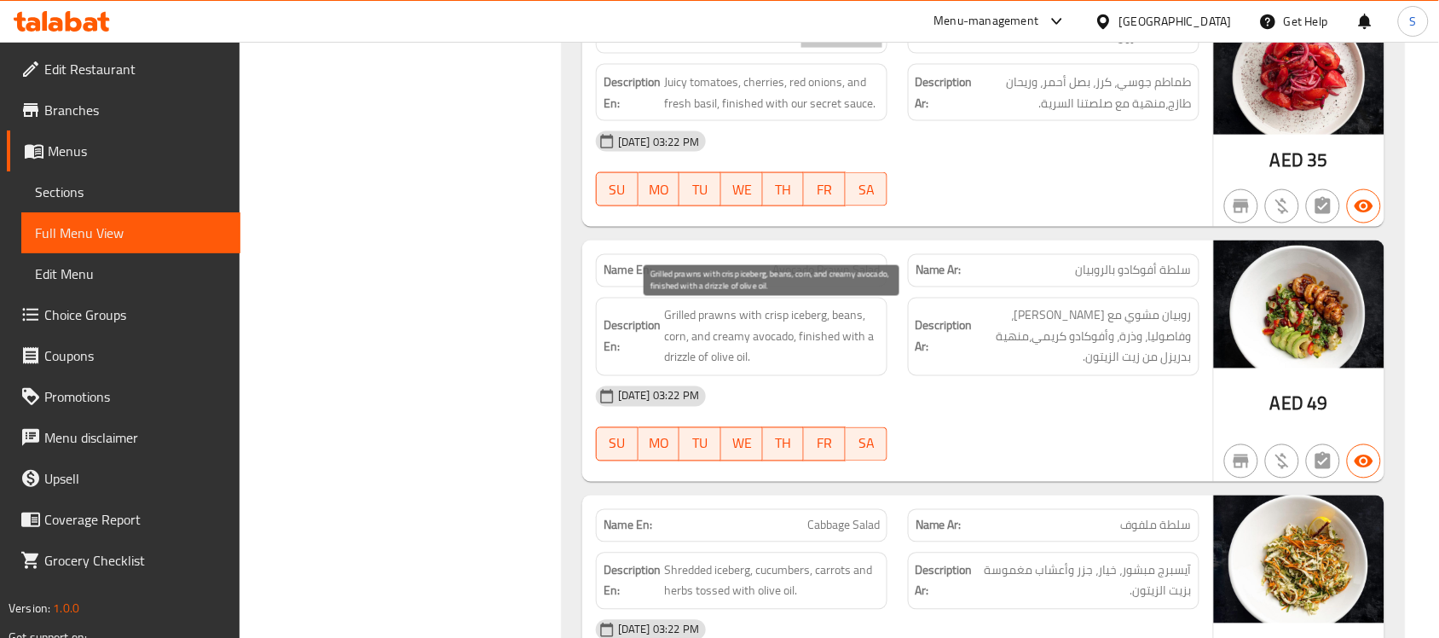
scroll to position [6472, 0]
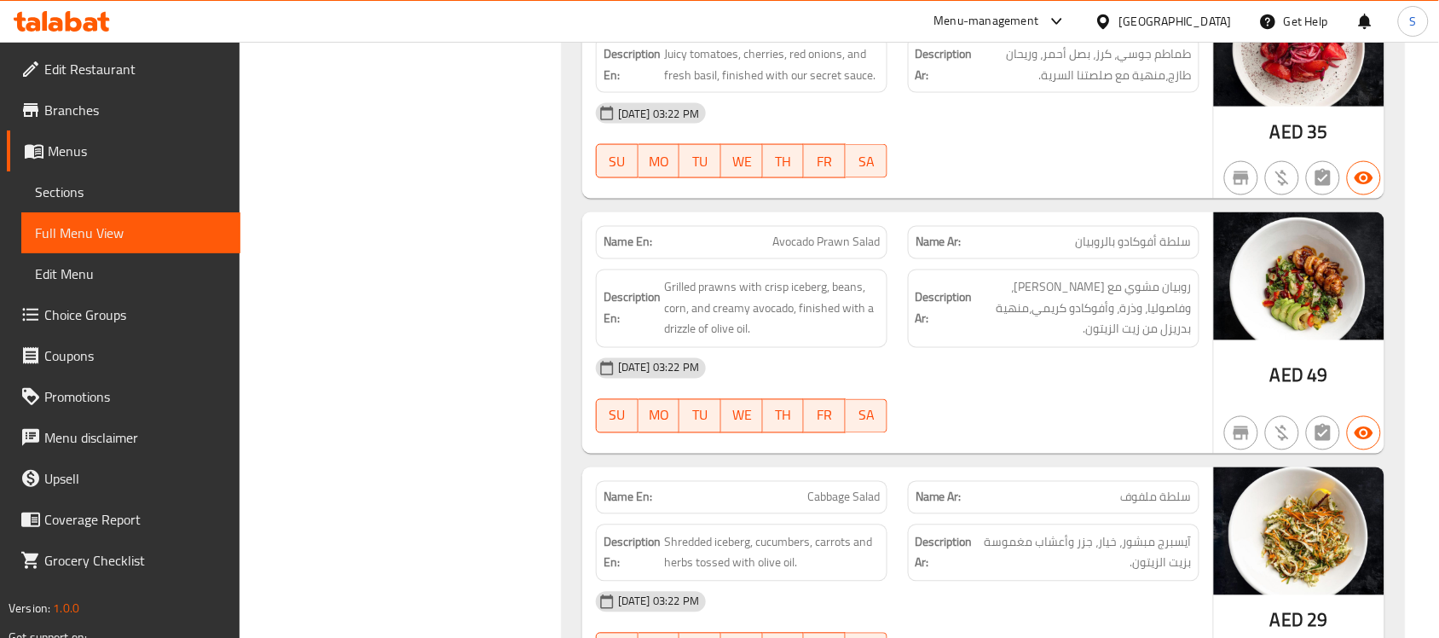
click at [834, 236] on span "Avocado Prawn Salad" at bounding box center [825, 243] width 107 height 18
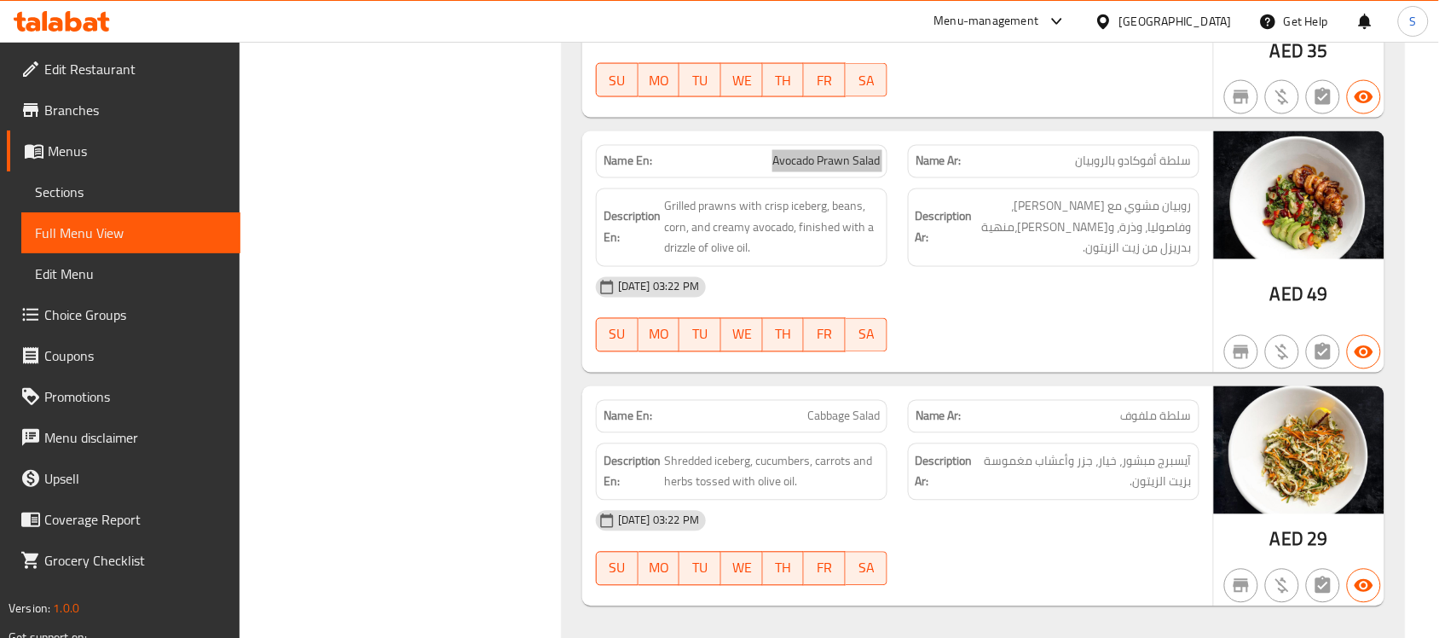
scroll to position [6685, 0]
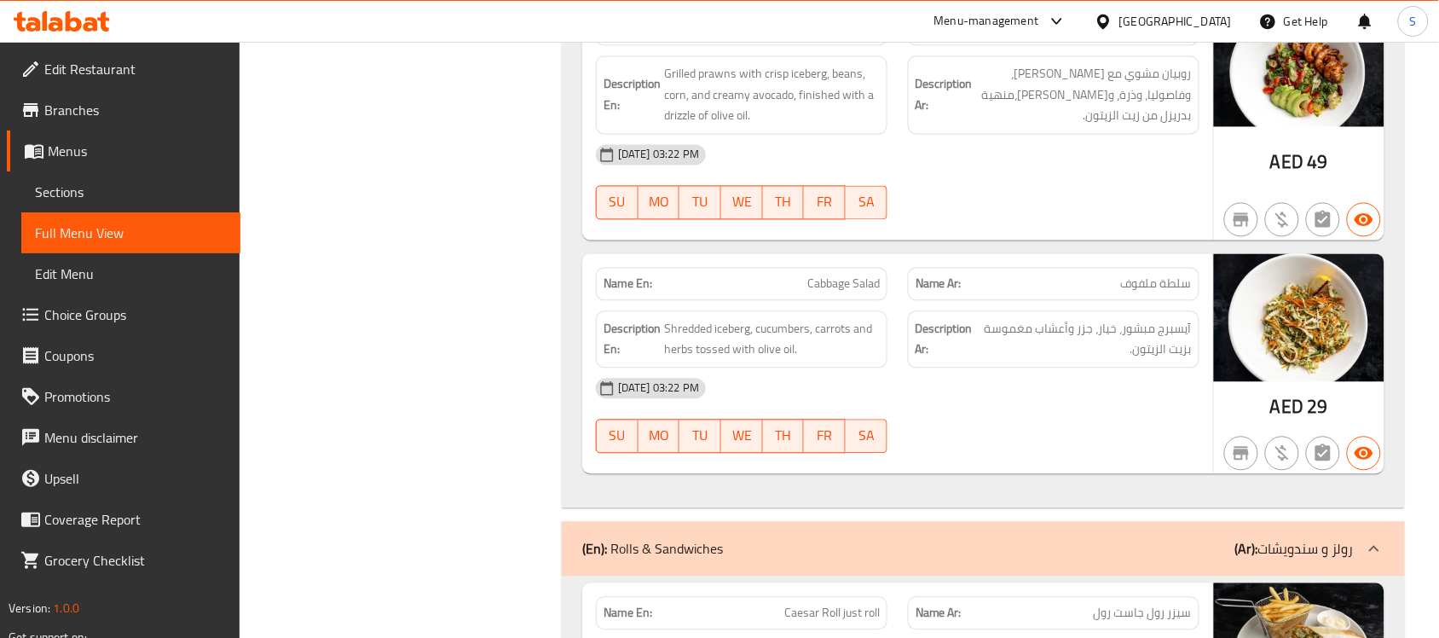
click at [849, 282] on span "Cabbage Salad" at bounding box center [843, 284] width 72 height 18
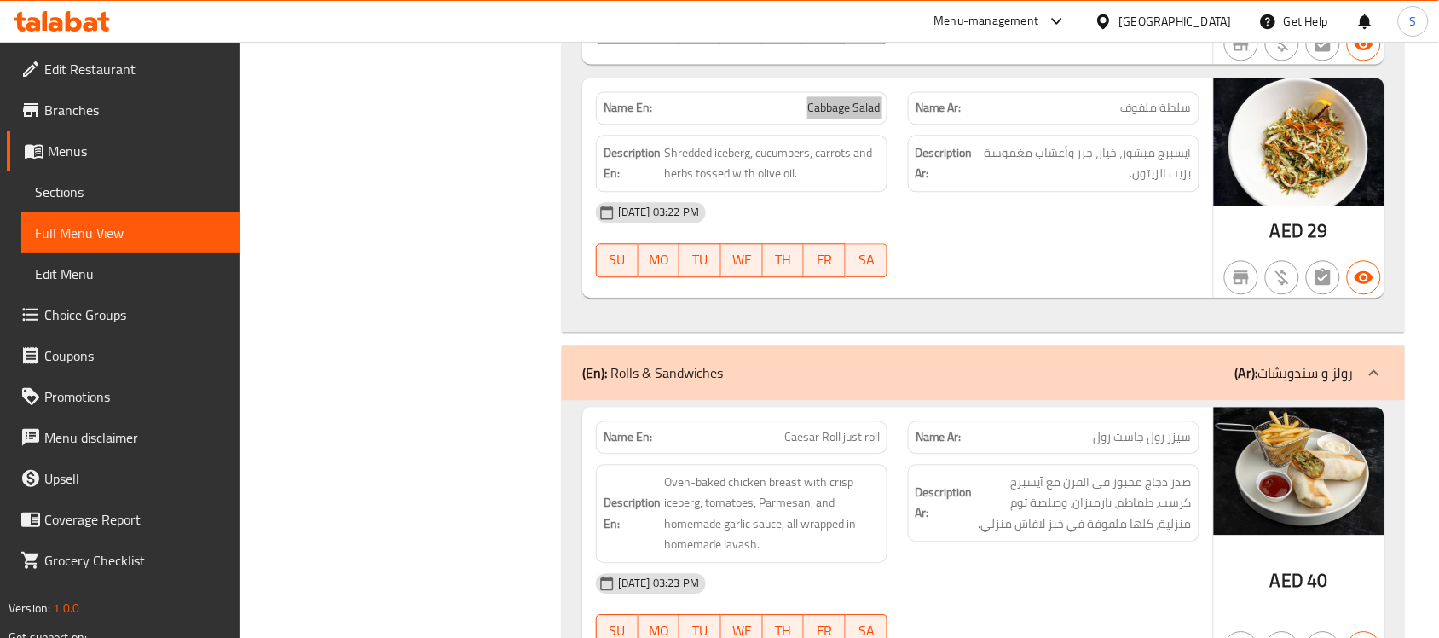
scroll to position [6898, 0]
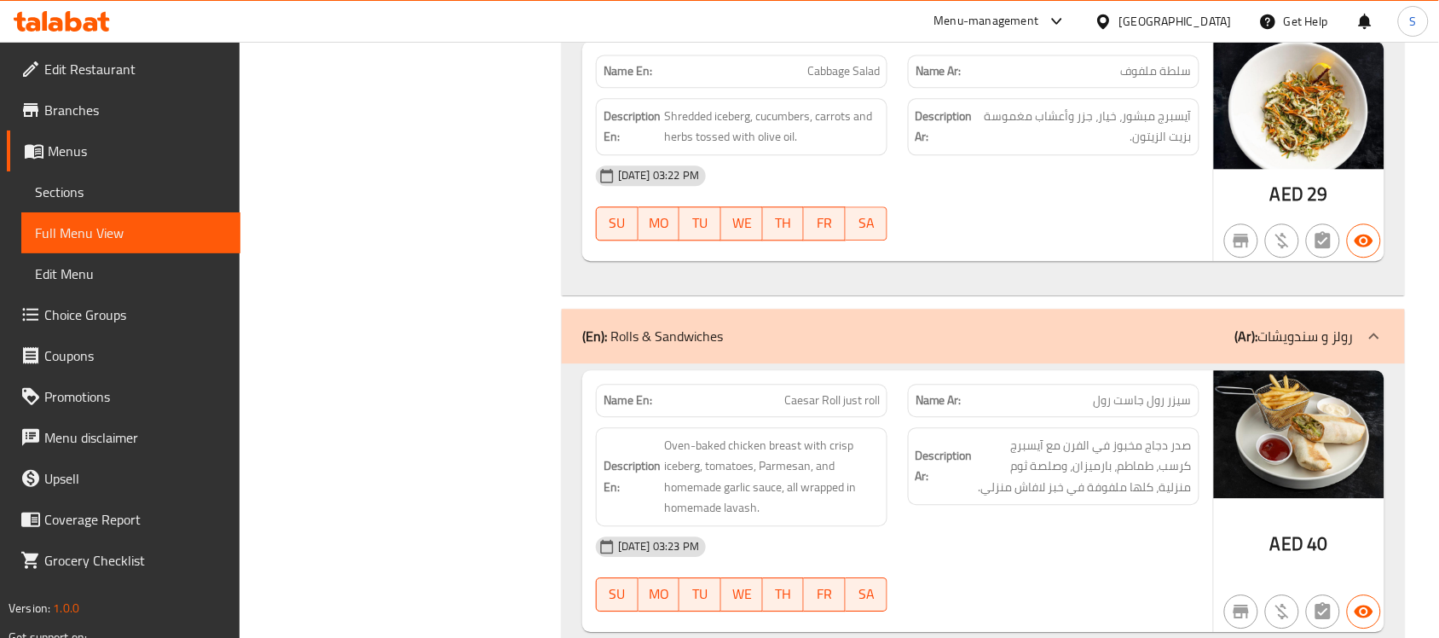
click at [845, 401] on span "Caesar Roll just roll" at bounding box center [831, 400] width 95 height 18
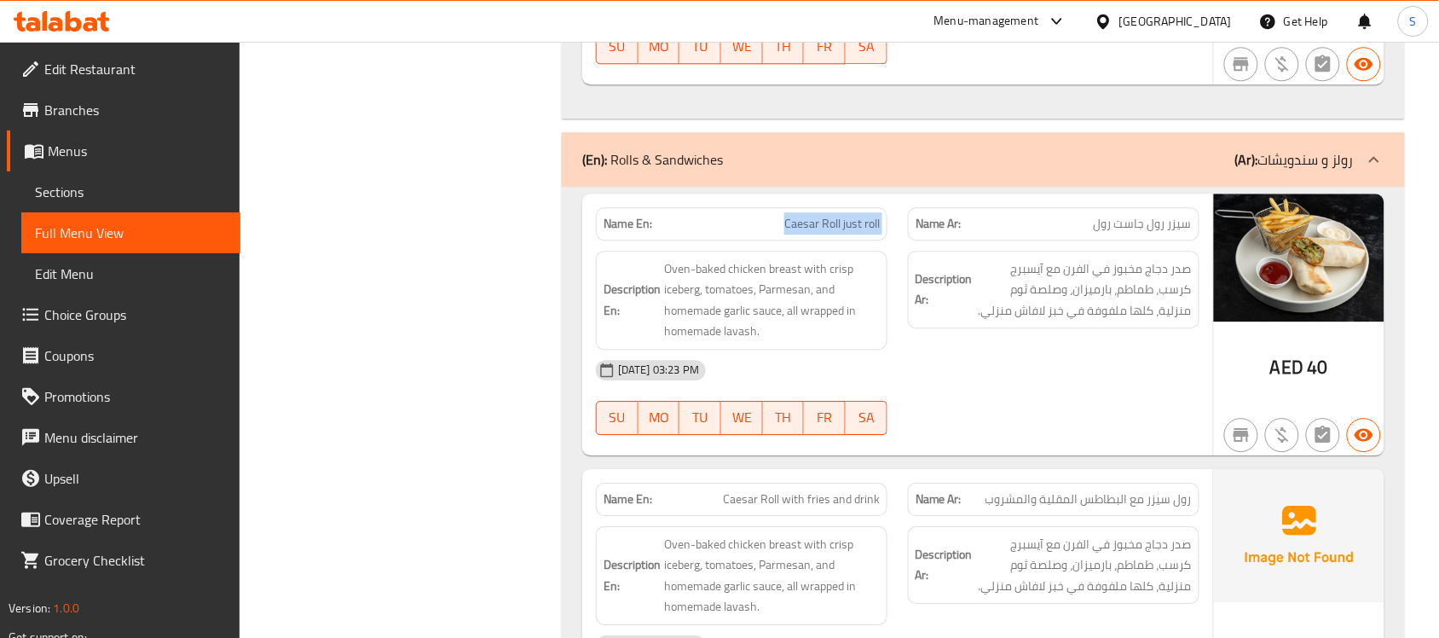
scroll to position [7111, 0]
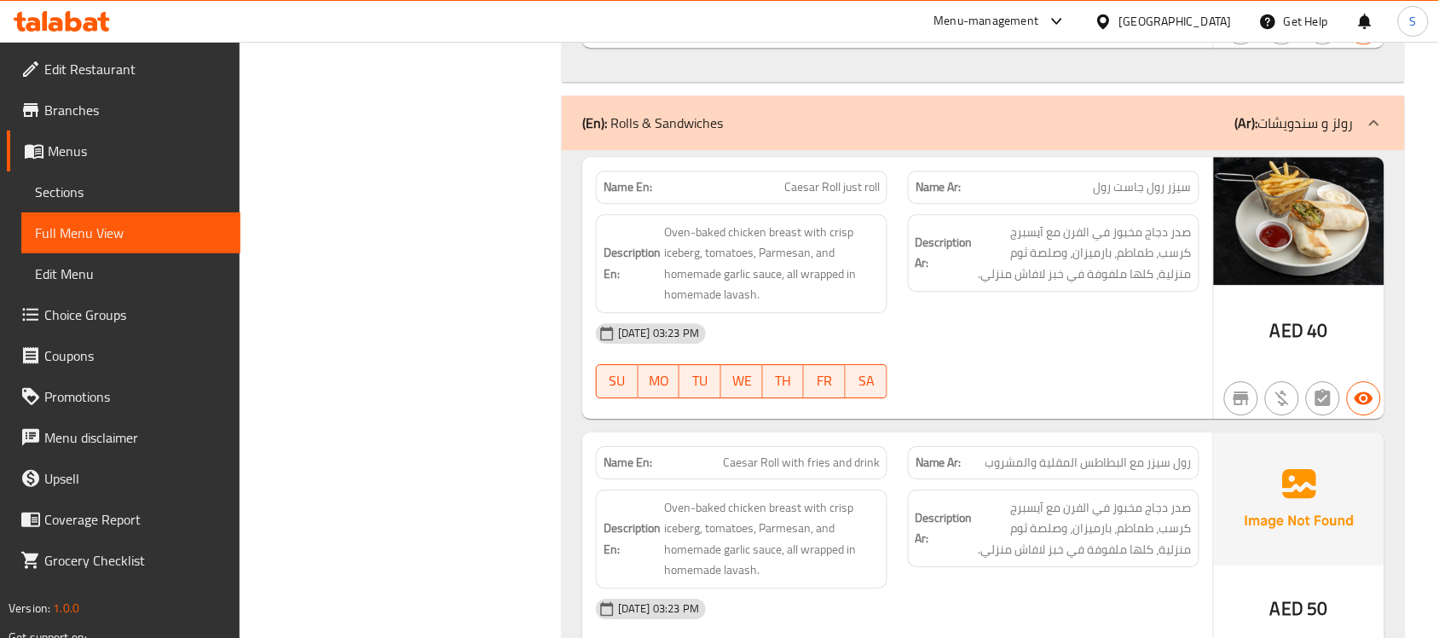
click at [825, 456] on span "Caesar Roll with fries and drink" at bounding box center [801, 462] width 157 height 18
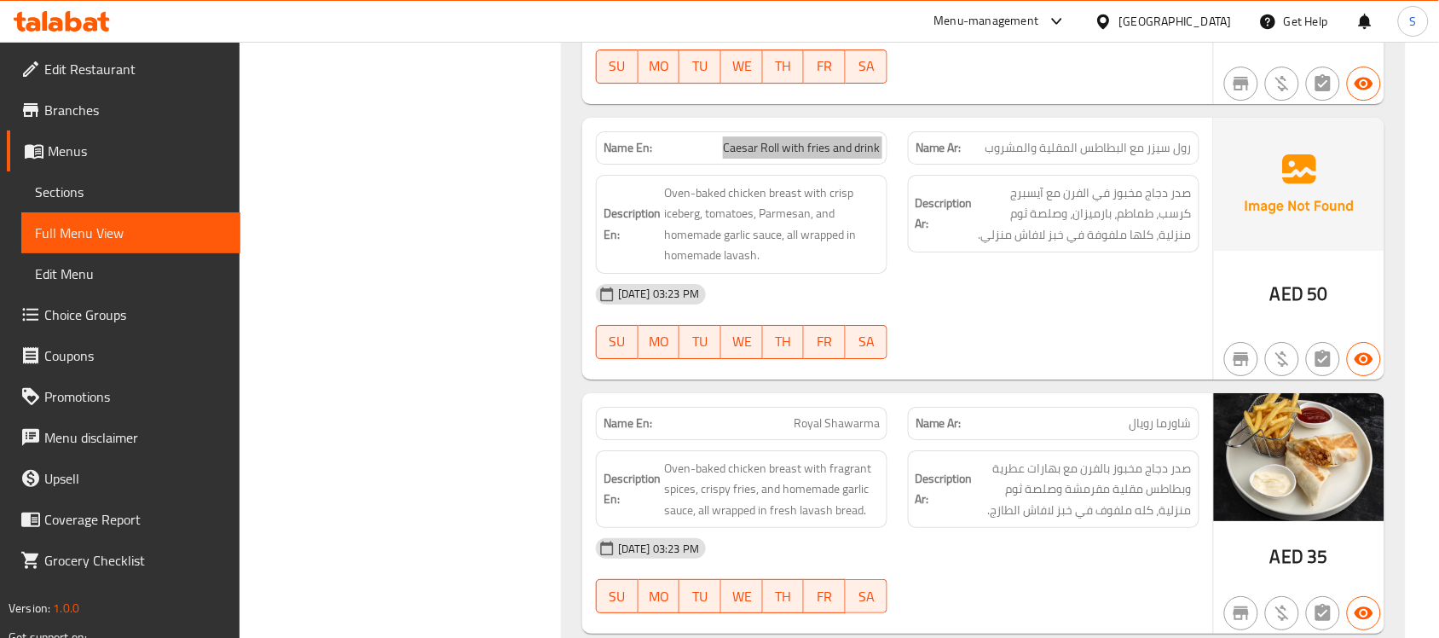
scroll to position [7431, 0]
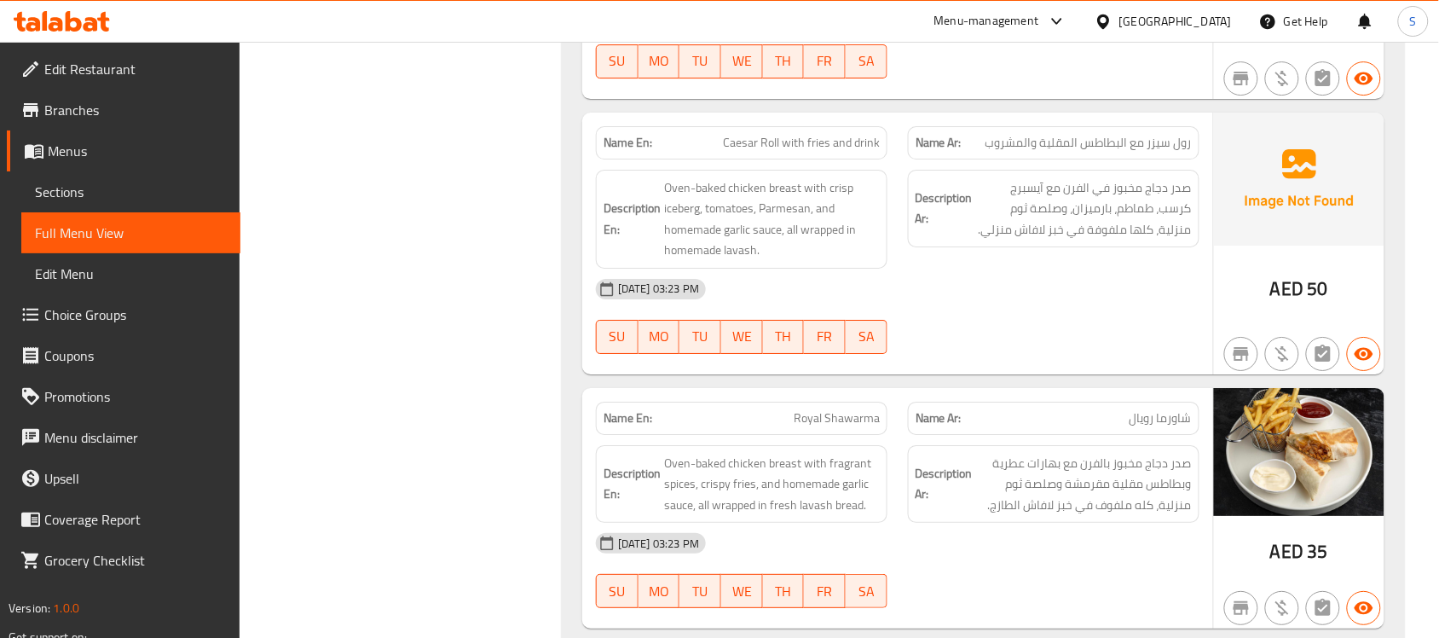
click at [841, 415] on span "Royal Shawarma" at bounding box center [837, 418] width 86 height 18
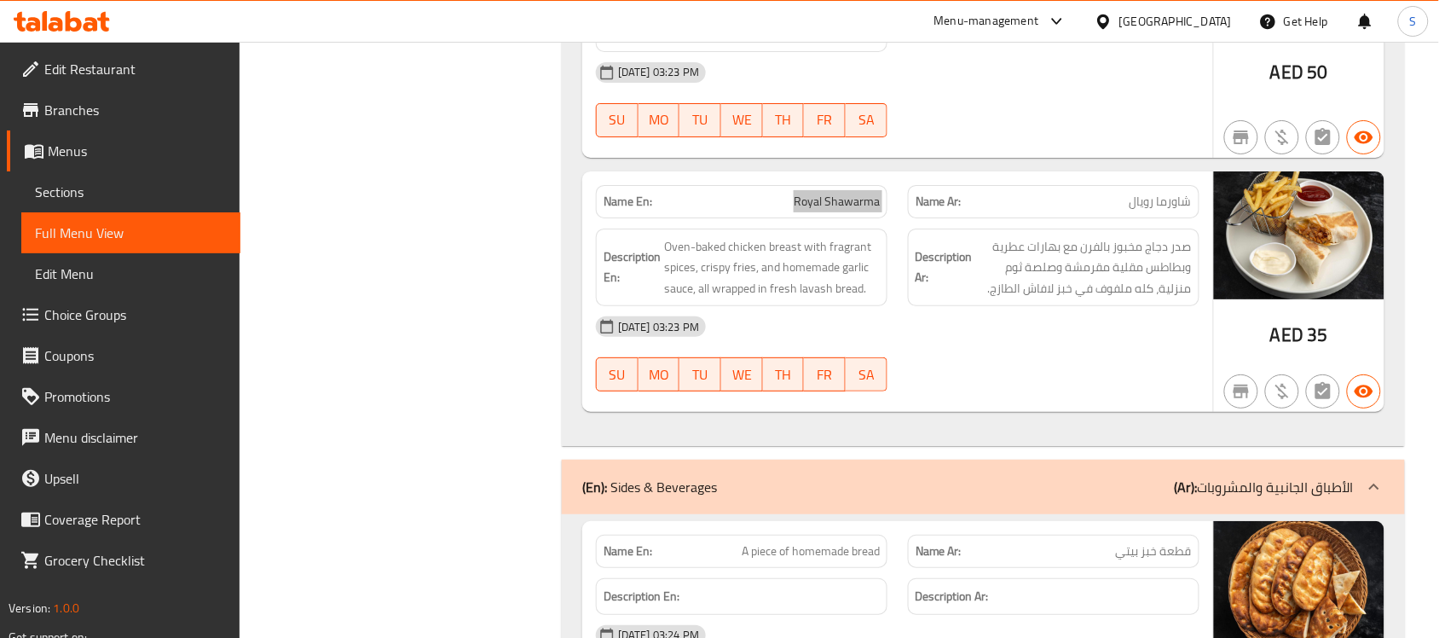
scroll to position [7750, 0]
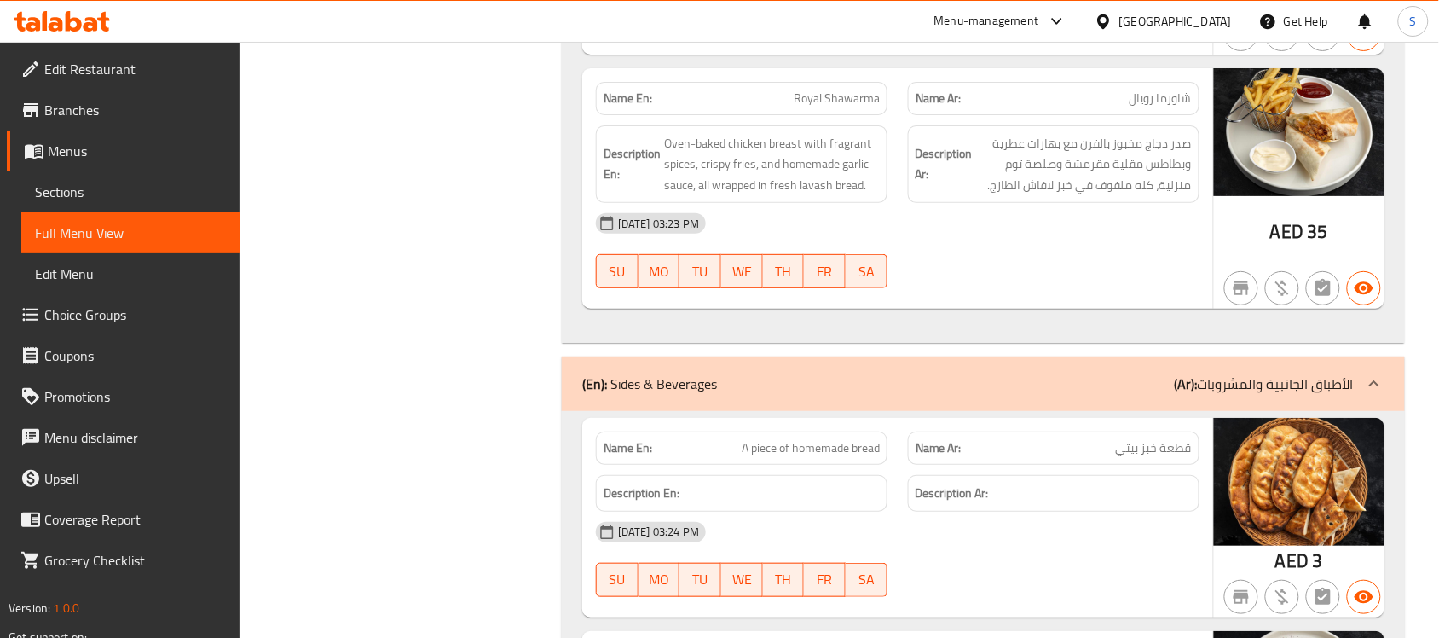
click at [828, 452] on span "A piece of homemade bread" at bounding box center [811, 448] width 138 height 18
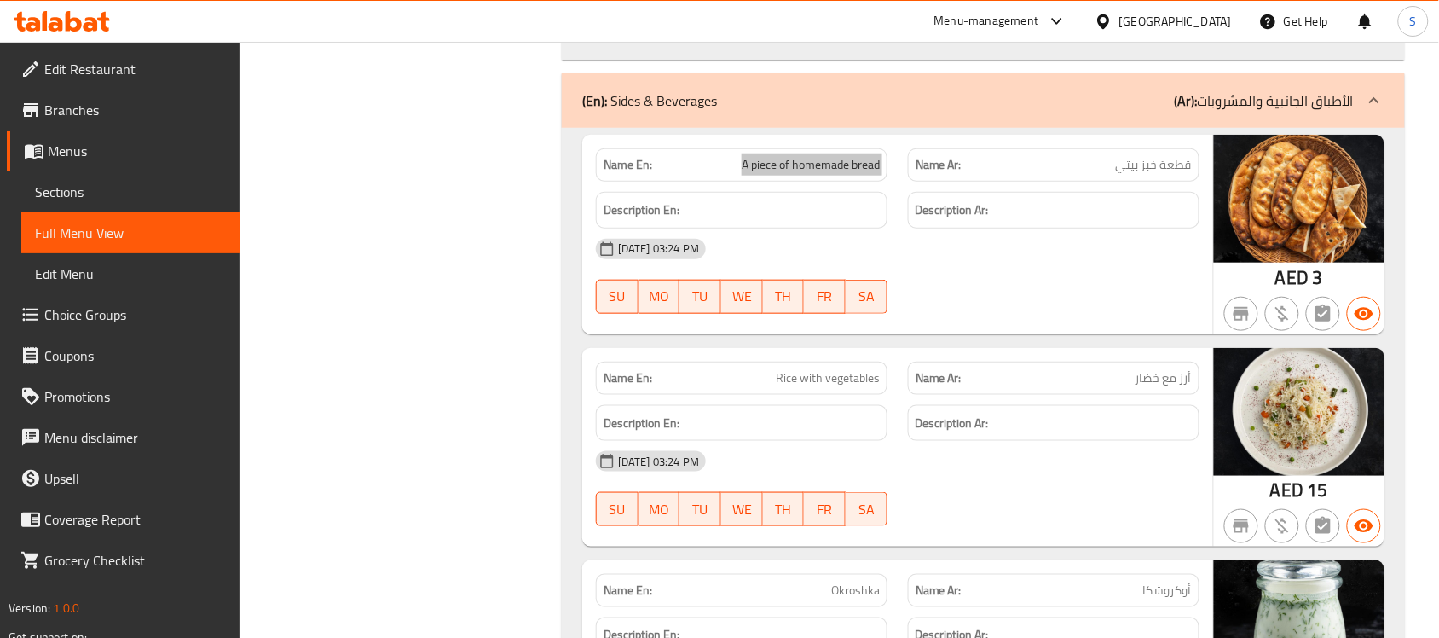
scroll to position [8070, 0]
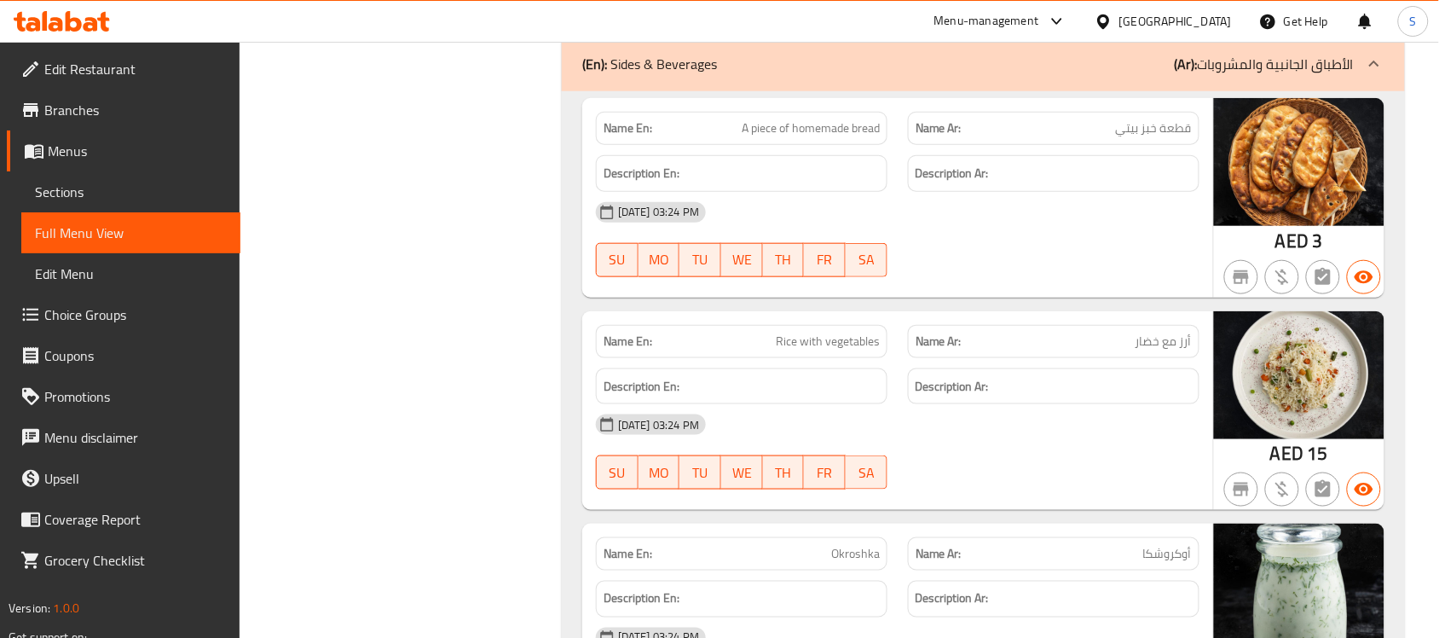
click at [845, 349] on span "Rice with vegetables" at bounding box center [828, 341] width 104 height 18
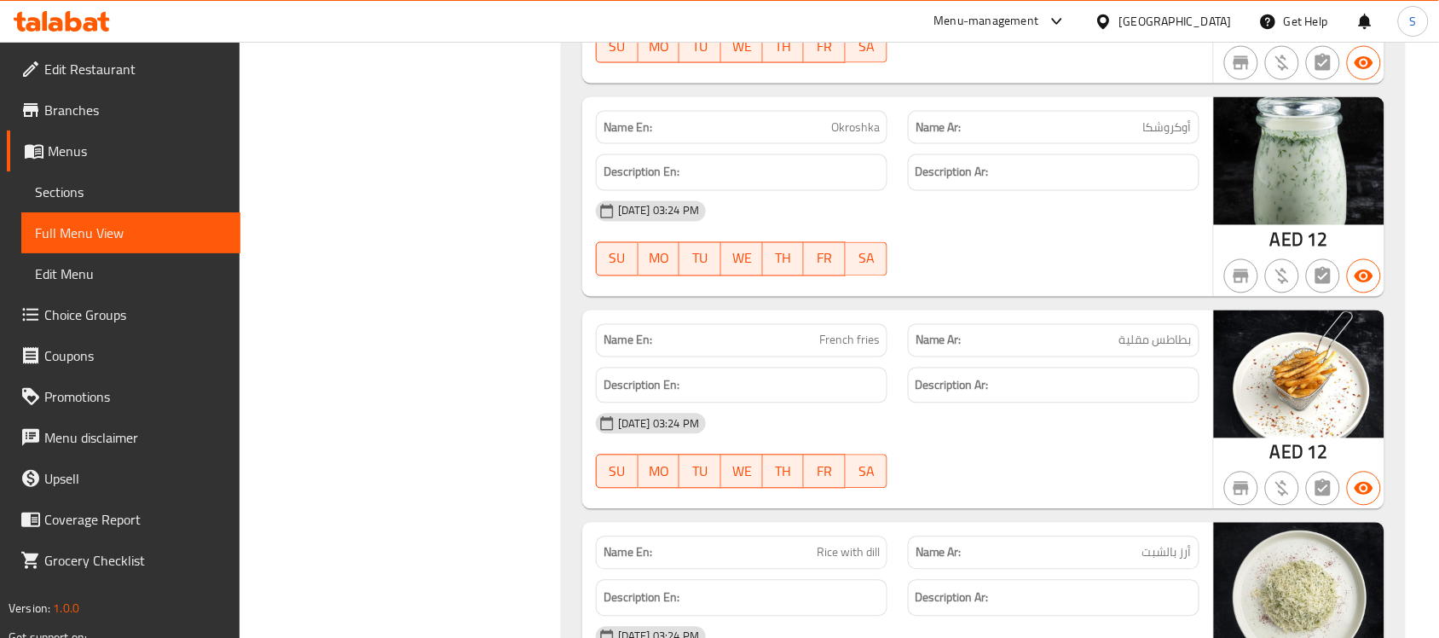
scroll to position [8602, 0]
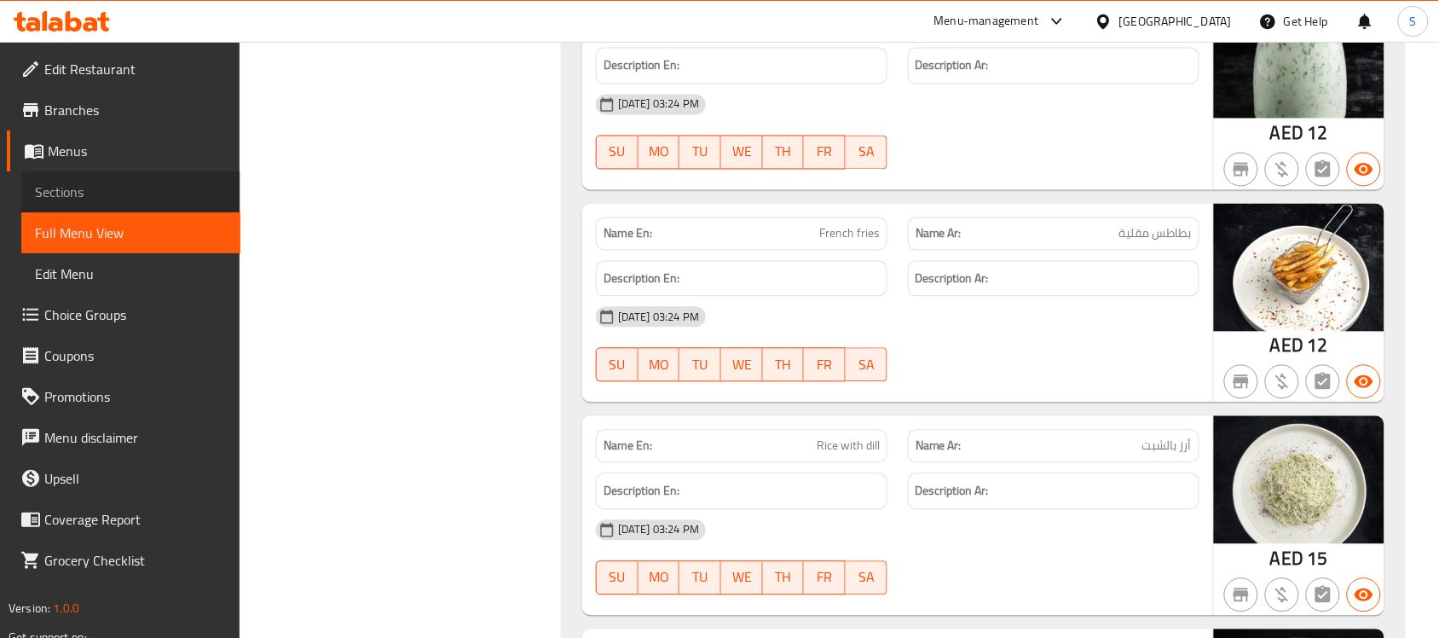
click at [139, 184] on span "Sections" at bounding box center [131, 192] width 192 height 20
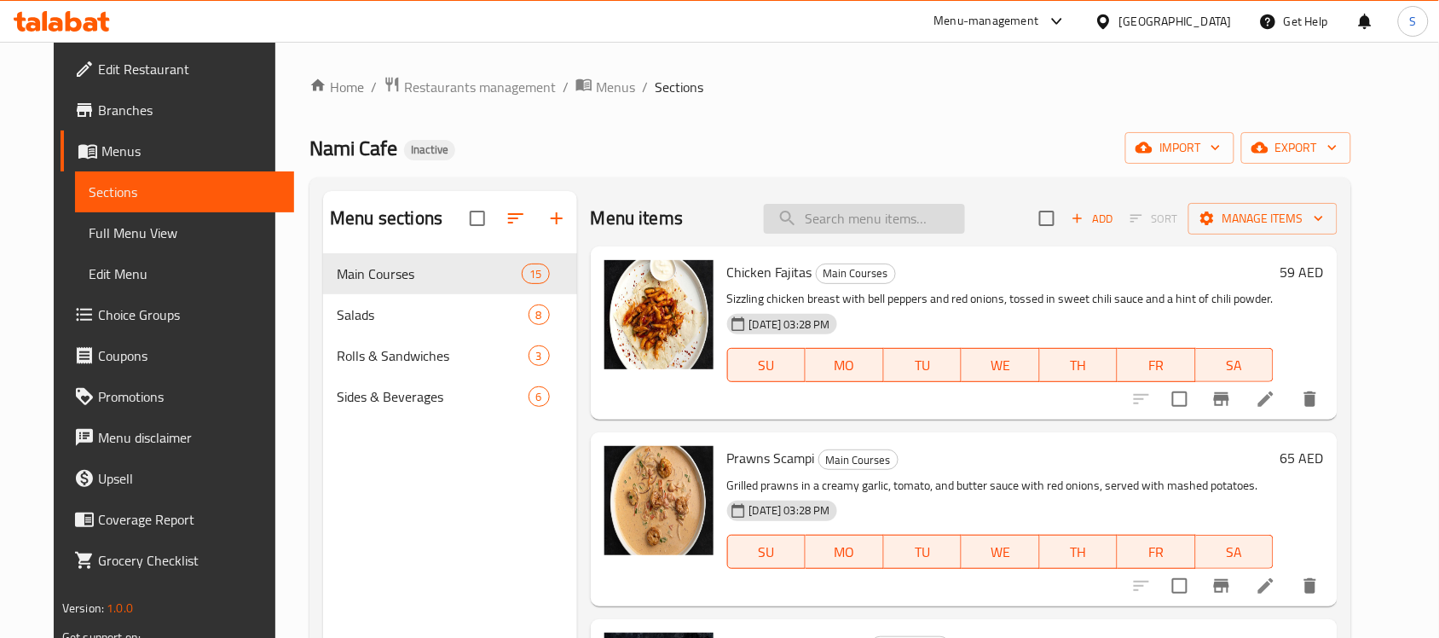
click at [846, 222] on input "search" at bounding box center [864, 219] width 201 height 30
paste input "Homemade bread"
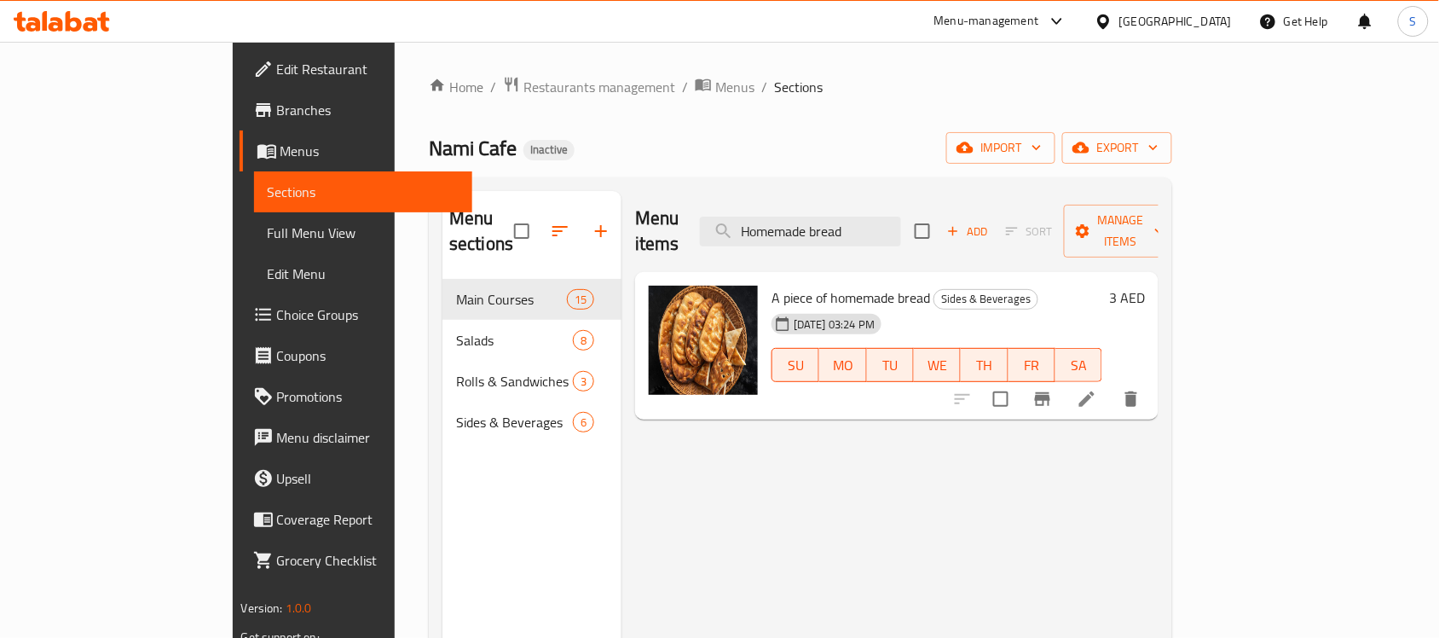
type input "Homemade bread"
click at [1097, 389] on icon at bounding box center [1086, 399] width 20 height 20
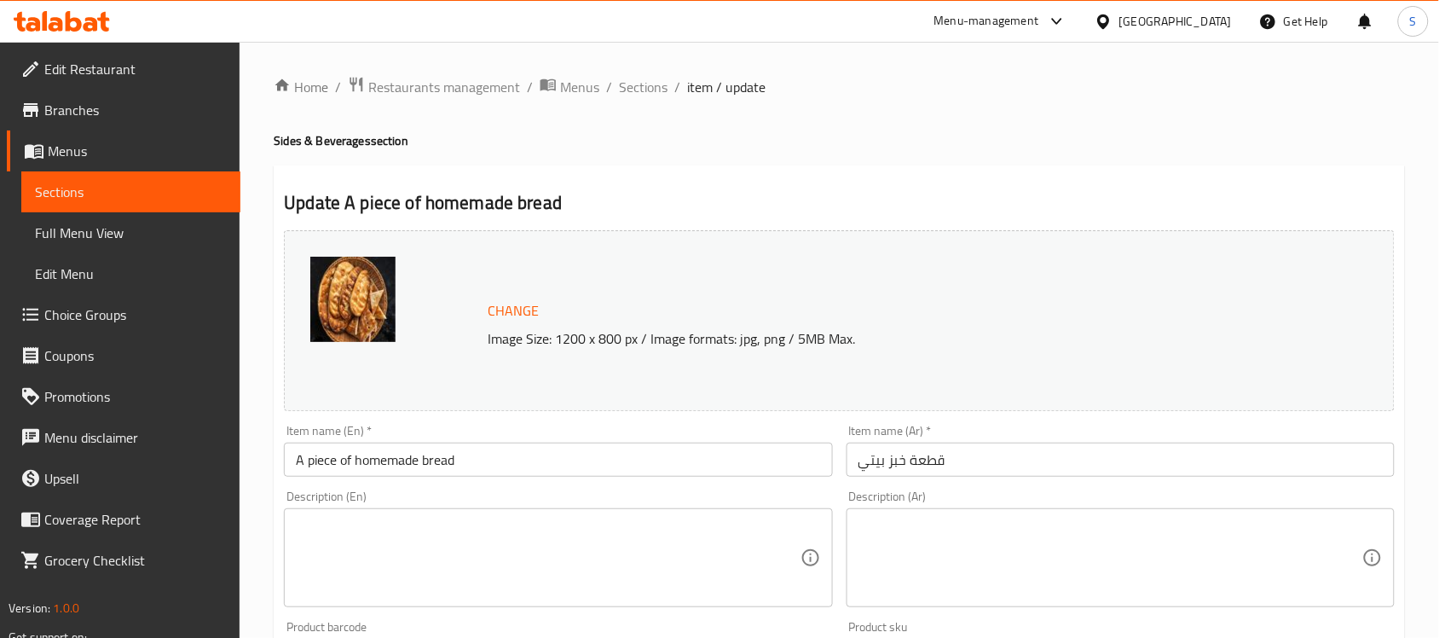
scroll to position [320, 0]
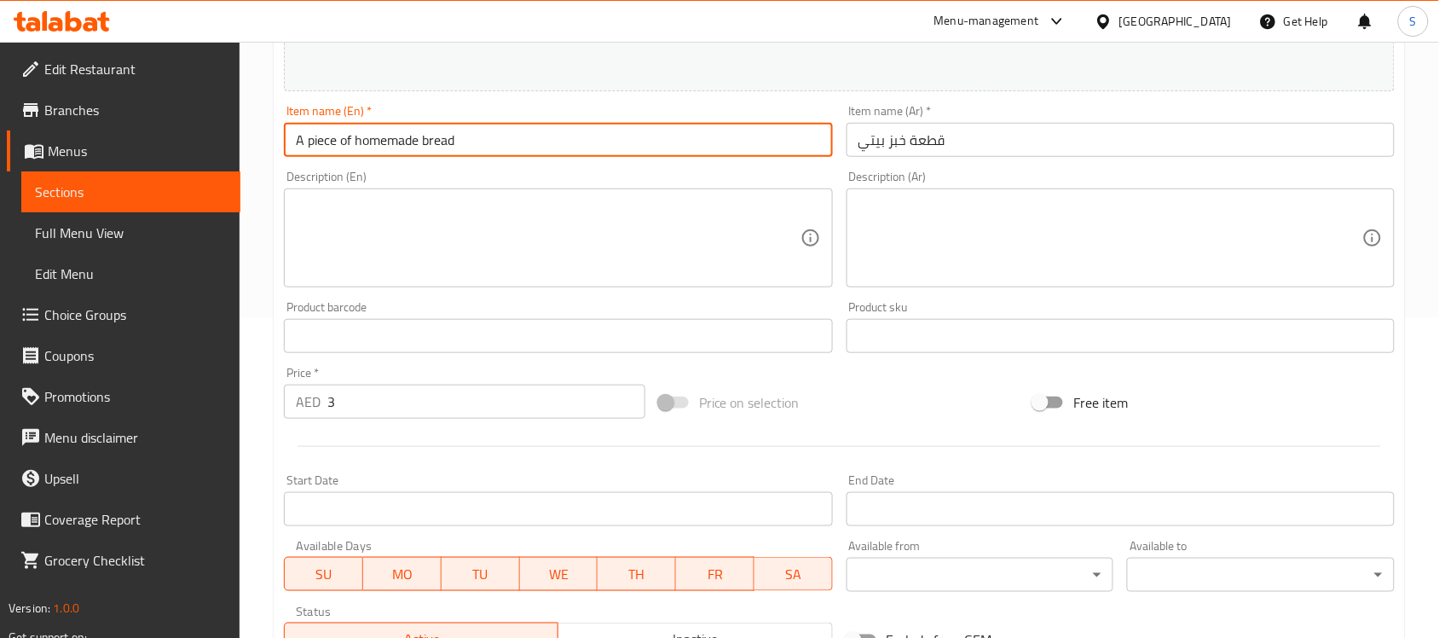
click at [473, 135] on input "A piece of homemade bread" at bounding box center [558, 140] width 548 height 34
click at [471, 134] on input "A piece of homemade bread" at bounding box center [558, 140] width 548 height 34
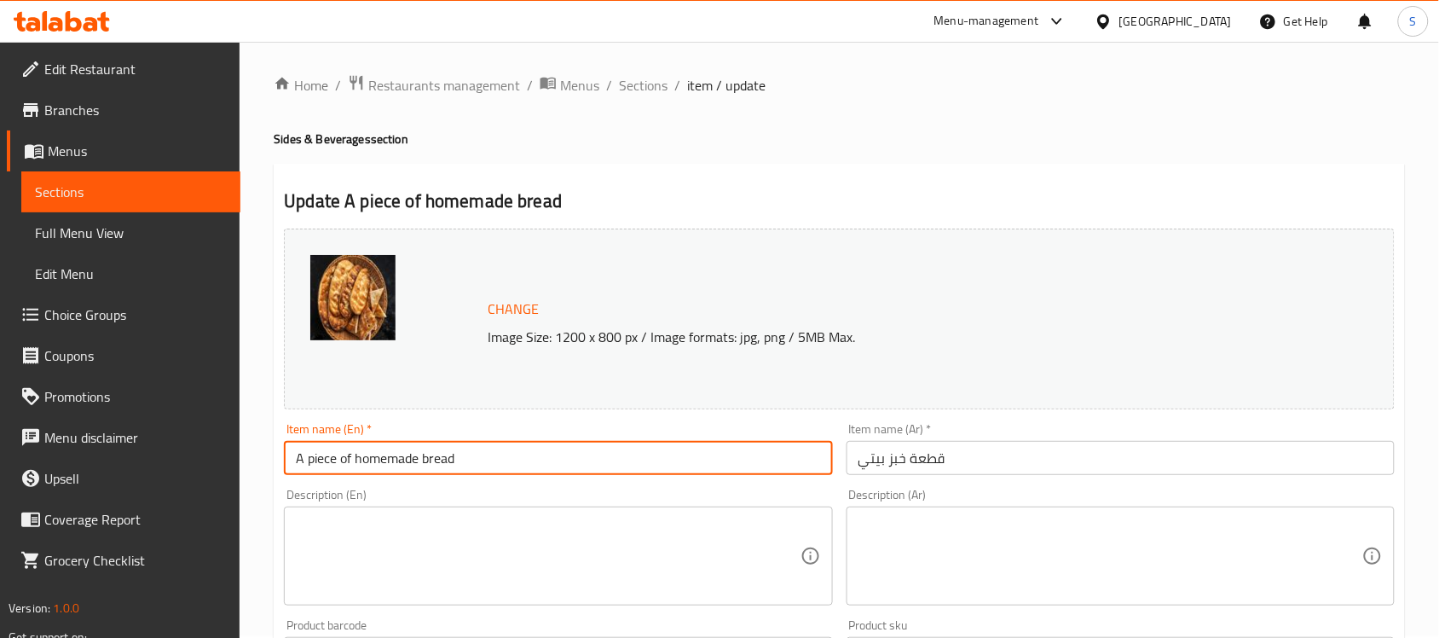
scroll to position [0, 0]
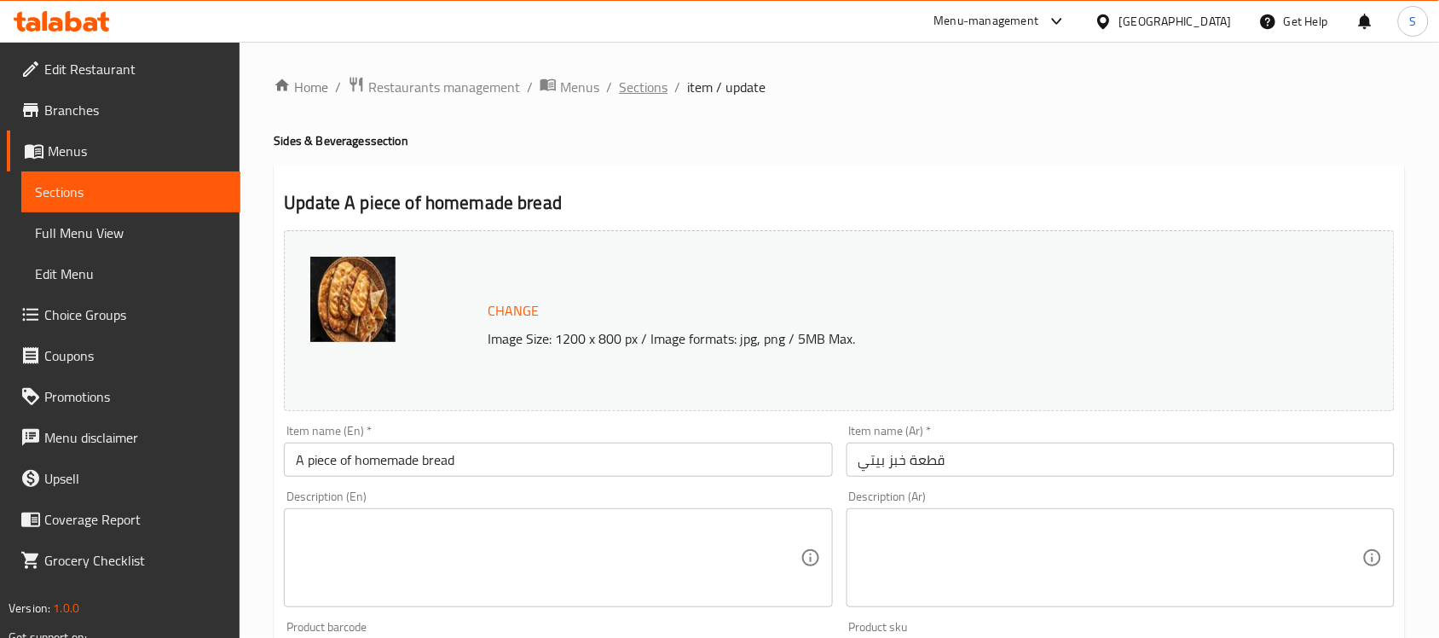
click at [646, 86] on span "Sections" at bounding box center [643, 87] width 49 height 20
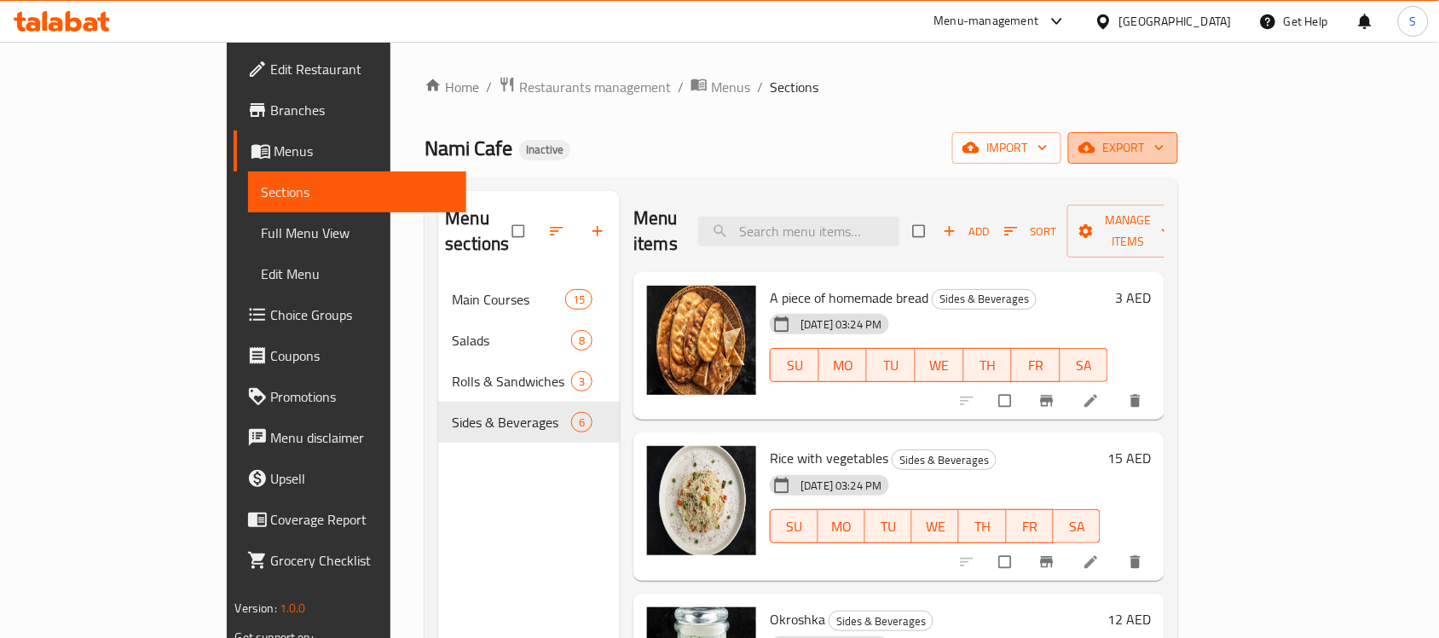
click at [1178, 164] on button "export" at bounding box center [1123, 148] width 110 height 32
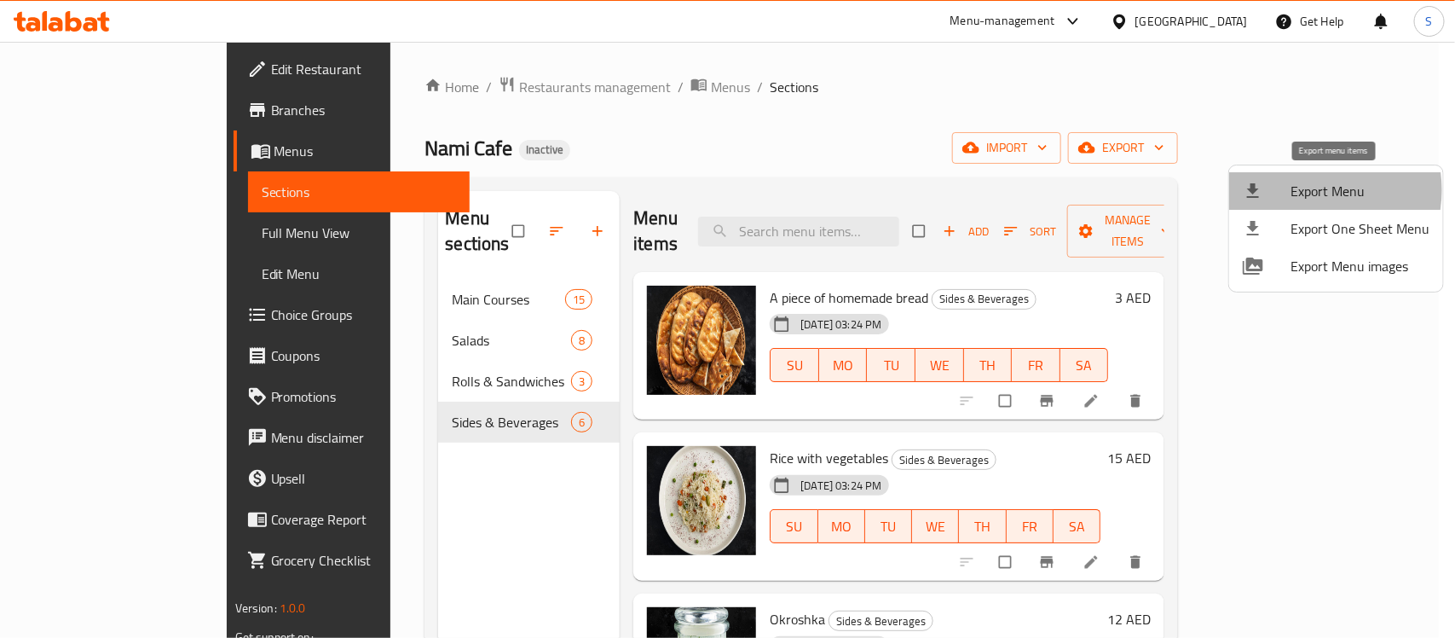
click at [1309, 190] on span "Export Menu" at bounding box center [1359, 191] width 139 height 20
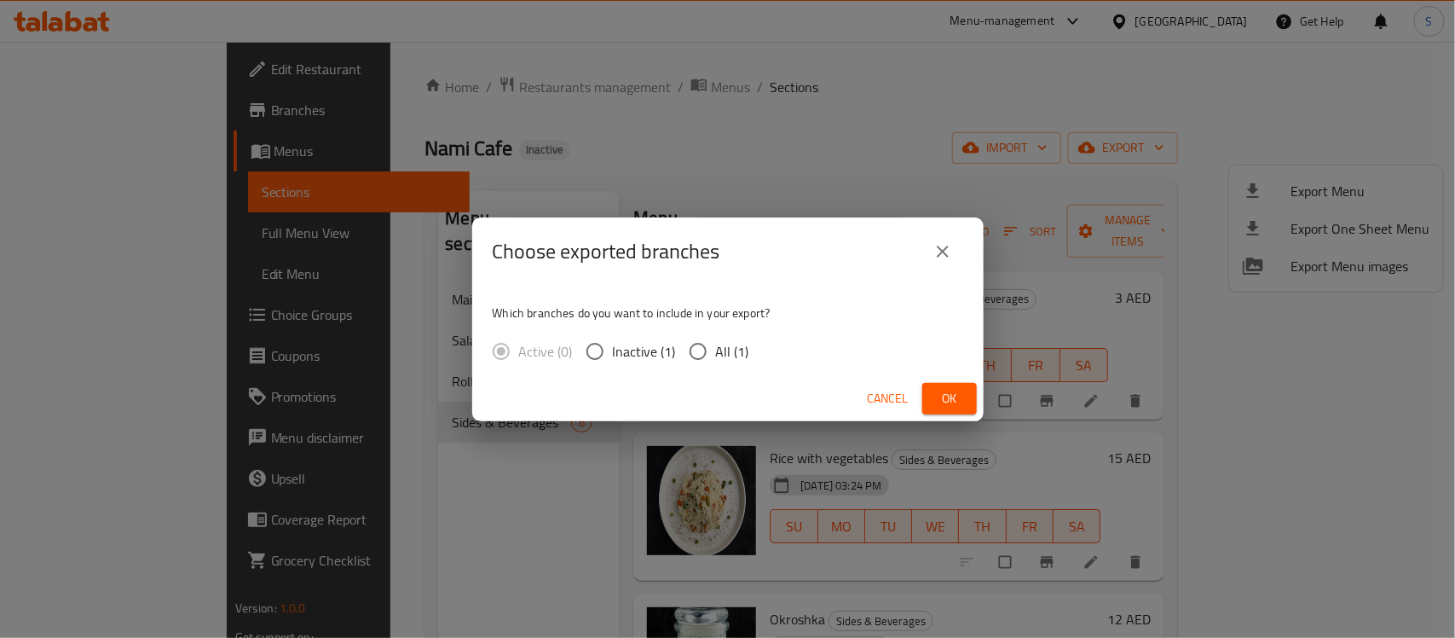
click at [696, 346] on input "All (1)" at bounding box center [698, 351] width 36 height 36
radio input "true"
click at [955, 407] on span "Ok" at bounding box center [949, 398] width 27 height 21
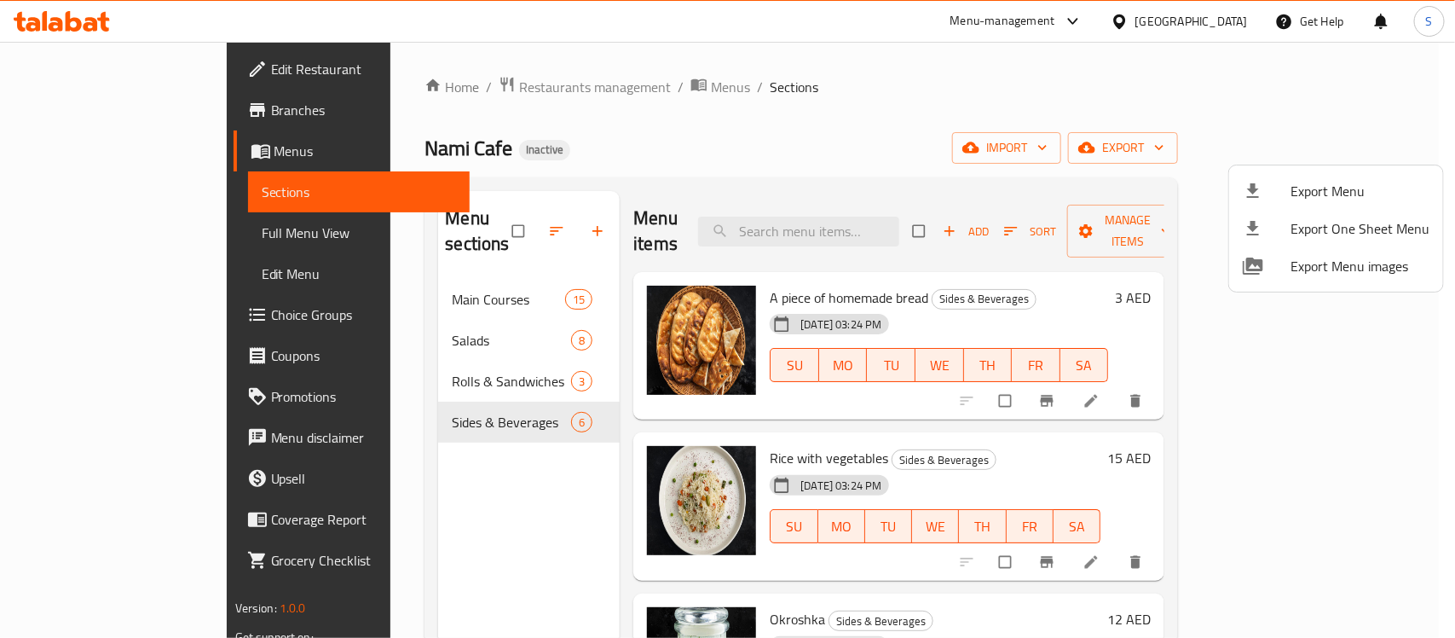
click at [134, 154] on div at bounding box center [727, 319] width 1455 height 638
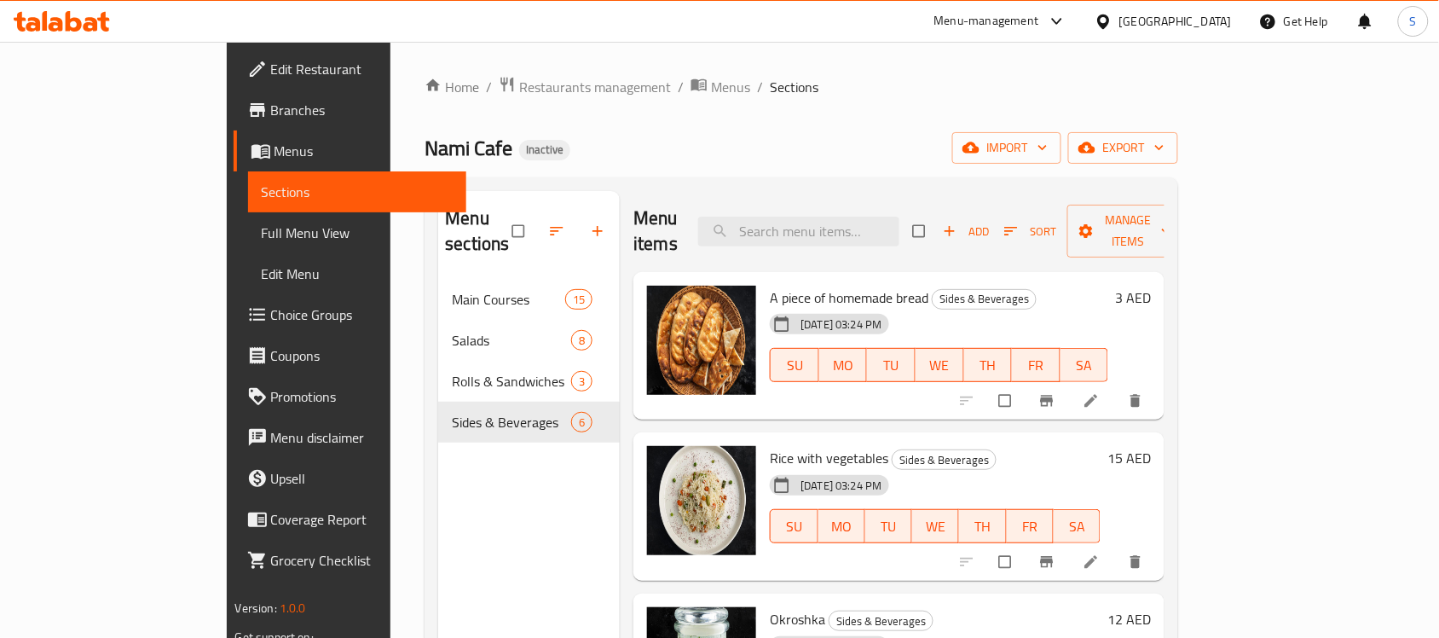
click at [274, 147] on span "Menus" at bounding box center [363, 151] width 179 height 20
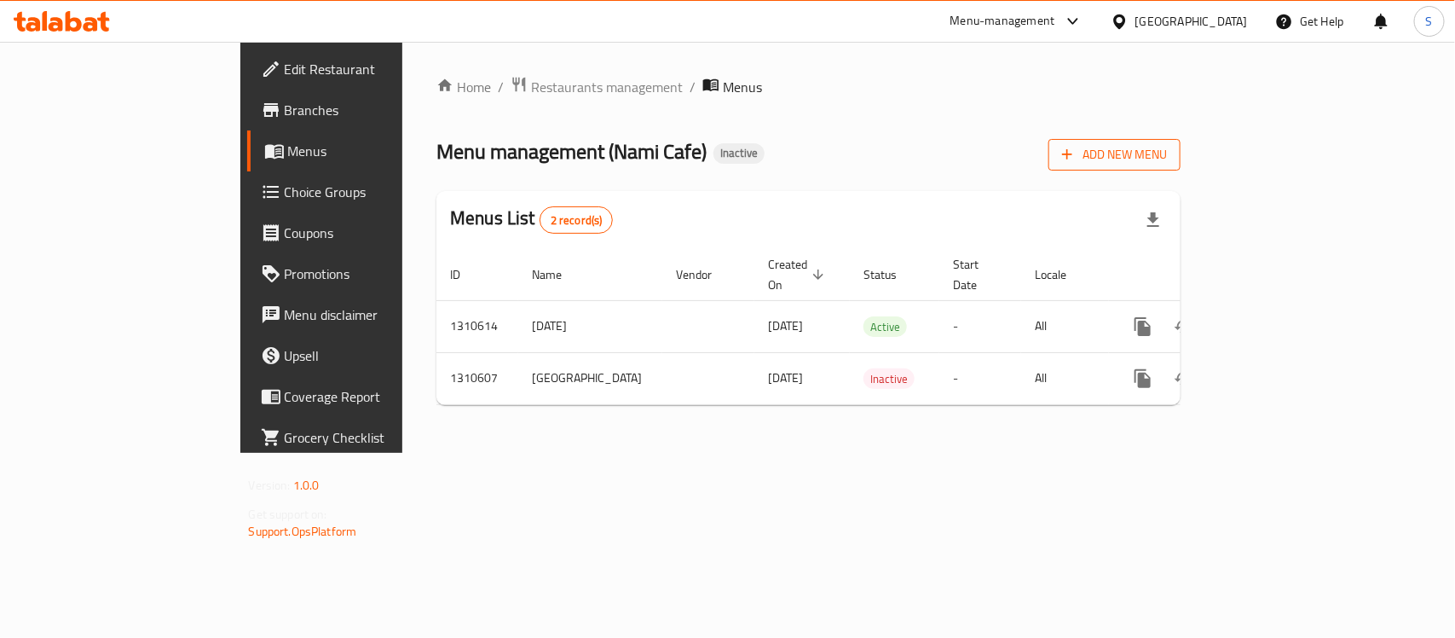
click at [1167, 164] on span "Add New Menu" at bounding box center [1114, 154] width 105 height 21
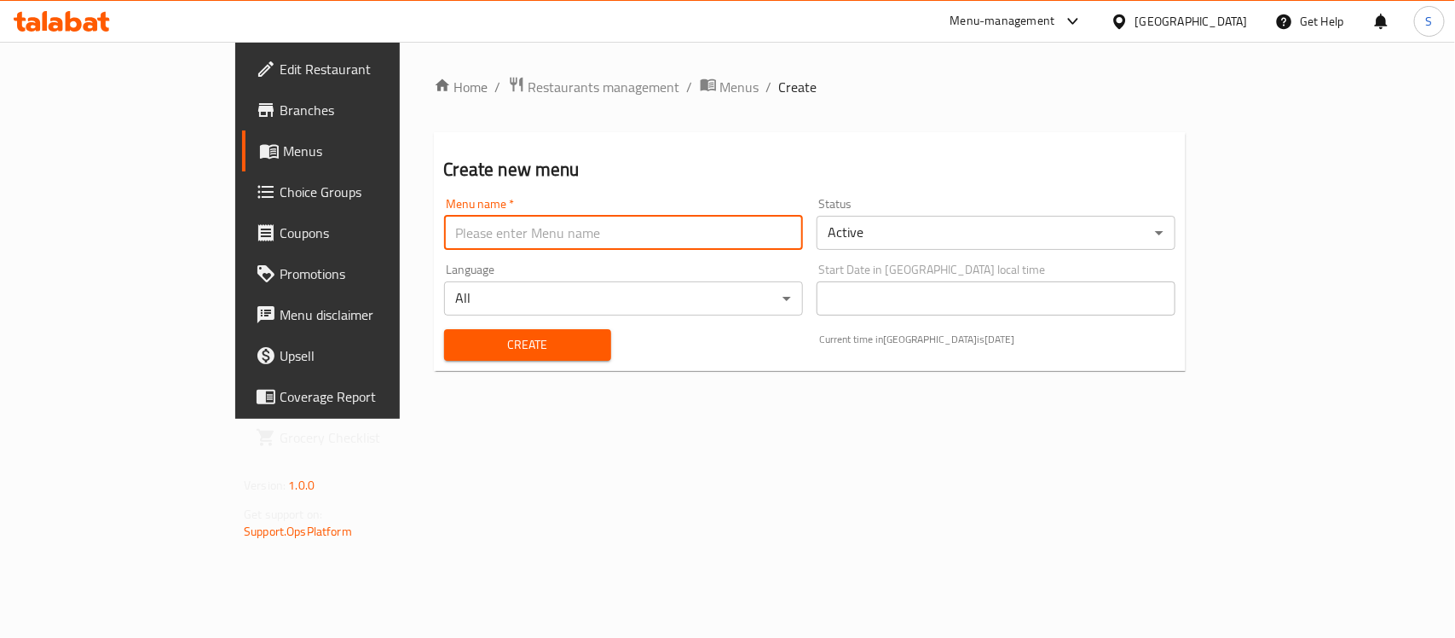
drag, startPoint x: 610, startPoint y: 239, endPoint x: 510, endPoint y: 237, distance: 100.6
click at [610, 239] on input "text" at bounding box center [623, 233] width 359 height 34
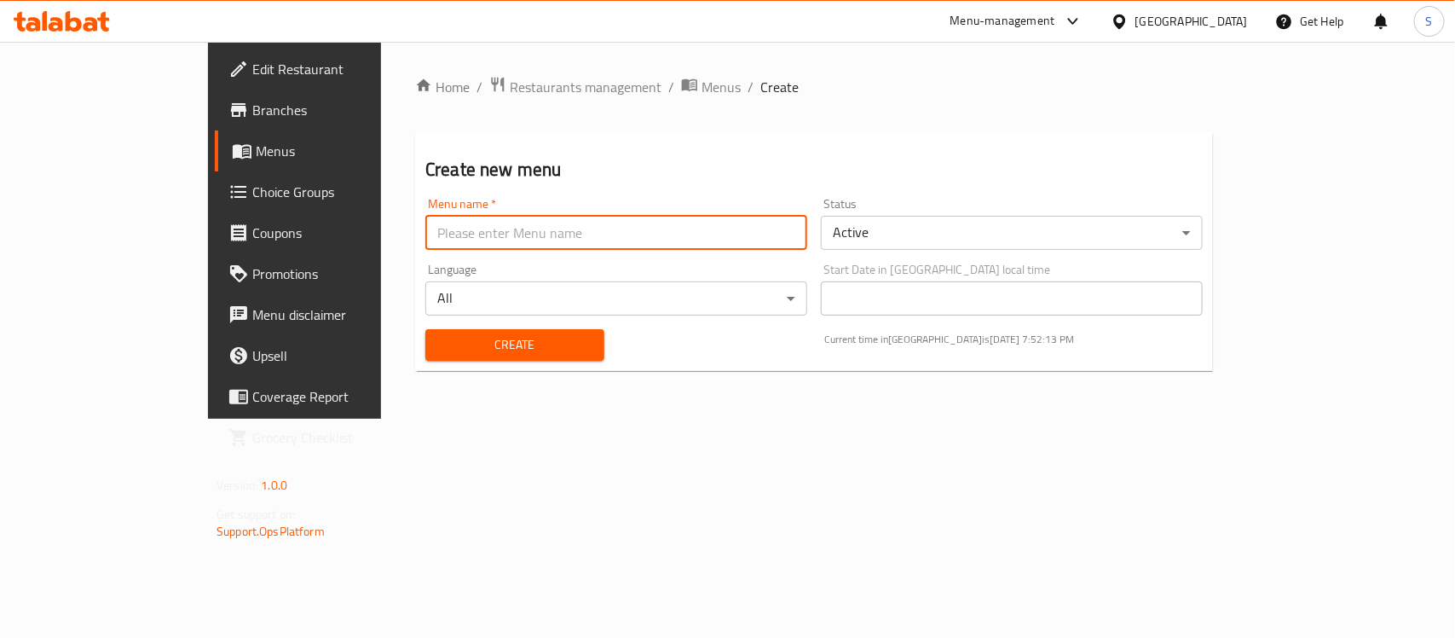
type input "S-New"
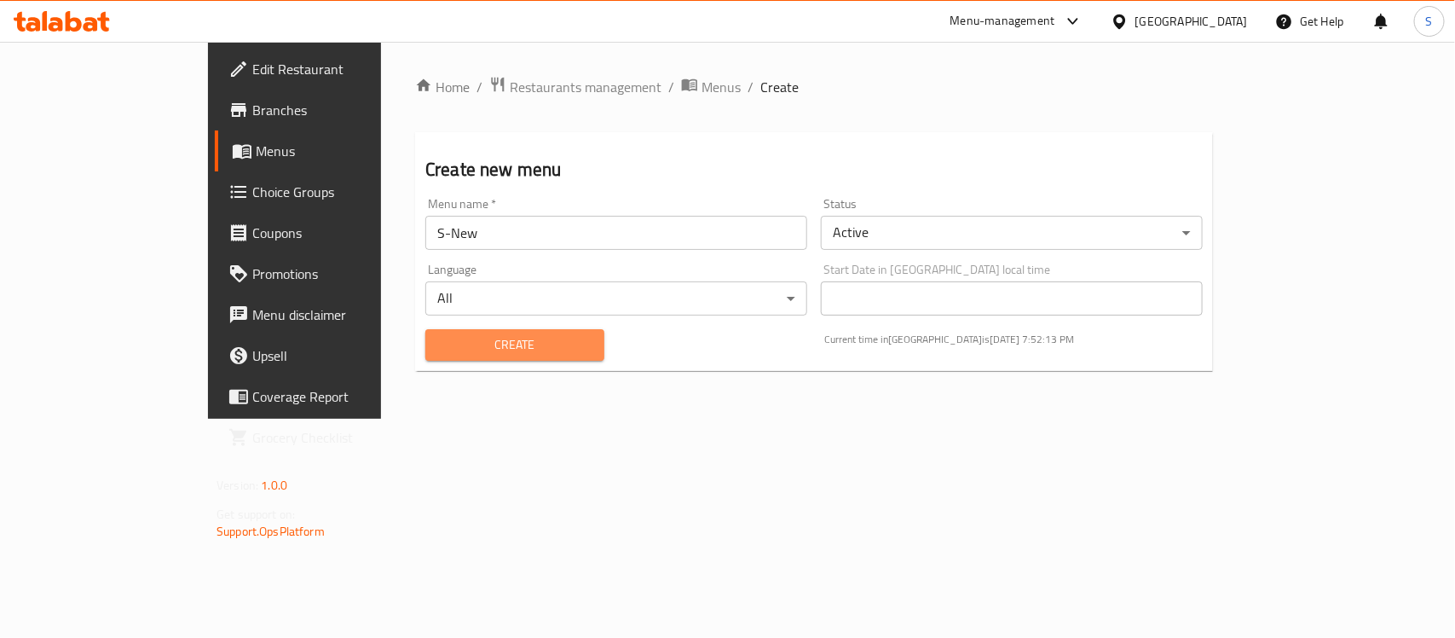
click at [439, 343] on span "Create" at bounding box center [515, 344] width 152 height 21
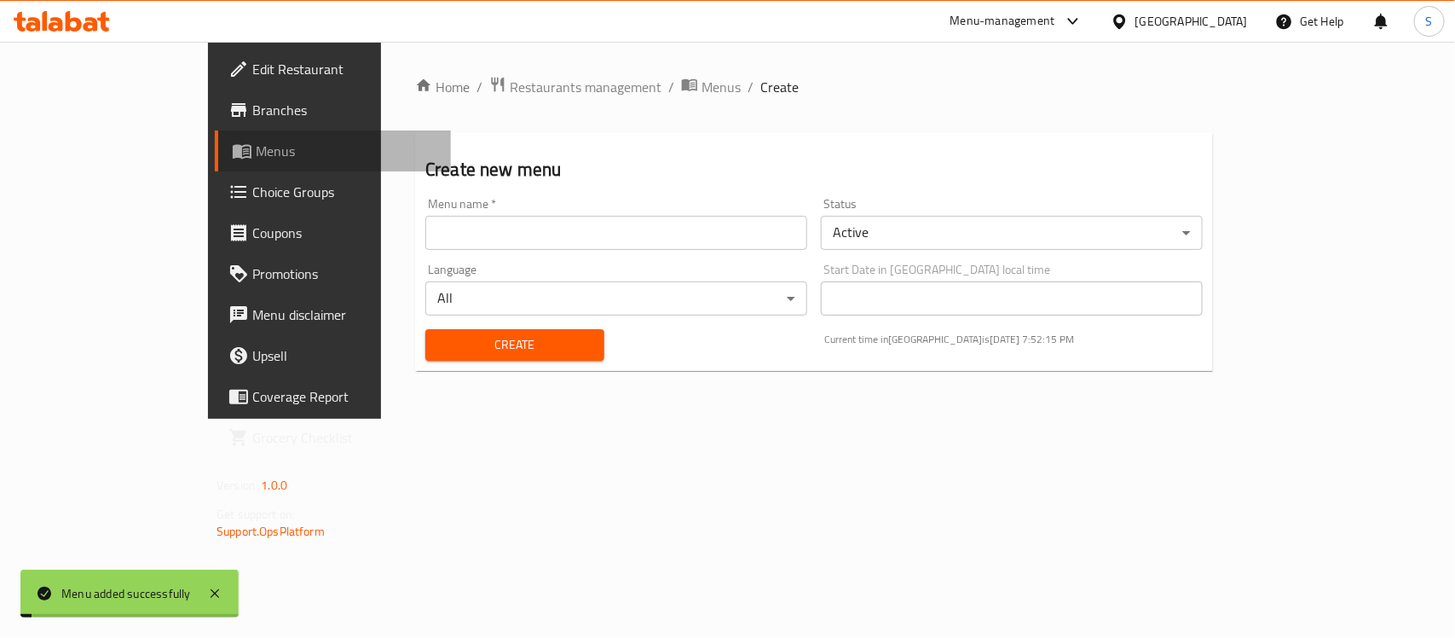
click at [256, 159] on span "Menus" at bounding box center [347, 151] width 182 height 20
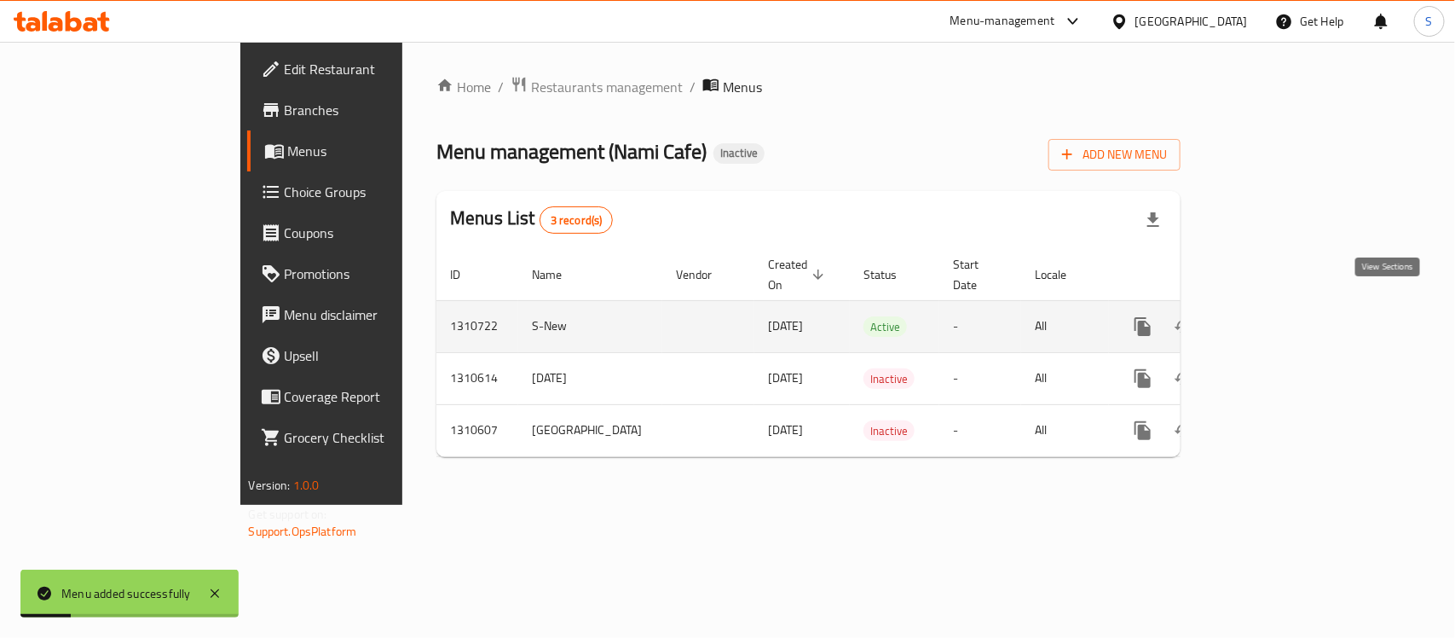
click at [1276, 316] on icon "enhanced table" at bounding box center [1265, 326] width 20 height 20
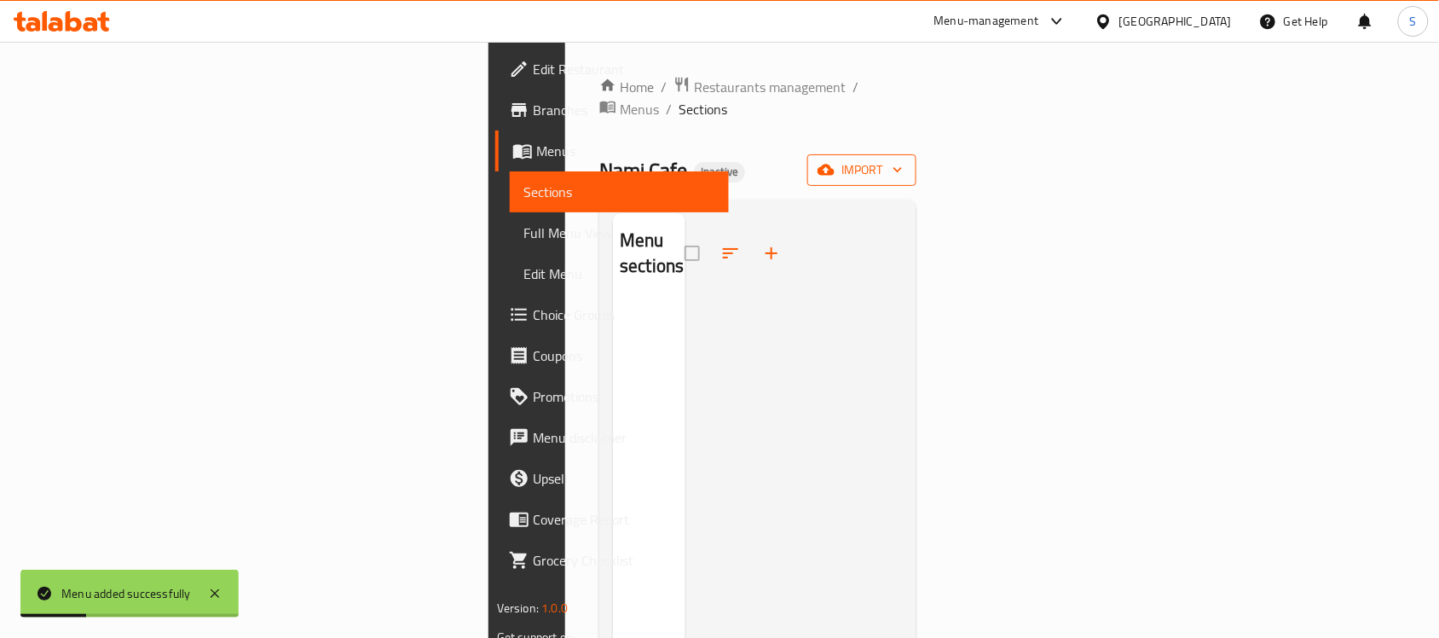
click at [903, 159] on span "import" at bounding box center [862, 169] width 82 height 21
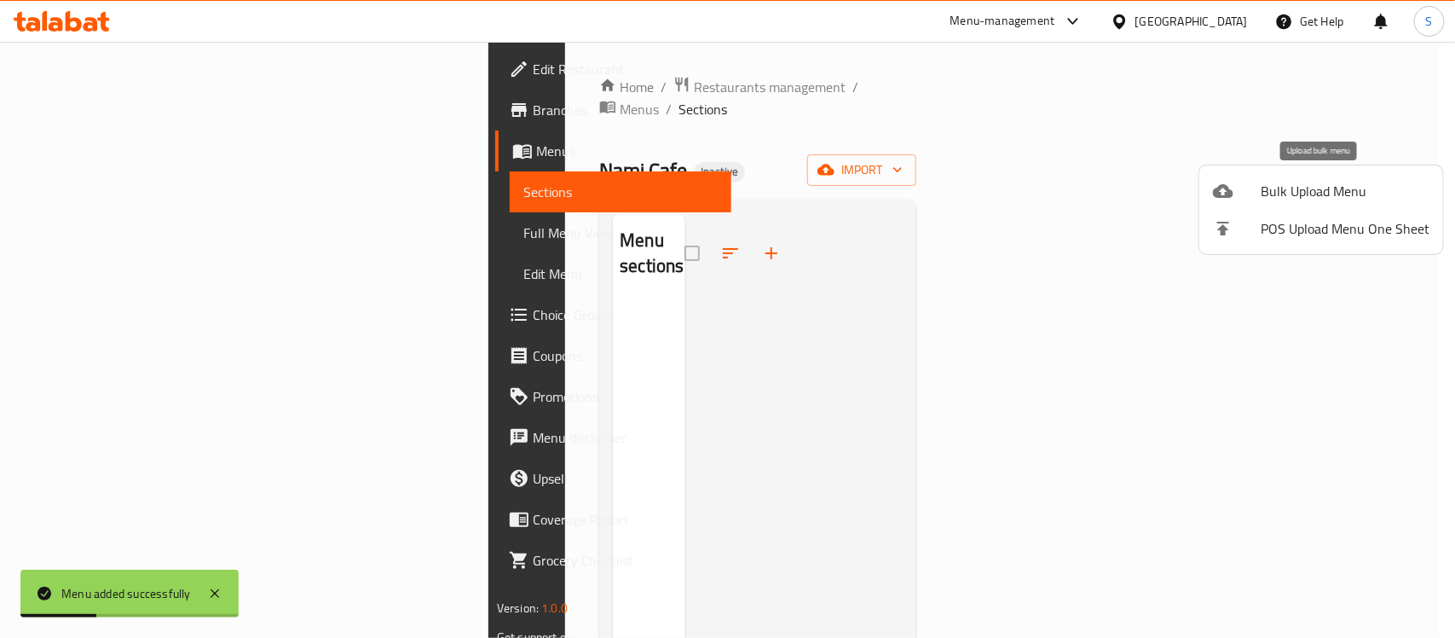
click at [1311, 201] on span "Bulk Upload Menu" at bounding box center [1345, 191] width 169 height 20
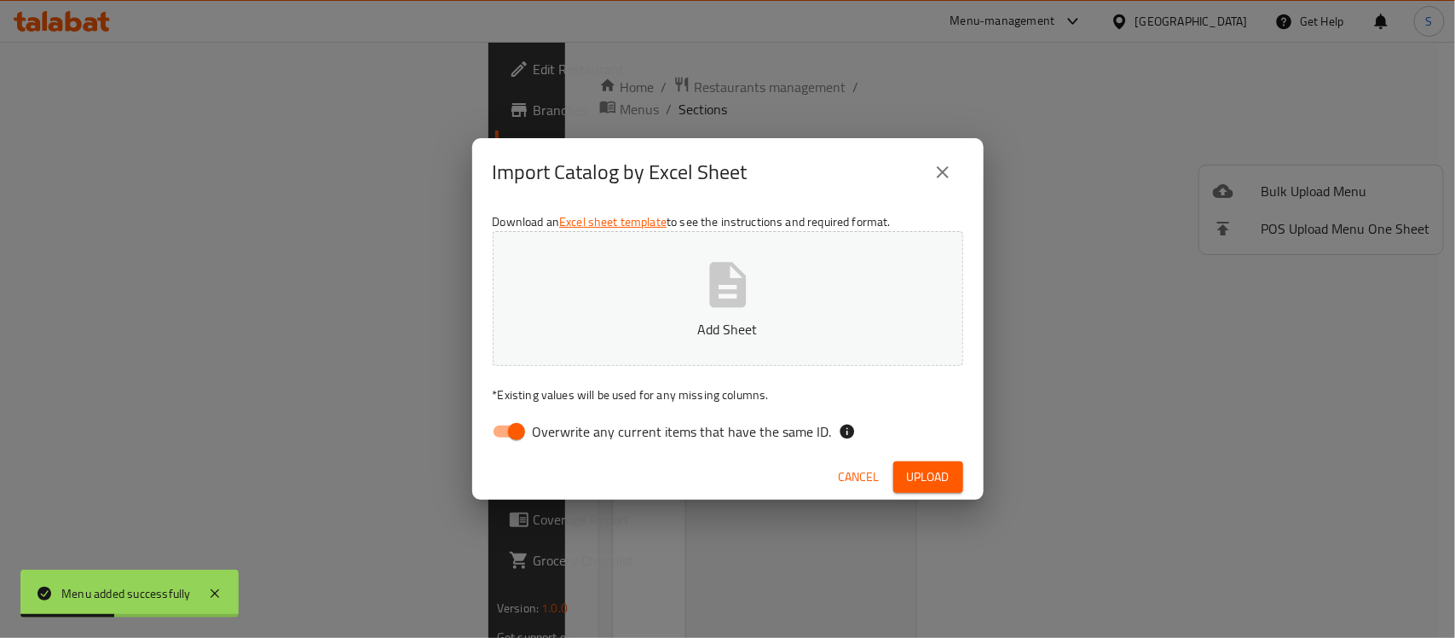
click at [798, 305] on button "Add Sheet" at bounding box center [728, 298] width 470 height 135
click at [533, 426] on span "Overwrite any current items that have the same ID." at bounding box center [682, 431] width 299 height 20
click at [533, 426] on input "Overwrite any current items that have the same ID." at bounding box center [516, 431] width 97 height 32
checkbox input "false"
click at [910, 470] on span "Upload" at bounding box center [928, 476] width 43 height 21
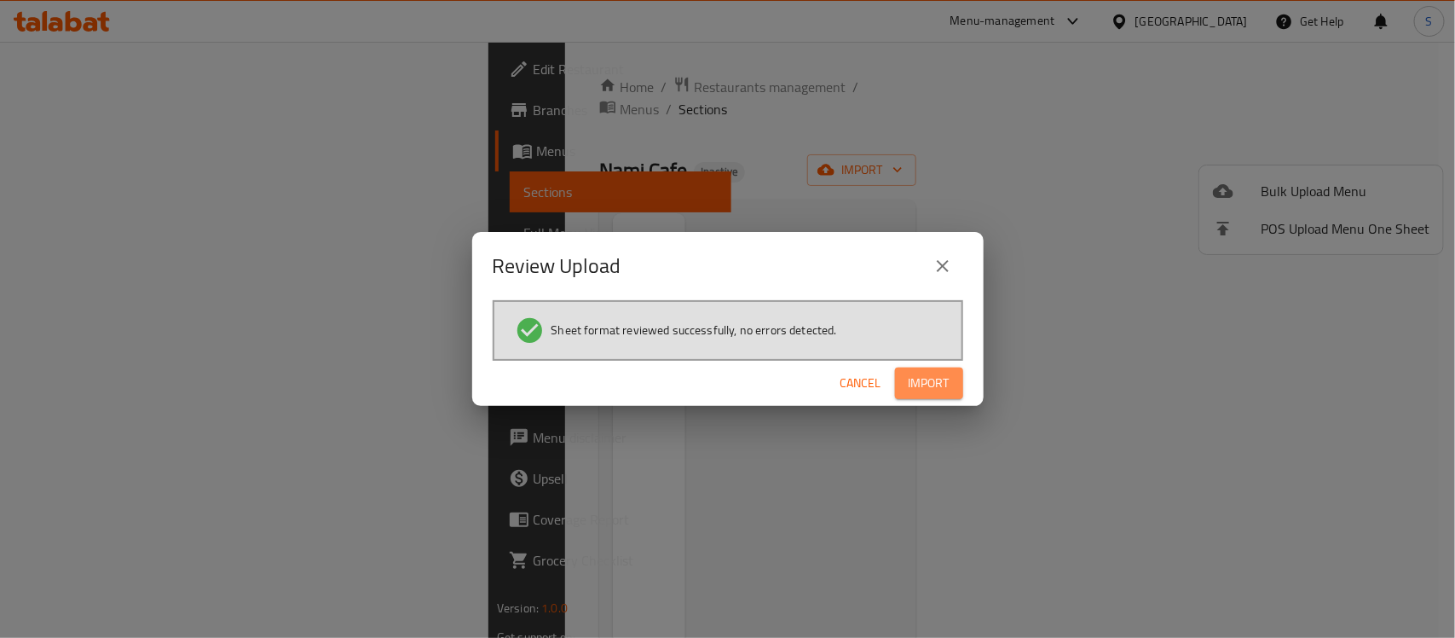
click at [947, 377] on button "Import" at bounding box center [929, 383] width 68 height 32
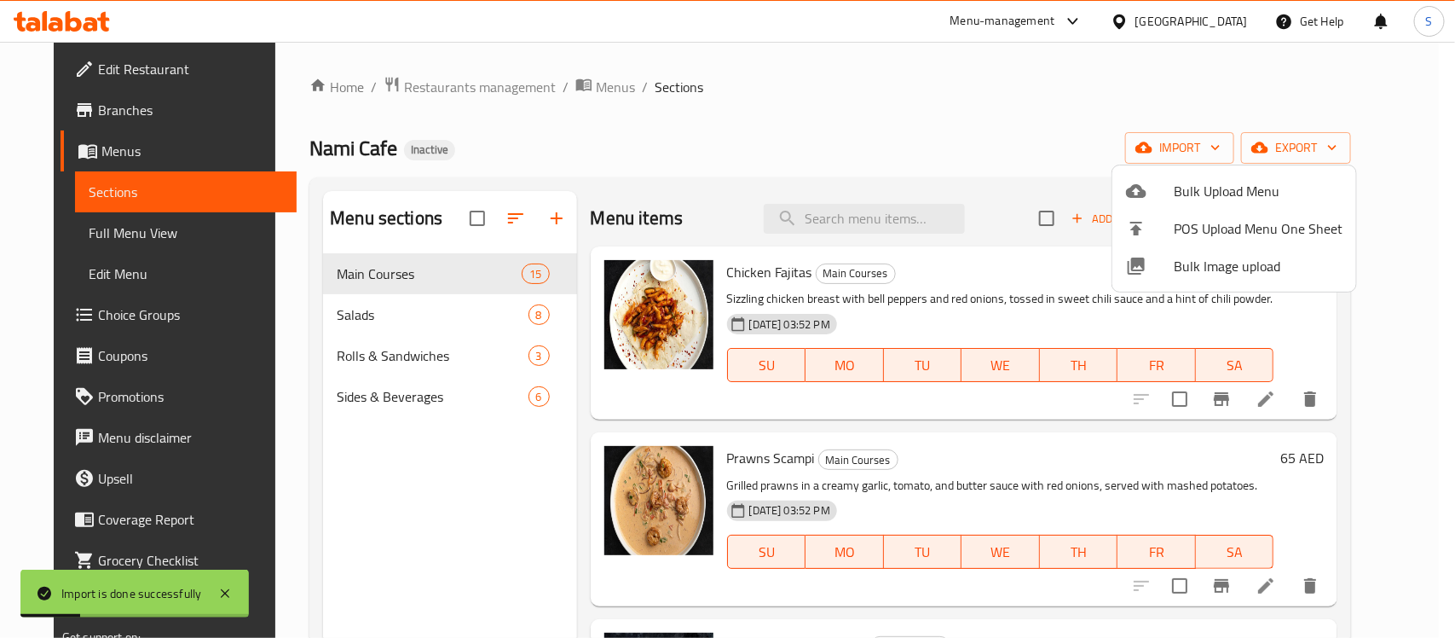
click at [122, 222] on div at bounding box center [727, 319] width 1455 height 638
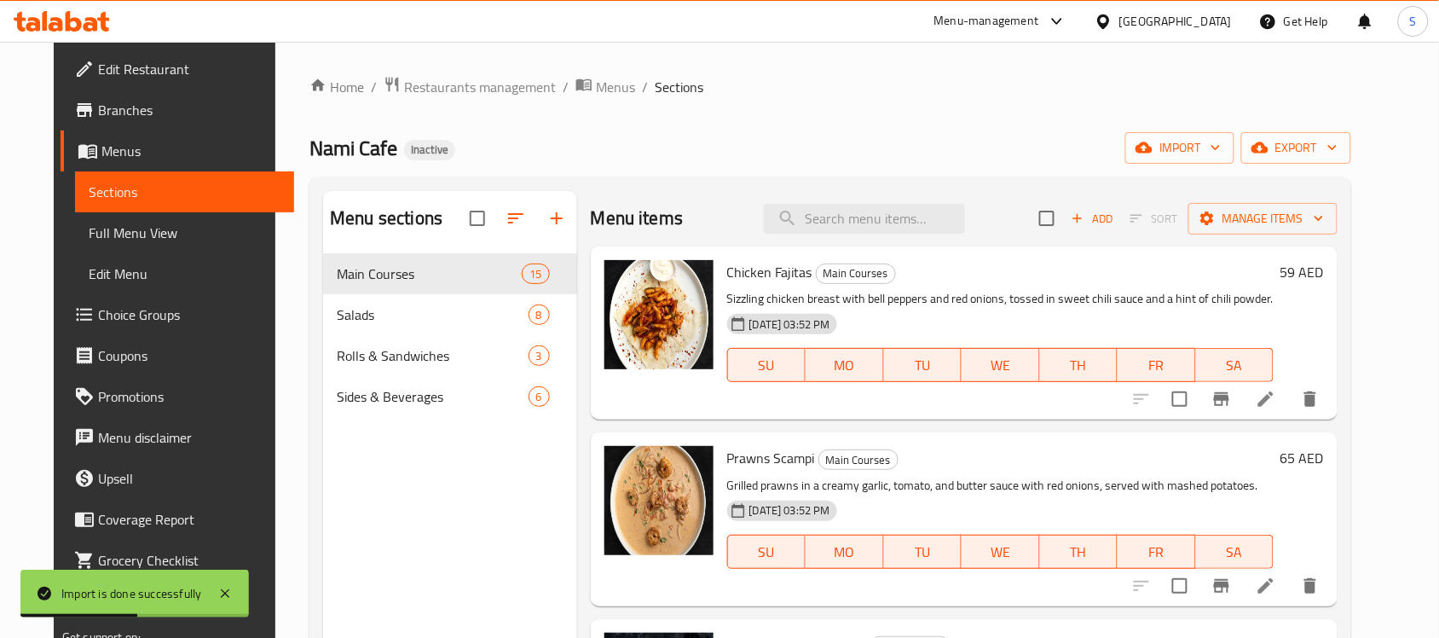
click at [124, 226] on span "Full Menu View" at bounding box center [185, 232] width 192 height 20
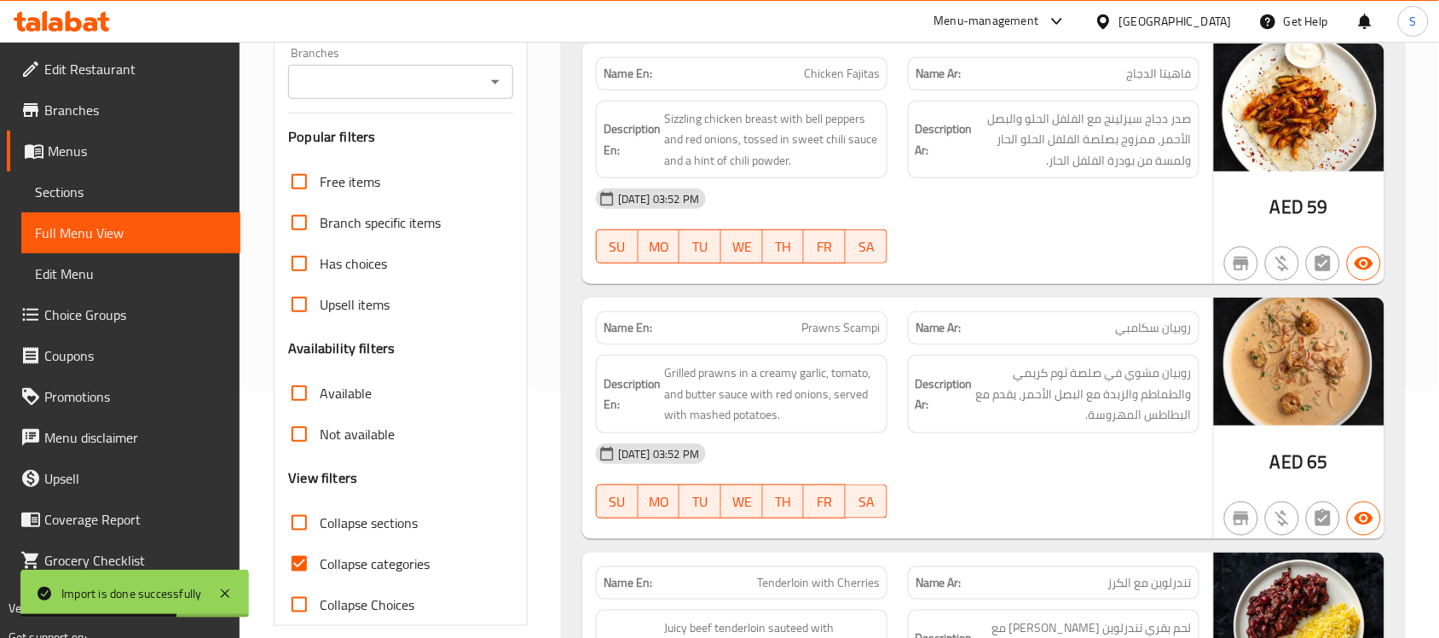
scroll to position [320, 0]
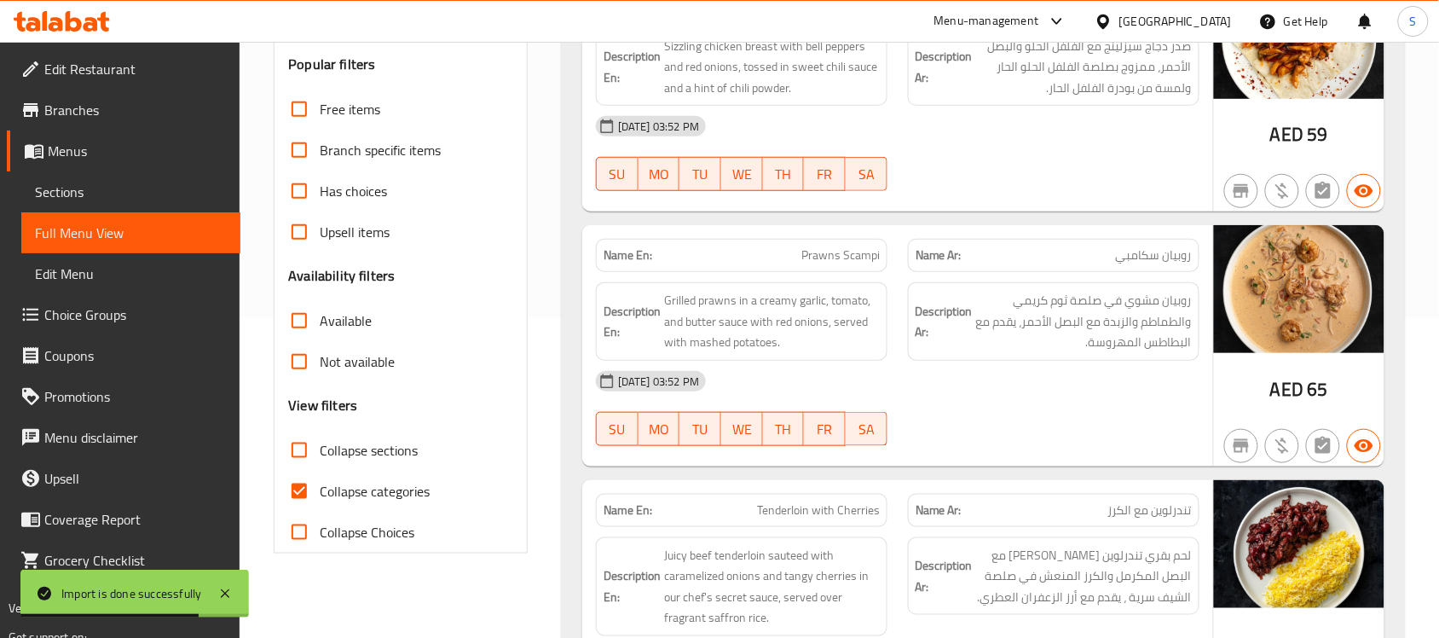
click at [388, 488] on span "Collapse categories" at bounding box center [375, 491] width 110 height 20
click at [320, 488] on input "Collapse categories" at bounding box center [299, 490] width 41 height 41
checkbox input "false"
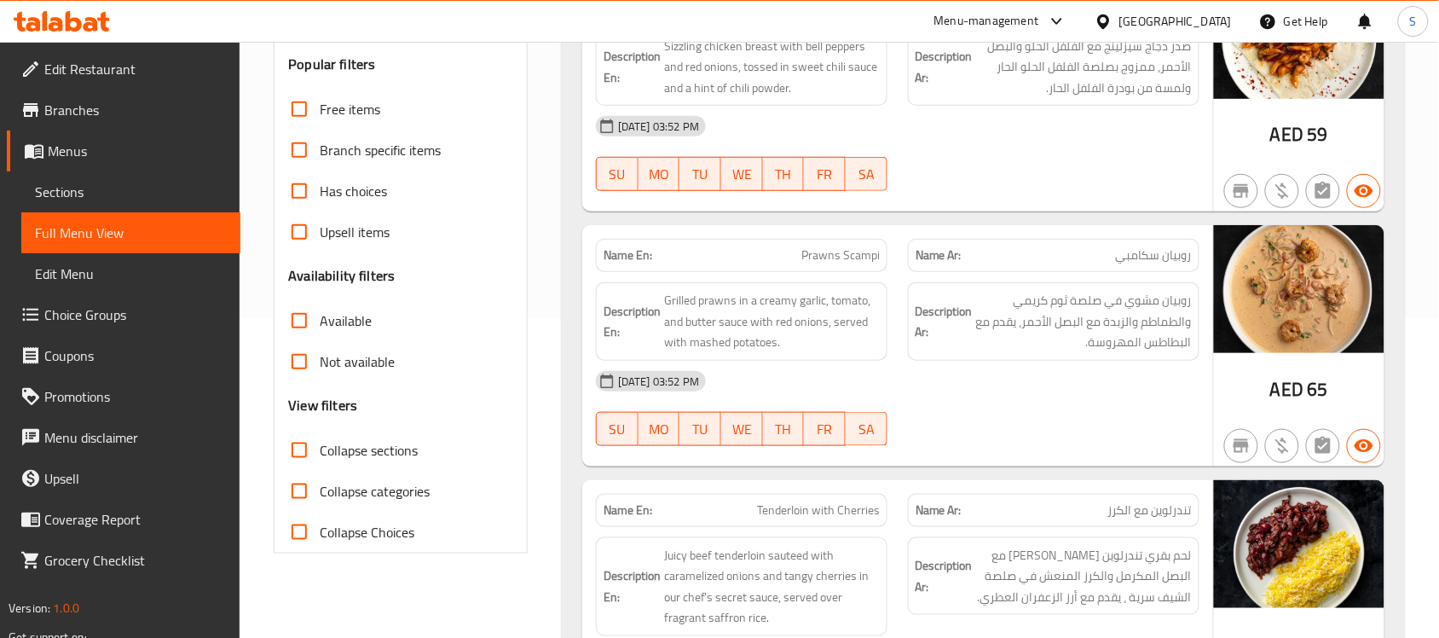
click at [355, 444] on span "Collapse sections" at bounding box center [369, 450] width 98 height 20
click at [320, 444] on input "Collapse sections" at bounding box center [299, 450] width 41 height 41
checkbox input "true"
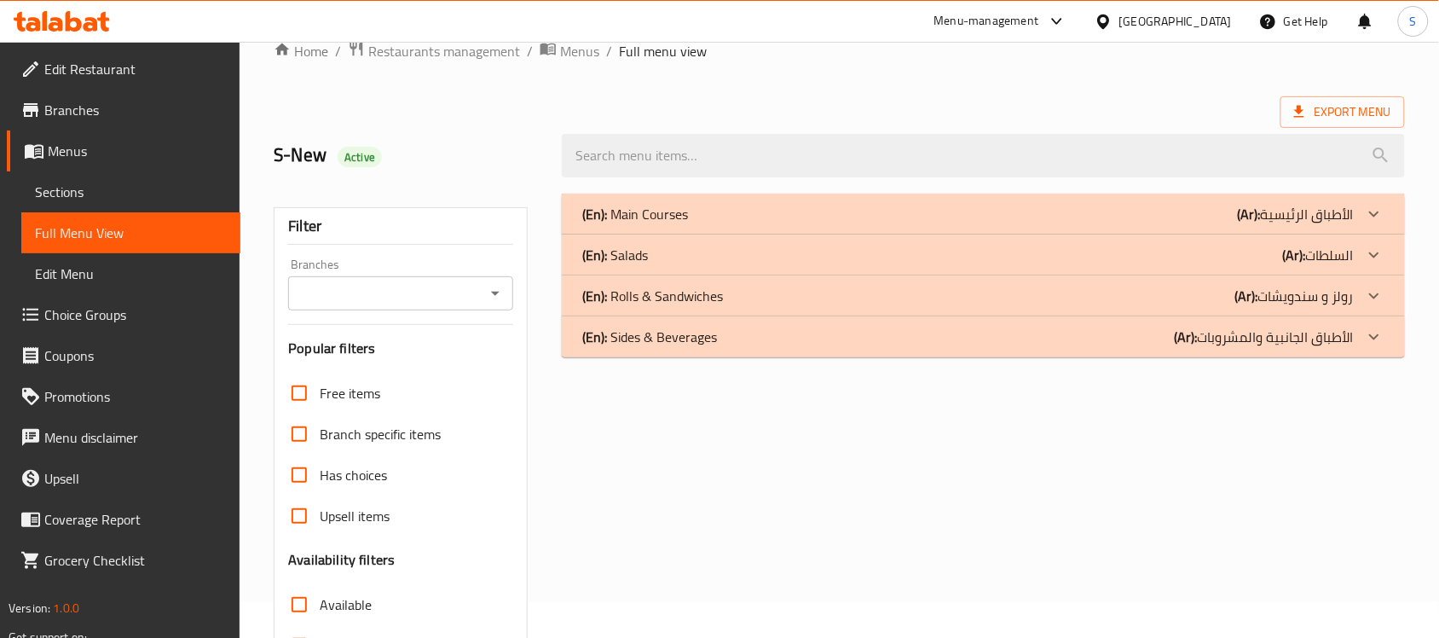
scroll to position [0, 0]
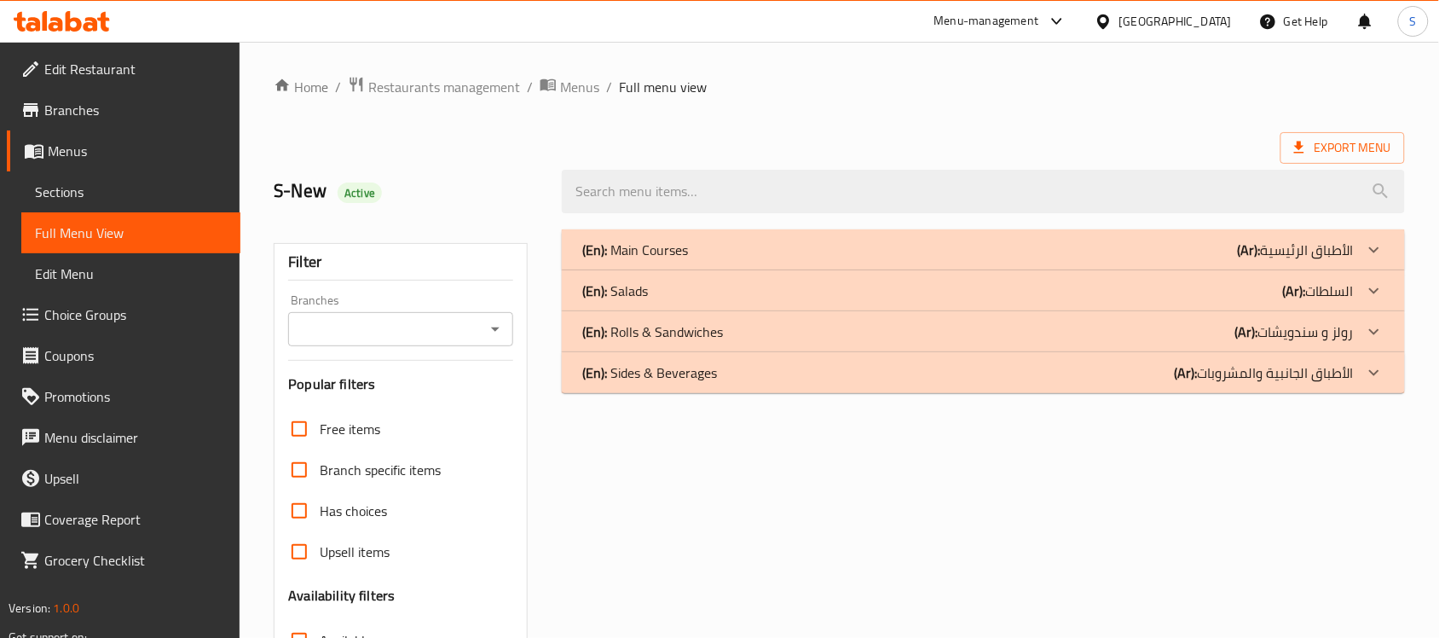
click at [686, 254] on p "(En): Main Courses" at bounding box center [635, 250] width 106 height 20
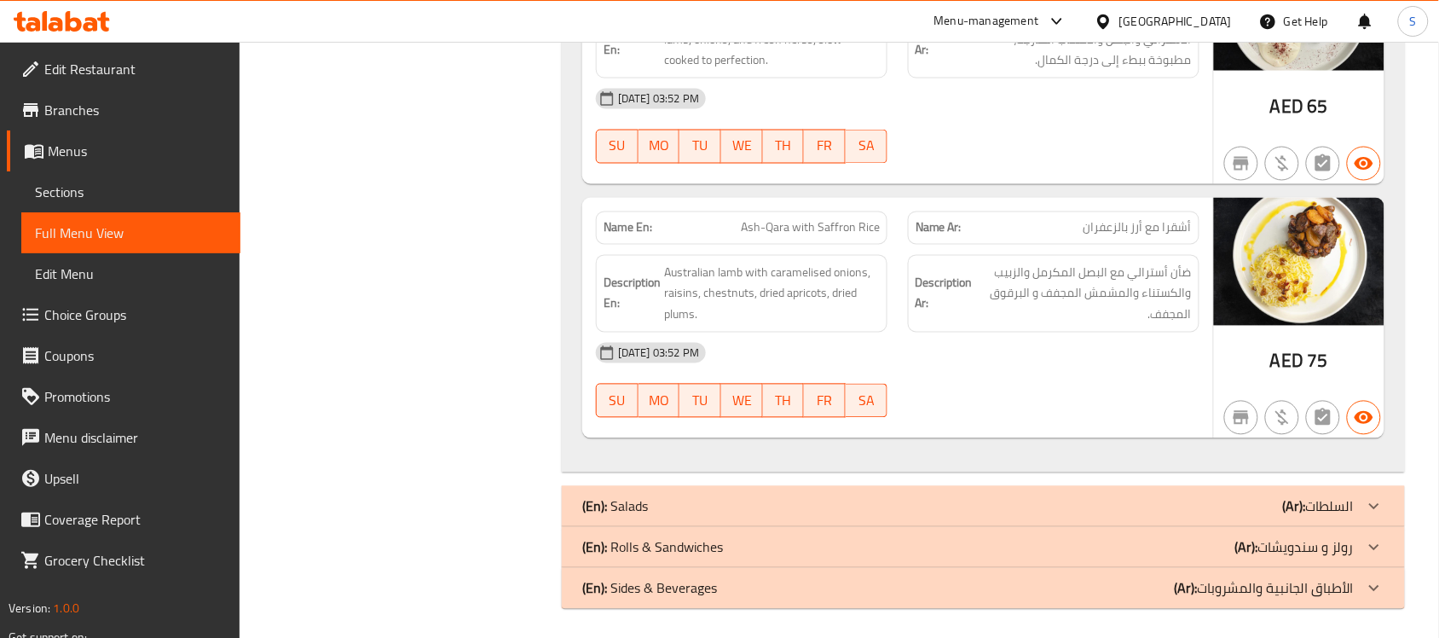
scroll to position [4654, 0]
click at [742, 484] on div "(En): Salads (Ar): السلطات" at bounding box center [983, 504] width 843 height 41
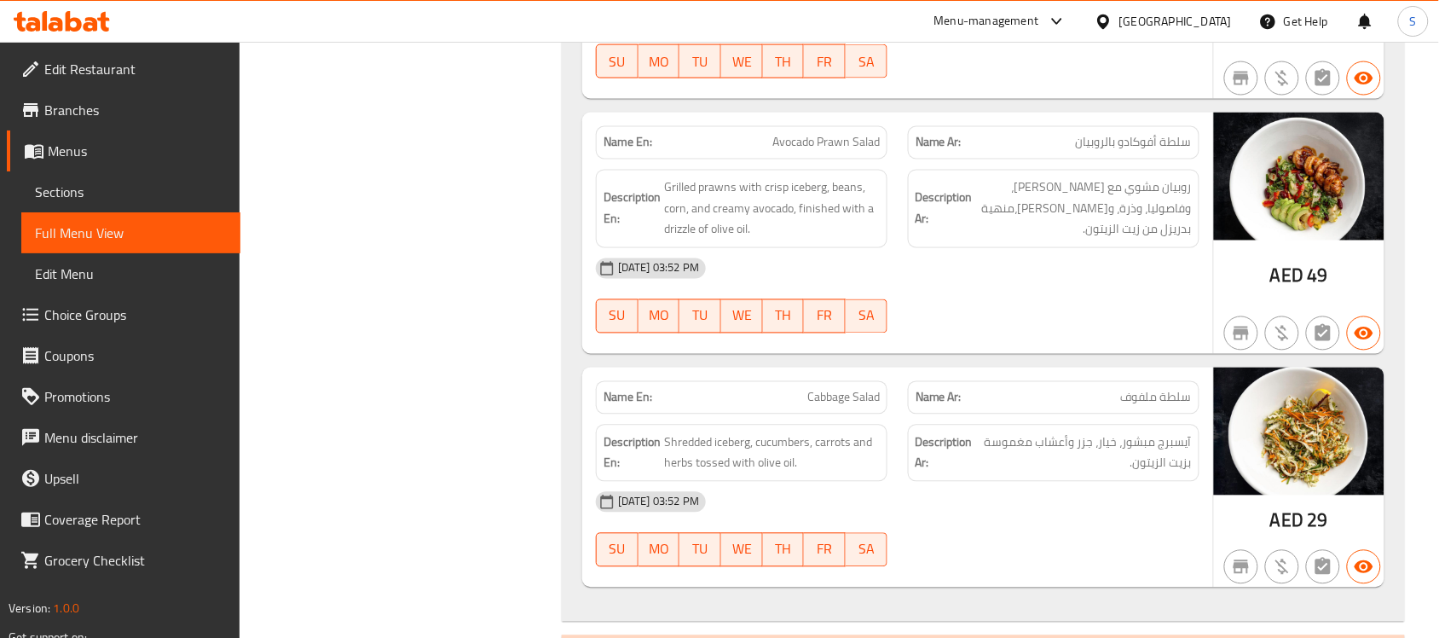
scroll to position [6686, 0]
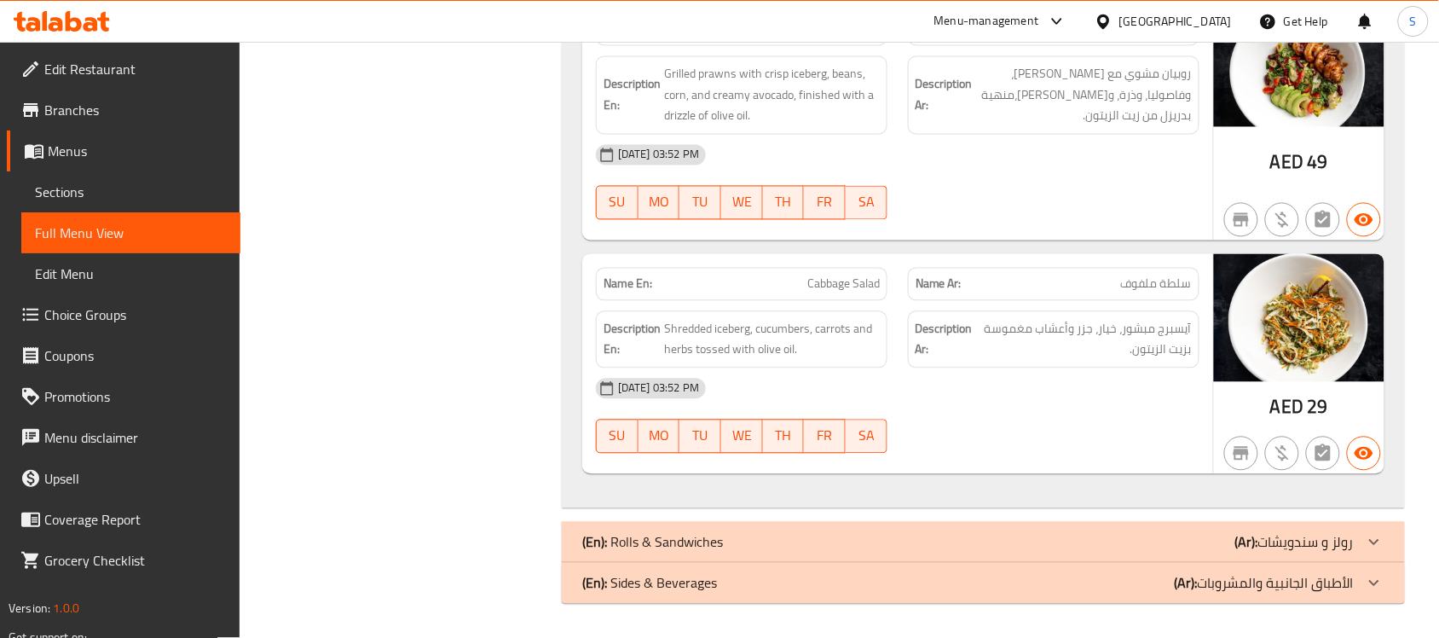
click at [718, 544] on p "(En): Rolls & Sandwiches" at bounding box center [652, 542] width 141 height 20
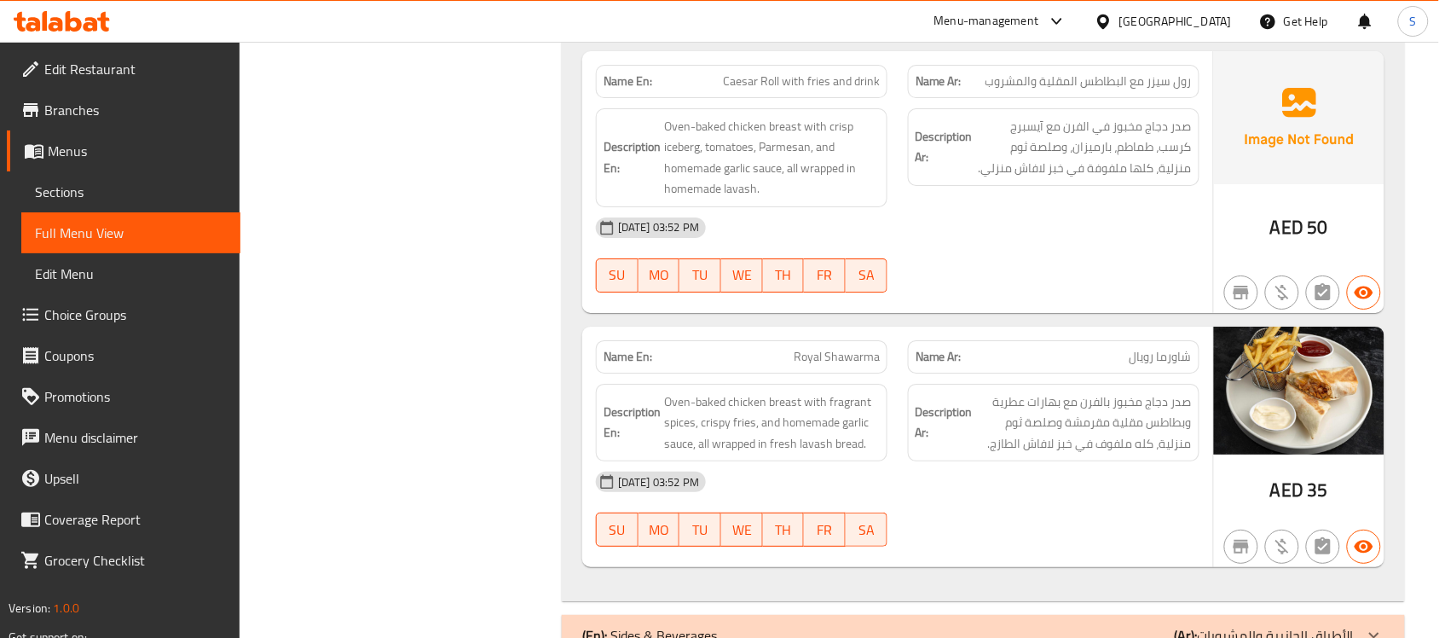
scroll to position [7548, 0]
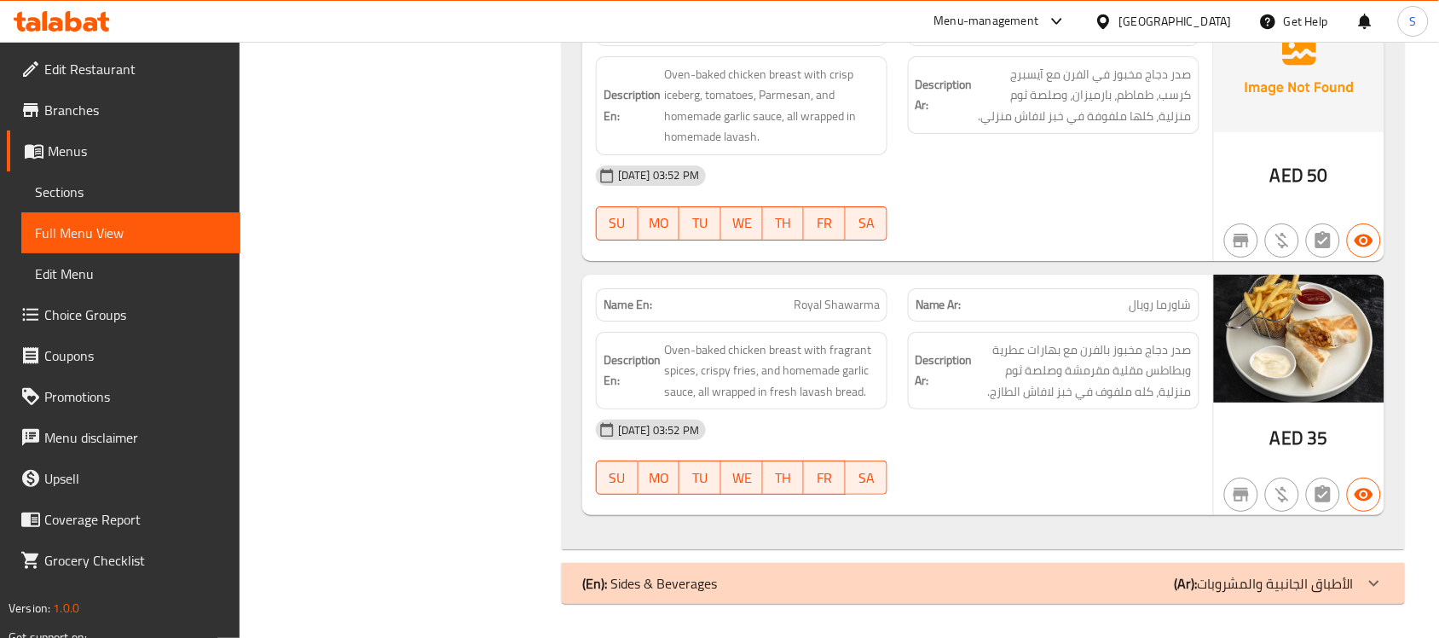
click at [777, 575] on div "(En): Sides & Beverages (Ar): الأطباق الجانبية والمشروبات" at bounding box center [967, 583] width 771 height 20
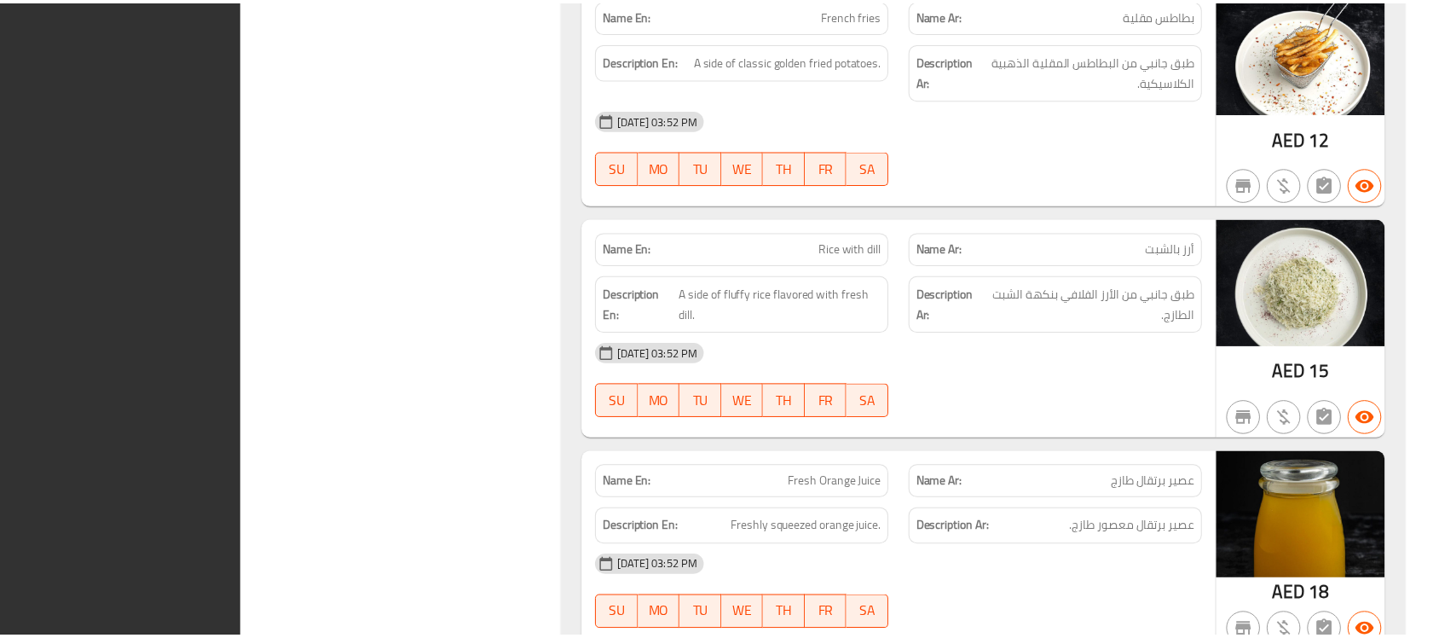
scroll to position [8932, 0]
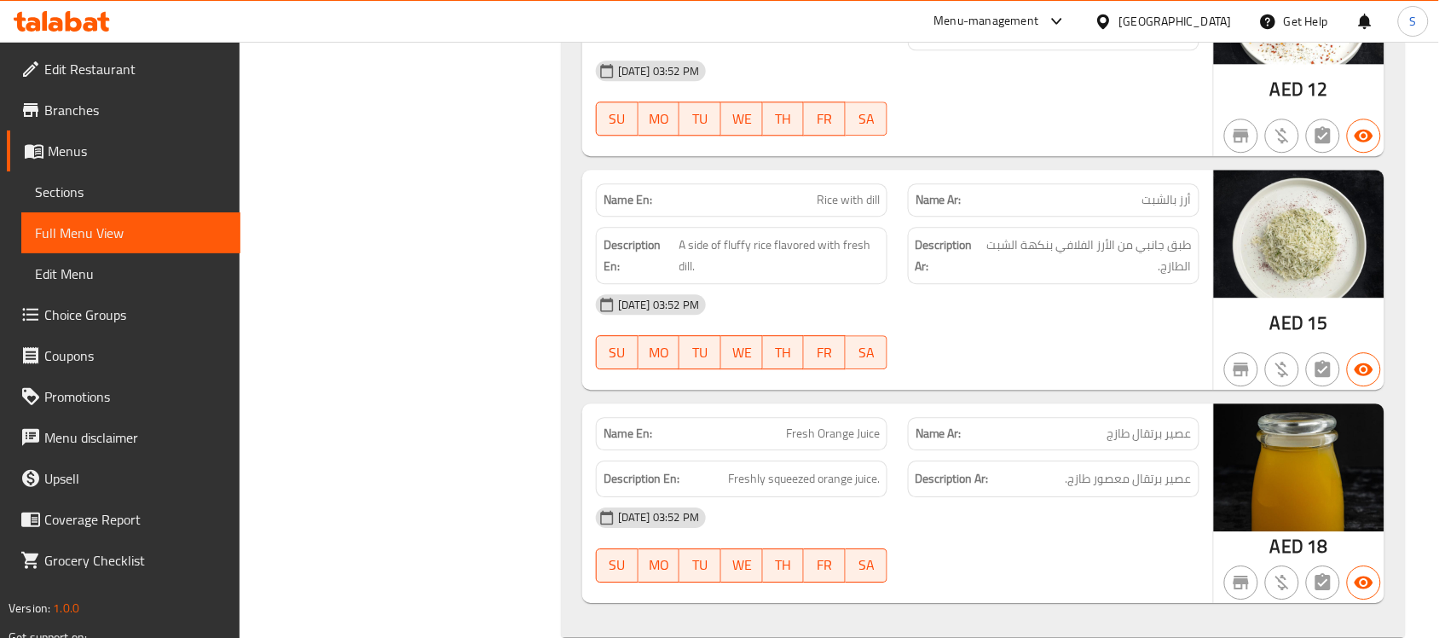
click at [66, 15] on icon at bounding box center [74, 21] width 16 height 20
